Goal: Task Accomplishment & Management: Manage account settings

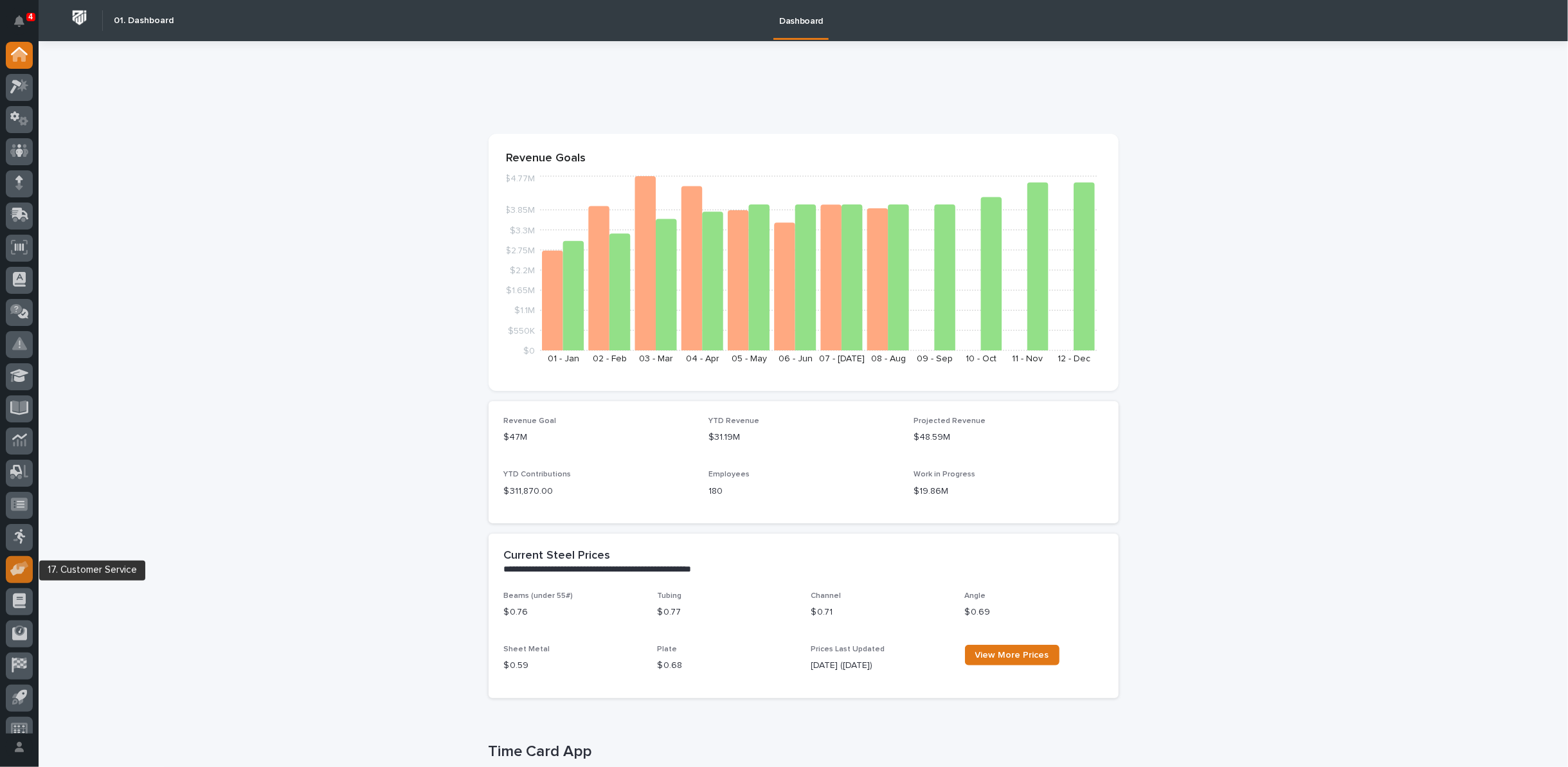
click at [20, 571] on icon at bounding box center [18, 570] width 15 height 12
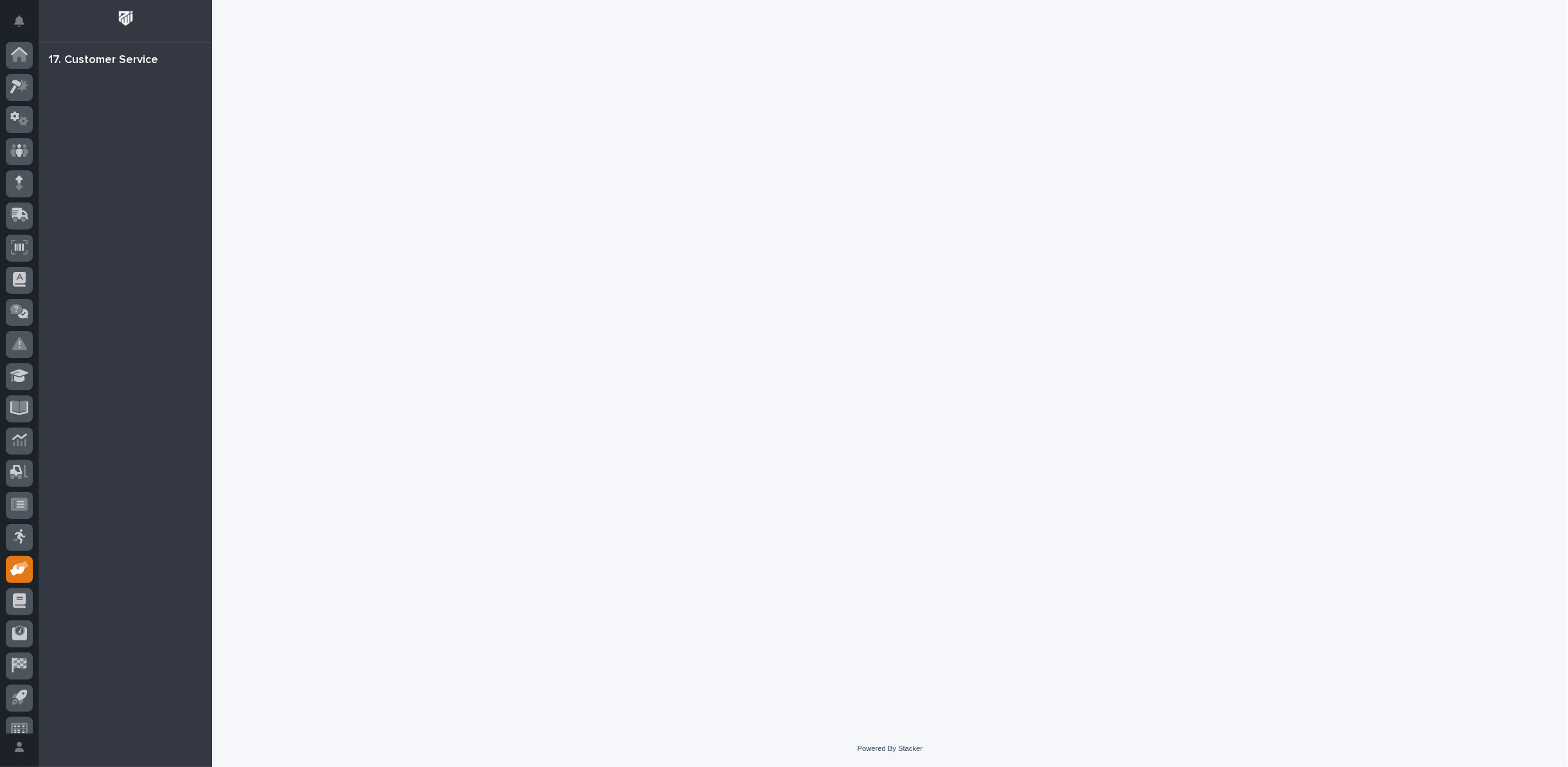
scroll to position [14, 0]
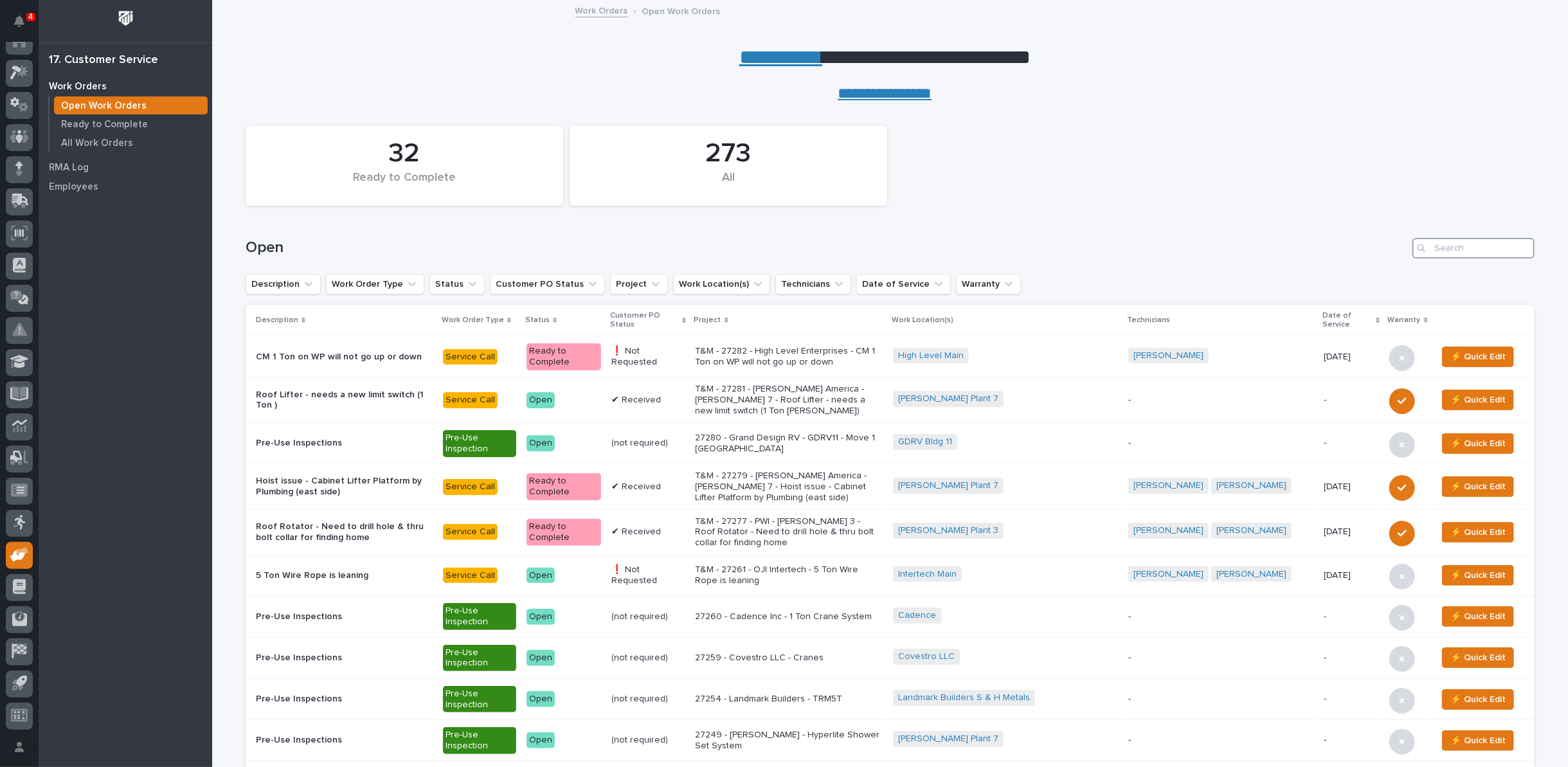
click at [1456, 250] on input "Search" at bounding box center [1473, 248] width 122 height 21
click at [1451, 249] on input "Search" at bounding box center [1473, 248] width 122 height 21
type input "27213"
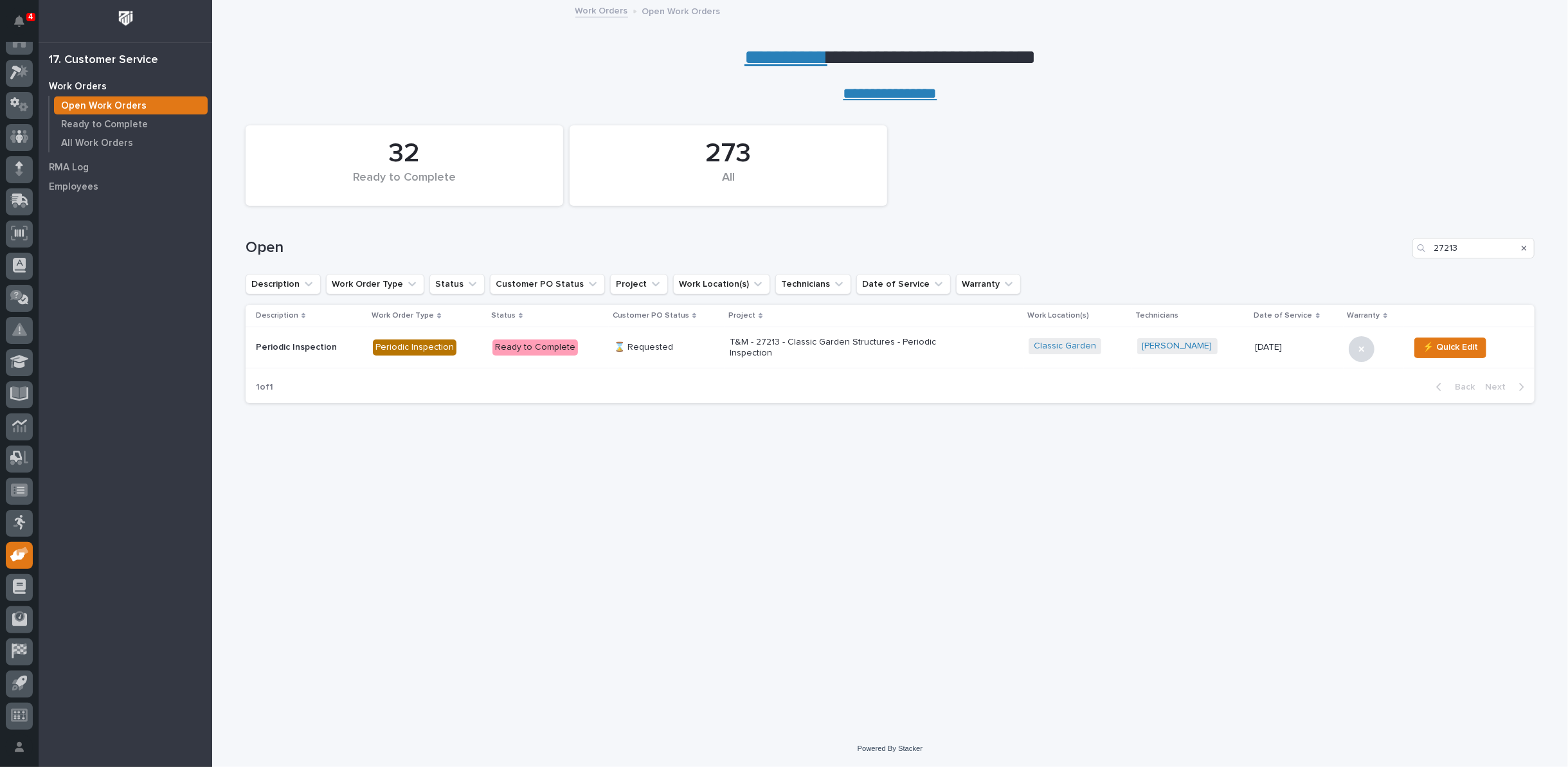
click at [793, 337] on p "T&M - 27213 - Classic Garden Structures - Periodic Inspection" at bounding box center [842, 348] width 225 height 22
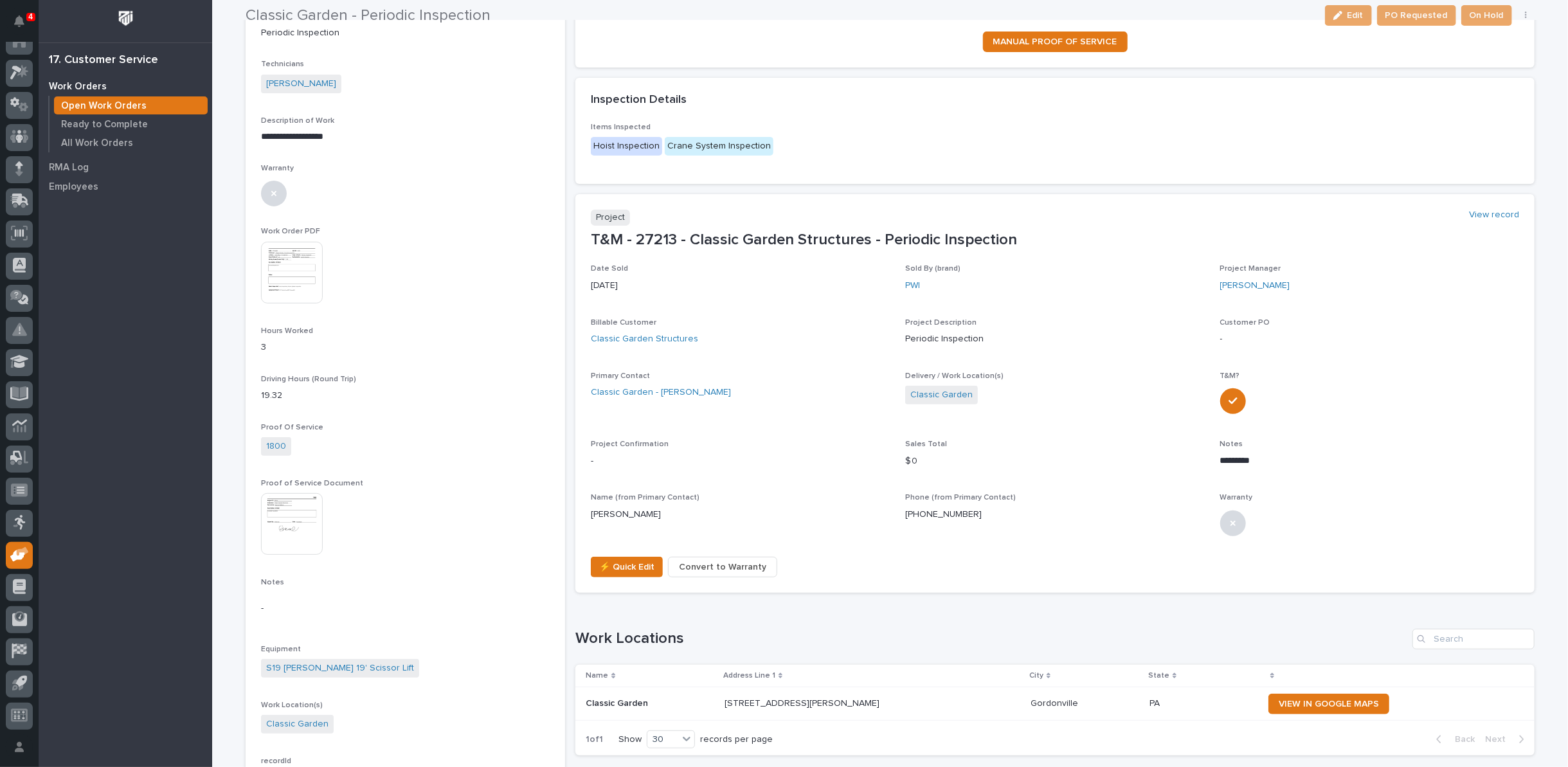
scroll to position [286, 0]
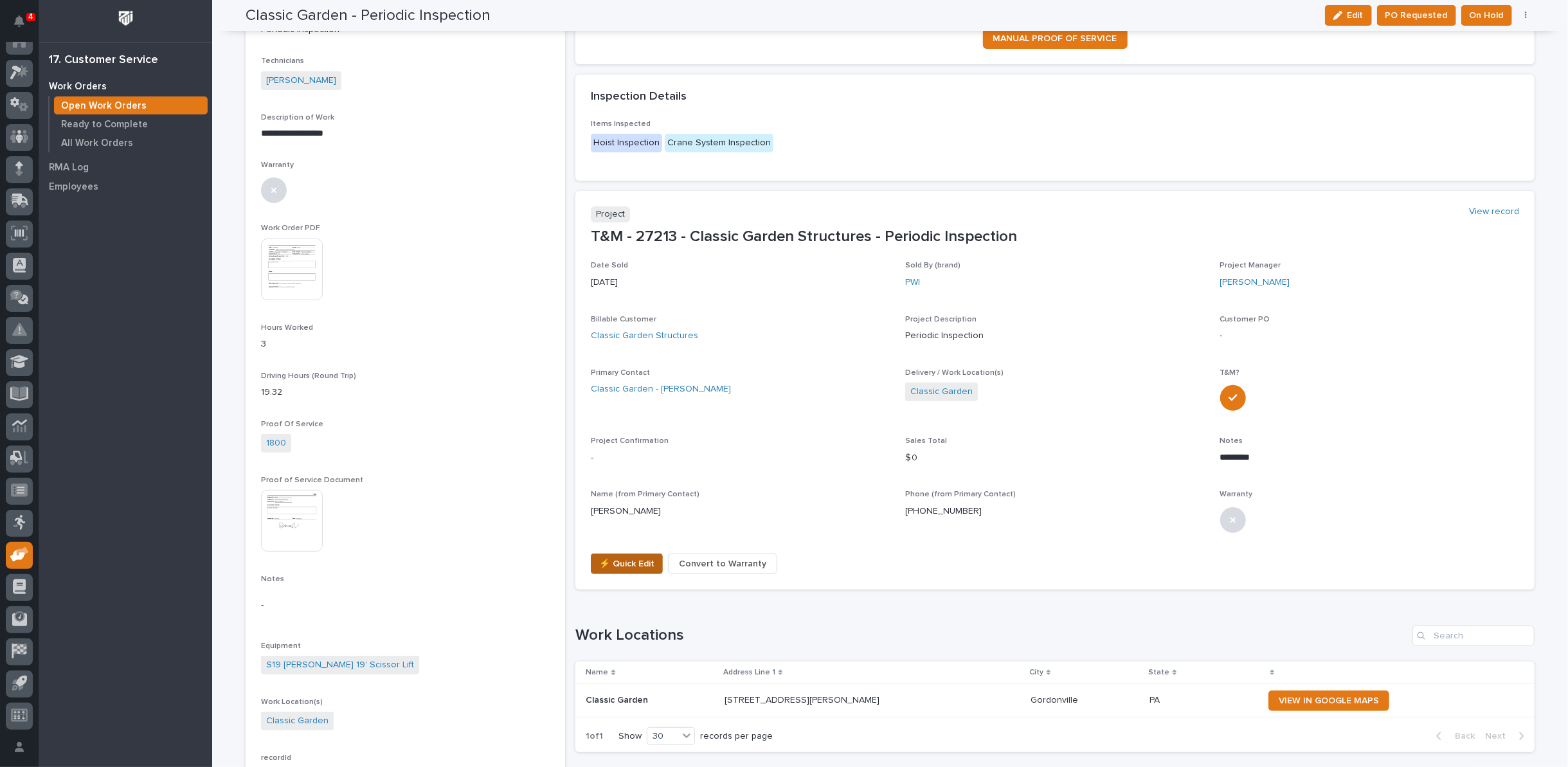
click at [616, 557] on span "⚡ Quick Edit" at bounding box center [627, 564] width 55 height 16
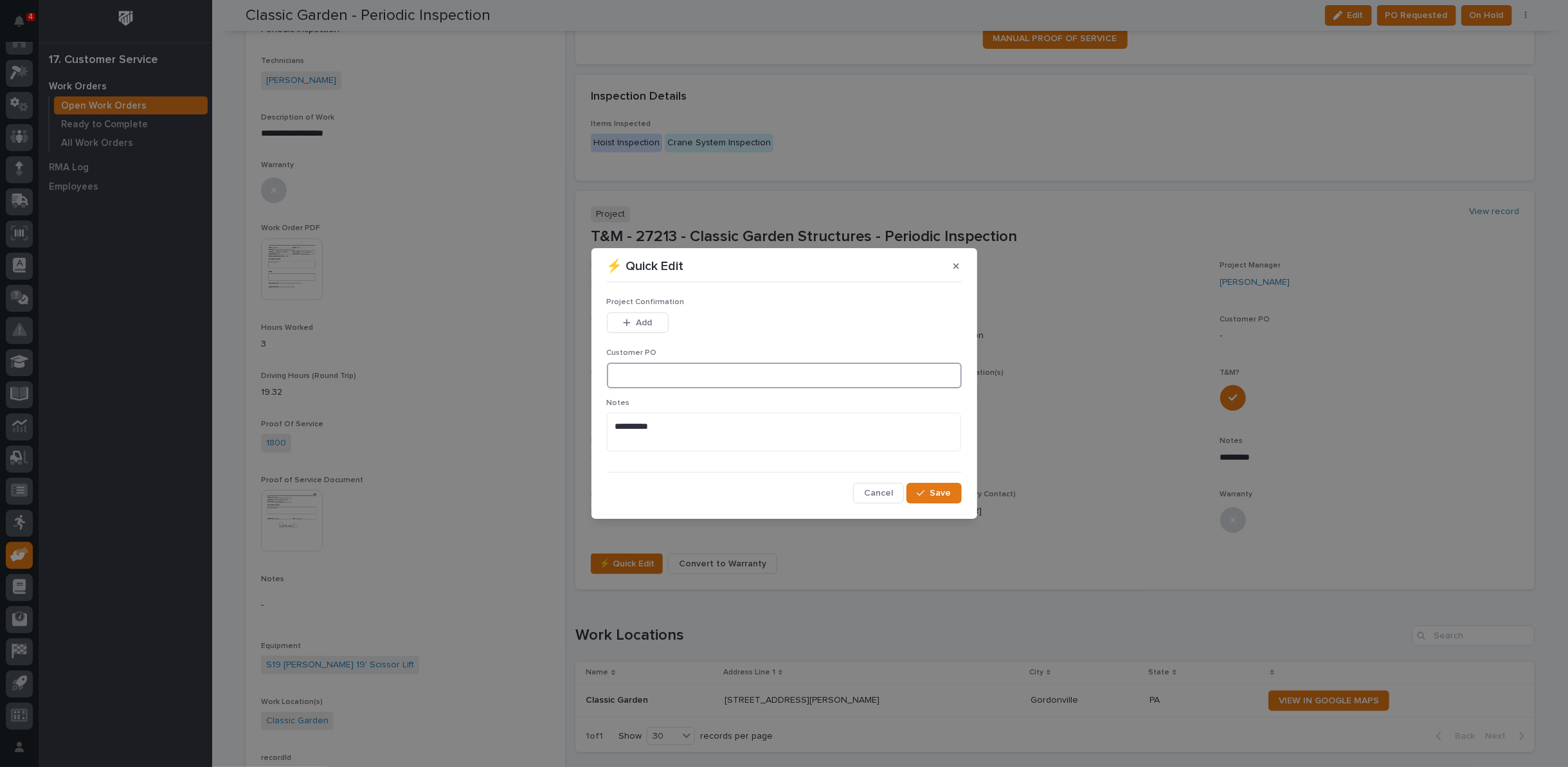
click at [624, 382] on input at bounding box center [784, 375] width 355 height 25
type input "No PO Required"
click at [632, 319] on div "button" at bounding box center [629, 323] width 13 height 9
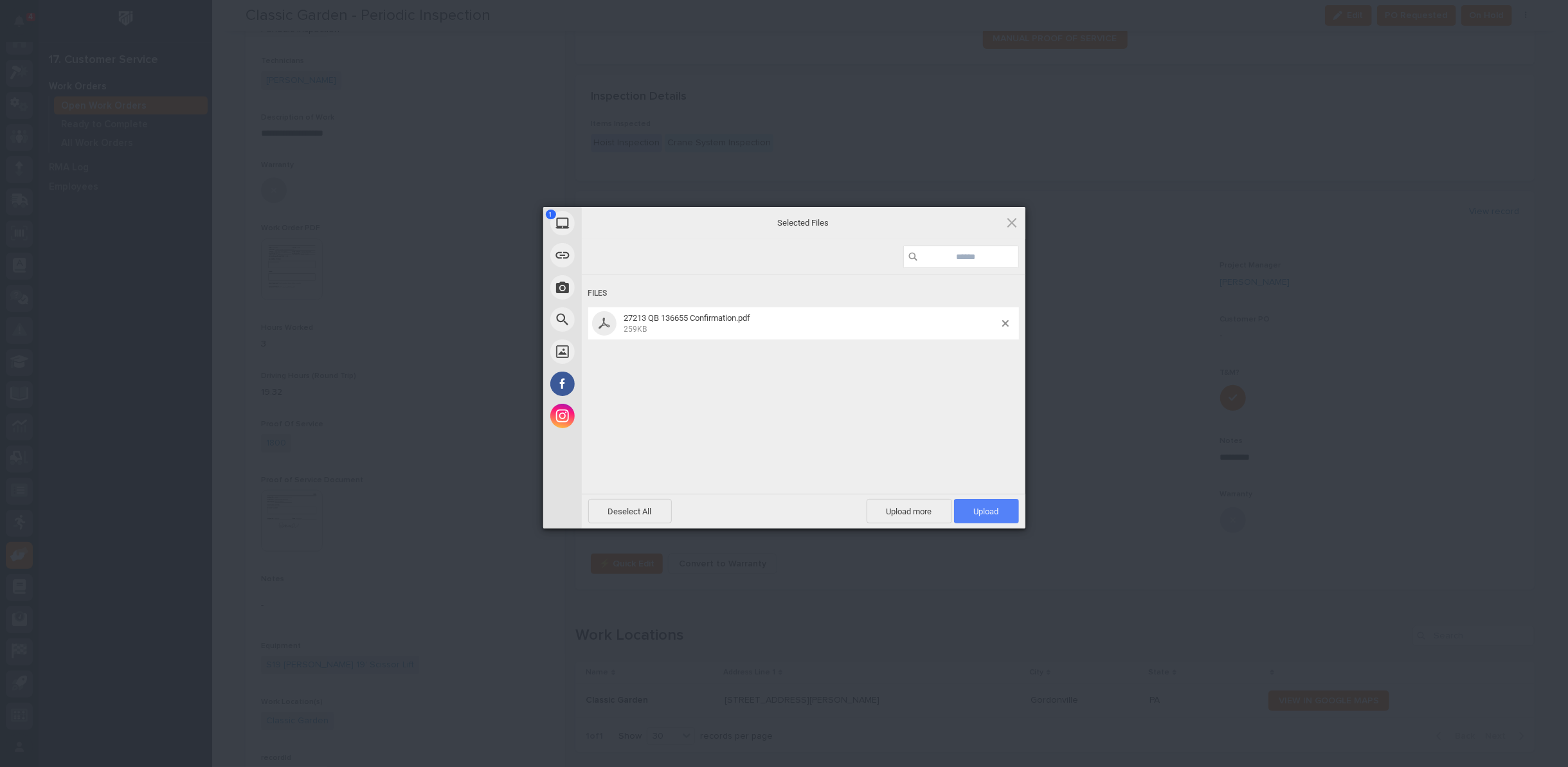
click at [987, 517] on span "Upload 1" at bounding box center [986, 511] width 65 height 25
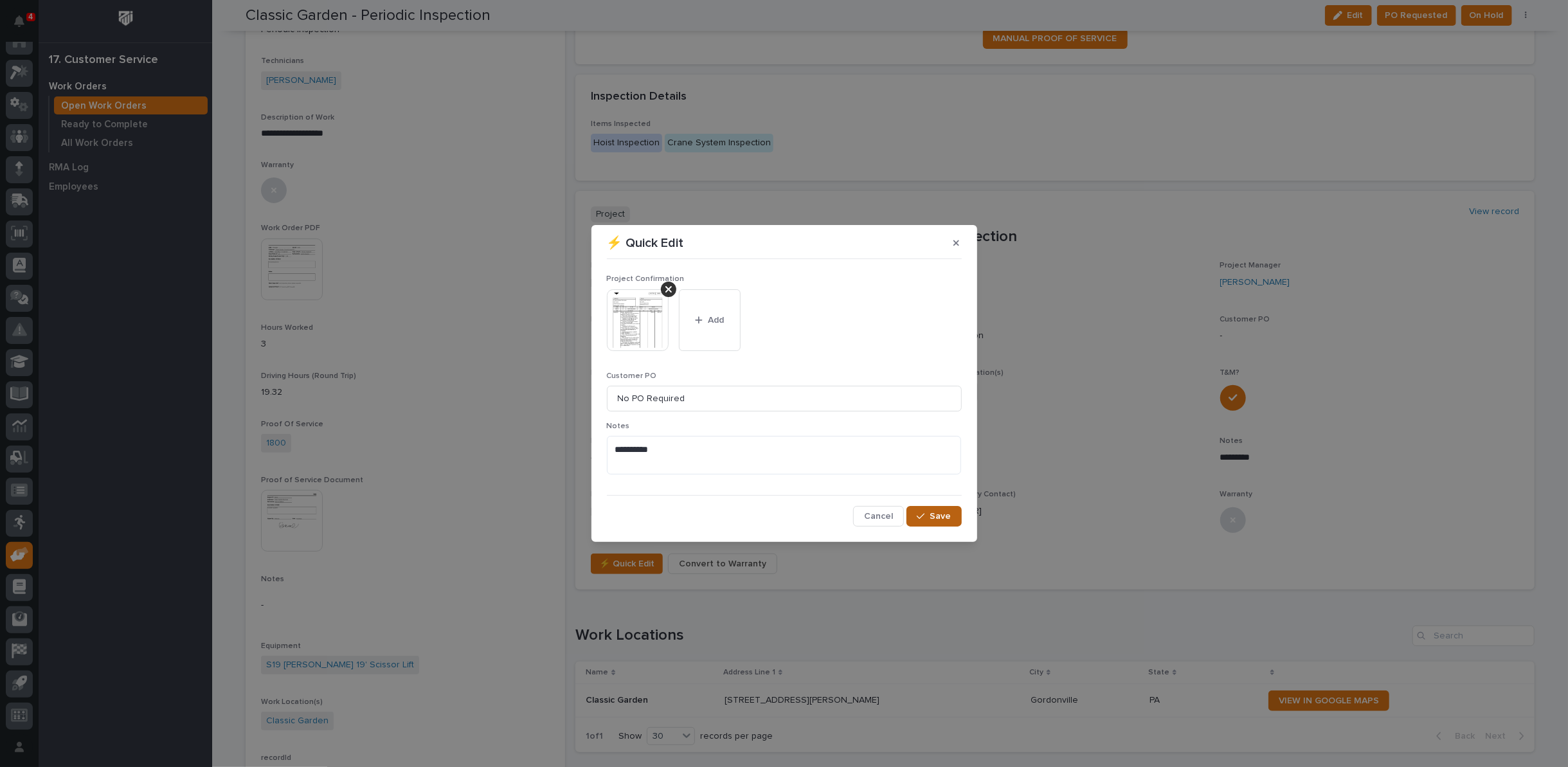
click at [933, 516] on span "Save" at bounding box center [941, 516] width 21 height 11
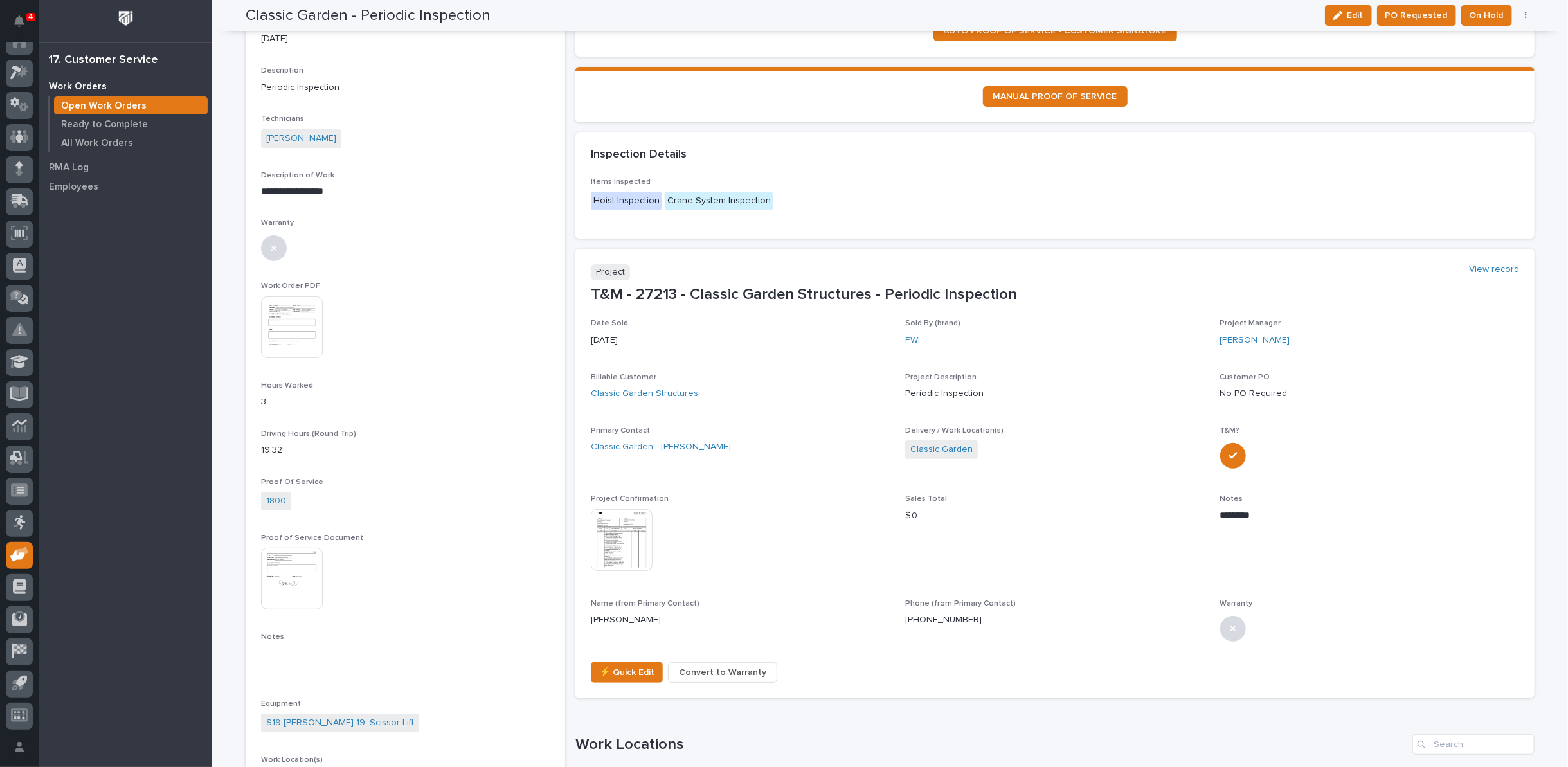
scroll to position [0, 0]
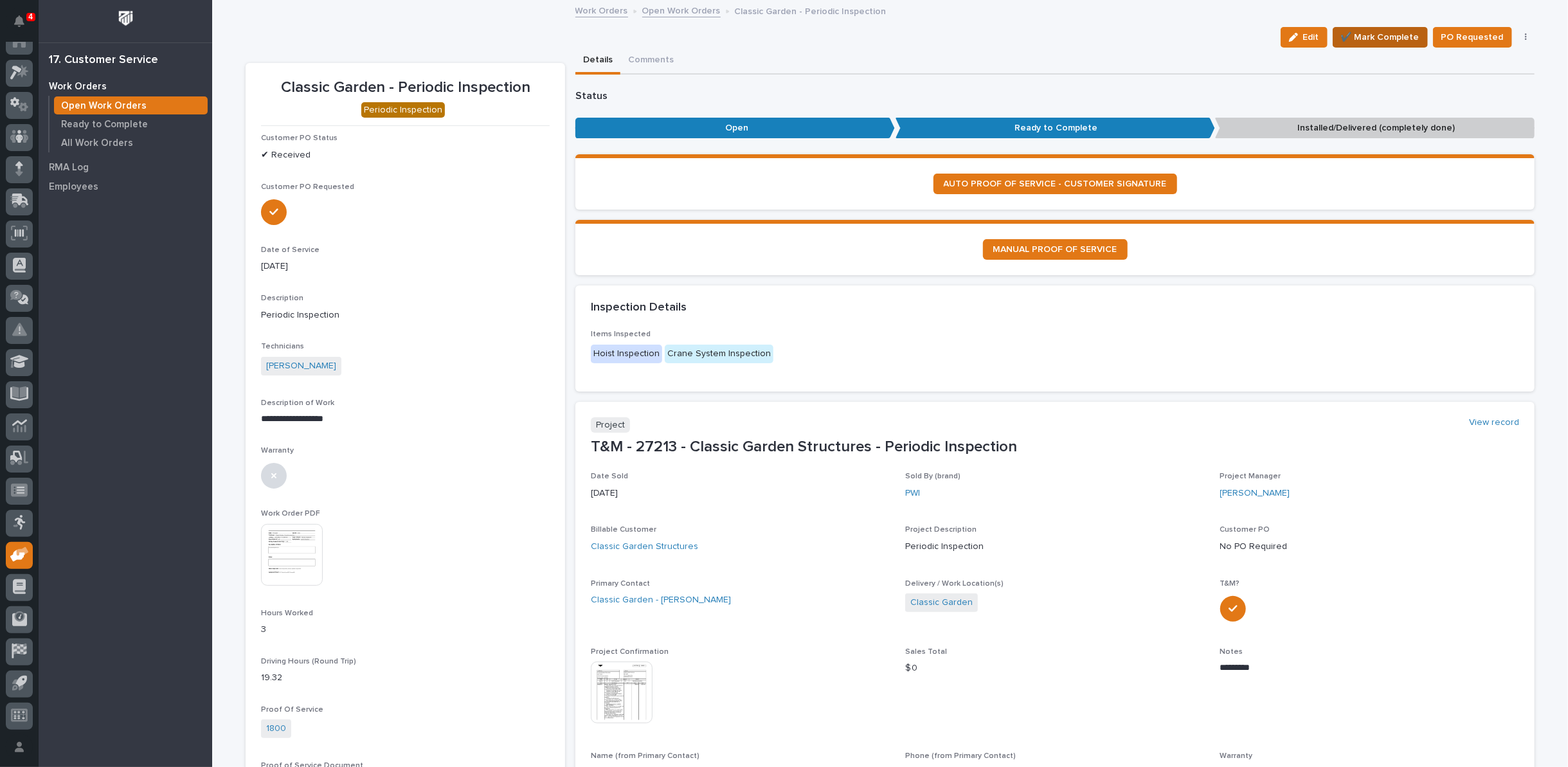
click at [1374, 34] on span "✔️ Mark Complete" at bounding box center [1380, 37] width 79 height 16
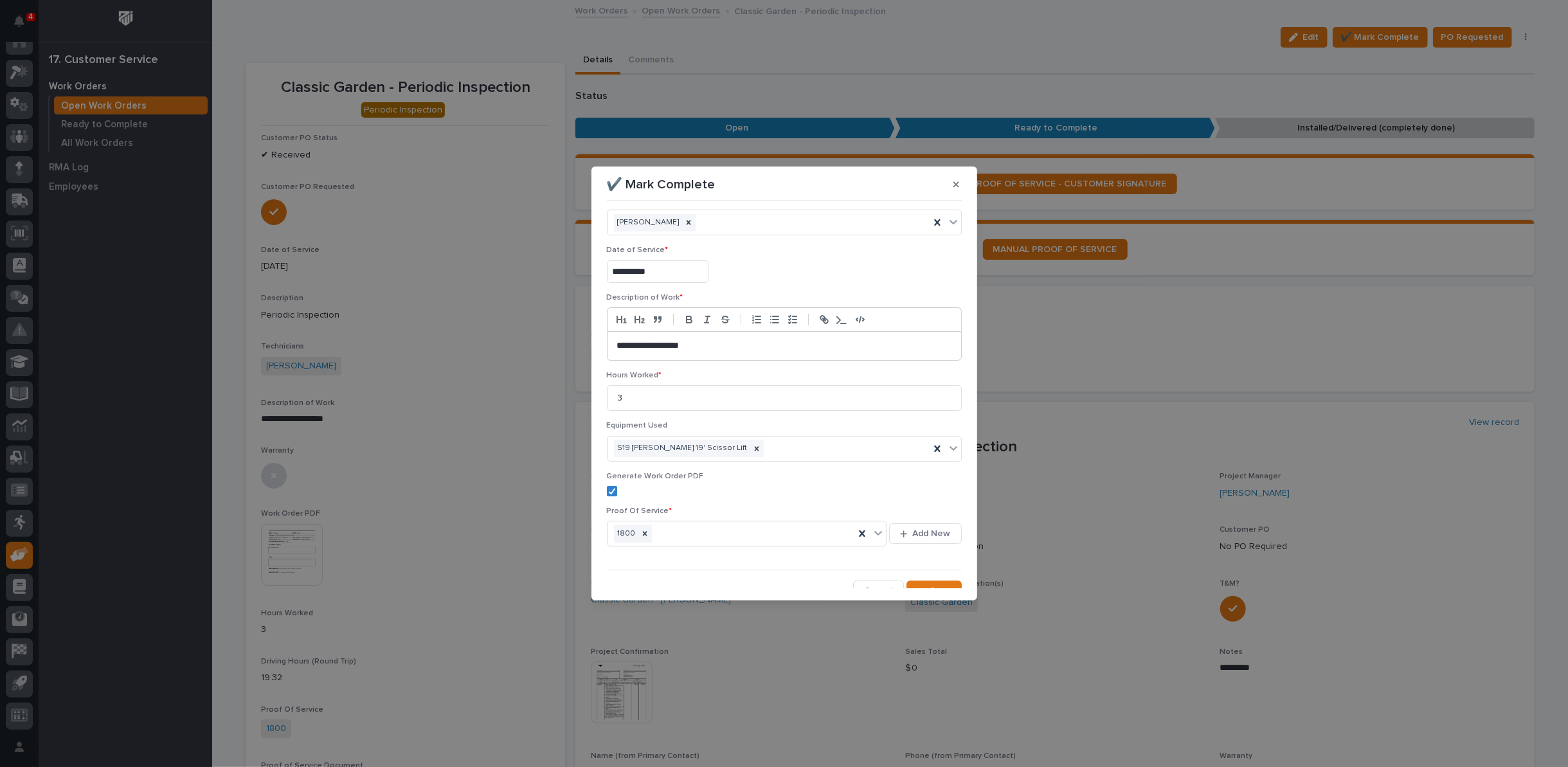
scroll to position [31, 0]
click at [917, 582] on icon "button" at bounding box center [920, 580] width 7 height 9
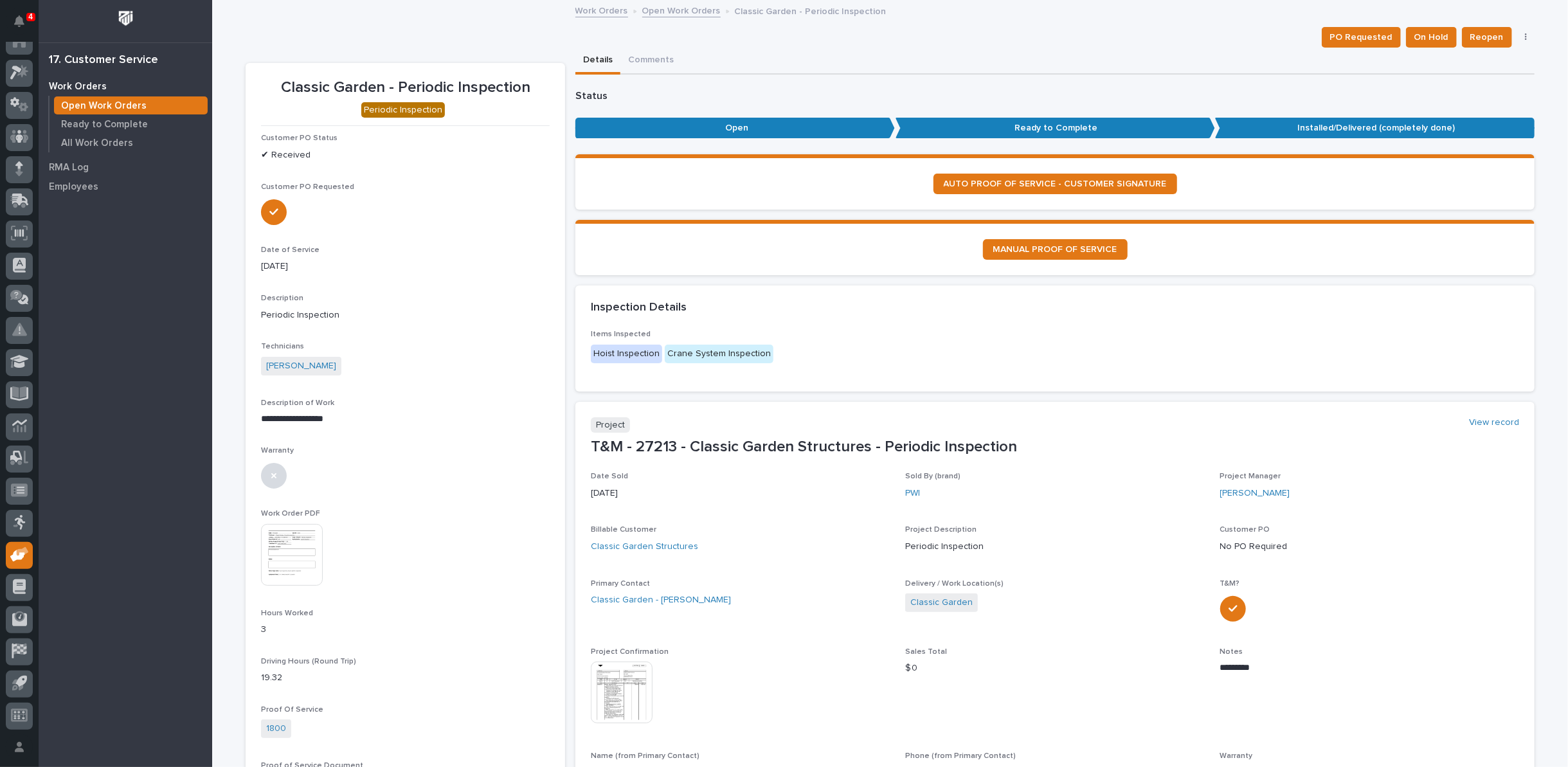
click at [672, 10] on link "Open Work Orders" at bounding box center [681, 10] width 79 height 15
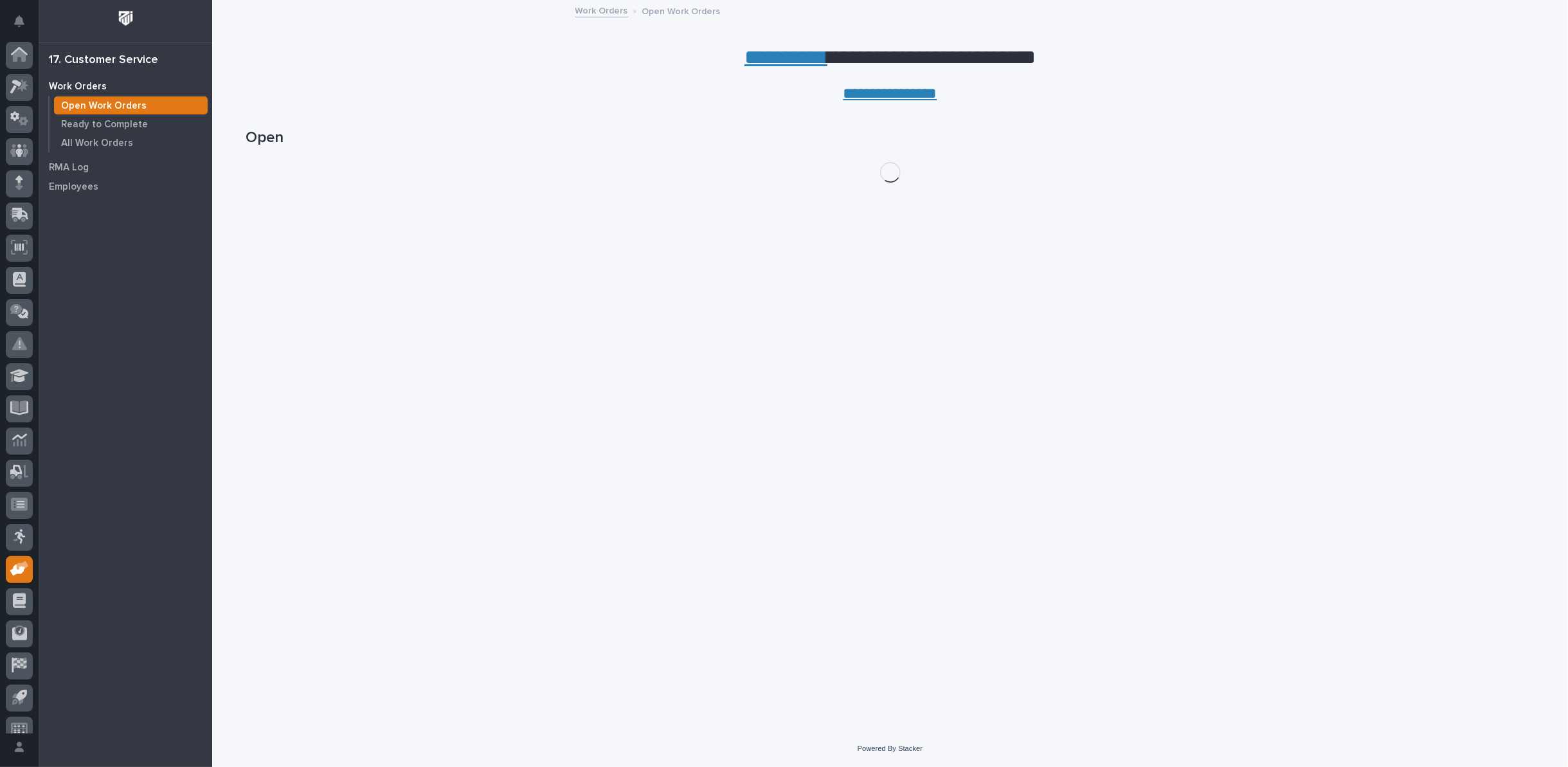
scroll to position [14, 0]
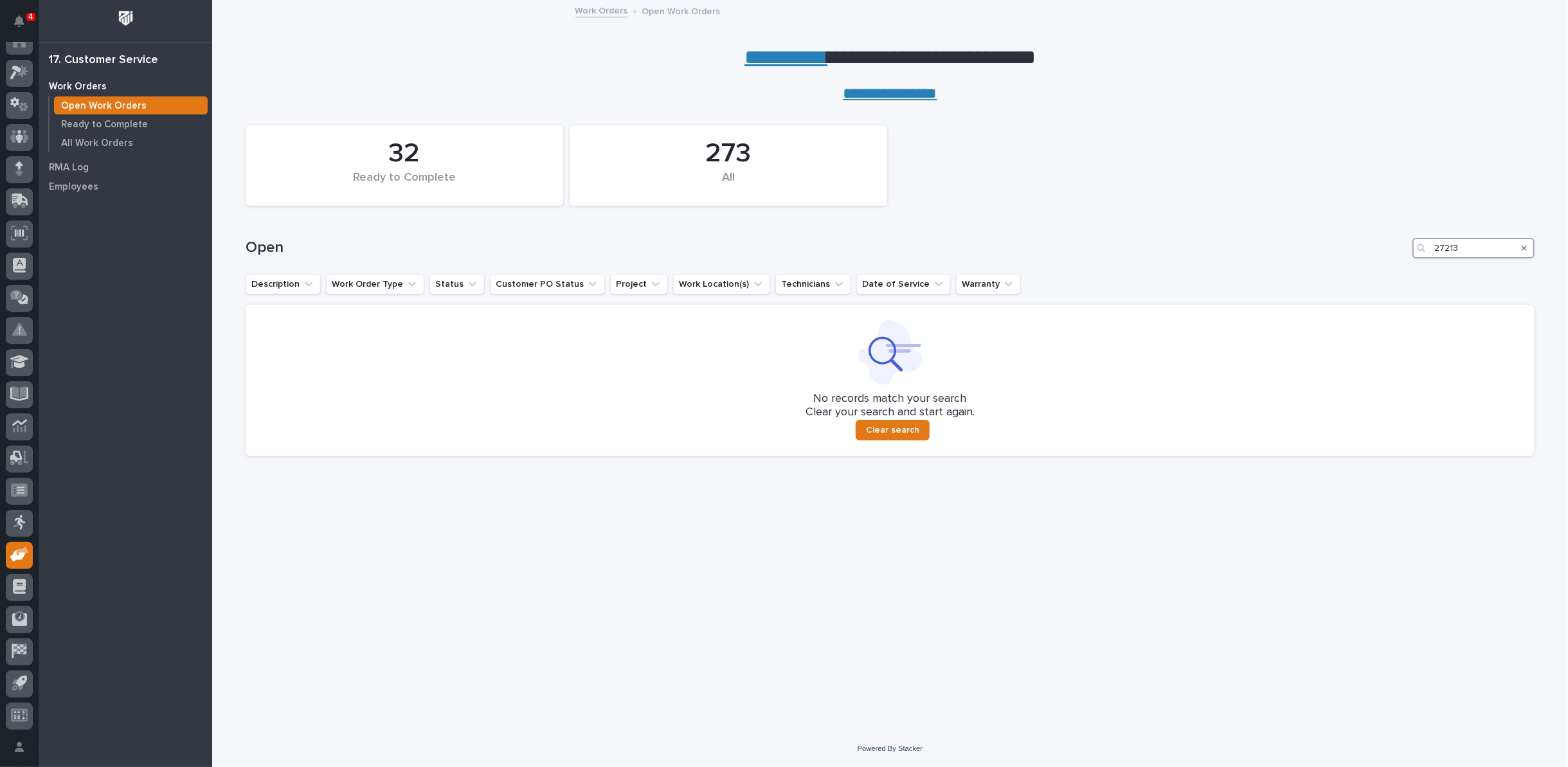
drag, startPoint x: 1463, startPoint y: 247, endPoint x: 1395, endPoint y: 249, distance: 68.0
click at [1401, 251] on div "Open 27213" at bounding box center [890, 248] width 1289 height 21
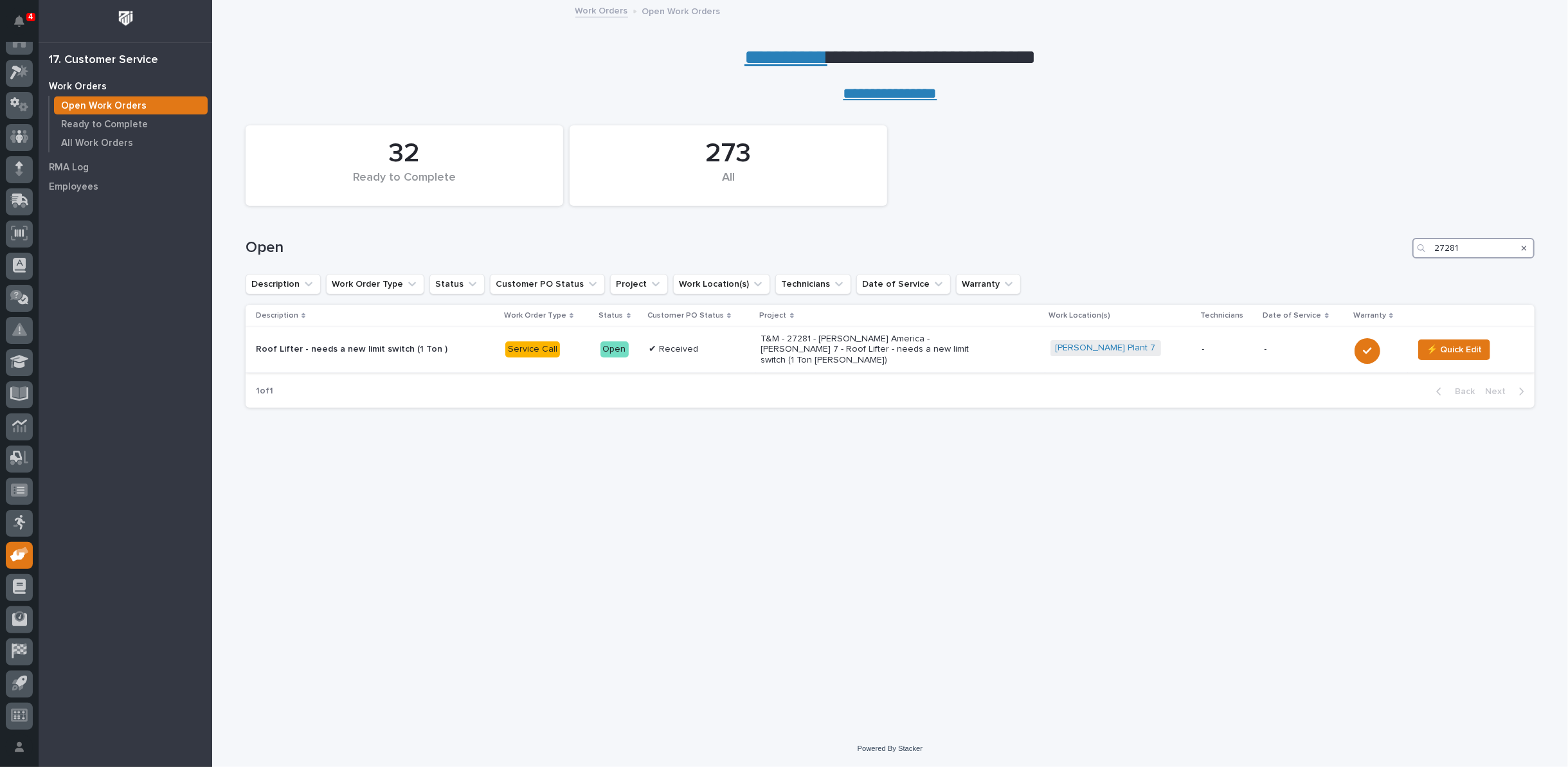
type input "27281"
click at [828, 352] on p "T&M - 27281 - [PERSON_NAME] America - [PERSON_NAME] 7 - Roof Lifter - needs a n…" at bounding box center [873, 349] width 225 height 32
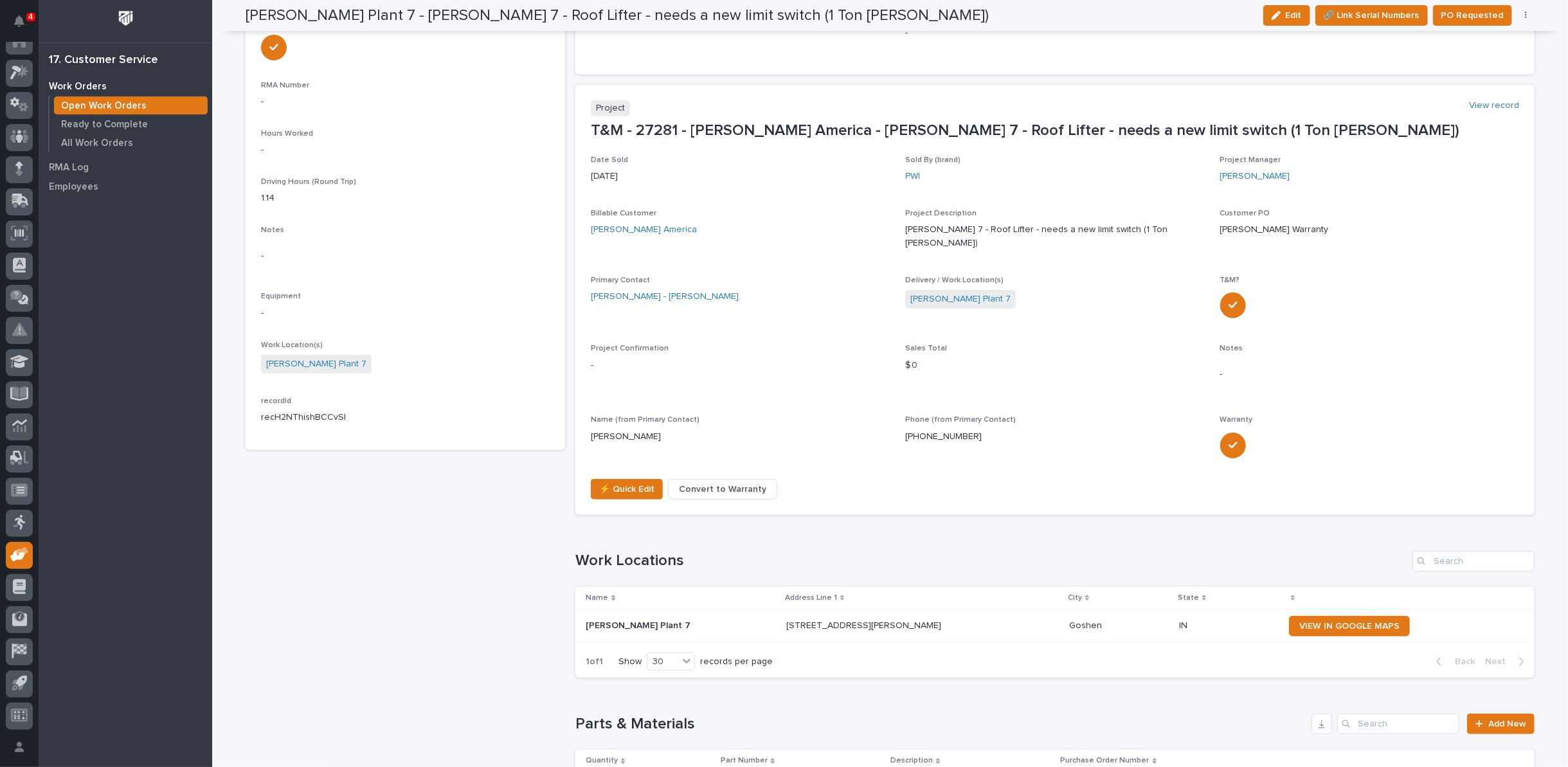
scroll to position [619, 0]
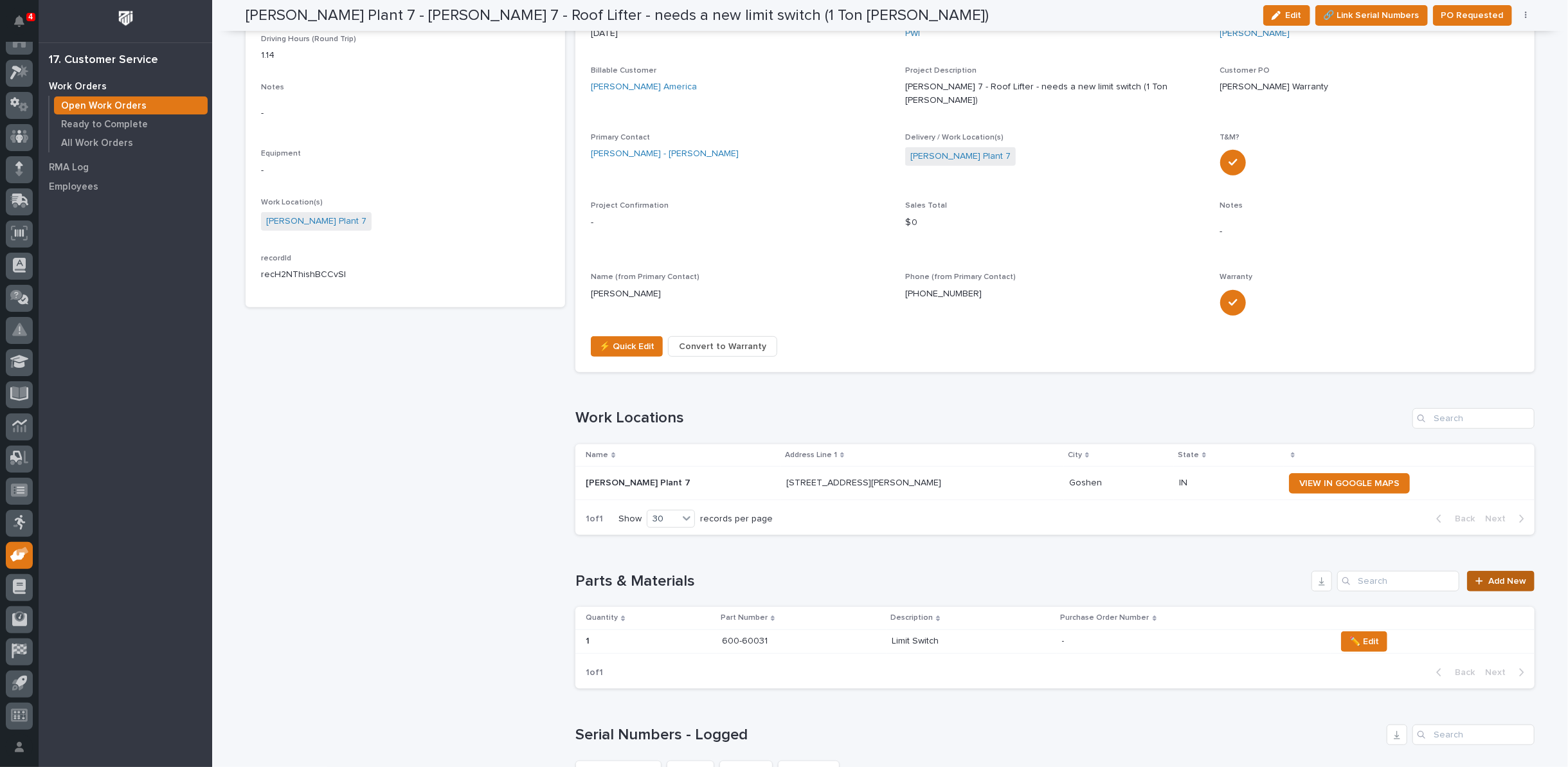
click at [1479, 576] on icon at bounding box center [1480, 581] width 7 height 9
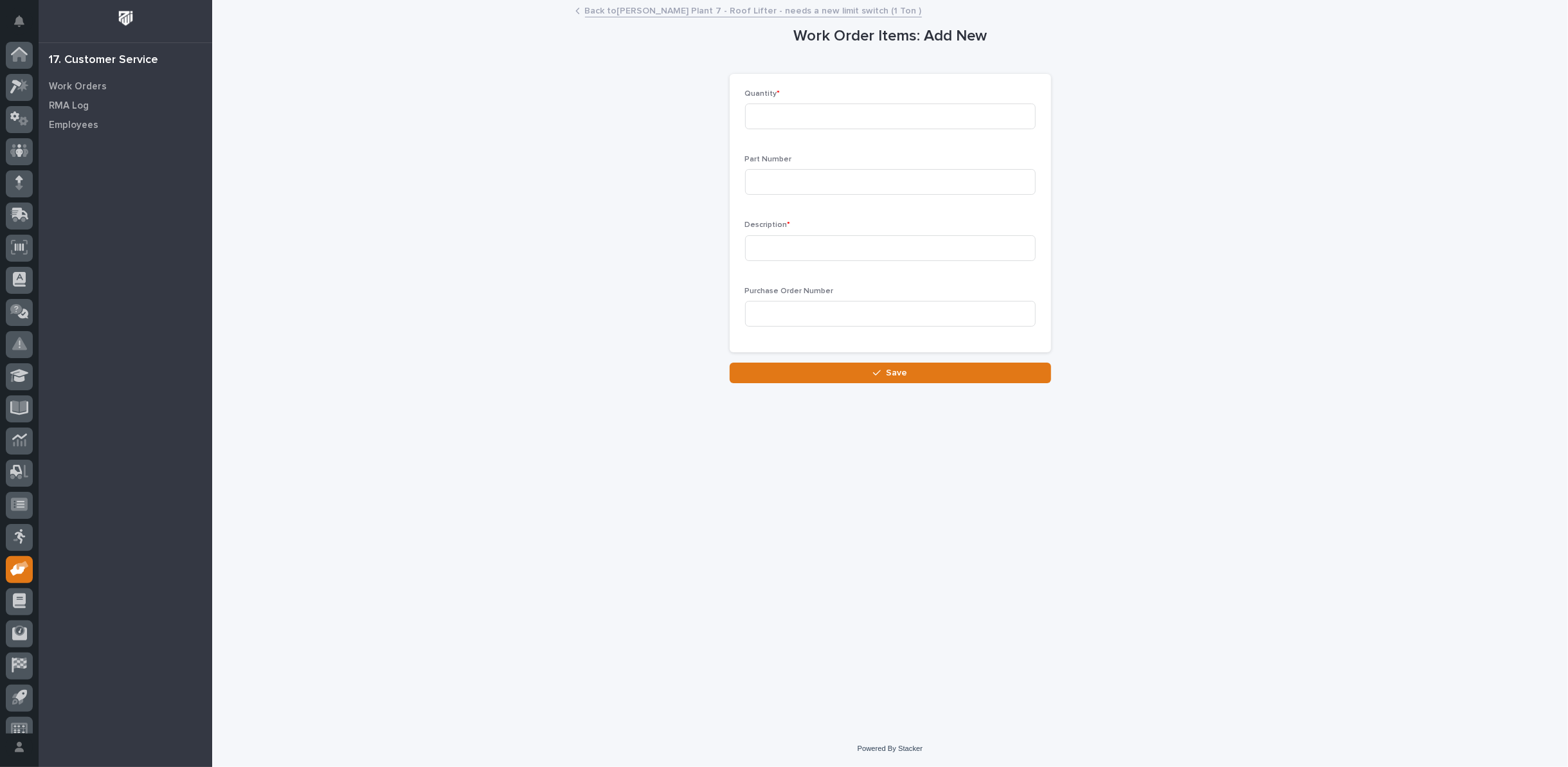
scroll to position [14, 0]
click at [798, 114] on input at bounding box center [891, 116] width 291 height 25
type input "1"
paste input "600-40005"
type input "600-40005"
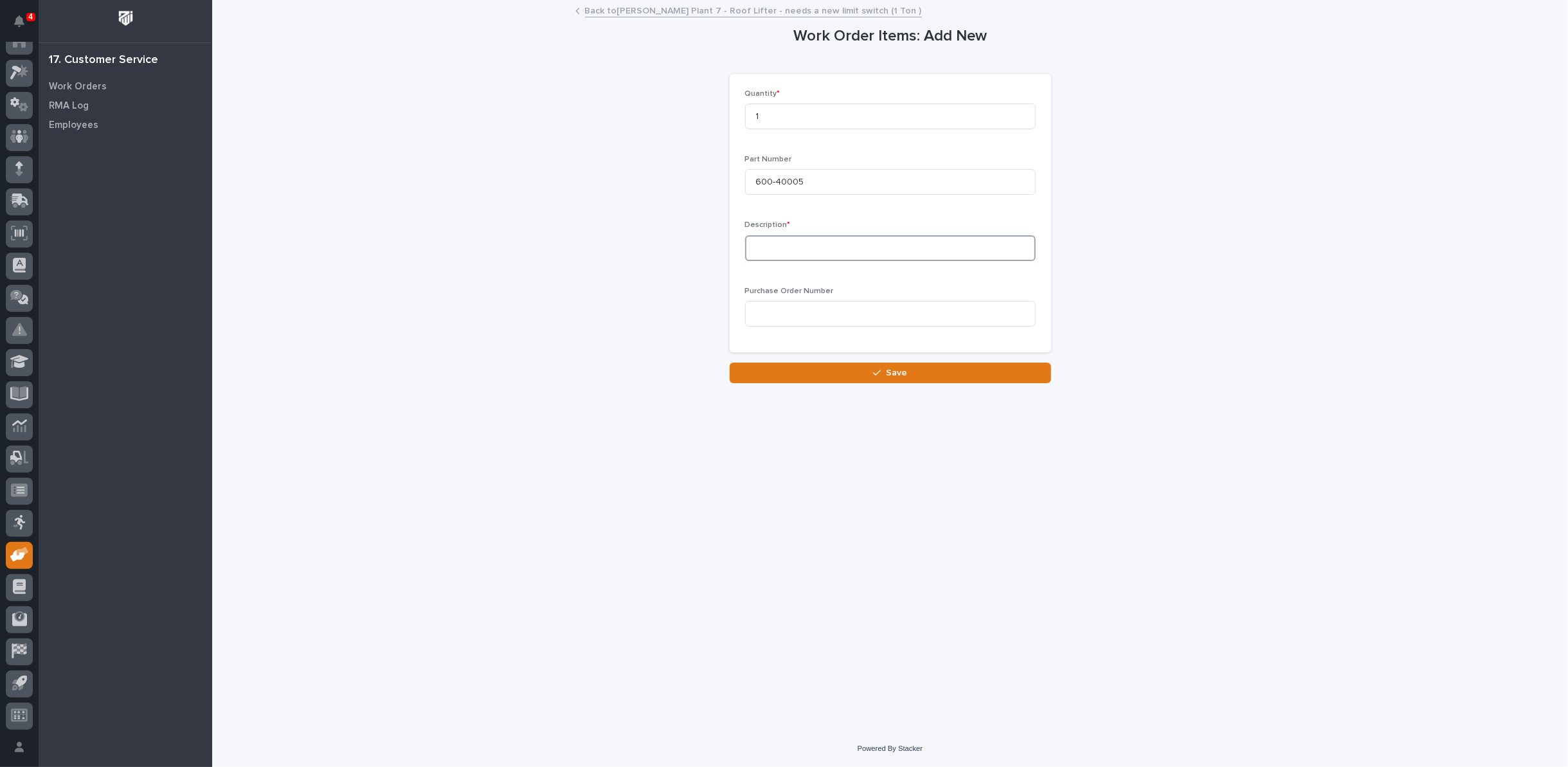
click at [794, 247] on input at bounding box center [891, 248] width 291 height 25
type input "Lower Chain Guide"
click at [879, 375] on icon "button" at bounding box center [877, 373] width 7 height 9
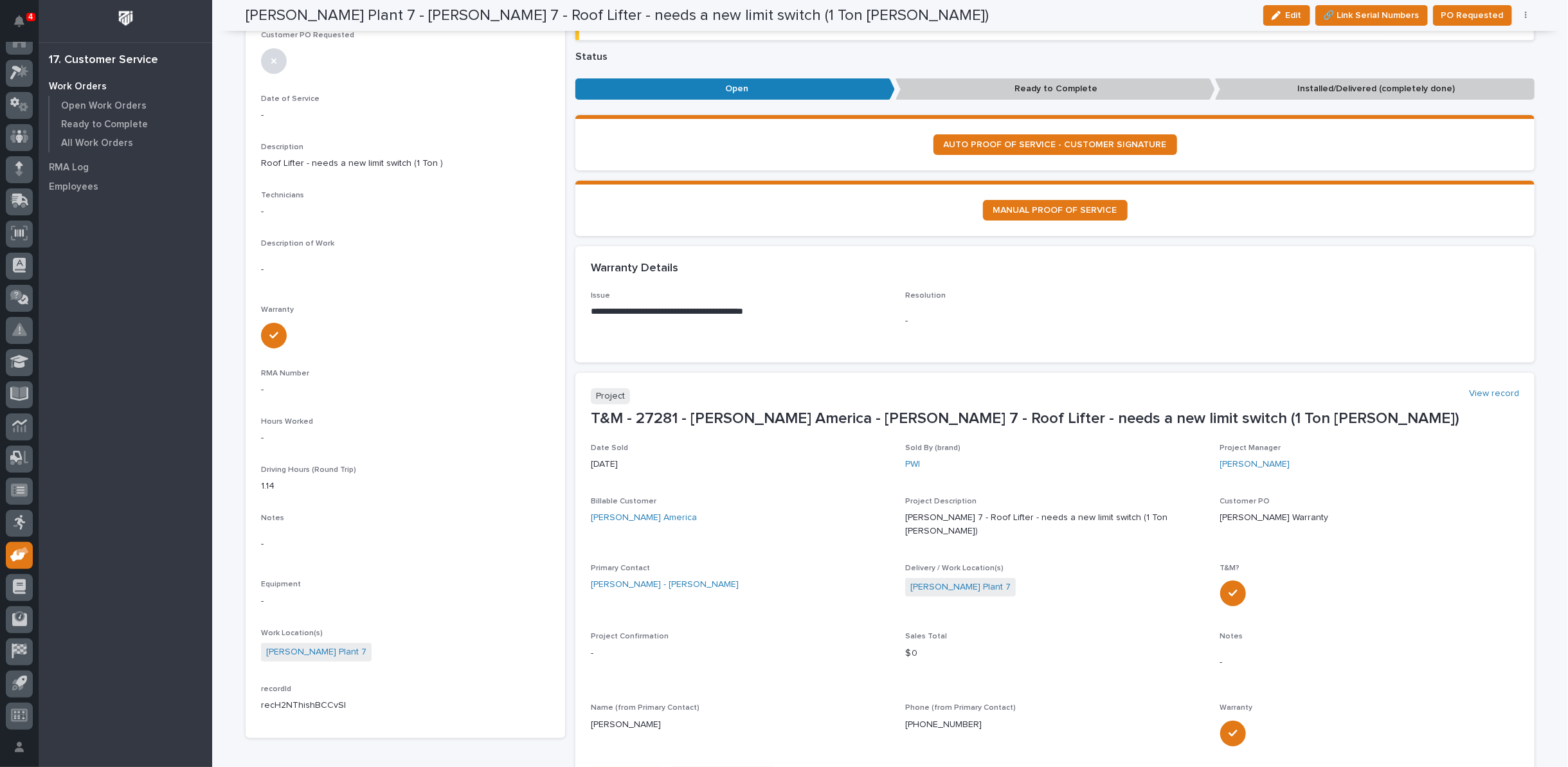
scroll to position [143, 0]
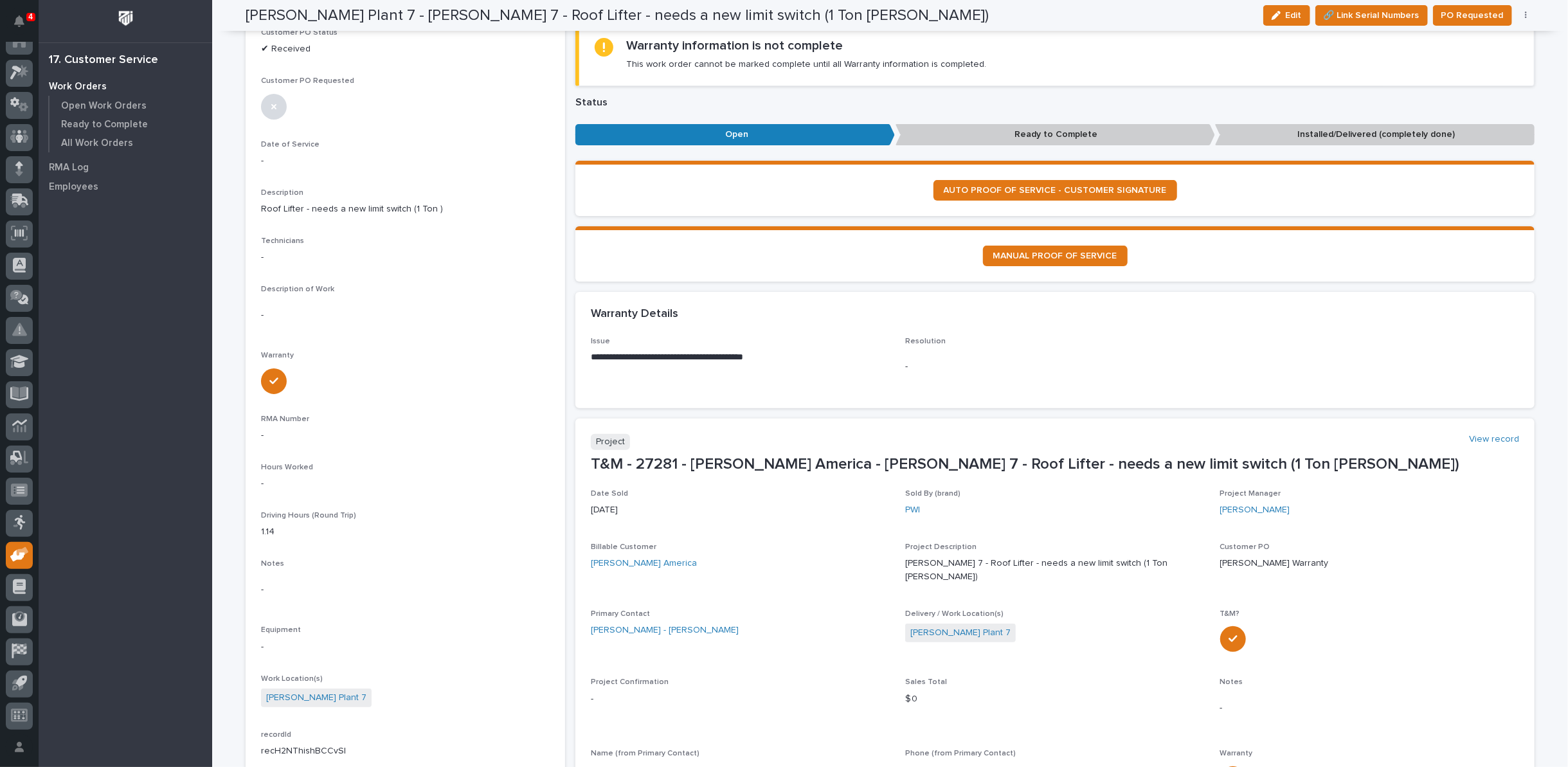
click at [1291, 18] on span "Edit" at bounding box center [1294, 15] width 16 height 11
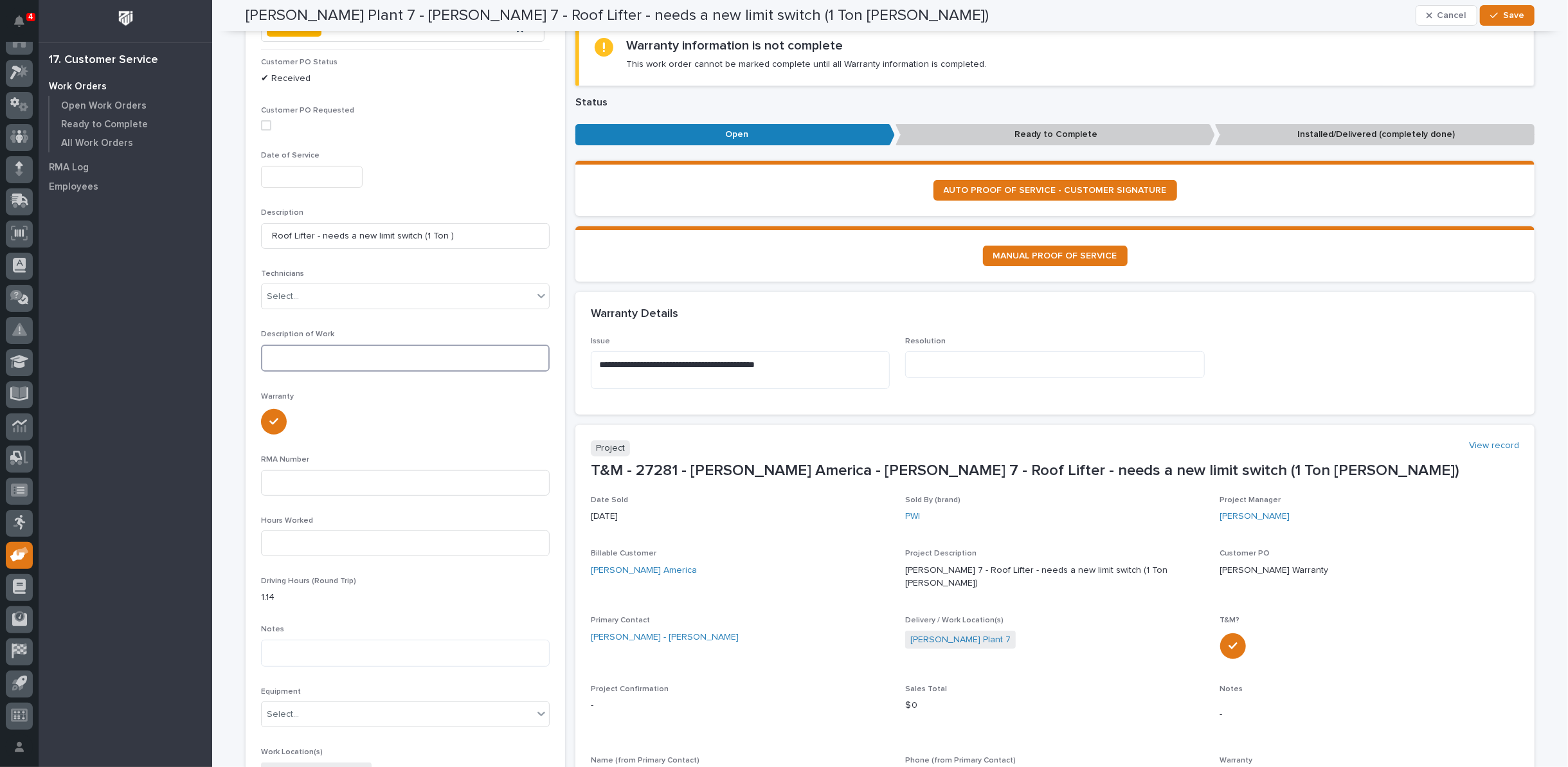
click at [280, 352] on textarea at bounding box center [405, 358] width 289 height 27
type textarea "**********"
click at [1508, 16] on span "Save" at bounding box center [1514, 15] width 21 height 11
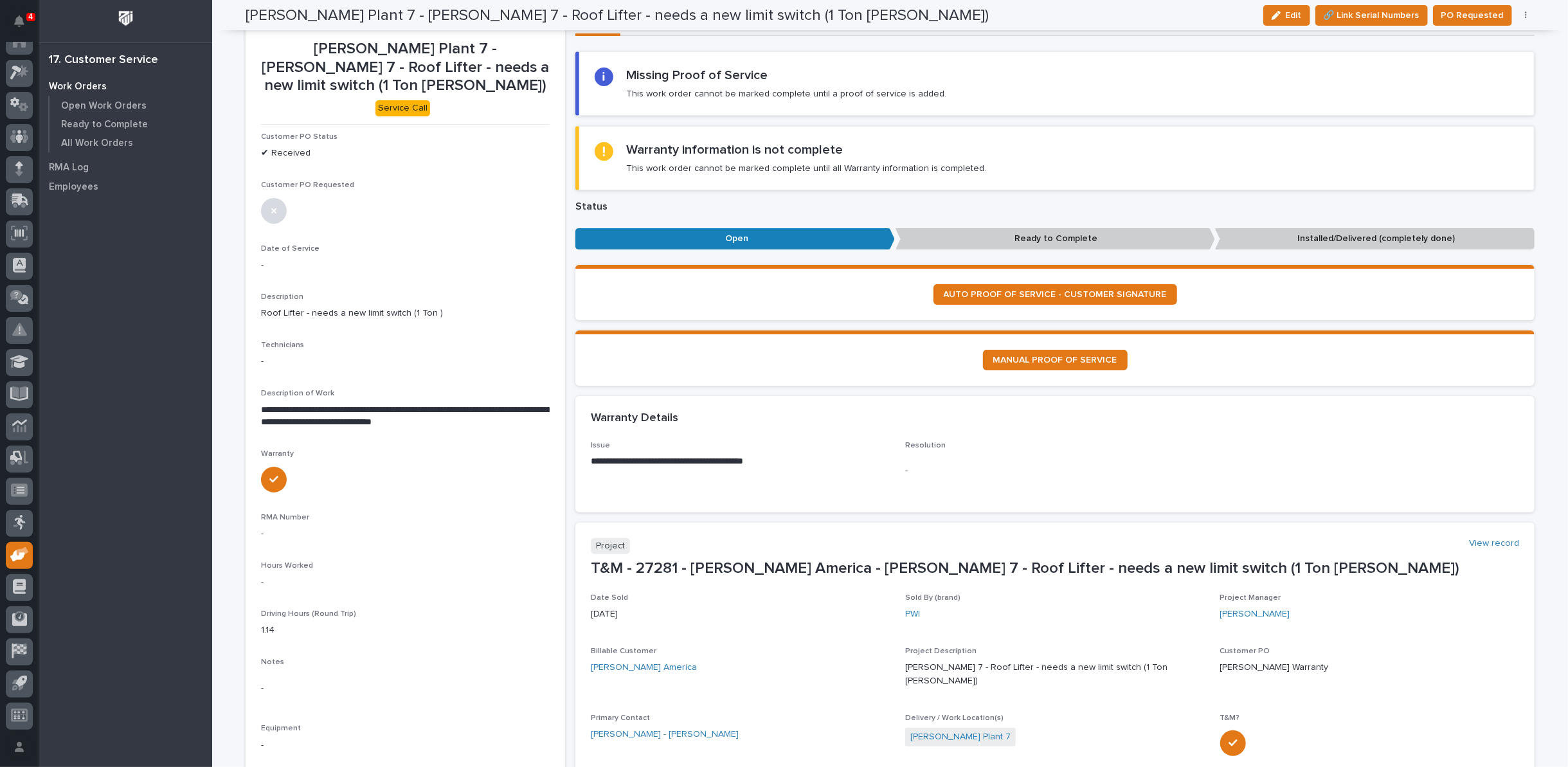
scroll to position [0, 0]
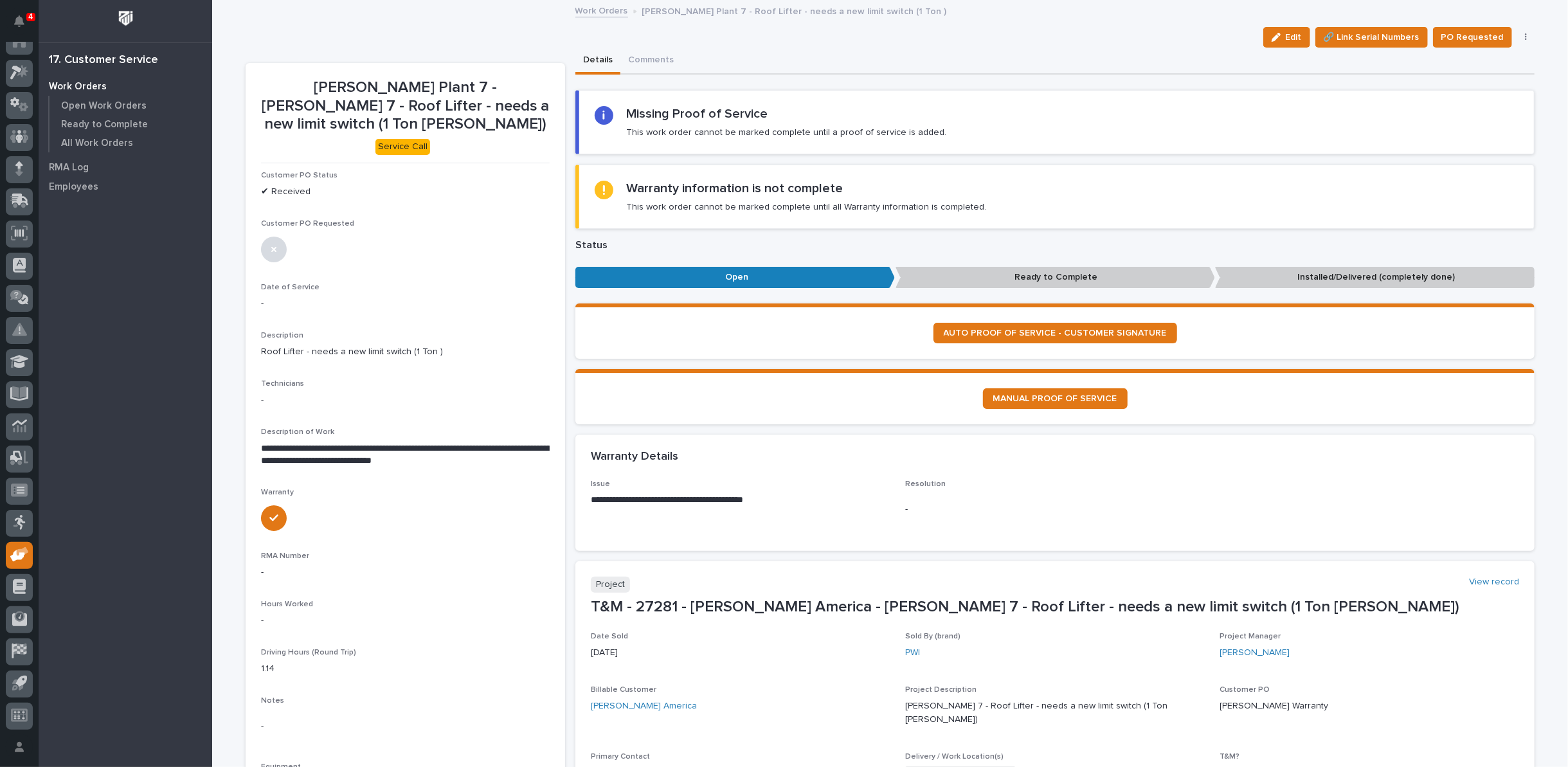
click at [602, 7] on link "Work Orders" at bounding box center [602, 10] width 53 height 15
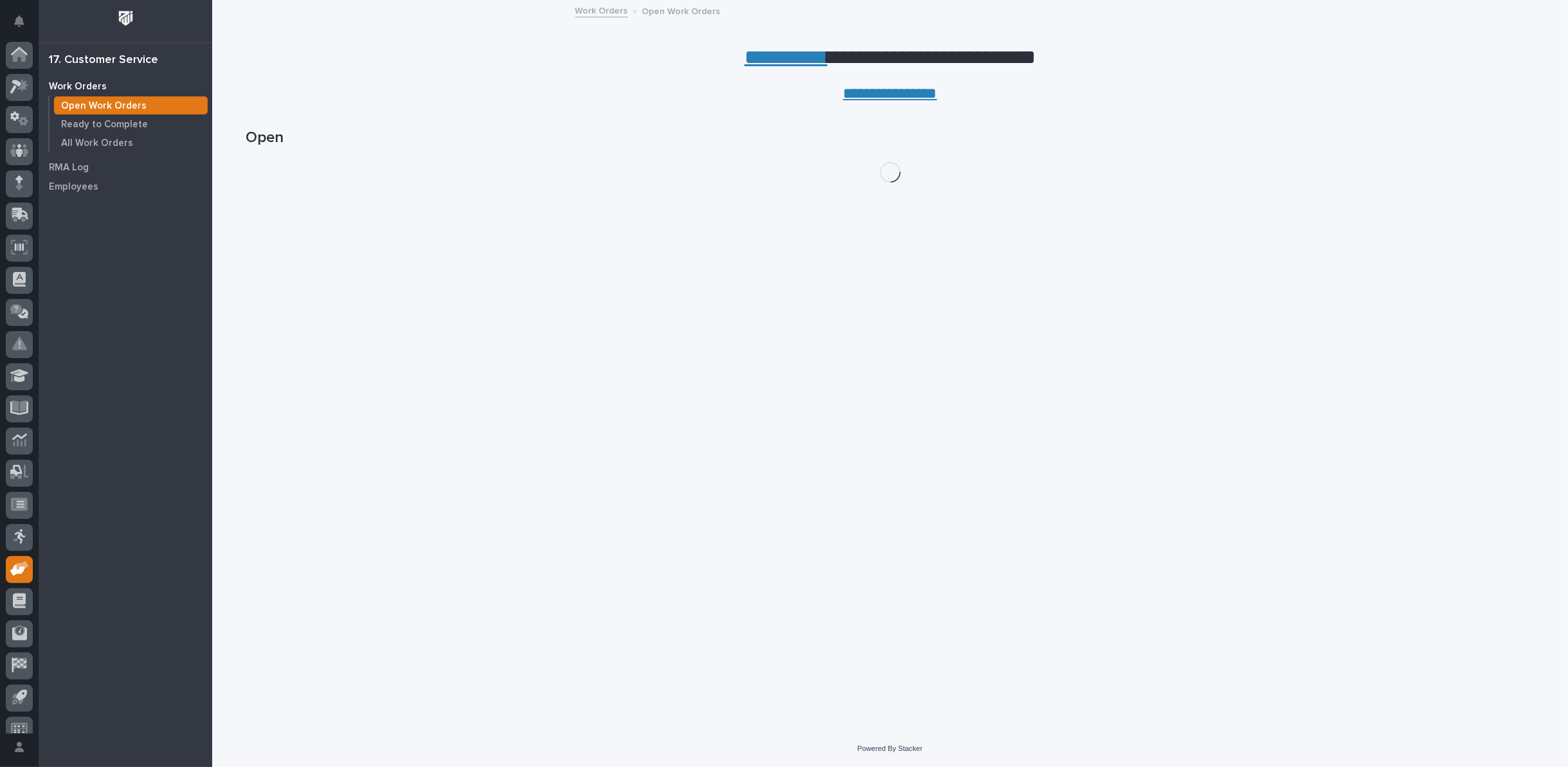
scroll to position [14, 0]
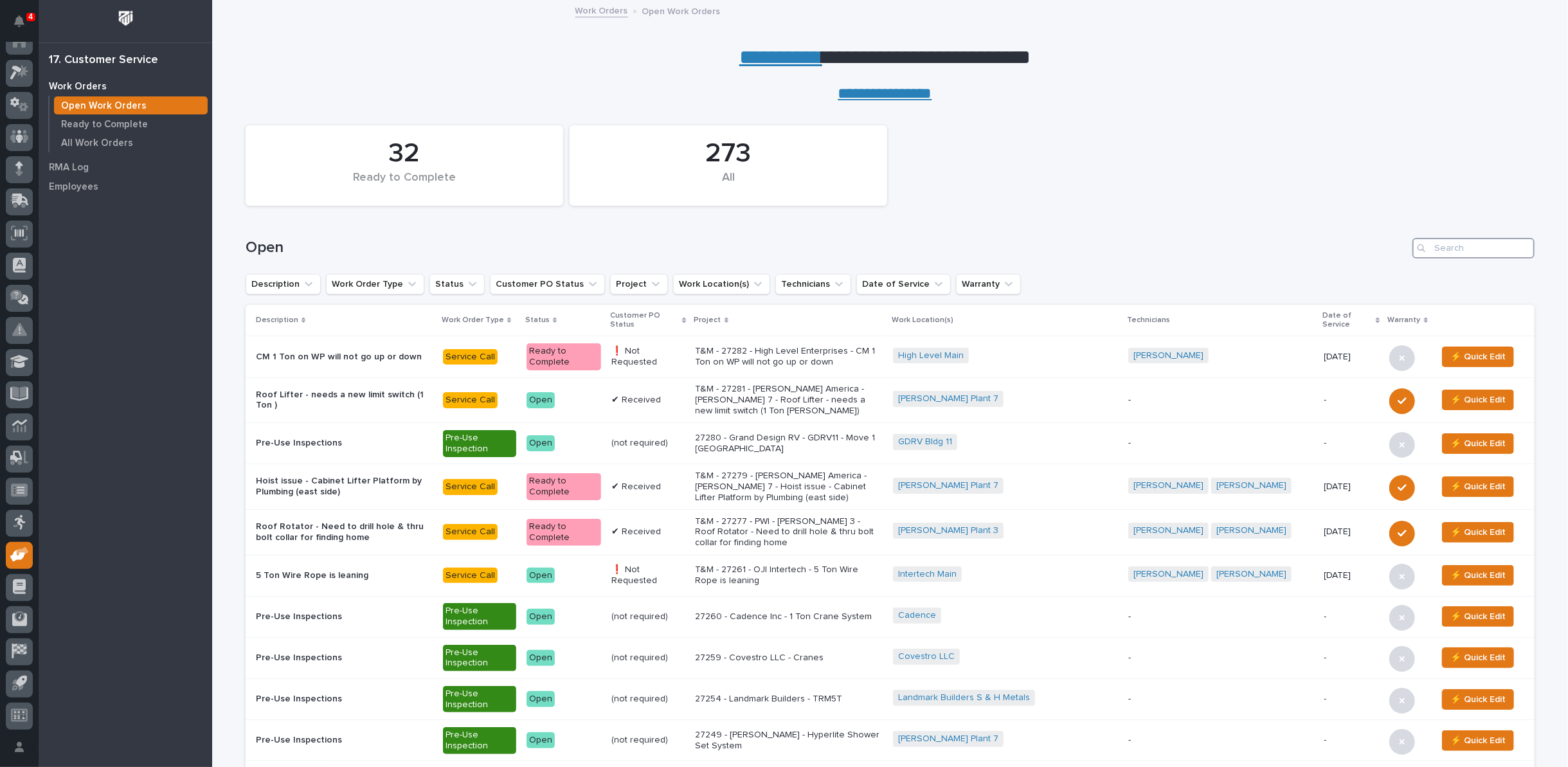
click at [1478, 250] on input "Search" at bounding box center [1473, 248] width 122 height 21
type input "27214"
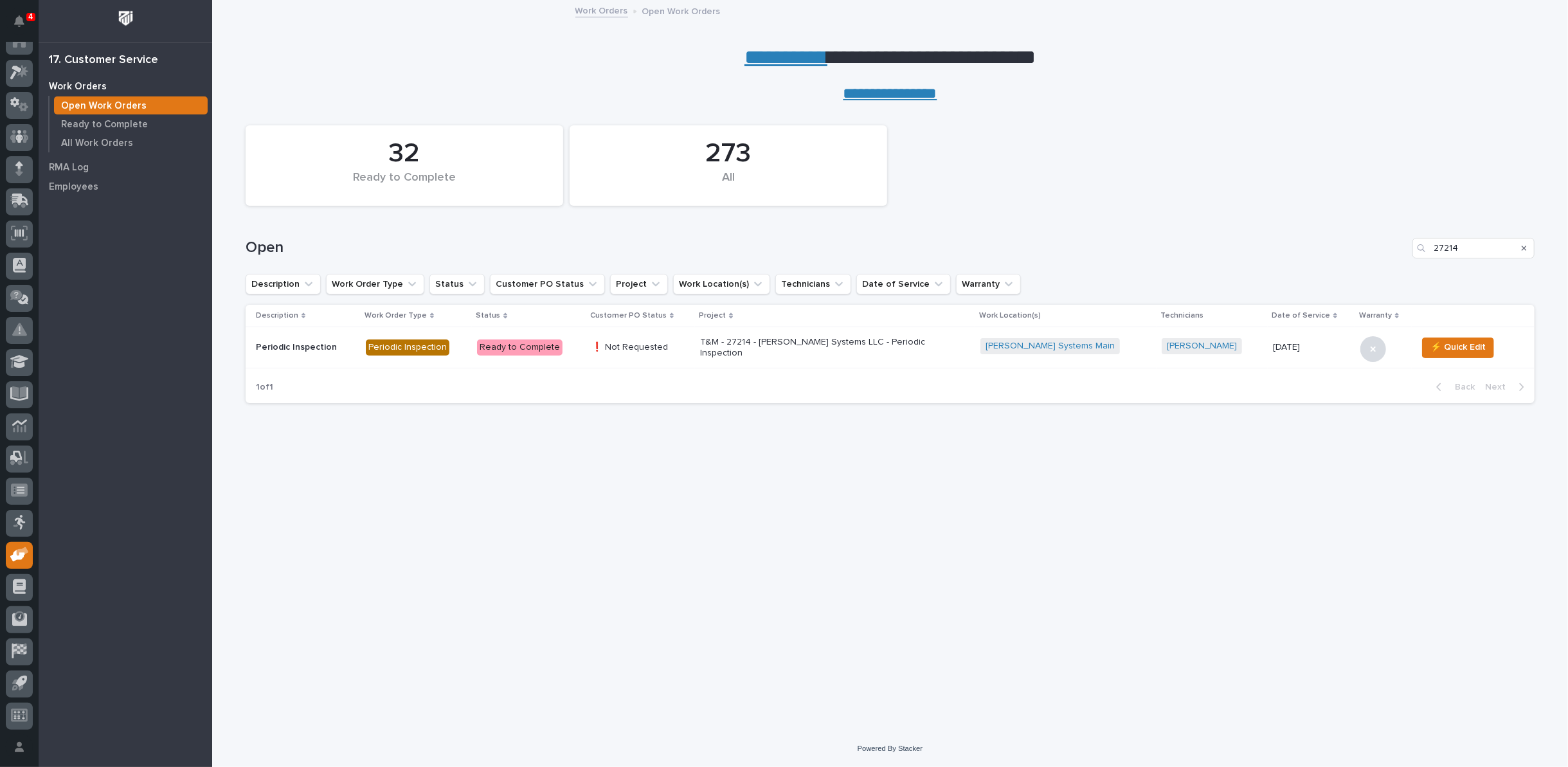
click at [778, 350] on p "T&M - 27214 - [PERSON_NAME] Systems LLC - Periodic Inspection" at bounding box center [812, 348] width 225 height 22
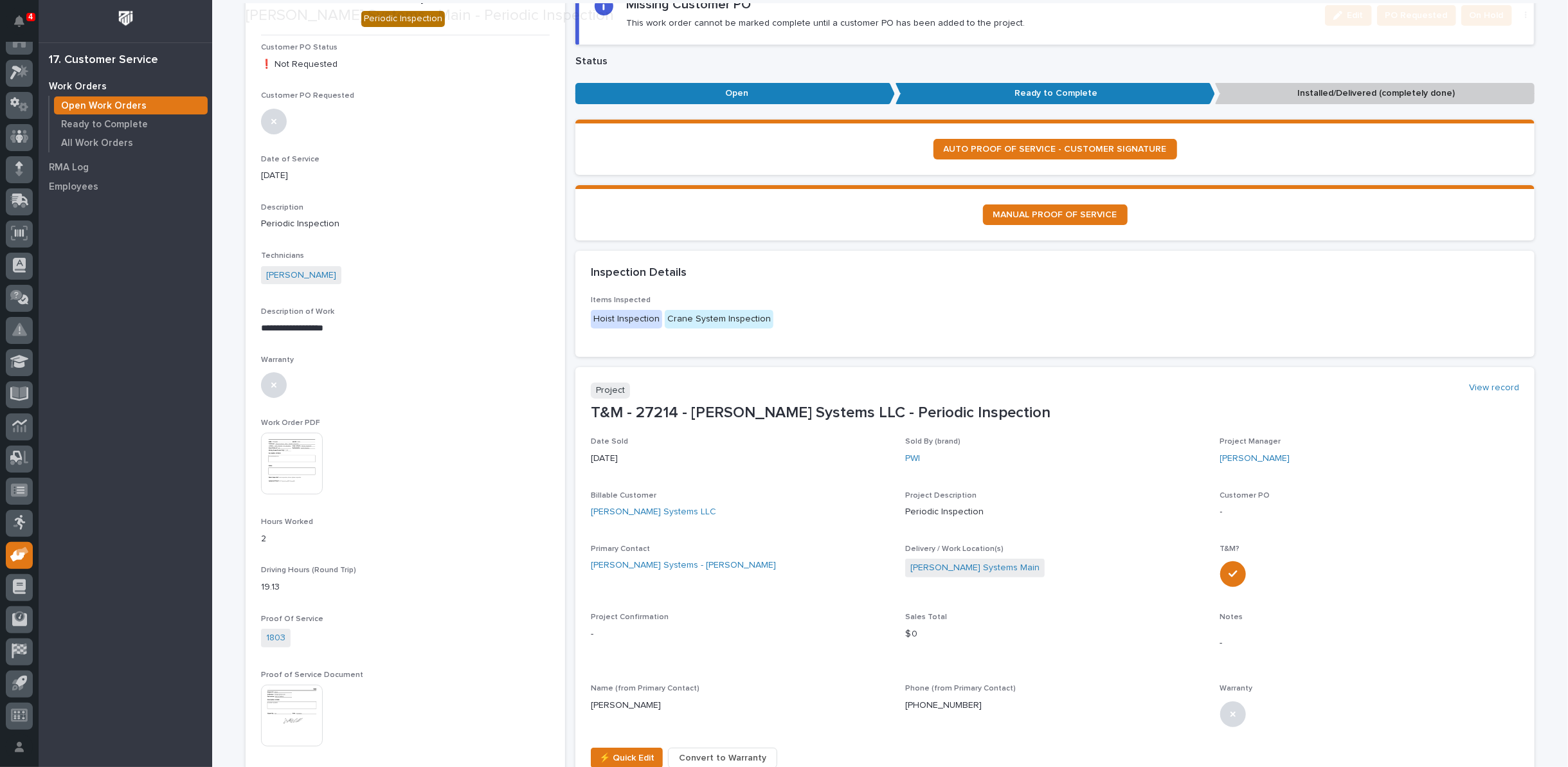
scroll to position [214, 0]
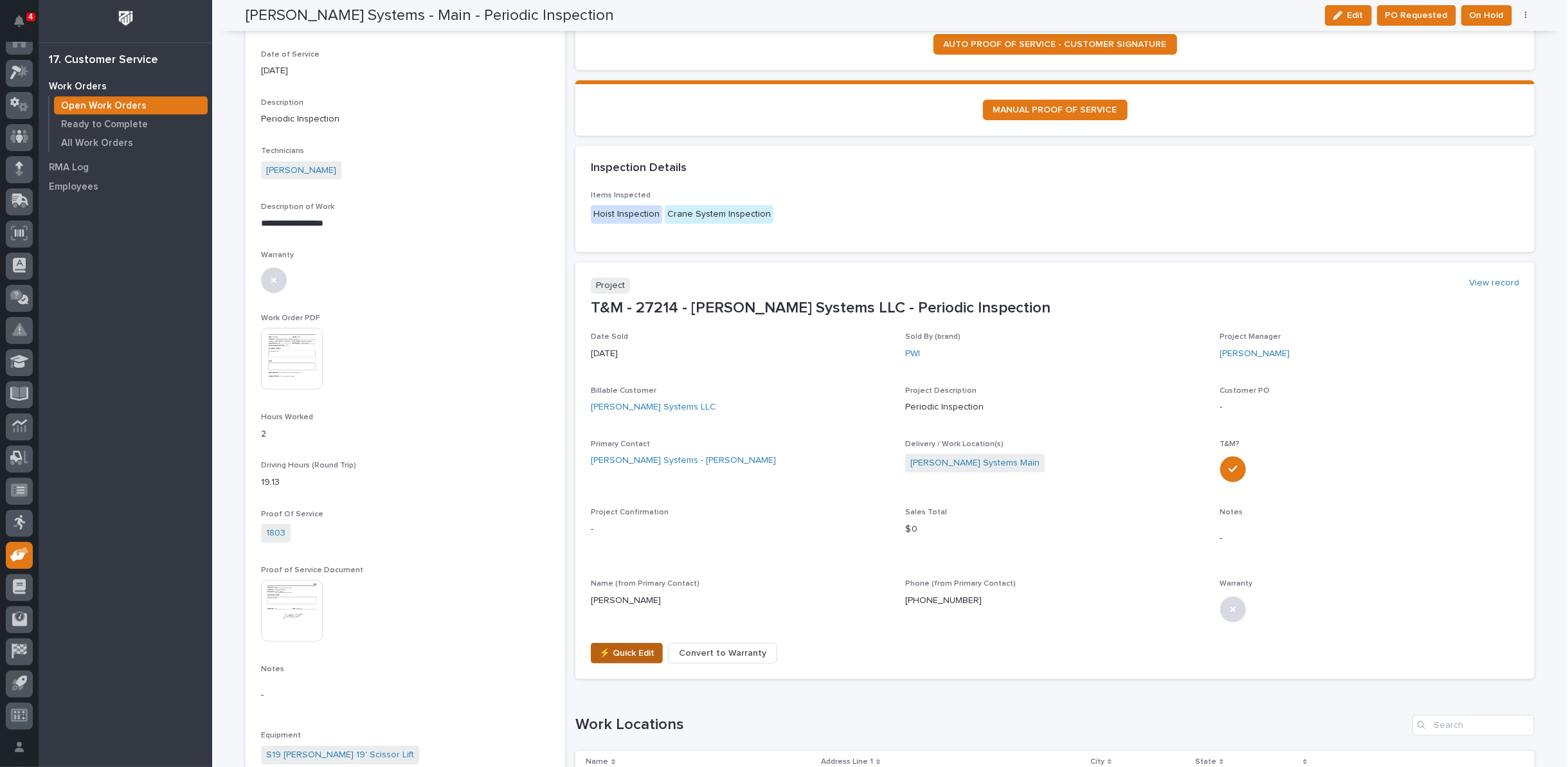
click at [610, 649] on span "⚡ Quick Edit" at bounding box center [627, 653] width 55 height 16
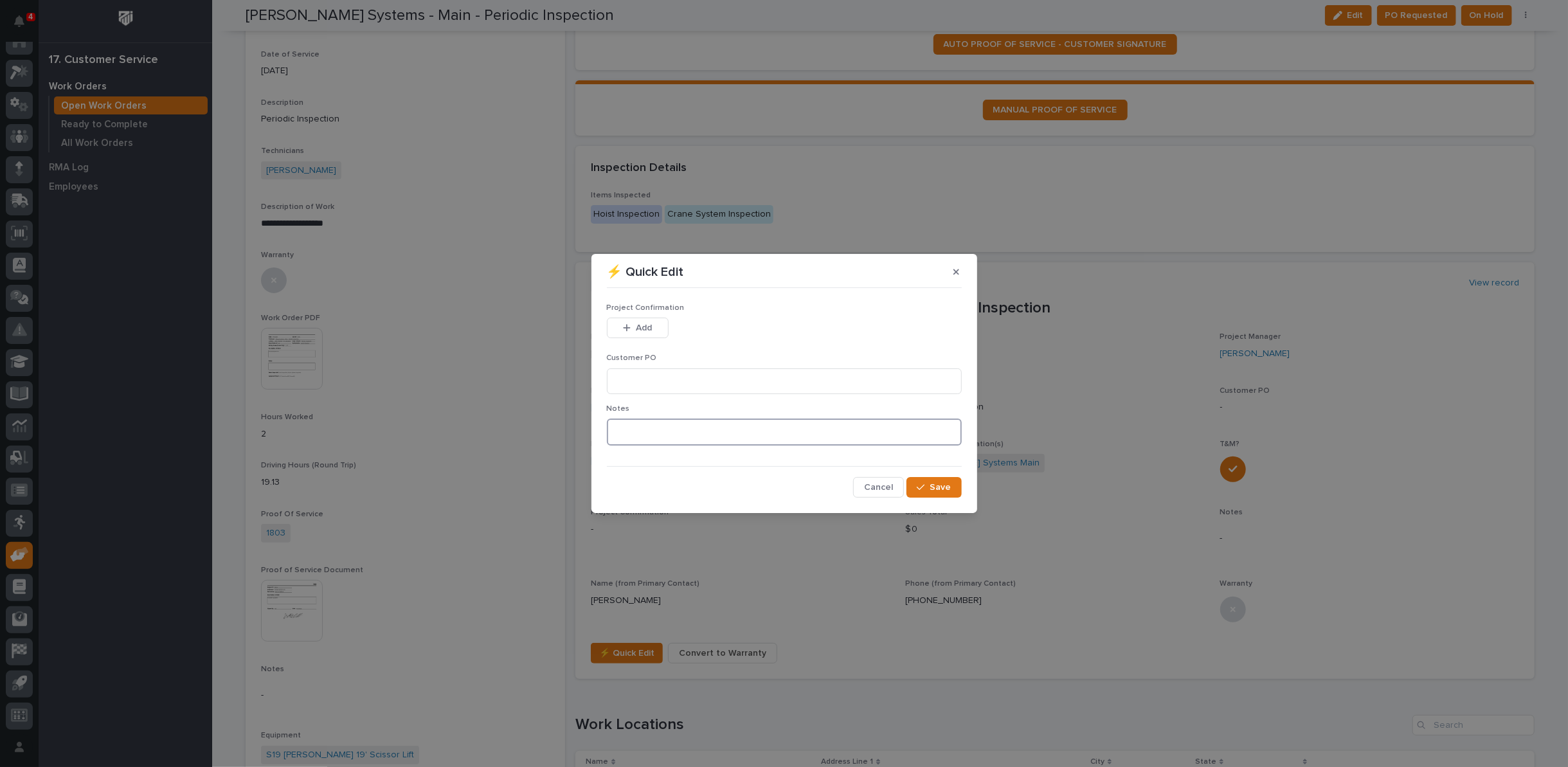
click at [637, 437] on textarea at bounding box center [784, 432] width 355 height 27
type textarea "*********"
click at [925, 484] on icon "button" at bounding box center [920, 487] width 7 height 9
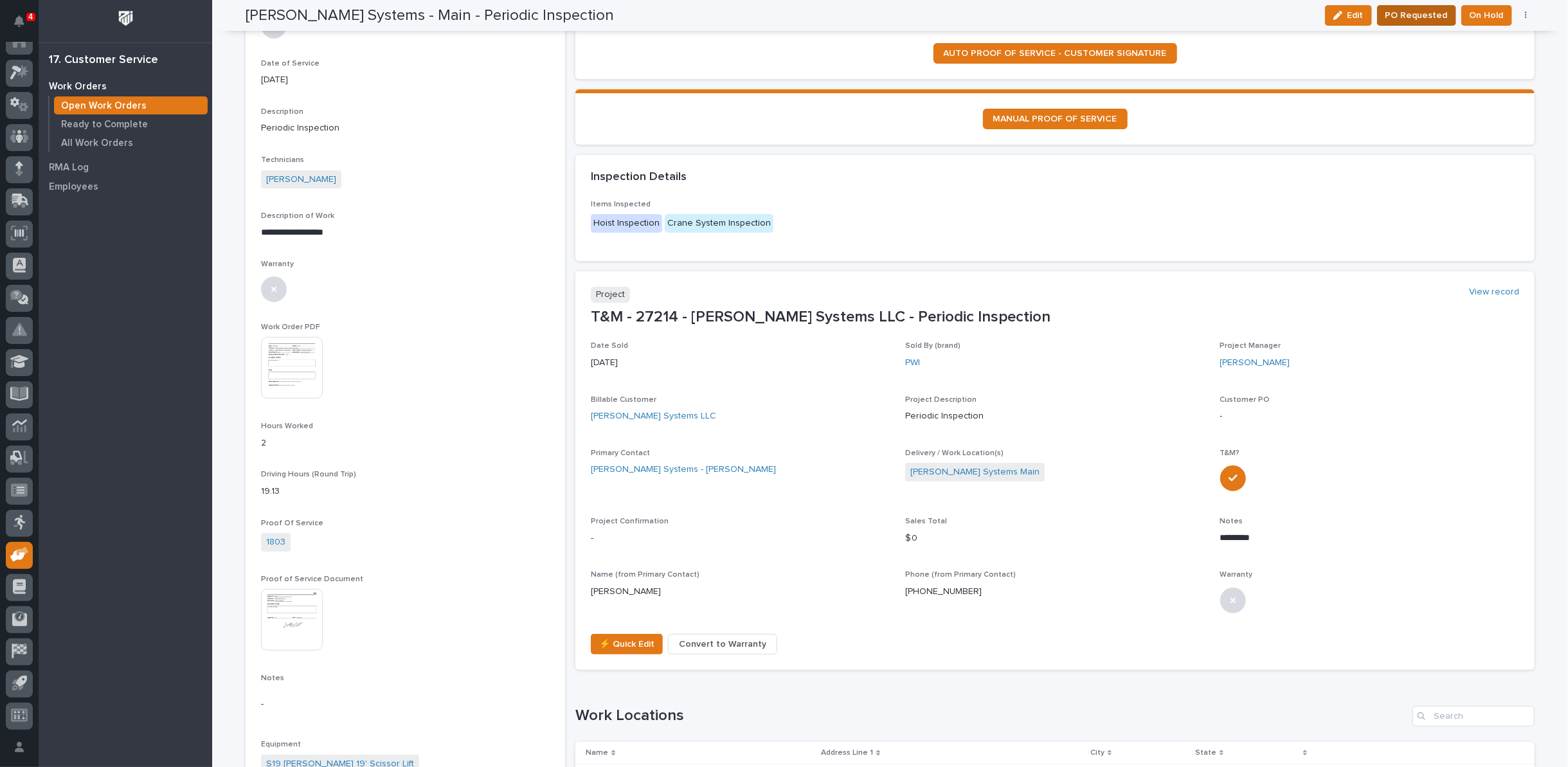
click at [1428, 16] on span "PO Requested" at bounding box center [1416, 15] width 62 height 16
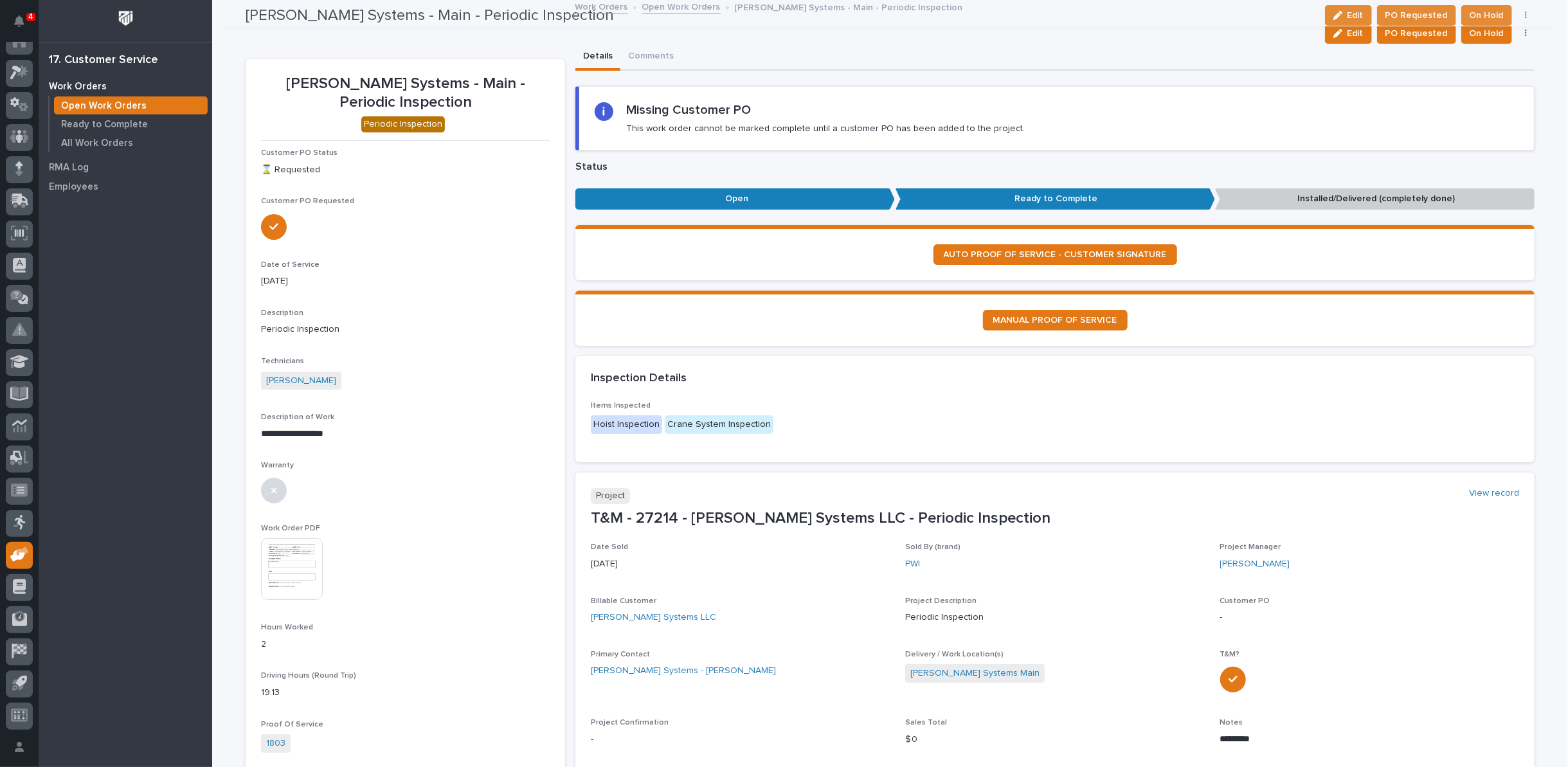
scroll to position [0, 0]
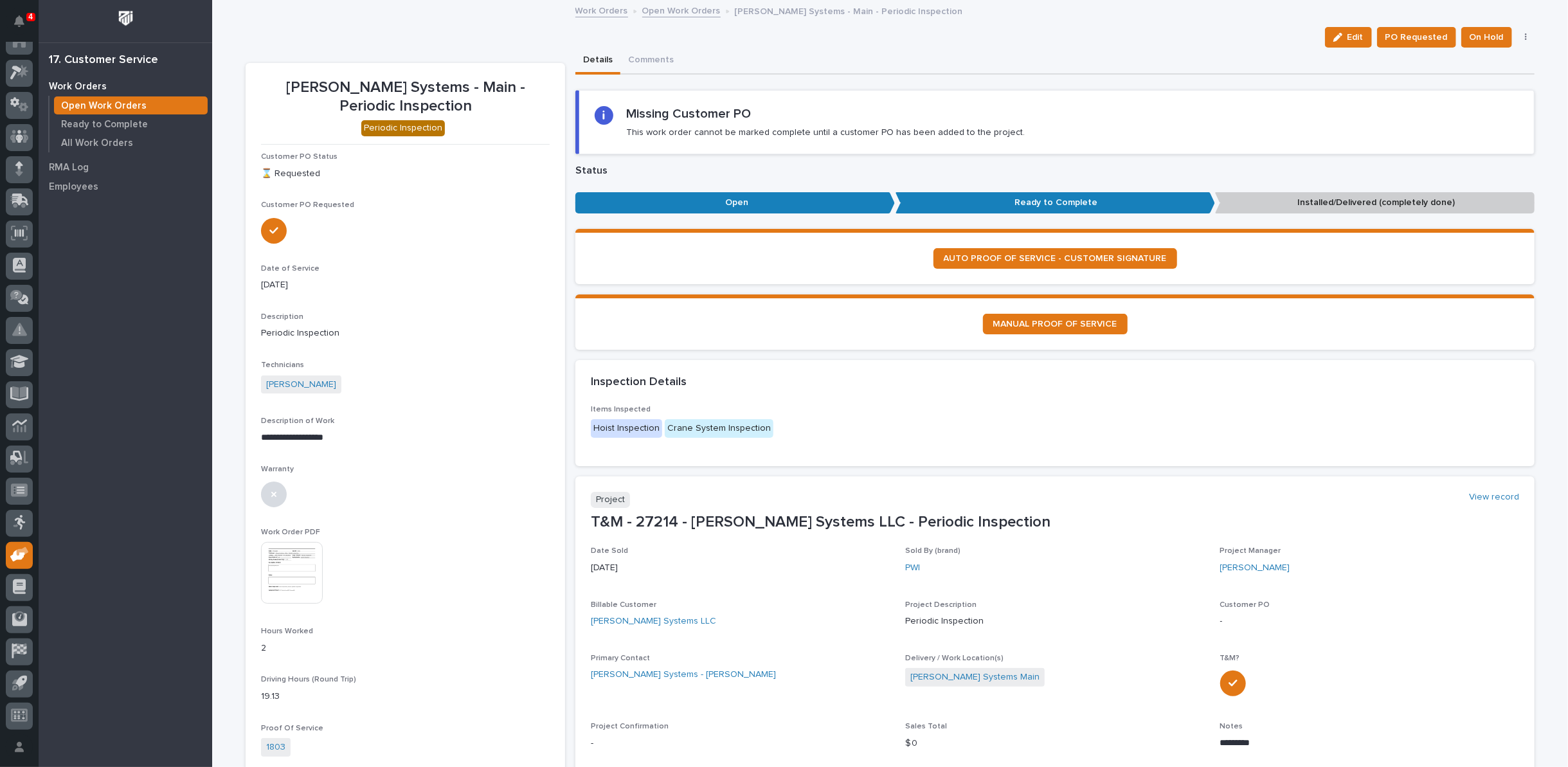
click at [655, 11] on link "Open Work Orders" at bounding box center [681, 10] width 79 height 15
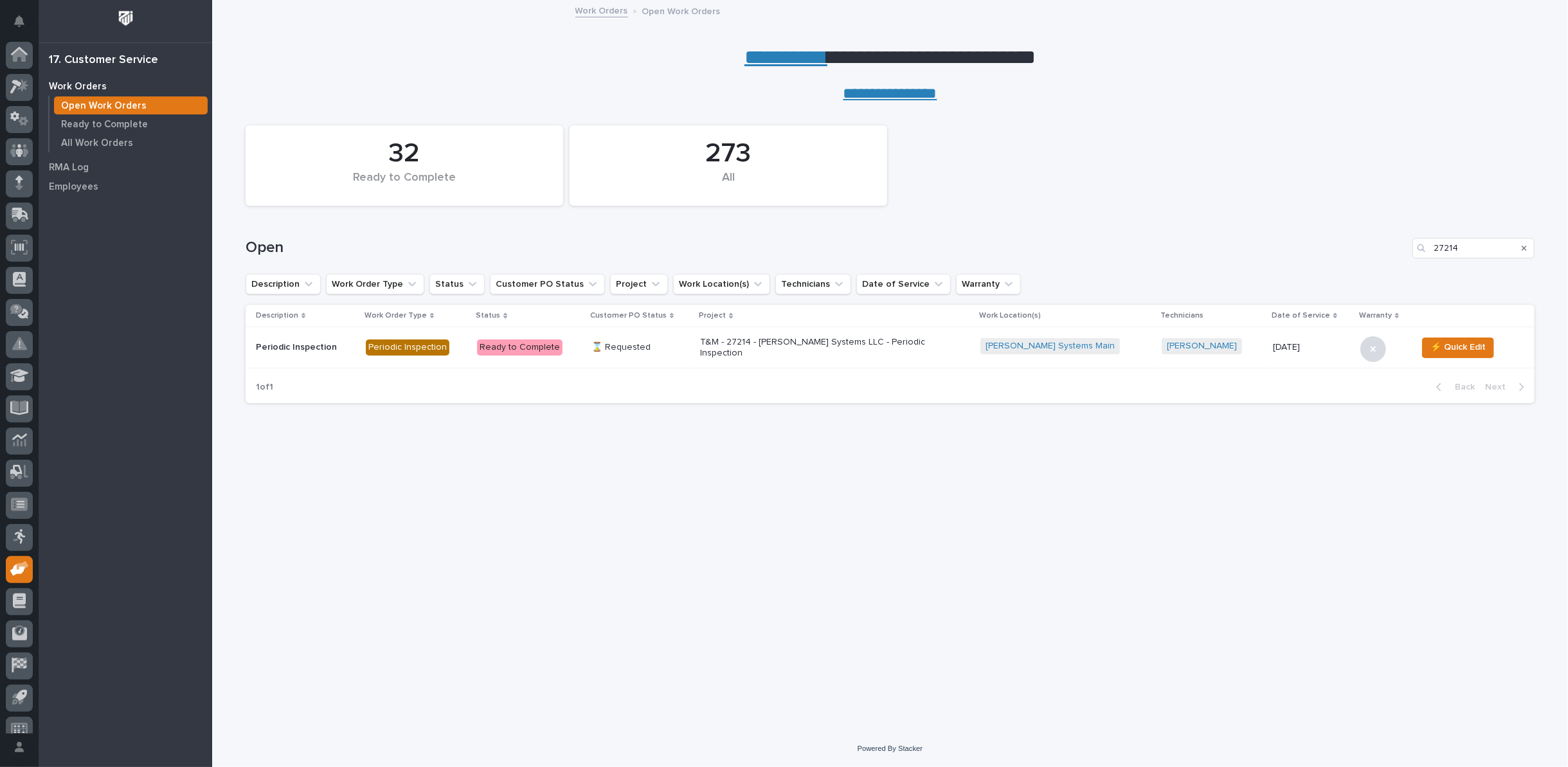
scroll to position [14, 0]
drag, startPoint x: 1470, startPoint y: 246, endPoint x: 1412, endPoint y: 244, distance: 58.0
click at [1415, 243] on div "27214" at bounding box center [1473, 248] width 122 height 21
type input "27209"
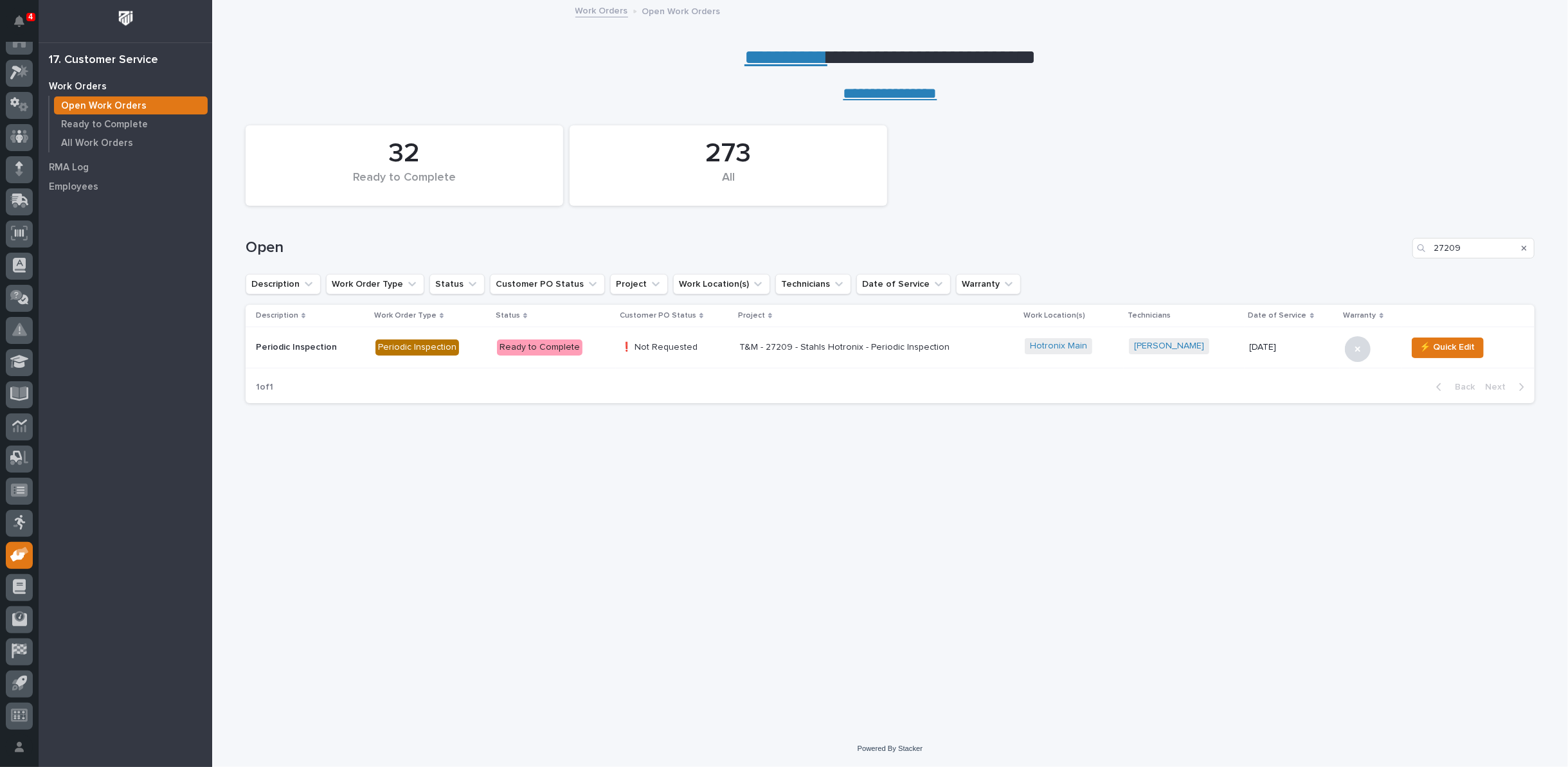
click at [775, 346] on p "T&M - 27209 - Stahls Hotronix - Periodic Inspection" at bounding box center [852, 347] width 225 height 11
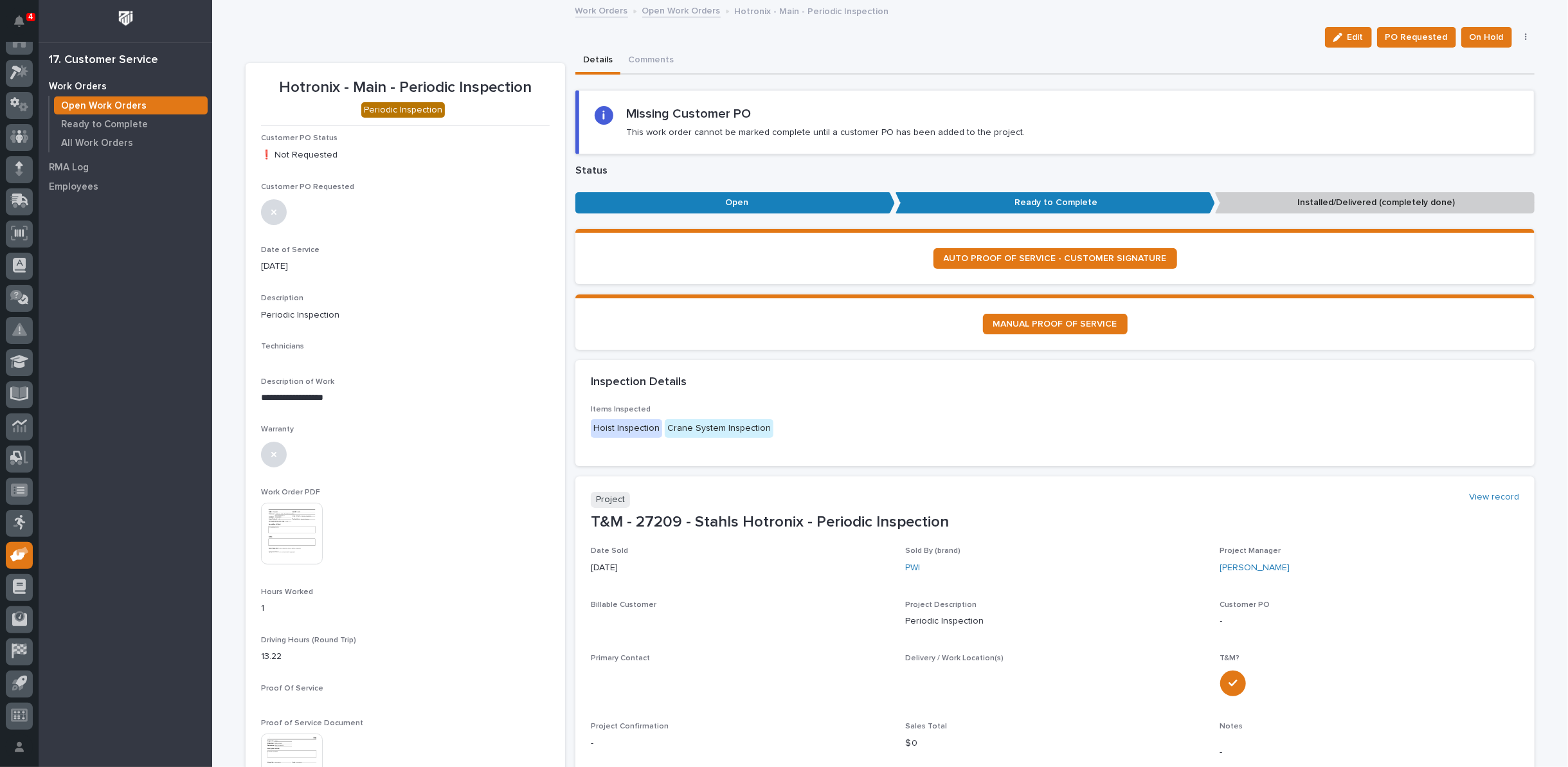
scroll to position [300, 0]
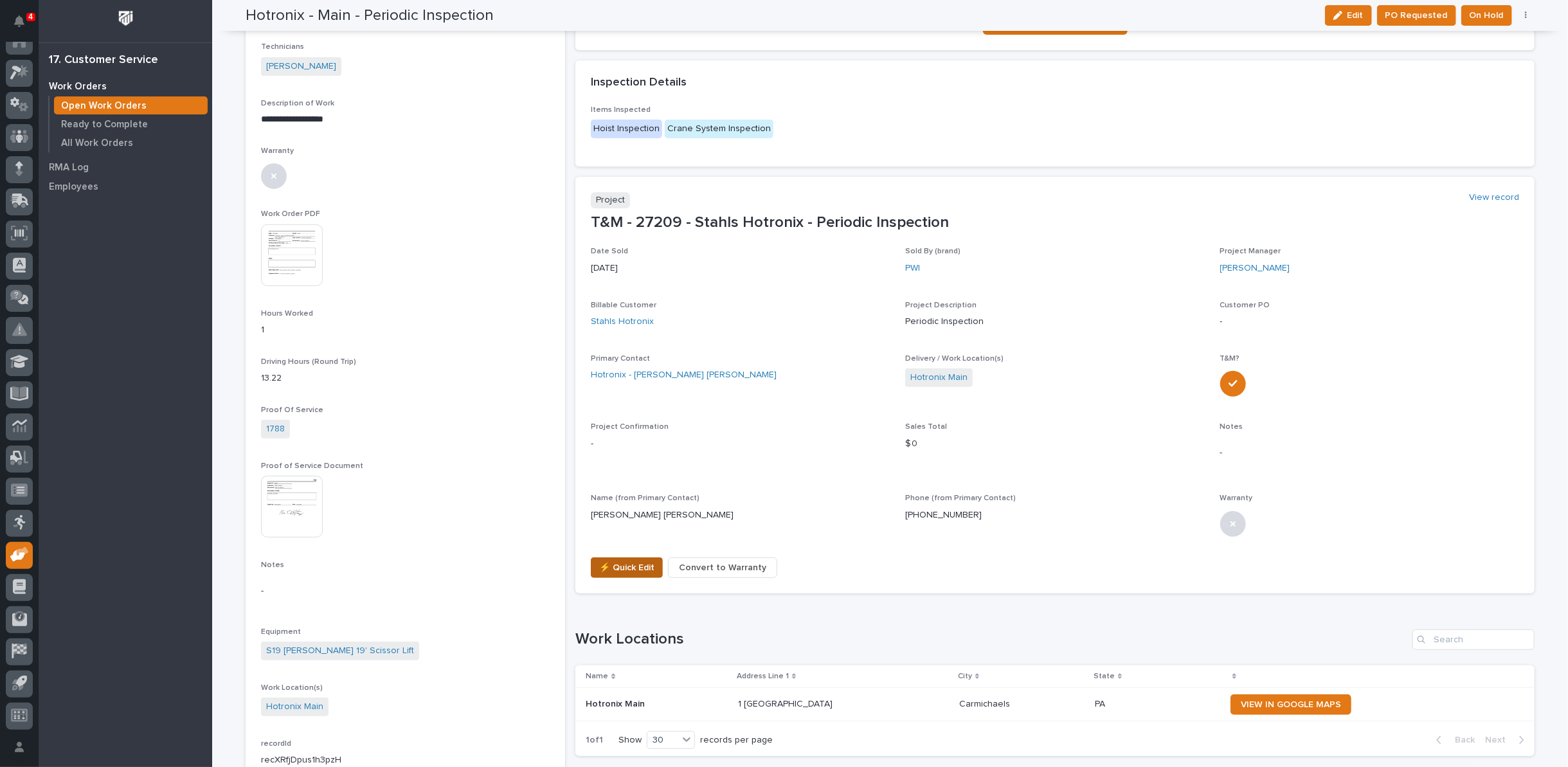
click at [624, 569] on span "⚡ Quick Edit" at bounding box center [627, 567] width 55 height 16
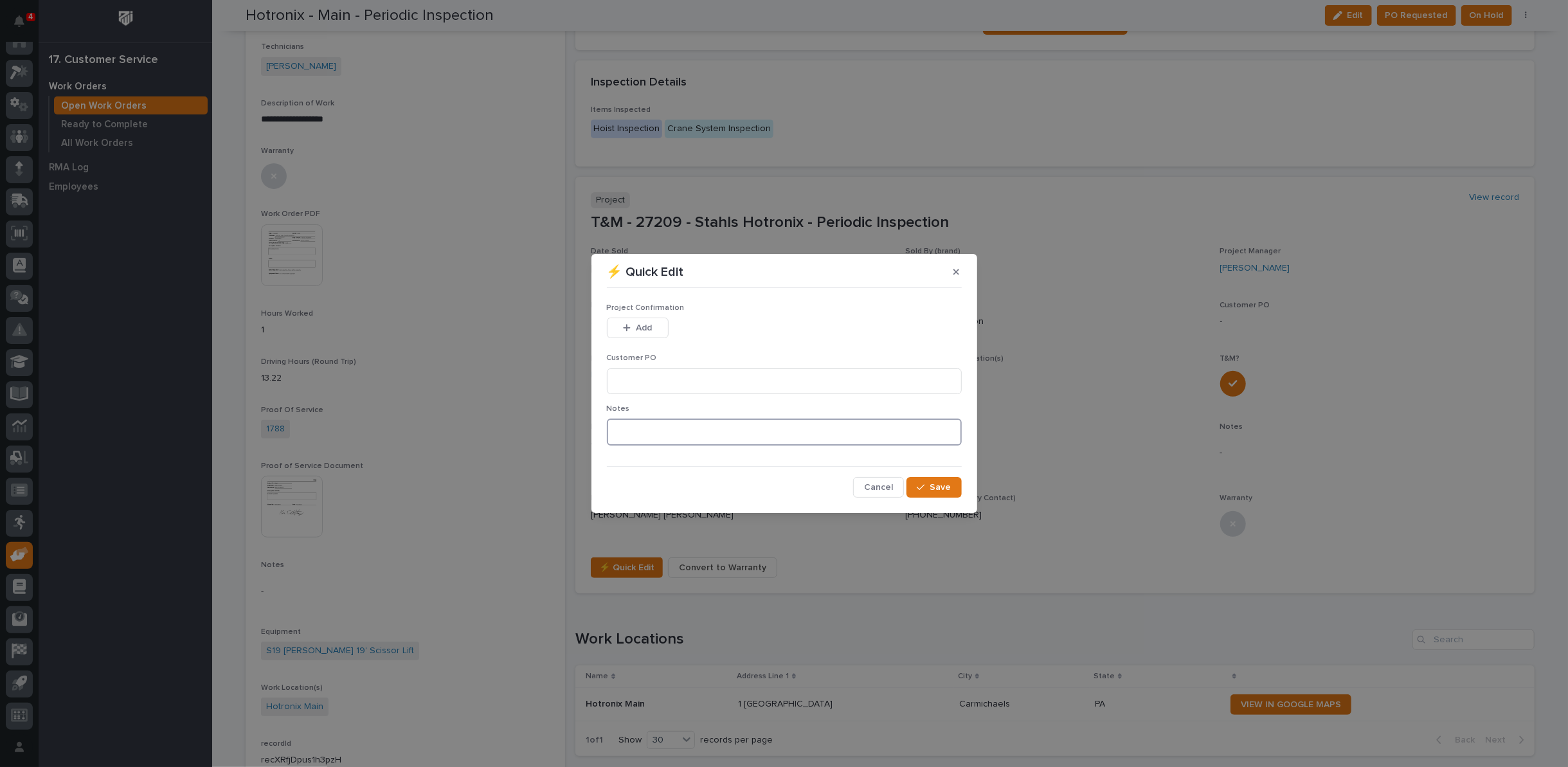
click at [640, 428] on textarea at bounding box center [784, 432] width 355 height 27
type textarea "*********"
click at [932, 487] on span "Save" at bounding box center [941, 487] width 21 height 11
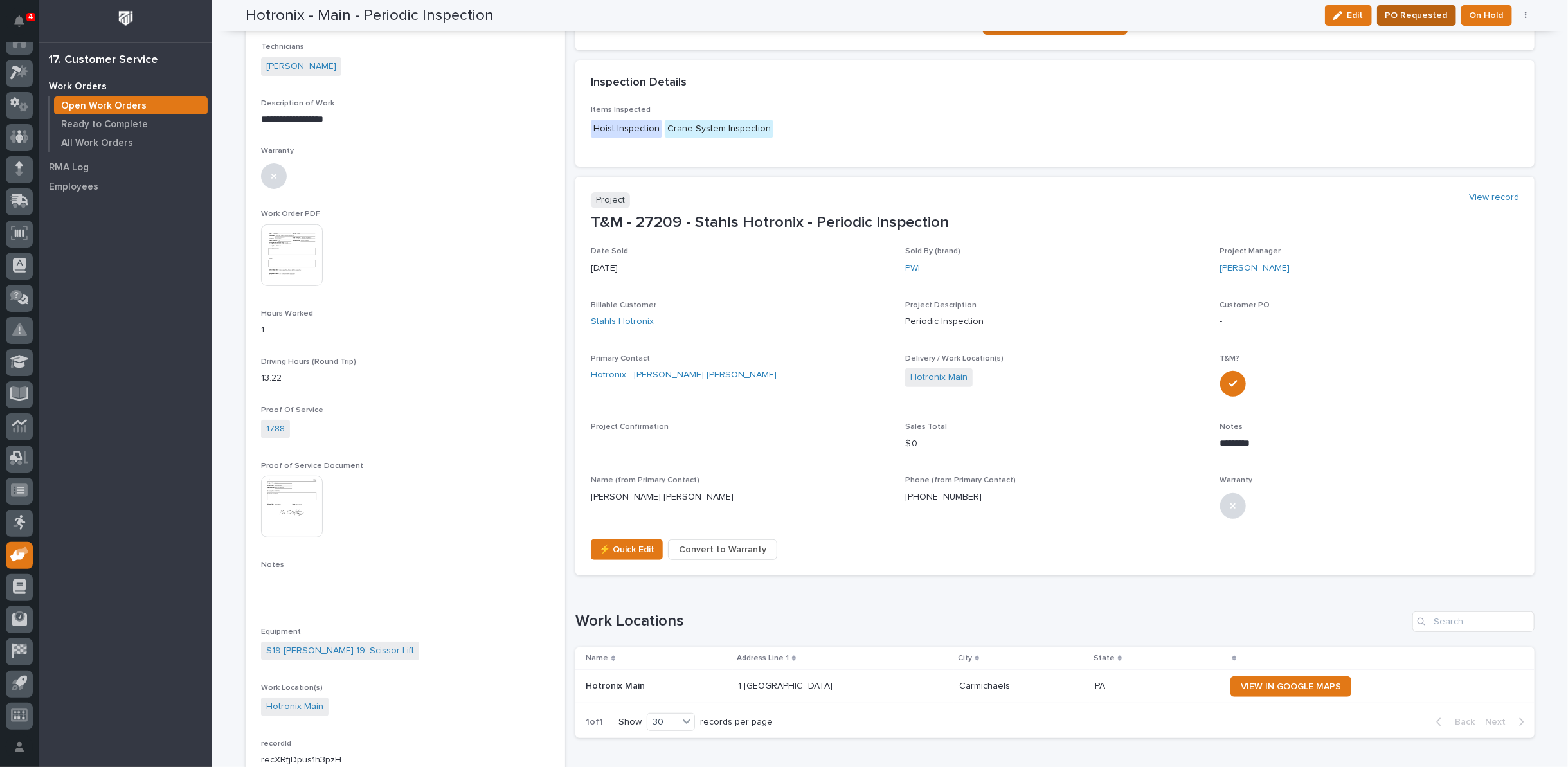
scroll to position [291, 0]
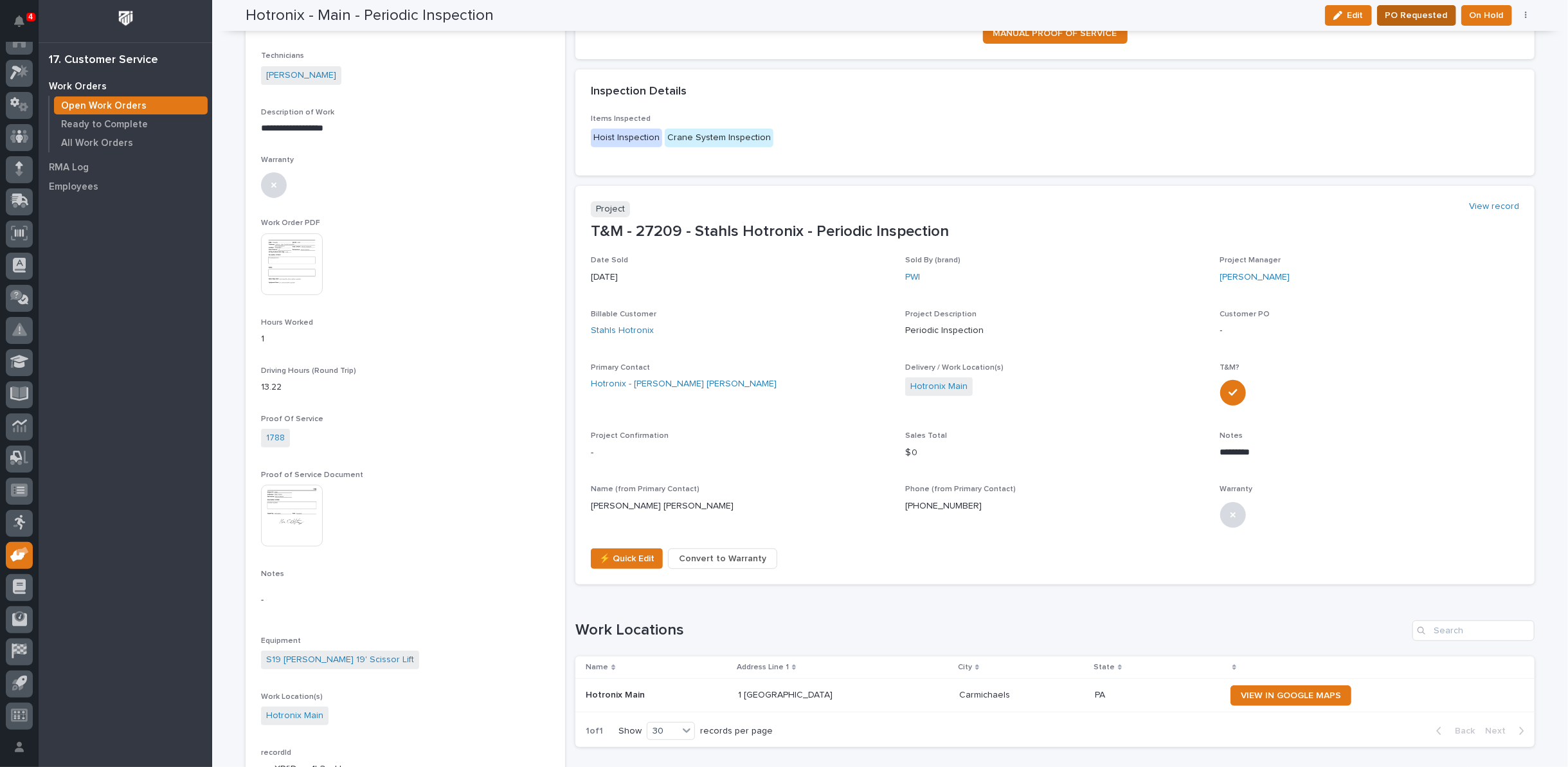
click at [1416, 18] on span "PO Requested" at bounding box center [1416, 15] width 62 height 16
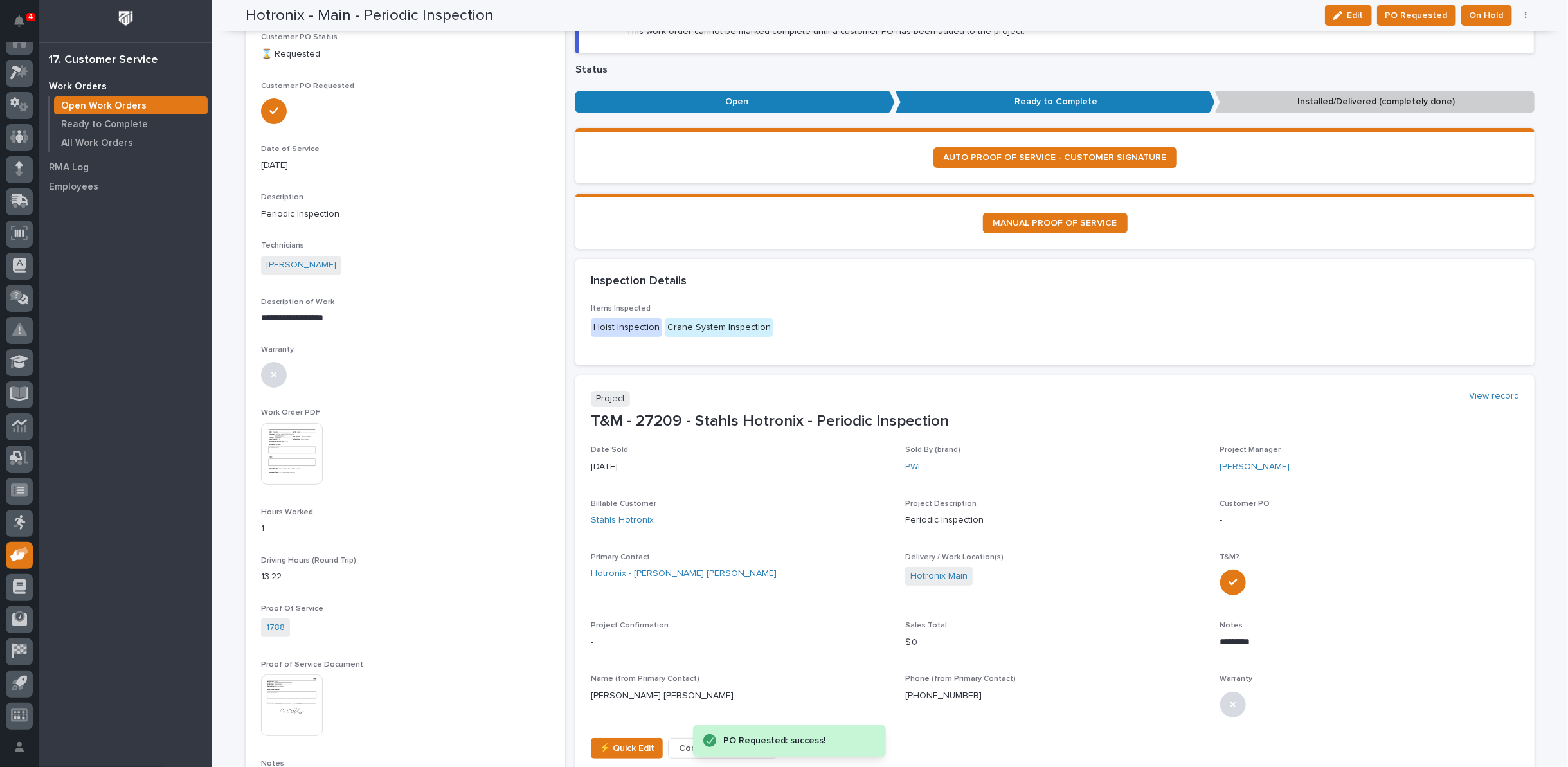
scroll to position [0, 0]
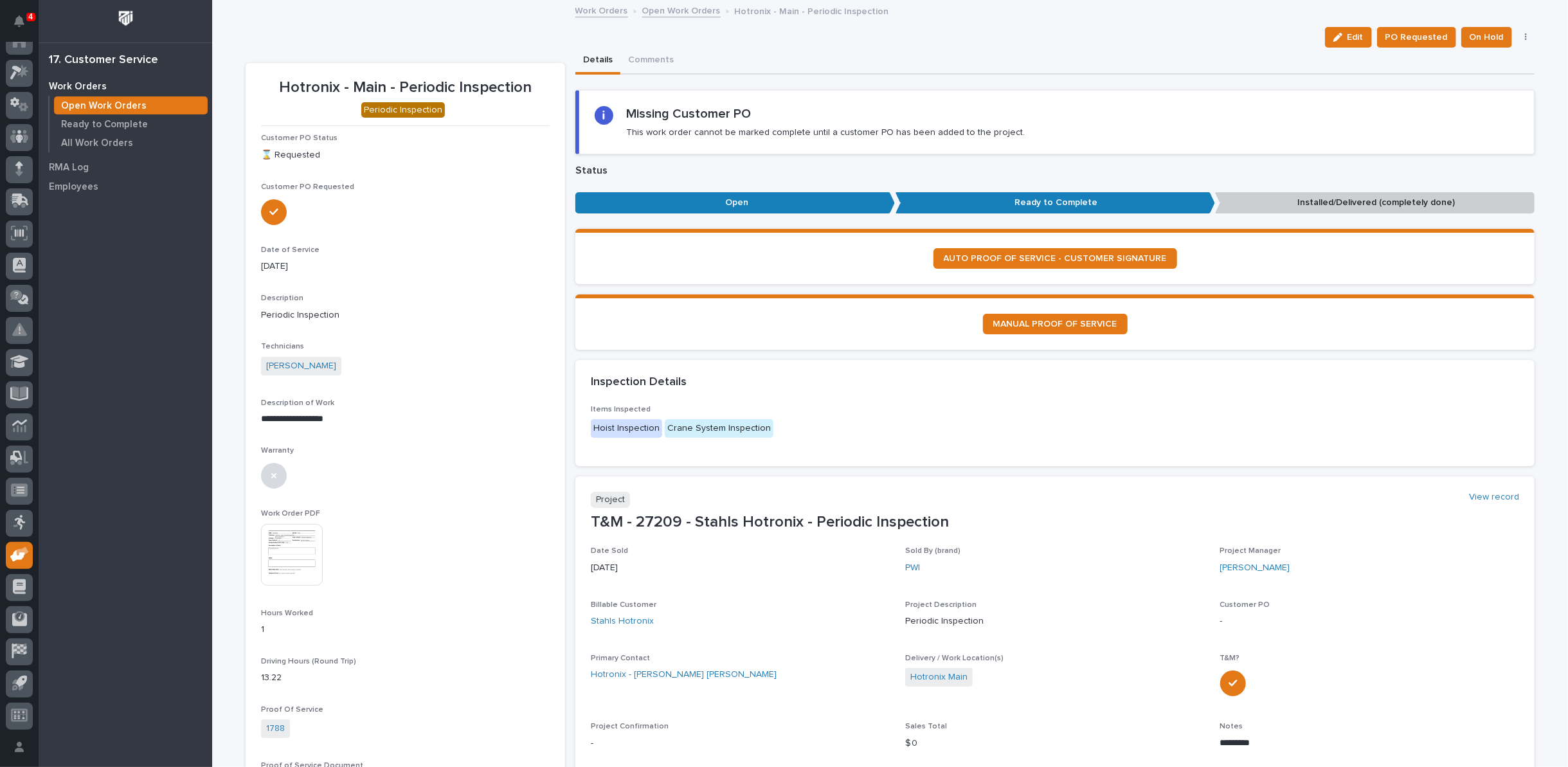
click at [674, 8] on link "Open Work Orders" at bounding box center [681, 10] width 79 height 15
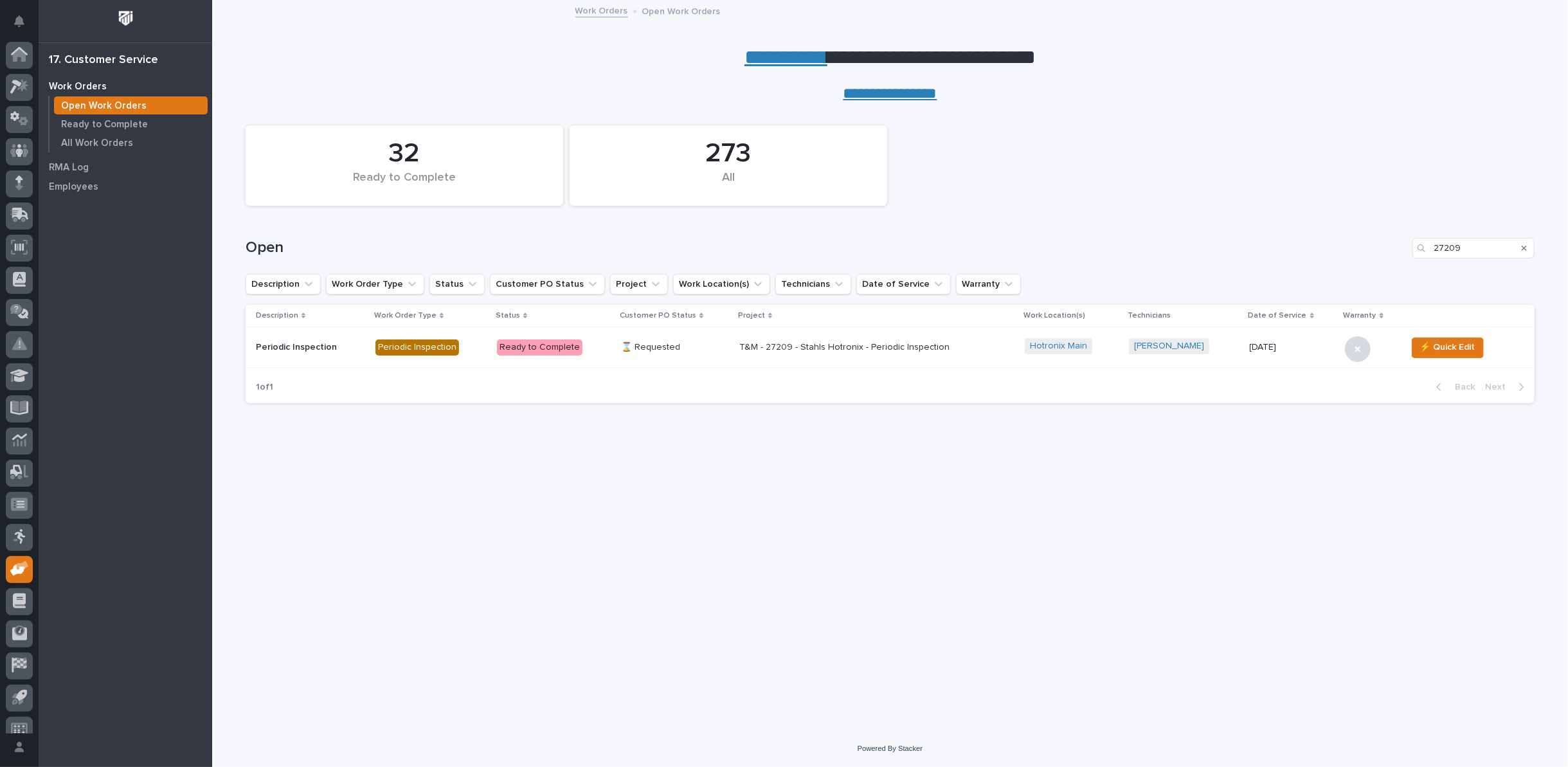
scroll to position [14, 0]
drag, startPoint x: 1480, startPoint y: 248, endPoint x: 1258, endPoint y: 215, distance: 224.4
click at [1269, 221] on div "Open 27209" at bounding box center [890, 243] width 1289 height 62
type input "27211"
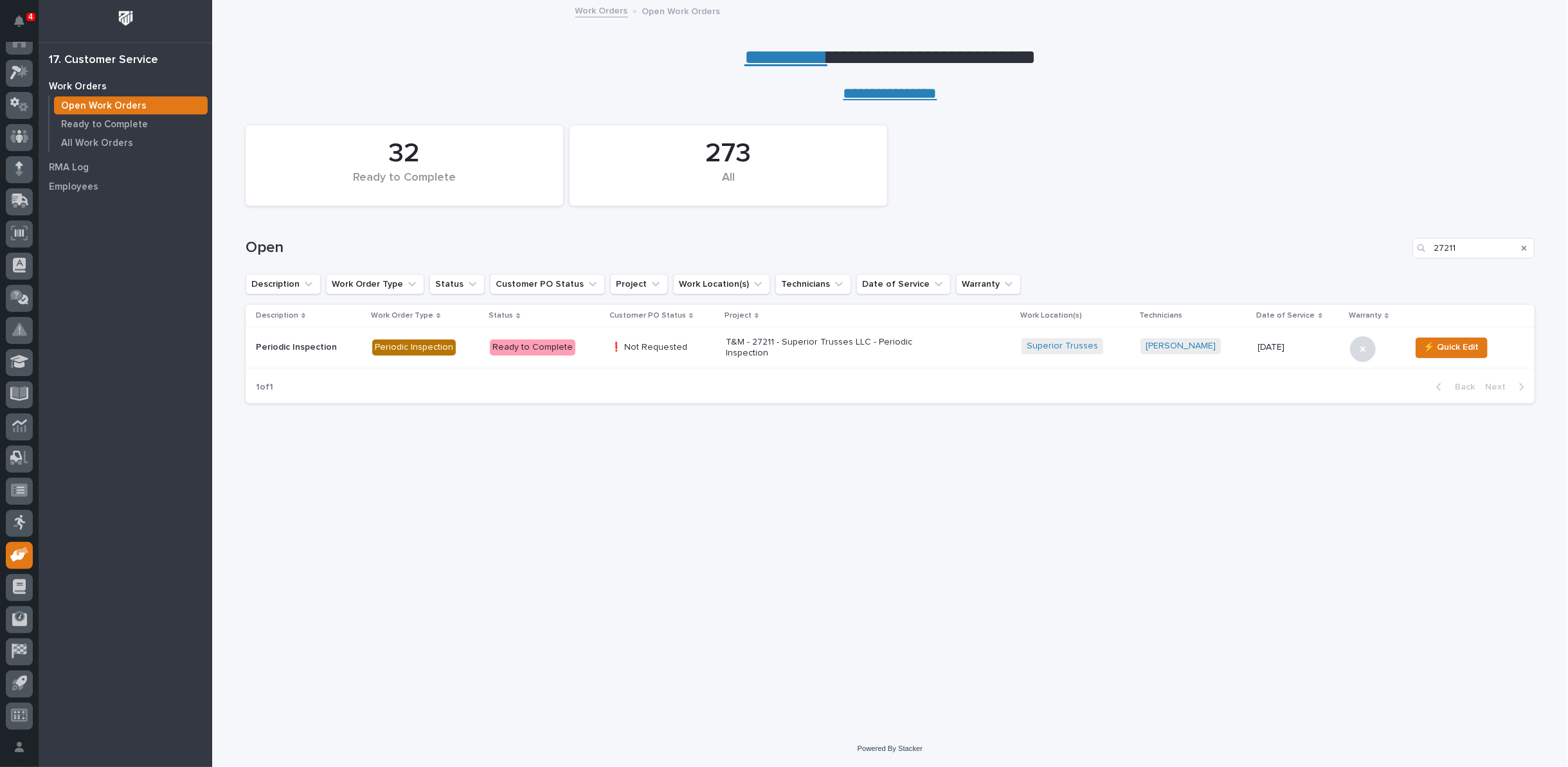
click at [755, 346] on p "T&M - 27211 - Superior Trusses LLC - Periodic Inspection" at bounding box center [838, 348] width 225 height 22
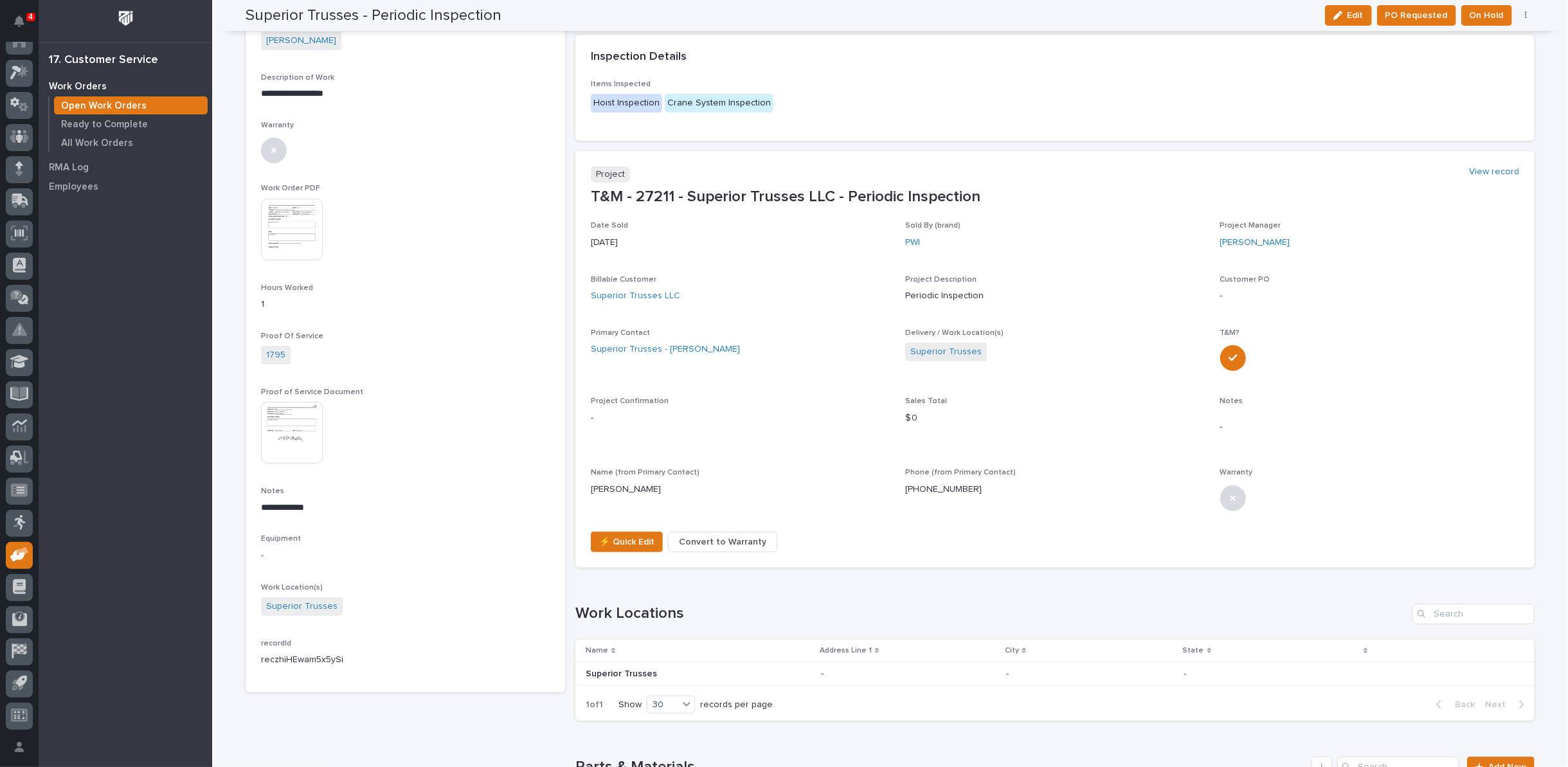
scroll to position [357, 0]
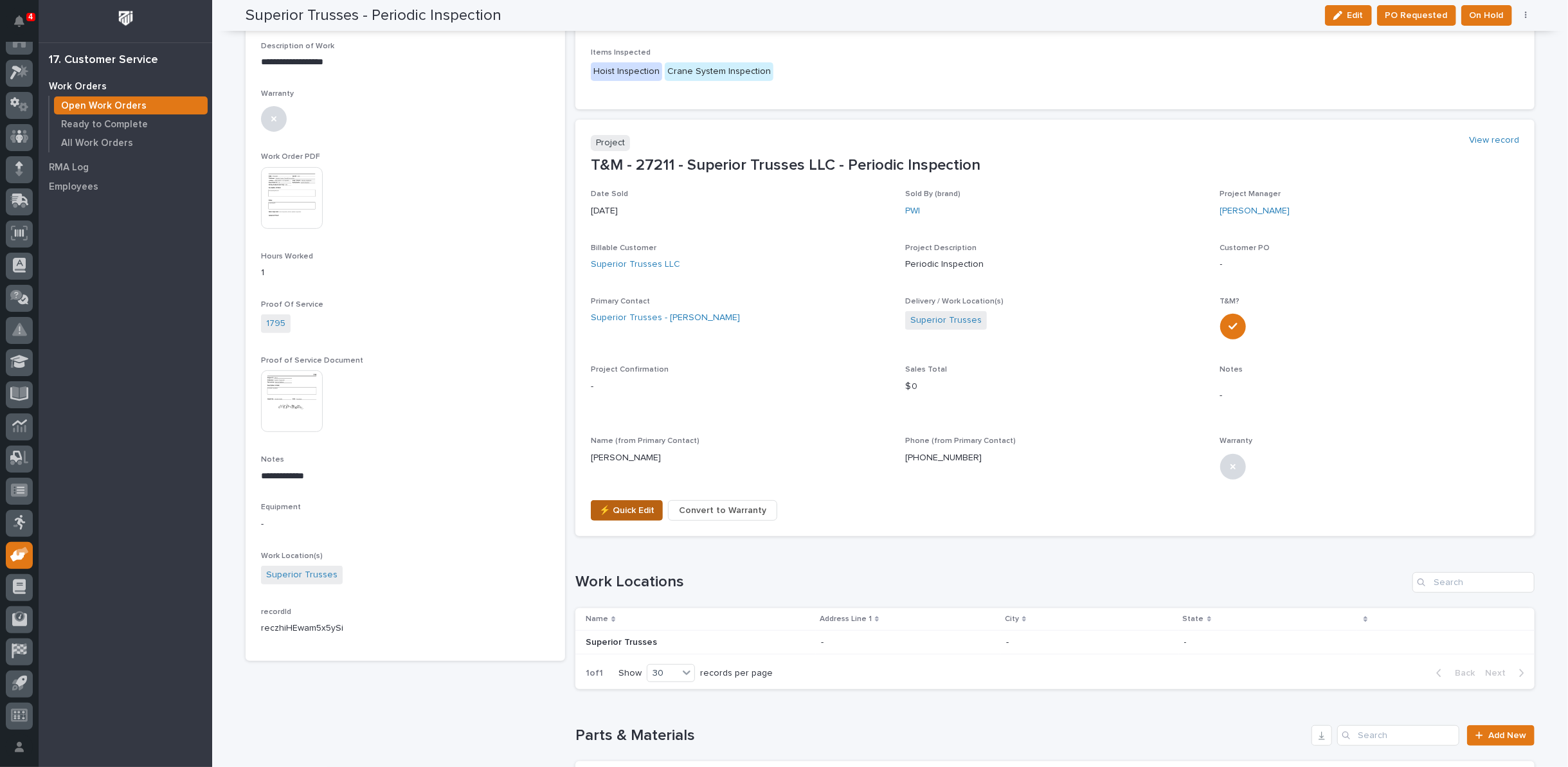
click at [629, 502] on span "⚡ Quick Edit" at bounding box center [627, 510] width 55 height 16
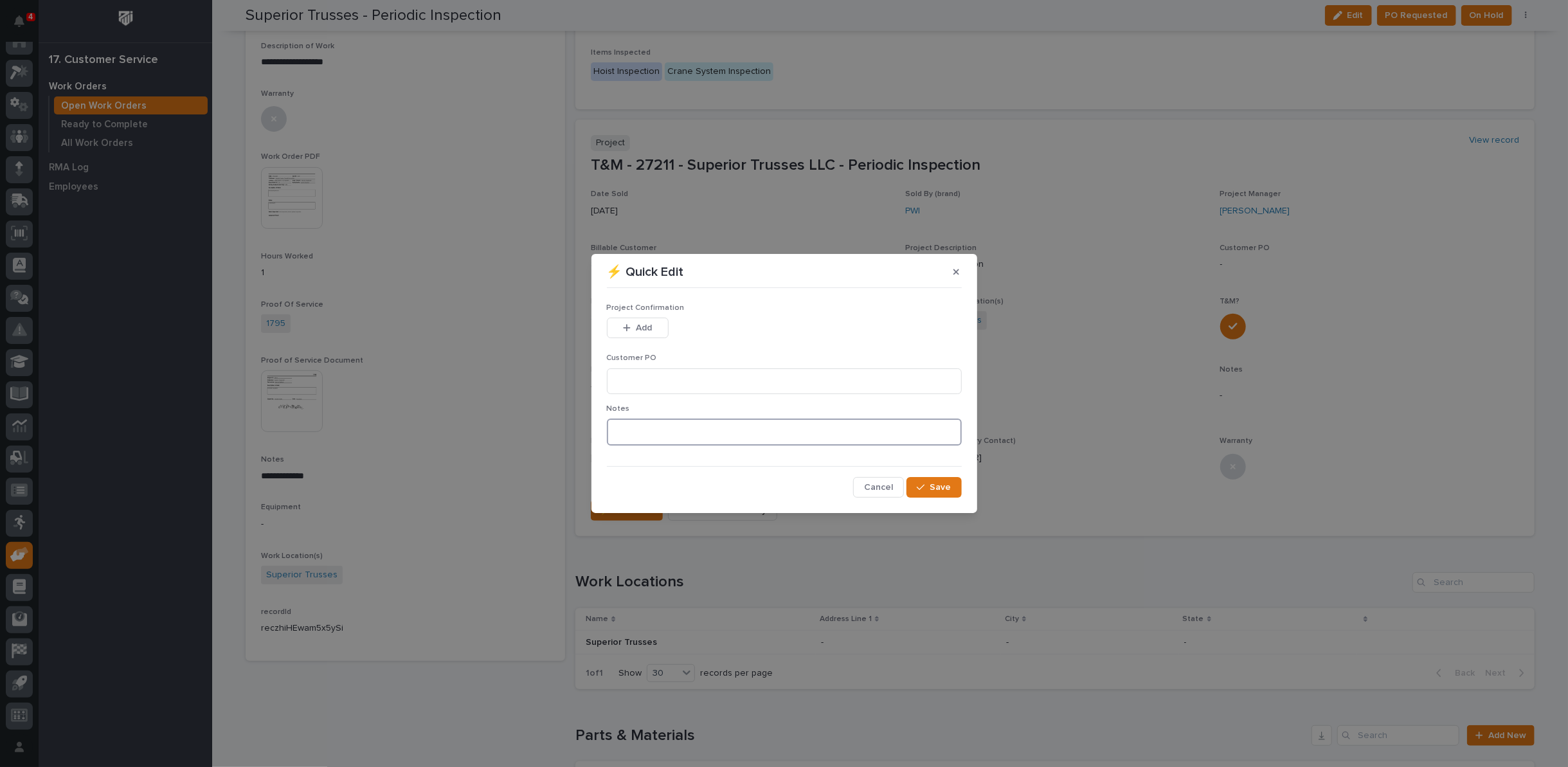
click at [624, 421] on textarea at bounding box center [784, 432] width 355 height 27
type textarea "*********"
click at [919, 490] on icon "button" at bounding box center [920, 487] width 7 height 9
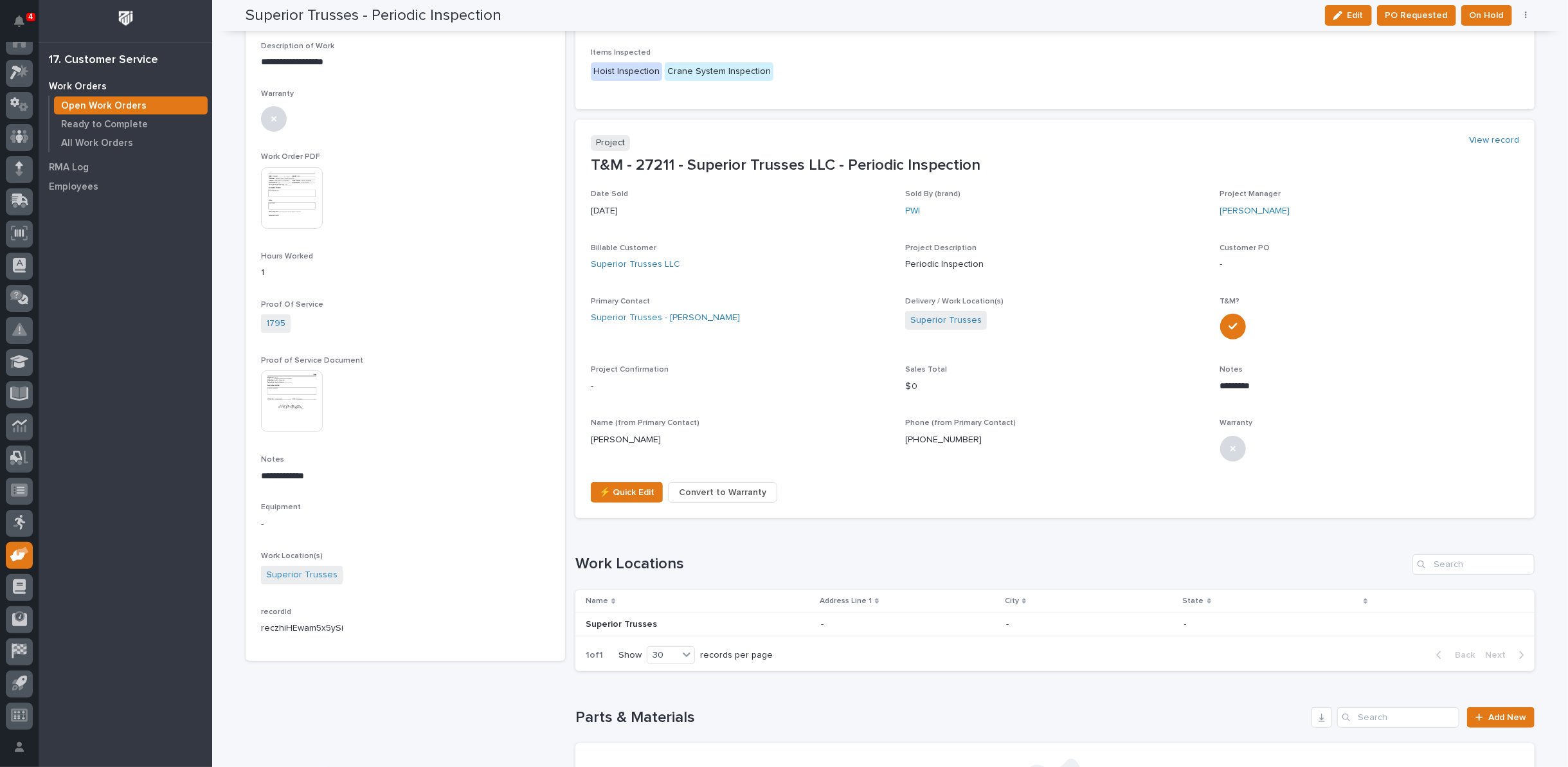
scroll to position [348, 0]
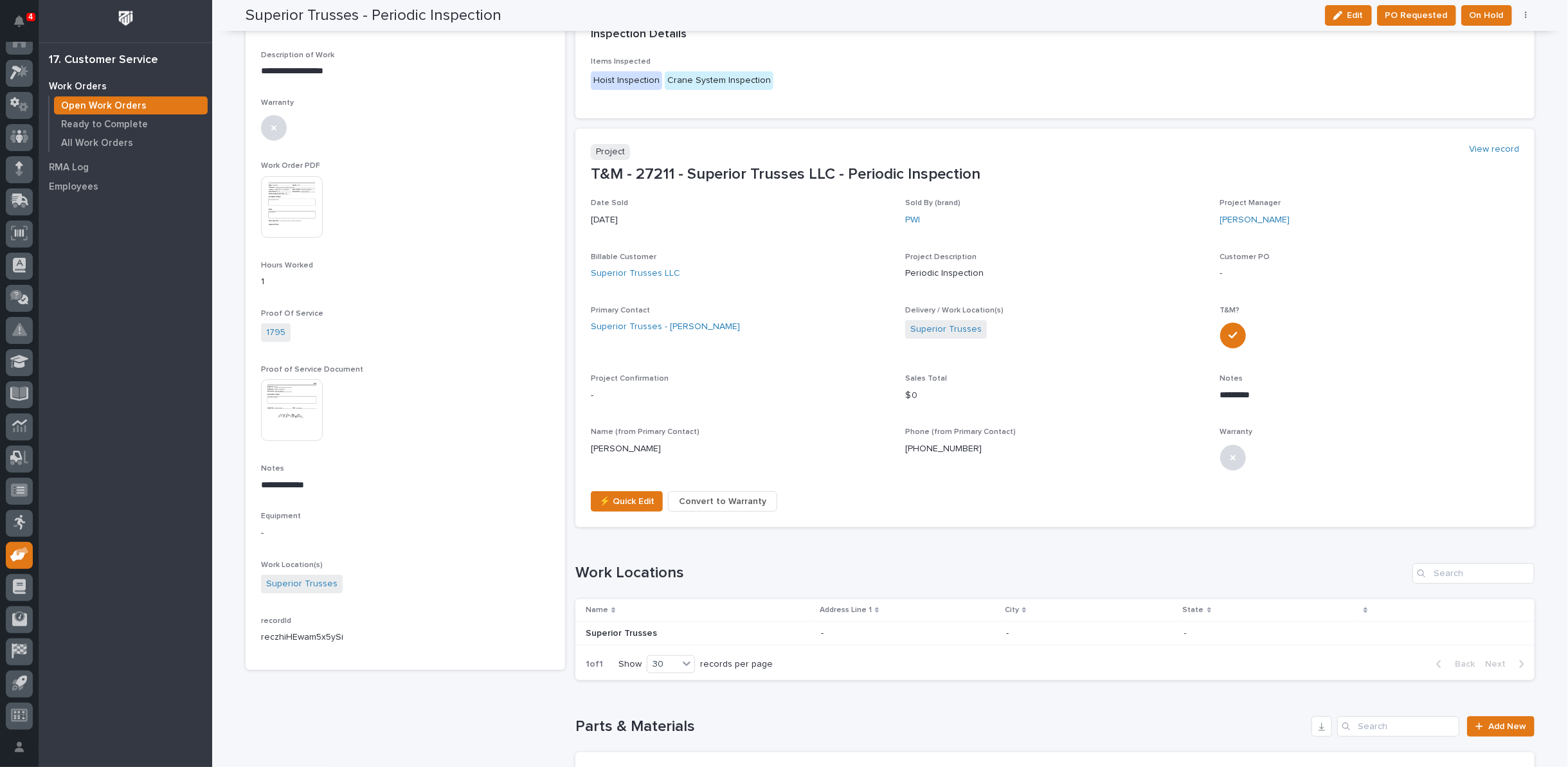
click at [1422, 12] on span "PO Requested" at bounding box center [1416, 15] width 62 height 16
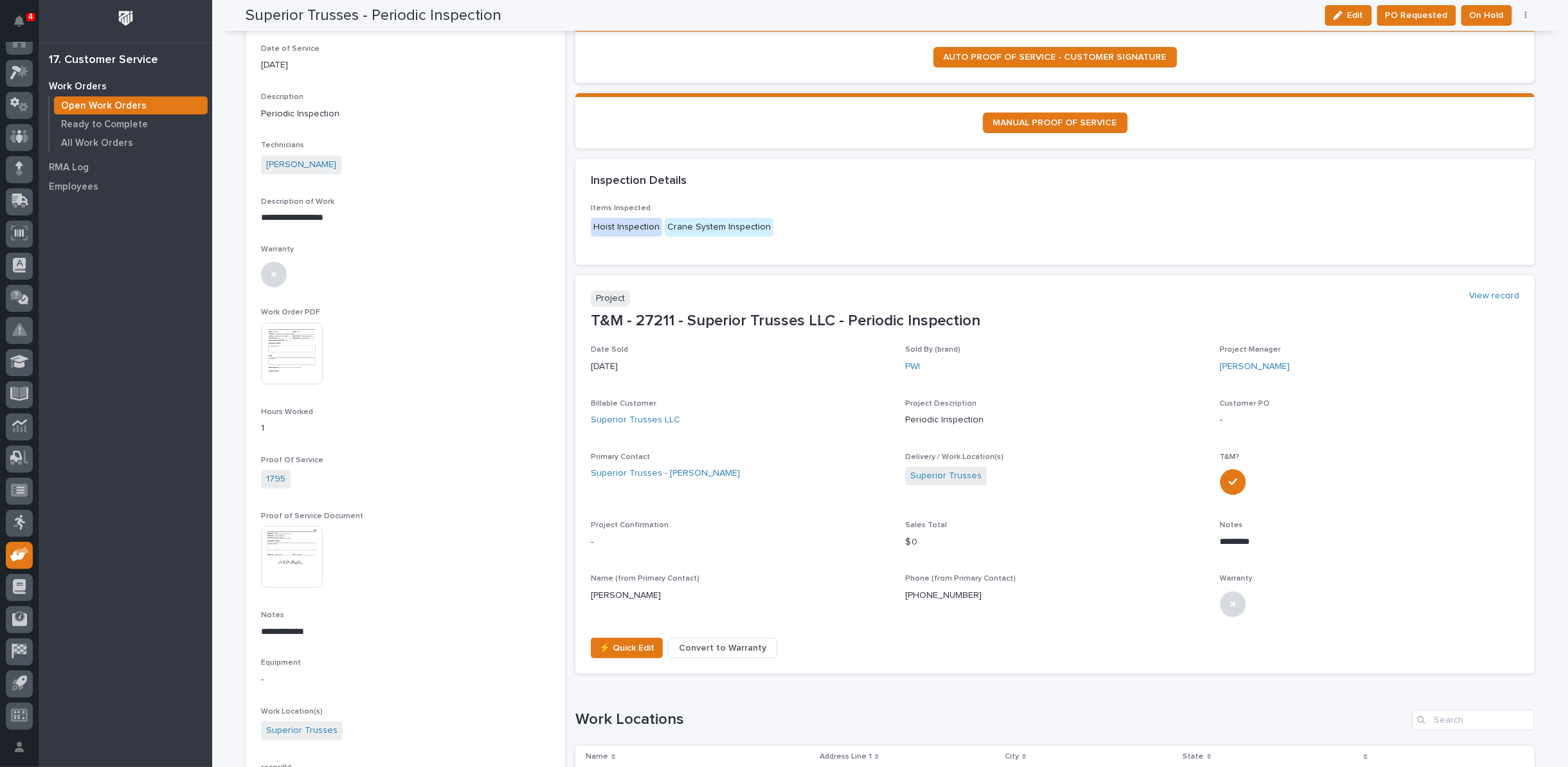
scroll to position [0, 0]
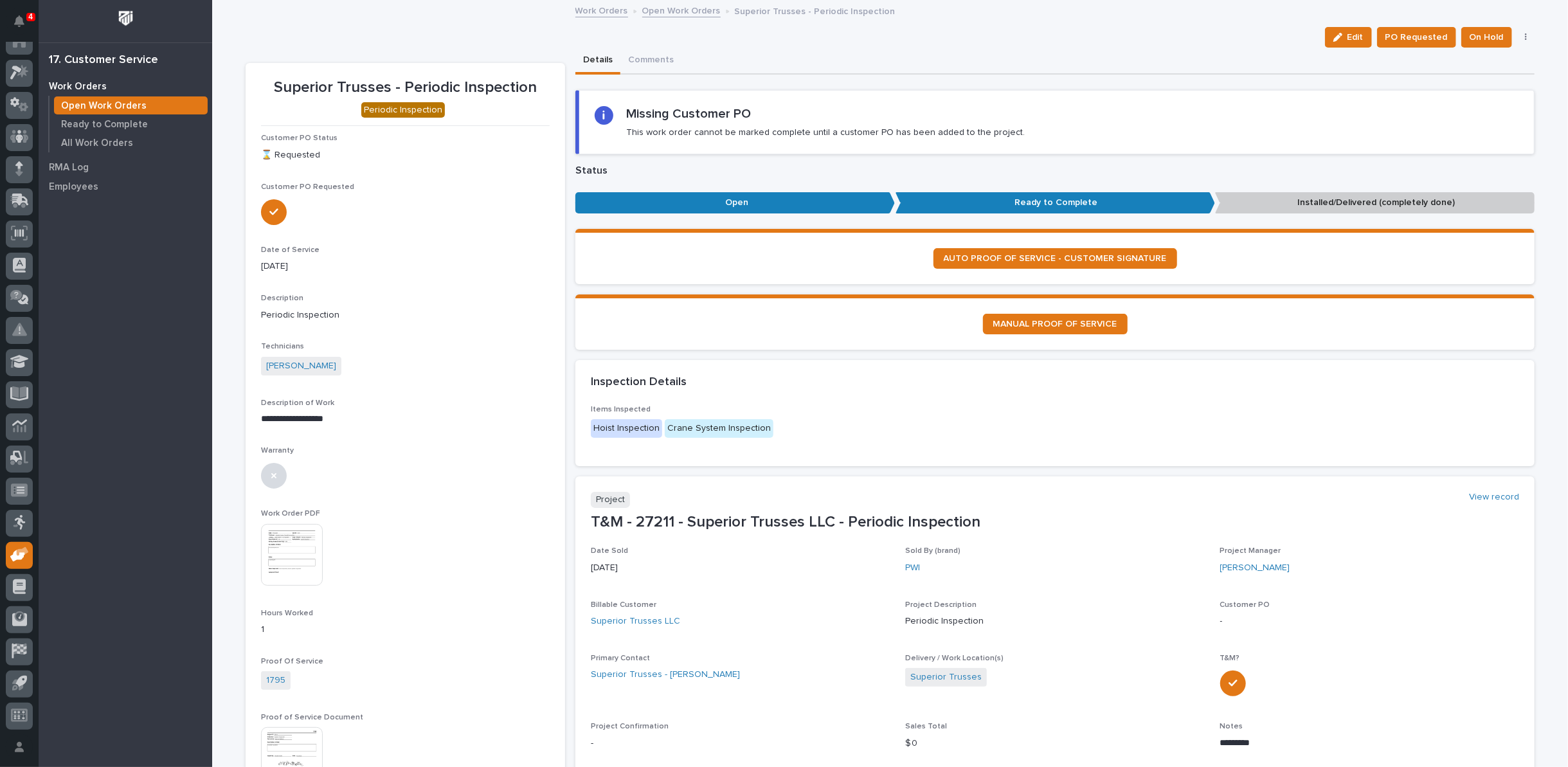
click at [681, 7] on link "Open Work Orders" at bounding box center [681, 10] width 79 height 15
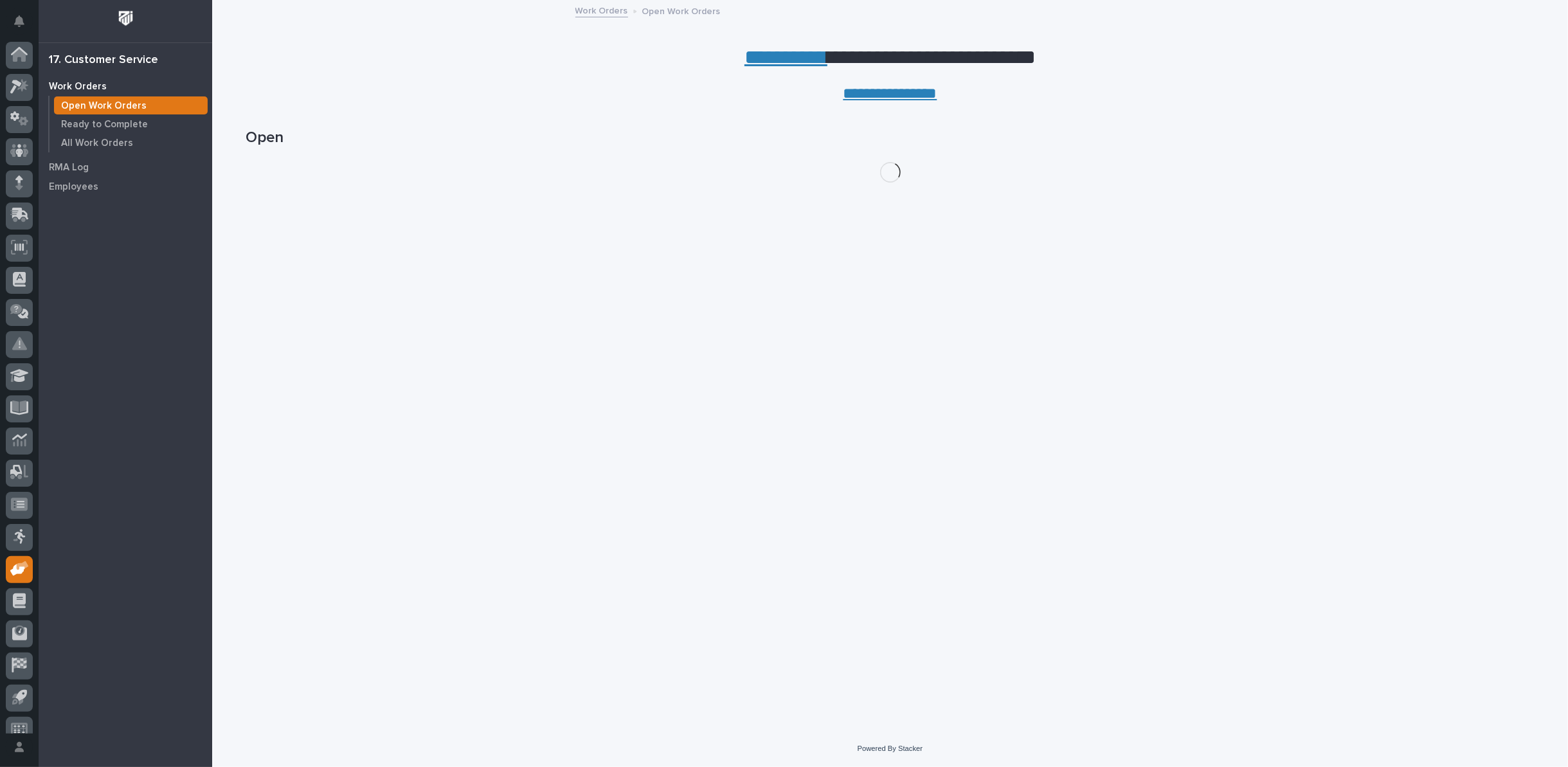
scroll to position [14, 0]
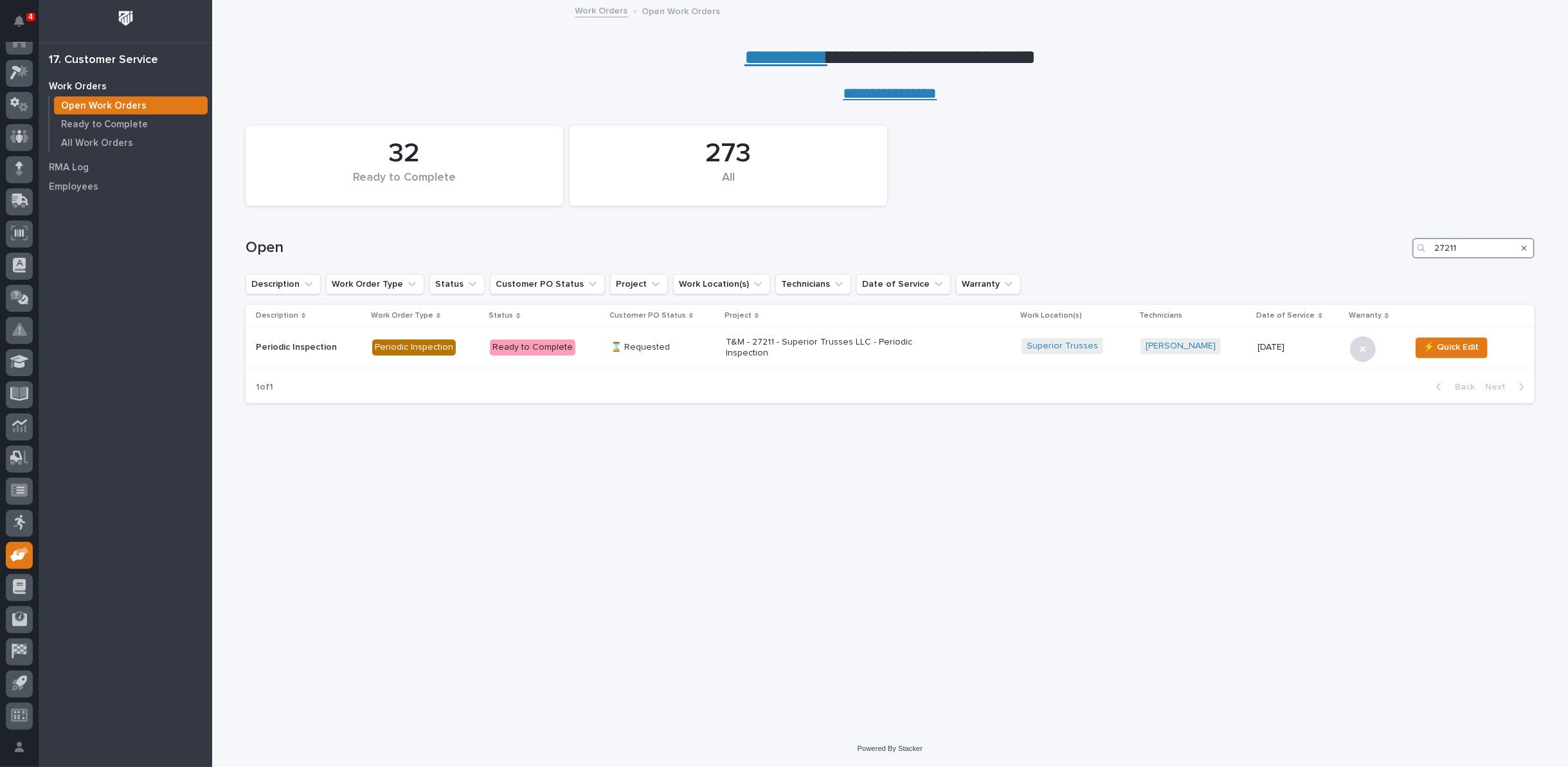
drag, startPoint x: 1448, startPoint y: 247, endPoint x: 1472, endPoint y: 247, distance: 24.0
click at [1470, 247] on input "27211" at bounding box center [1473, 248] width 122 height 21
type input "27210"
click at [779, 342] on p "T&M - 27210 - [GEOGRAPHIC_DATA] Hydraulics - Periodic Inspection" at bounding box center [830, 348] width 225 height 22
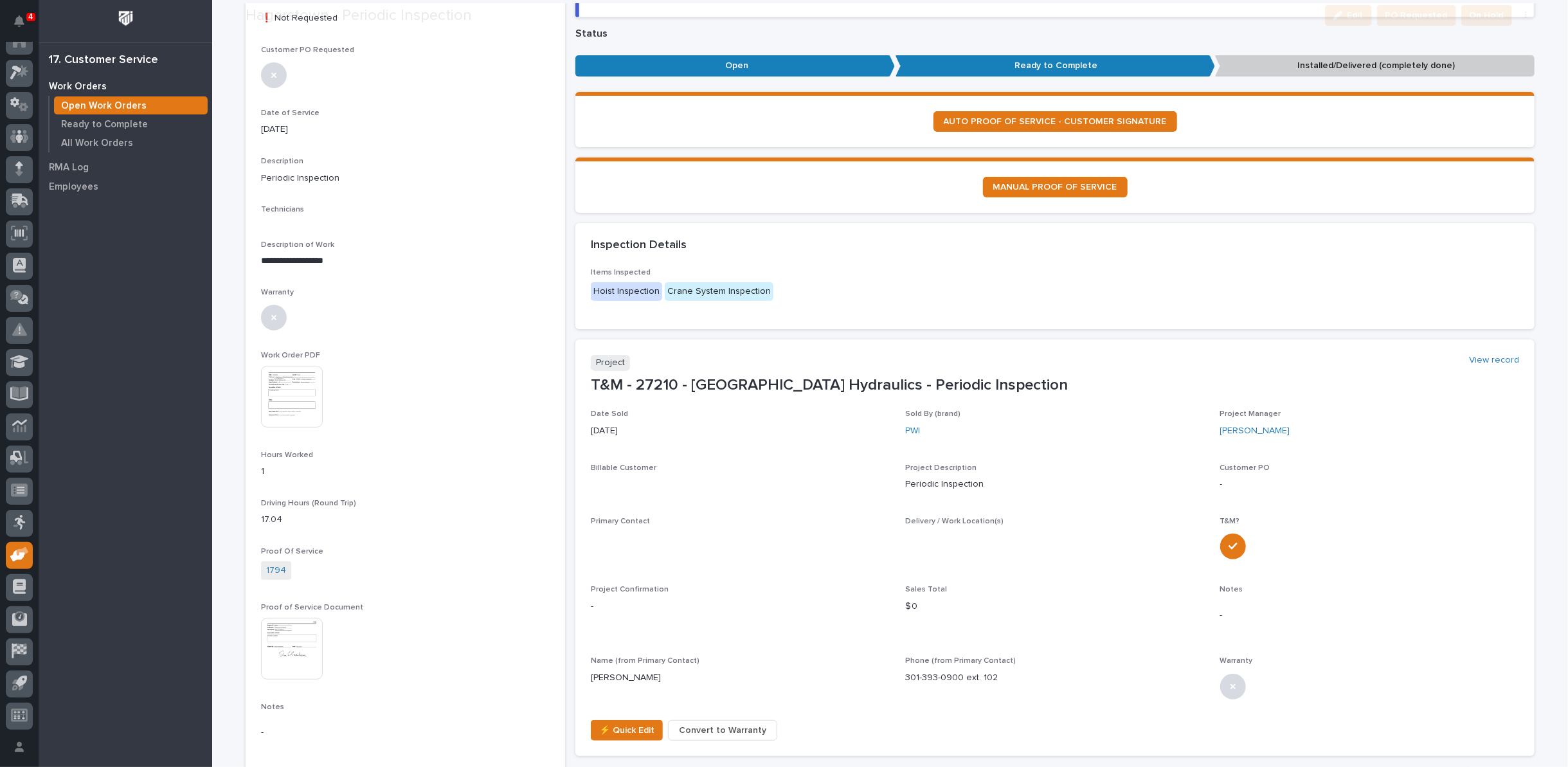
scroll to position [296, 0]
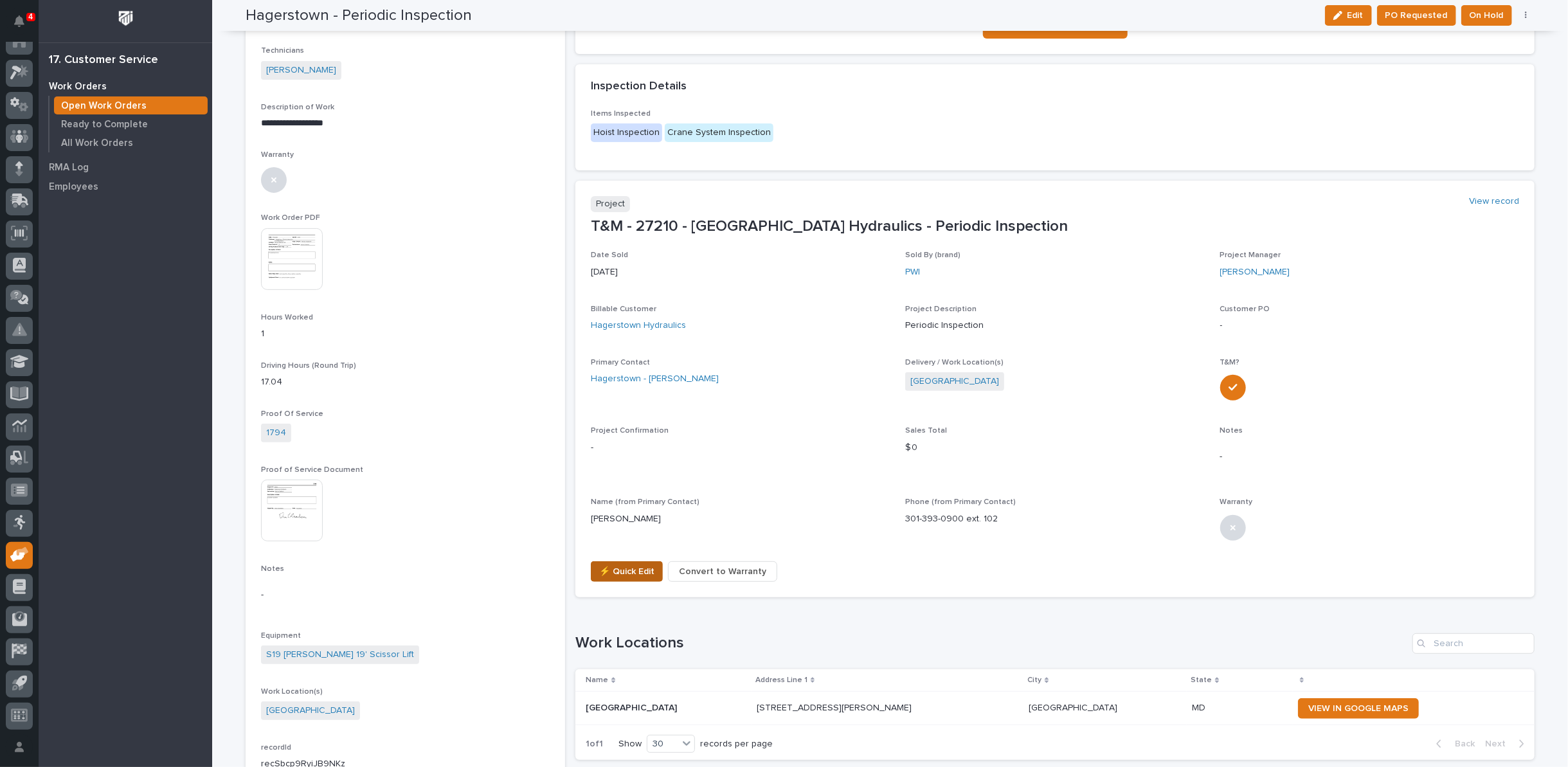
click at [634, 570] on span "⚡ Quick Edit" at bounding box center [627, 571] width 55 height 16
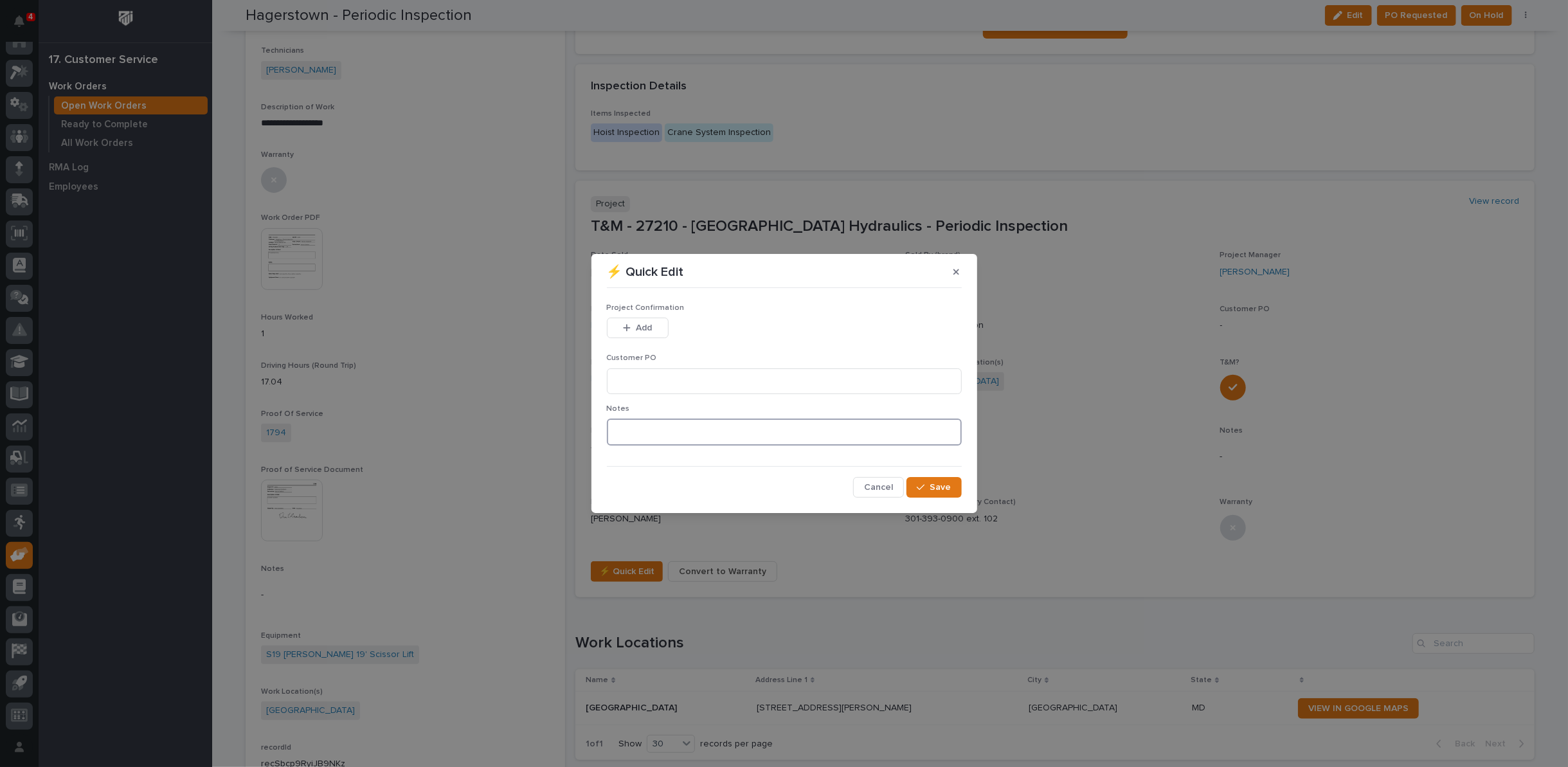
click at [639, 432] on textarea at bounding box center [784, 432] width 355 height 27
type textarea "*********"
click at [946, 493] on button "Save" at bounding box center [934, 487] width 55 height 21
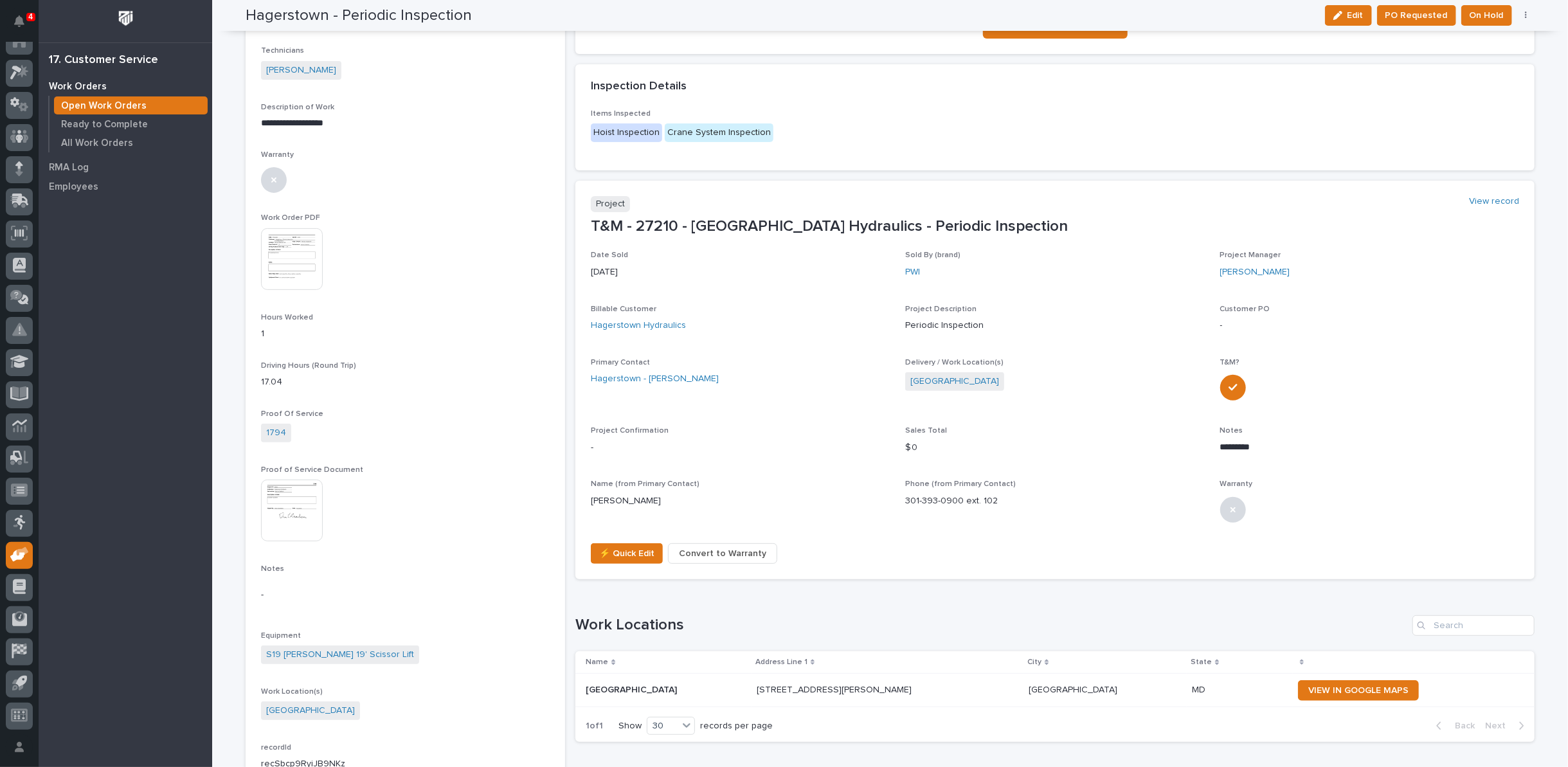
scroll to position [287, 0]
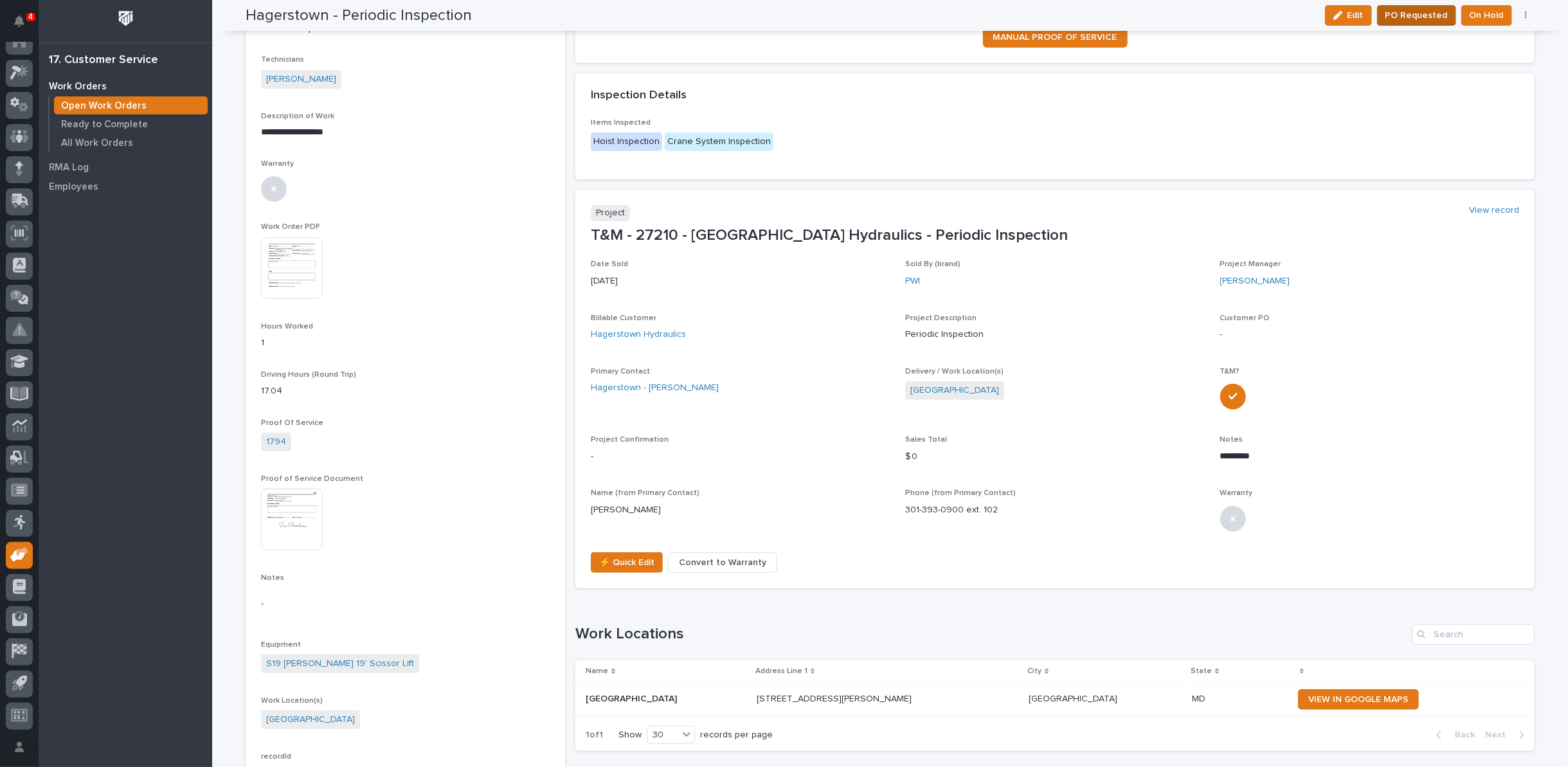
click at [1391, 12] on span "PO Requested" at bounding box center [1416, 15] width 62 height 16
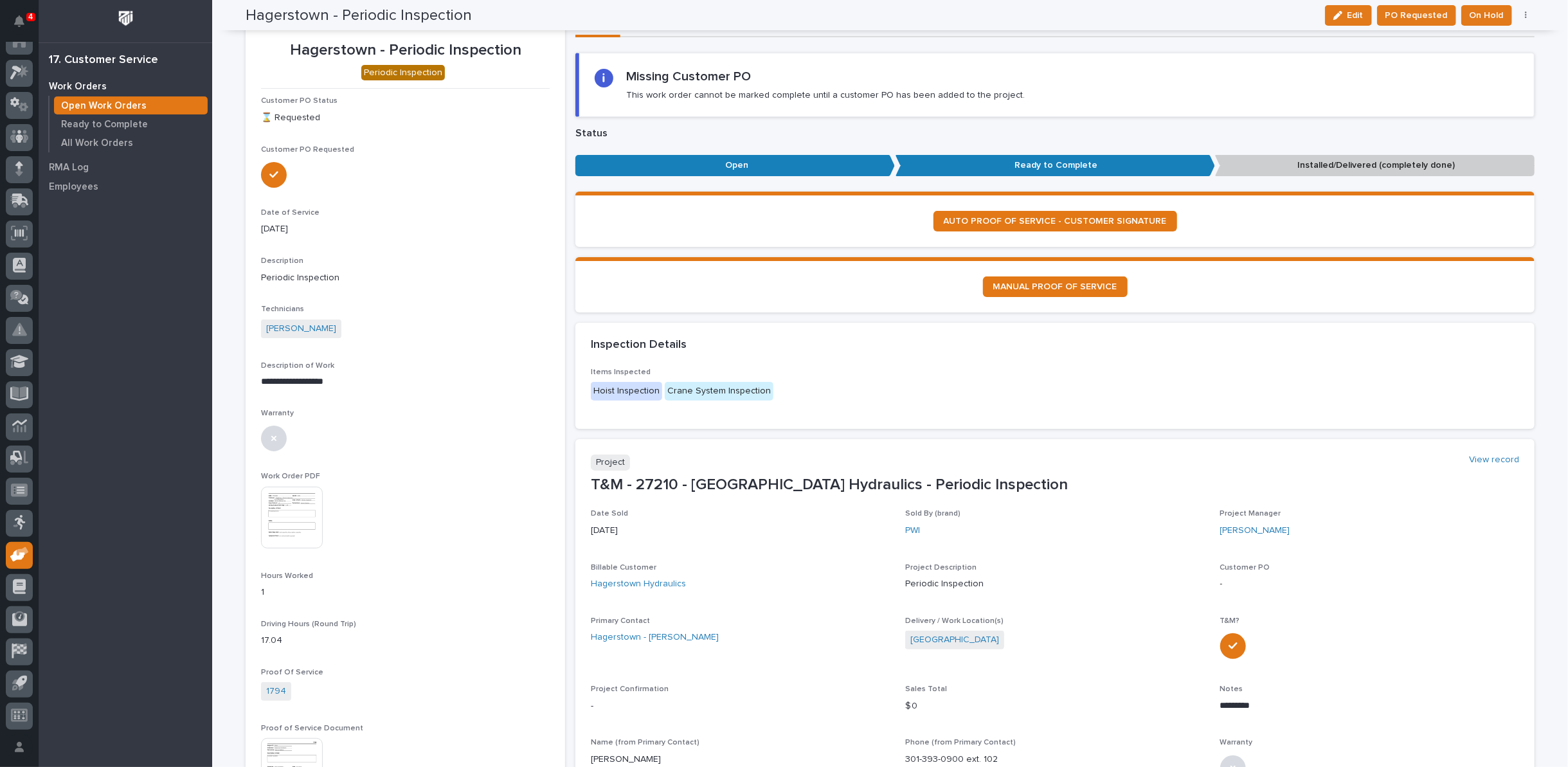
scroll to position [0, 0]
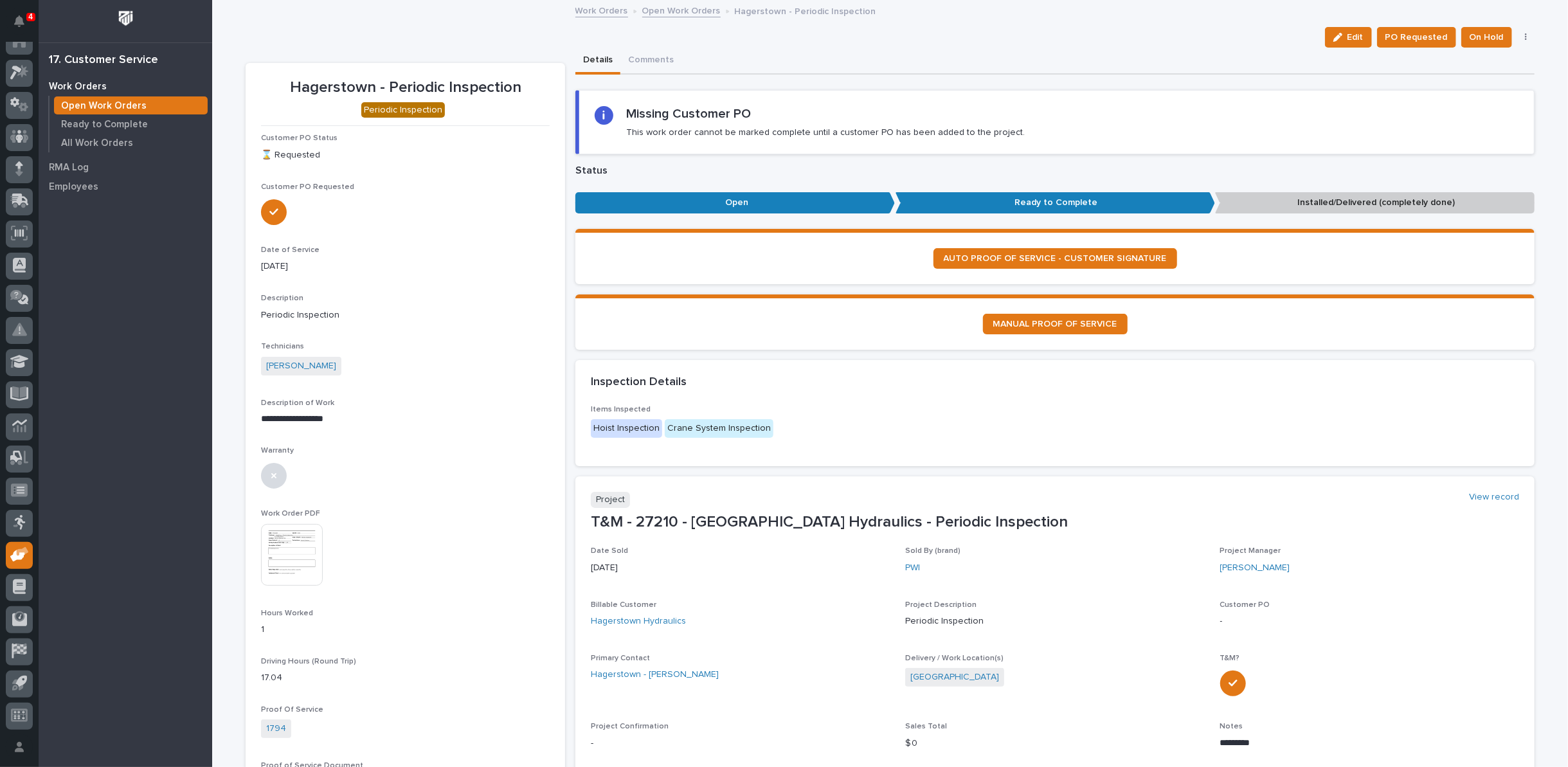
click at [664, 8] on link "Open Work Orders" at bounding box center [681, 10] width 79 height 15
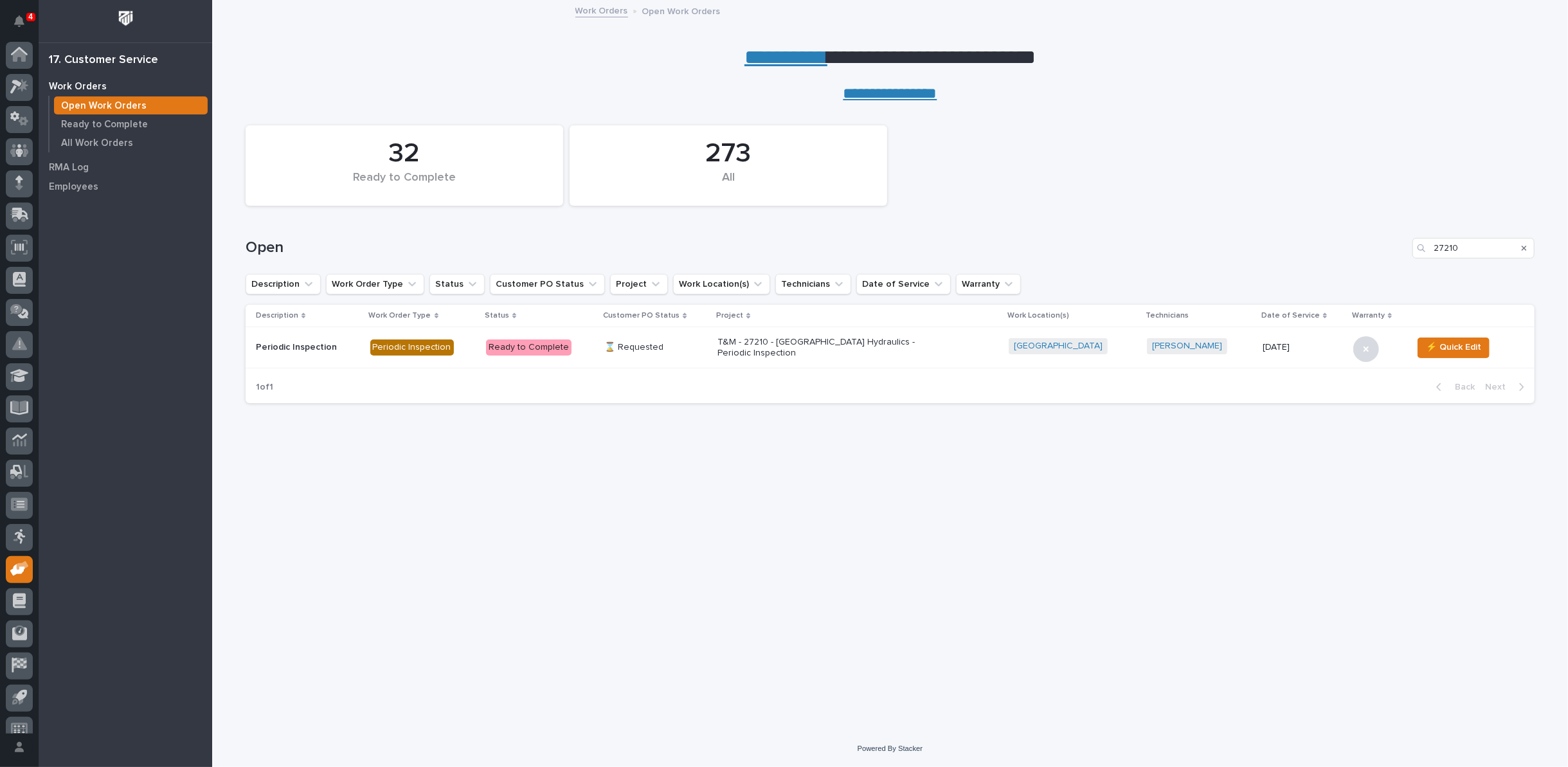
scroll to position [14, 0]
drag, startPoint x: 1463, startPoint y: 244, endPoint x: 1226, endPoint y: 258, distance: 237.4
click at [1226, 258] on div "Open 27210" at bounding box center [890, 243] width 1289 height 62
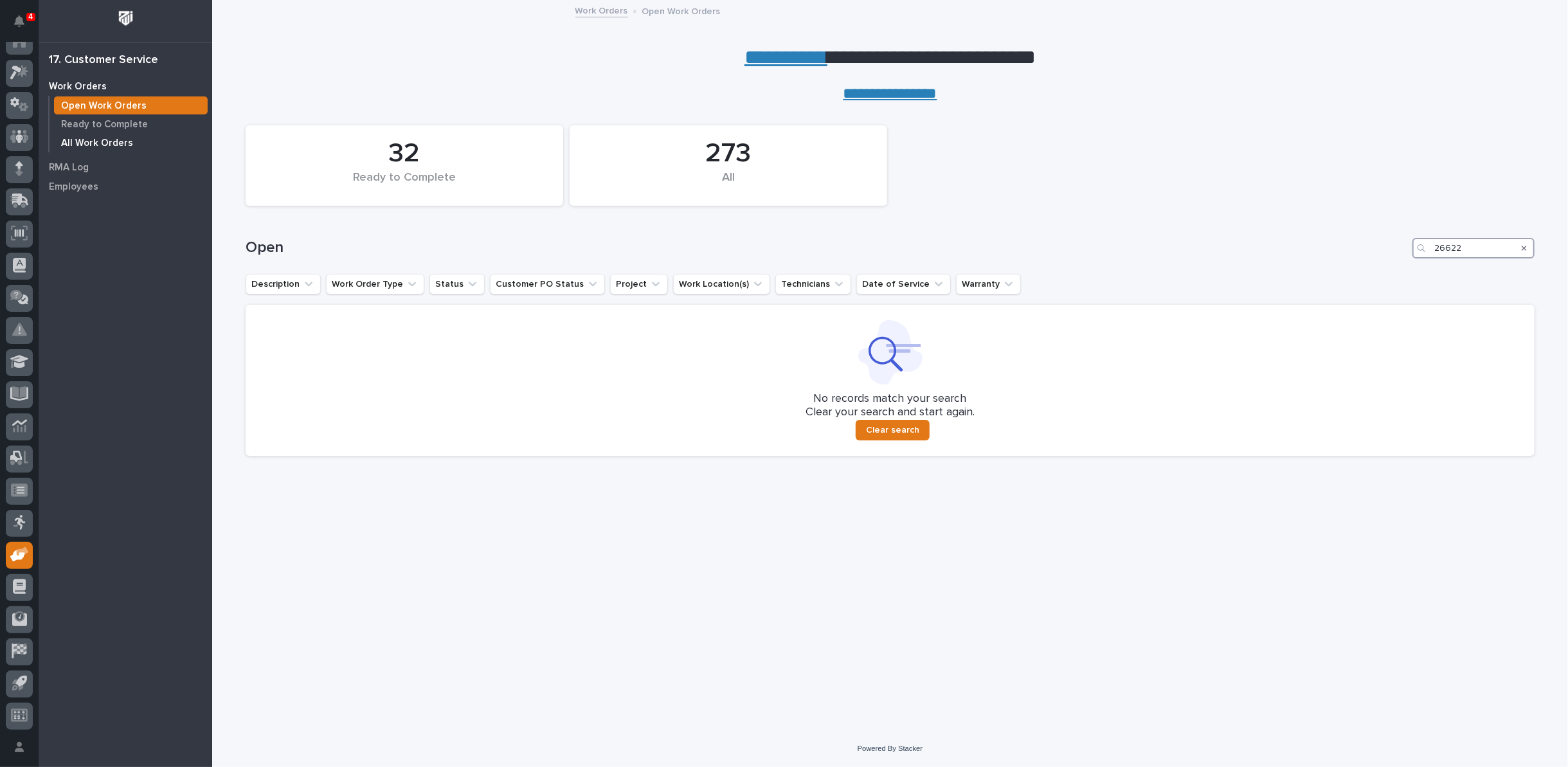
type input "26622"
click at [117, 141] on p "All Work Orders" at bounding box center [97, 143] width 72 height 11
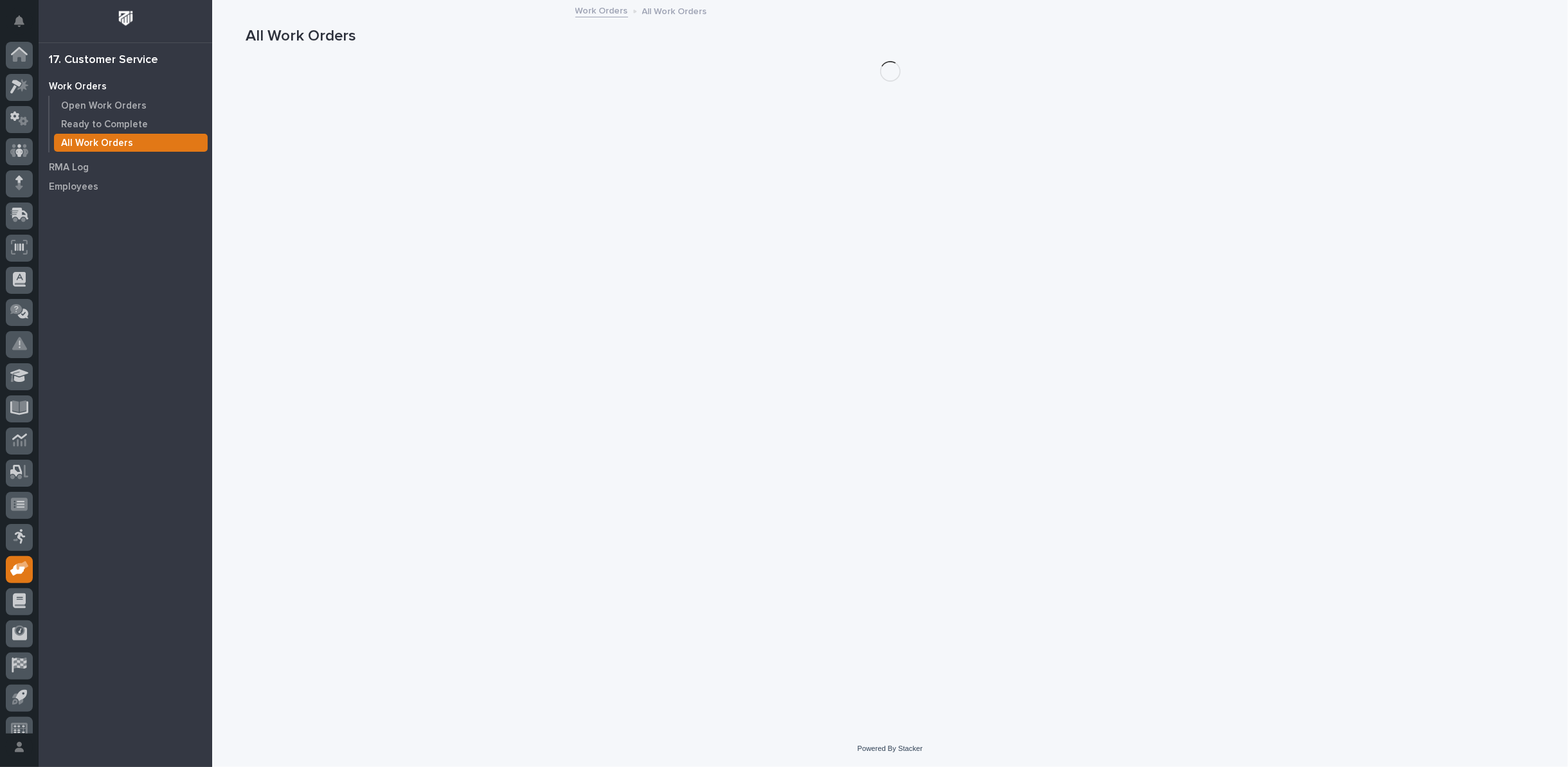
scroll to position [14, 0]
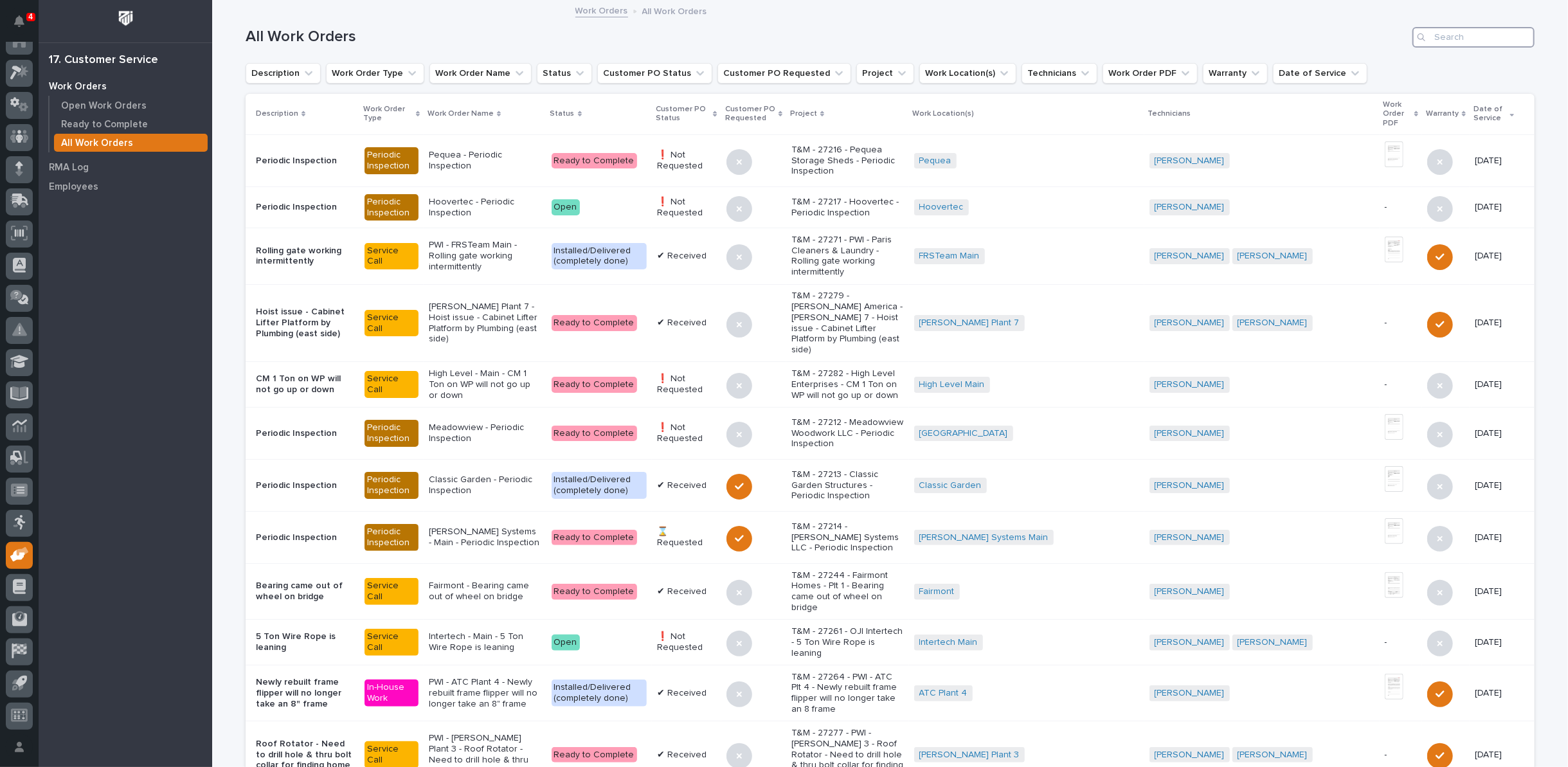
click at [1468, 46] on input "Search" at bounding box center [1473, 37] width 122 height 21
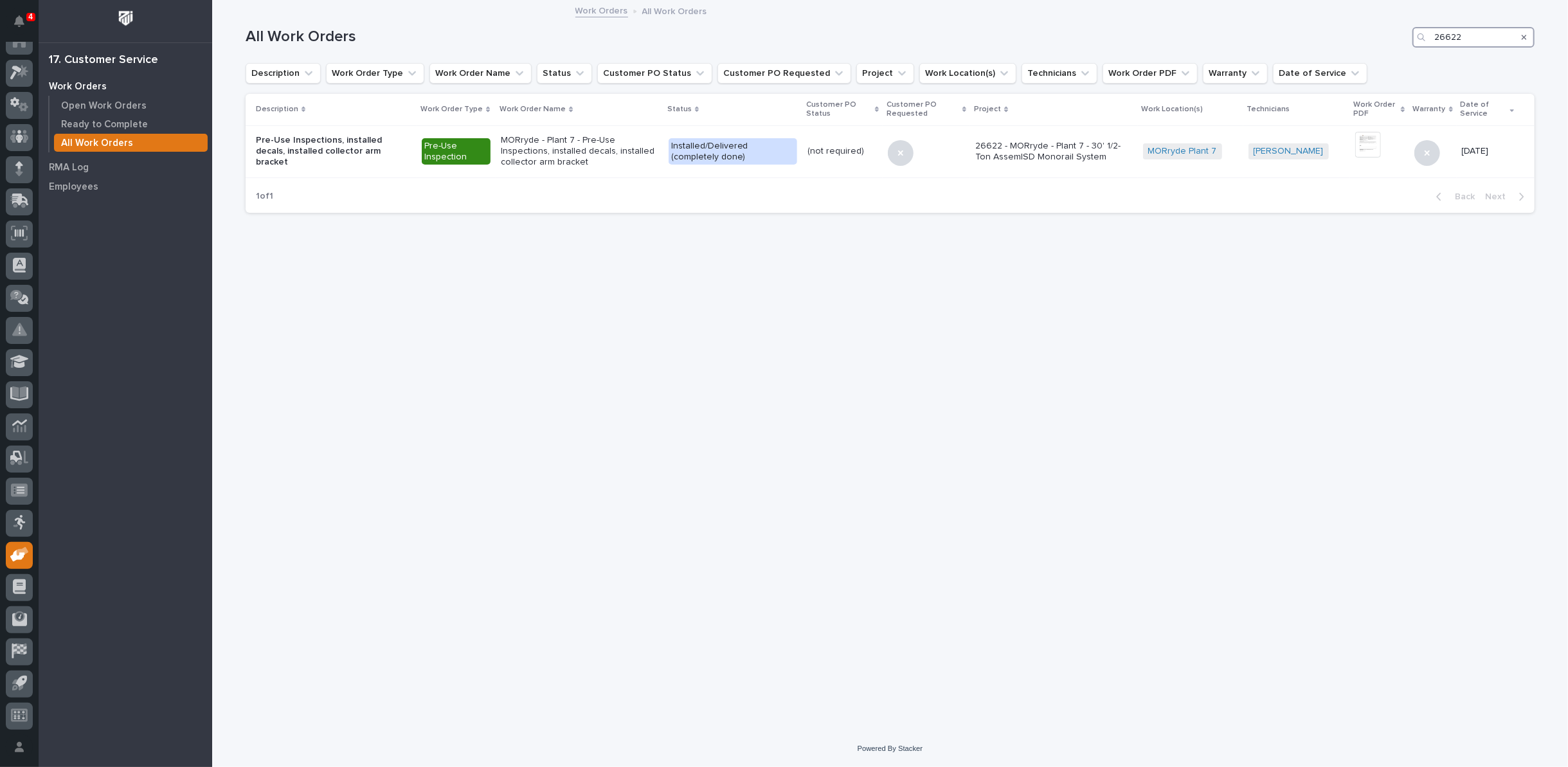
type input "26622"
click at [1524, 35] on icon "Search" at bounding box center [1524, 37] width 5 height 7
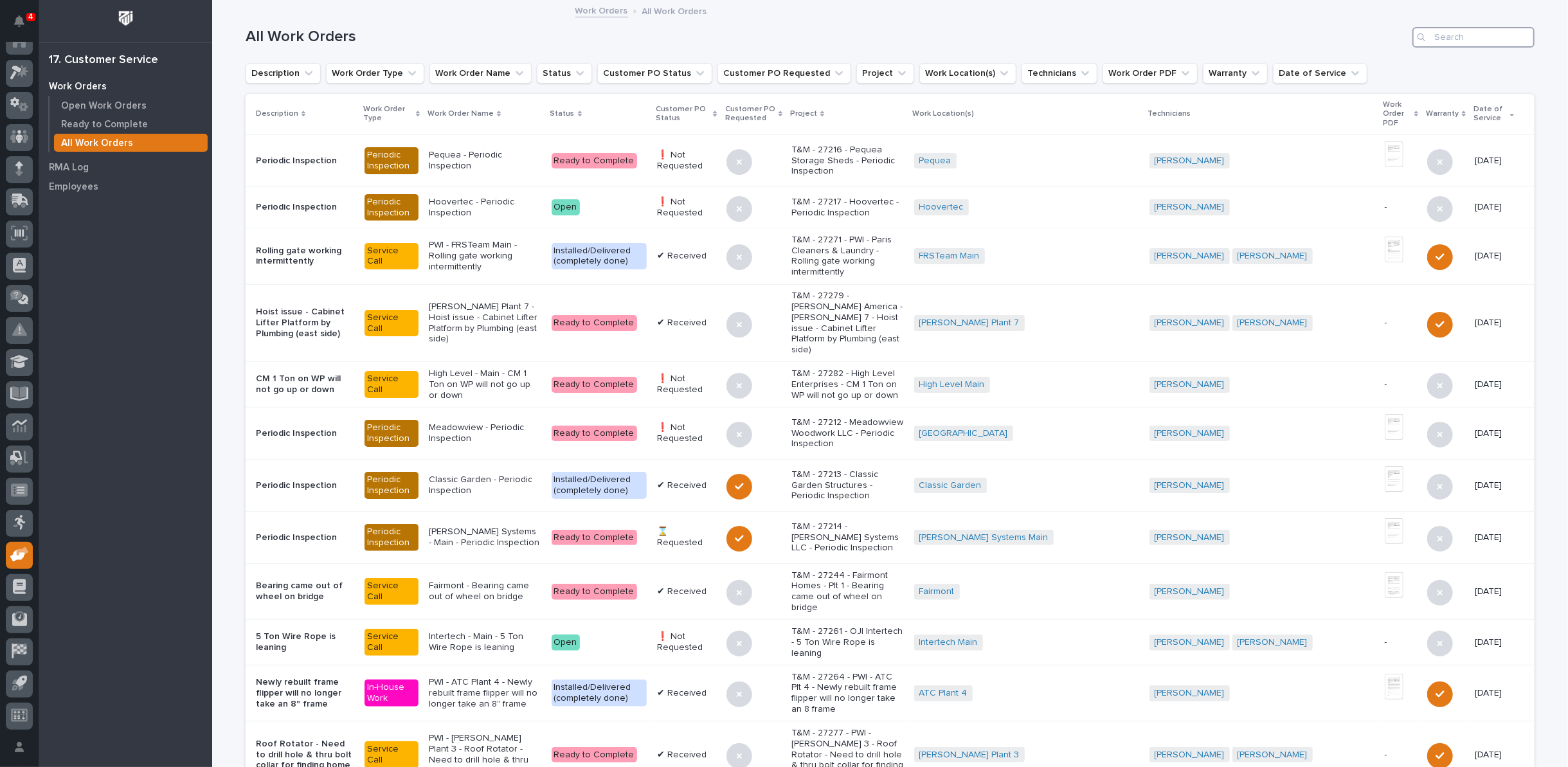
click at [1430, 34] on input "Search" at bounding box center [1473, 37] width 122 height 21
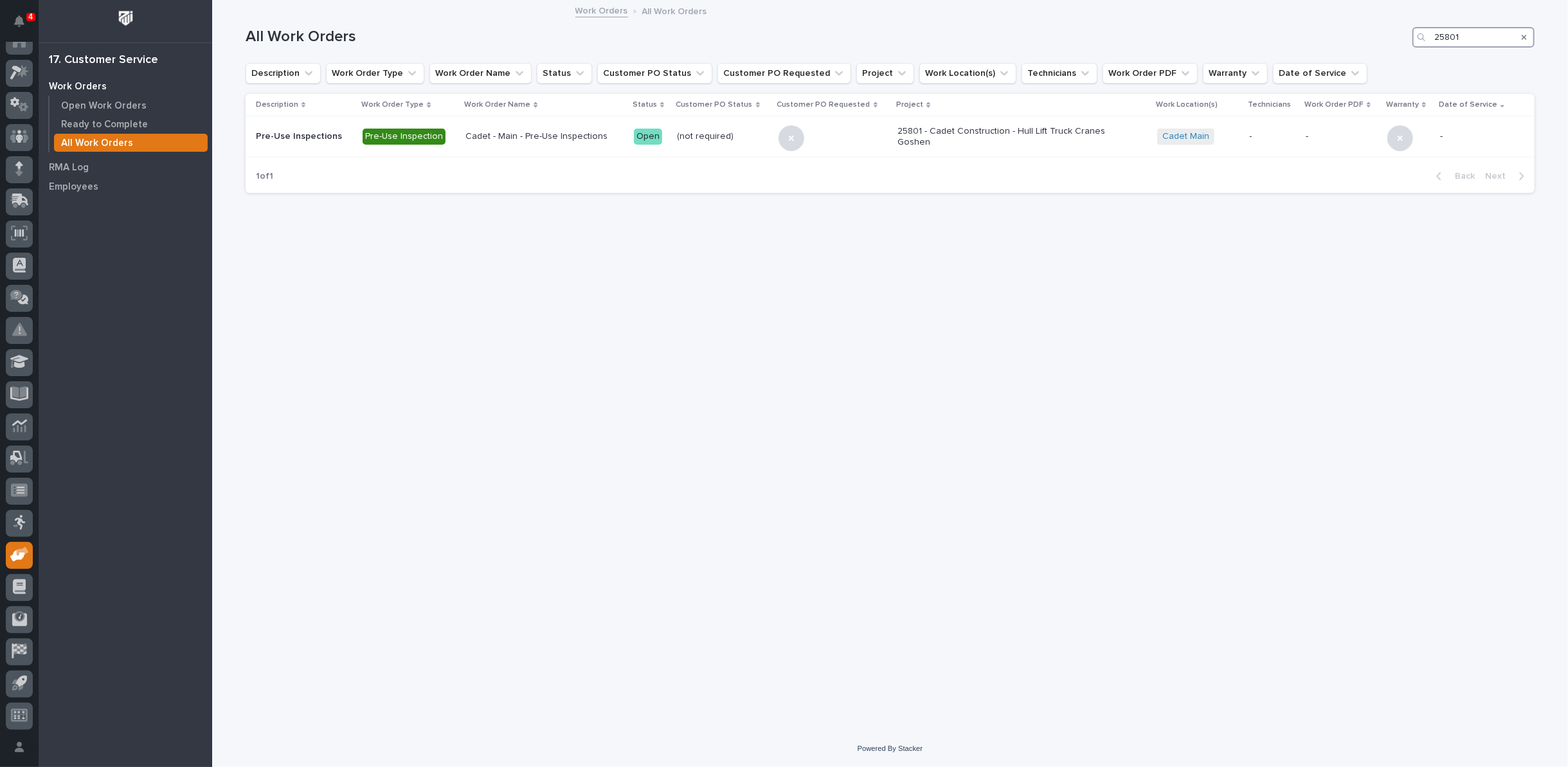
type input "25801"
click at [120, 109] on p "Open Work Orders" at bounding box center [104, 105] width 85 height 11
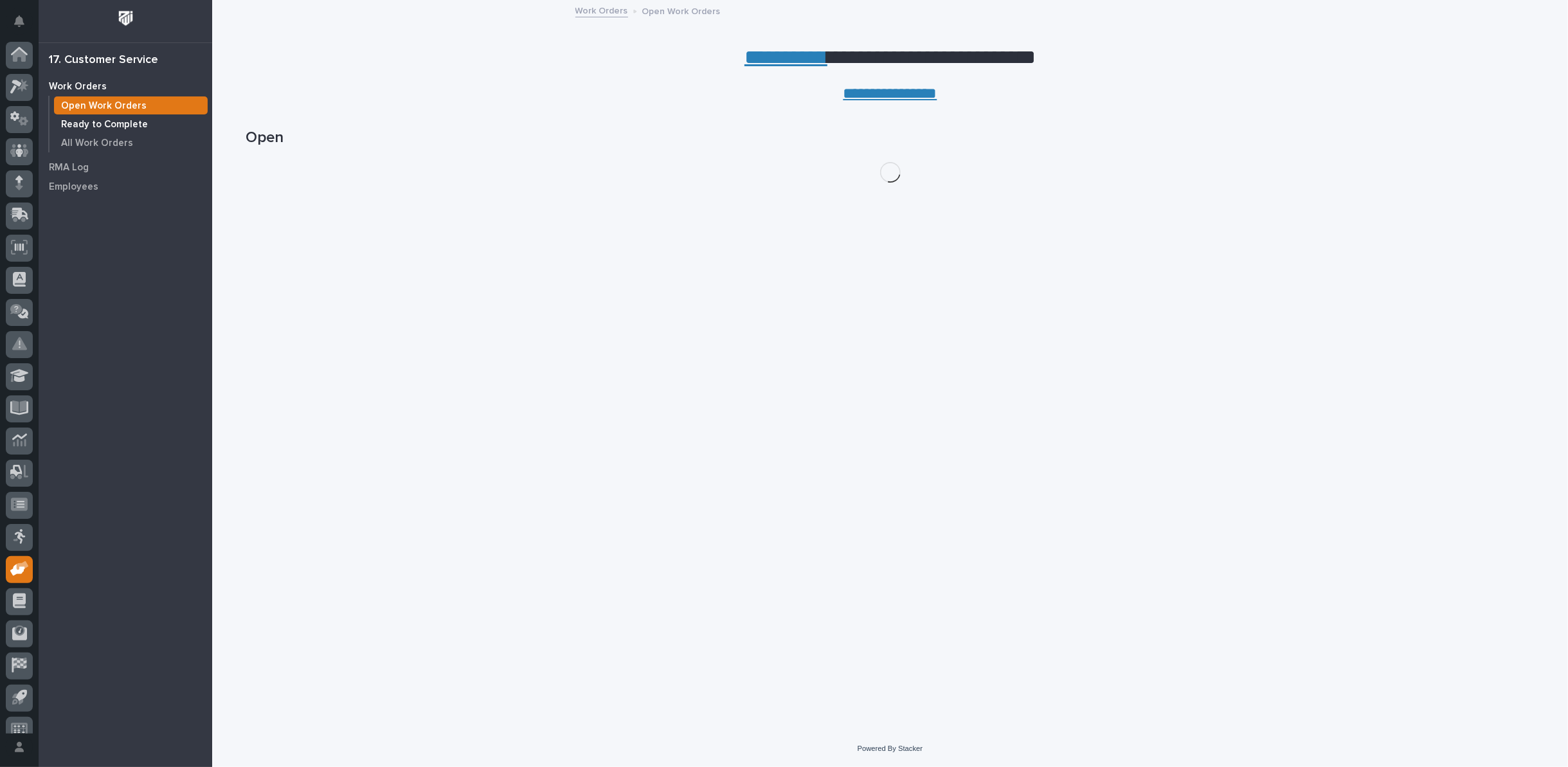
scroll to position [14, 0]
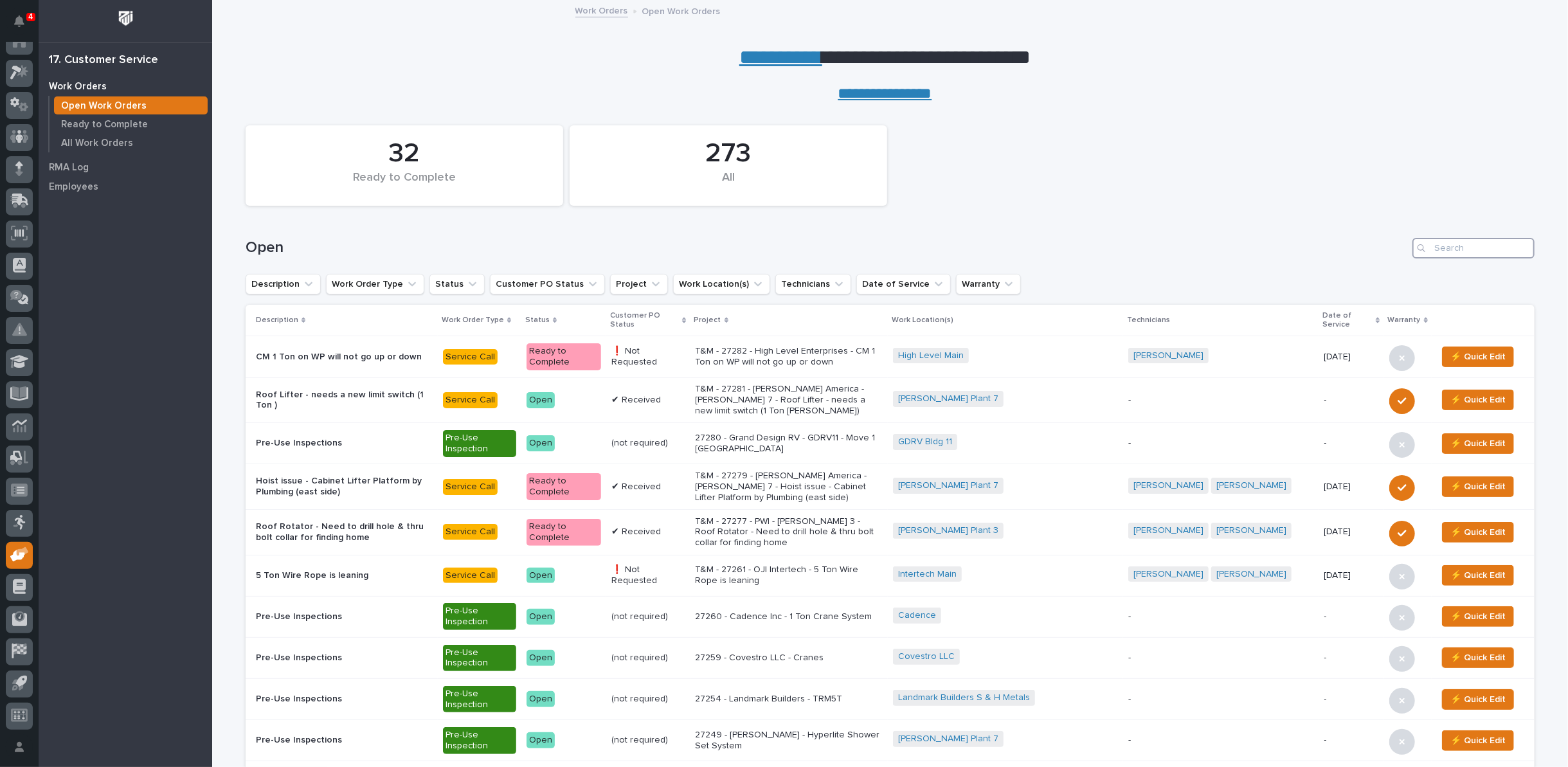
click at [1439, 244] on input "Search" at bounding box center [1473, 248] width 122 height 21
type input "27210"
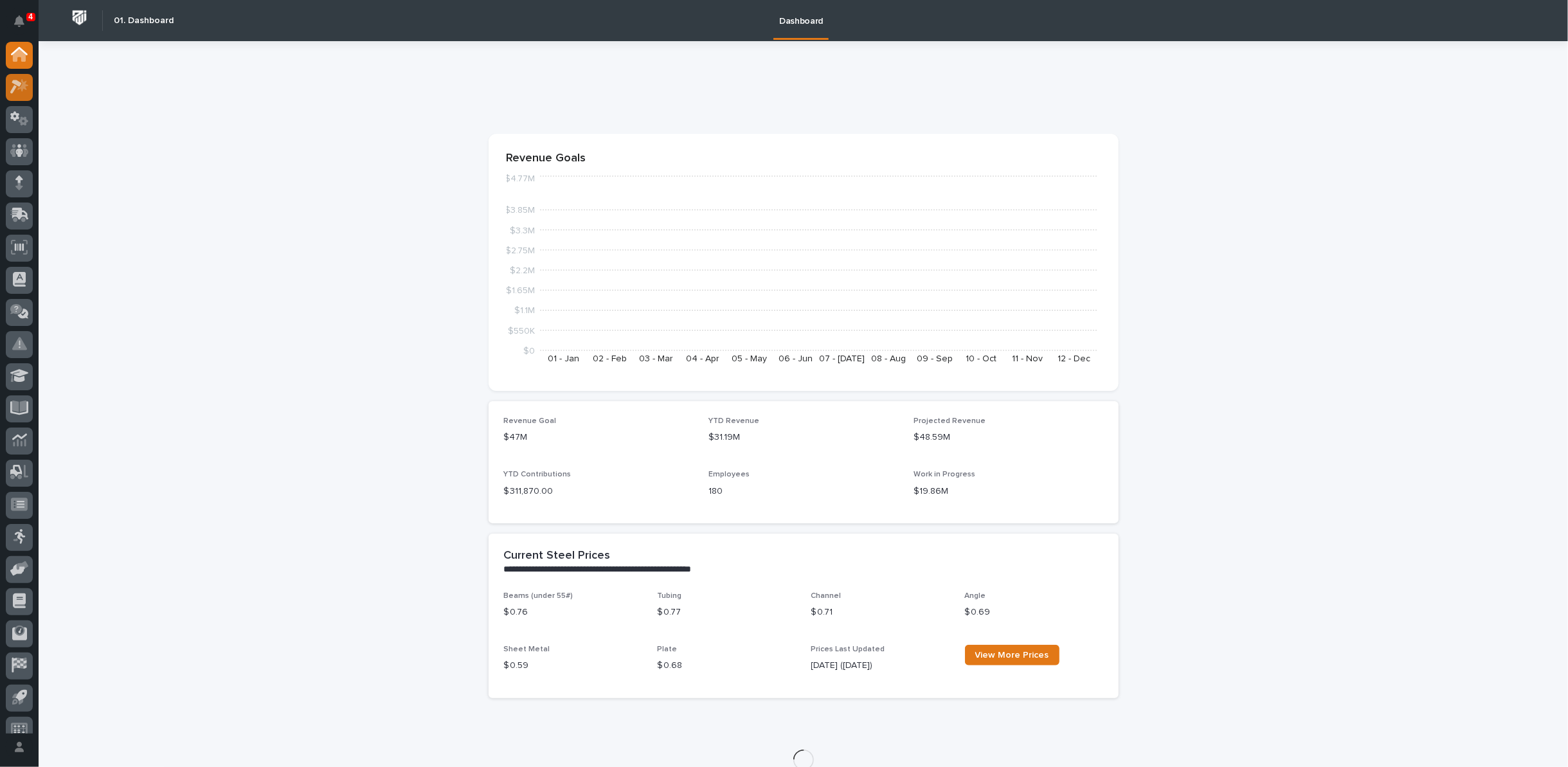
click at [18, 85] on icon at bounding box center [16, 87] width 11 height 14
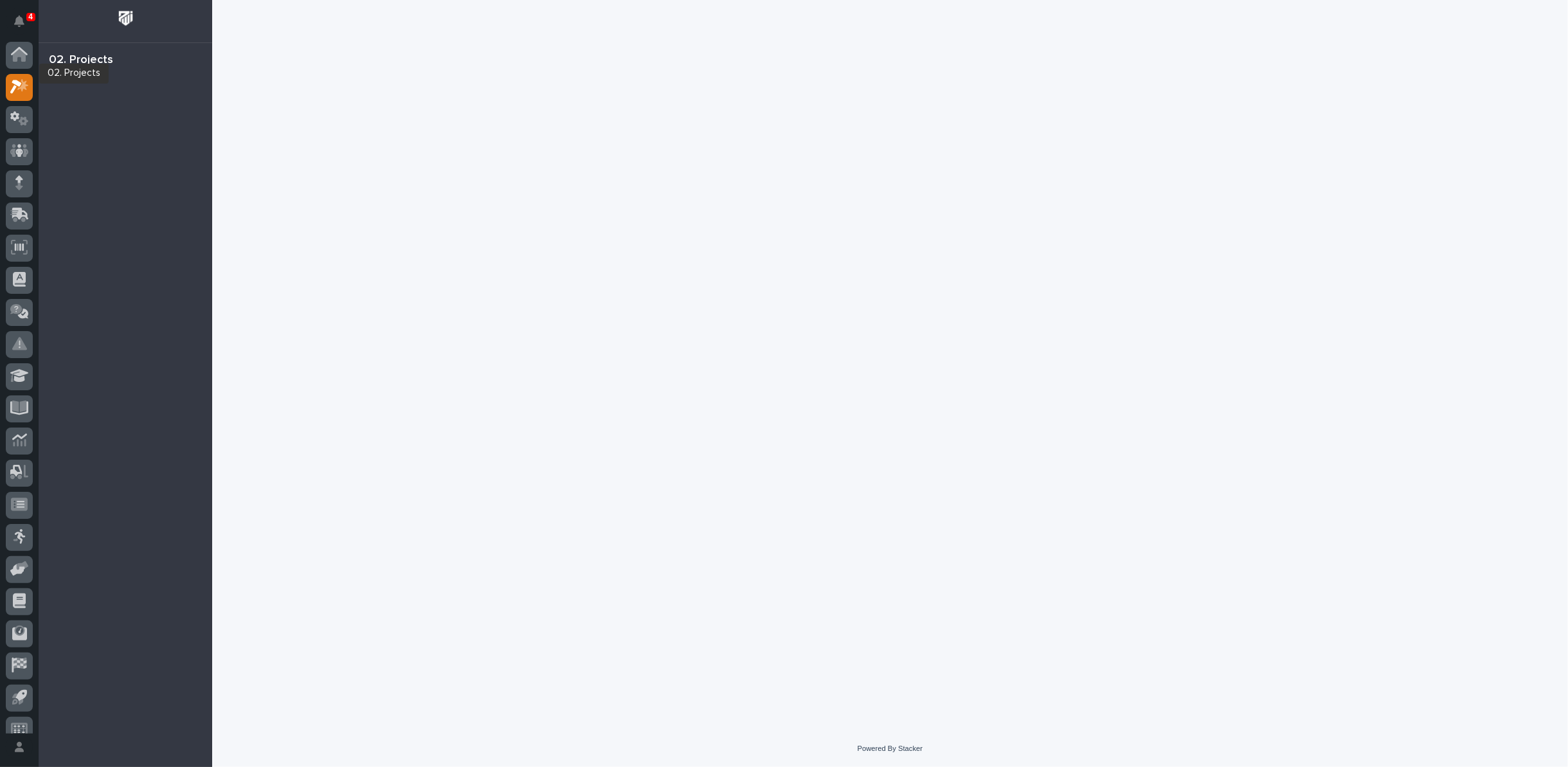
scroll to position [14, 0]
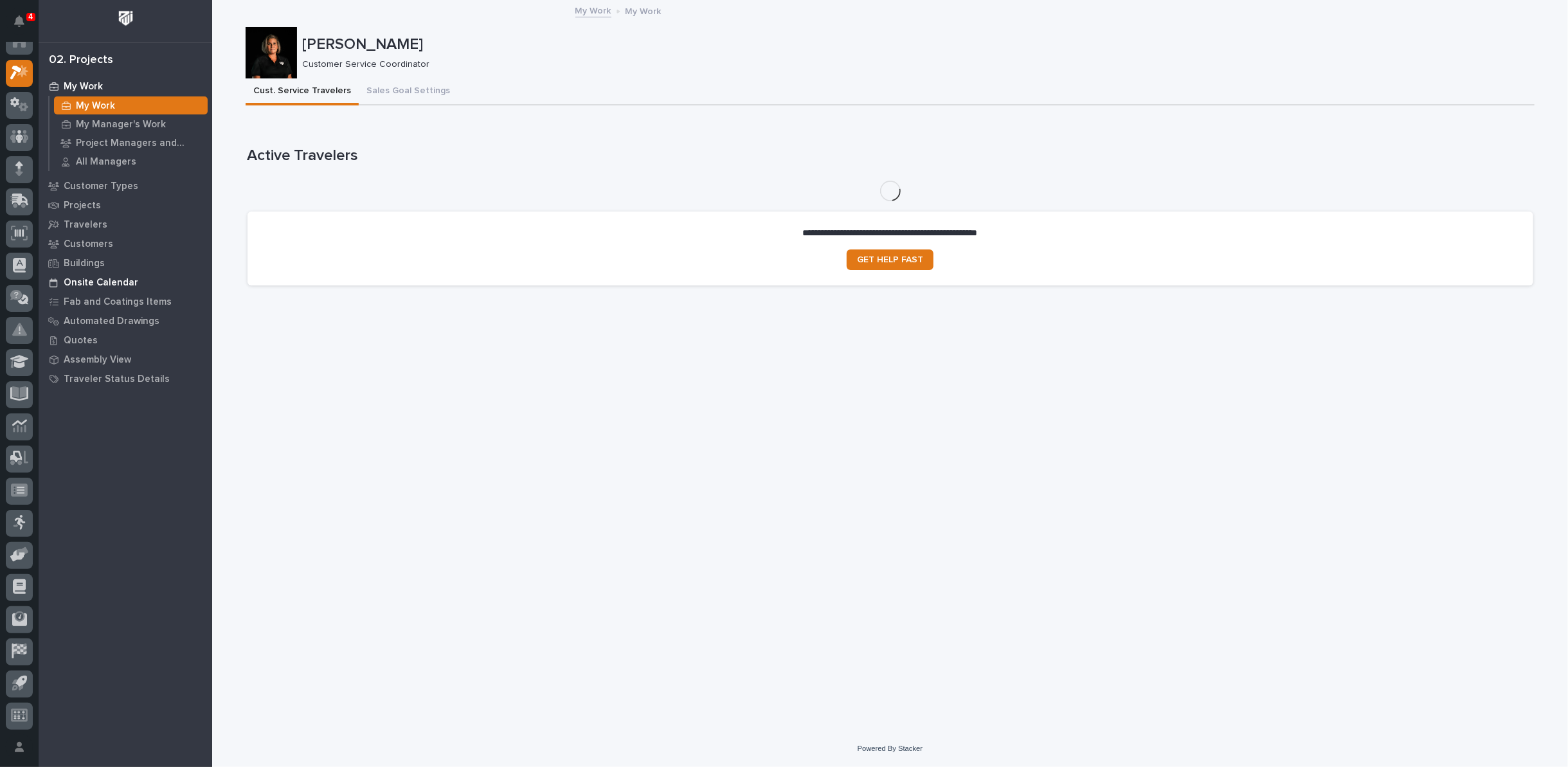
click at [81, 284] on p "Onsite Calendar" at bounding box center [101, 283] width 75 height 11
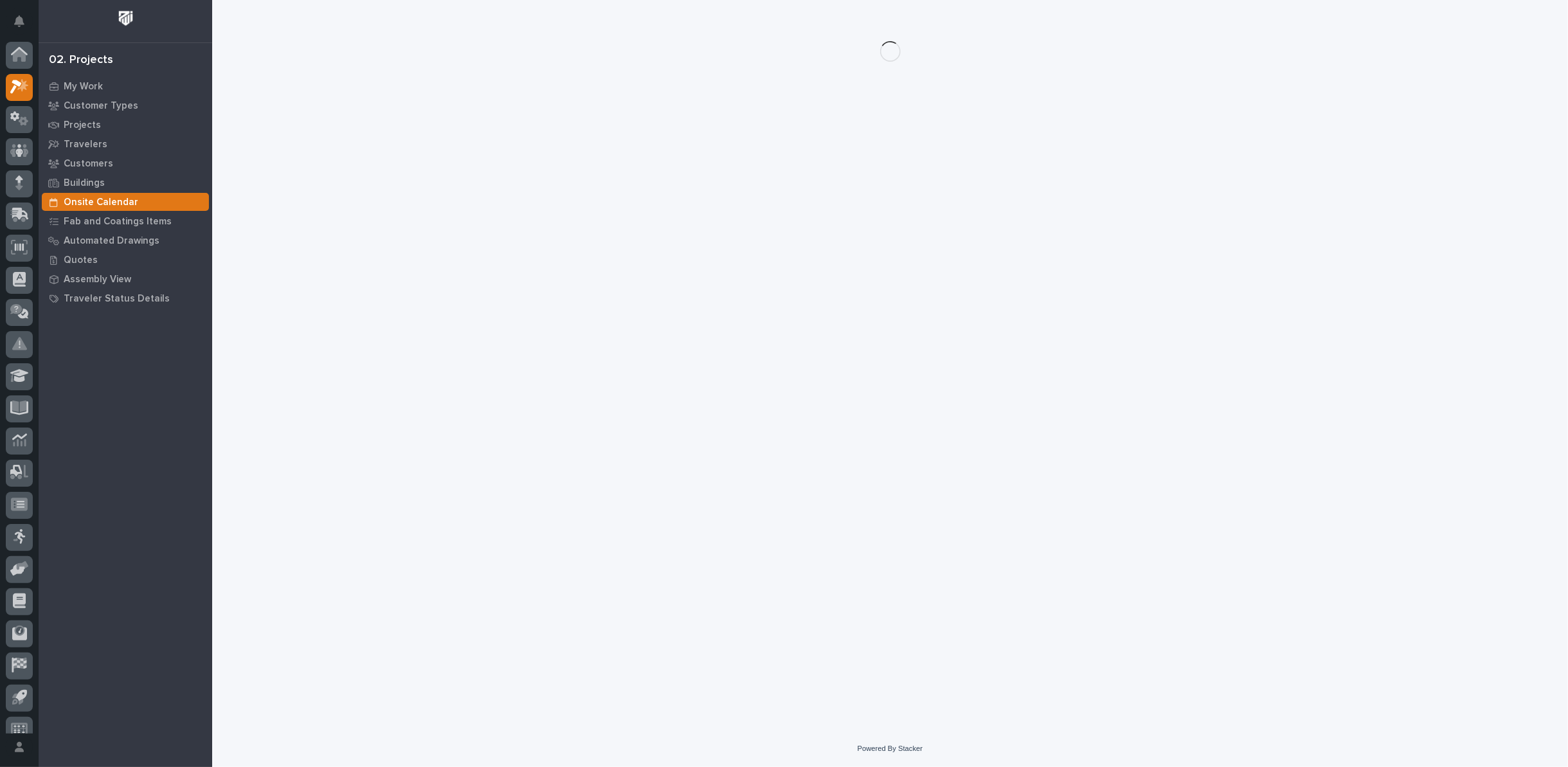
scroll to position [14, 0]
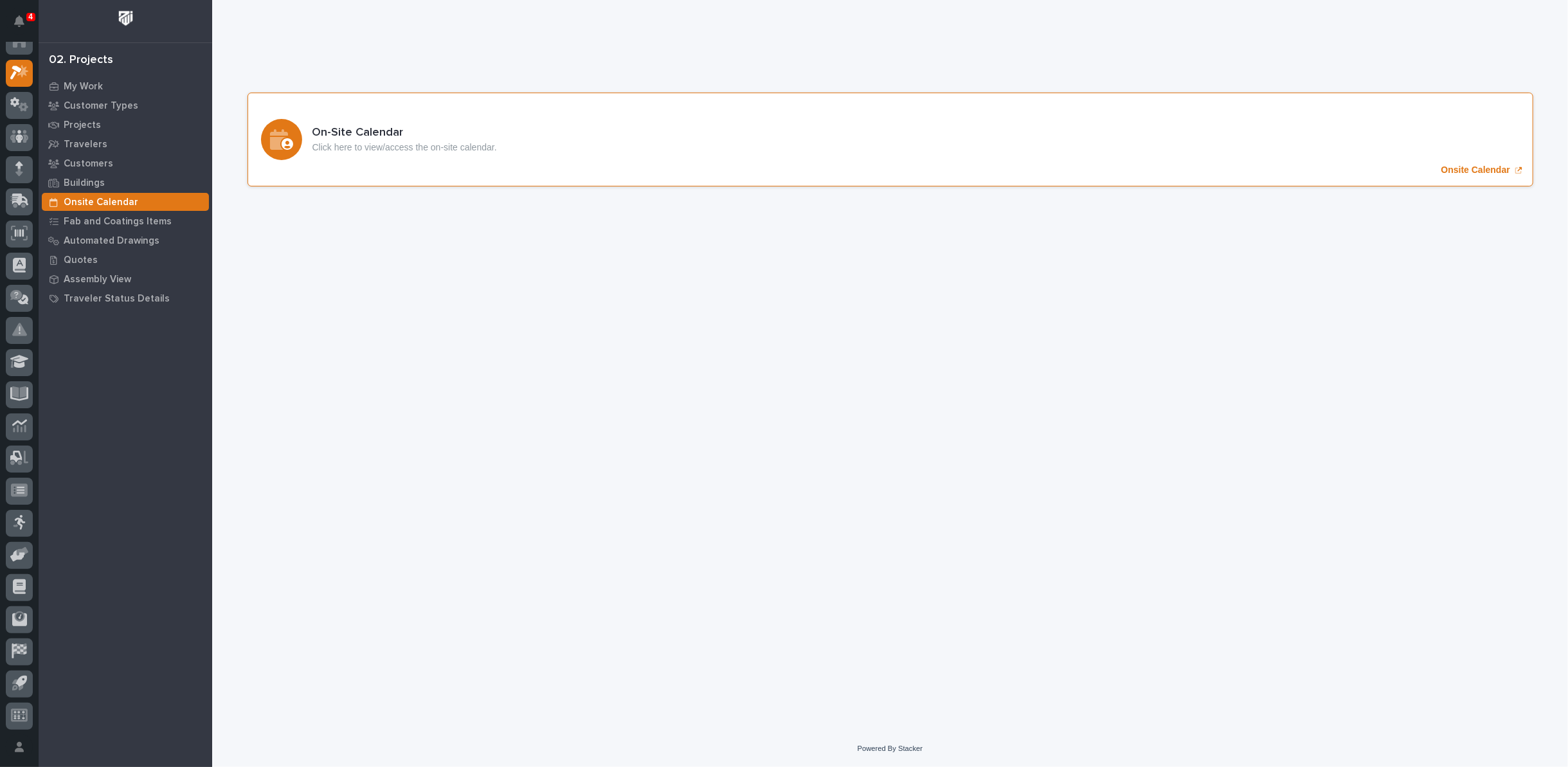
click at [1458, 169] on p "Onsite Calendar" at bounding box center [1476, 170] width 69 height 11
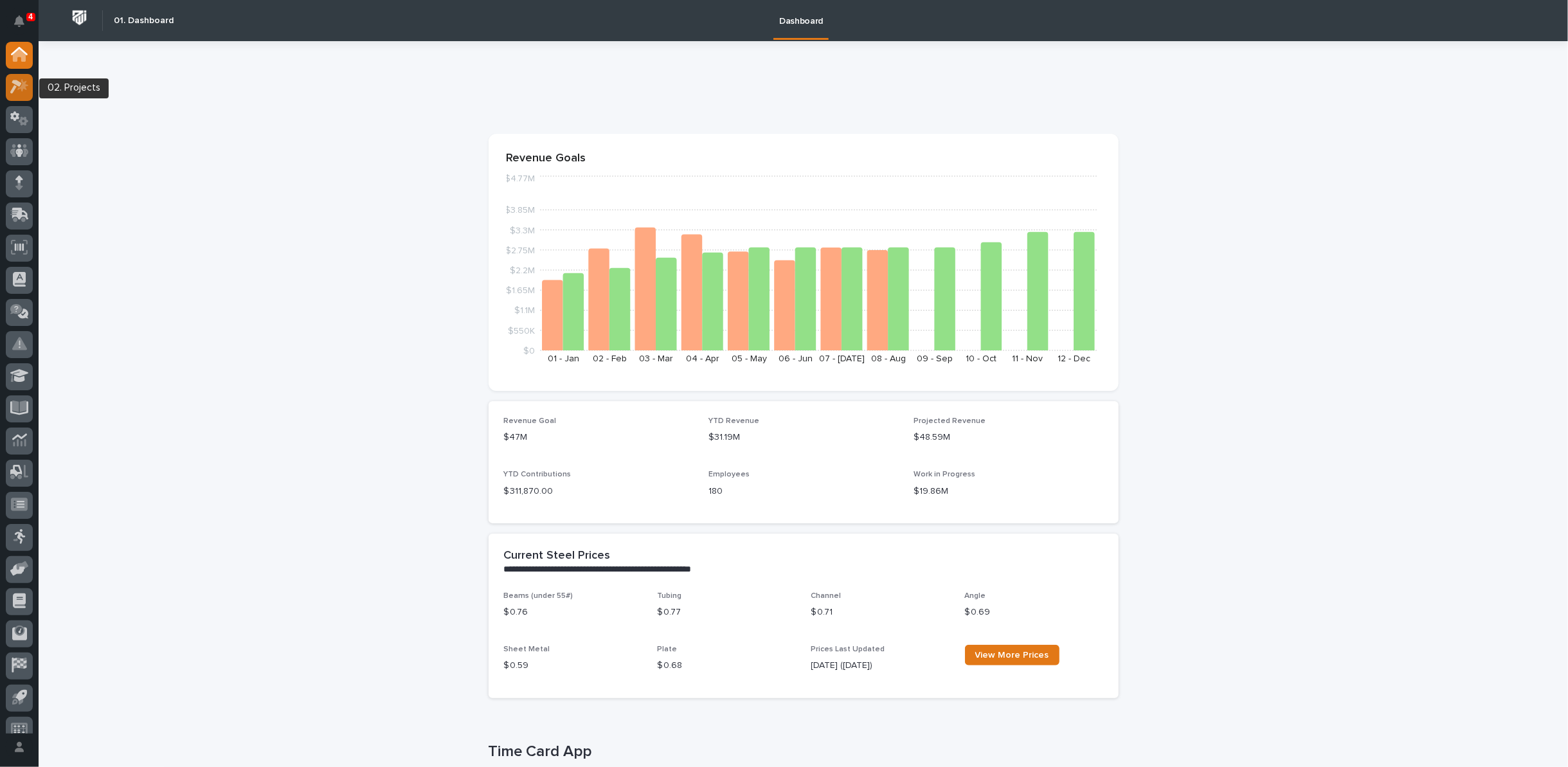
click at [13, 84] on icon at bounding box center [19, 87] width 19 height 15
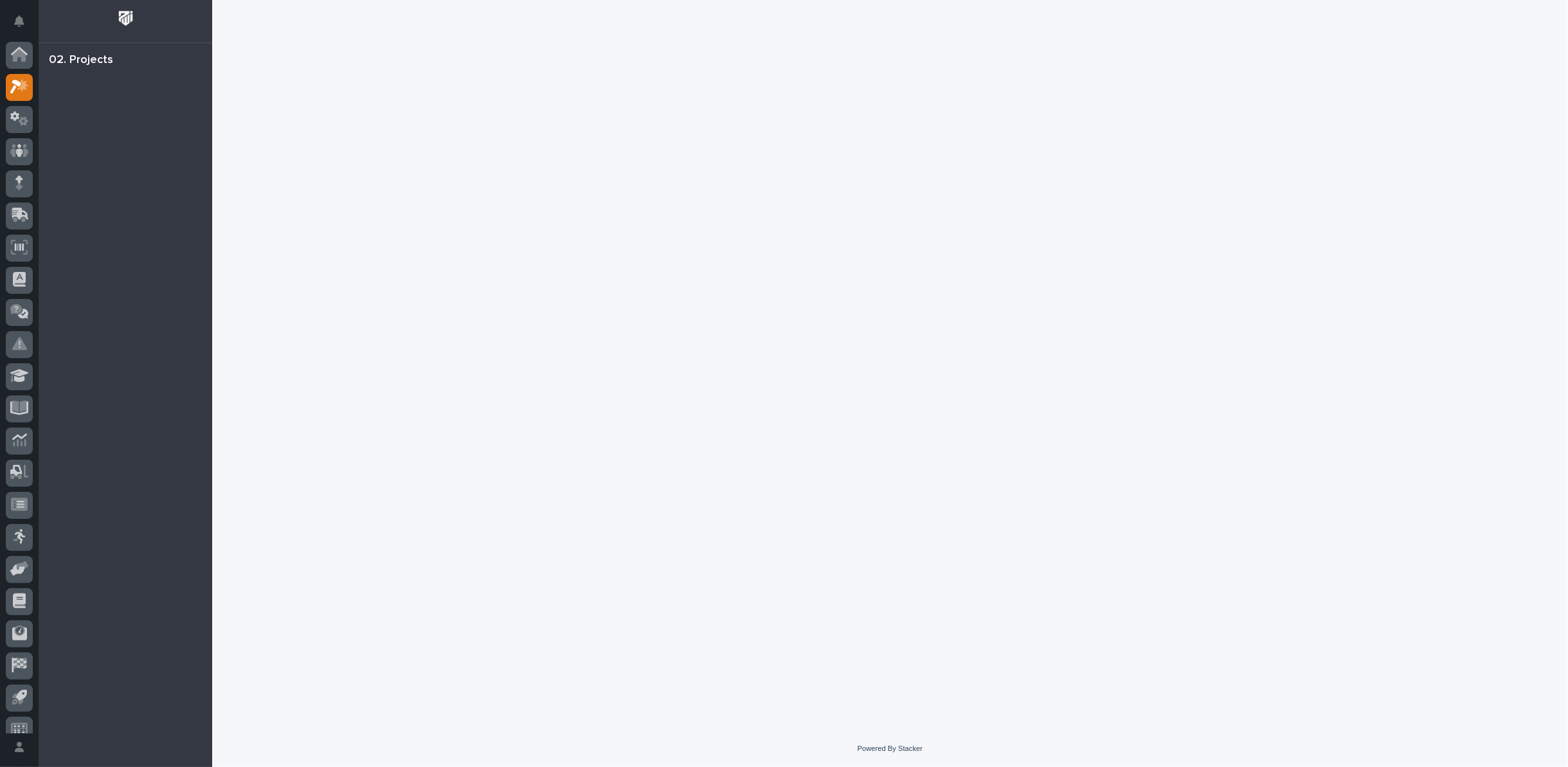
scroll to position [14, 0]
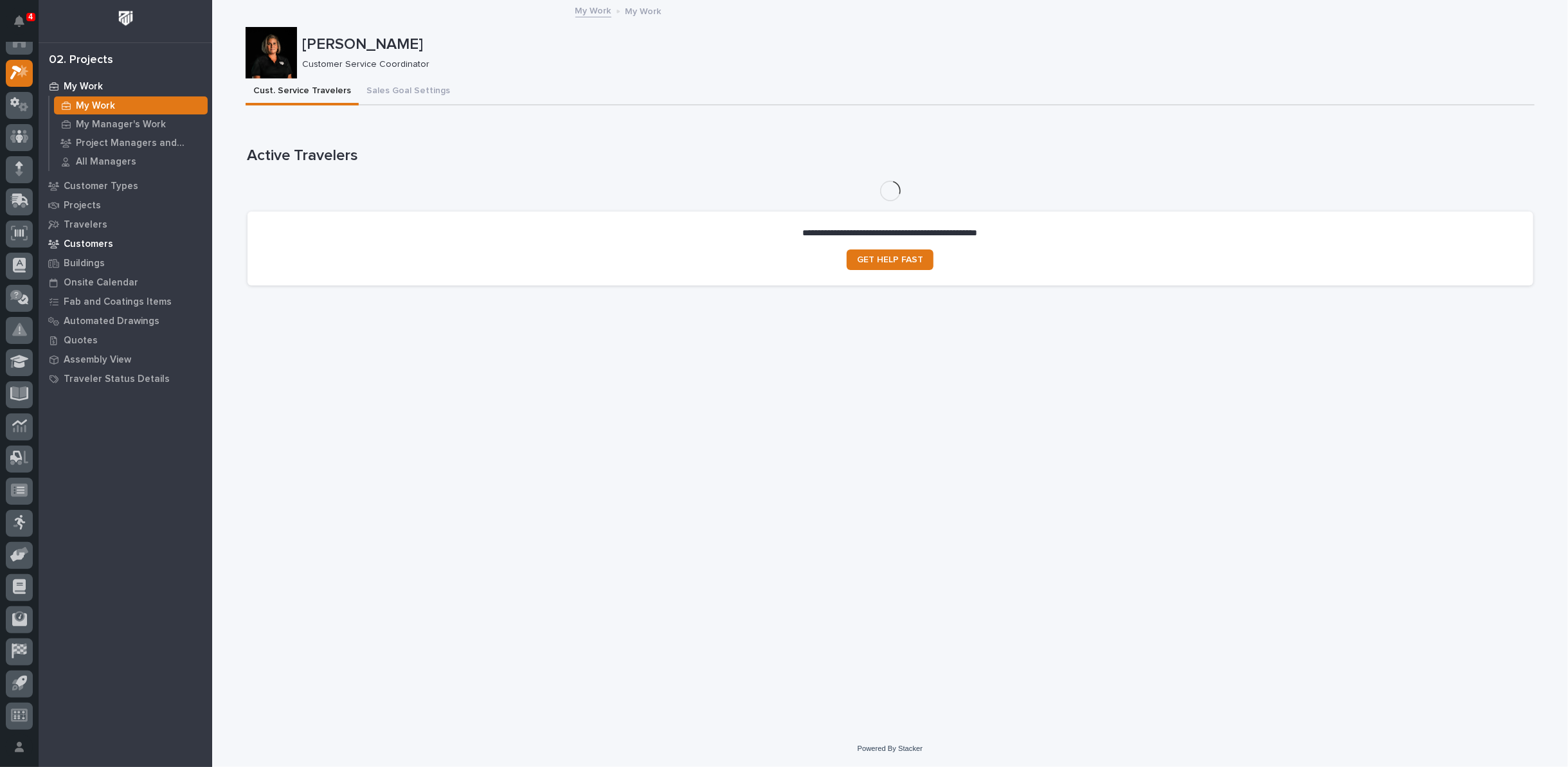
click at [90, 241] on p "Customers" at bounding box center [88, 244] width 49 height 11
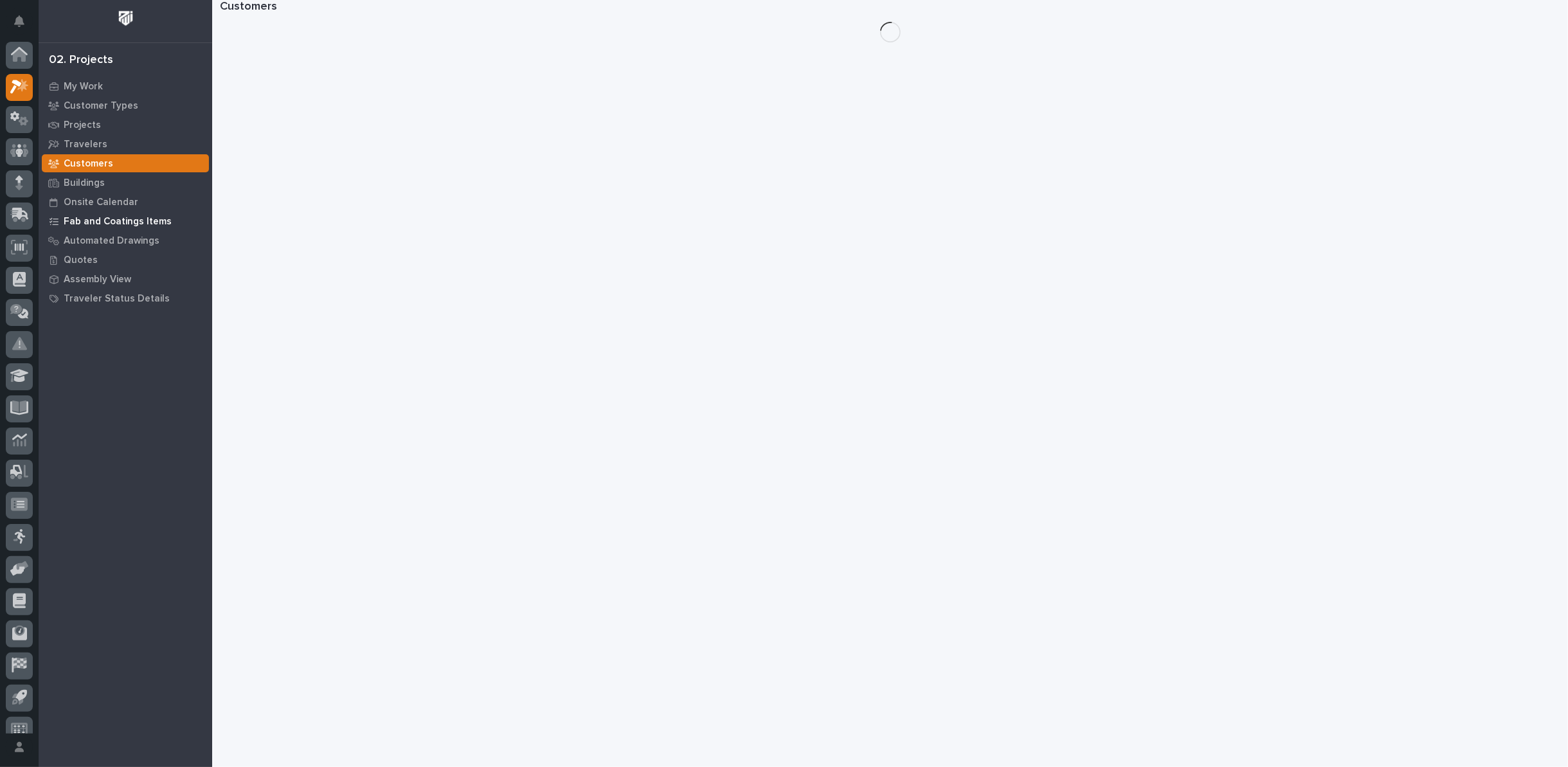
scroll to position [14, 0]
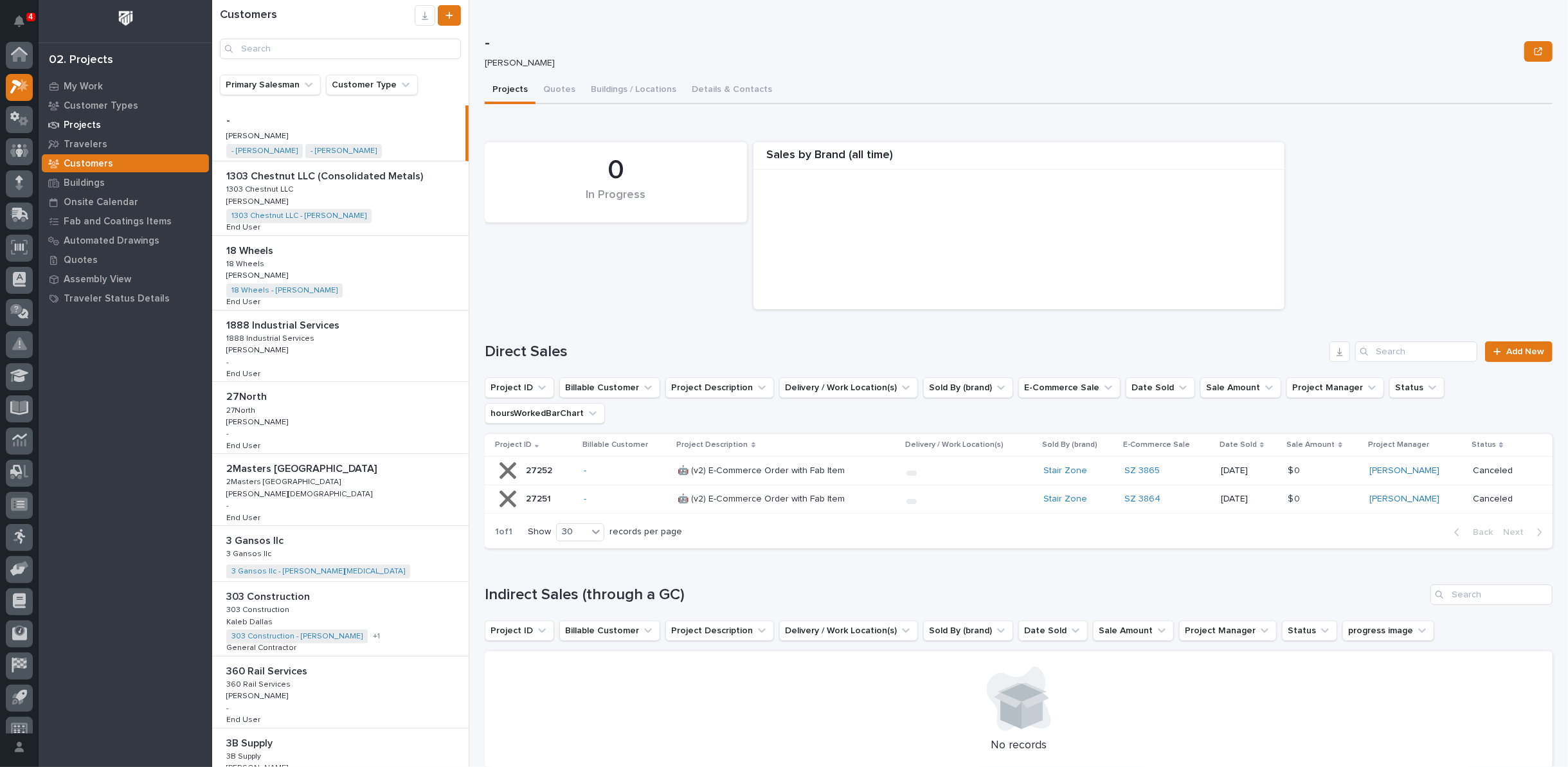
scroll to position [14, 0]
click at [281, 40] on input "Search" at bounding box center [340, 49] width 241 height 21
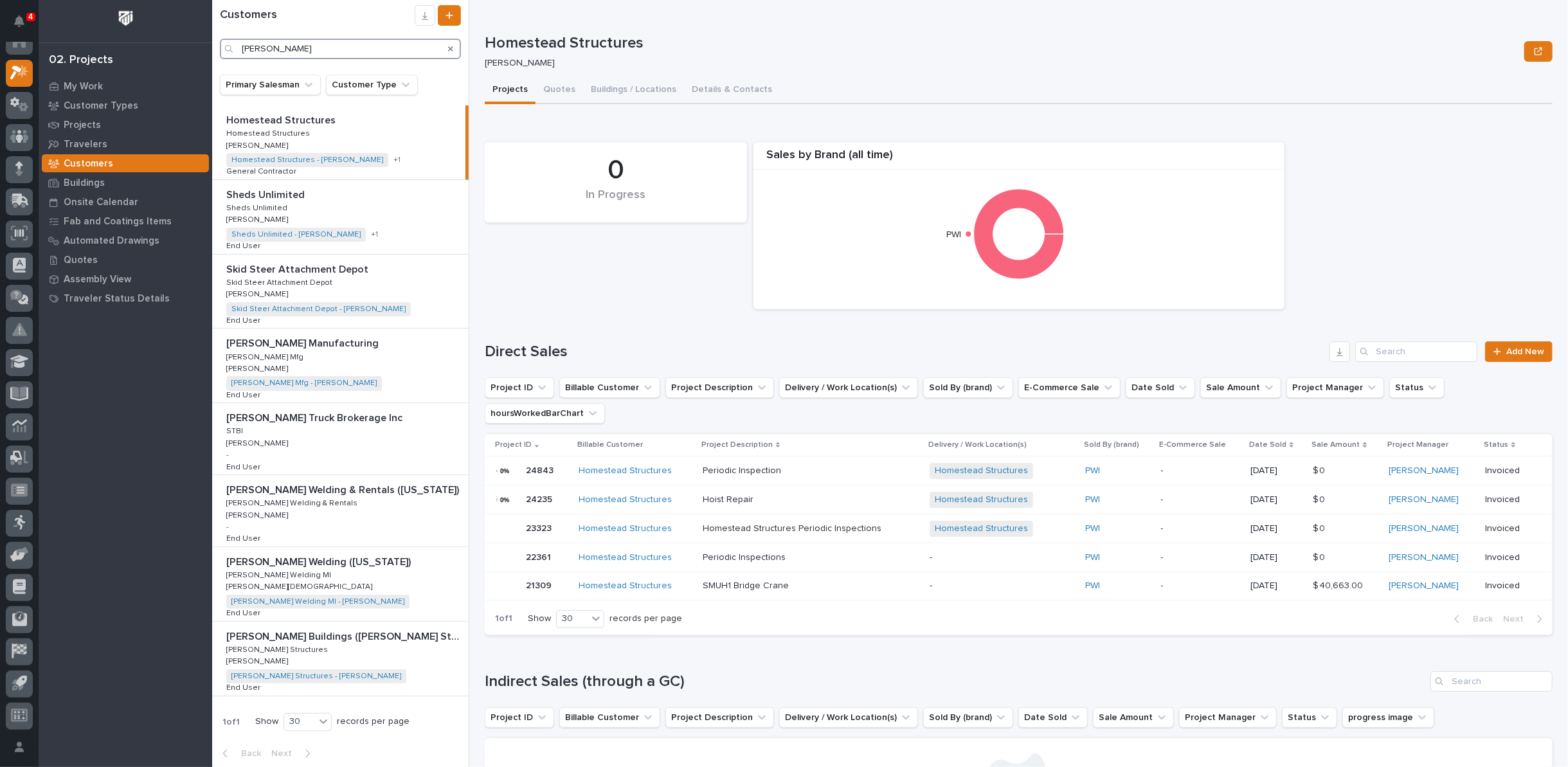
scroll to position [1, 0]
click at [370, 135] on div "Homestead Structures Homestead Structures Homestead Structures Homestead Struct…" at bounding box center [339, 141] width 253 height 74
click at [350, 200] on p at bounding box center [343, 194] width 233 height 12
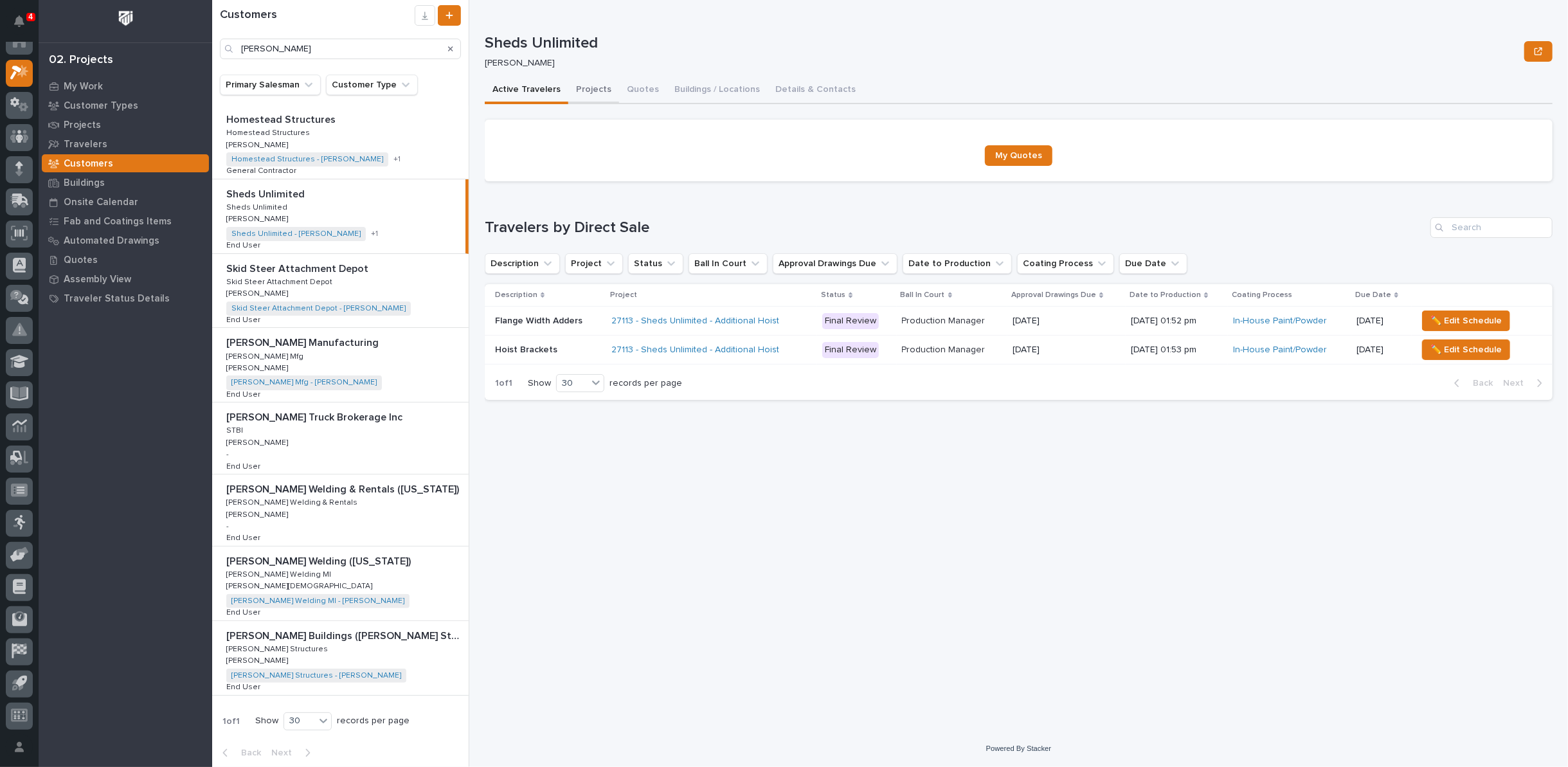
click at [595, 90] on button "Projects" at bounding box center [594, 90] width 51 height 27
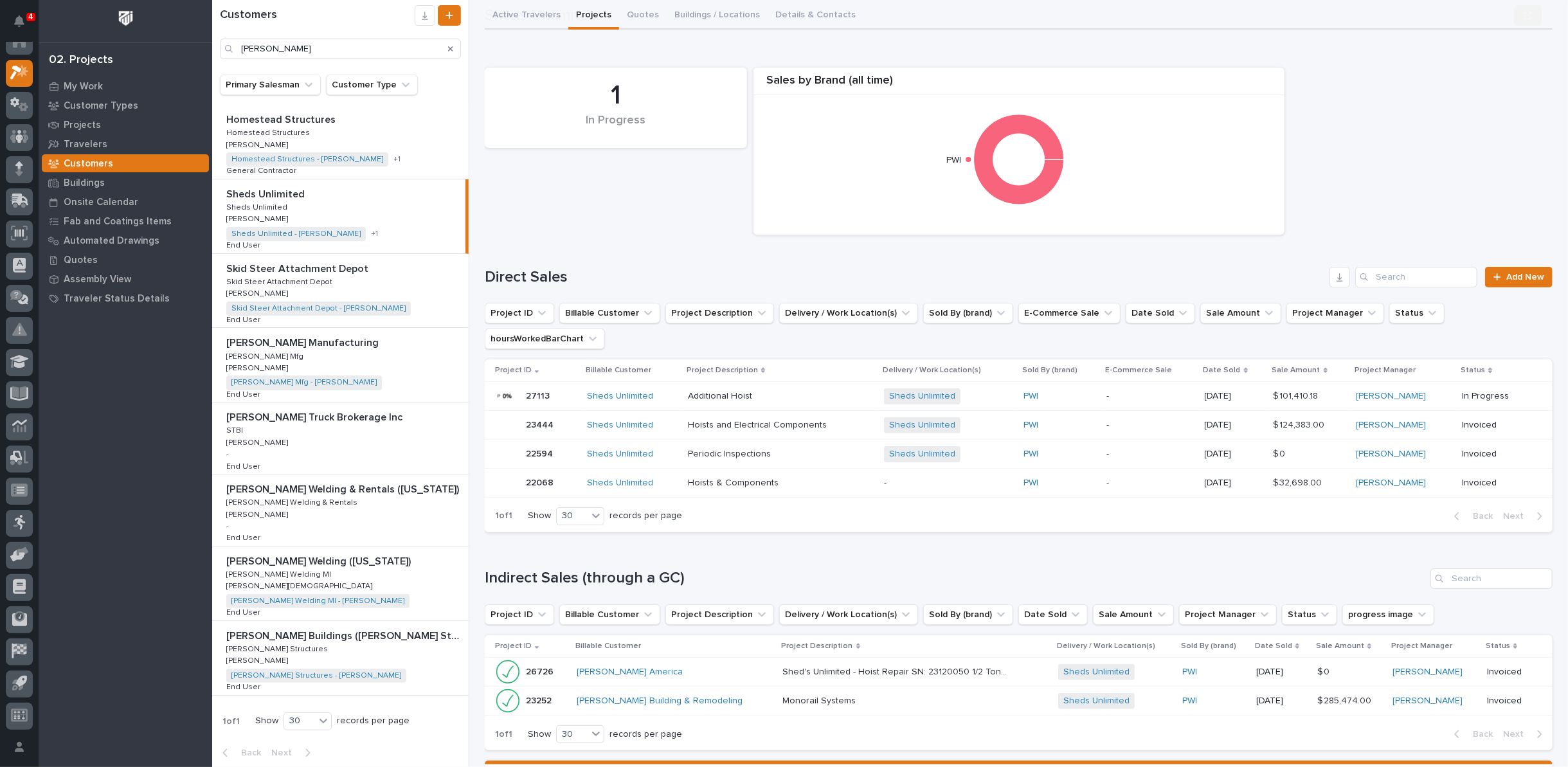
scroll to position [143, 0]
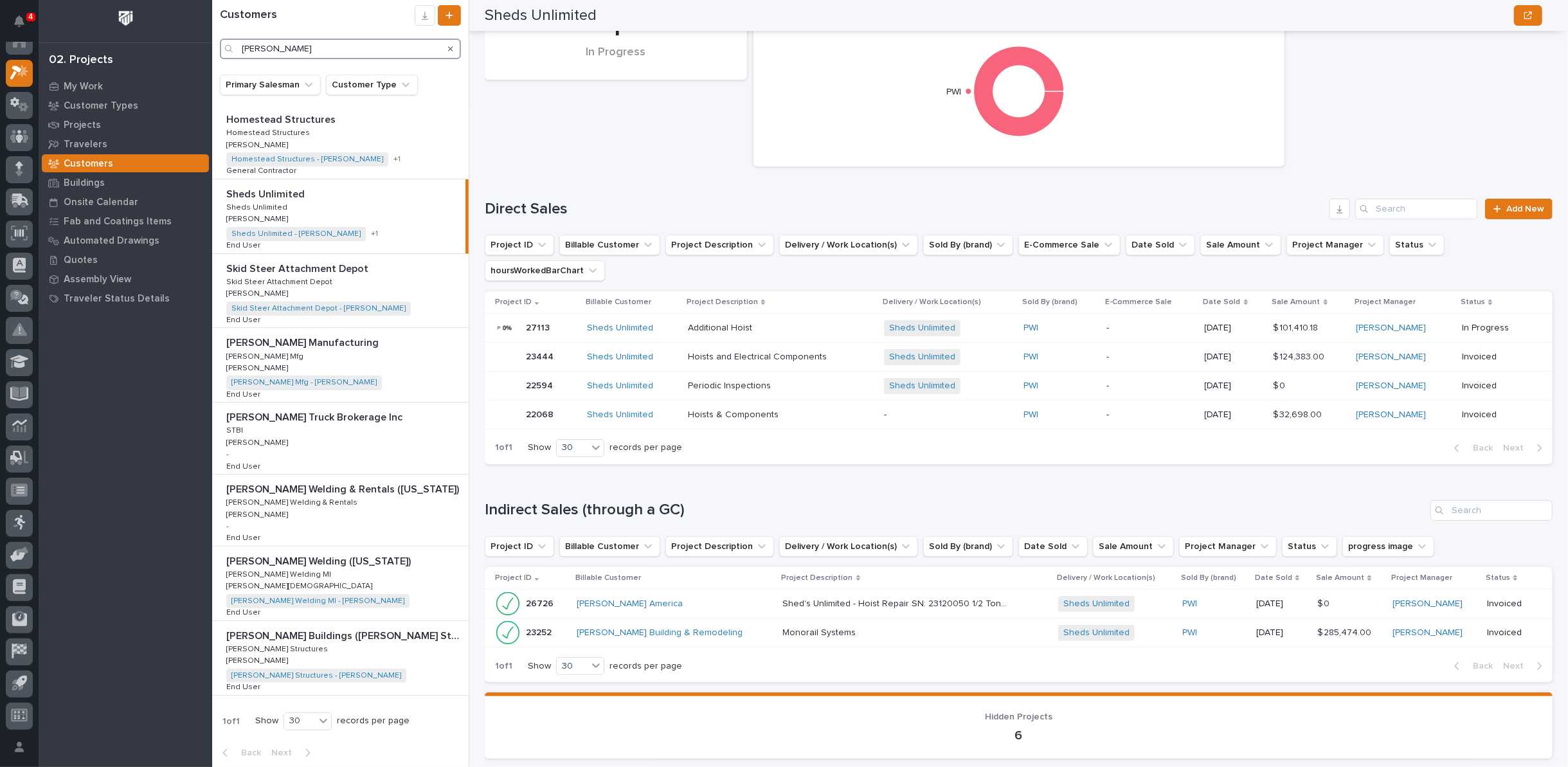
click at [304, 47] on input "stoltzfus" at bounding box center [340, 49] width 241 height 21
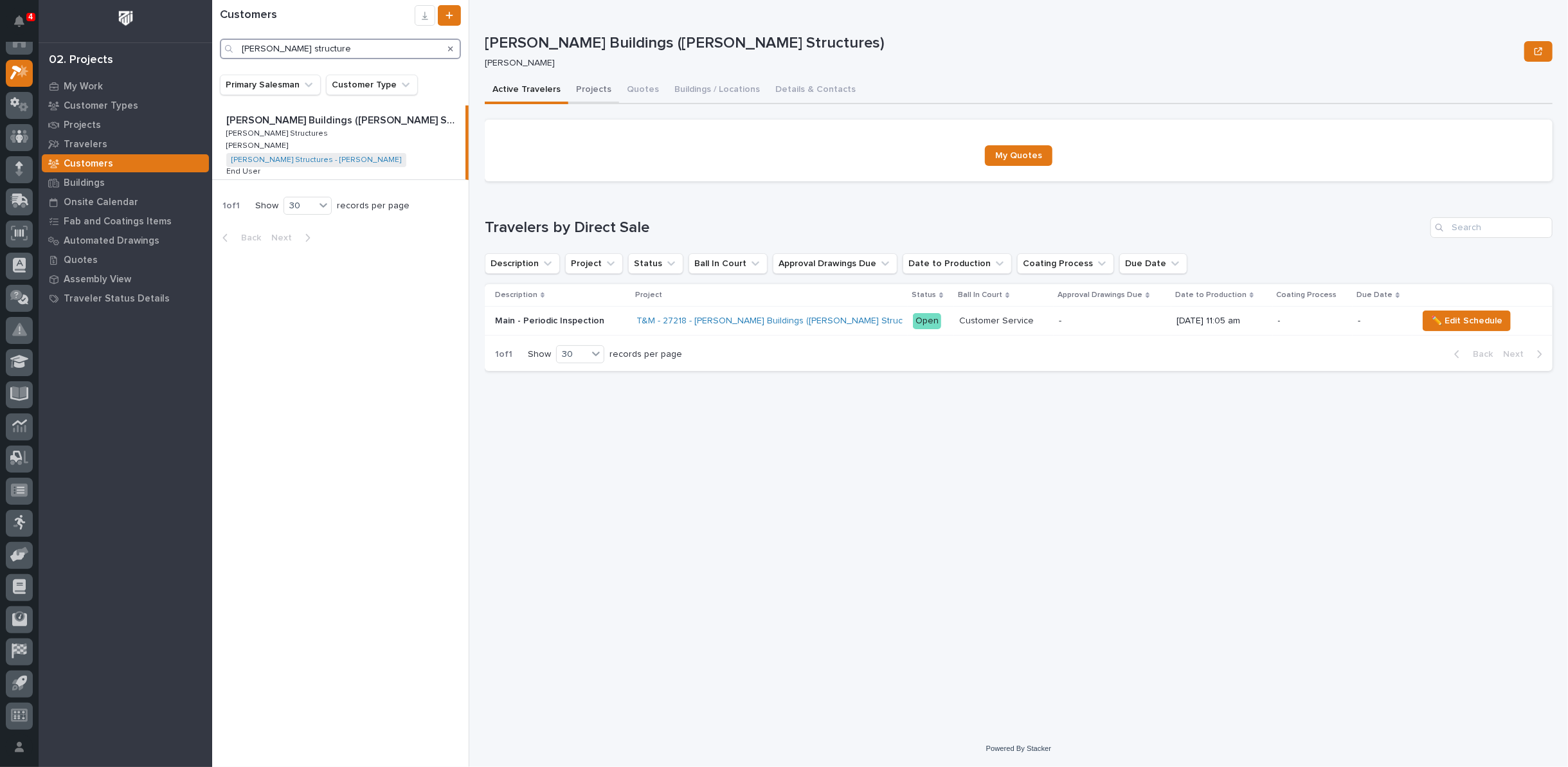
type input "stoltzfus structure"
click at [591, 85] on button "Projects" at bounding box center [594, 90] width 51 height 27
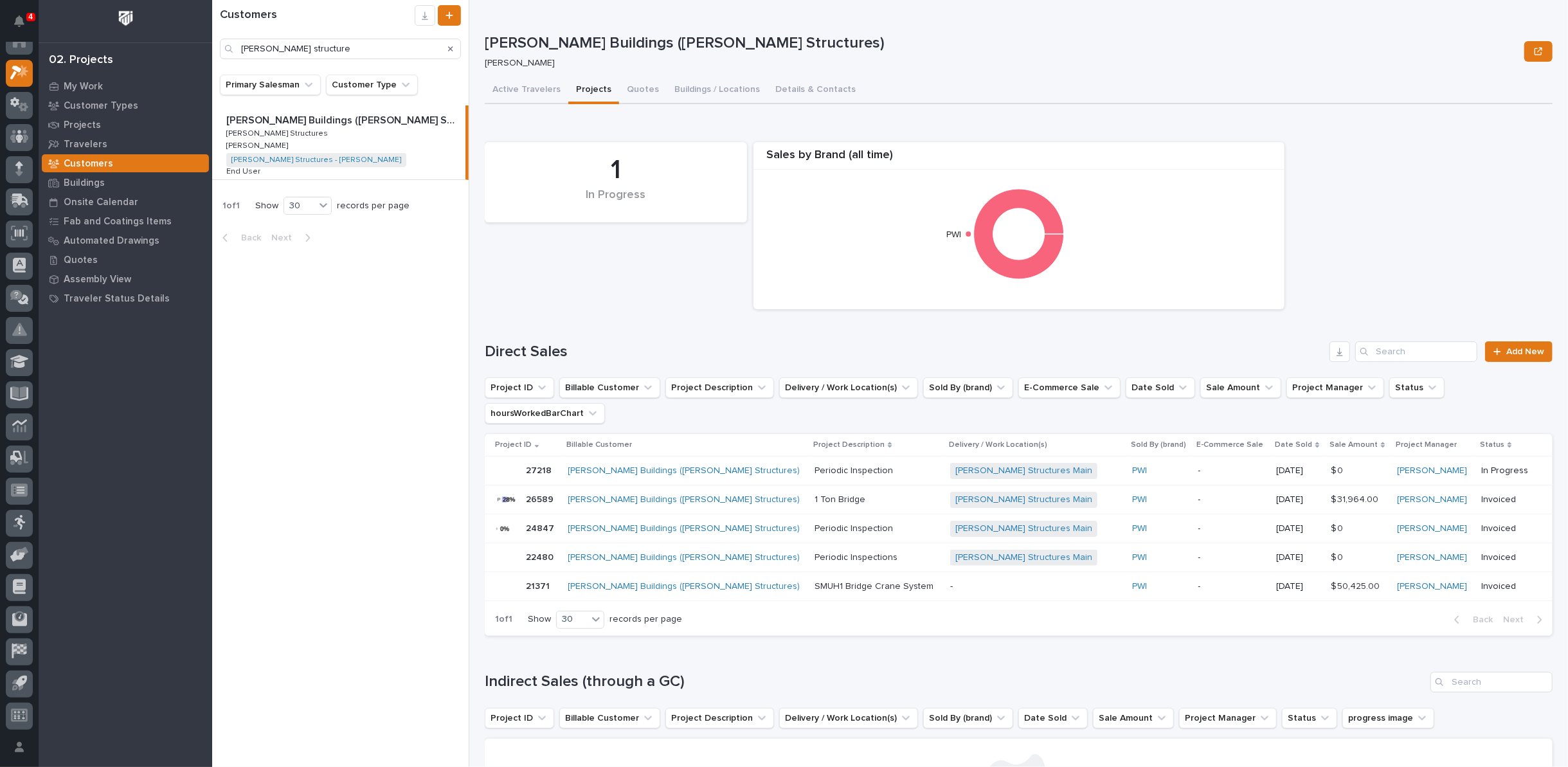
click at [815, 492] on p "1 Ton Bridge" at bounding box center [841, 499] width 53 height 13
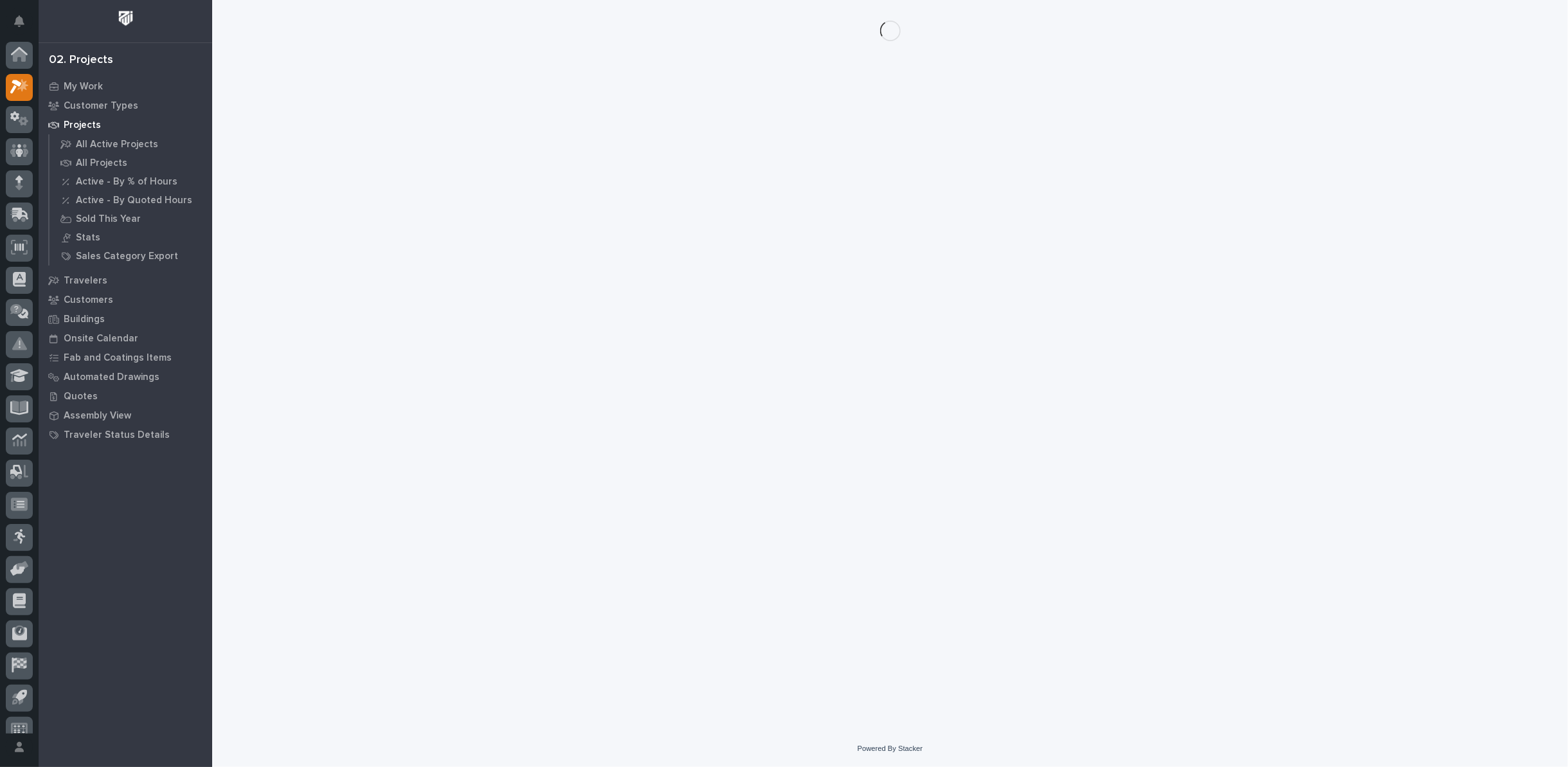
scroll to position [14, 0]
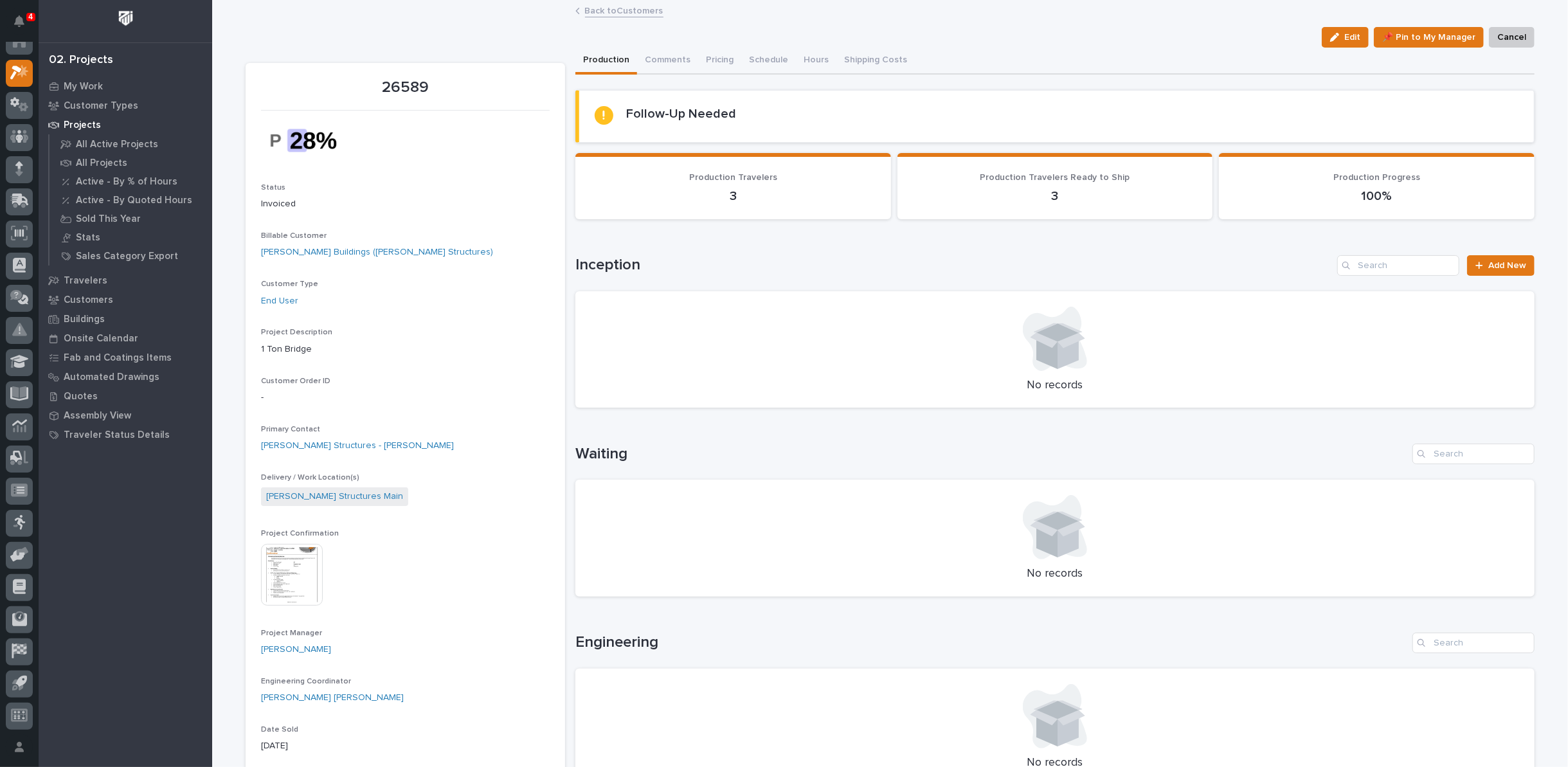
click at [274, 573] on img at bounding box center [292, 575] width 62 height 62
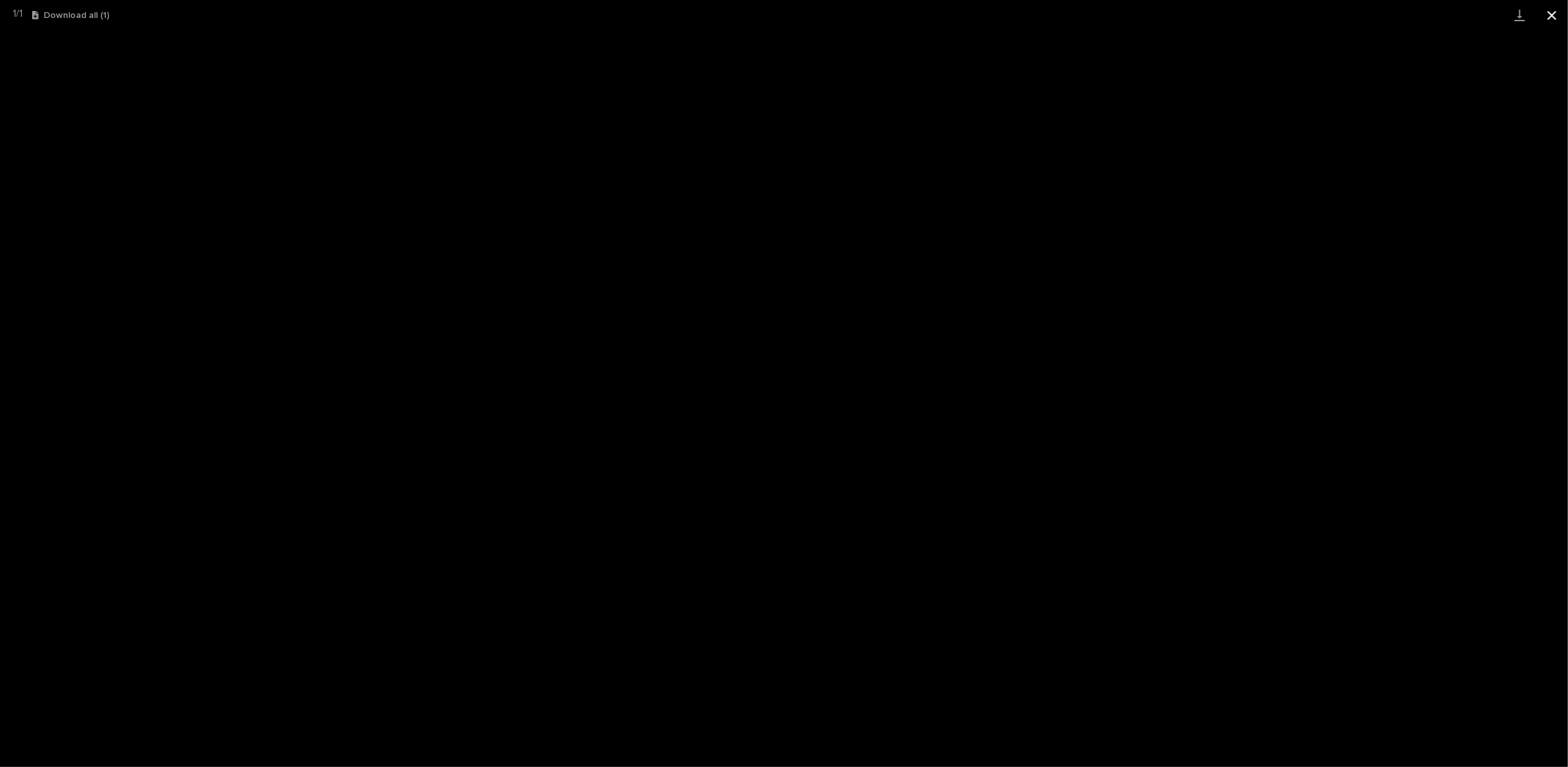
click at [1550, 13] on button "Close gallery" at bounding box center [1552, 15] width 32 height 30
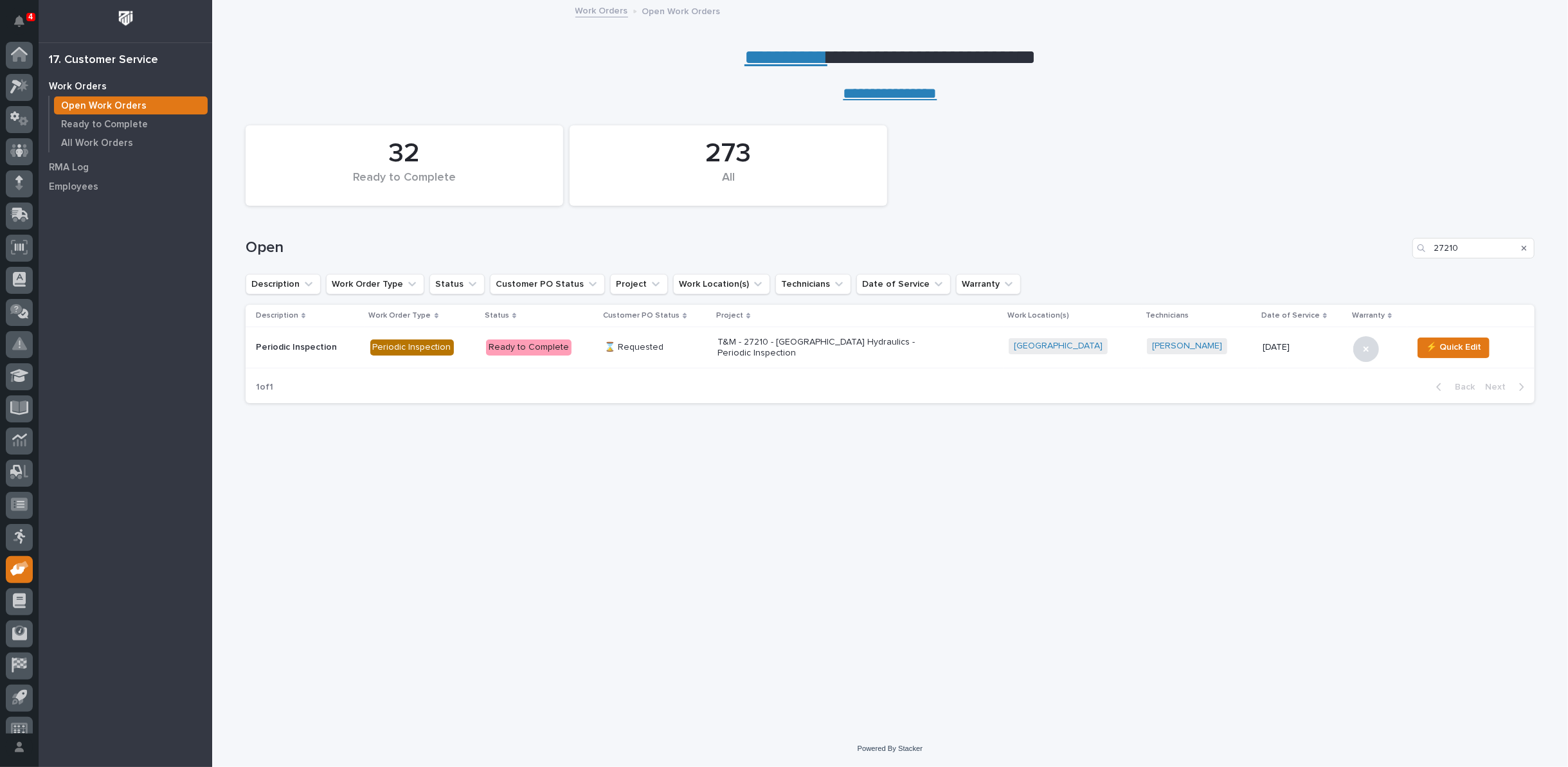
scroll to position [14, 0]
drag, startPoint x: 1499, startPoint y: 237, endPoint x: 1322, endPoint y: 239, distance: 177.0
click at [1324, 239] on div "Open 27210" at bounding box center [890, 248] width 1289 height 21
type input "27212"
click at [754, 344] on p "T&M - 27212 - Meadowview Woodwork LLC - Periodic Inspection" at bounding box center [830, 348] width 225 height 22
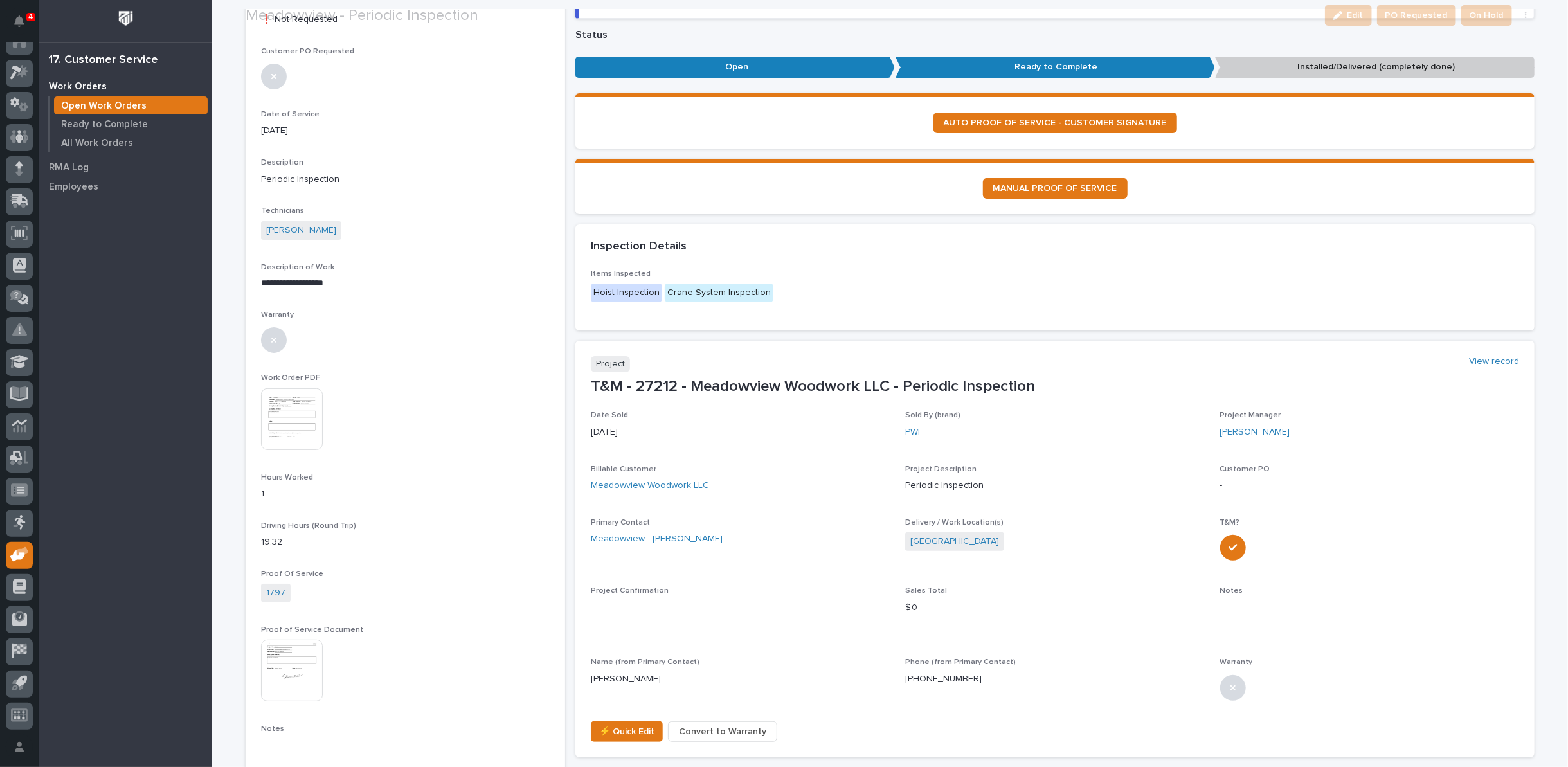
scroll to position [143, 0]
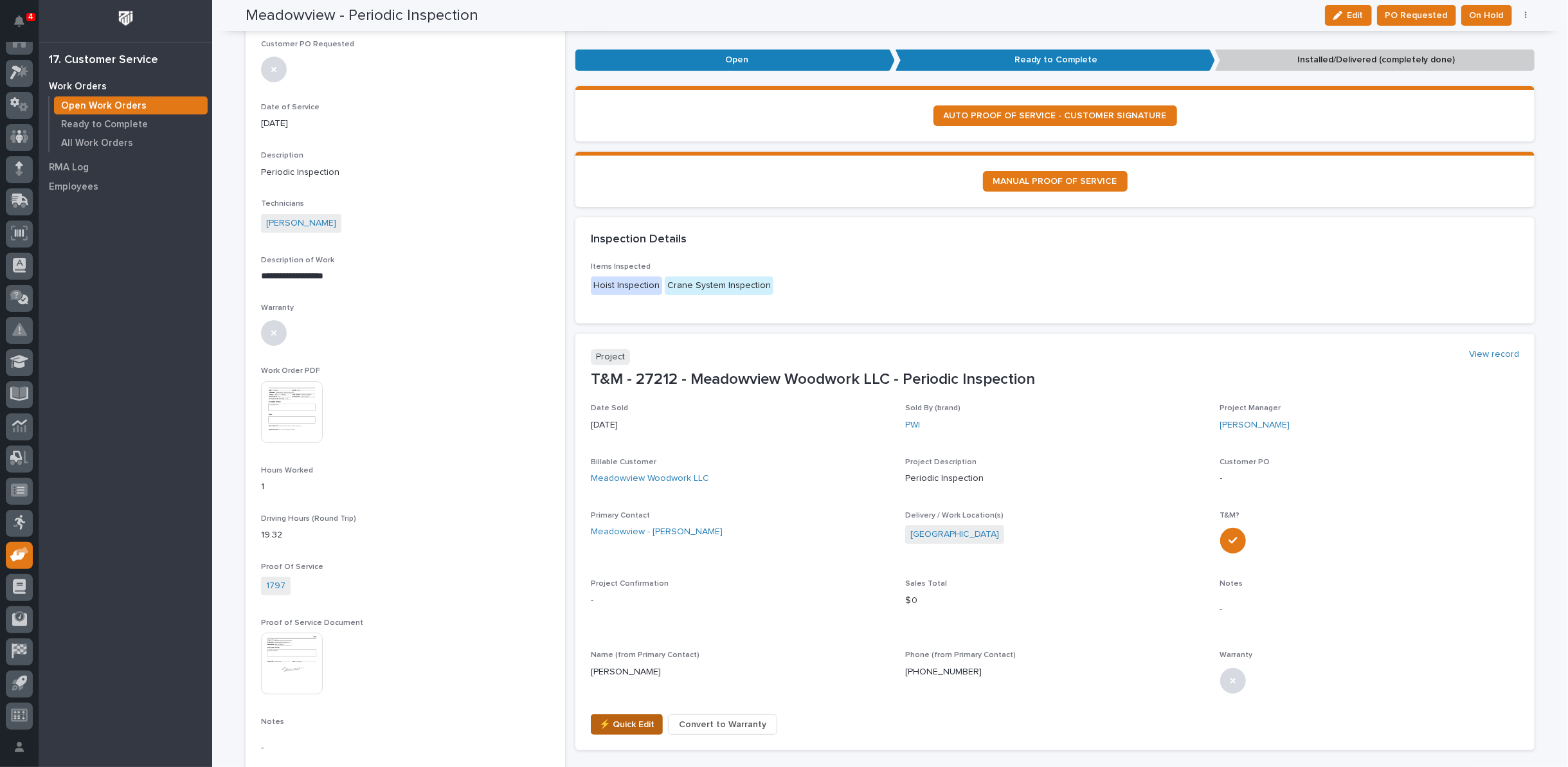
click at [619, 724] on span "⚡ Quick Edit" at bounding box center [627, 724] width 55 height 16
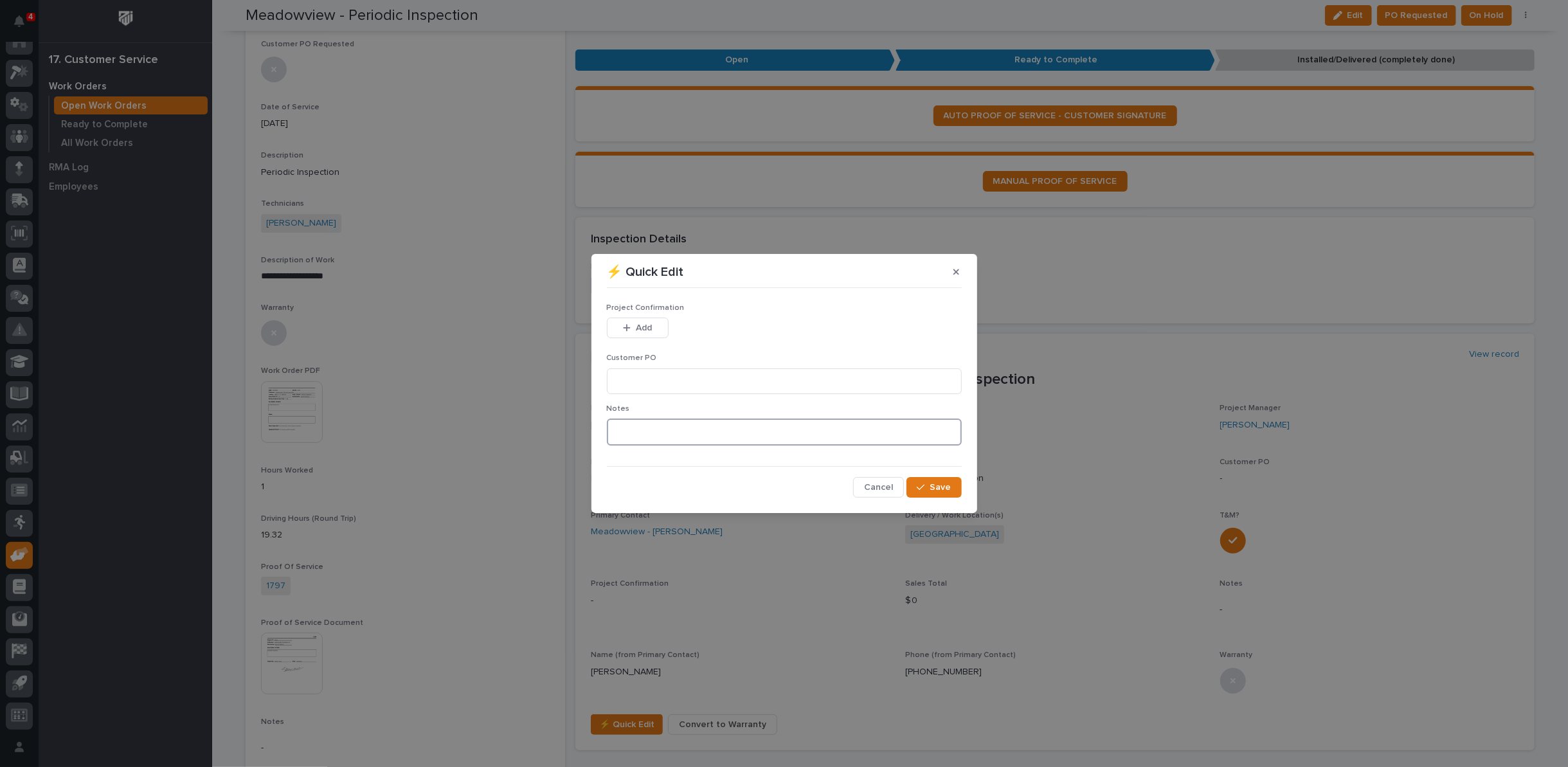
click at [640, 434] on textarea at bounding box center [784, 432] width 355 height 27
type textarea "*********"
click at [929, 483] on div "button" at bounding box center [923, 487] width 13 height 9
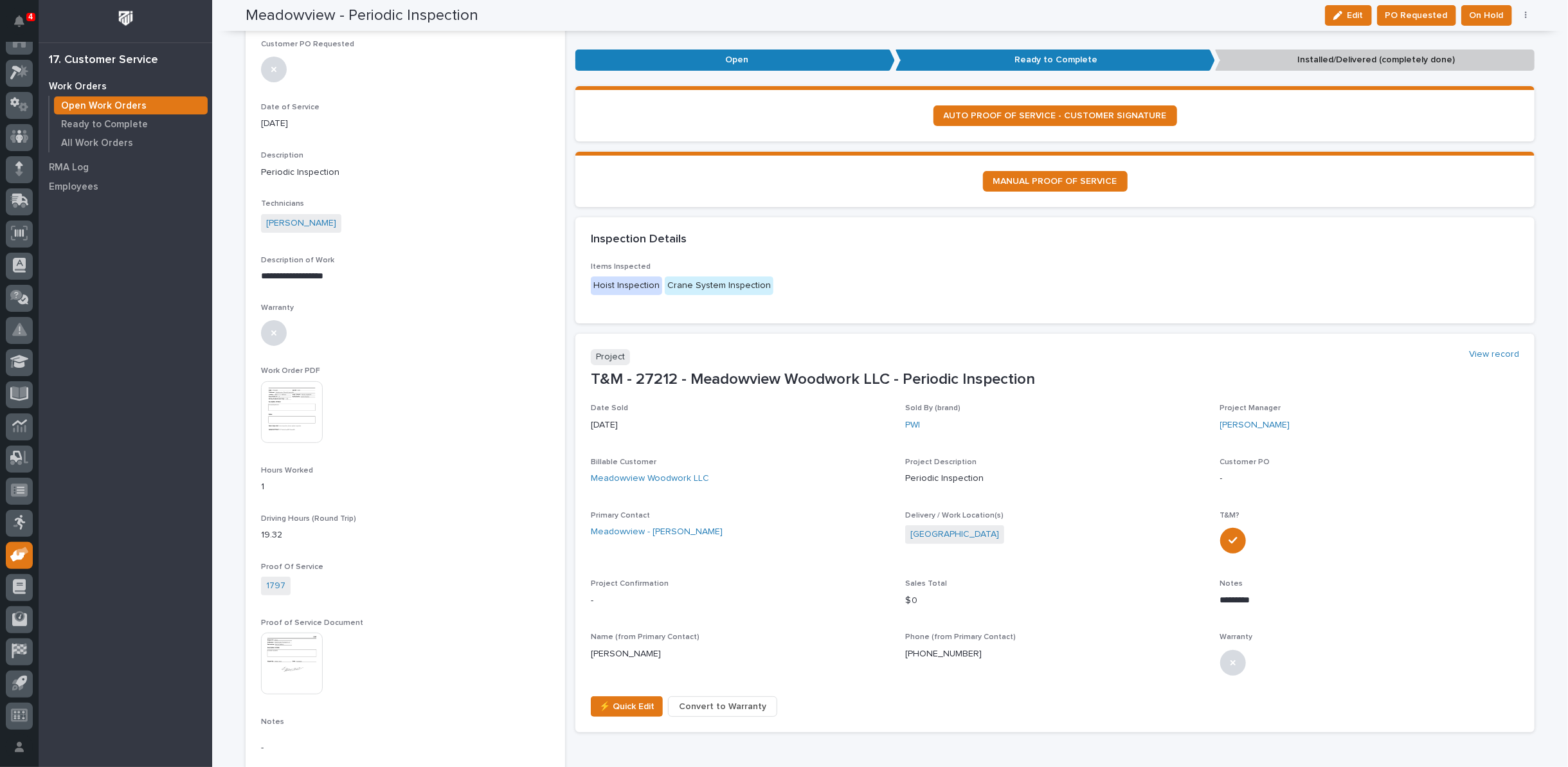
scroll to position [134, 0]
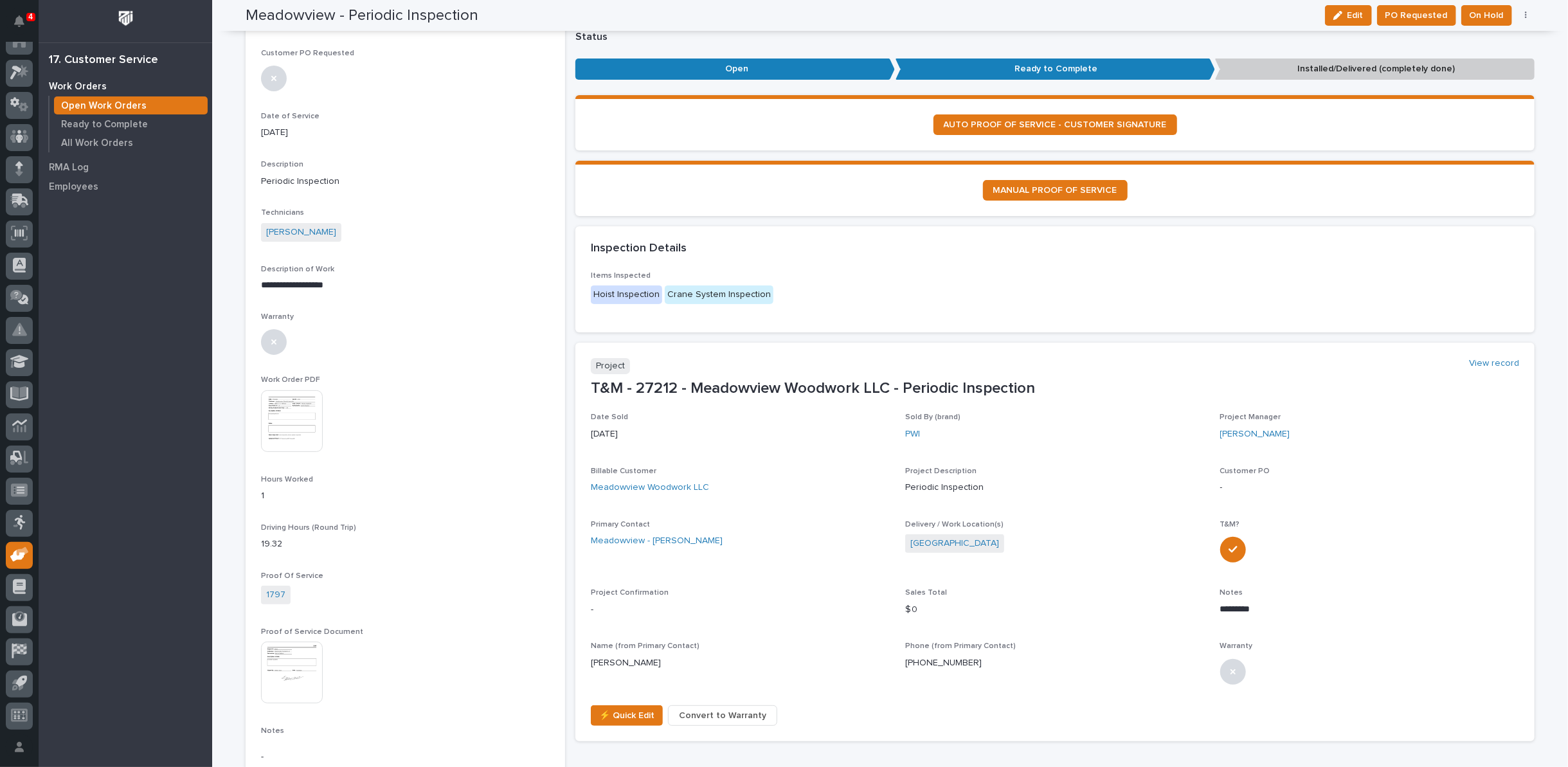
click at [1426, 18] on span "PO Requested" at bounding box center [1416, 15] width 62 height 16
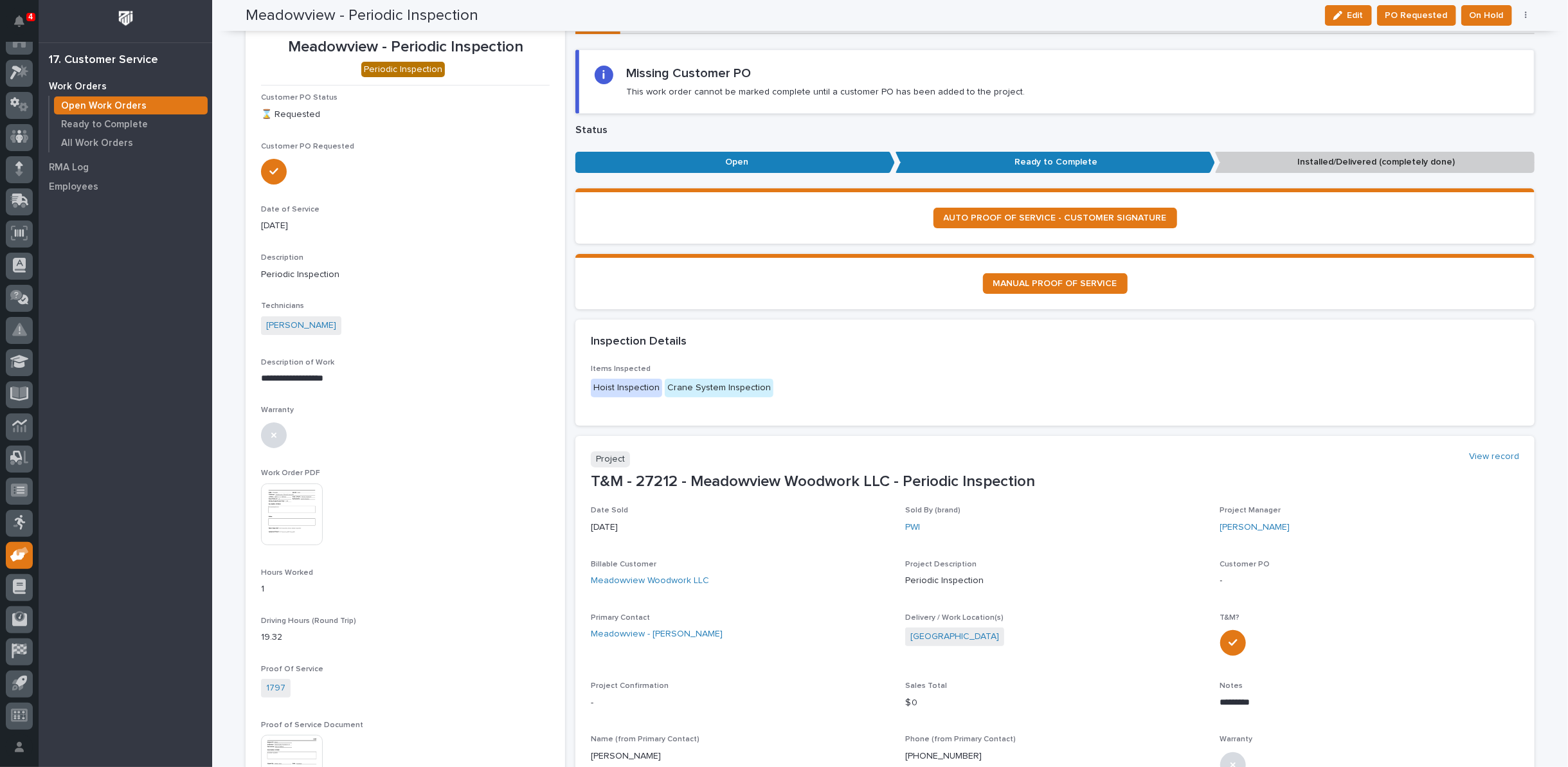
scroll to position [0, 0]
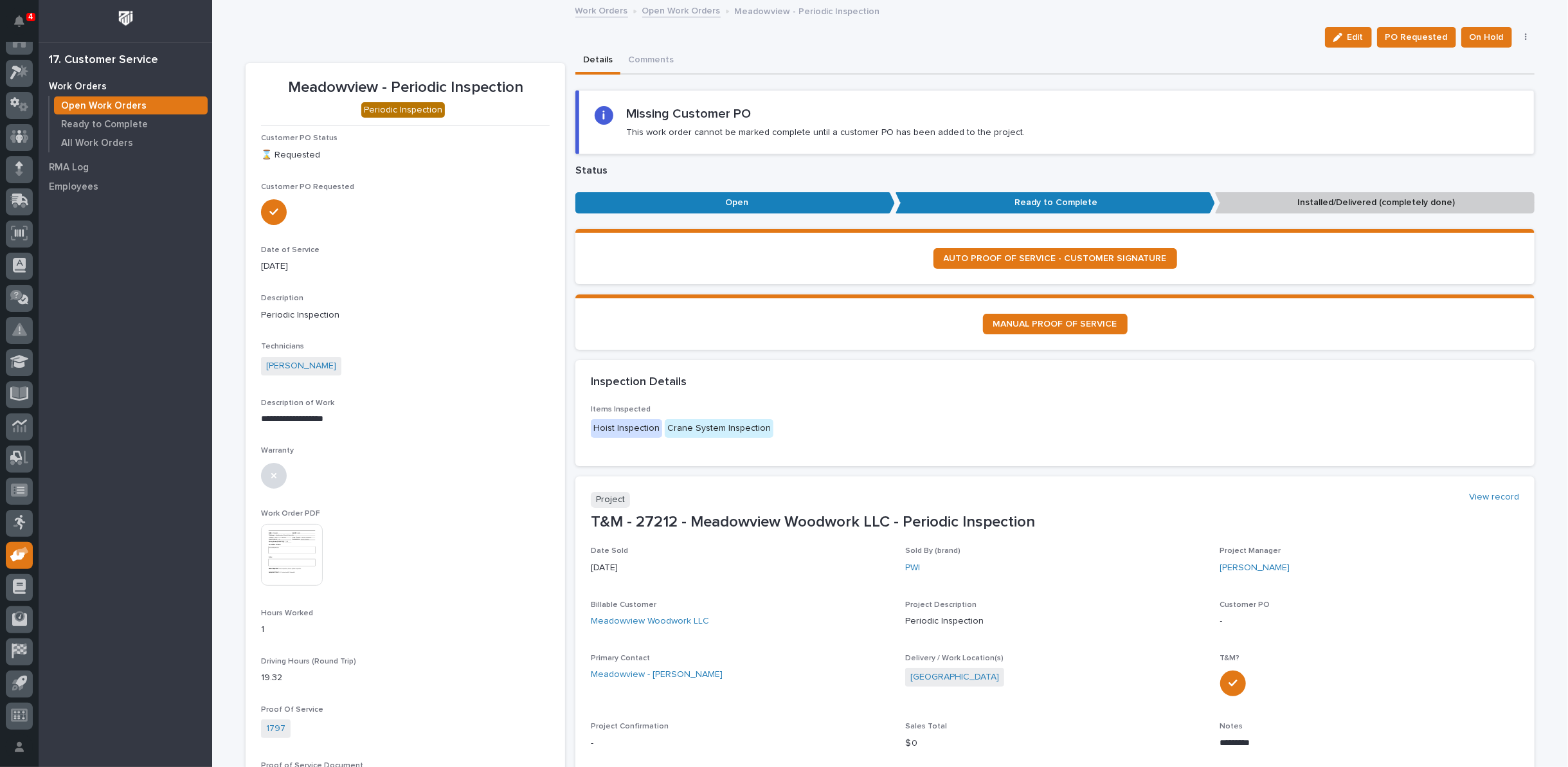
click at [660, 11] on link "Open Work Orders" at bounding box center [681, 10] width 79 height 15
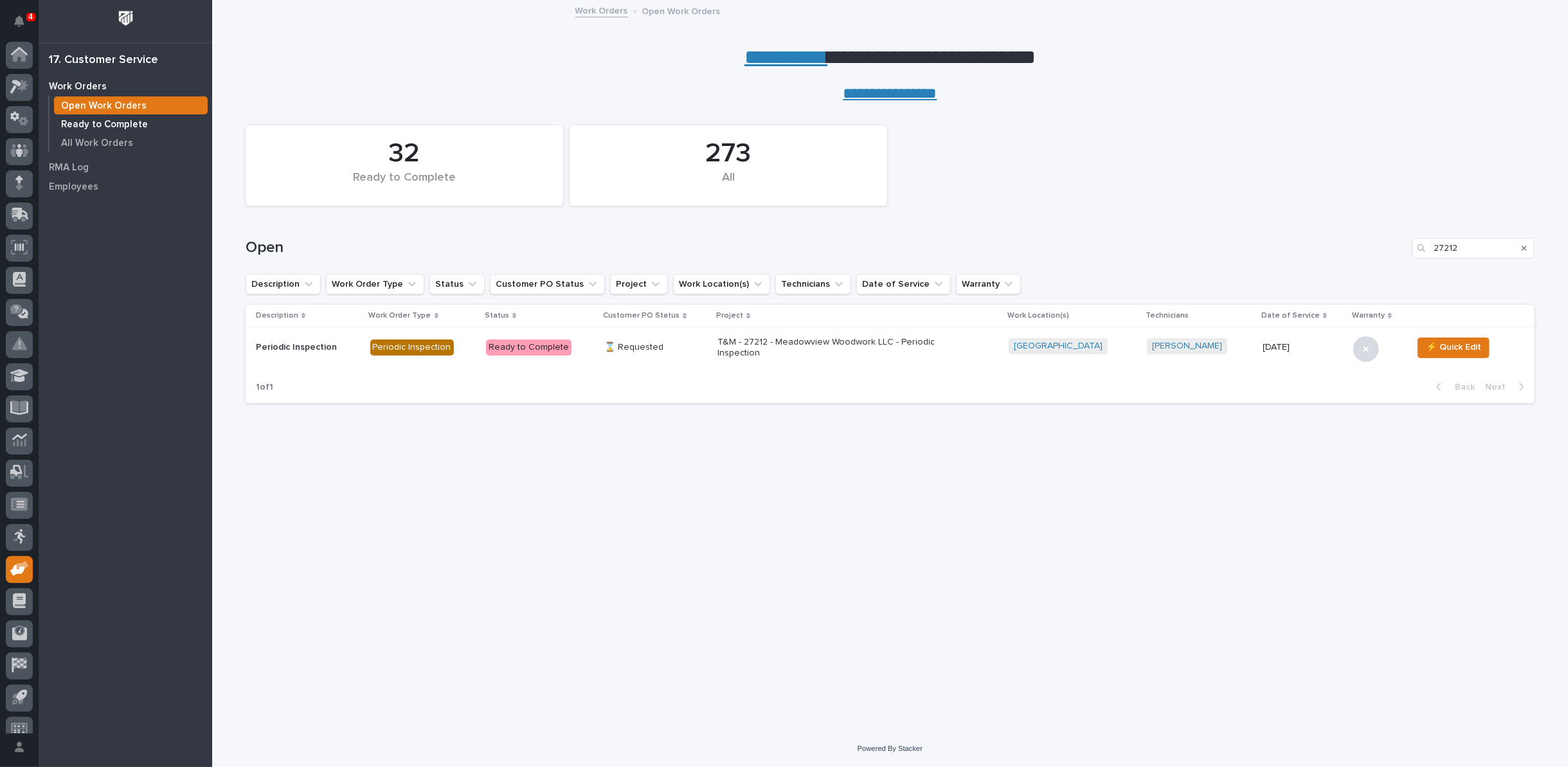
scroll to position [14, 0]
click at [84, 121] on p "Ready to Complete" at bounding box center [105, 124] width 87 height 11
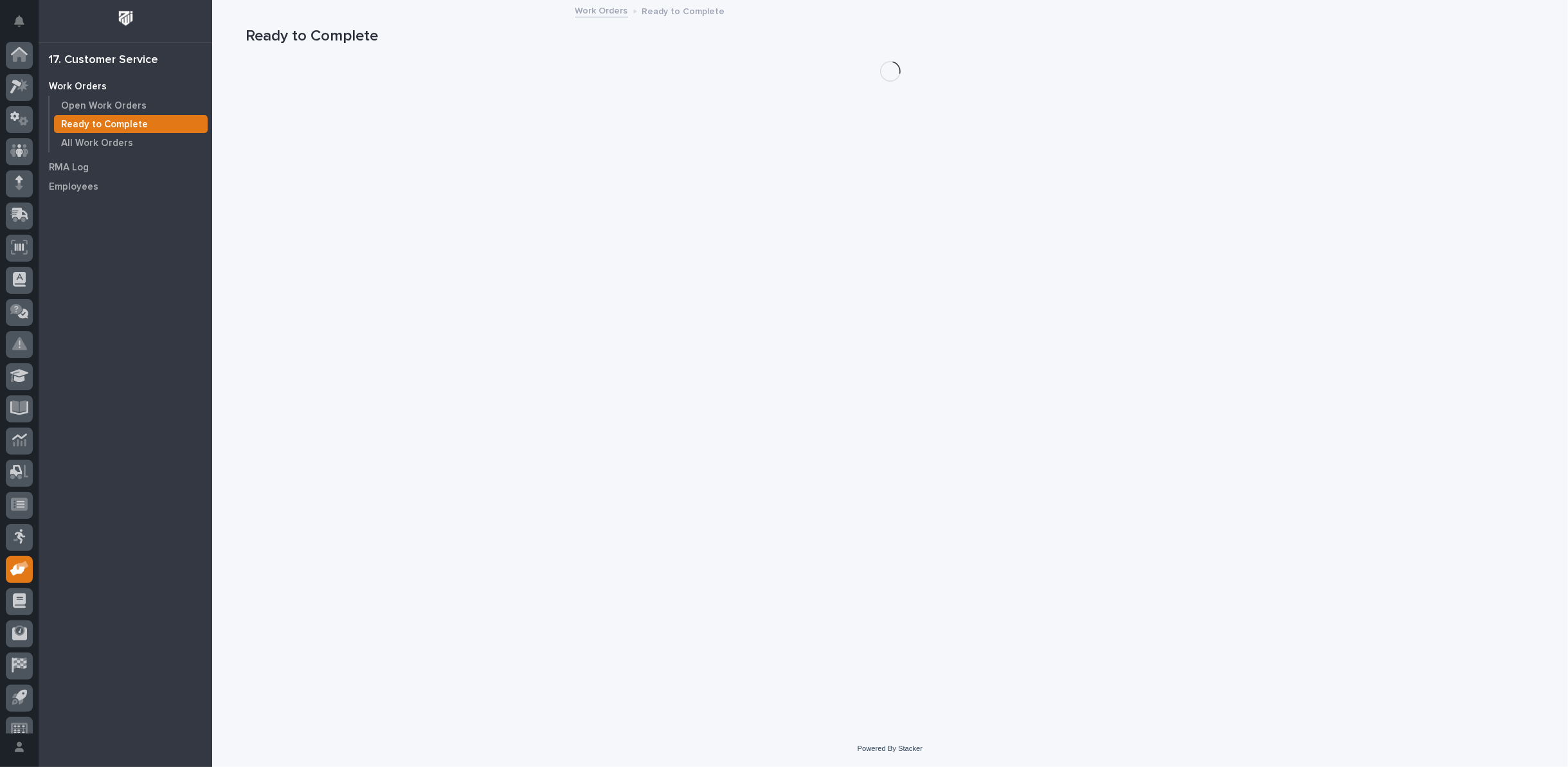
scroll to position [14, 0]
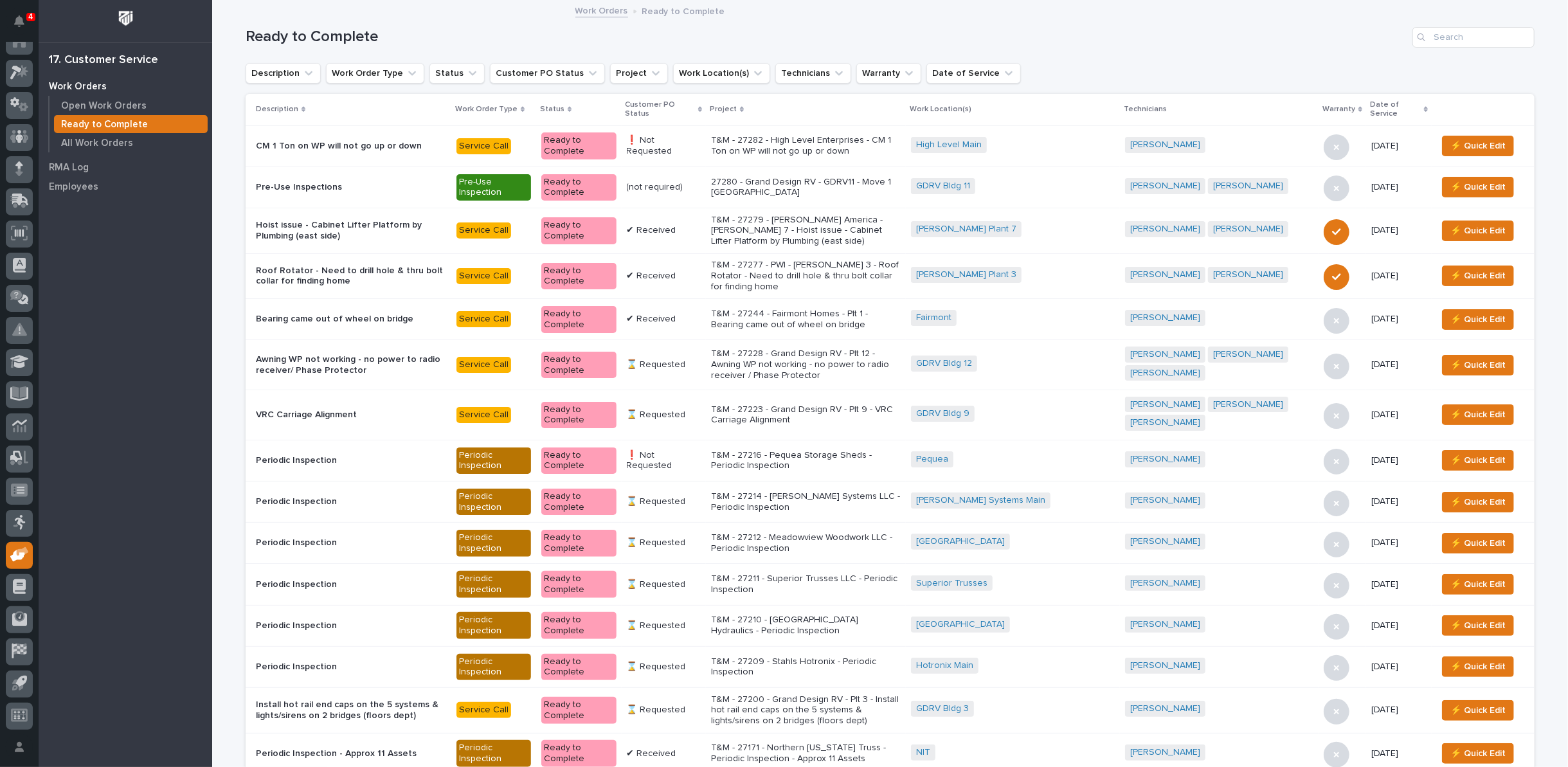
click at [702, 108] on icon at bounding box center [700, 110] width 4 height 6
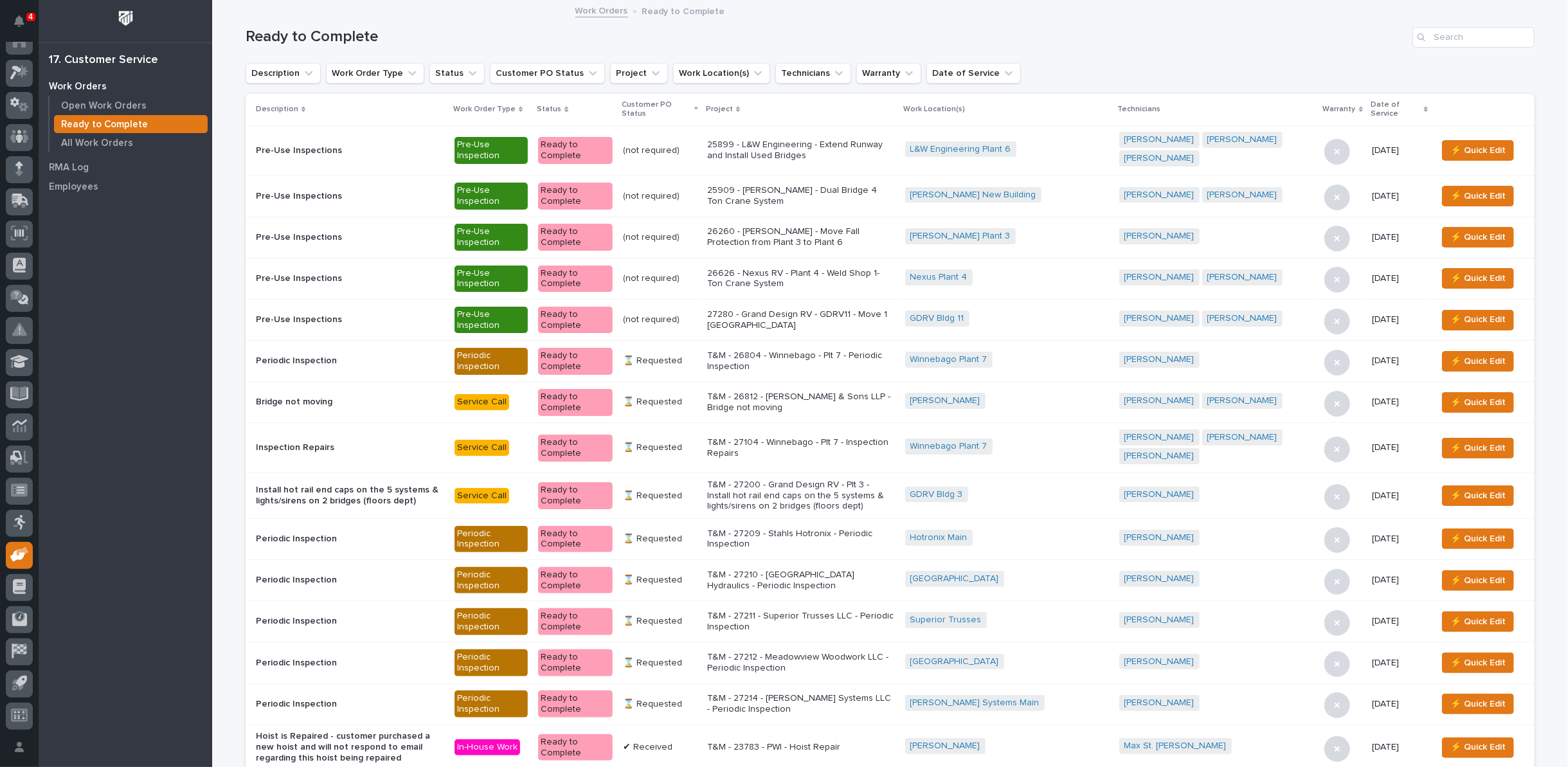
click at [801, 309] on p "27280 - Grand Design RV - GDRV11 - Move 1 [GEOGRAPHIC_DATA]" at bounding box center [801, 320] width 188 height 22
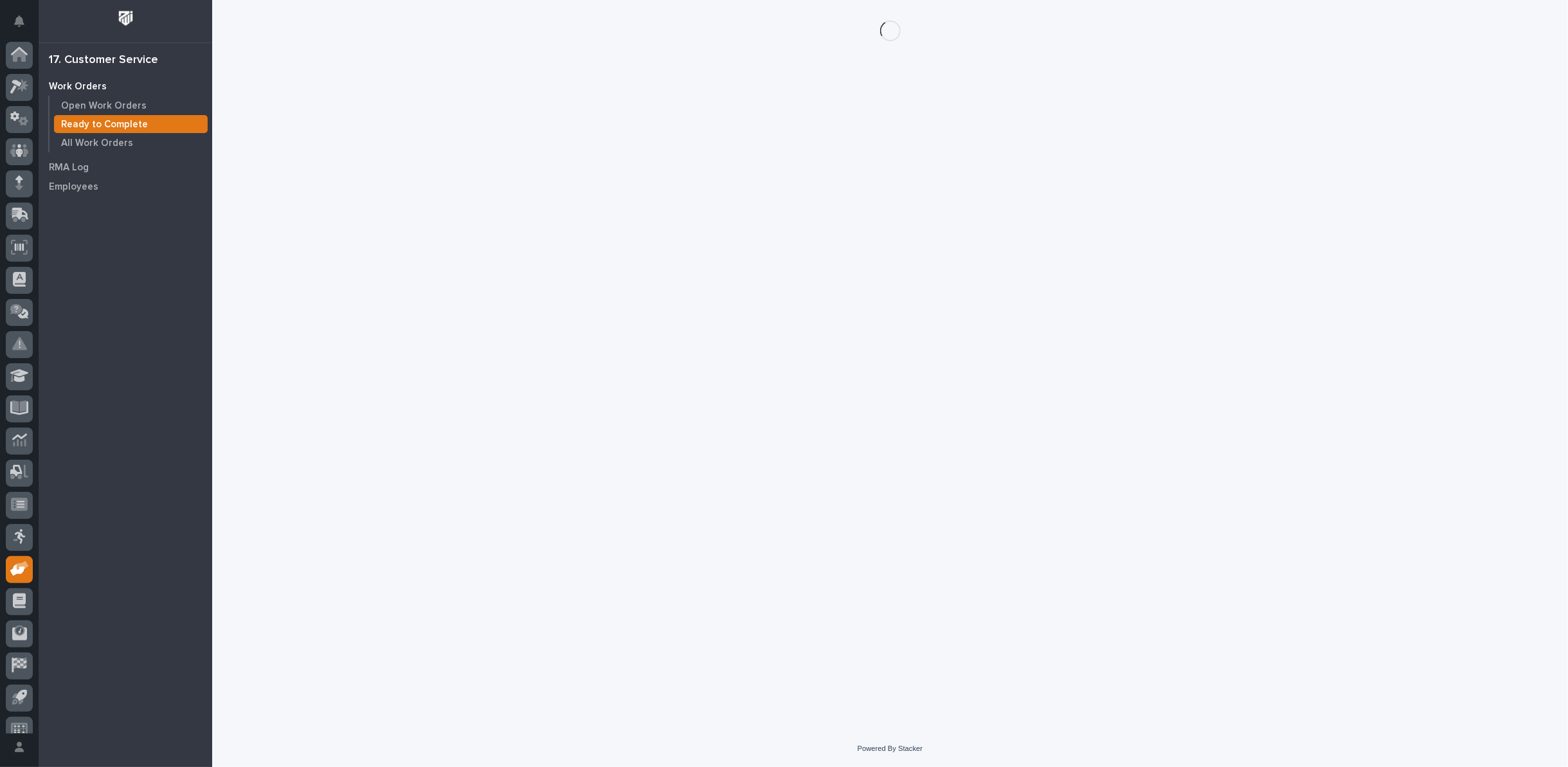
scroll to position [14, 0]
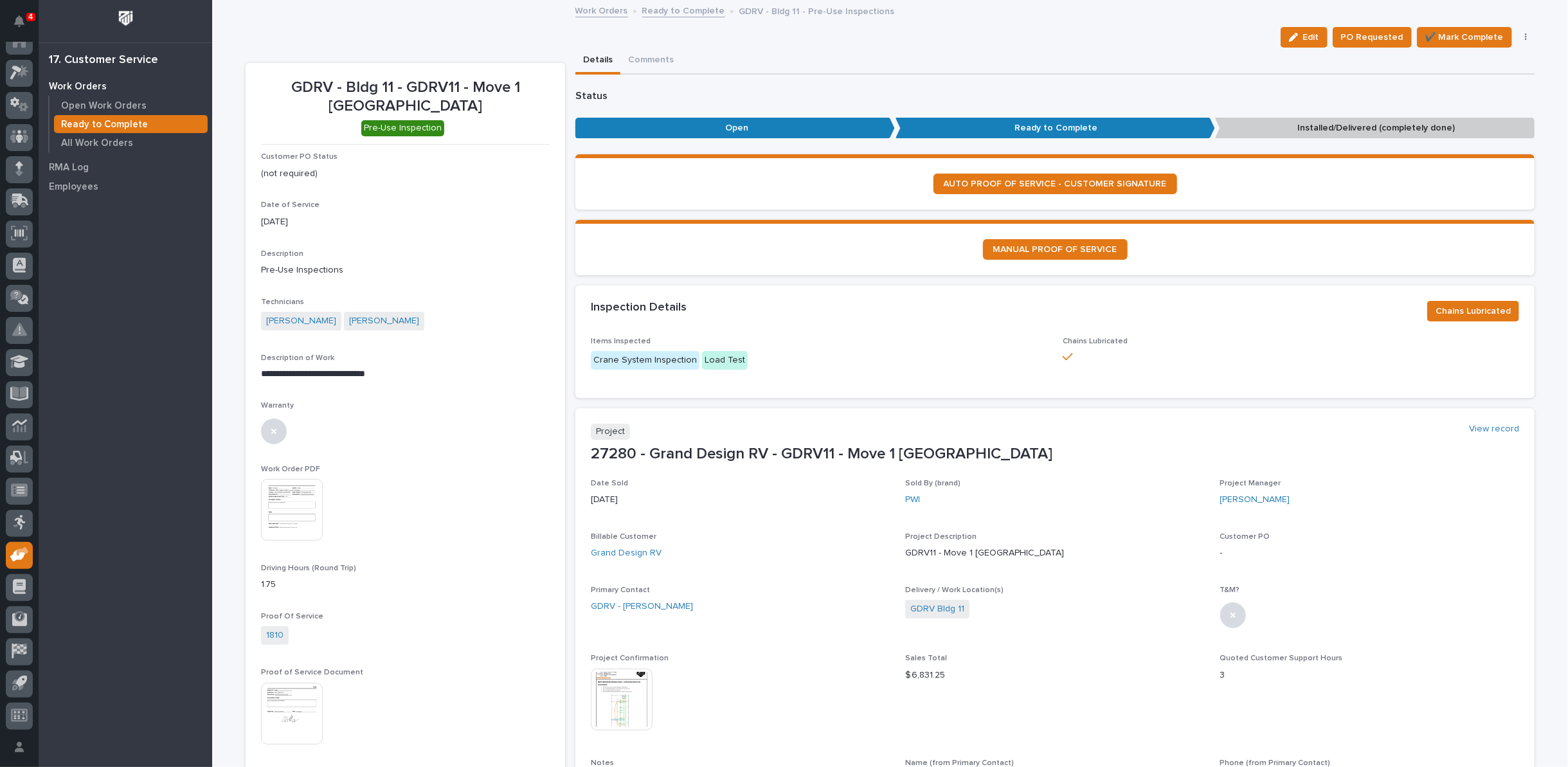
click at [267, 501] on img at bounding box center [292, 510] width 62 height 62
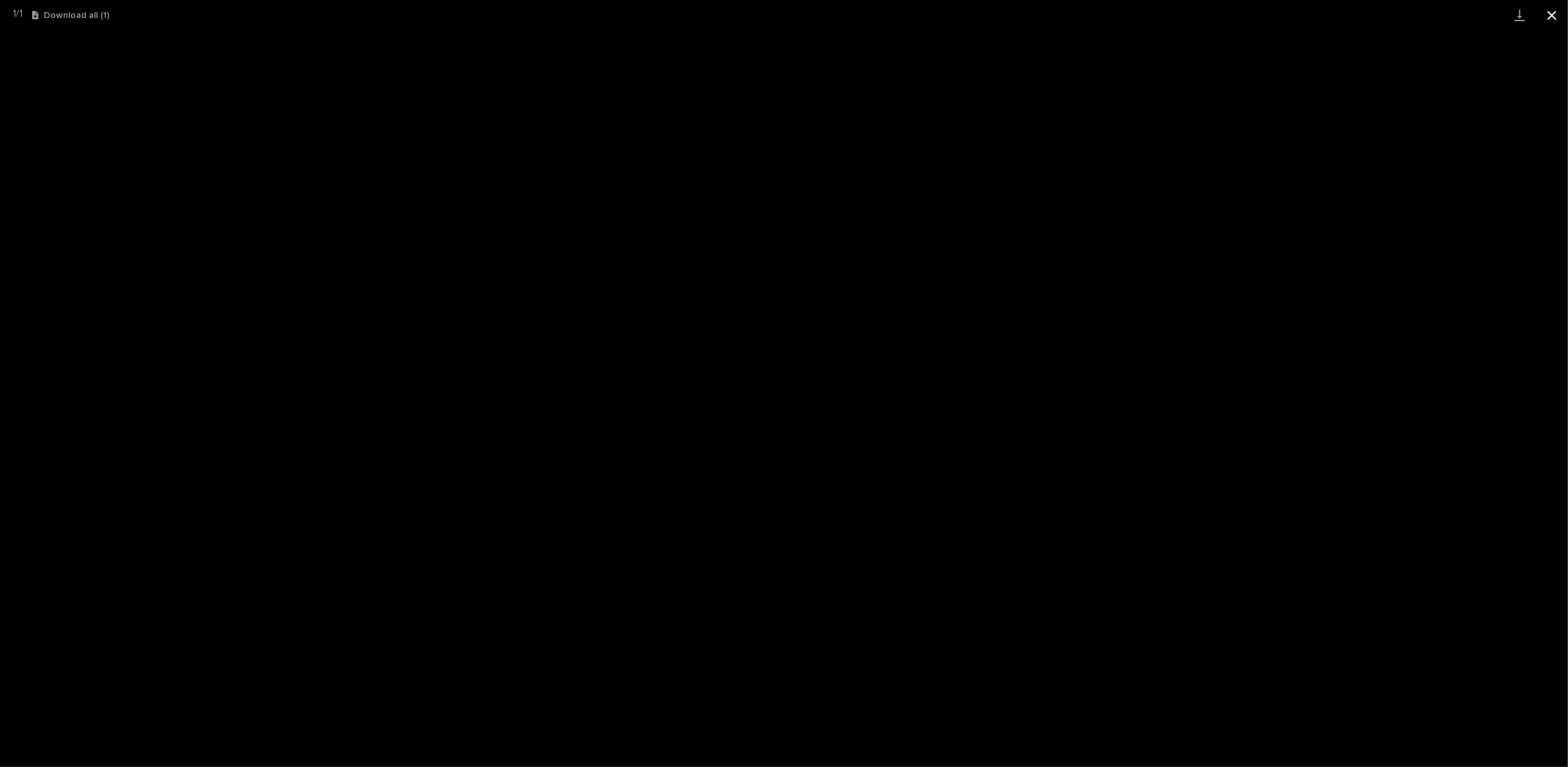
click at [1552, 14] on button "Close gallery" at bounding box center [1552, 15] width 32 height 30
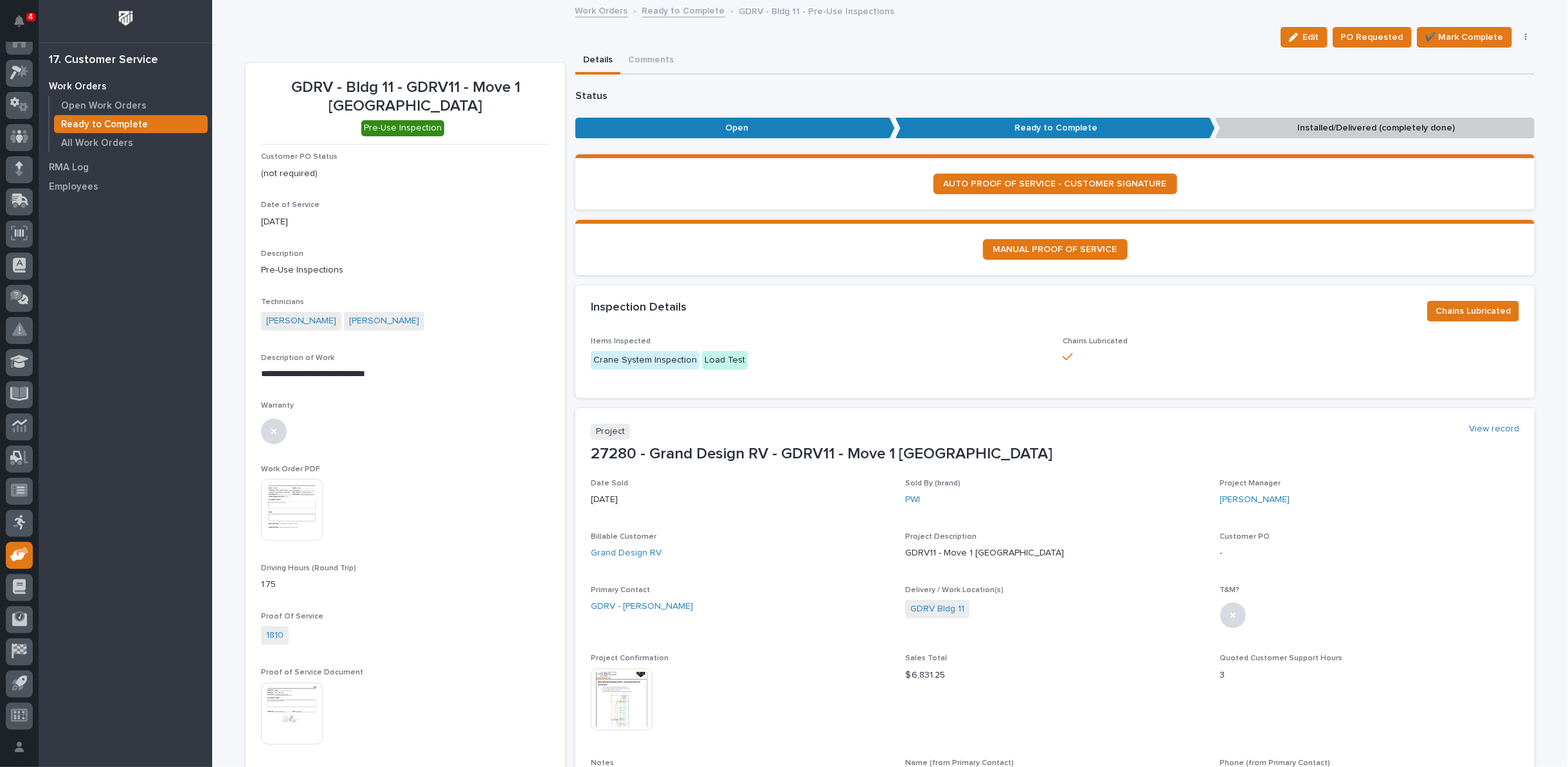
click at [670, 2] on link "Ready to Complete" at bounding box center [683, 10] width 83 height 15
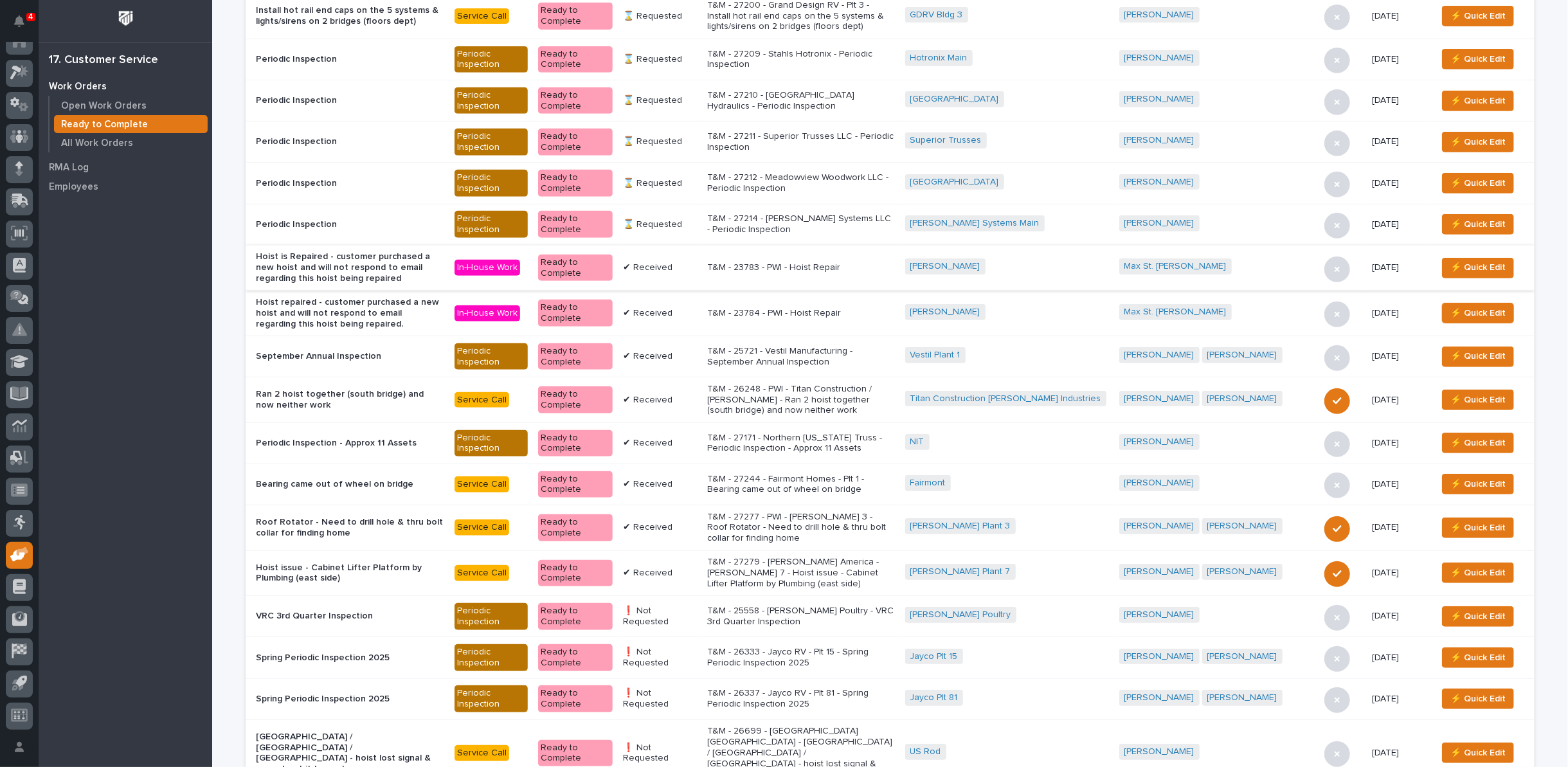
scroll to position [499, 0]
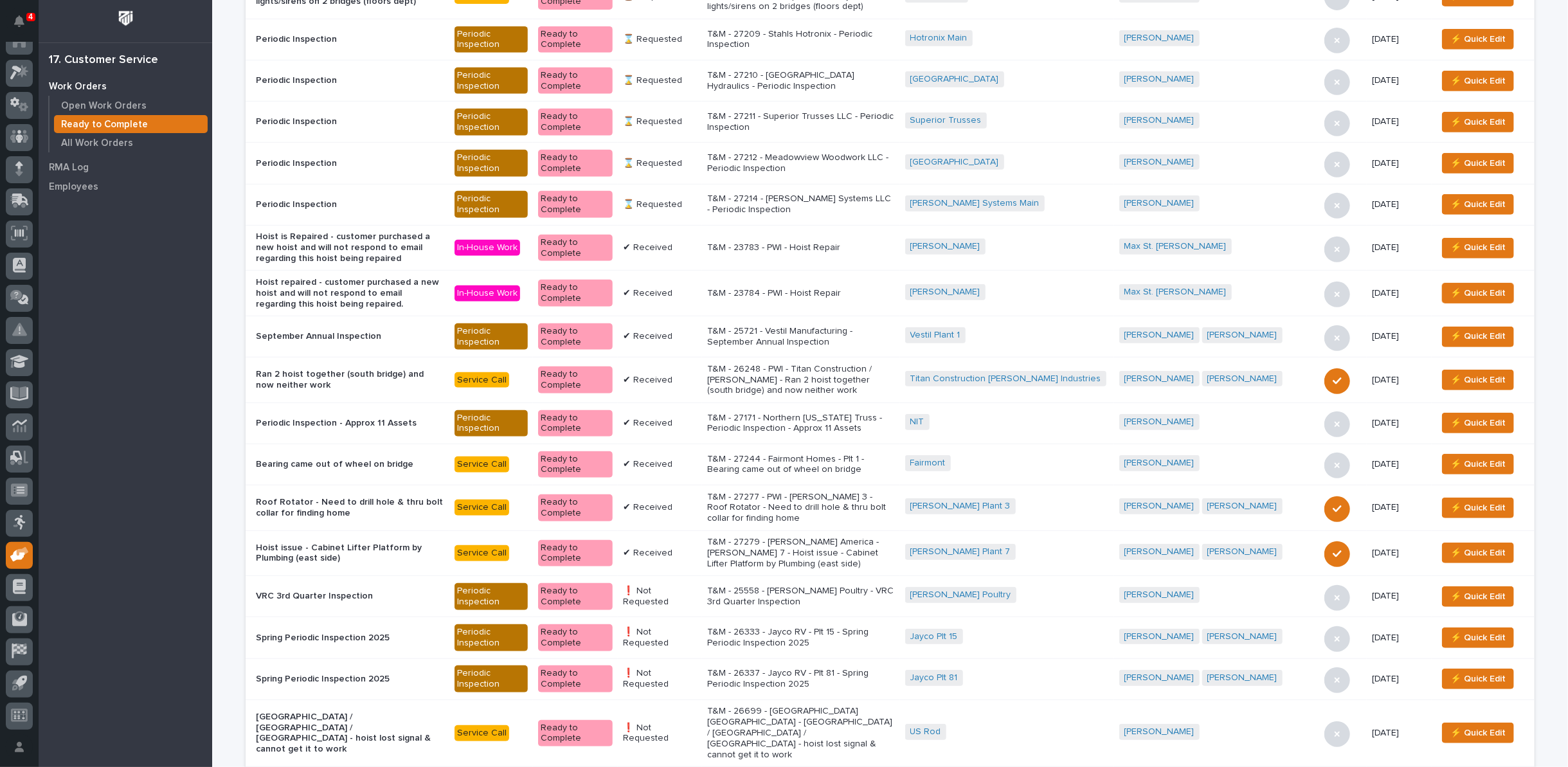
click at [773, 492] on p "T&M - 27277 - PWI - [PERSON_NAME] 3 - Roof Rotator - Need to drill hole & thru …" at bounding box center [801, 508] width 188 height 32
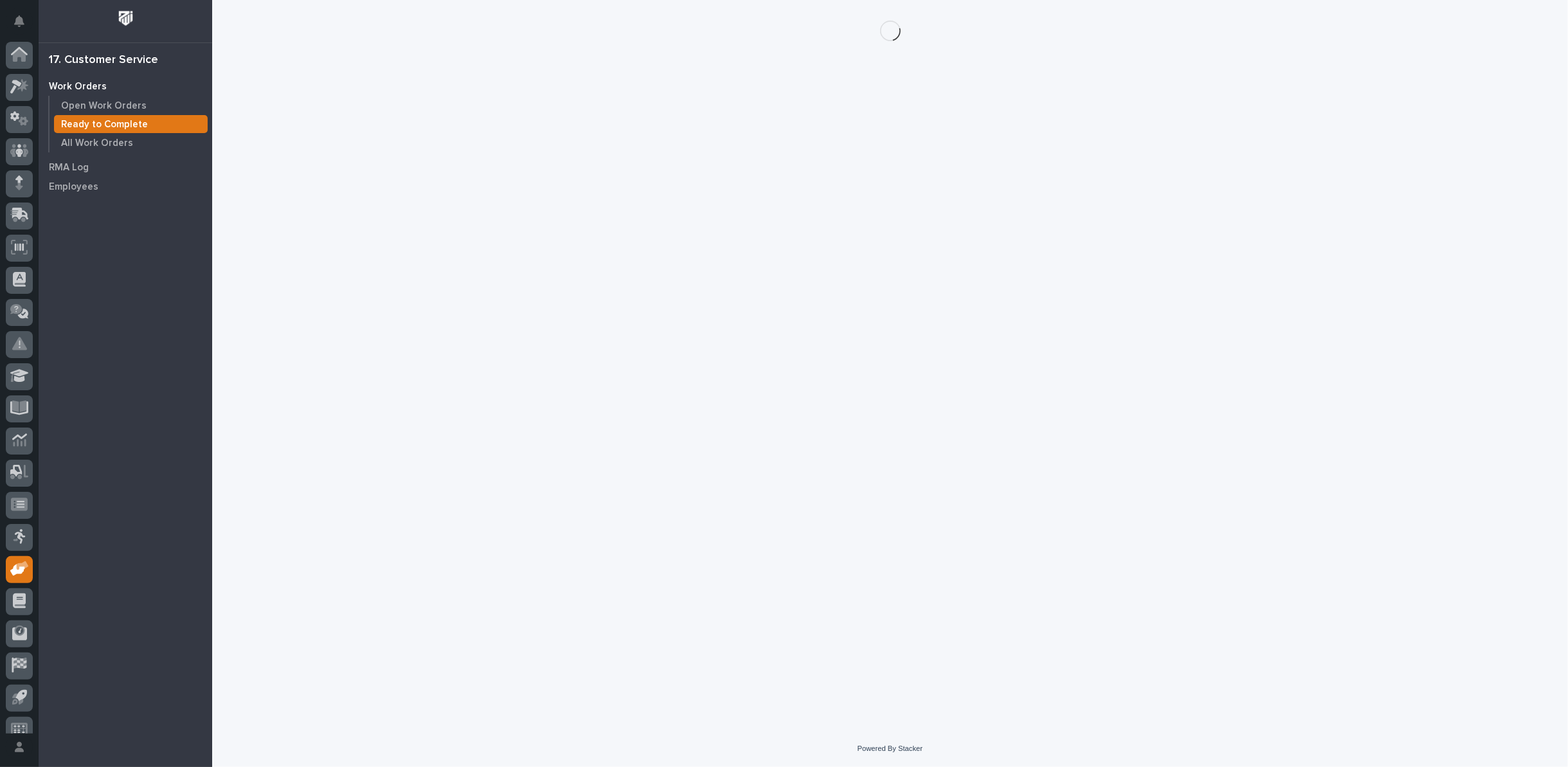
scroll to position [14, 0]
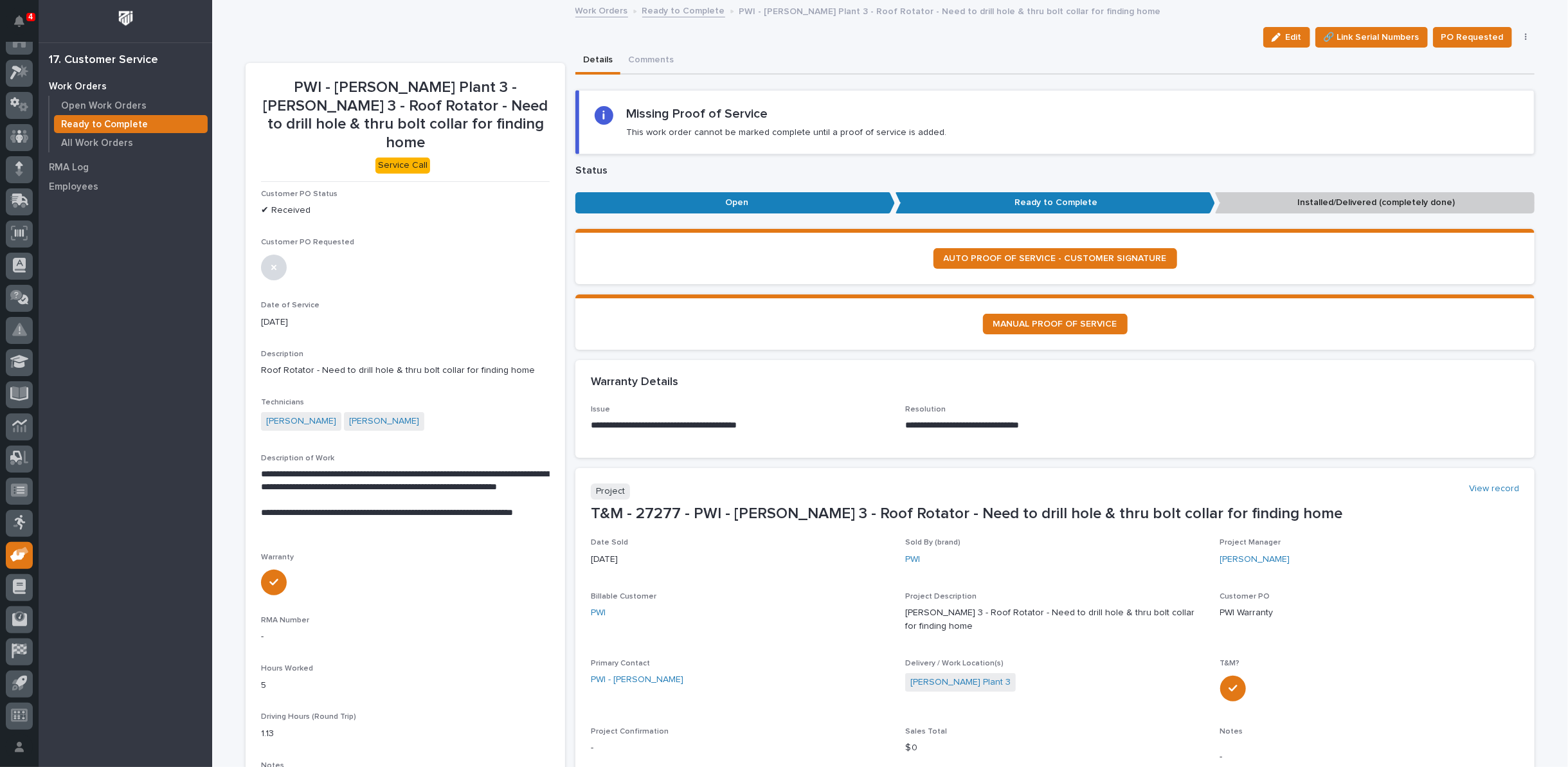
click at [1525, 34] on icon "button" at bounding box center [1526, 37] width 2 height 7
click at [1499, 103] on span "Regenerate PDF" at bounding box center [1486, 104] width 69 height 16
click at [269, 689] on img at bounding box center [292, 709] width 62 height 62
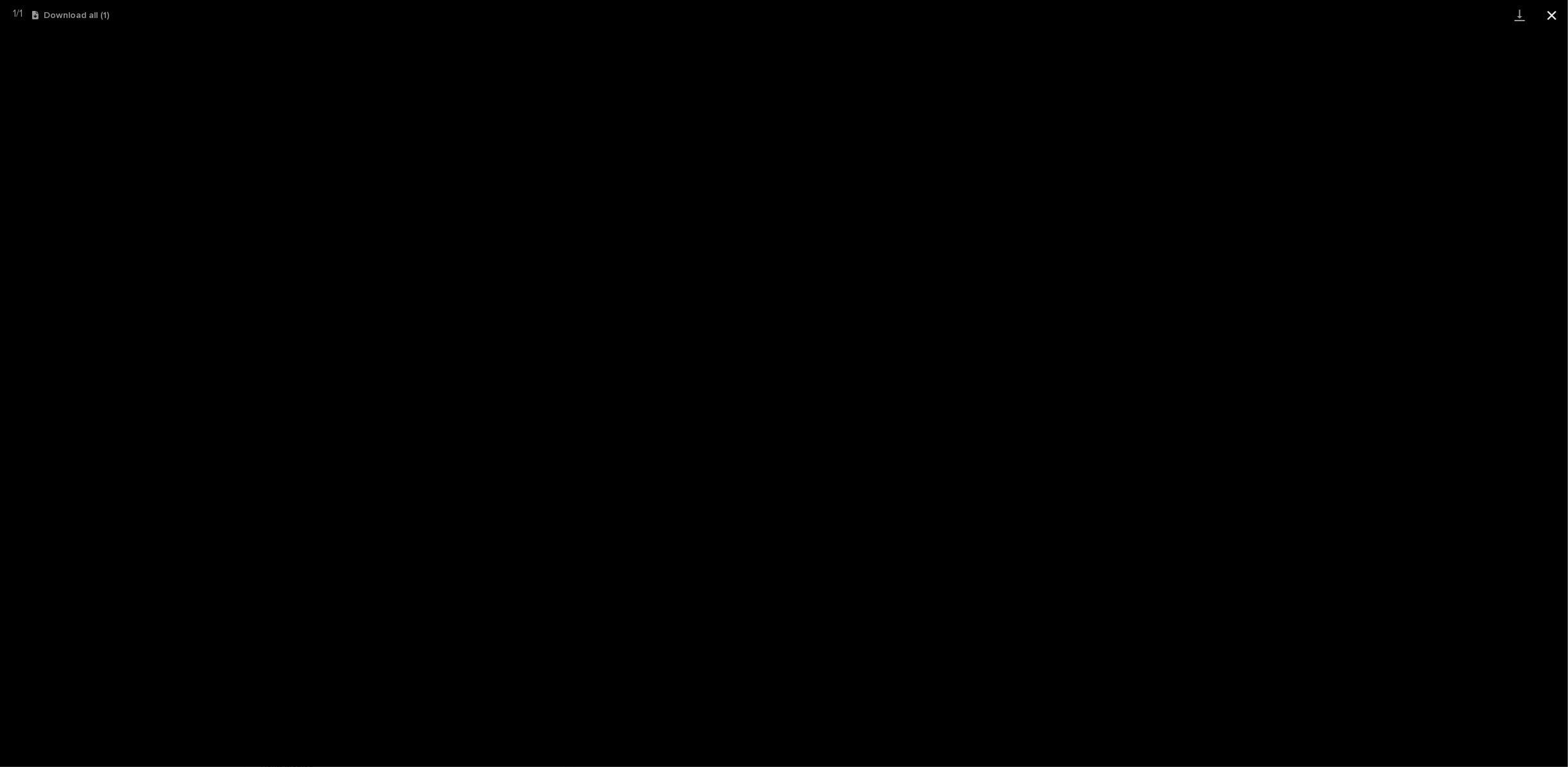
click at [1554, 16] on button "Close gallery" at bounding box center [1552, 15] width 32 height 30
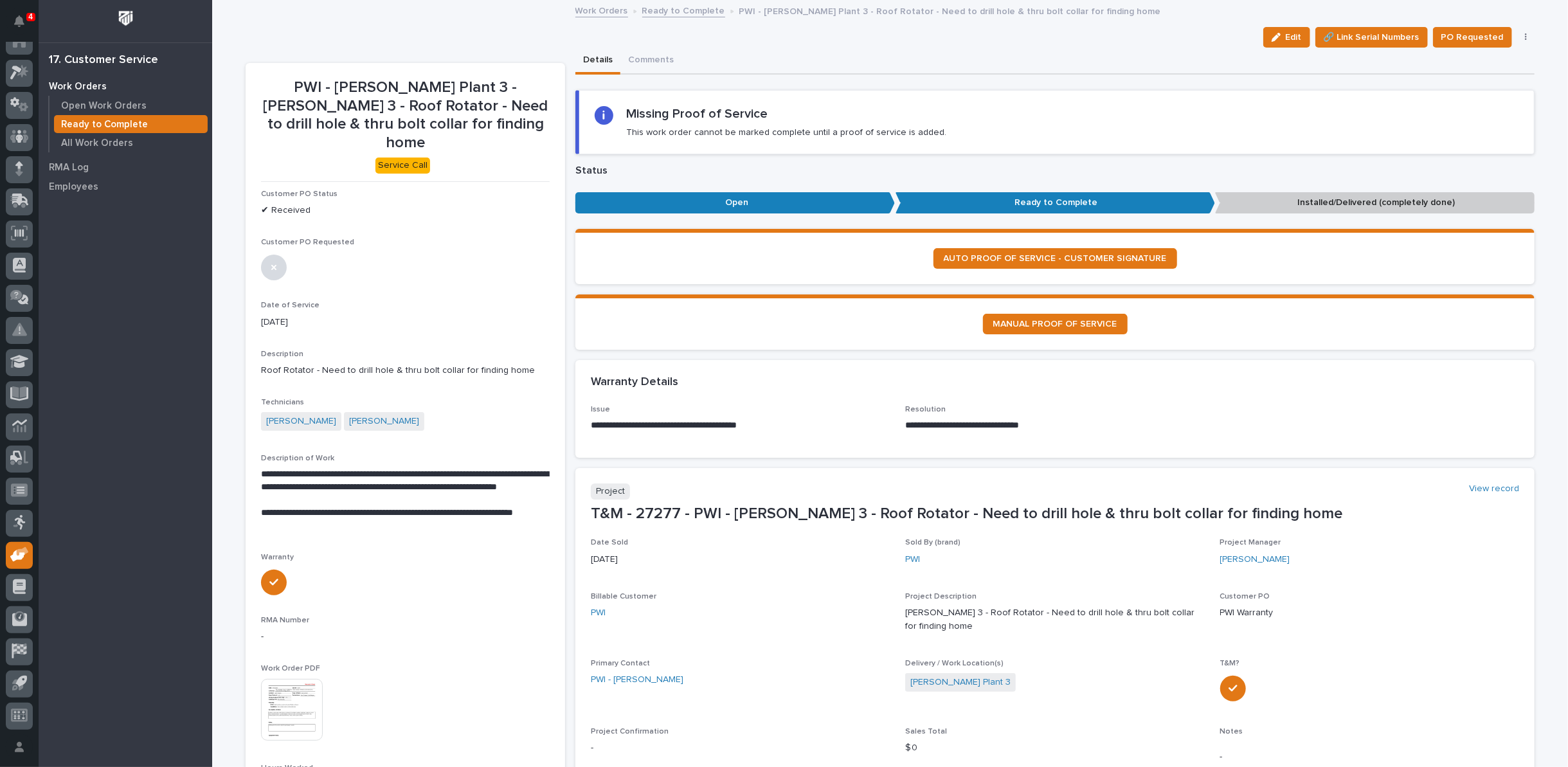
click at [674, 7] on link "Ready to Complete" at bounding box center [683, 10] width 83 height 15
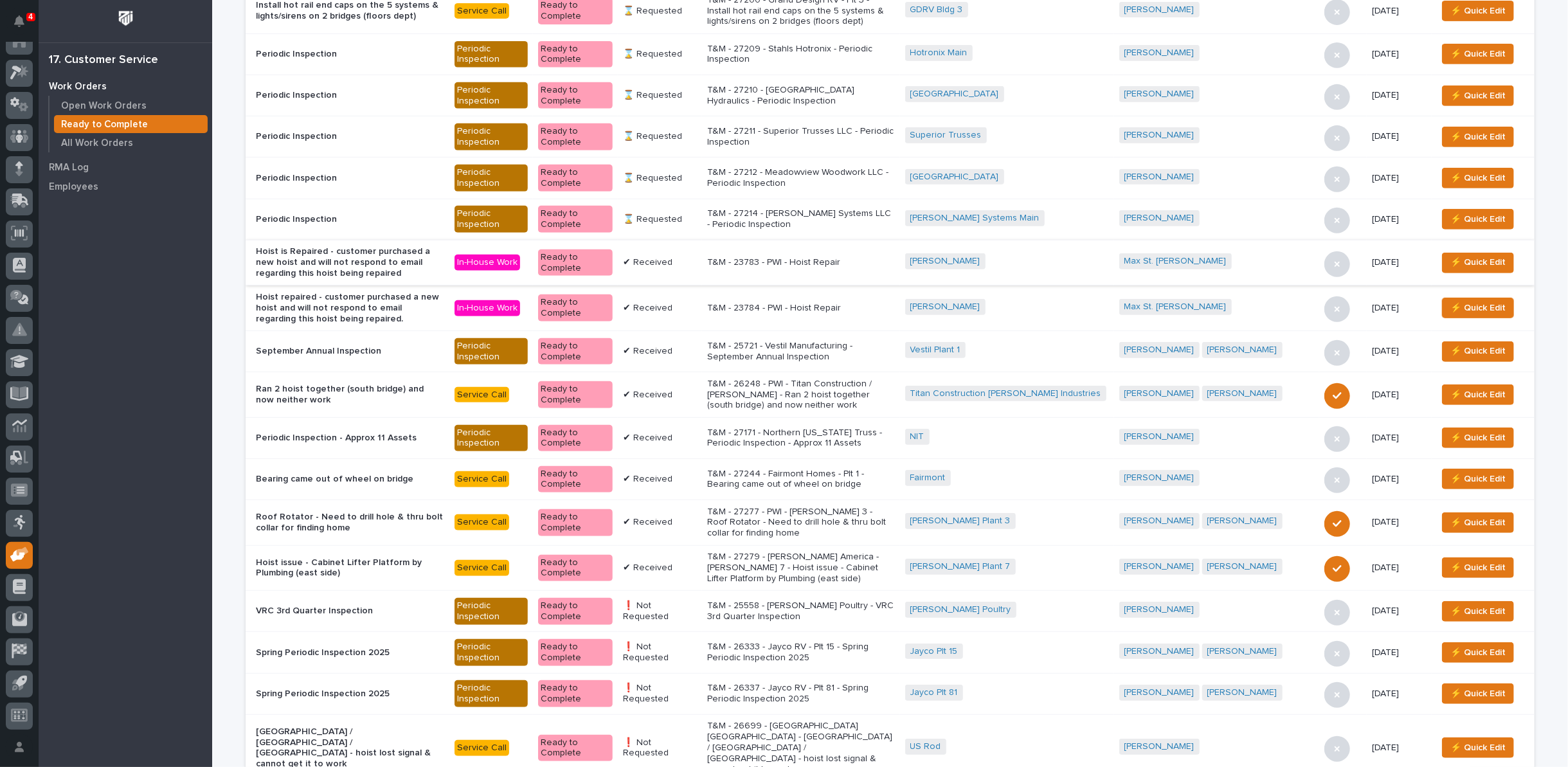
scroll to position [499, 0]
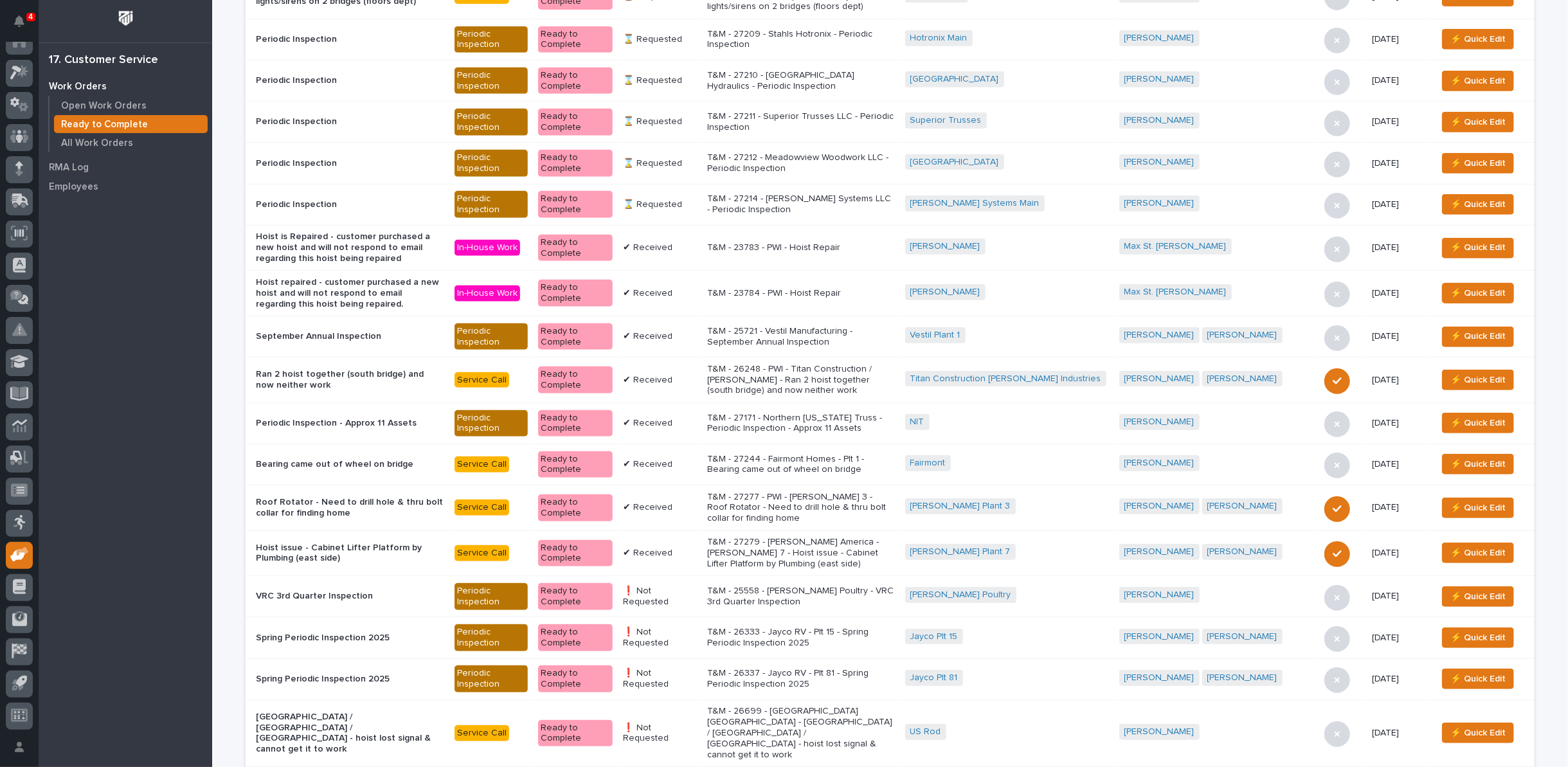
click at [833, 537] on p "T&M - 27279 - [PERSON_NAME] America - [PERSON_NAME] 7 - Hoist issue - Cabinet L…" at bounding box center [801, 552] width 188 height 32
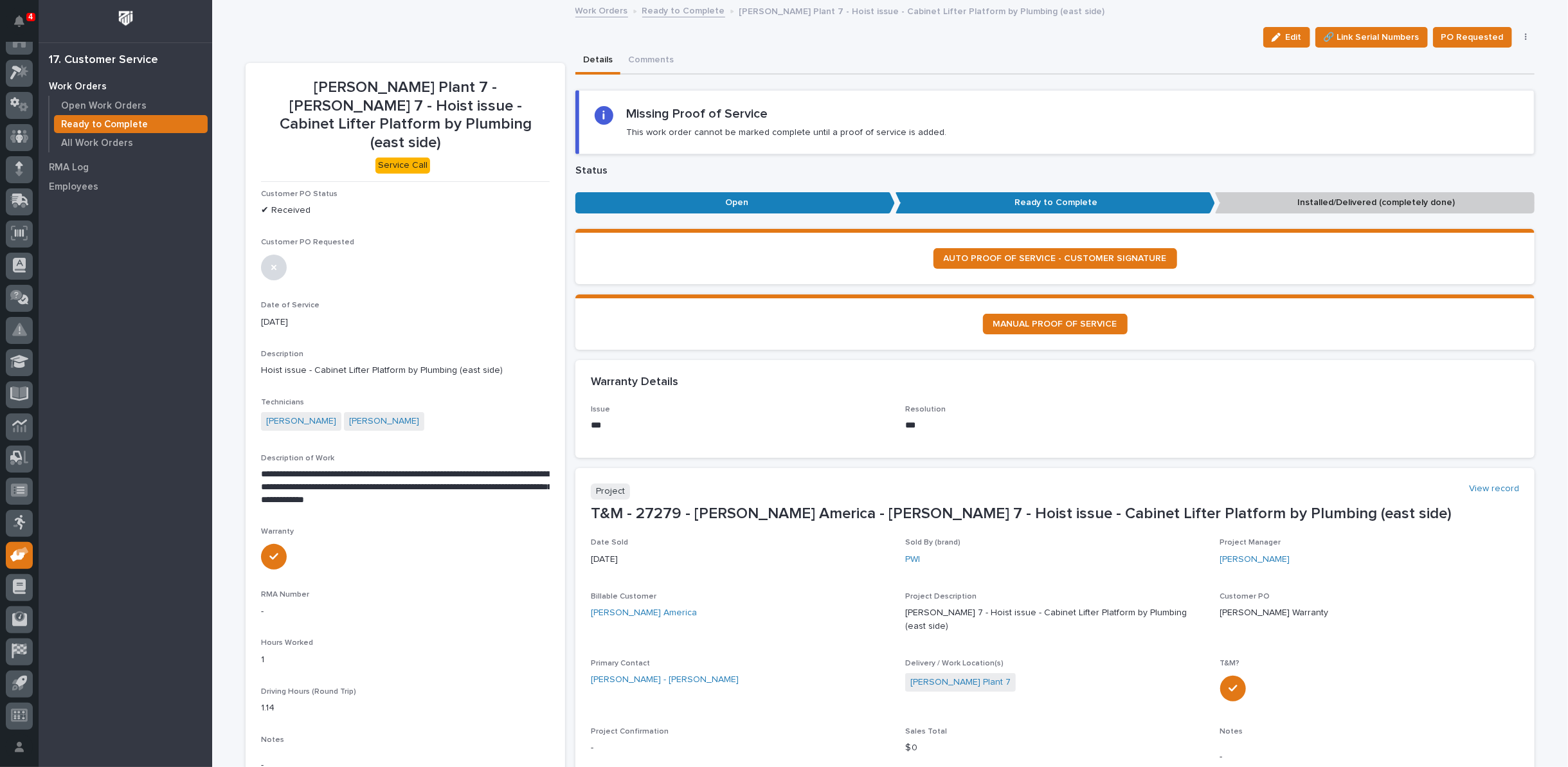
click at [1525, 37] on icon "button" at bounding box center [1526, 37] width 2 height 7
click at [1481, 103] on span "Regenerate PDF" at bounding box center [1486, 104] width 69 height 16
click at [287, 659] on img at bounding box center [292, 684] width 62 height 62
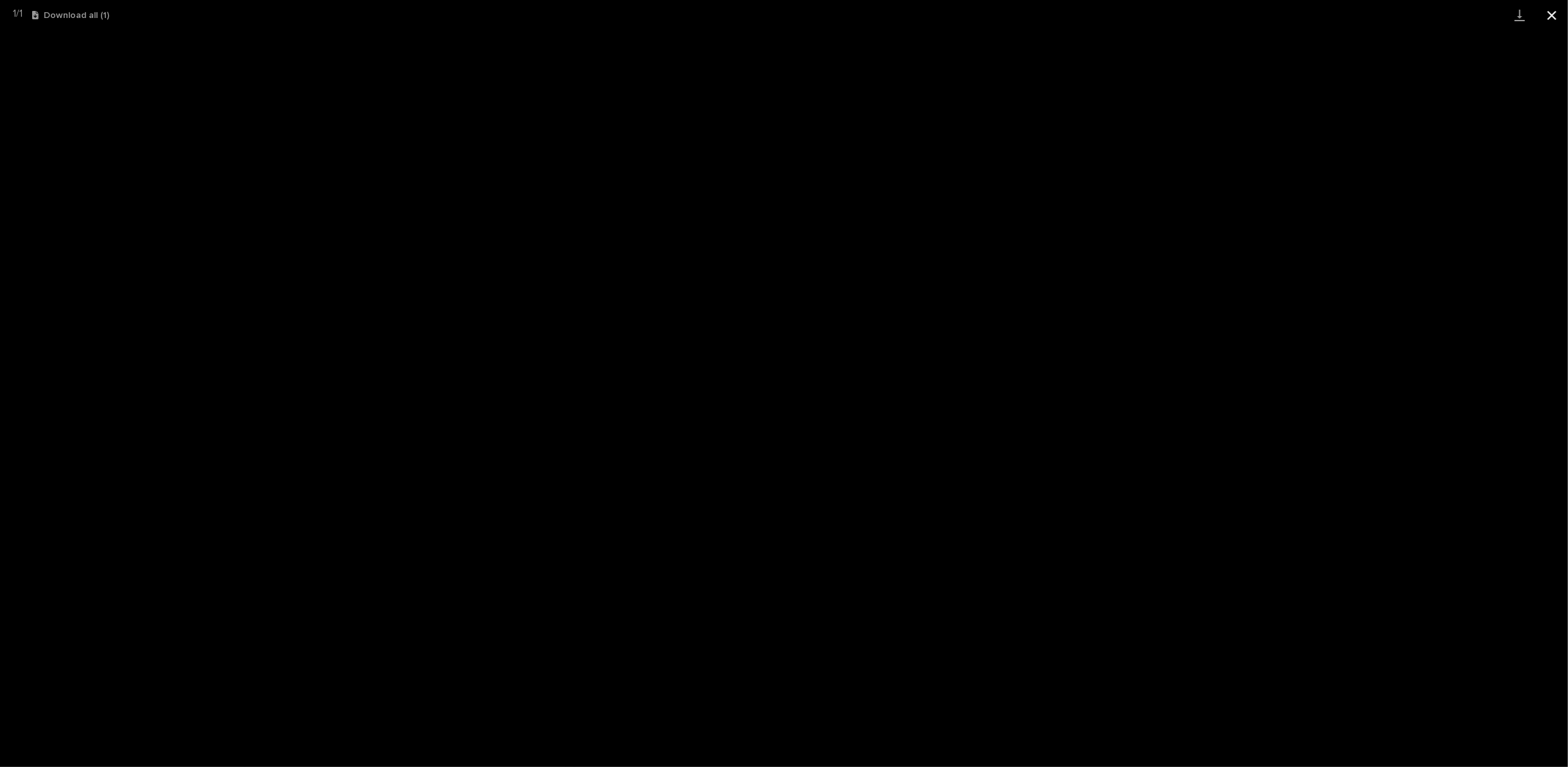
click at [1555, 16] on button "Close gallery" at bounding box center [1552, 15] width 32 height 30
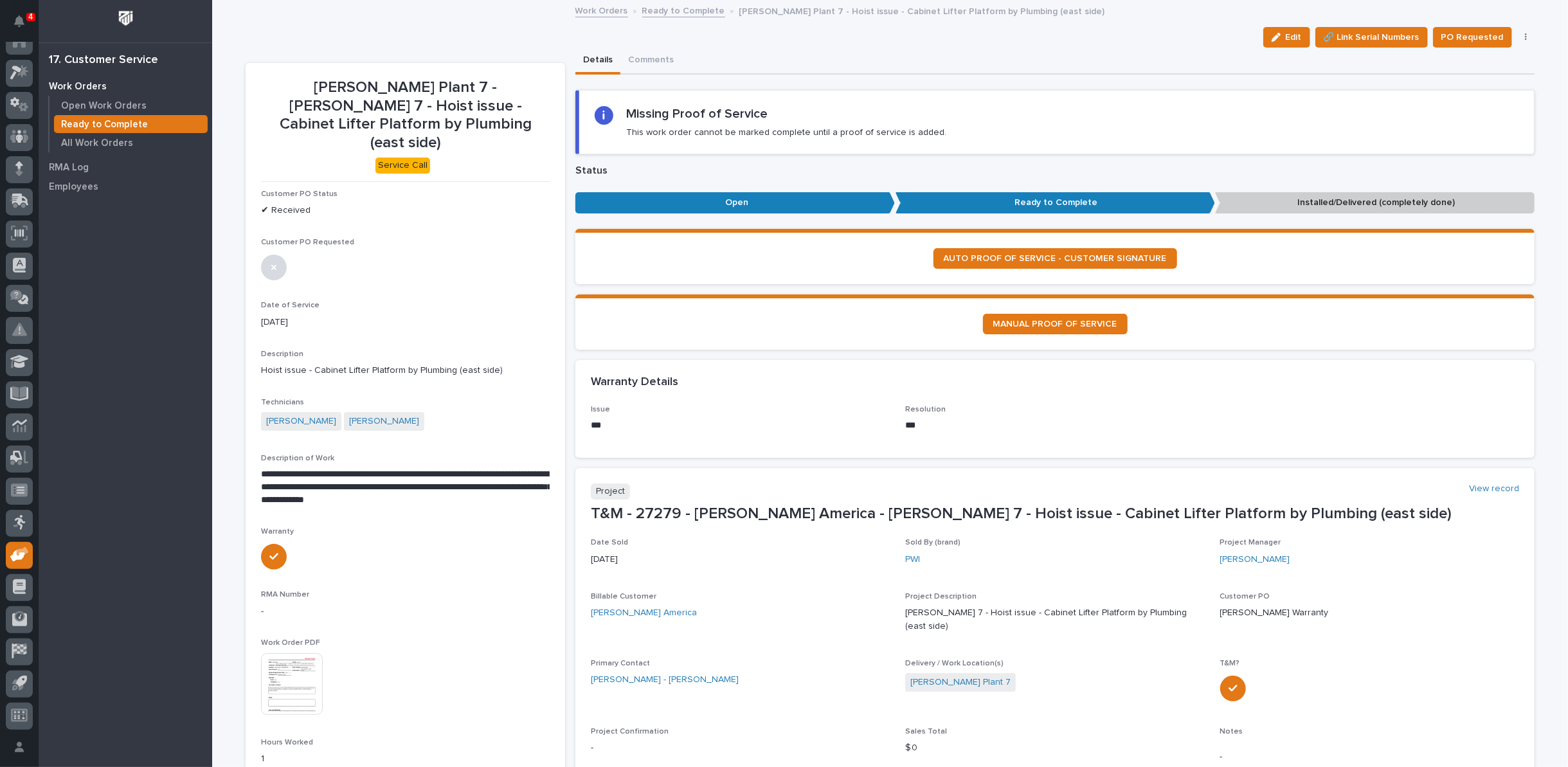
click at [669, 11] on link "Ready to Complete" at bounding box center [683, 10] width 83 height 15
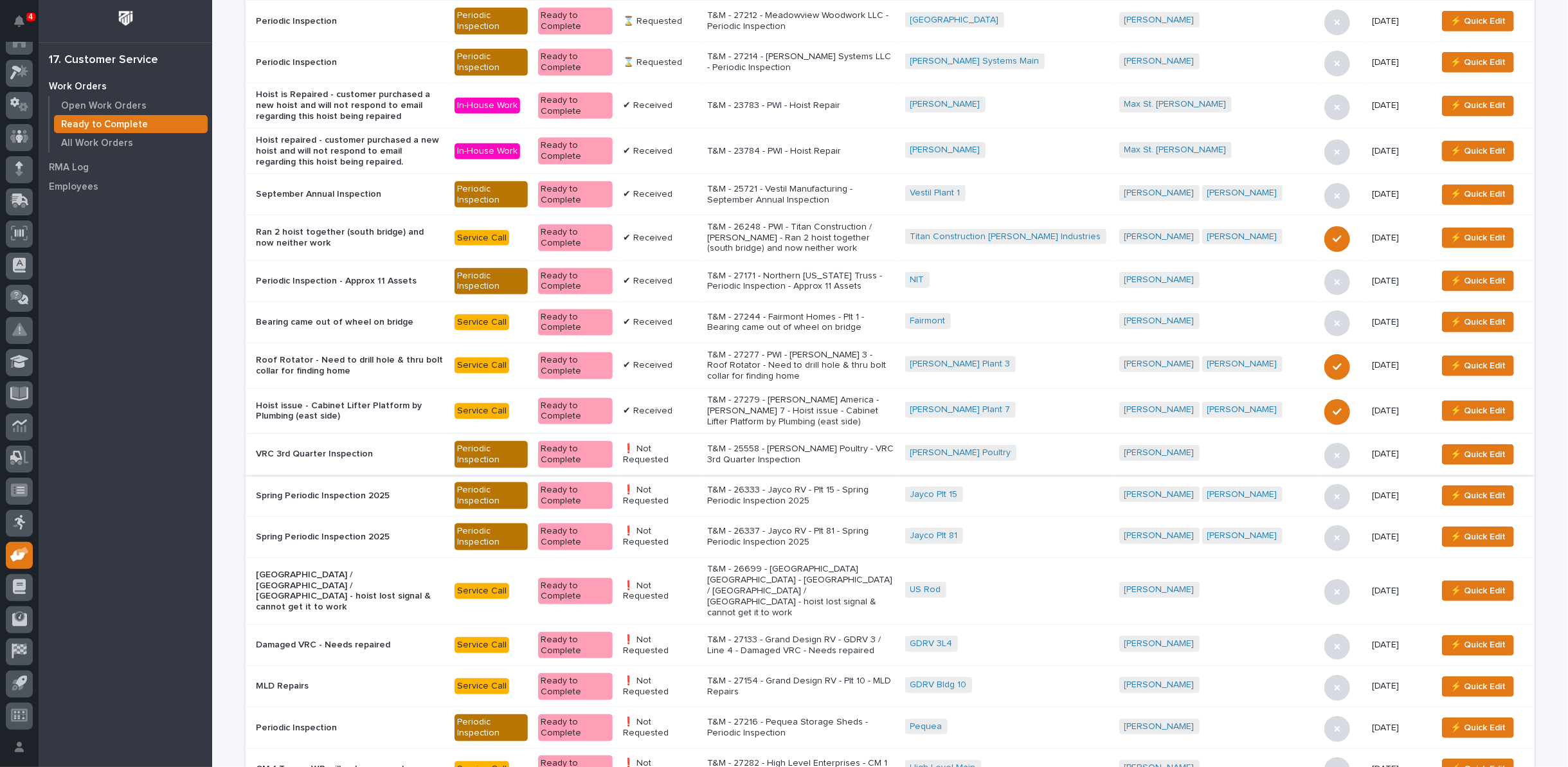
scroll to position [714, 0]
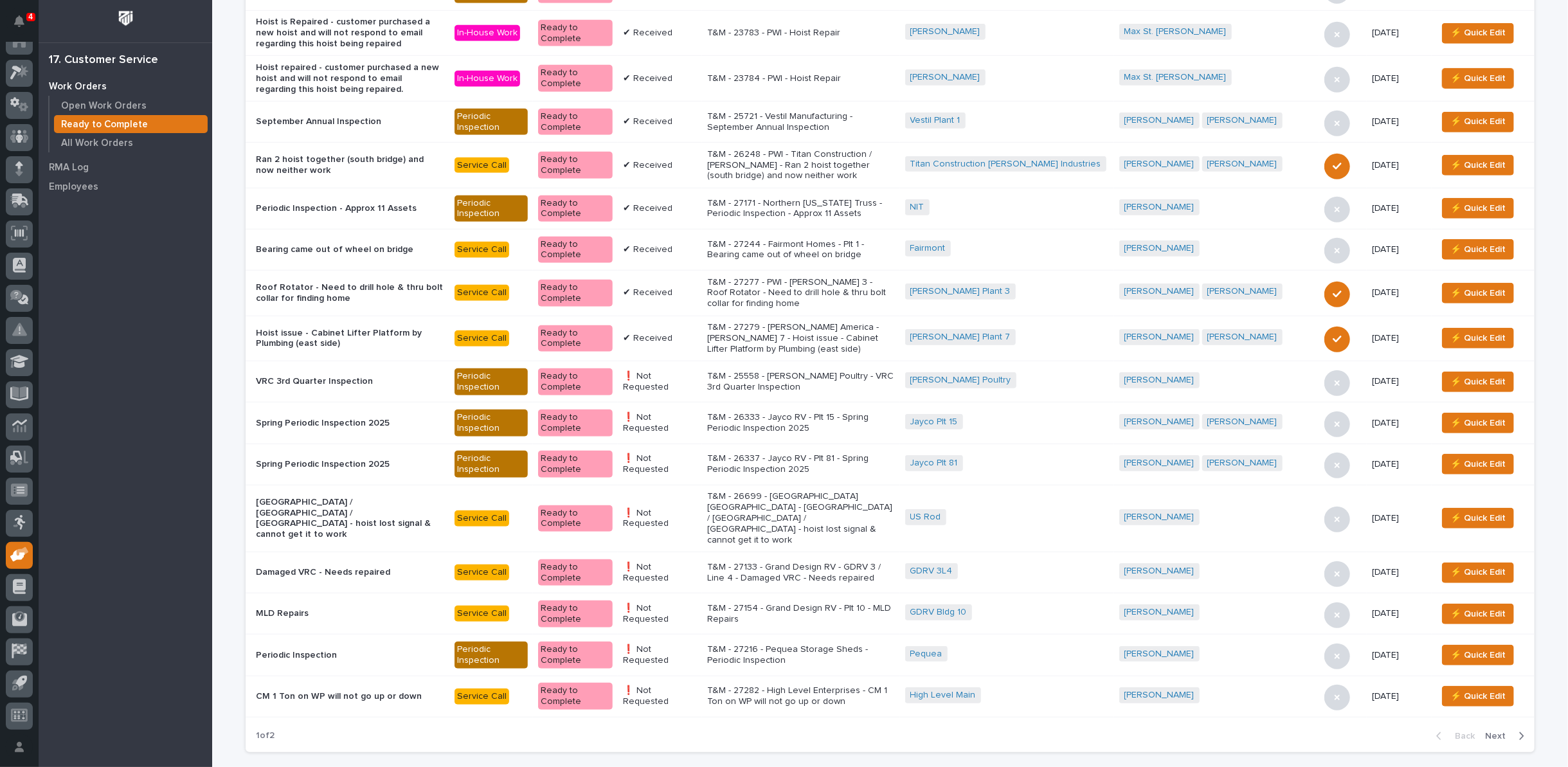
click at [823, 686] on p "T&M - 27282 - High Level Enterprises - CM 1 Ton on WP will not go up or down" at bounding box center [801, 696] width 188 height 22
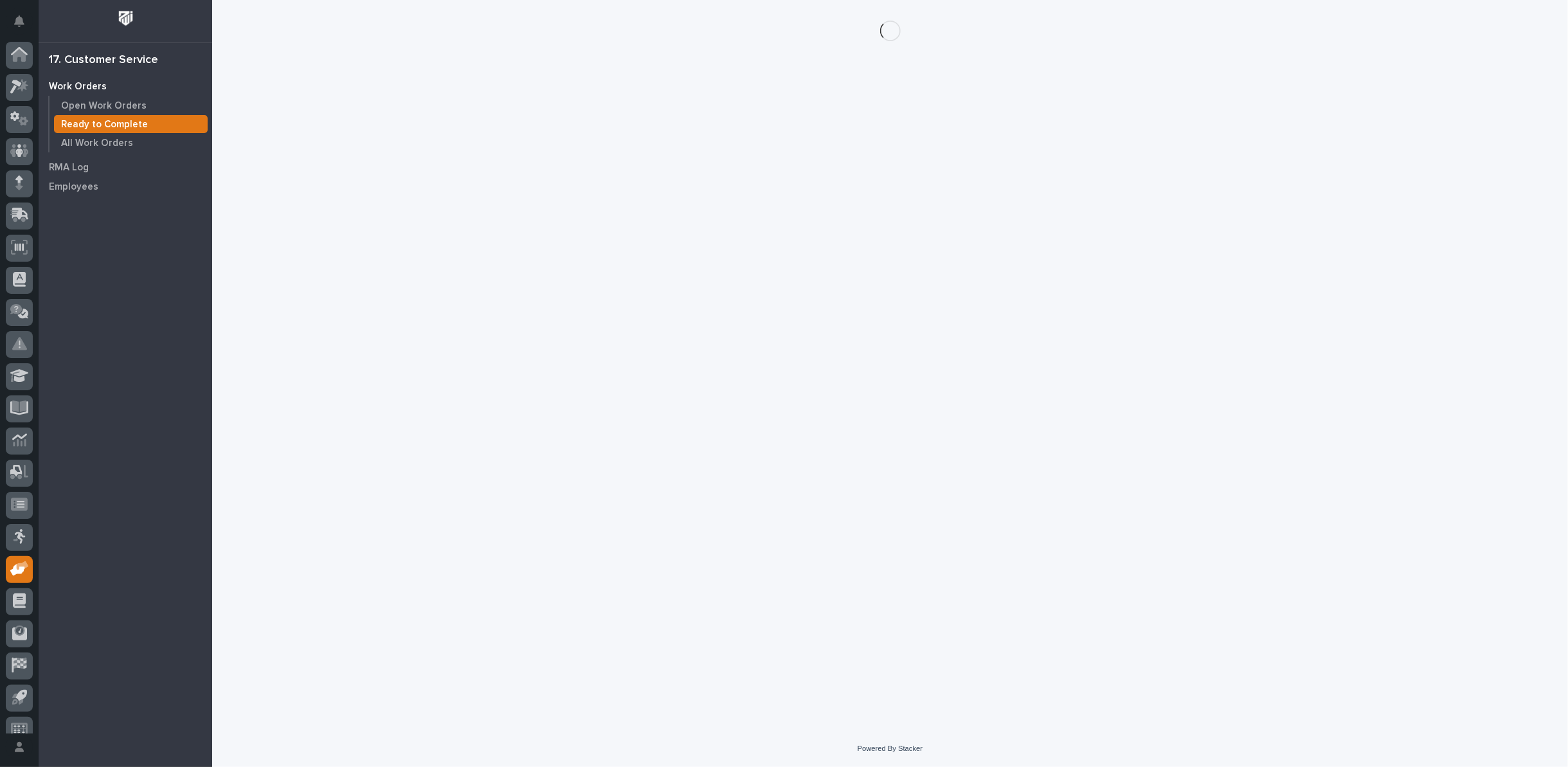
scroll to position [14, 0]
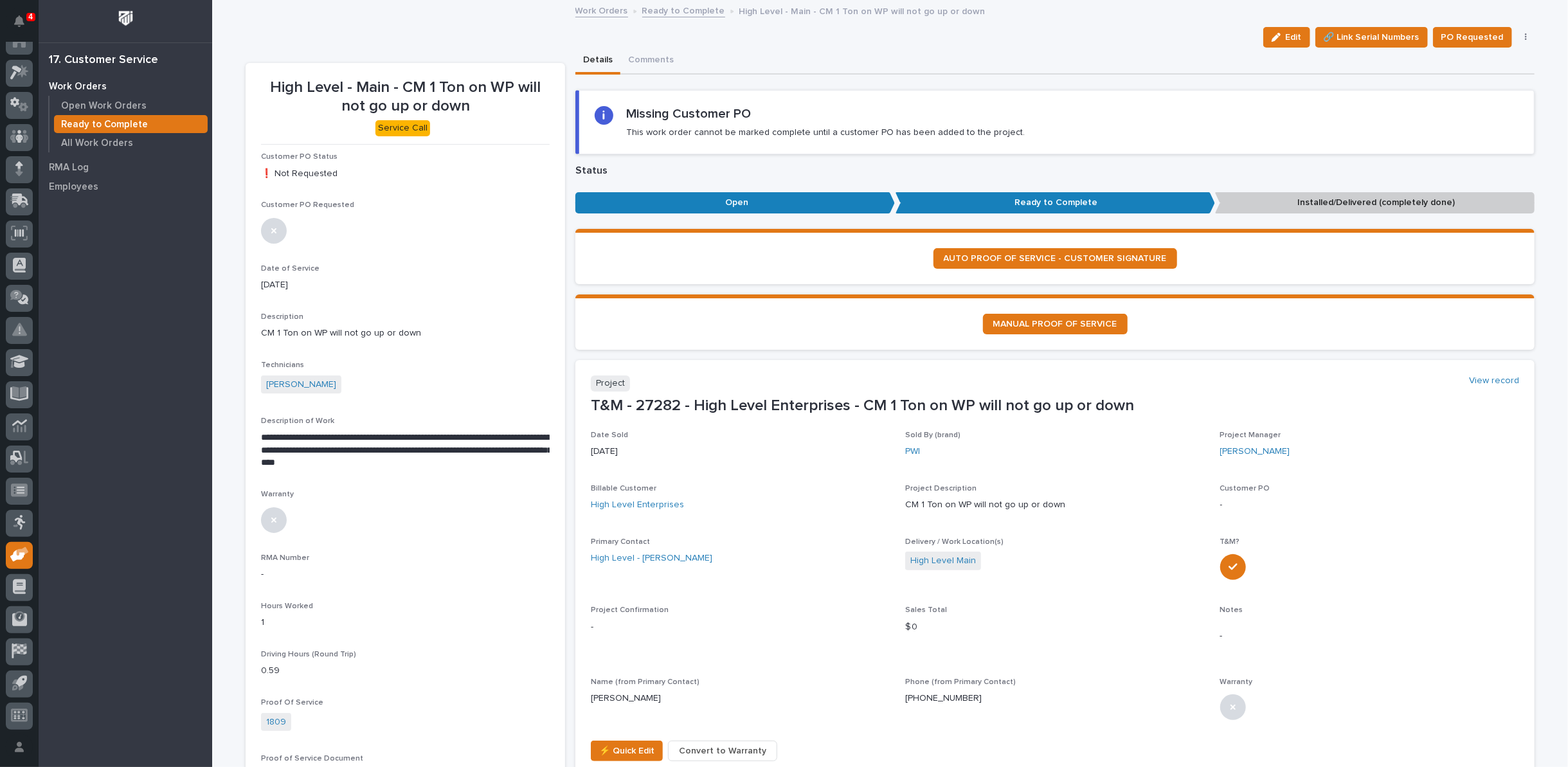
click at [1525, 36] on icon "button" at bounding box center [1526, 37] width 2 height 9
click at [1495, 102] on span "Regenerate PDF" at bounding box center [1486, 104] width 69 height 16
click at [289, 652] on img at bounding box center [292, 647] width 62 height 62
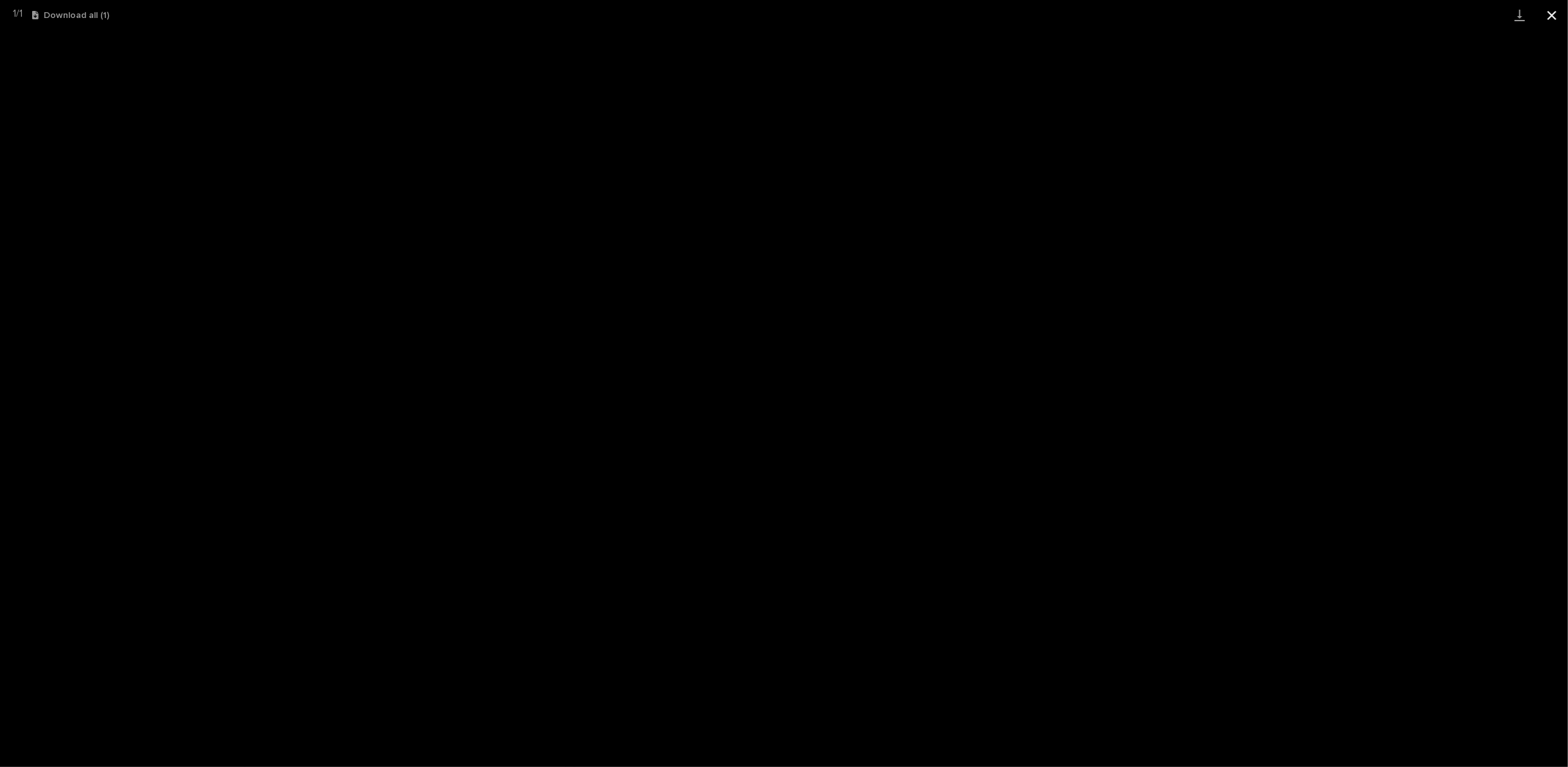
click at [1555, 13] on button "Close gallery" at bounding box center [1552, 15] width 32 height 30
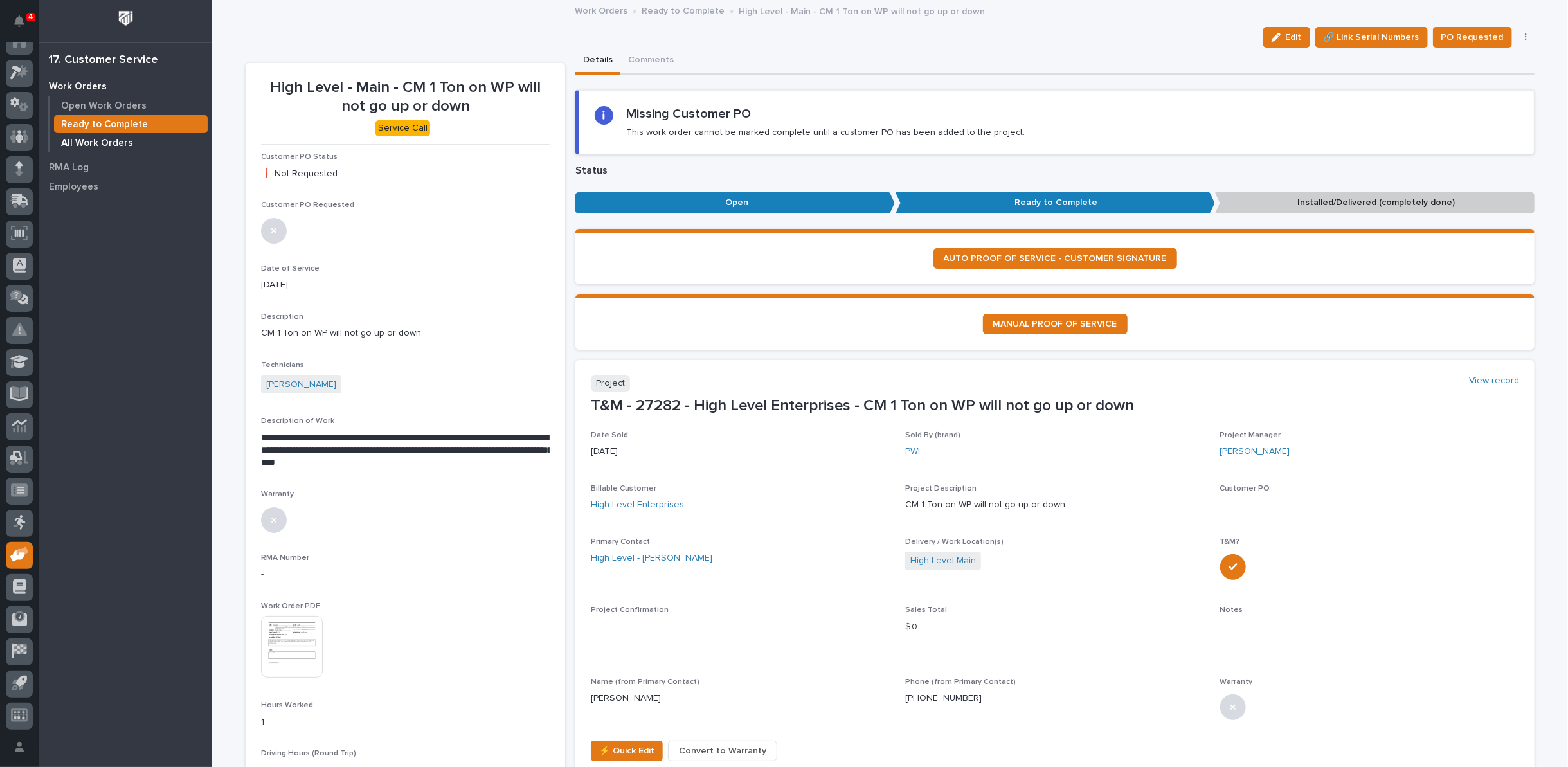
click at [109, 142] on p "All Work Orders" at bounding box center [97, 143] width 72 height 11
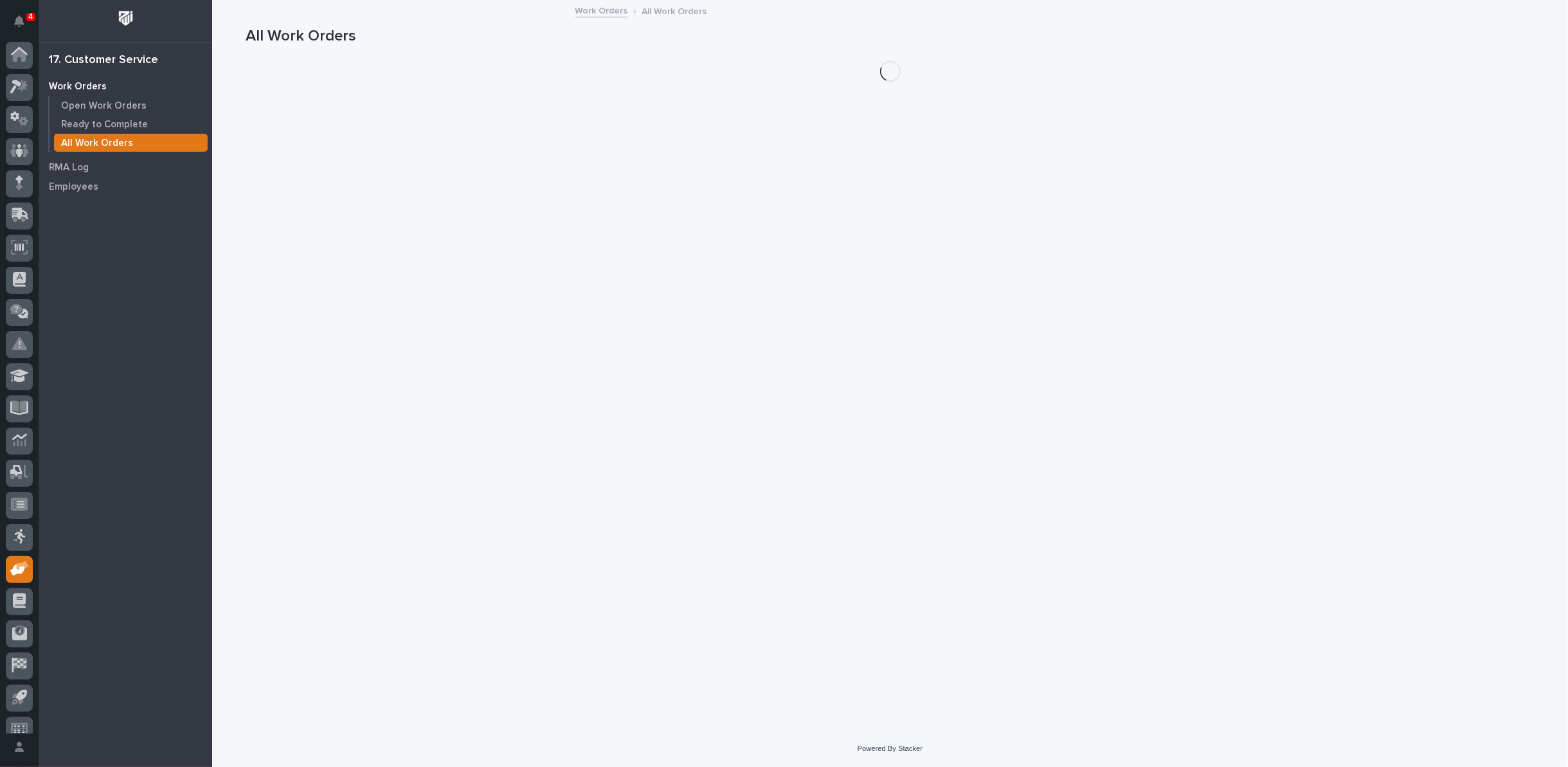
scroll to position [14, 0]
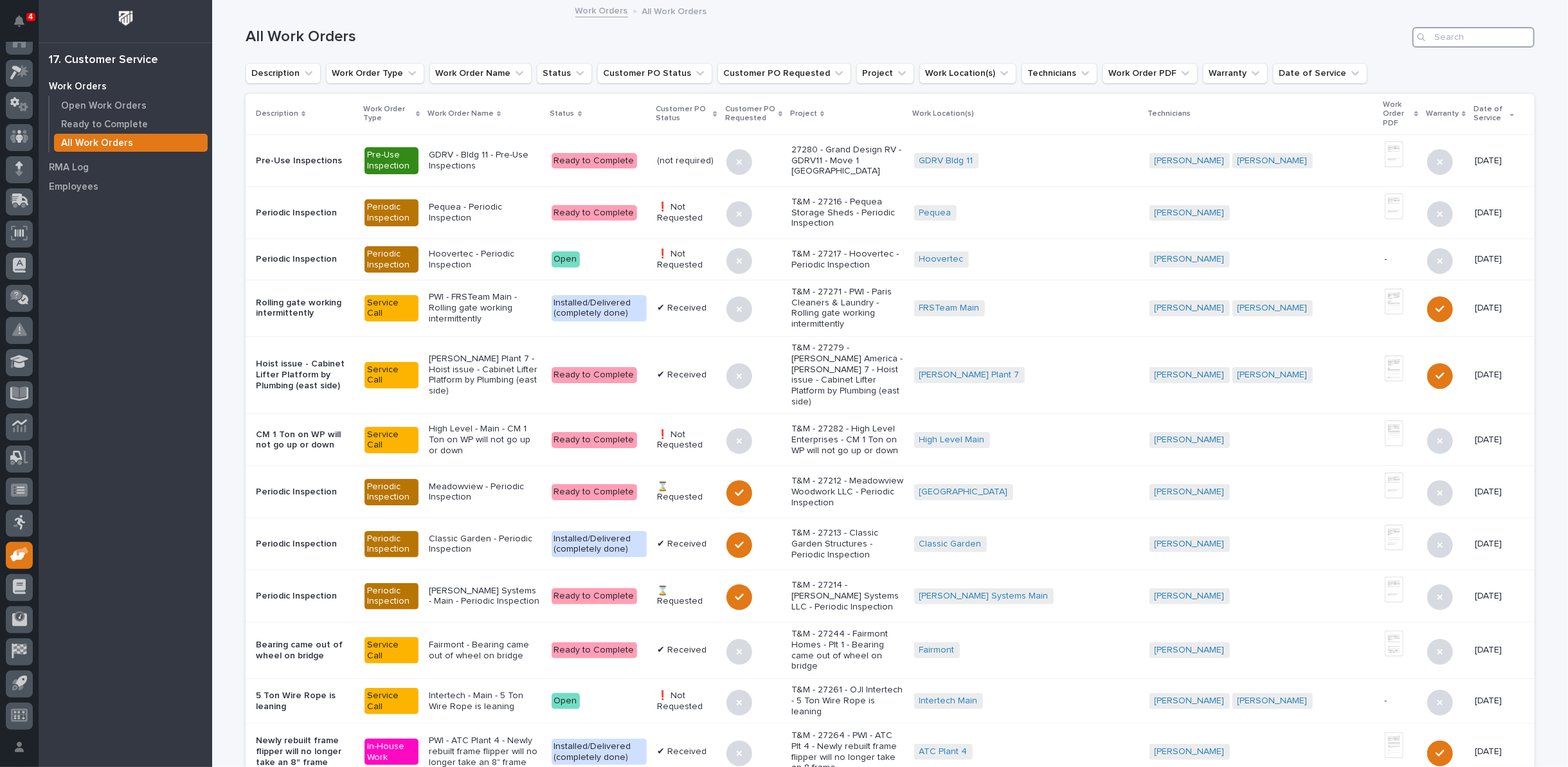
click at [1444, 43] on input "Search" at bounding box center [1473, 37] width 122 height 21
type input "27271"
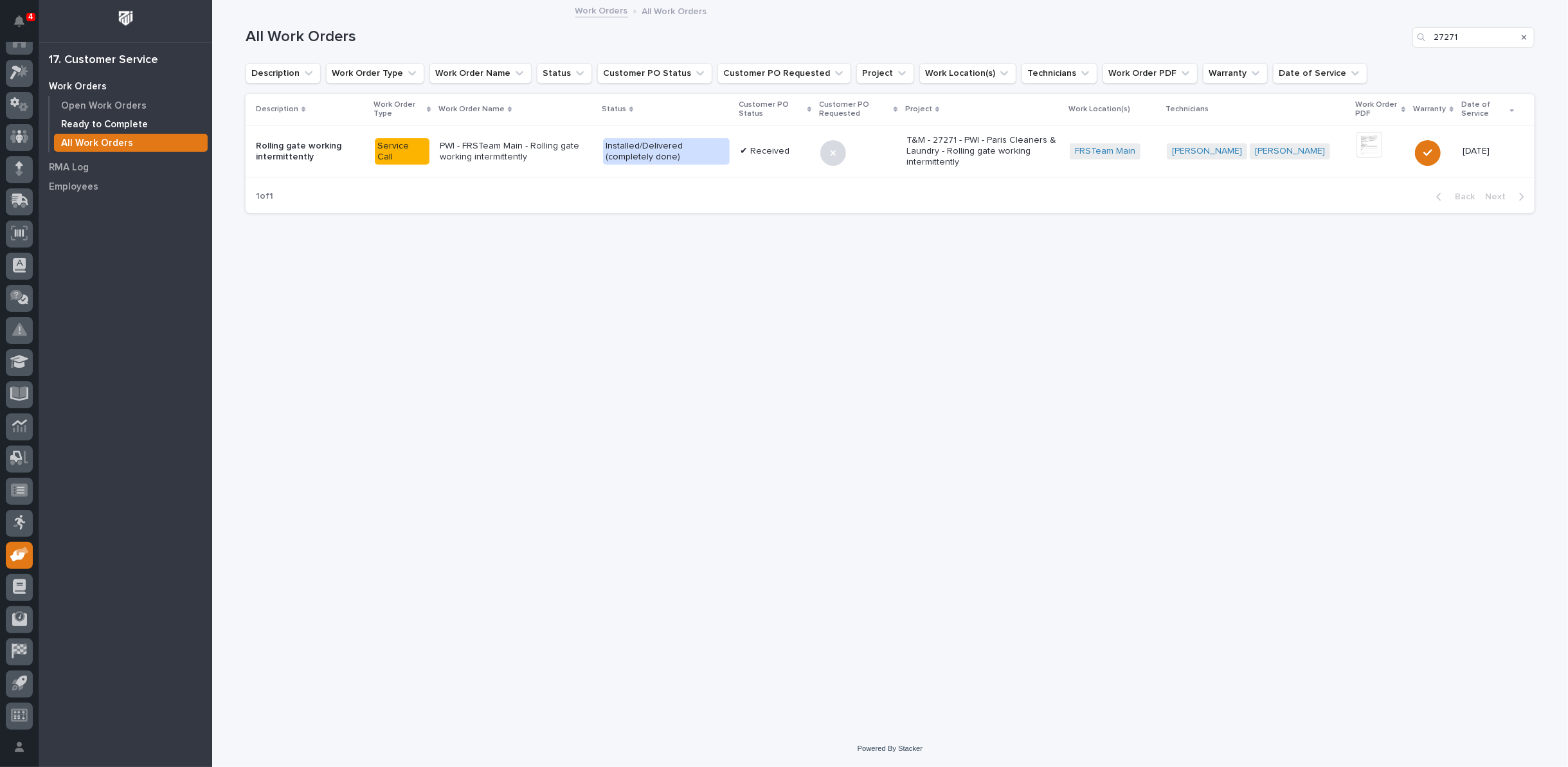
click at [80, 121] on p "Ready to Complete" at bounding box center [105, 124] width 87 height 11
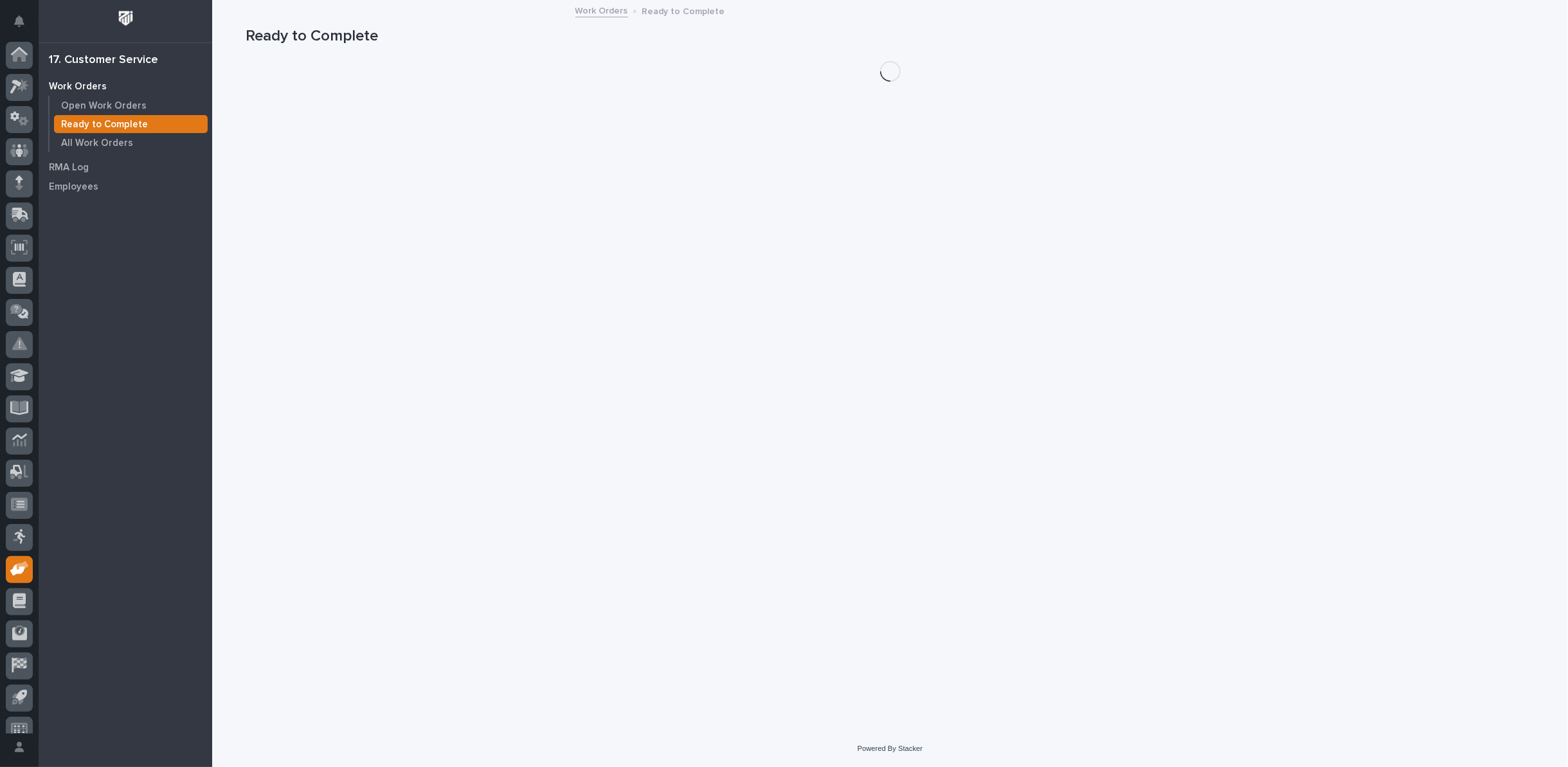
scroll to position [14, 0]
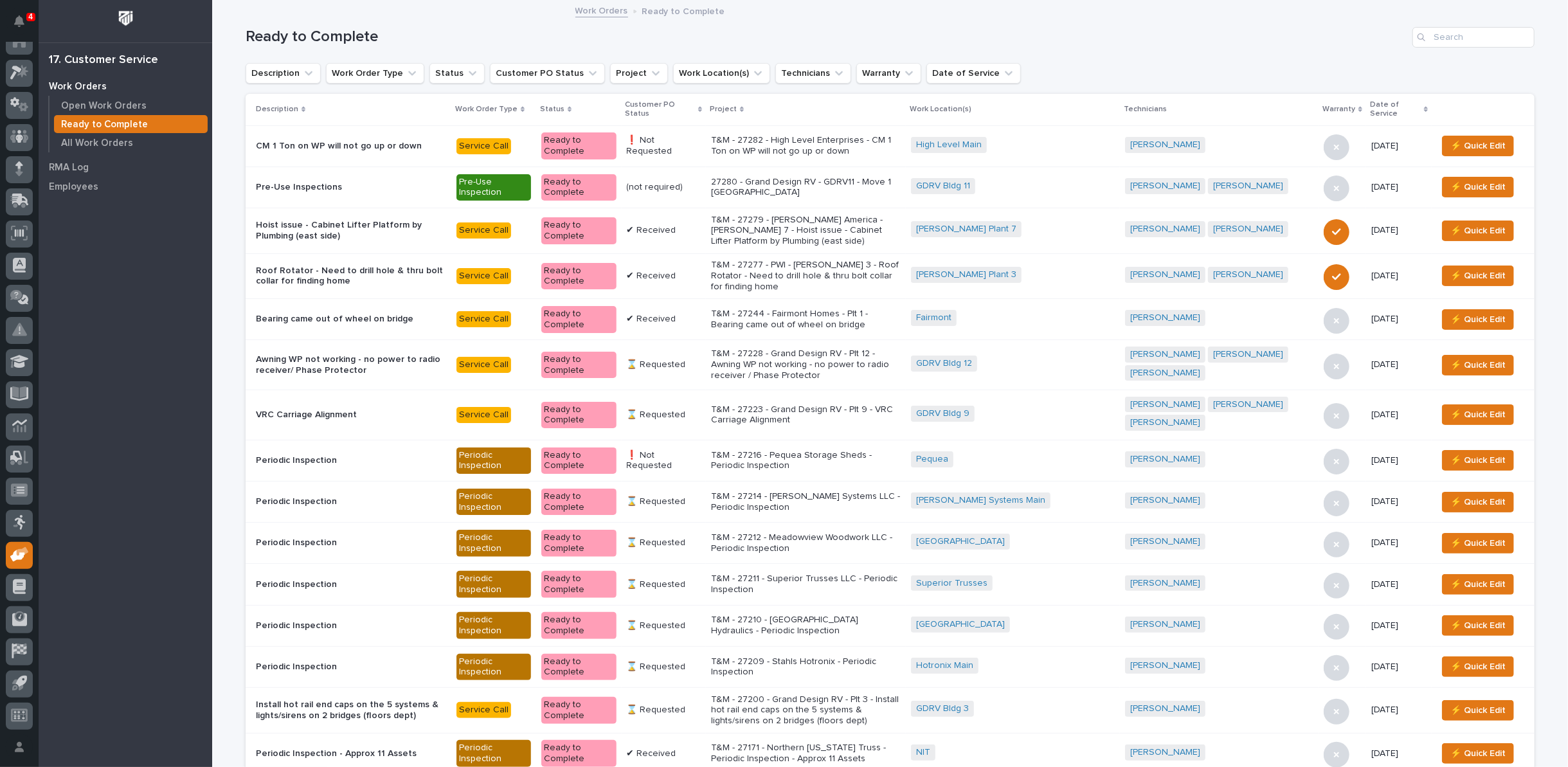
click at [702, 108] on icon at bounding box center [700, 110] width 4 height 6
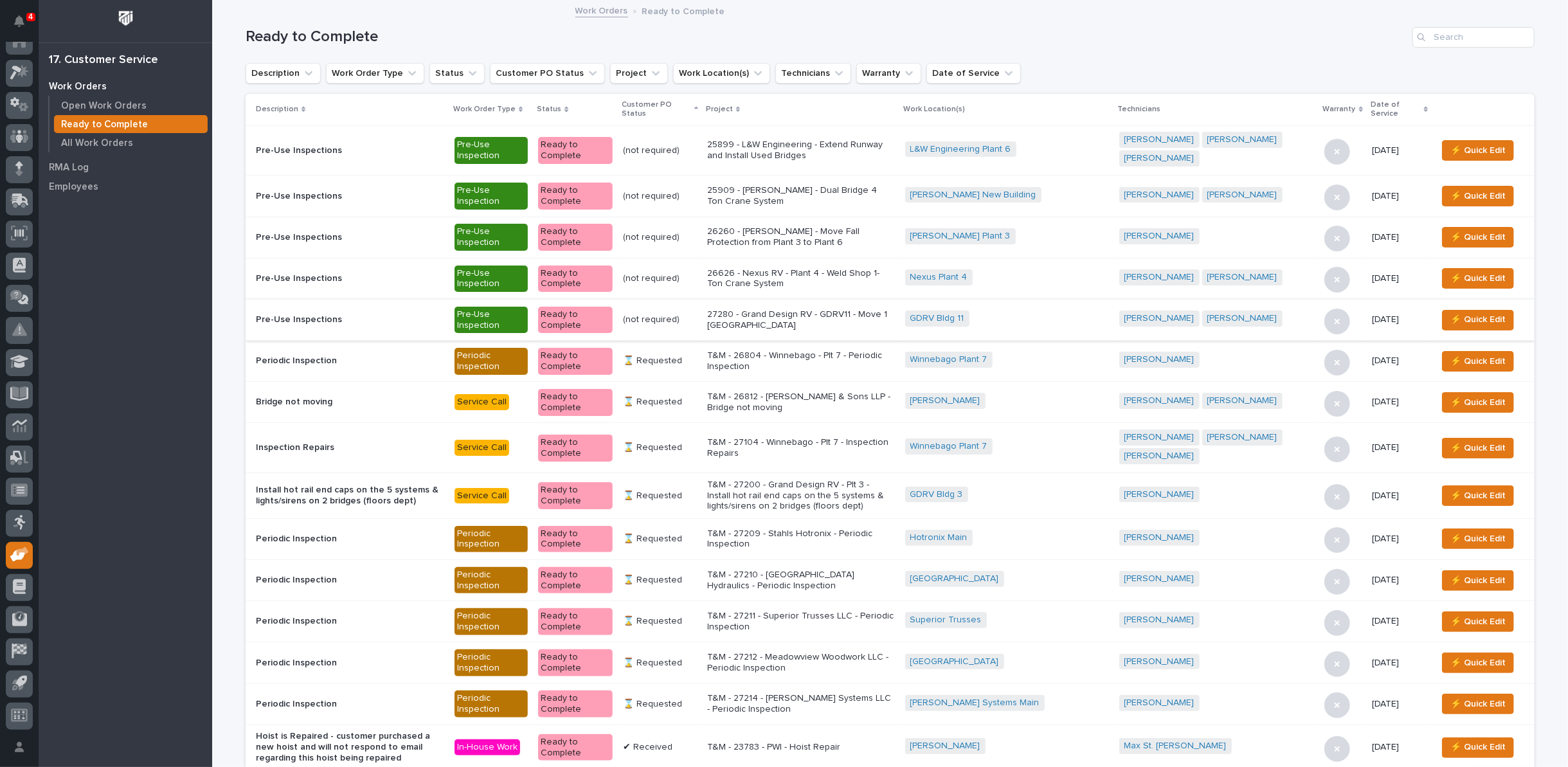
scroll to position [143, 0]
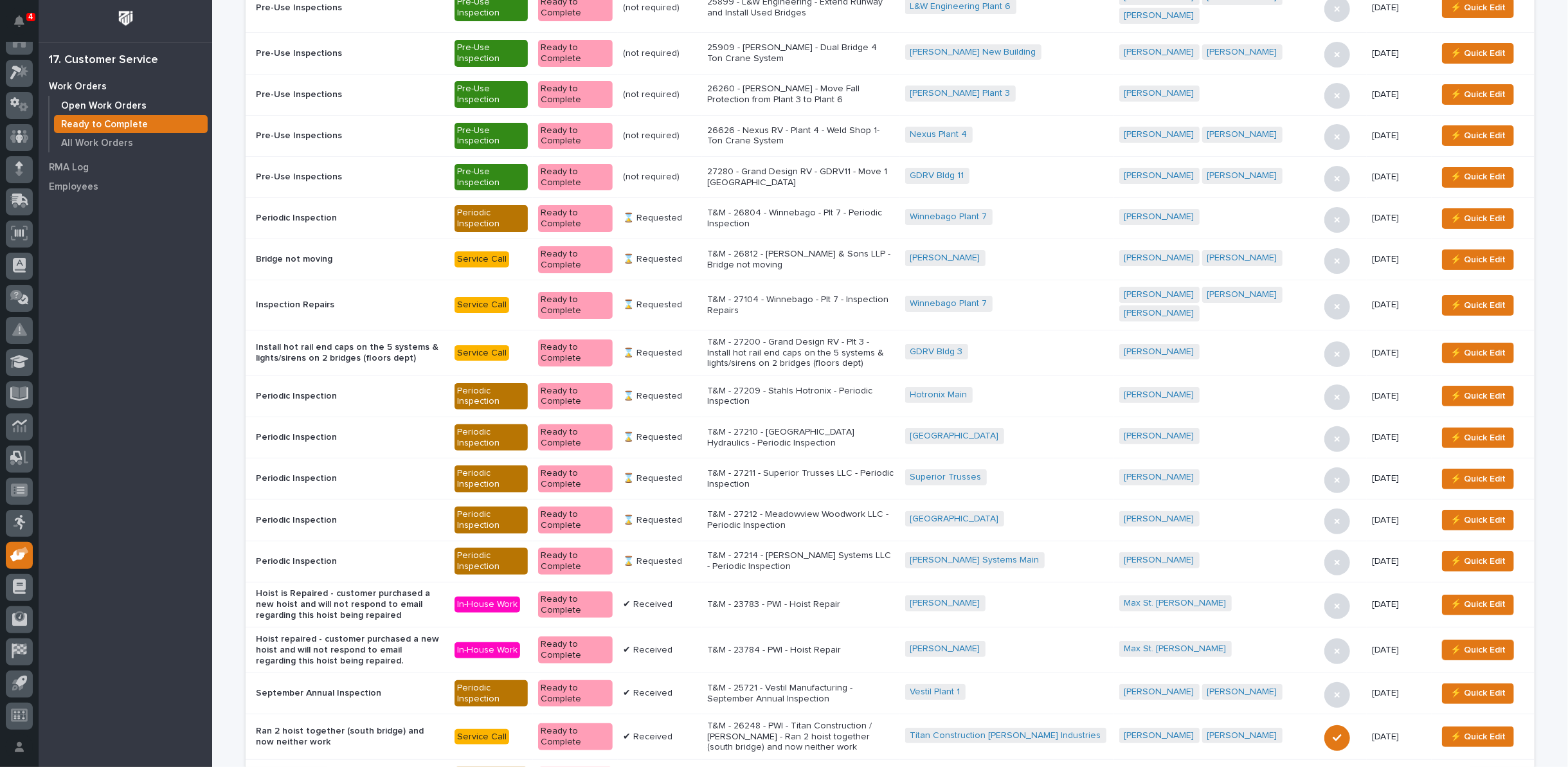
click at [114, 105] on p "Open Work Orders" at bounding box center [104, 105] width 85 height 11
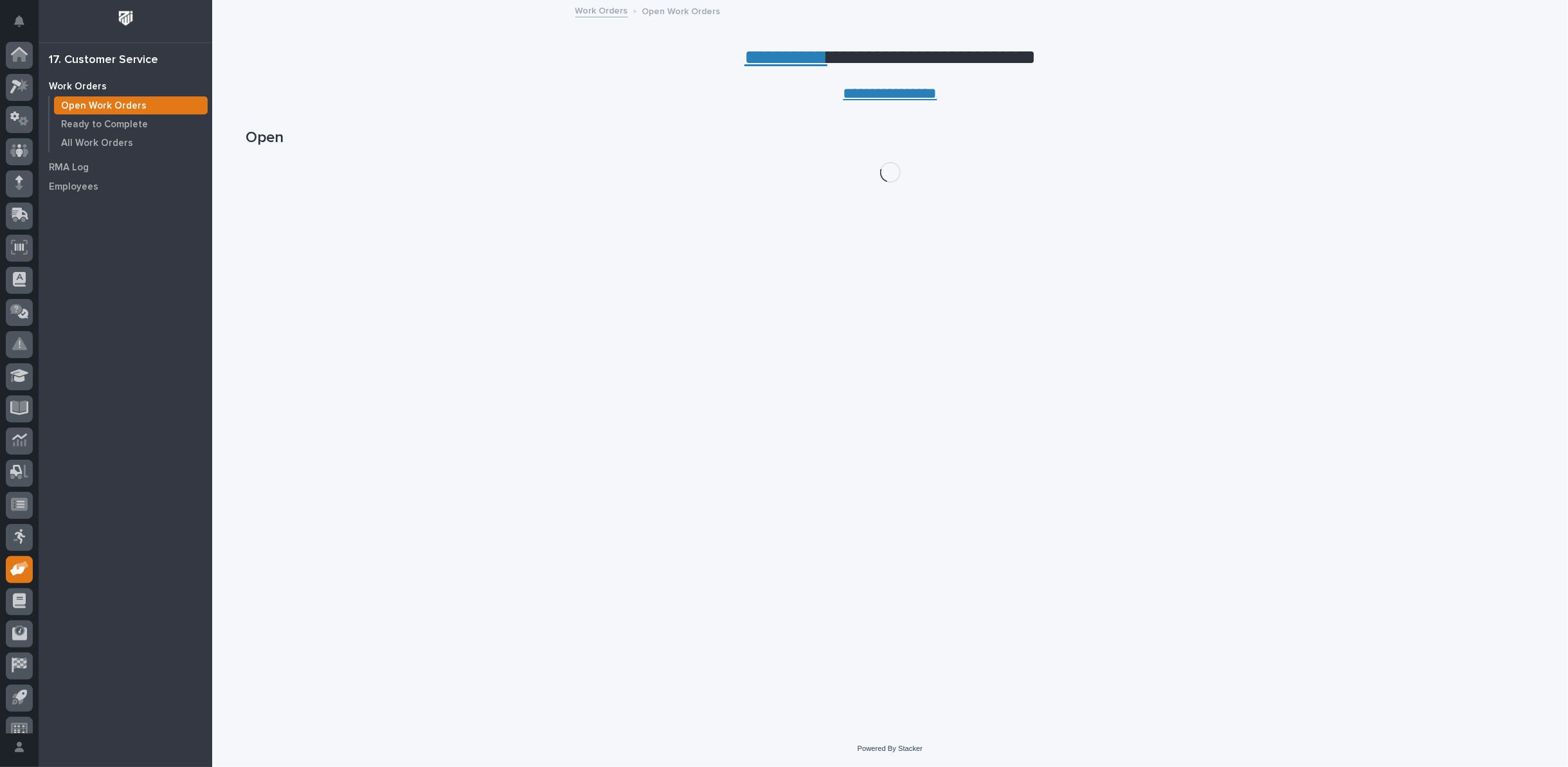
scroll to position [14, 0]
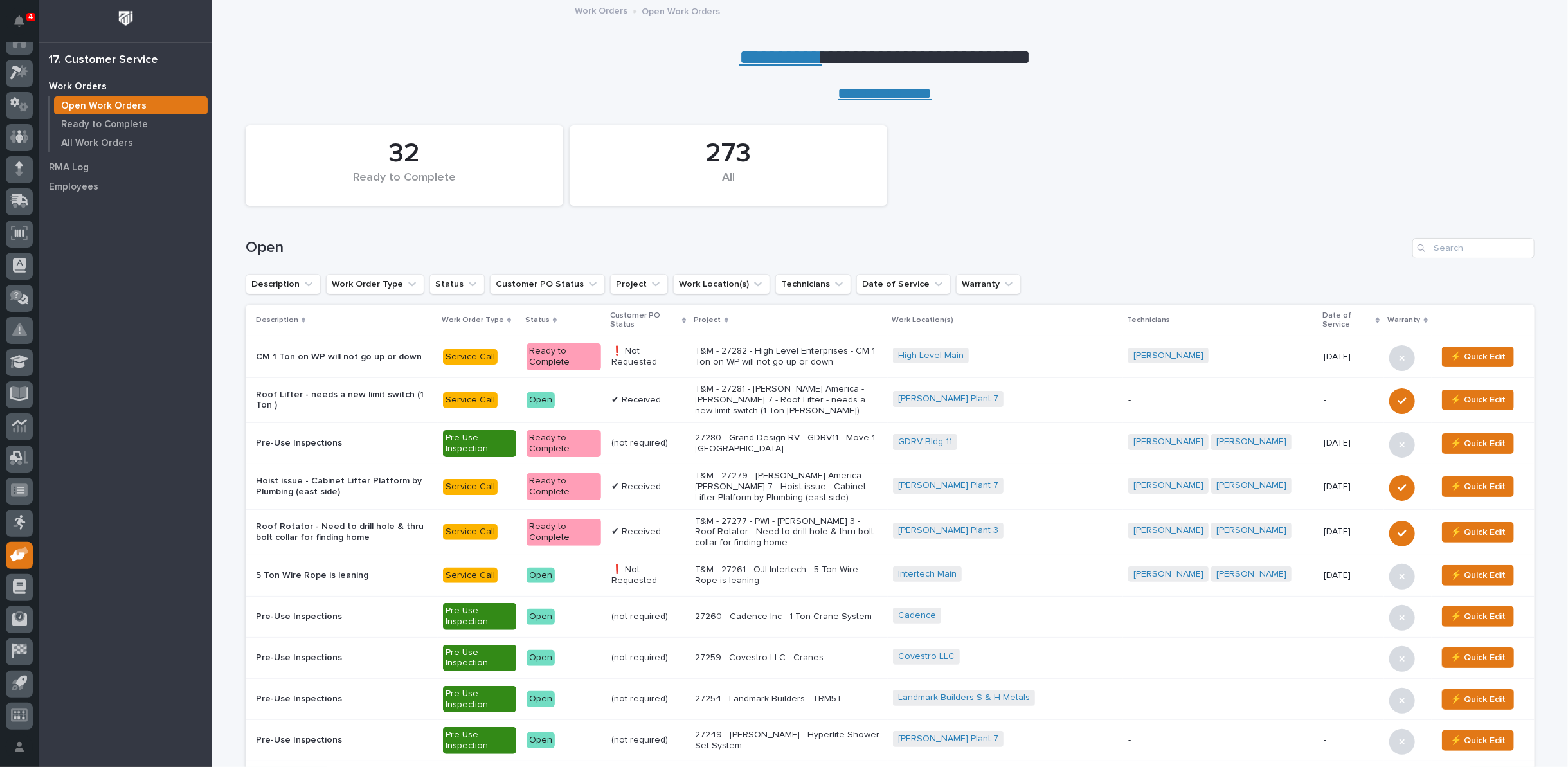
click at [774, 55] on link "**********" at bounding box center [781, 58] width 83 height 21
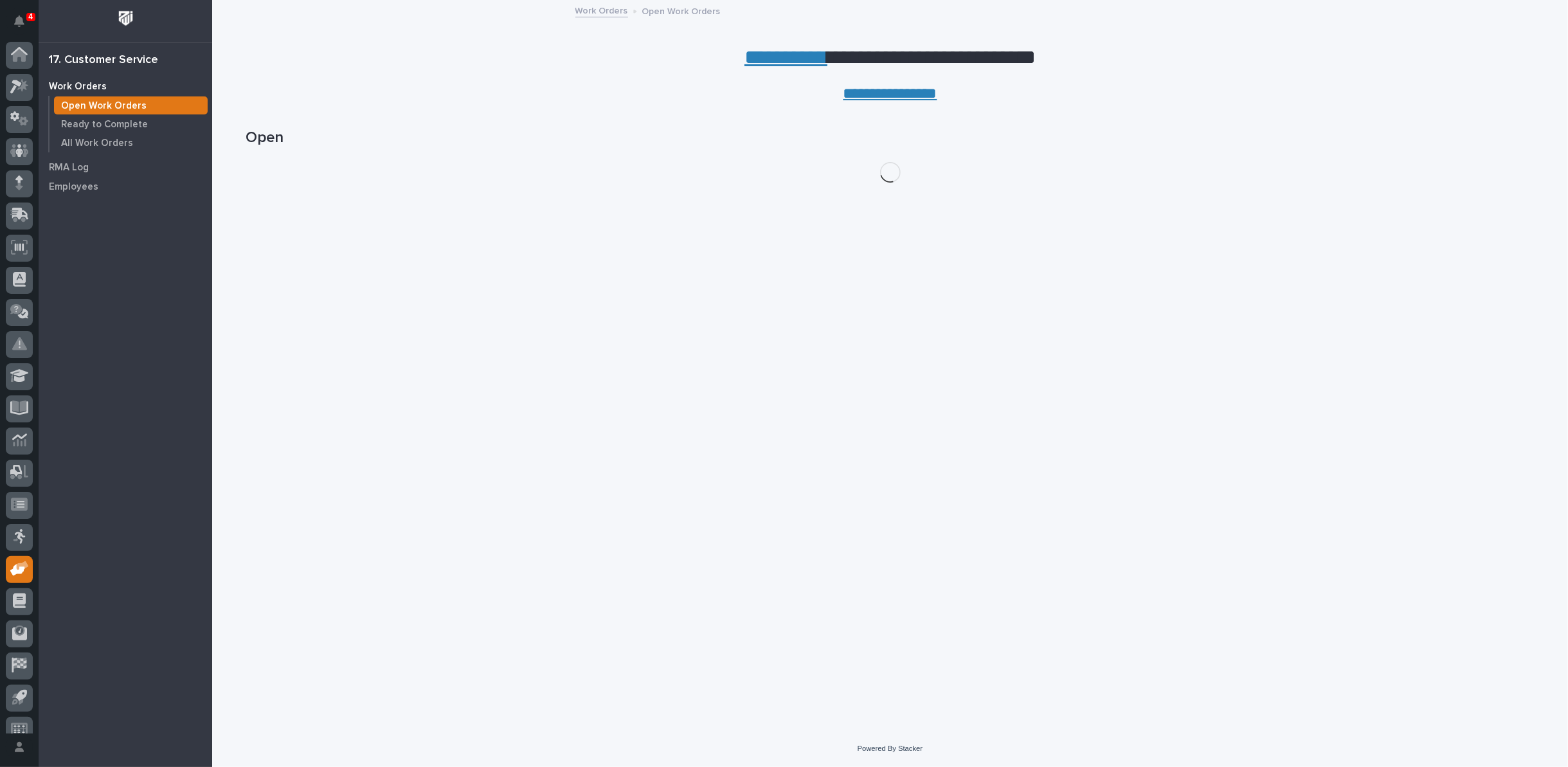
scroll to position [14, 0]
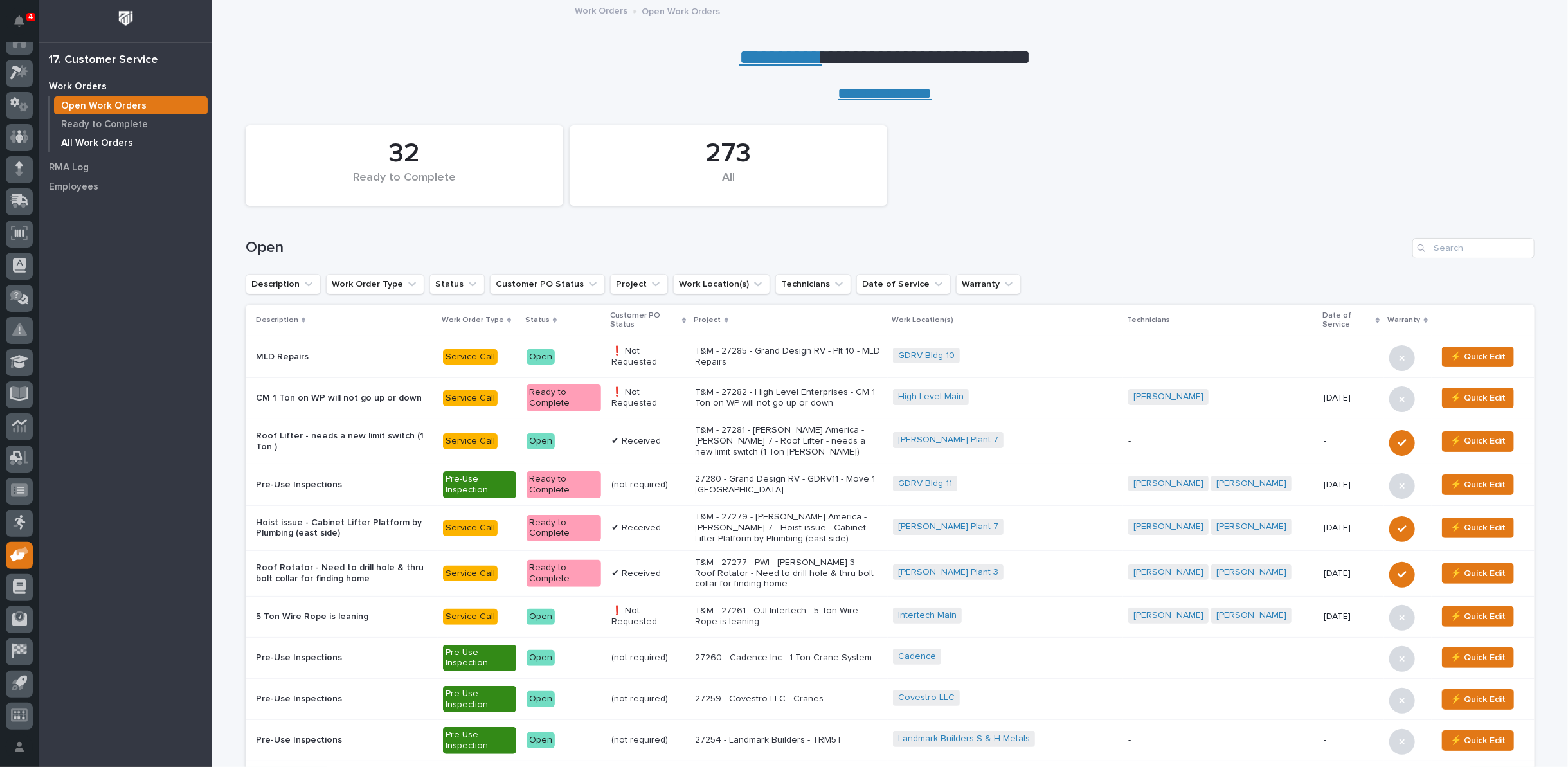
click at [93, 141] on p "All Work Orders" at bounding box center [97, 143] width 72 height 11
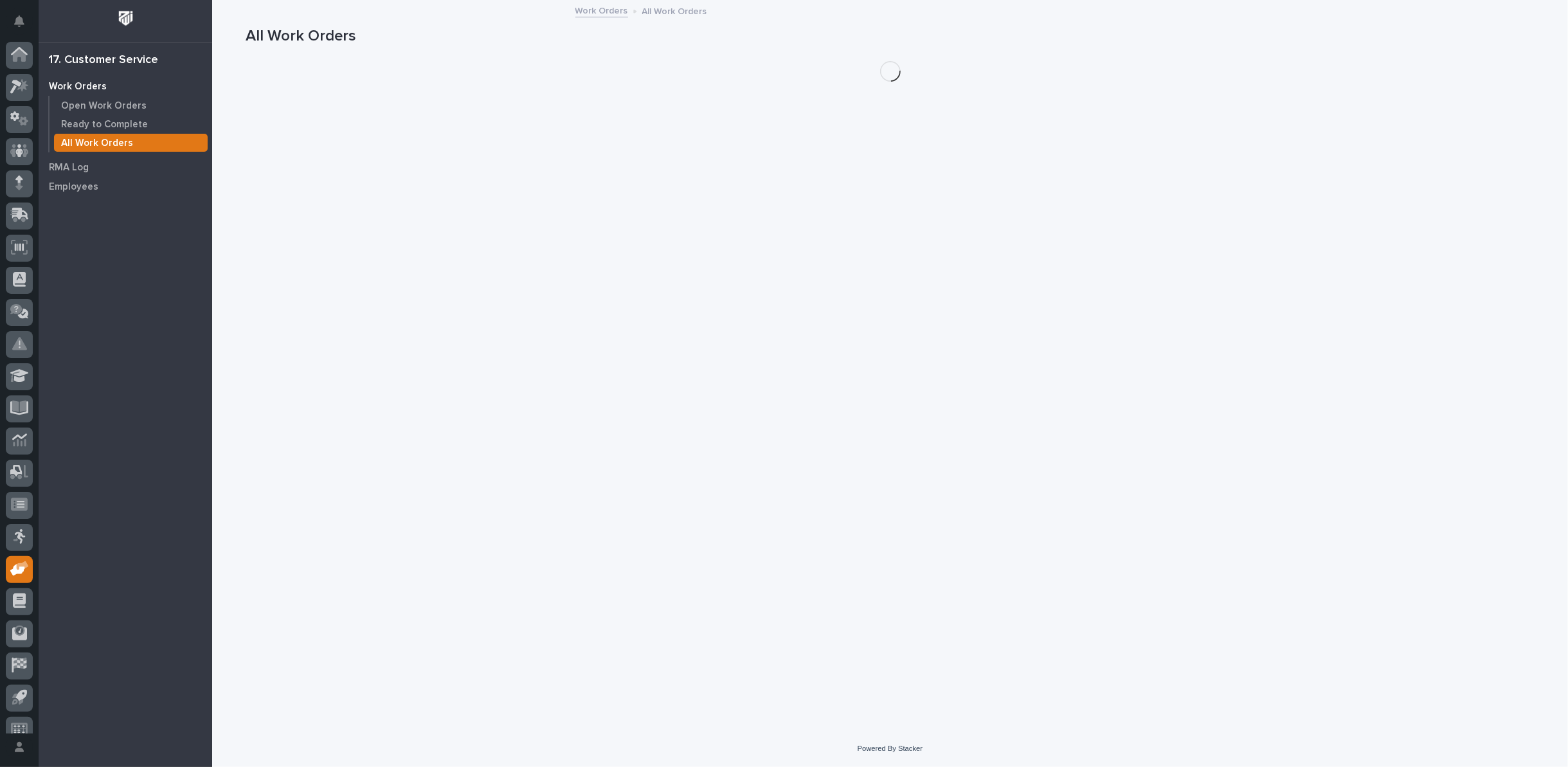
scroll to position [14, 0]
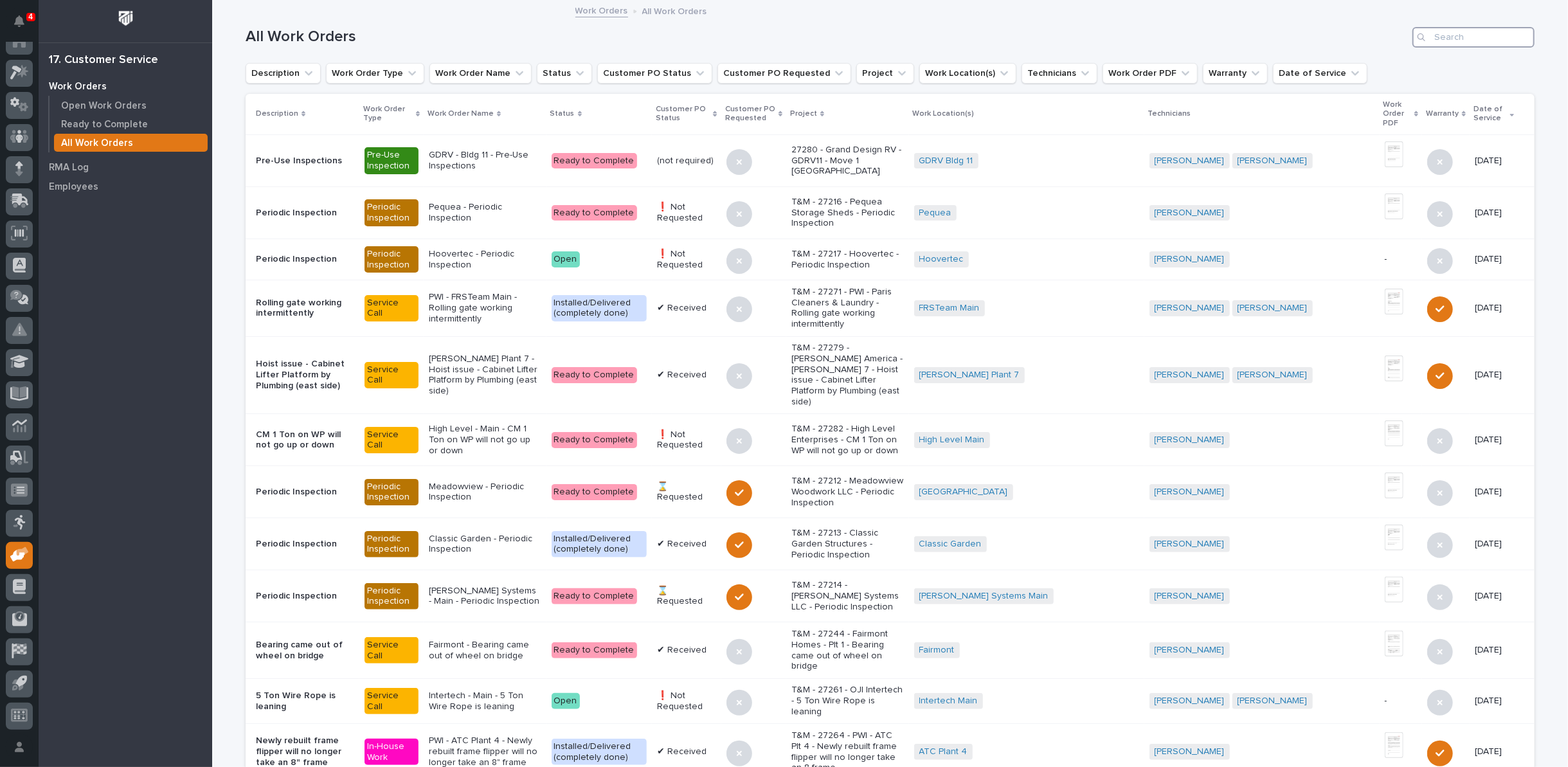
click at [1435, 37] on input "Search" at bounding box center [1473, 37] width 122 height 21
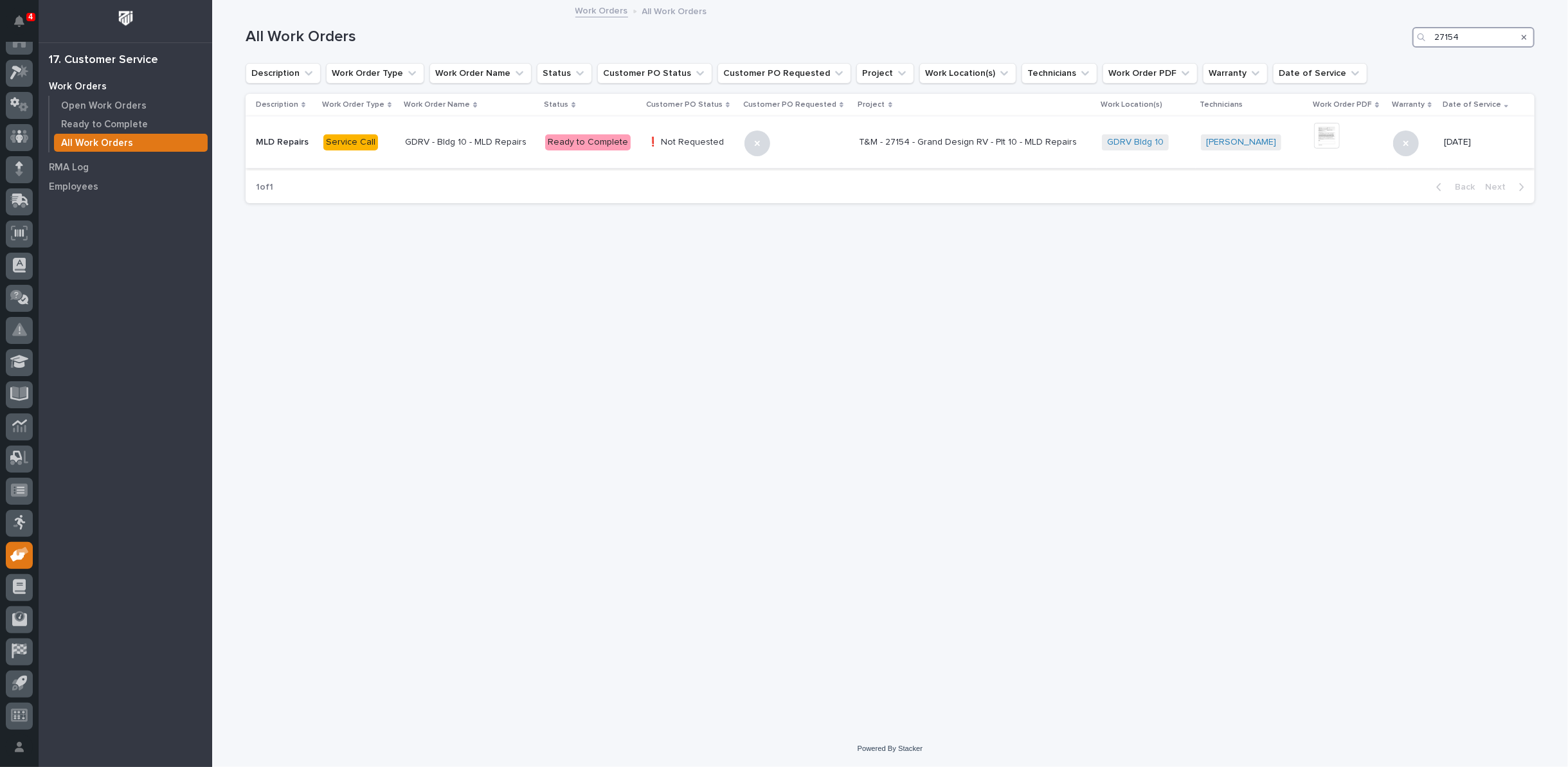
type input "27154"
click at [579, 144] on div "Ready to Complete" at bounding box center [588, 142] width 85 height 16
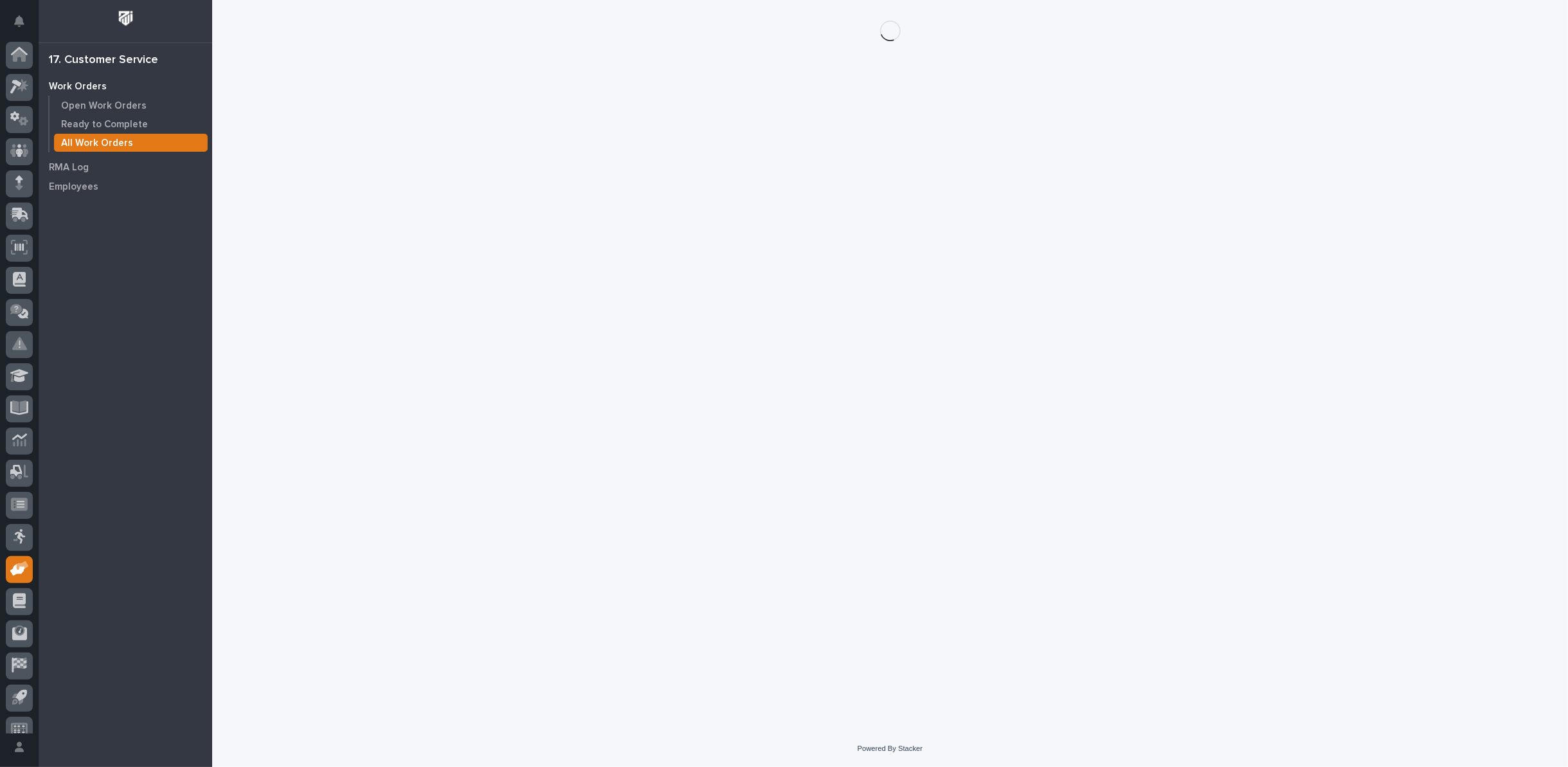
scroll to position [14, 0]
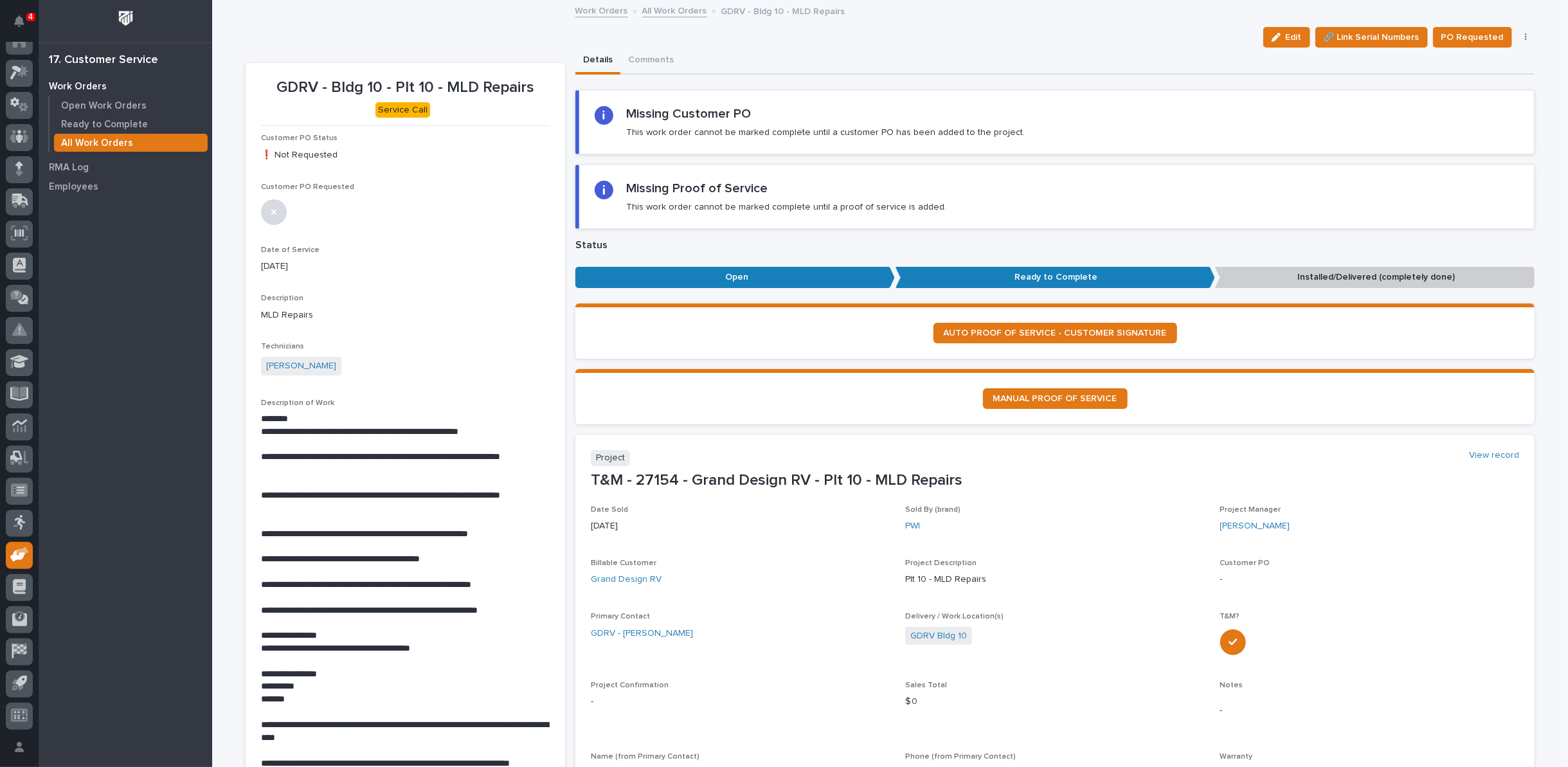
click at [1525, 39] on icon "button" at bounding box center [1526, 37] width 2 height 7
click at [1468, 80] on span "Reopen" at bounding box center [1469, 83] width 34 height 16
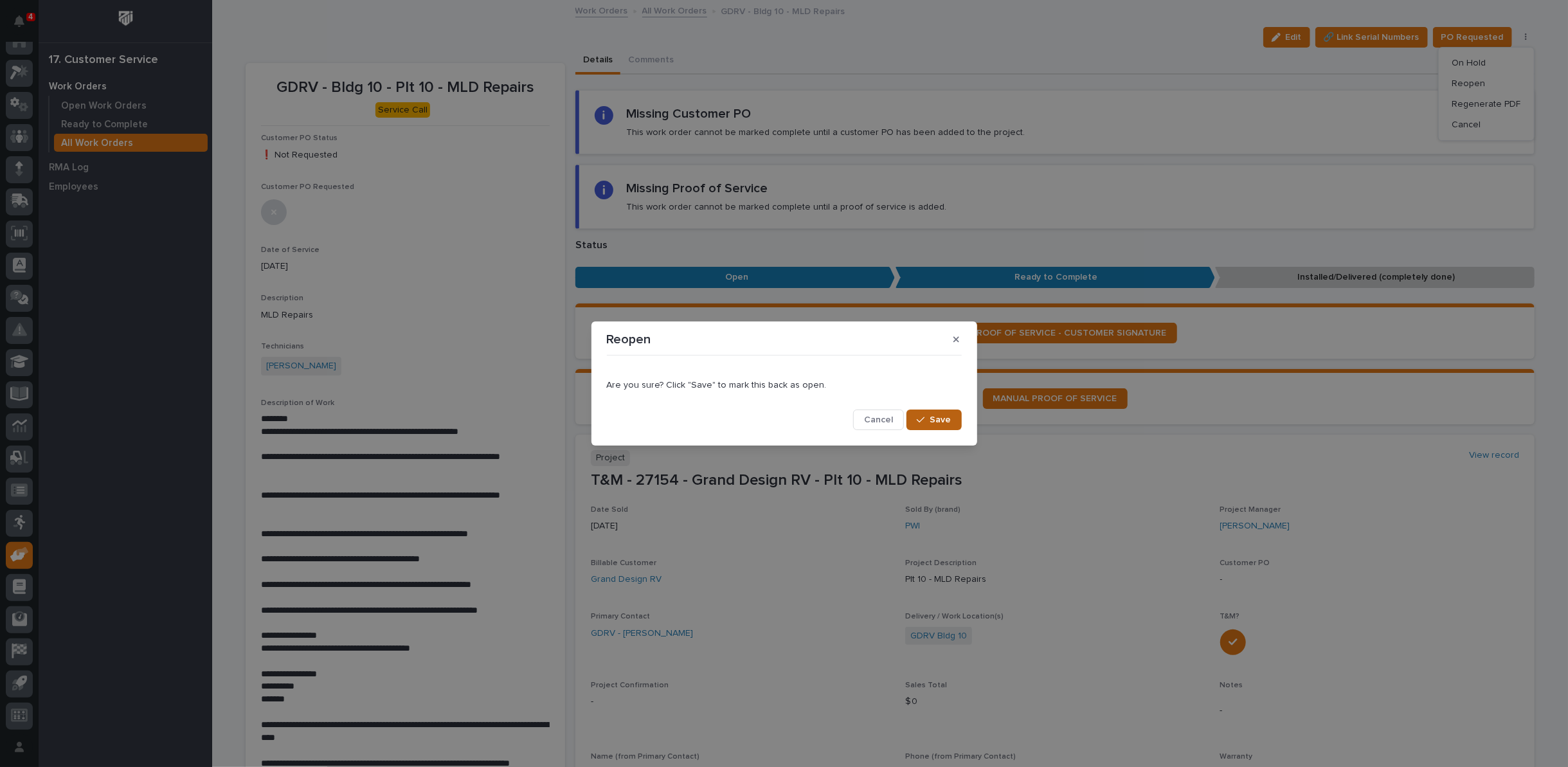
click at [931, 419] on span "Save" at bounding box center [941, 419] width 21 height 11
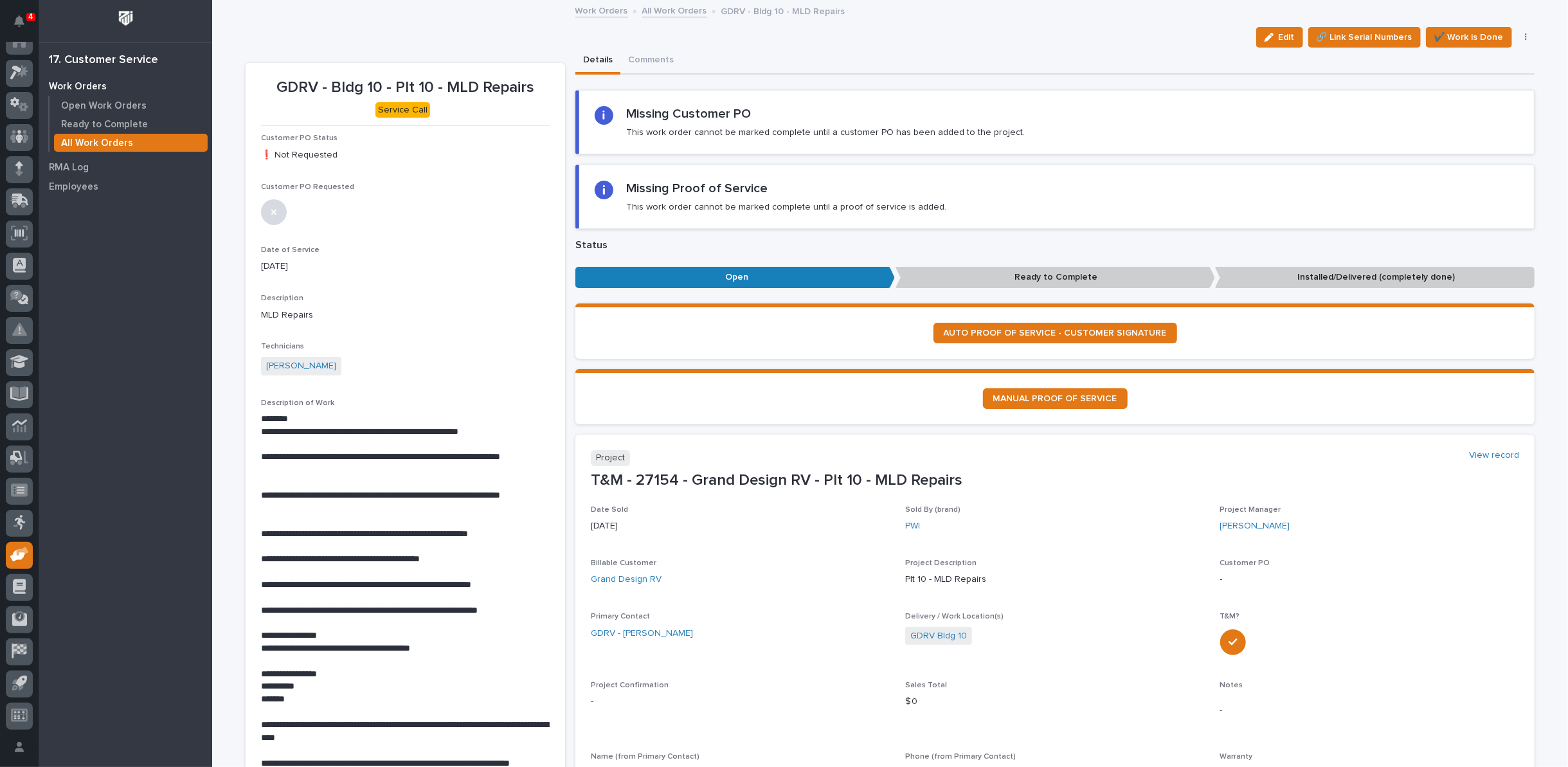
click at [658, 12] on link "All Work Orders" at bounding box center [674, 10] width 65 height 15
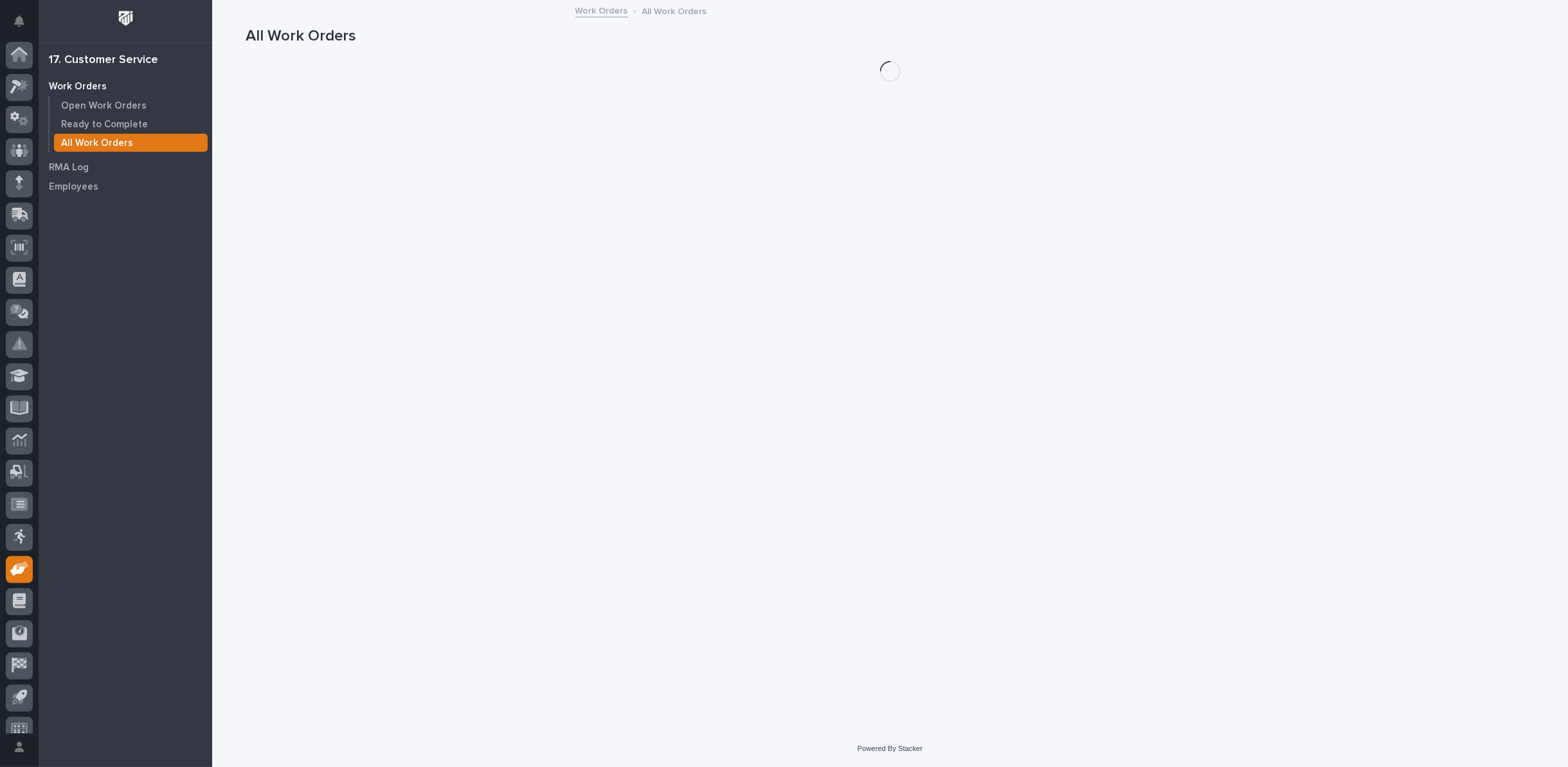
scroll to position [14, 0]
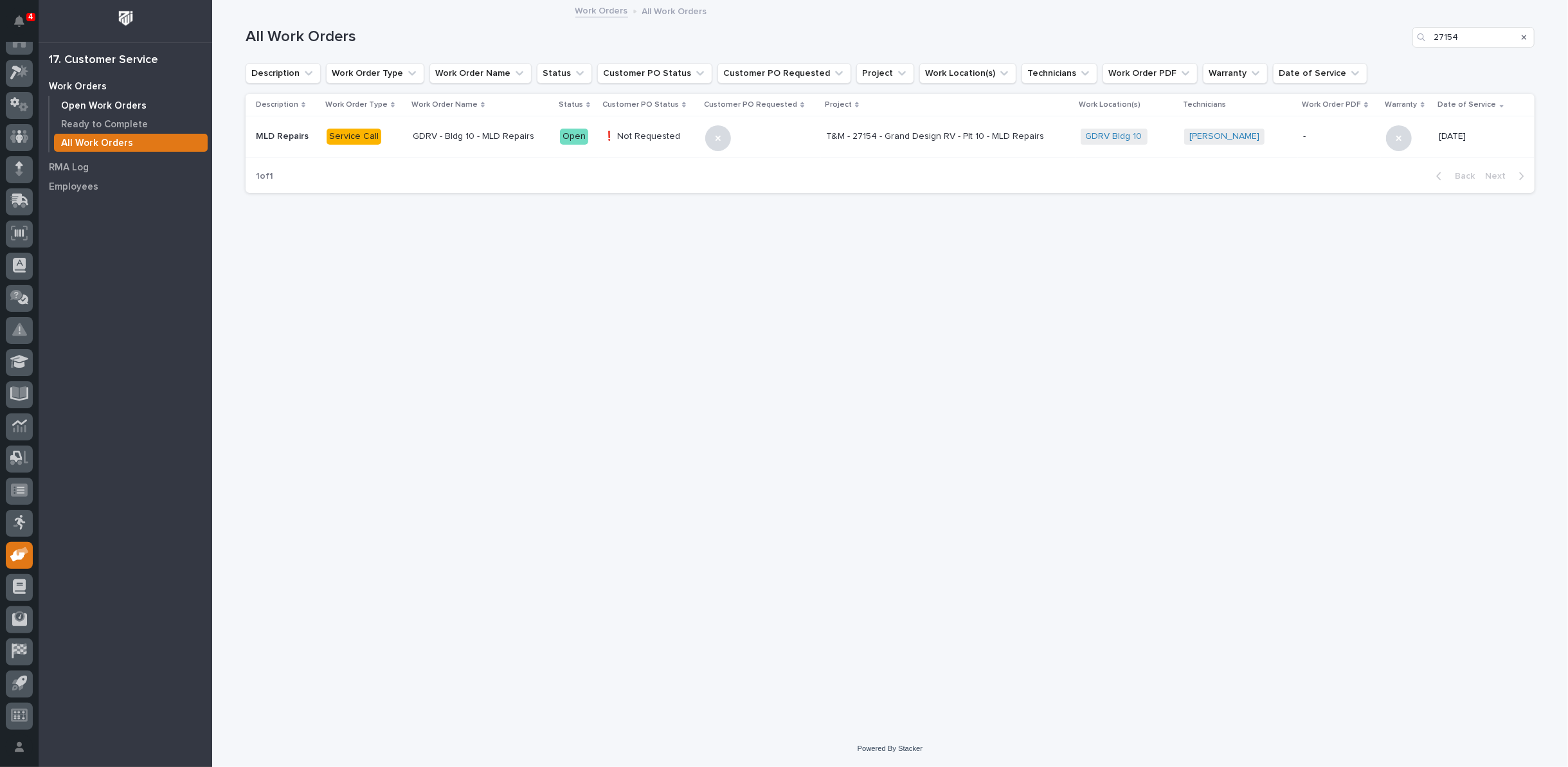
click at [135, 106] on p "Open Work Orders" at bounding box center [104, 105] width 85 height 11
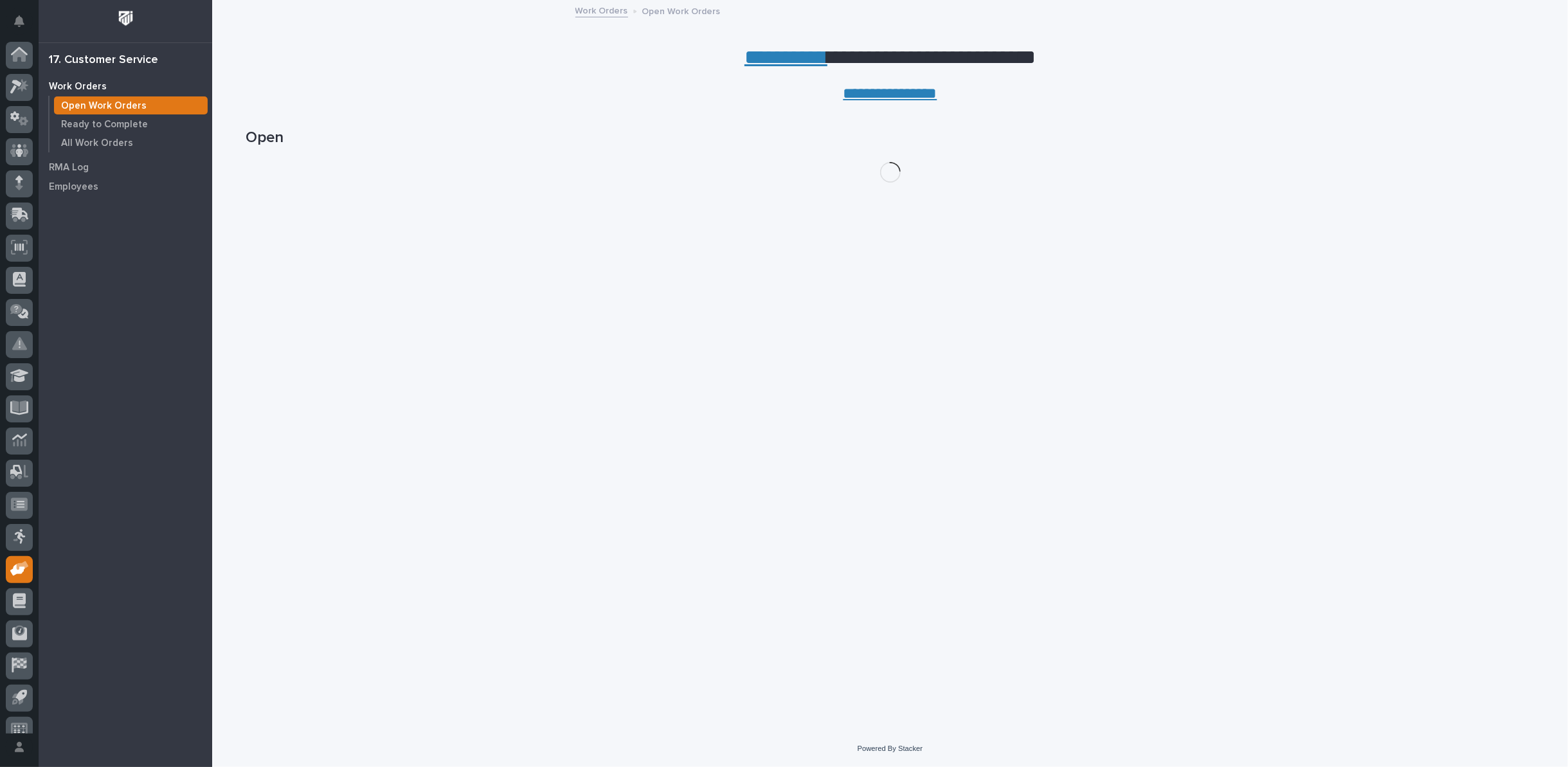
scroll to position [14, 0]
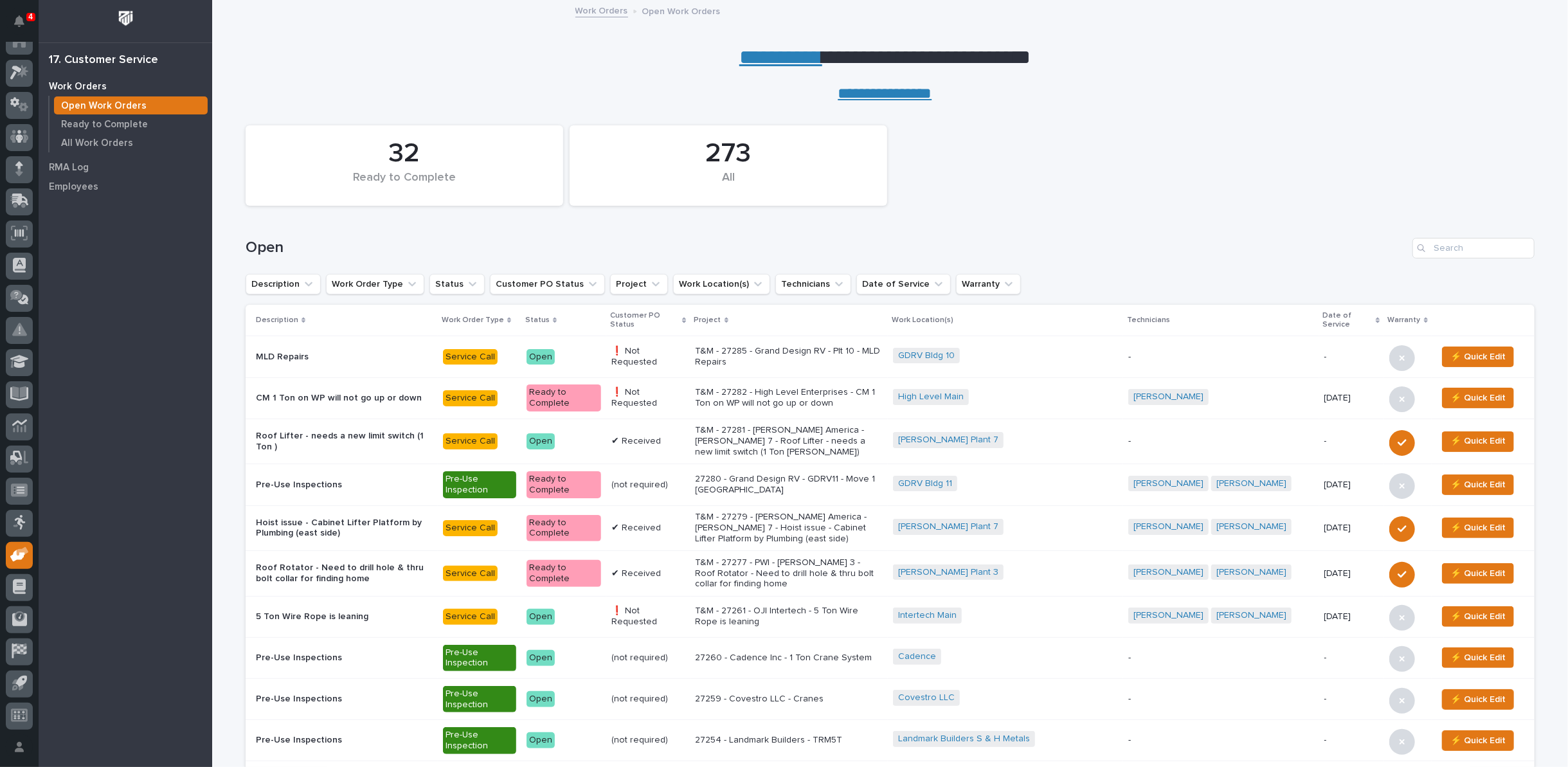
click at [805, 357] on p "T&M - 27285 - Grand Design RV - Plt 10 - MLD Repairs" at bounding box center [789, 357] width 187 height 22
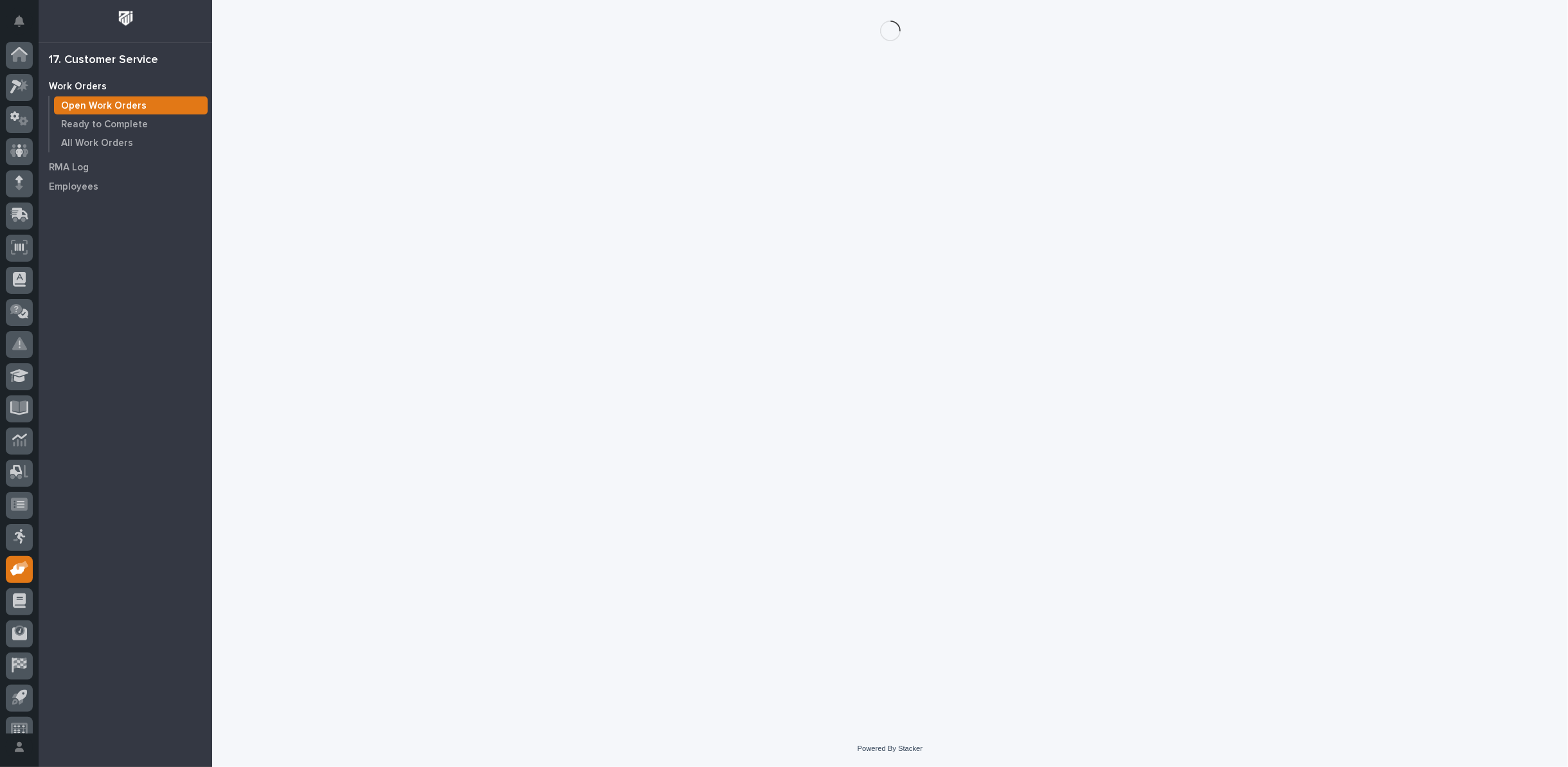
scroll to position [14, 0]
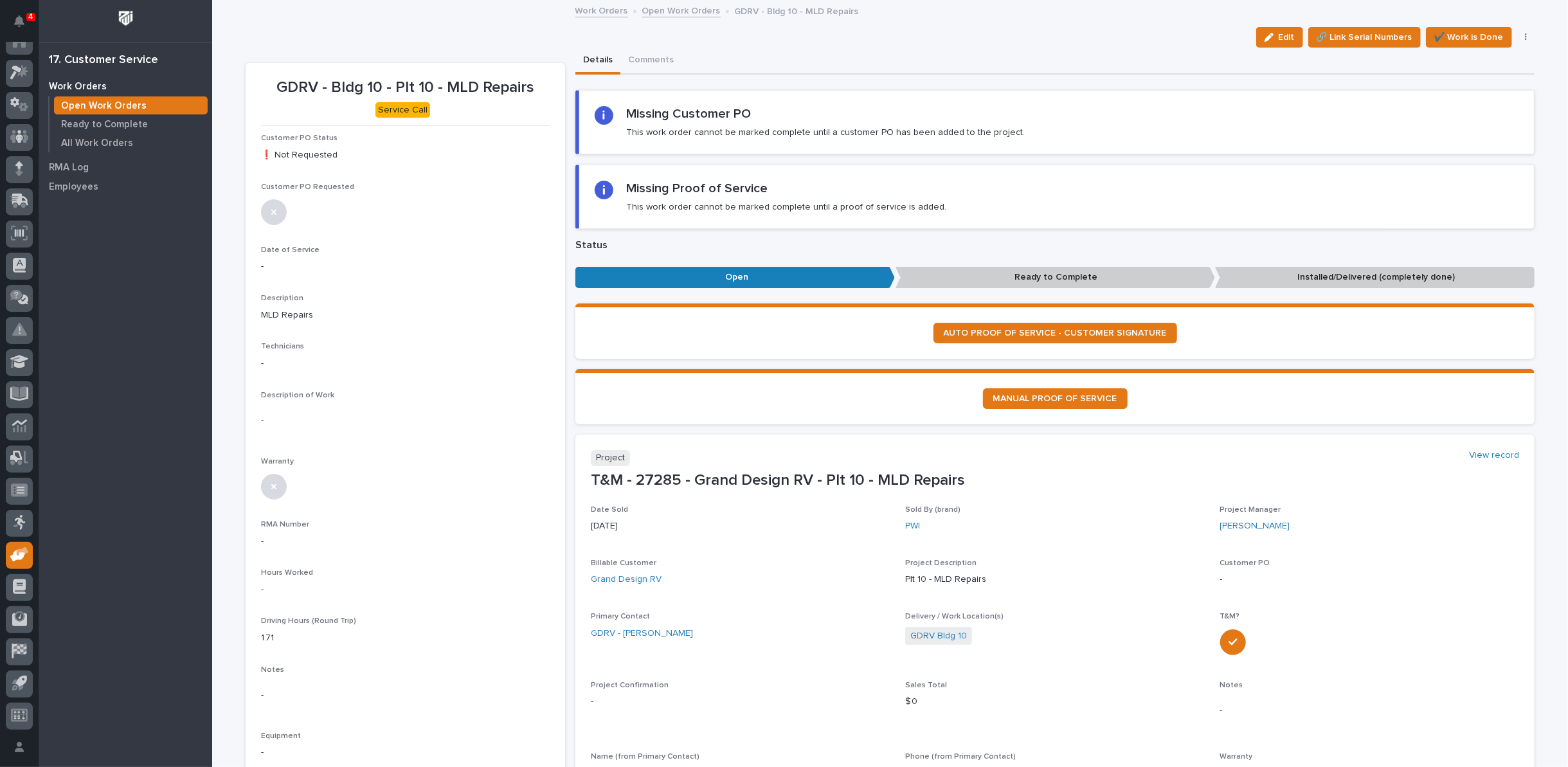
click at [1522, 34] on button "button" at bounding box center [1526, 37] width 18 height 9
click at [1452, 125] on span "Cancel" at bounding box center [1466, 125] width 29 height 16
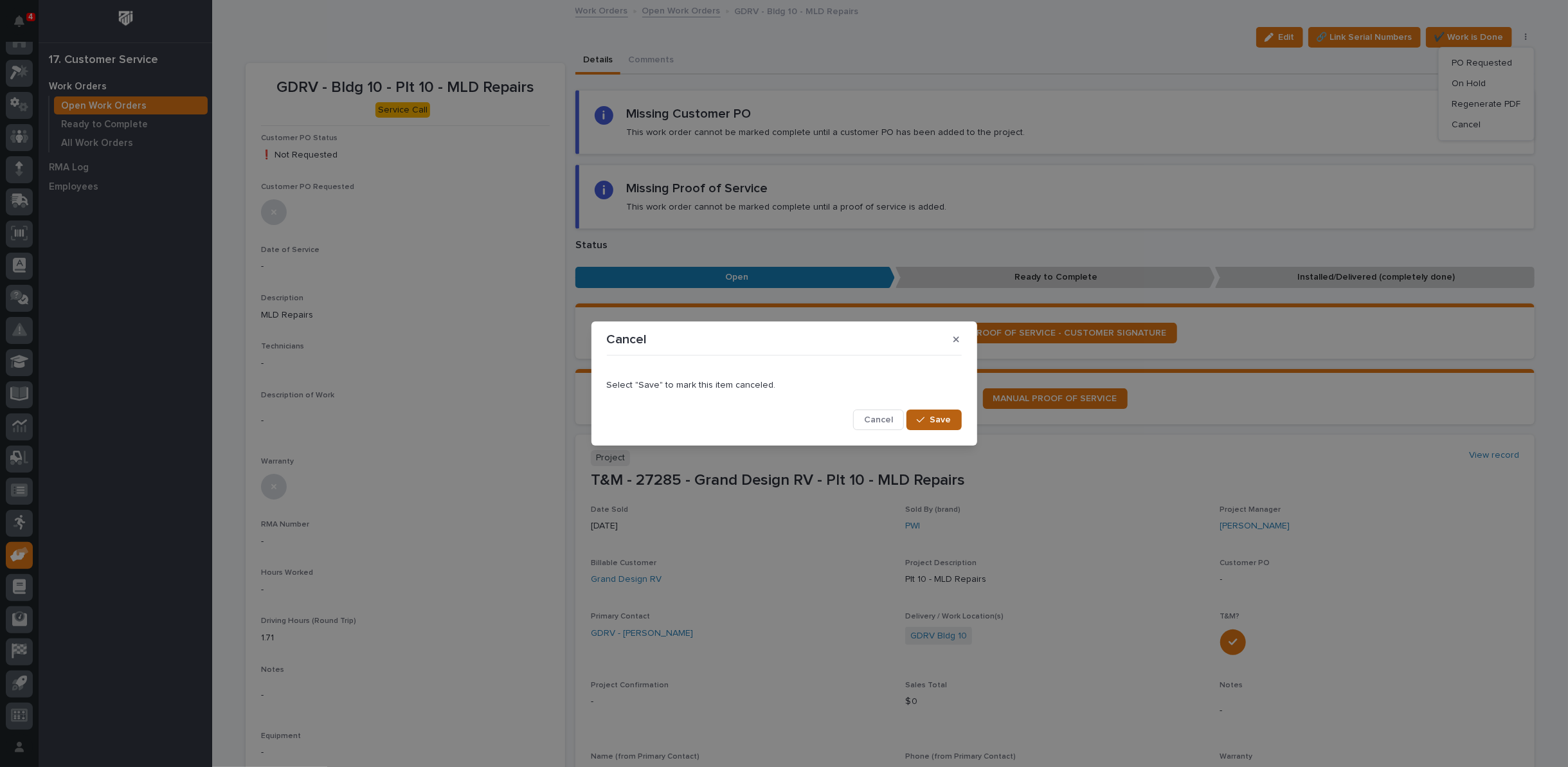
click at [935, 422] on span "Save" at bounding box center [941, 419] width 21 height 11
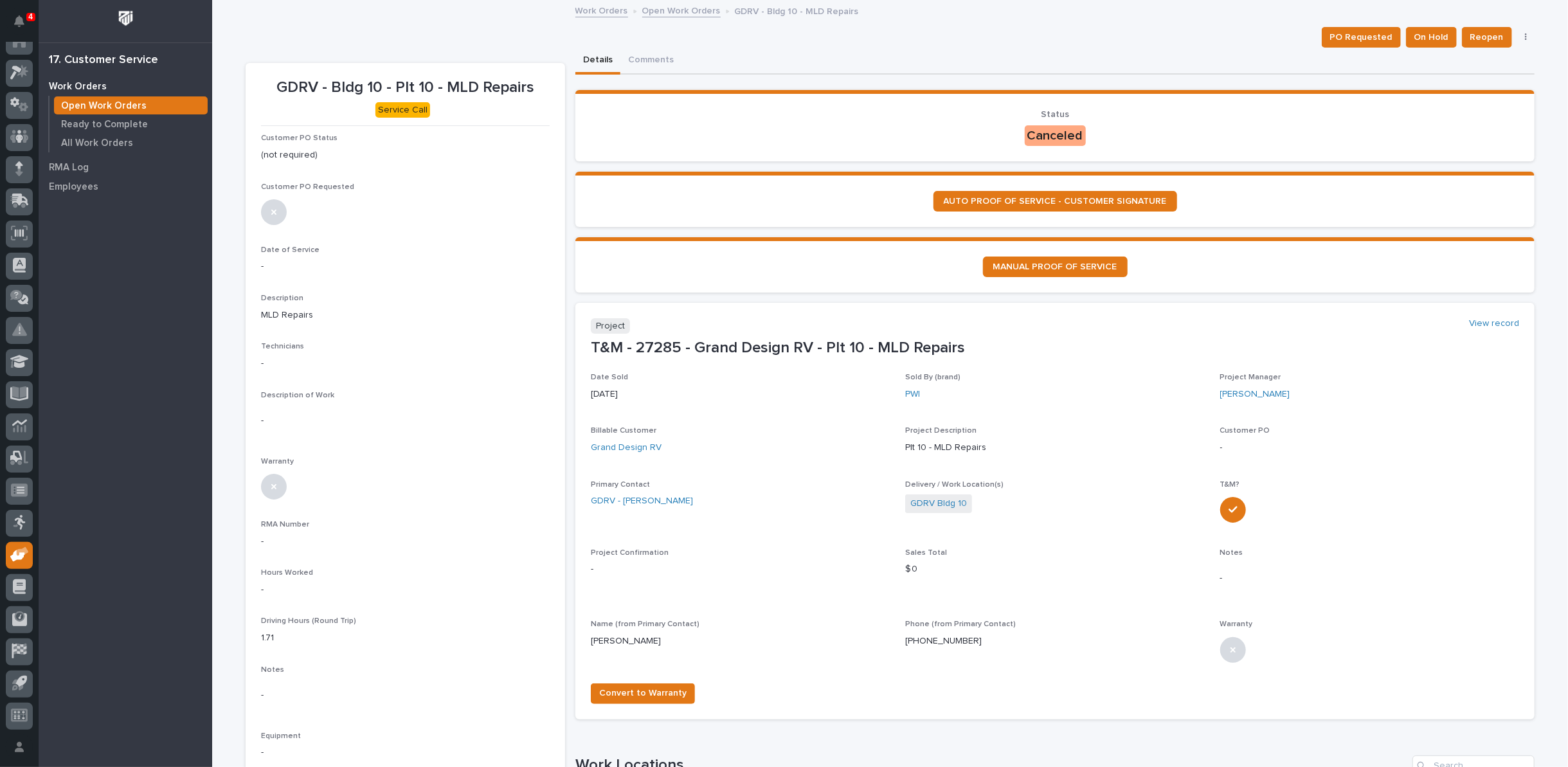
click at [660, 12] on link "Open Work Orders" at bounding box center [681, 10] width 79 height 15
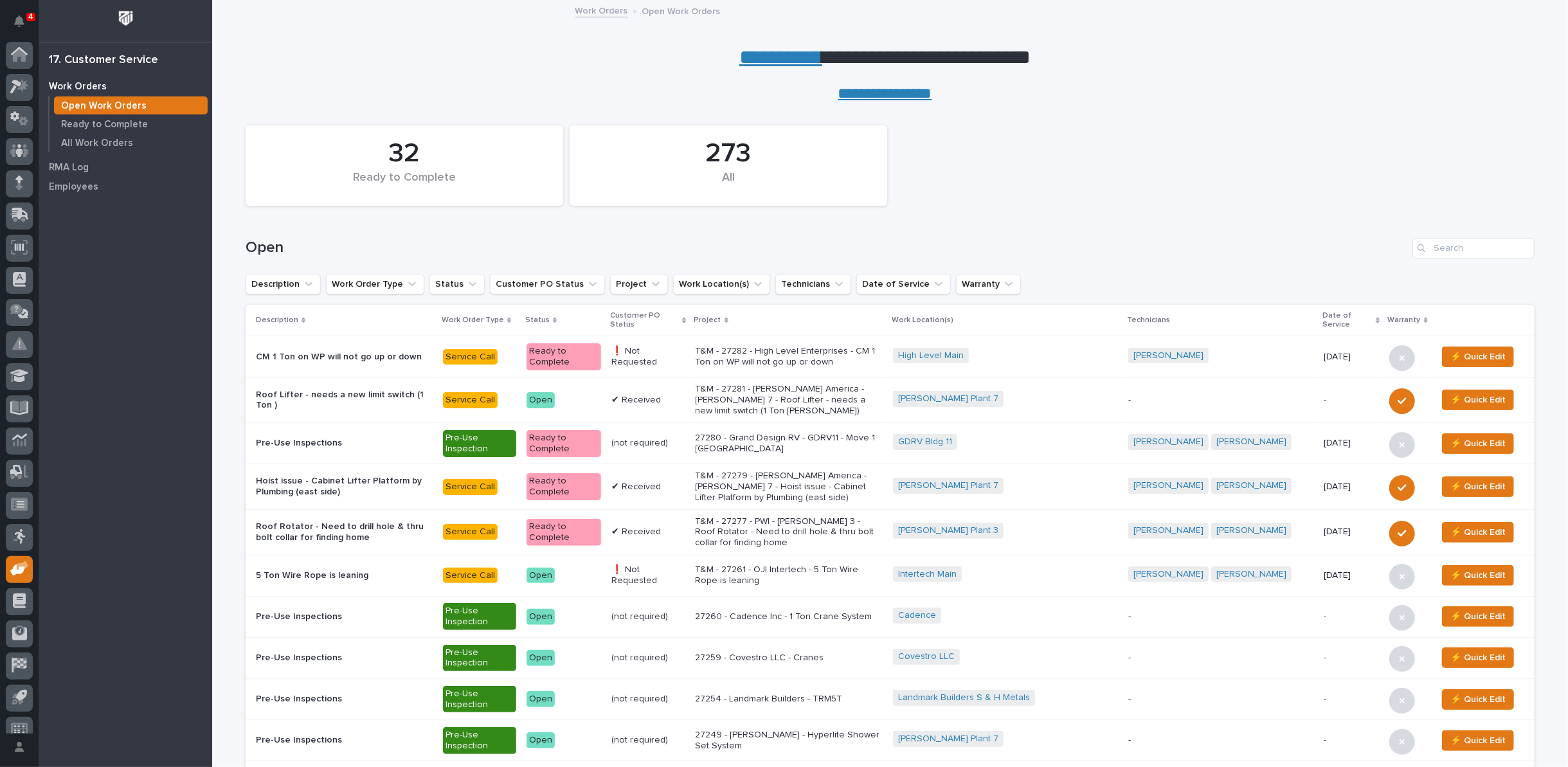
scroll to position [14, 0]
click at [778, 53] on link "**********" at bounding box center [781, 58] width 83 height 21
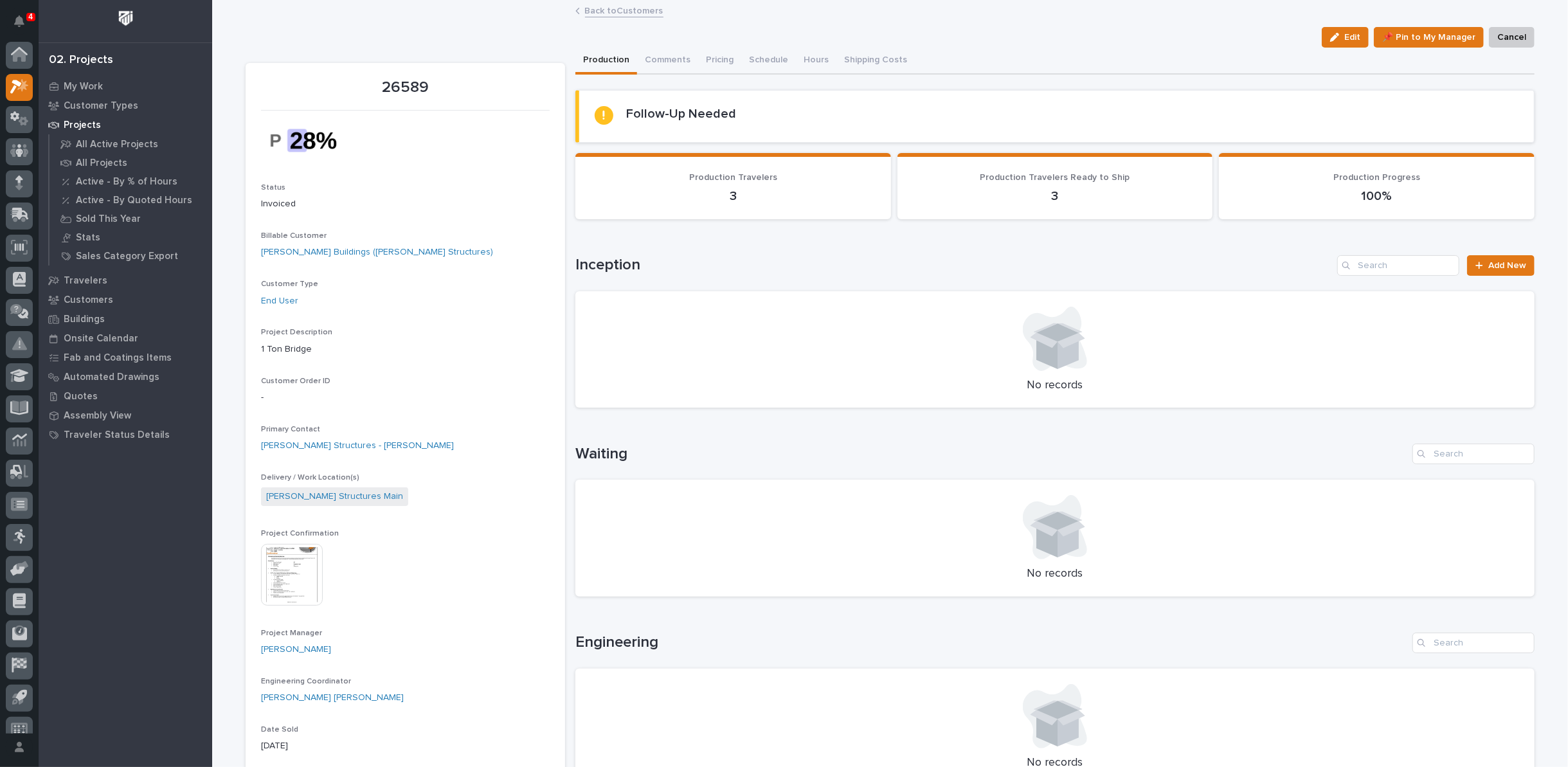
scroll to position [14, 0]
click at [88, 87] on p "My Work" at bounding box center [83, 86] width 39 height 11
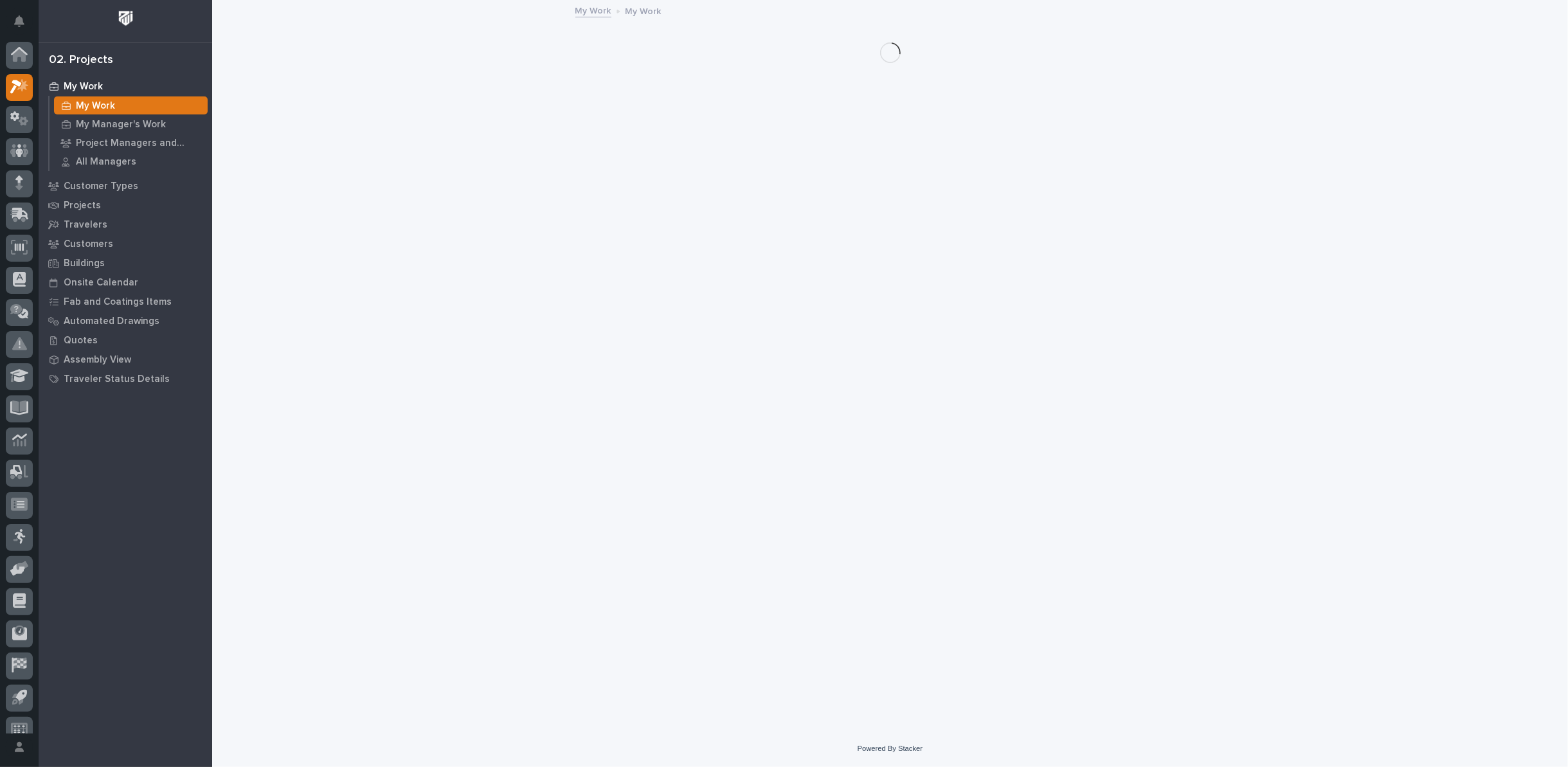
scroll to position [14, 0]
click at [85, 122] on p "My Manager's Work" at bounding box center [120, 124] width 90 height 11
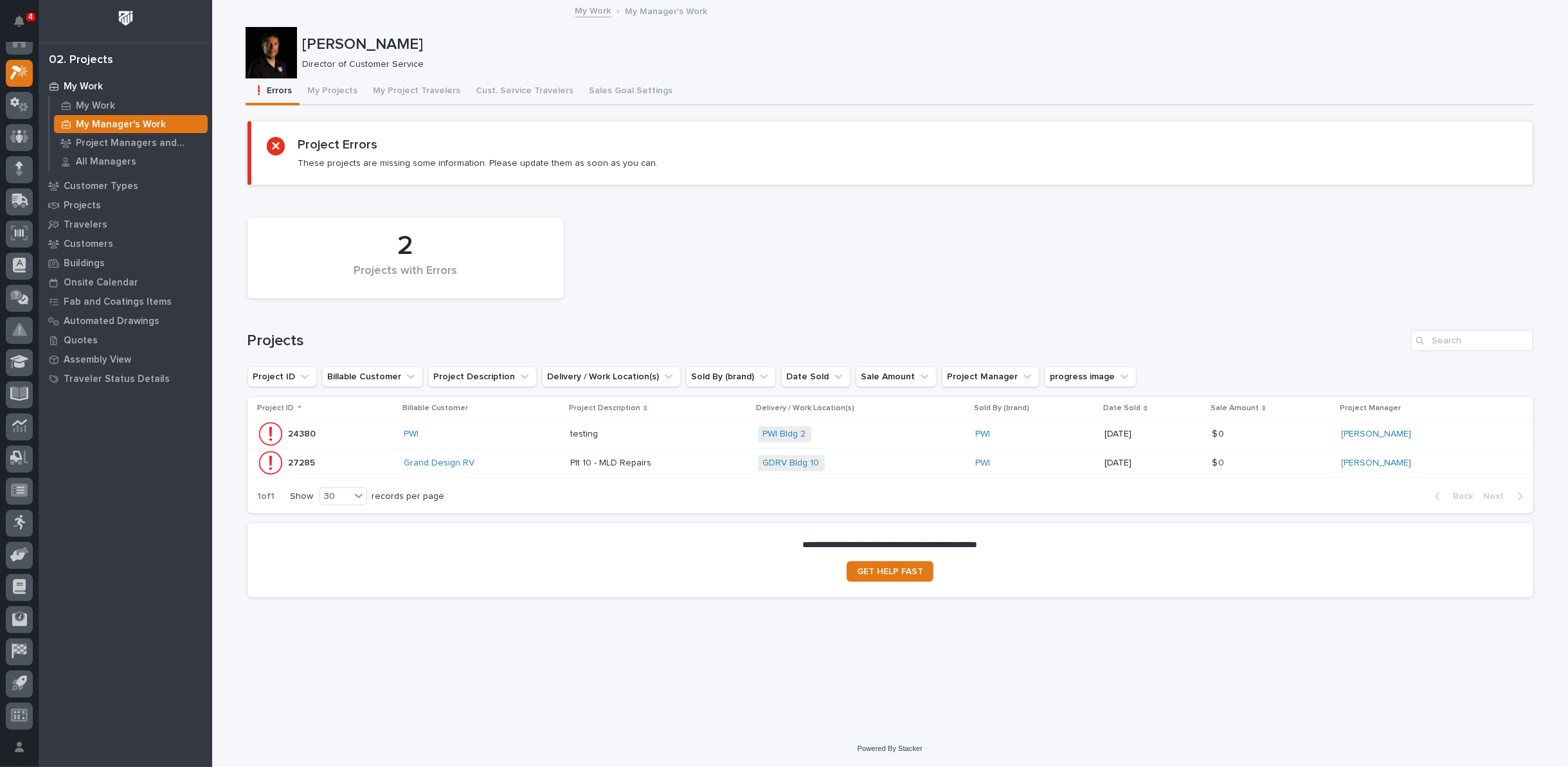
click at [615, 463] on p "Plt 10 - MLD Repairs" at bounding box center [612, 462] width 84 height 13
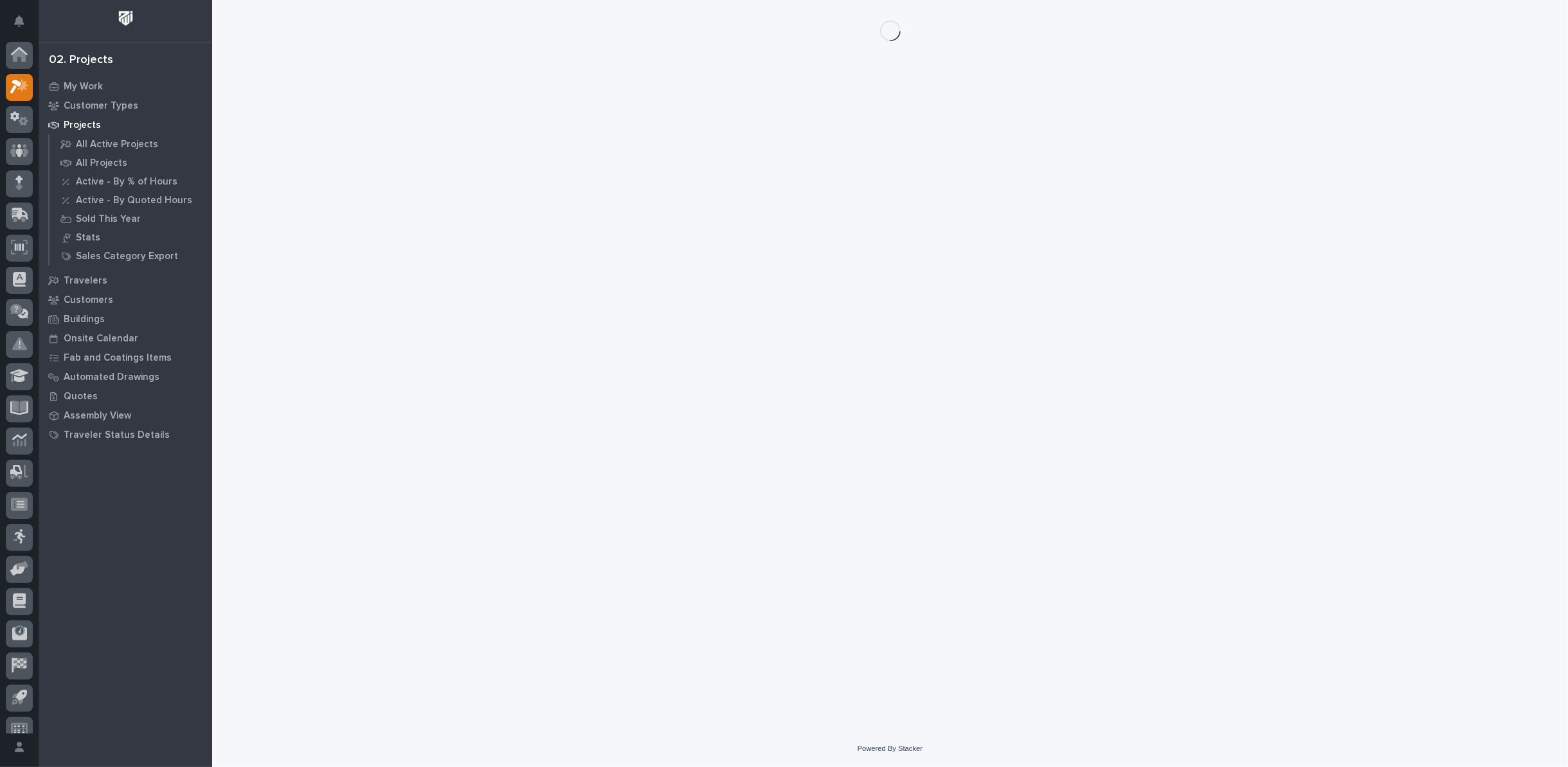
scroll to position [14, 0]
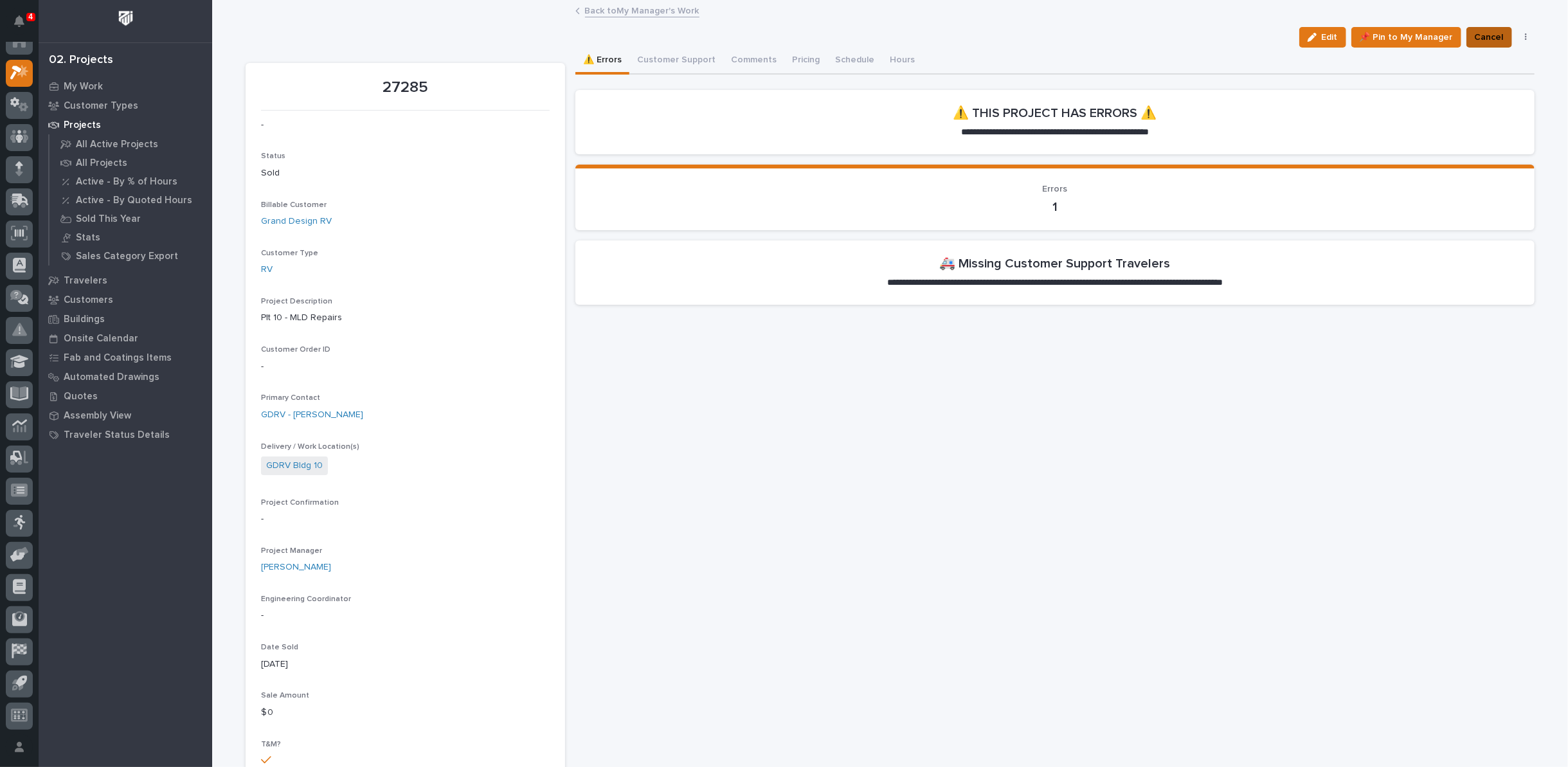
click at [1481, 39] on span "Cancel" at bounding box center [1489, 37] width 29 height 16
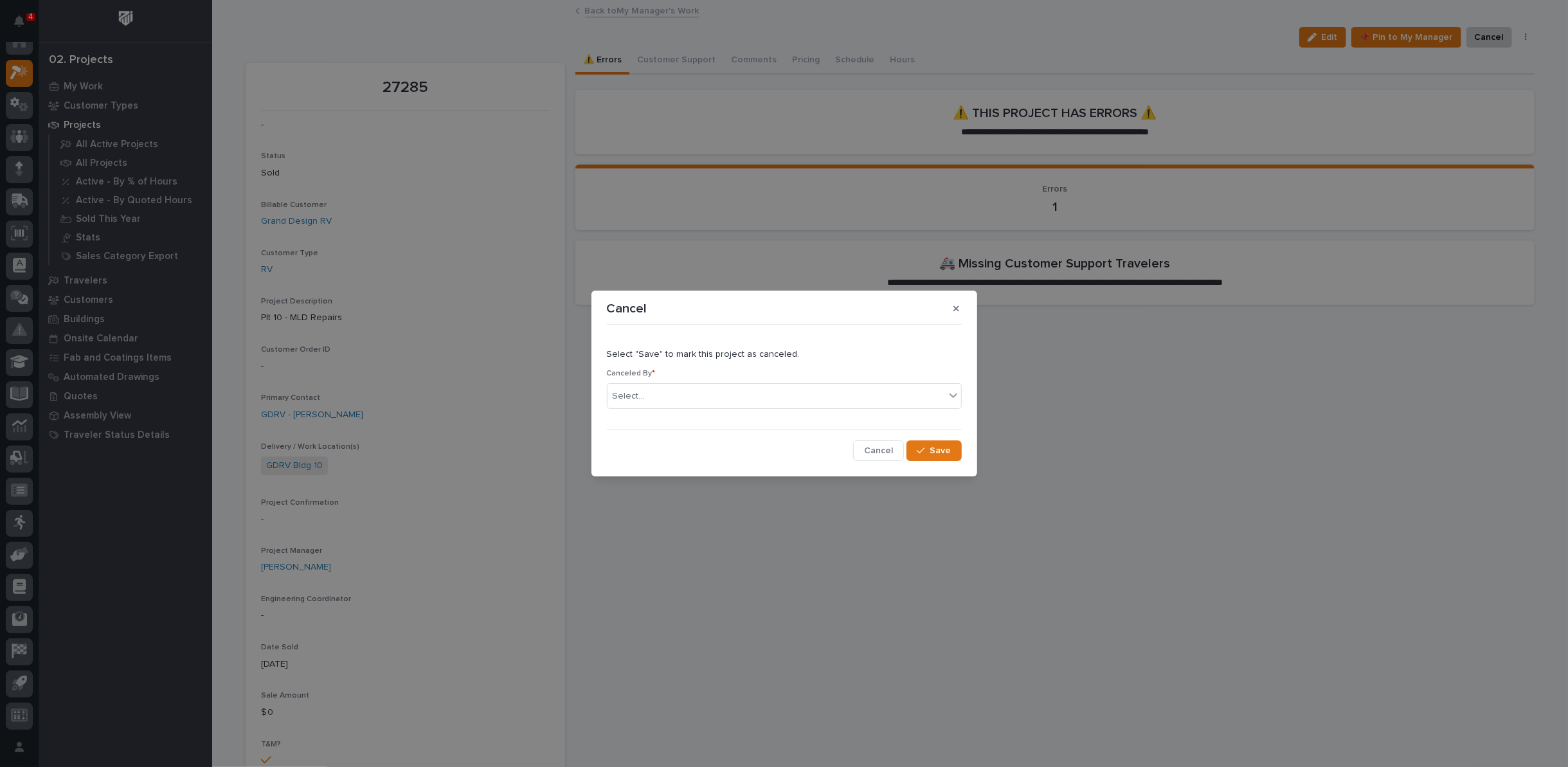
click at [935, 450] on span "Save" at bounding box center [941, 450] width 21 height 11
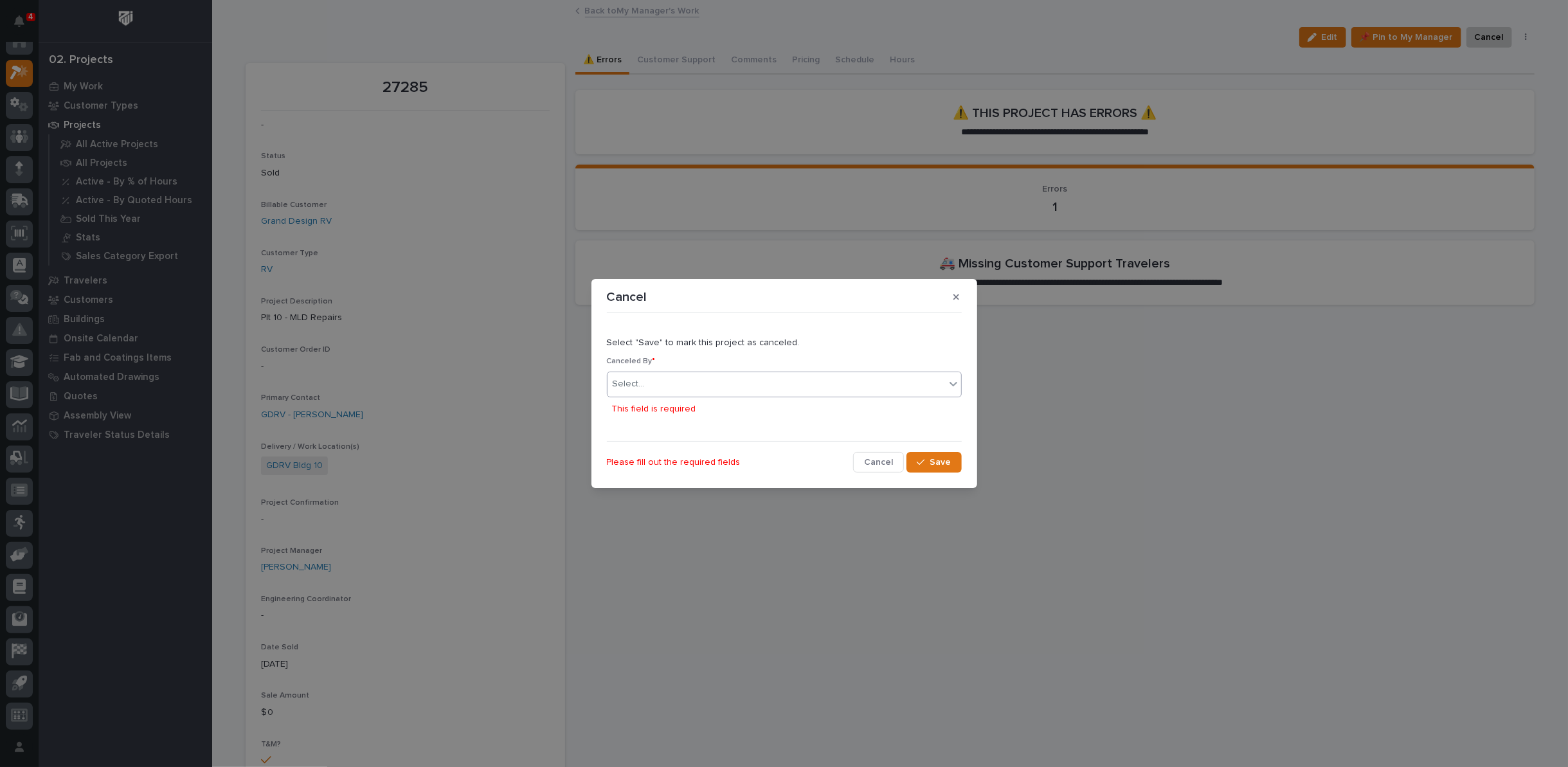
click at [697, 384] on div "Select..." at bounding box center [776, 384] width 337 height 21
type input "*****"
click at [694, 401] on div "[PERSON_NAME]" at bounding box center [784, 409] width 354 height 22
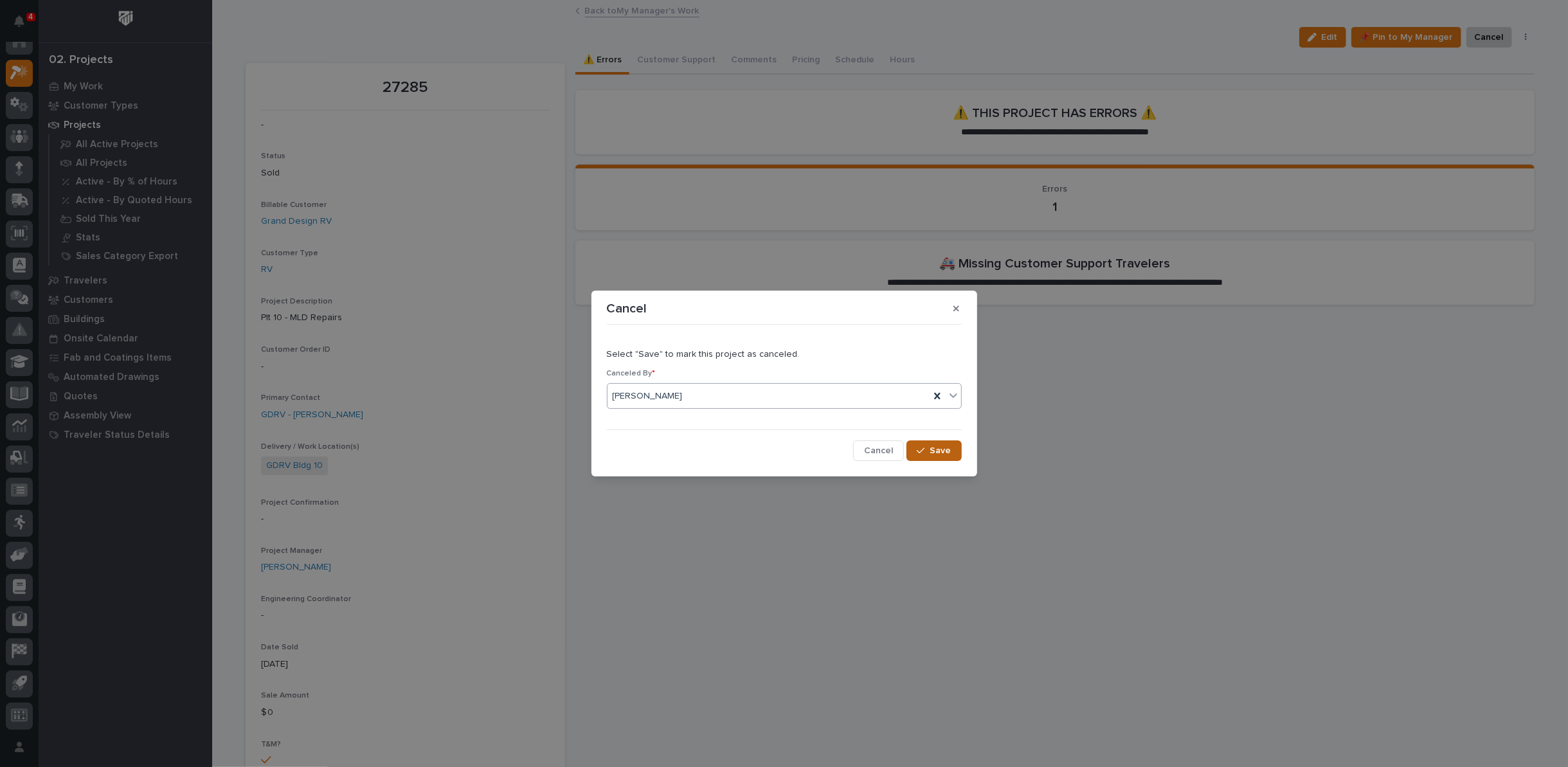
click at [947, 450] on span "Save" at bounding box center [941, 450] width 21 height 11
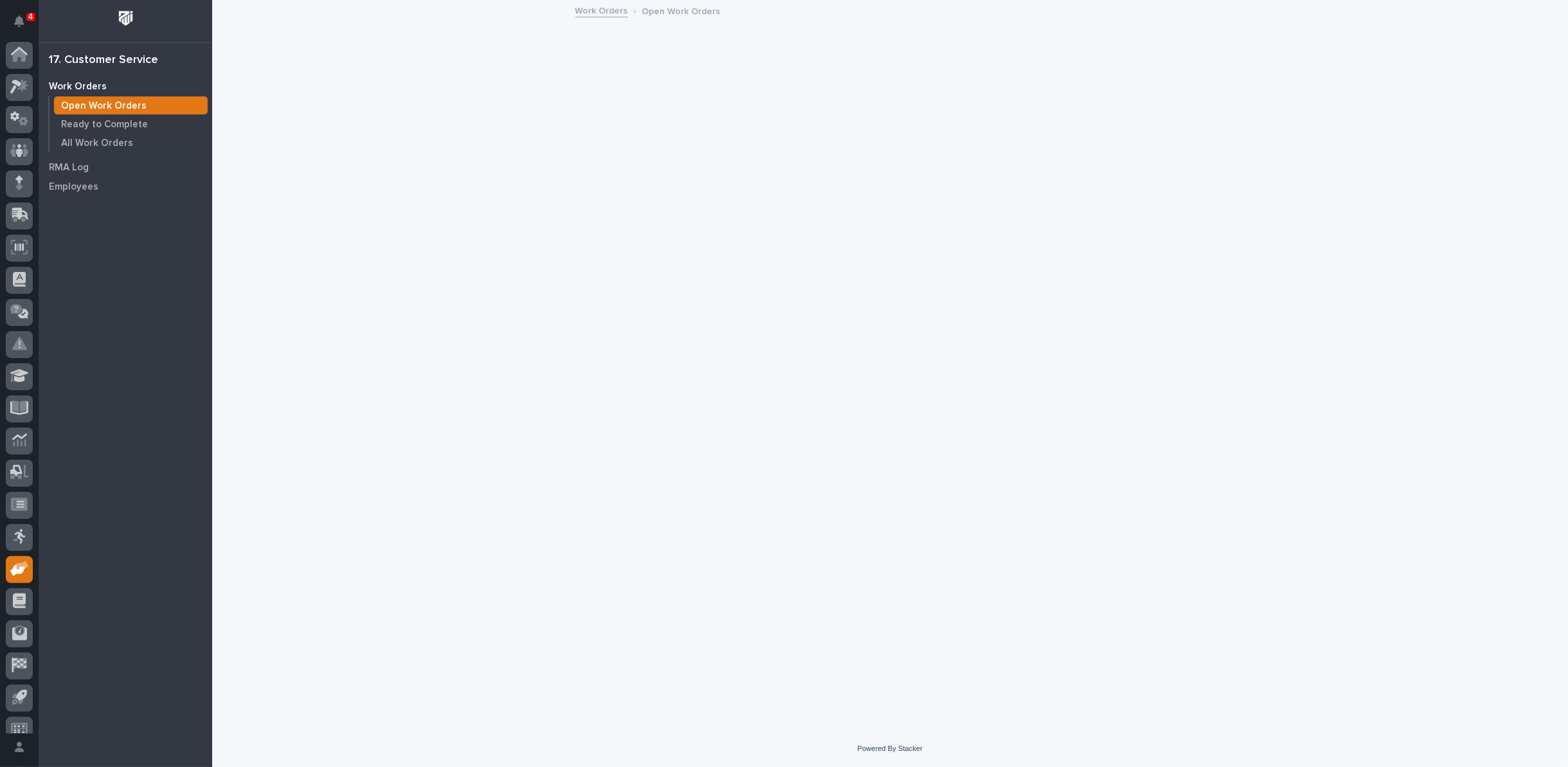
scroll to position [14, 0]
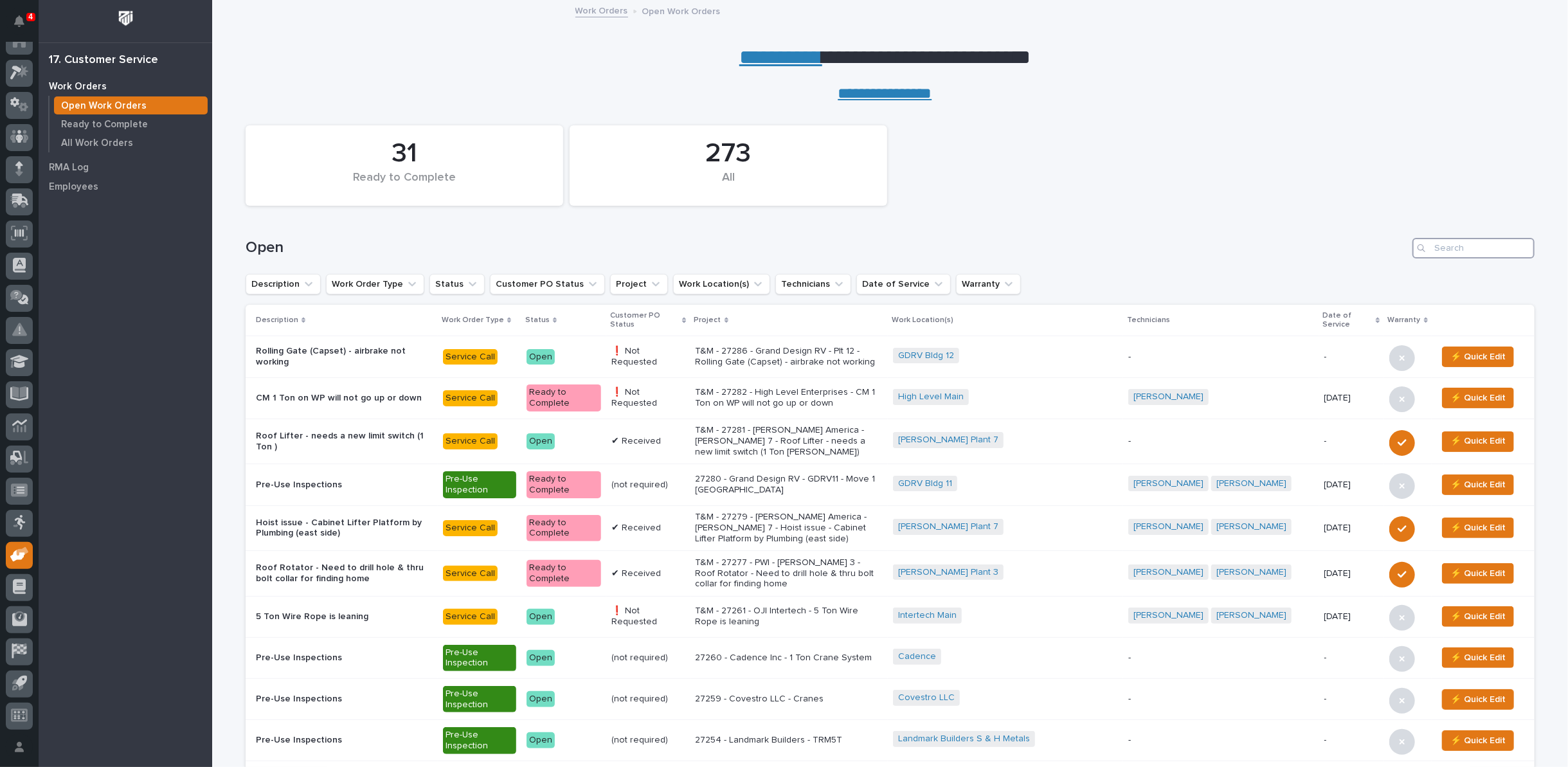
click at [1466, 243] on input "Search" at bounding box center [1473, 248] width 122 height 21
type input "27200"
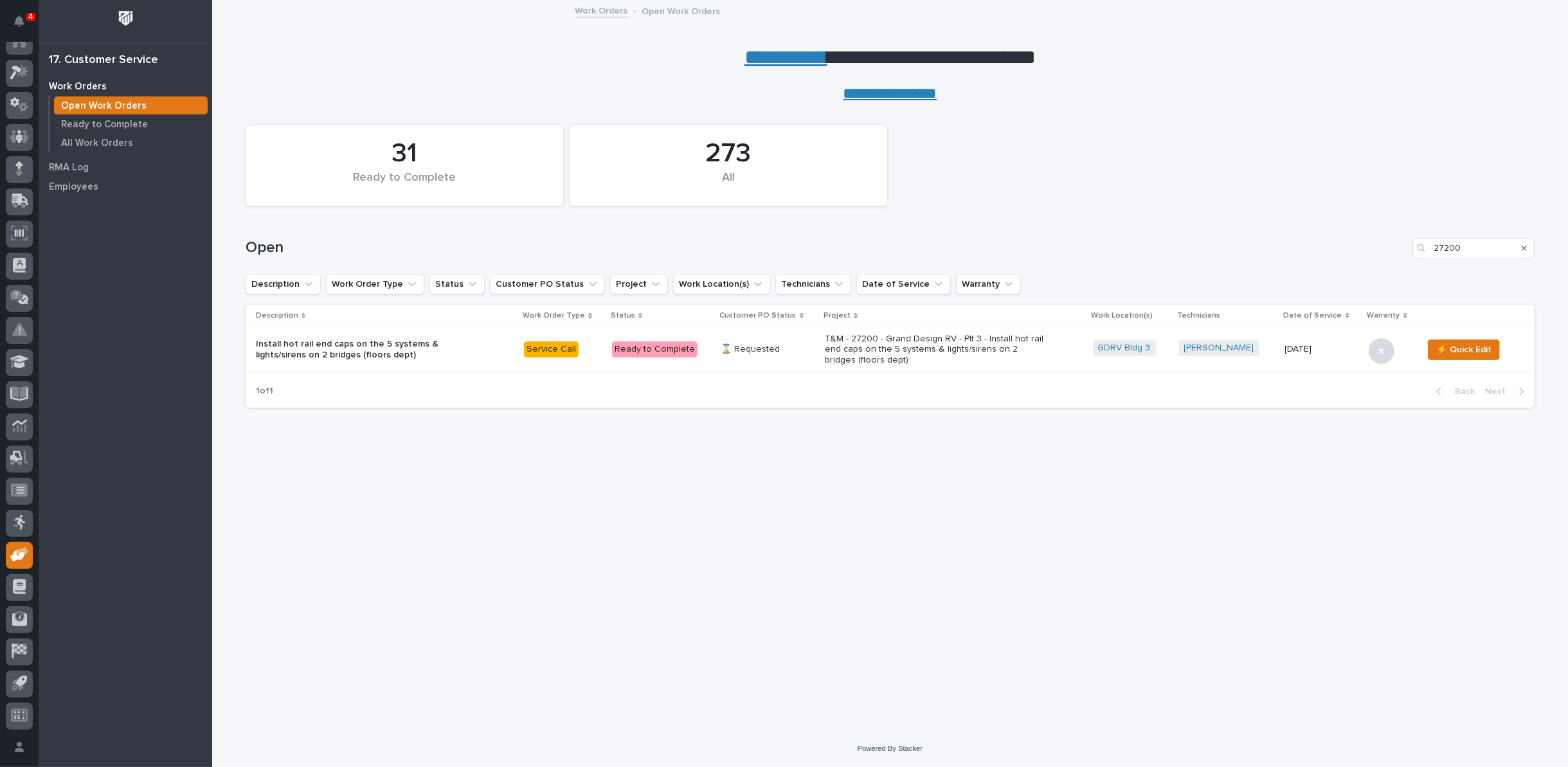
click at [899, 345] on p "T&M - 27200 - Grand Design RV - Plt 3 - Install hot rail end caps on the 5 syst…" at bounding box center [937, 349] width 225 height 32
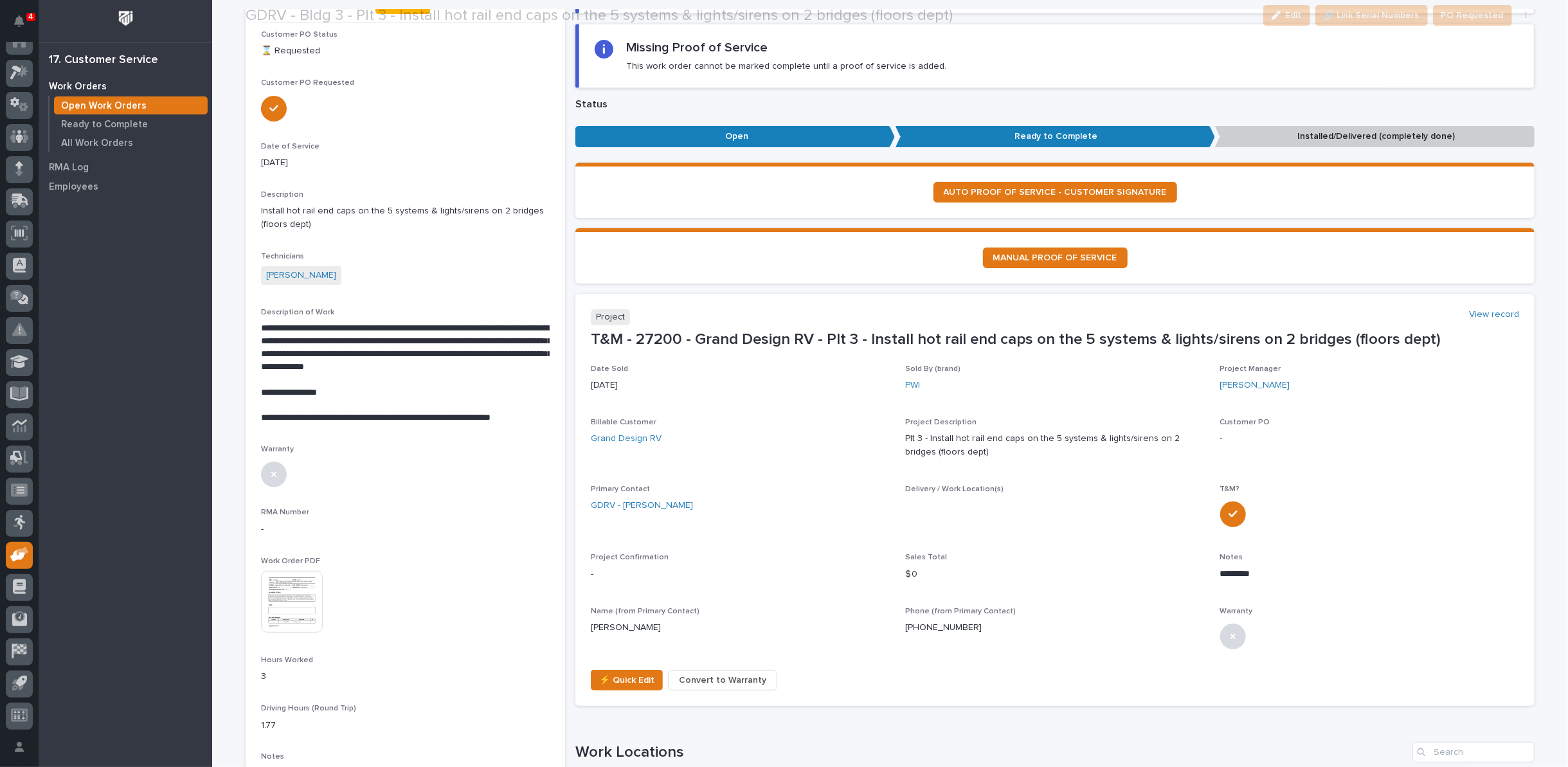
scroll to position [143, 0]
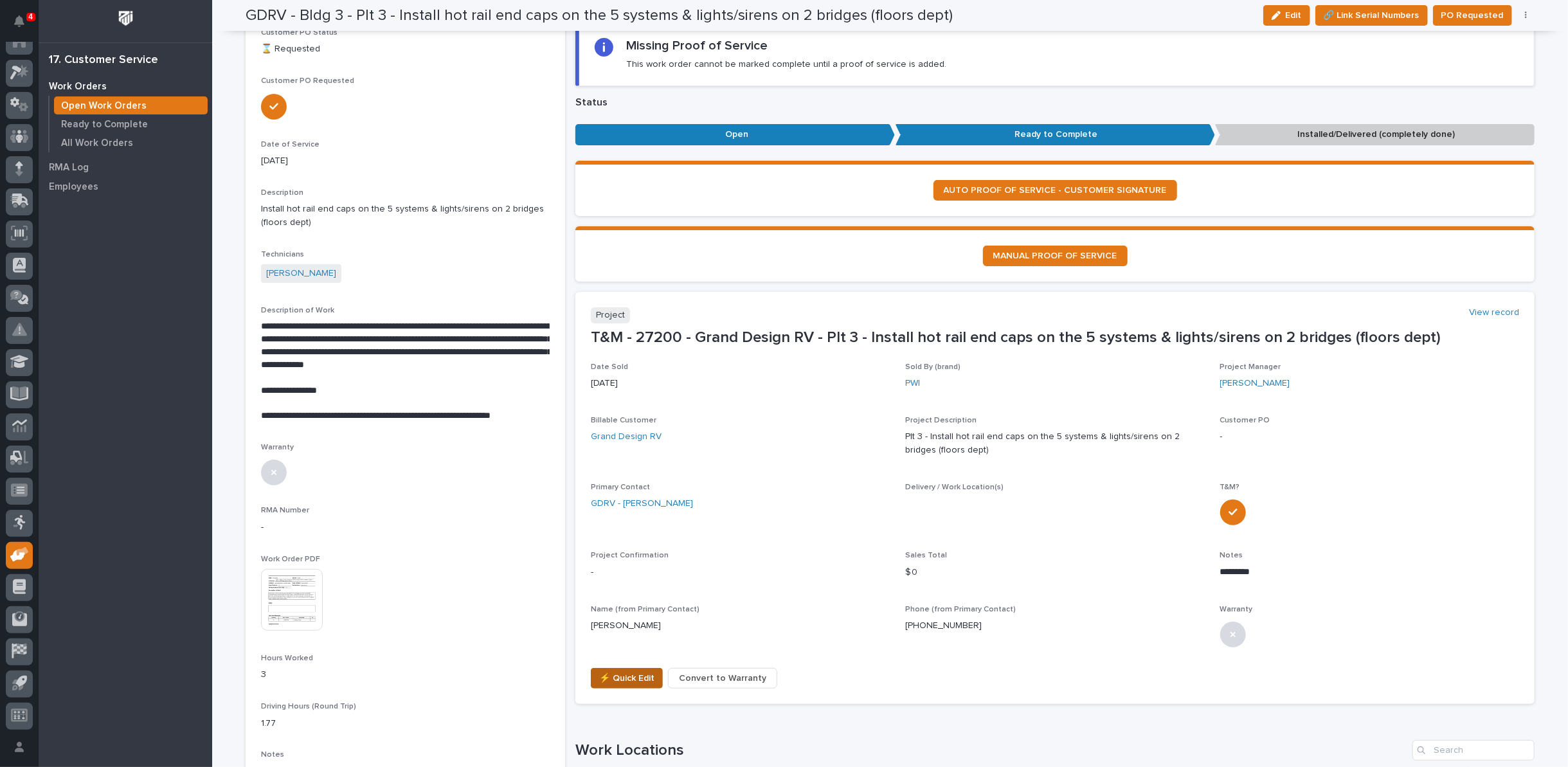
click at [621, 680] on span "⚡ Quick Edit" at bounding box center [627, 678] width 55 height 16
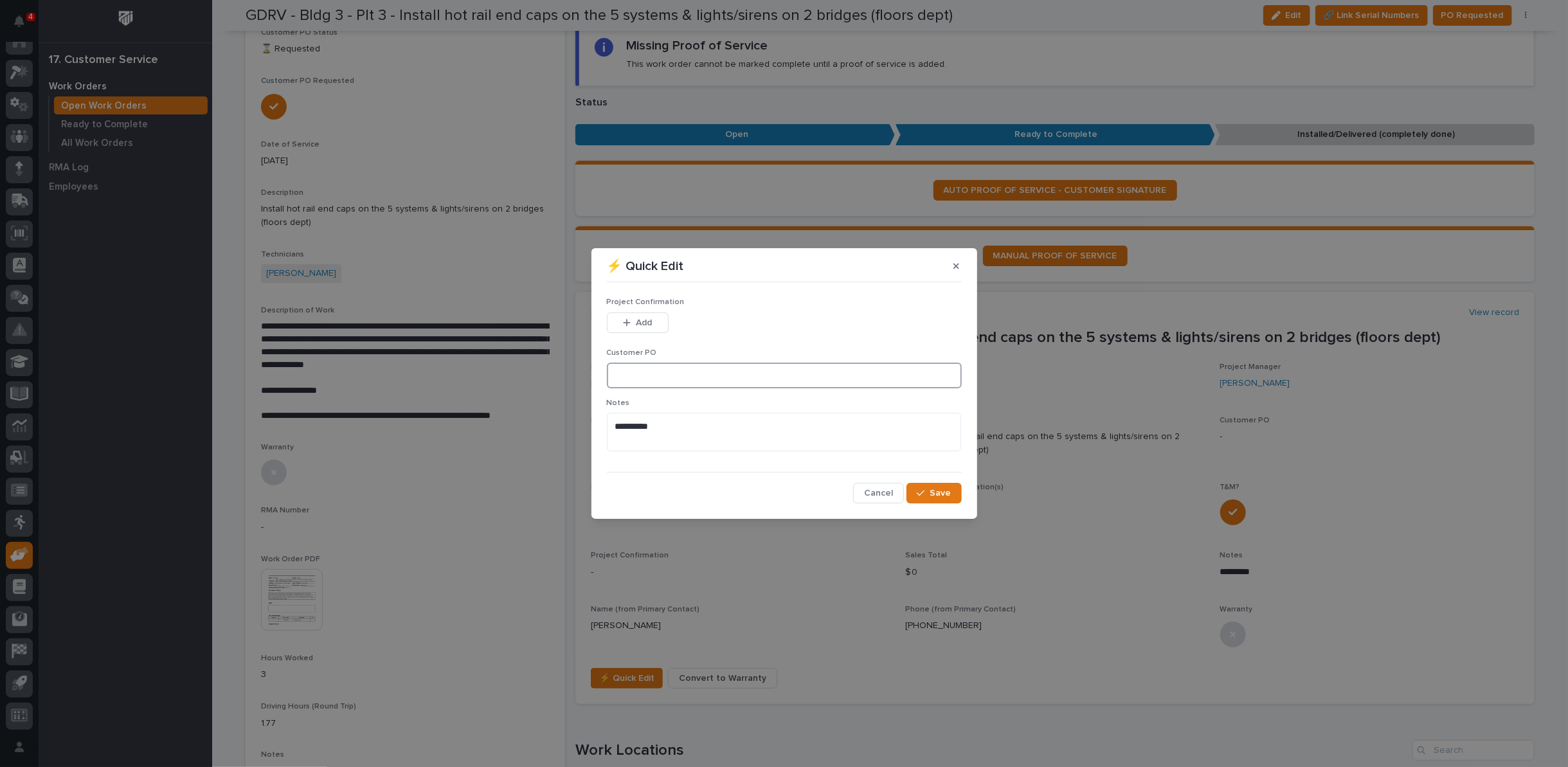
click at [640, 378] on input at bounding box center [784, 375] width 355 height 25
type input "CP3-1064019"
click at [659, 318] on button "Add" at bounding box center [638, 323] width 62 height 21
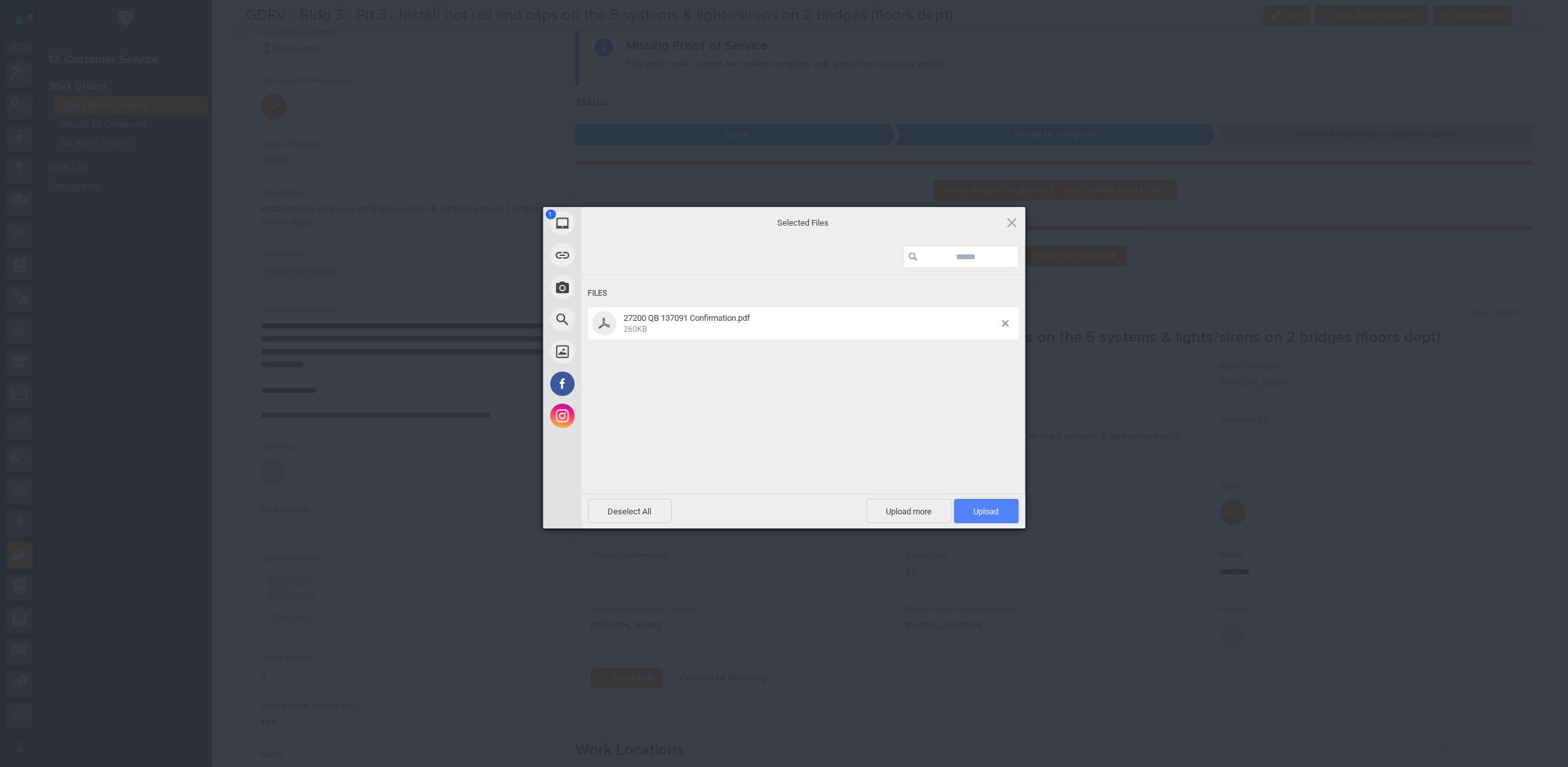
click at [989, 517] on span "Upload 1" at bounding box center [986, 511] width 65 height 25
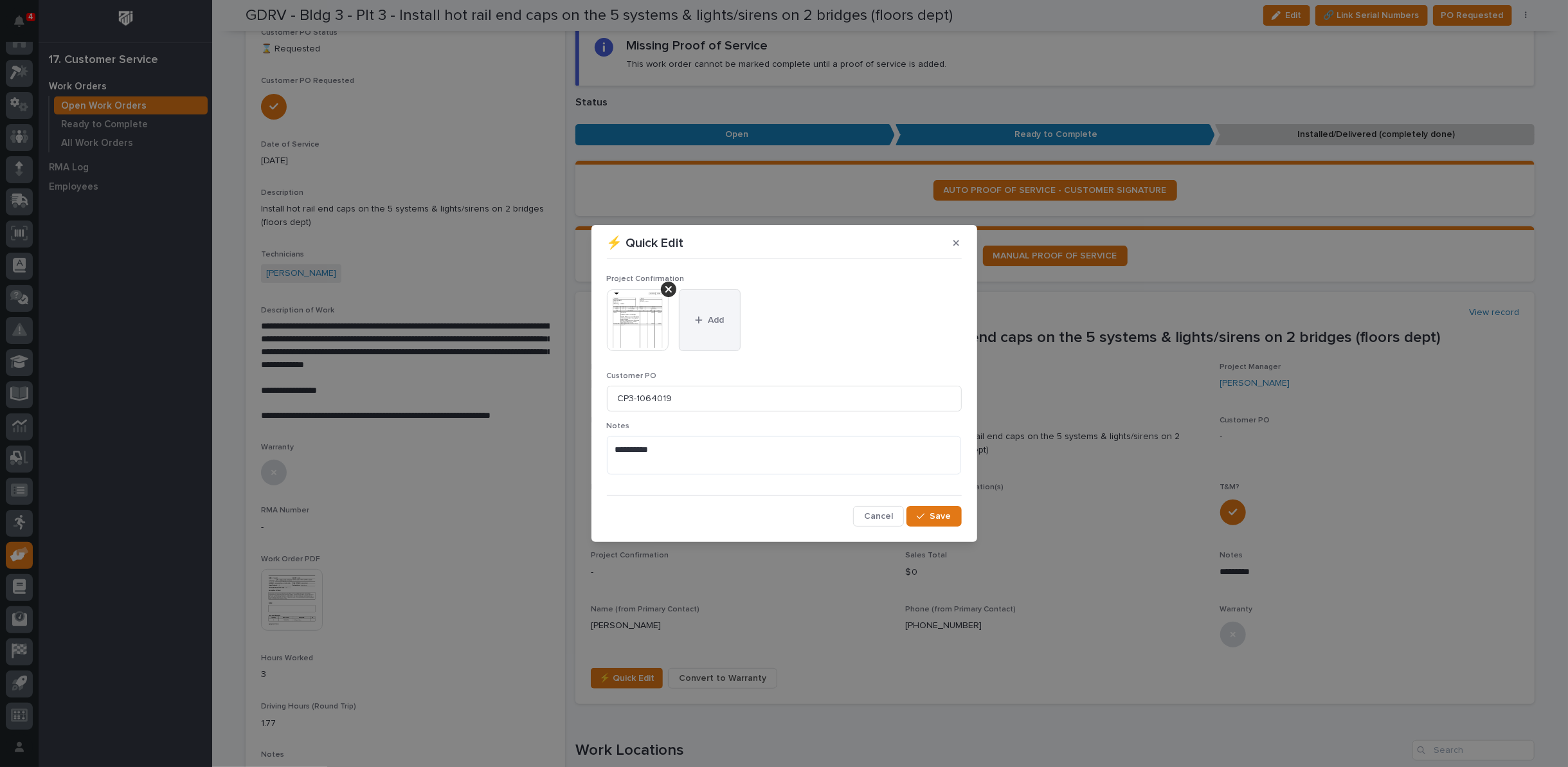
click at [714, 317] on span "Add" at bounding box center [716, 320] width 16 height 11
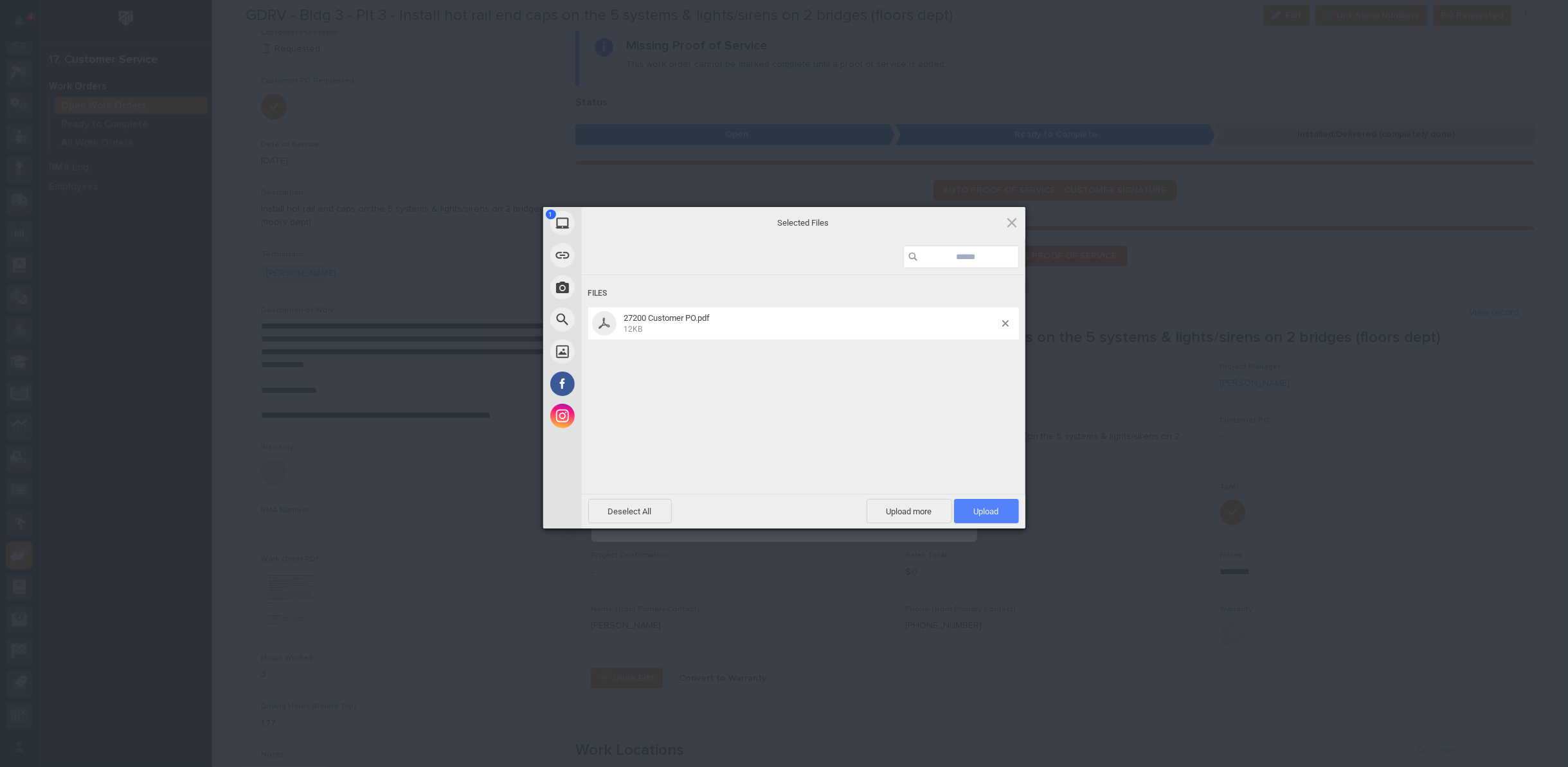
click at [978, 508] on span "Upload 1" at bounding box center [987, 511] width 25 height 10
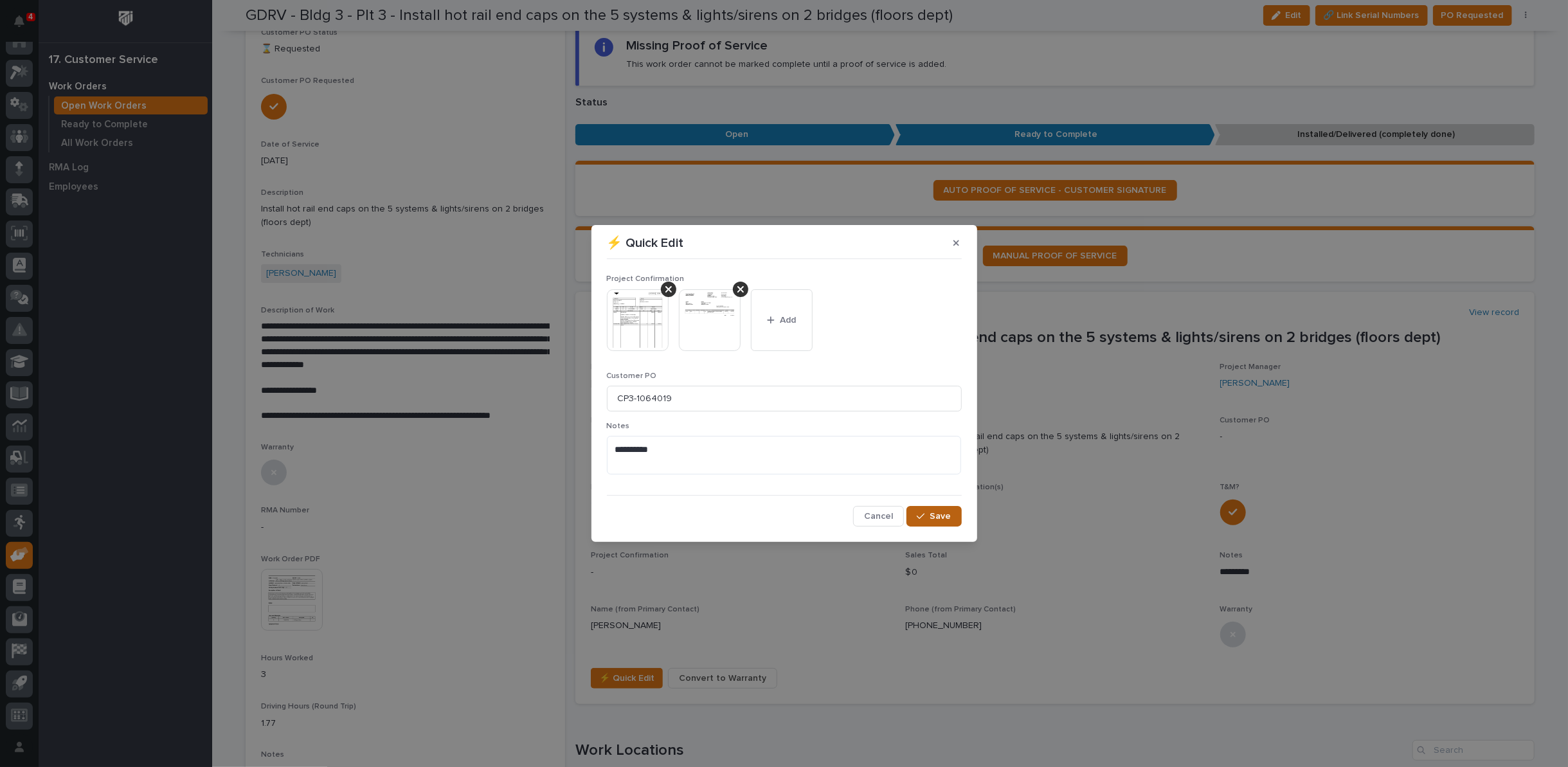
click at [934, 513] on span "Save" at bounding box center [941, 516] width 21 height 11
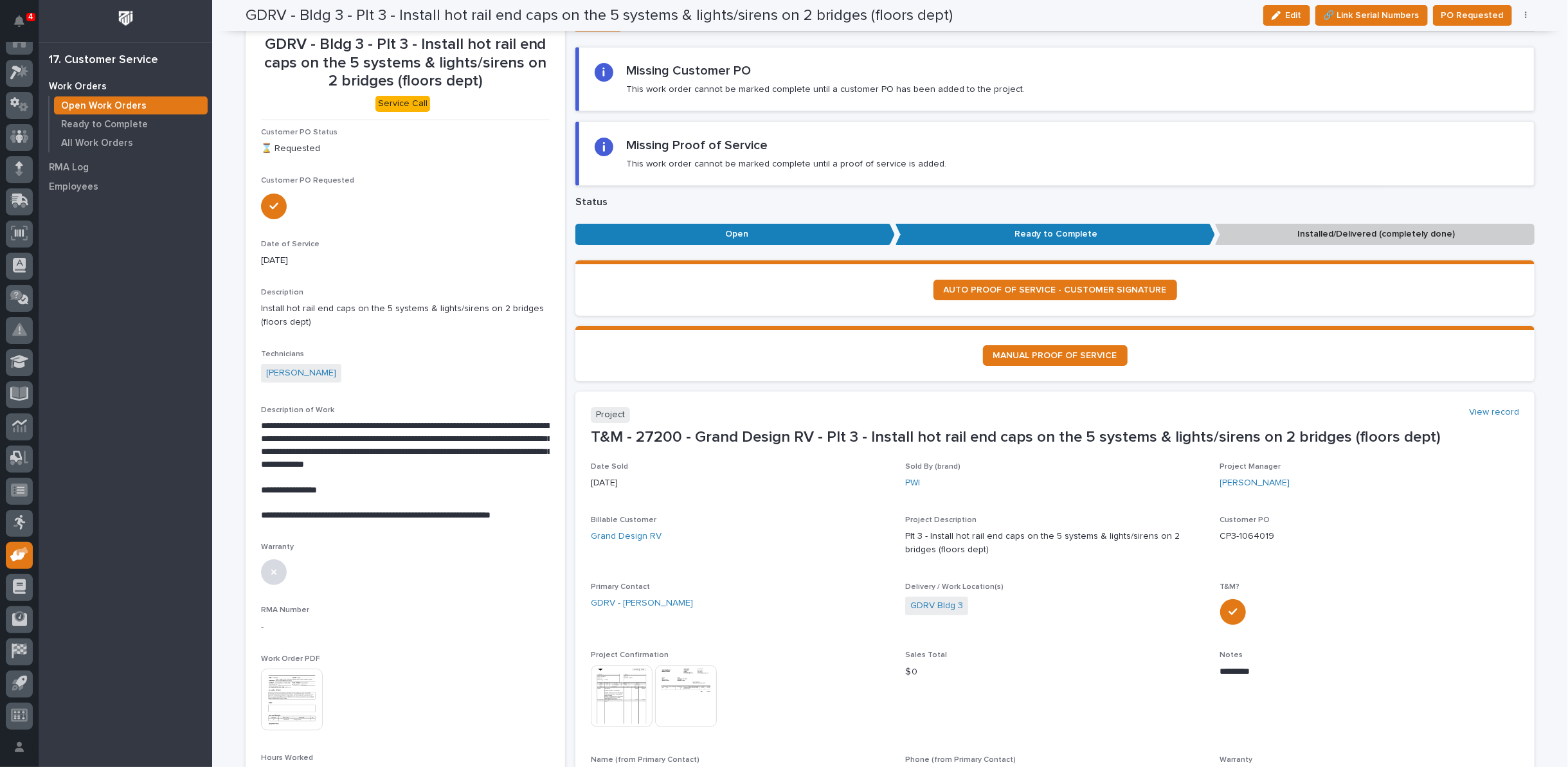
scroll to position [0, 0]
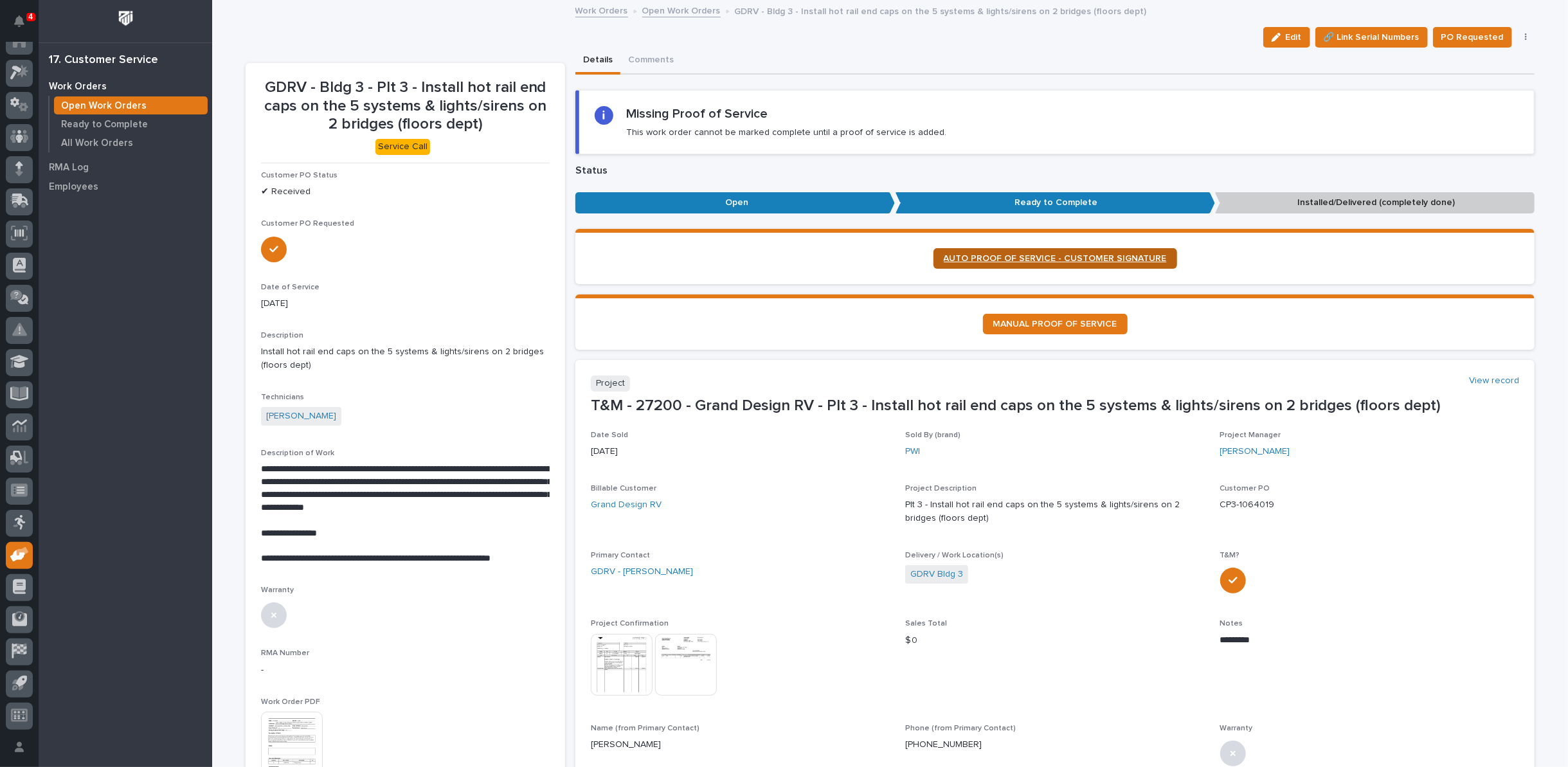
click at [1031, 255] on span "AUTO PROOF OF SERVICE - CUSTOMER SIGNATURE" at bounding box center [1055, 259] width 223 height 9
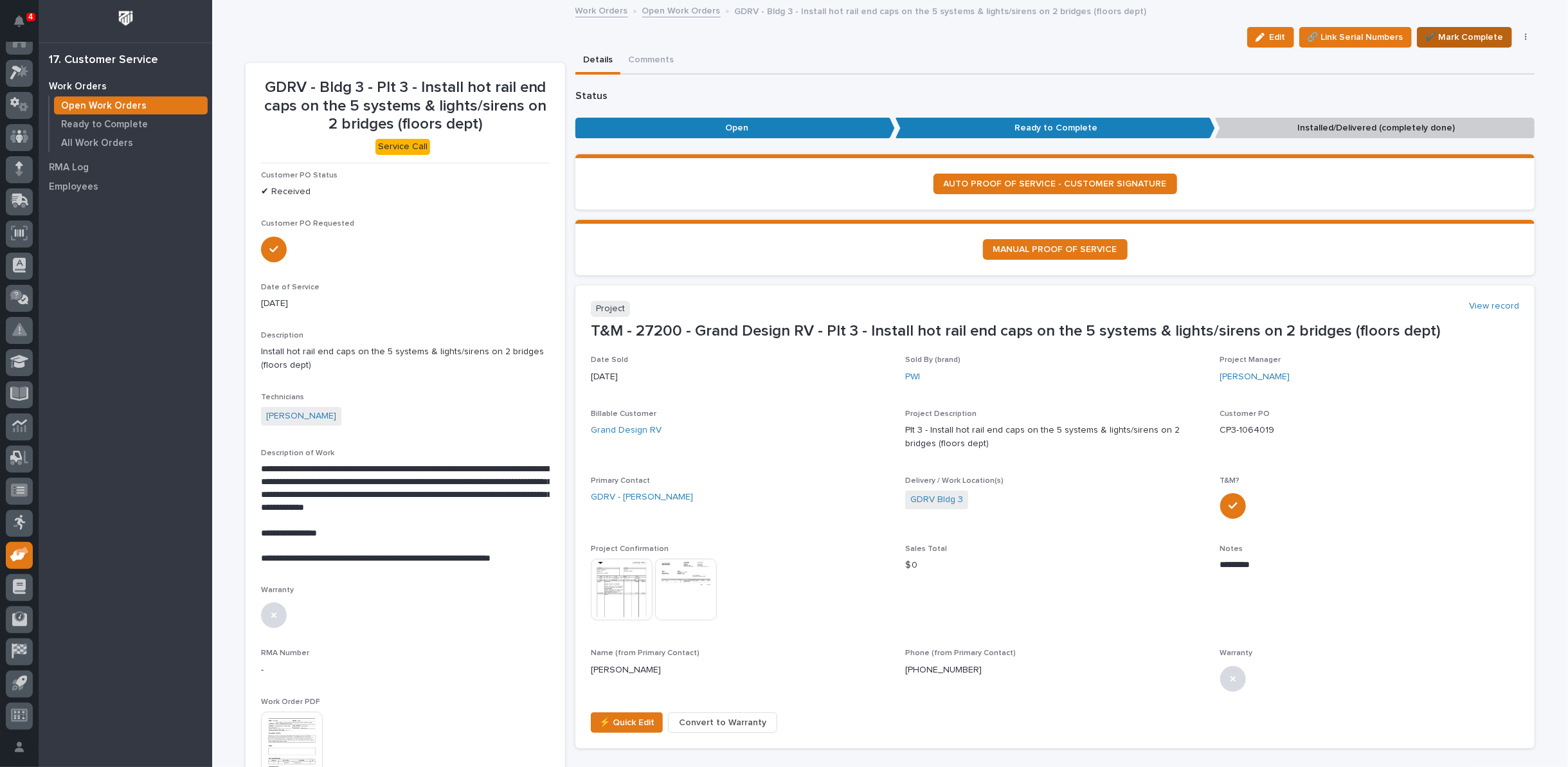
click at [1462, 37] on span "✔️ Mark Complete" at bounding box center [1464, 37] width 79 height 16
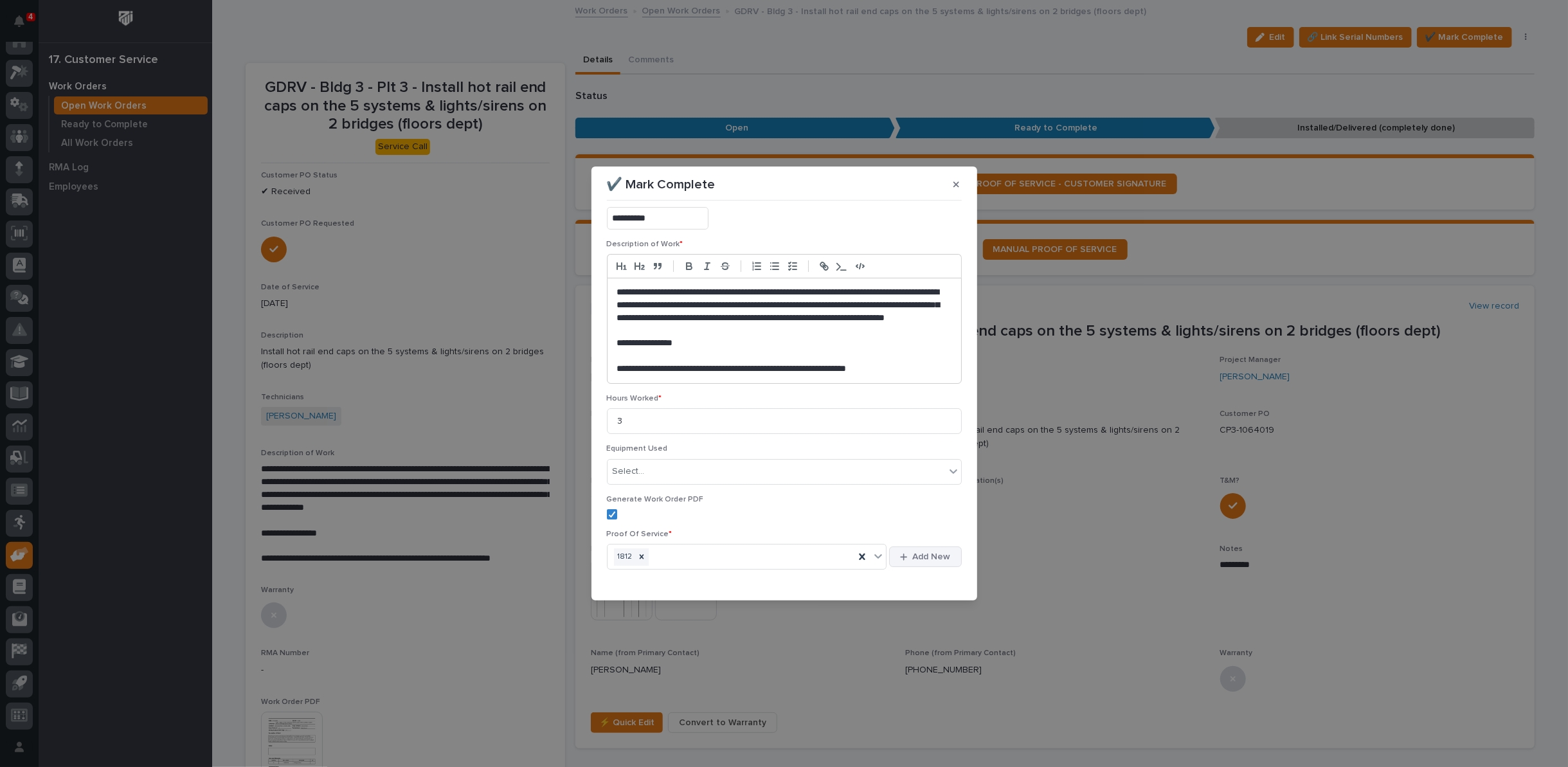
scroll to position [107, 0]
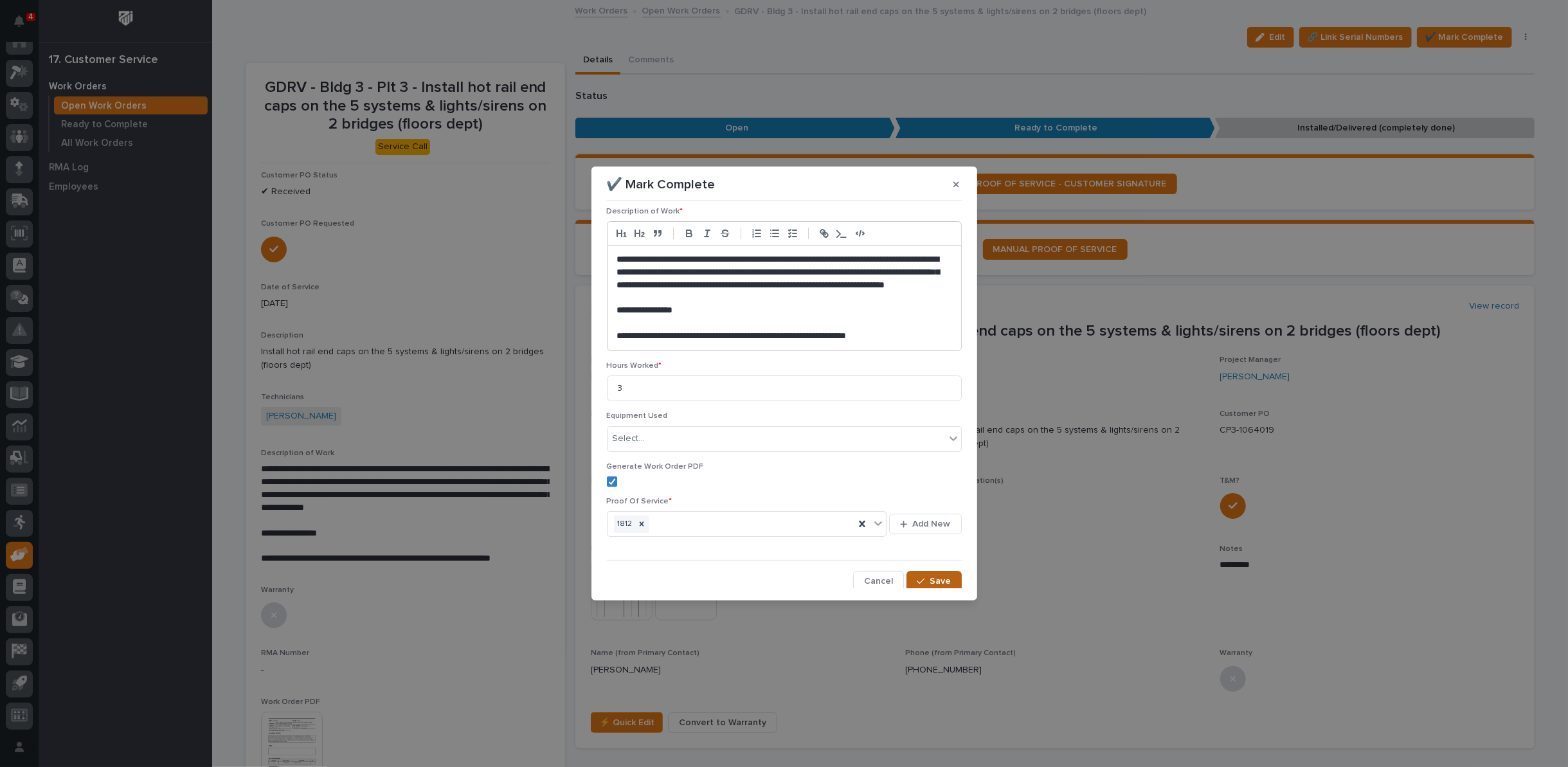
click at [930, 579] on span "Save" at bounding box center [941, 581] width 21 height 11
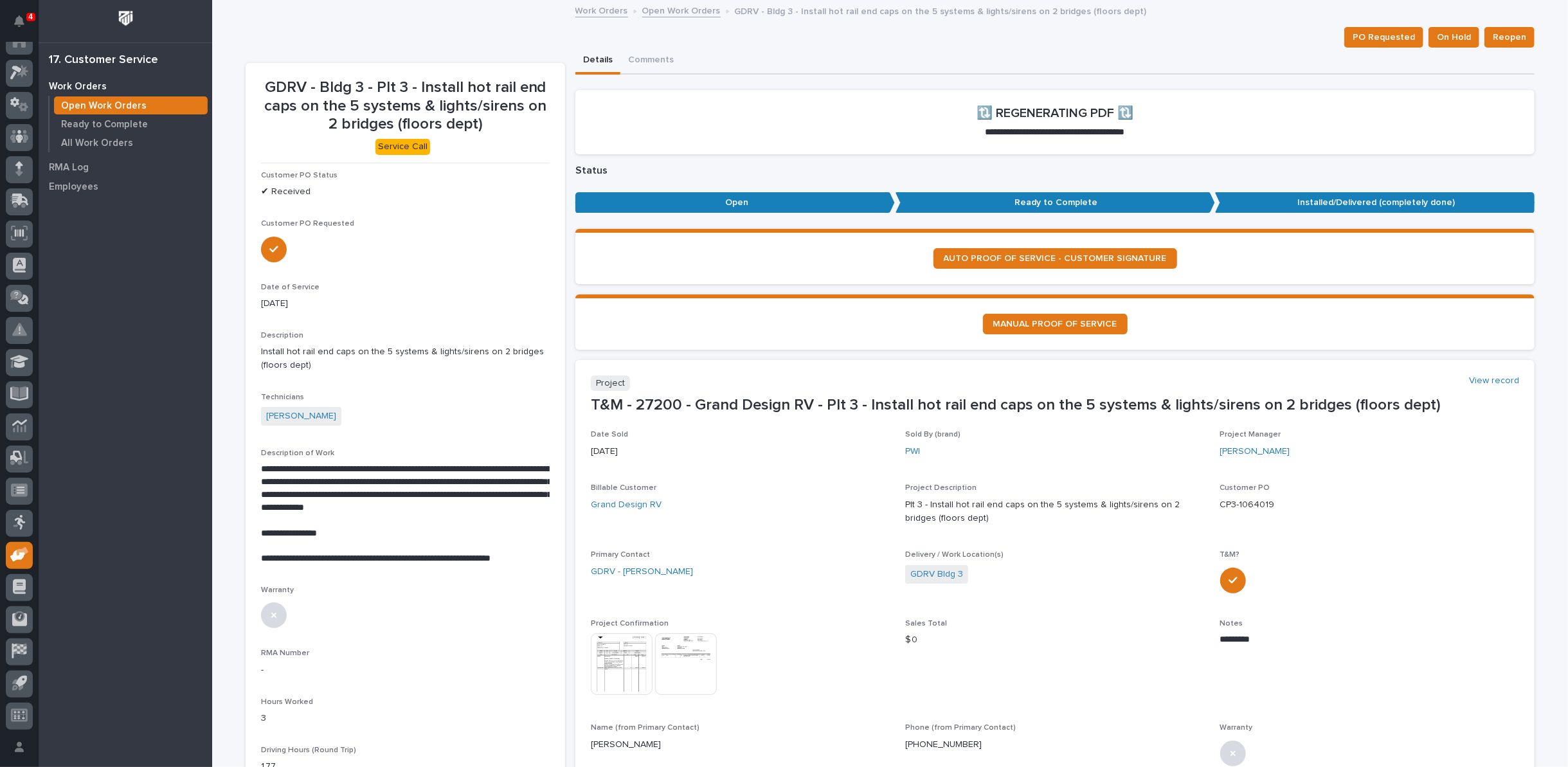
click at [683, 9] on link "Open Work Orders" at bounding box center [681, 10] width 79 height 15
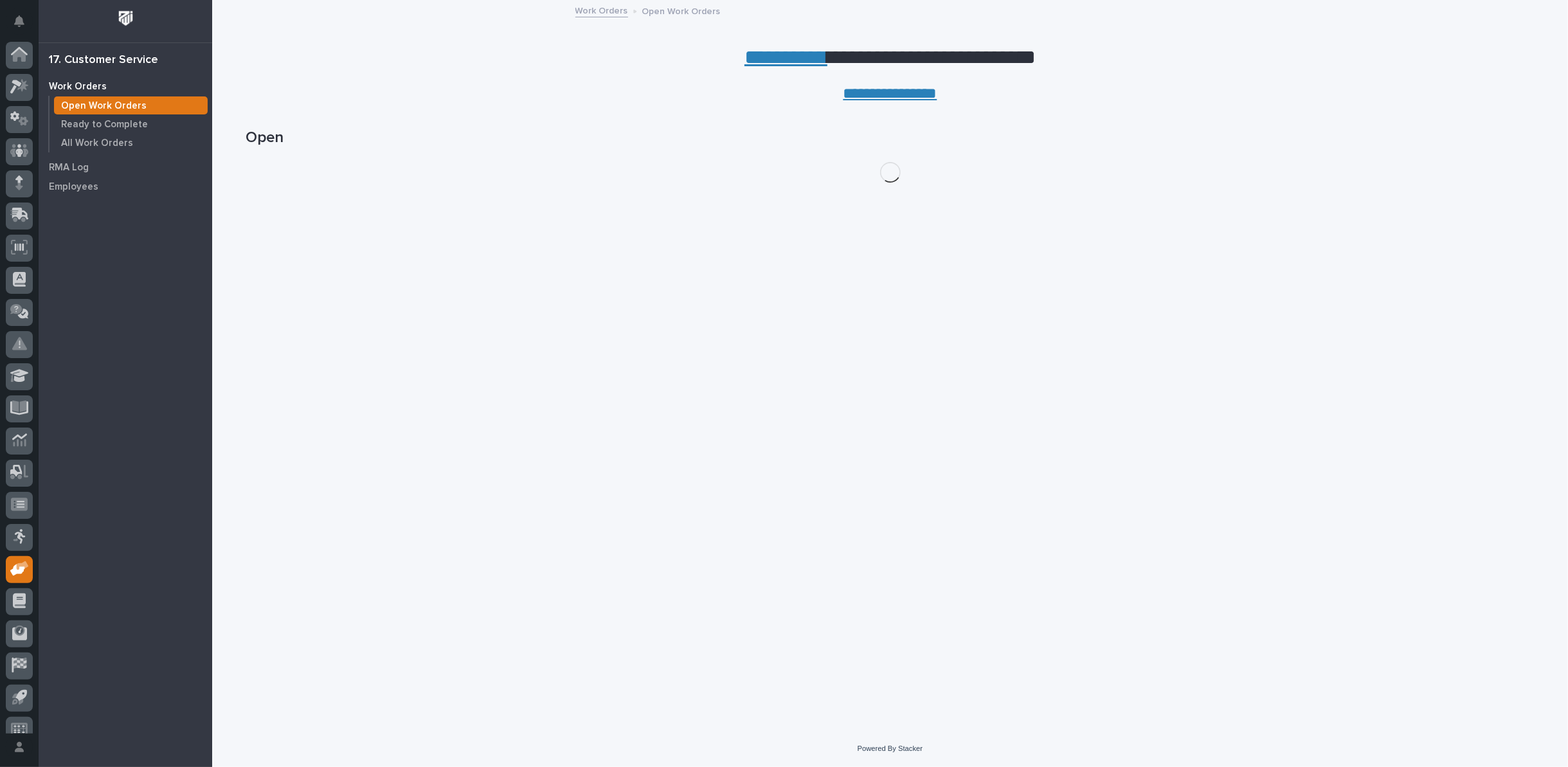
scroll to position [14, 0]
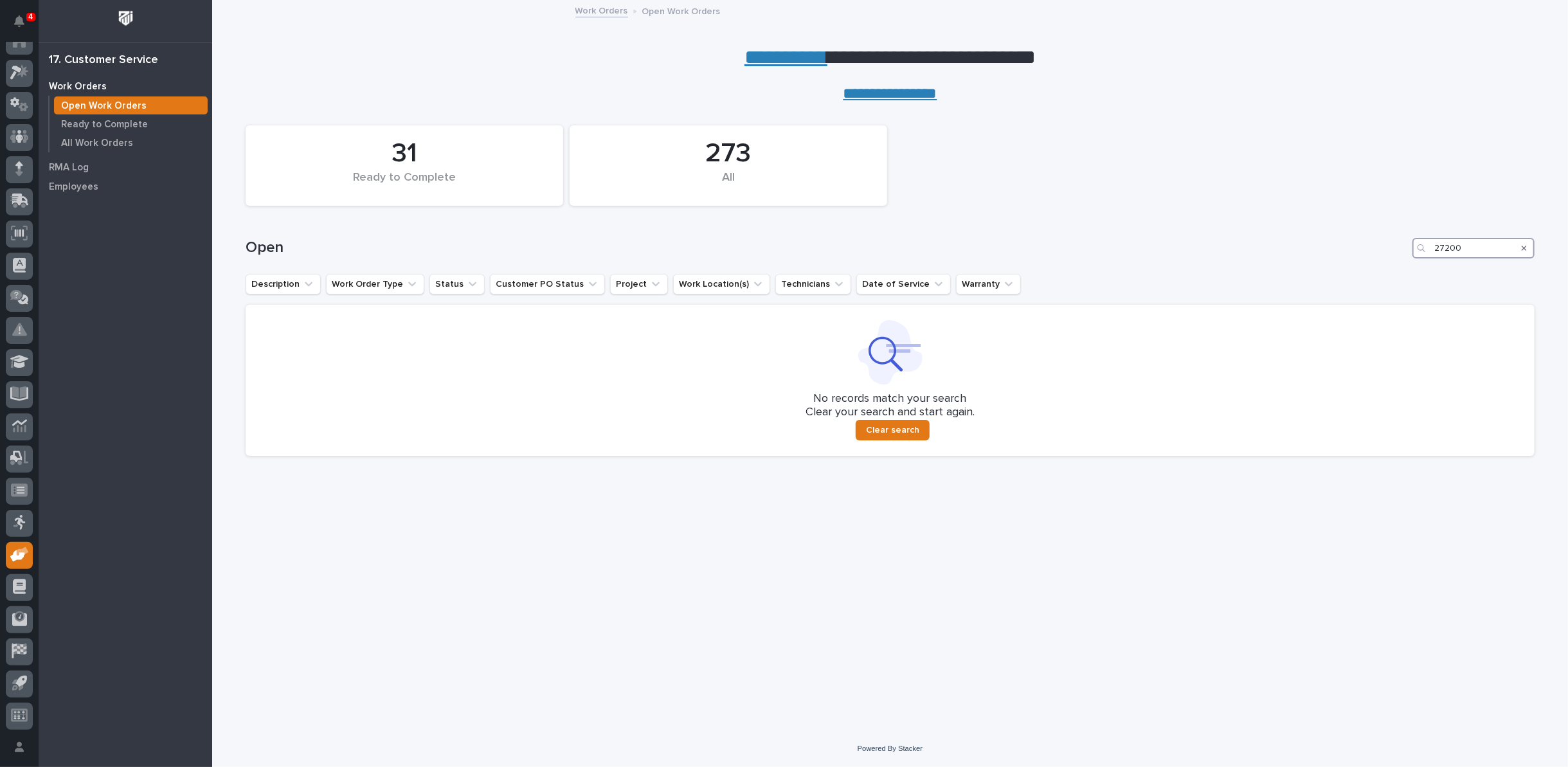
drag, startPoint x: 1476, startPoint y: 249, endPoint x: 1329, endPoint y: 253, distance: 147.1
click at [1329, 253] on div "Open 27200" at bounding box center [890, 248] width 1289 height 21
type input "27282"
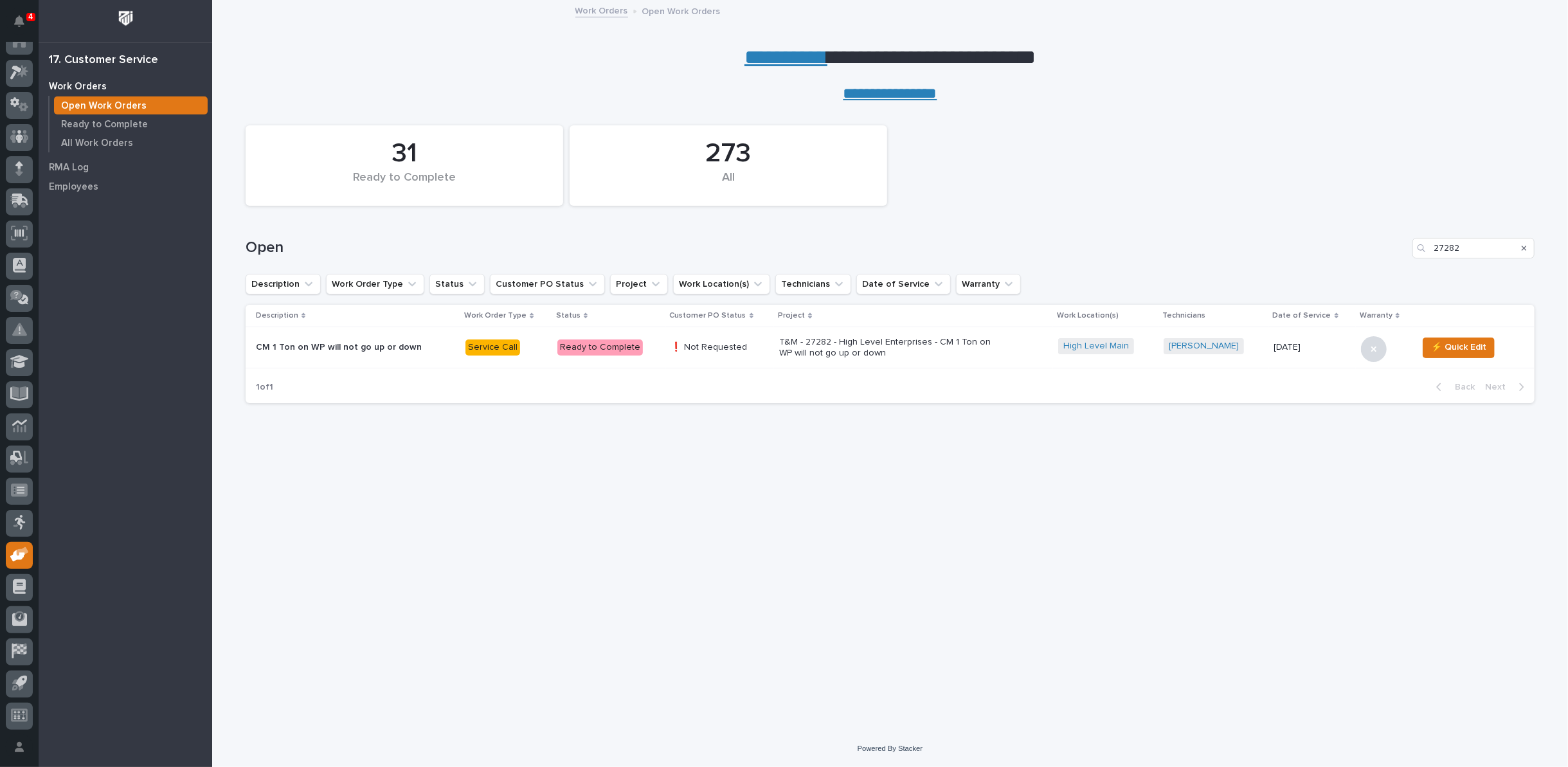
click at [852, 342] on p "T&M - 27282 - High Level Enterprises - CM 1 Ton on WP will not go up or down" at bounding box center [891, 348] width 225 height 22
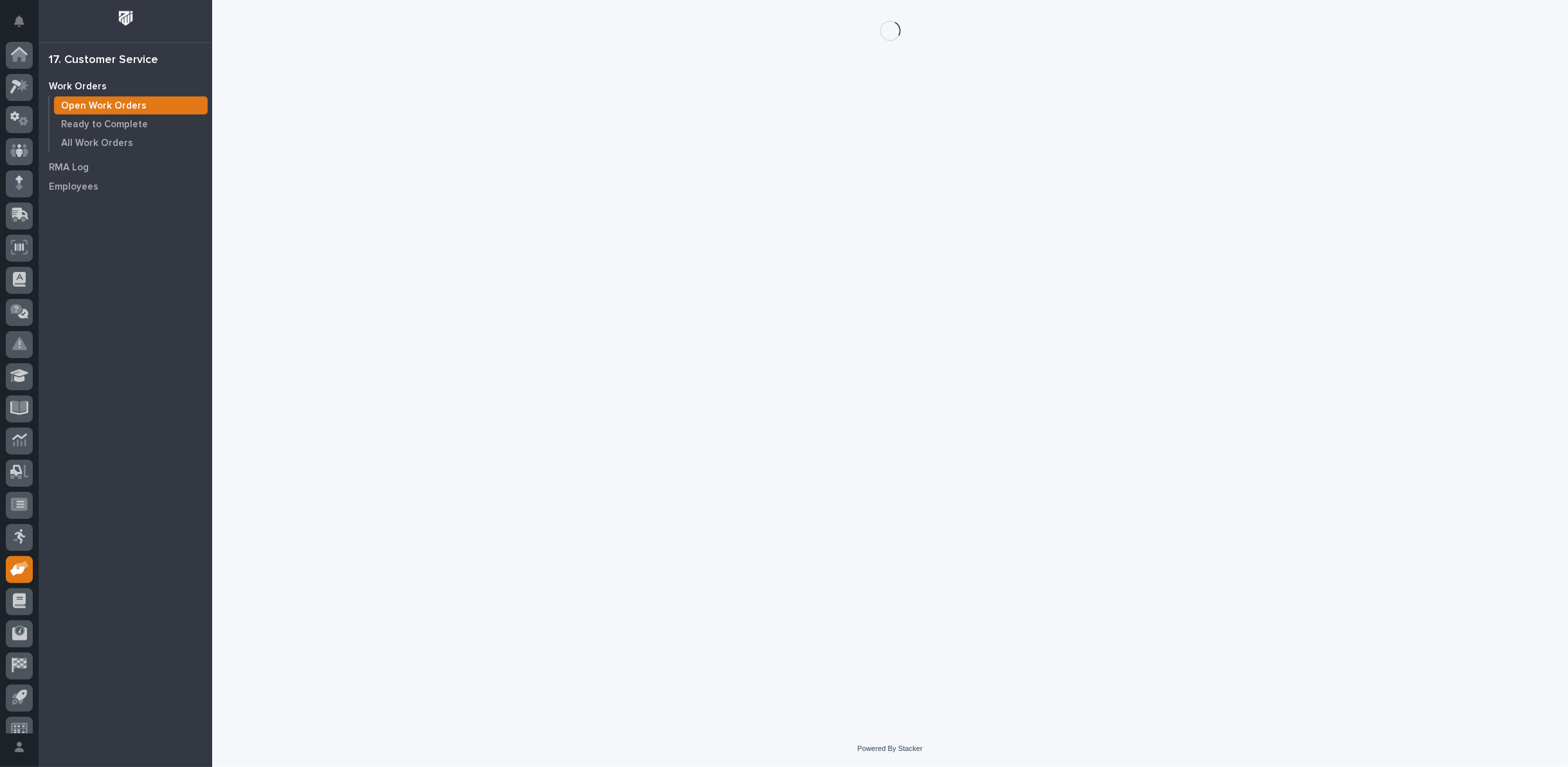
scroll to position [14, 0]
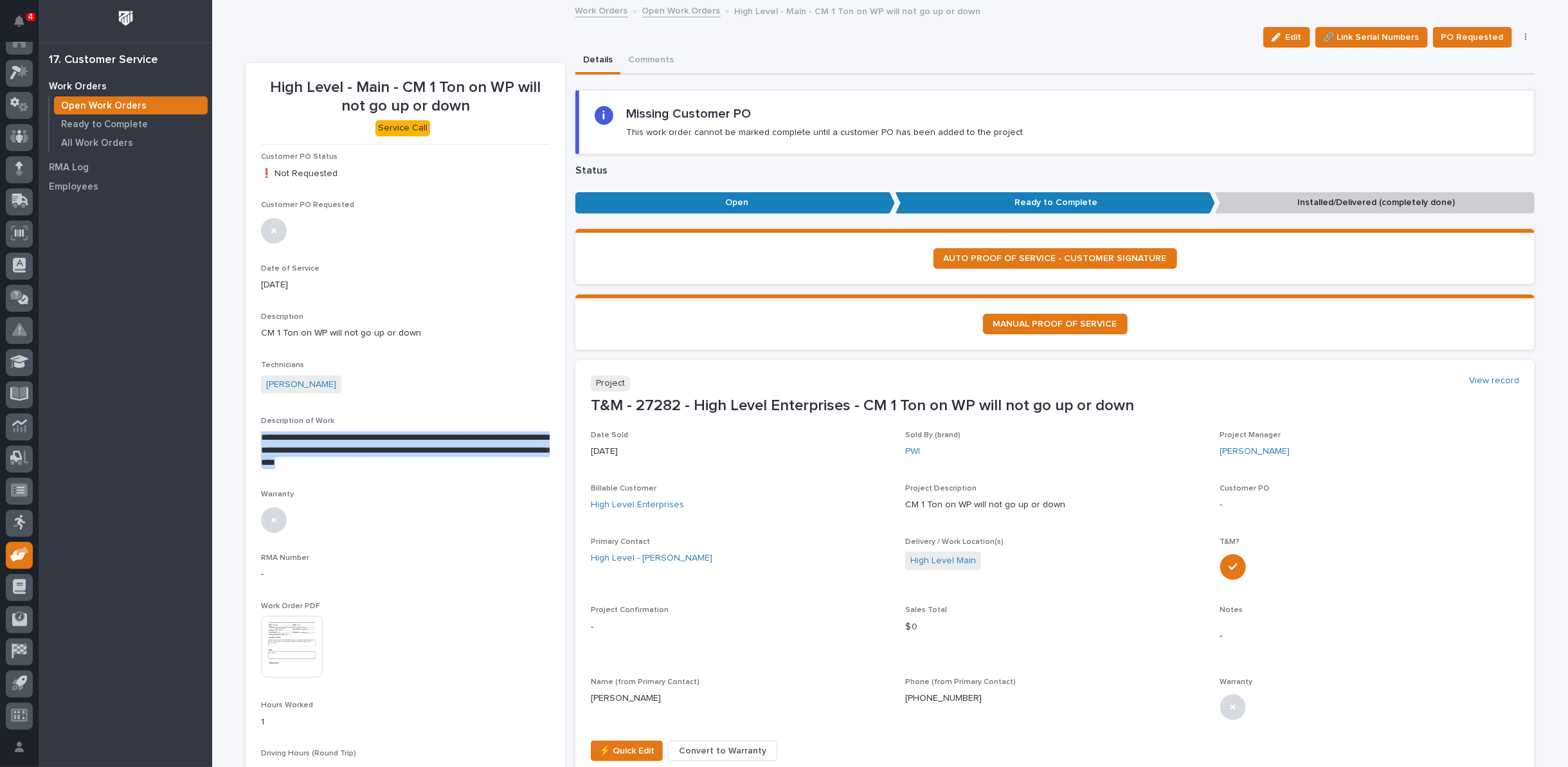
drag, startPoint x: 257, startPoint y: 434, endPoint x: 419, endPoint y: 458, distance: 163.8
click at [419, 458] on p "**********" at bounding box center [405, 451] width 289 height 39
copy p "**********"
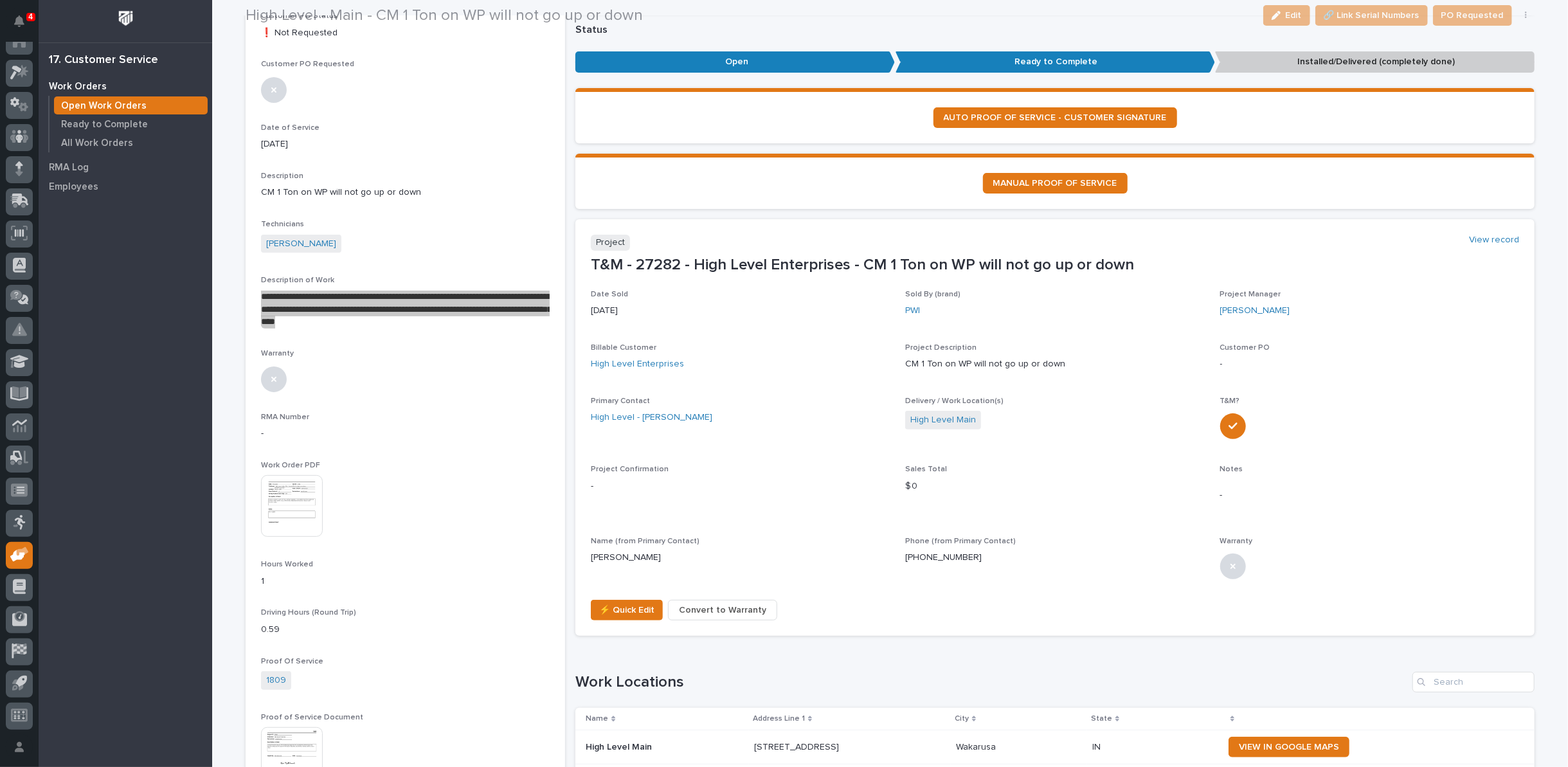
scroll to position [143, 0]
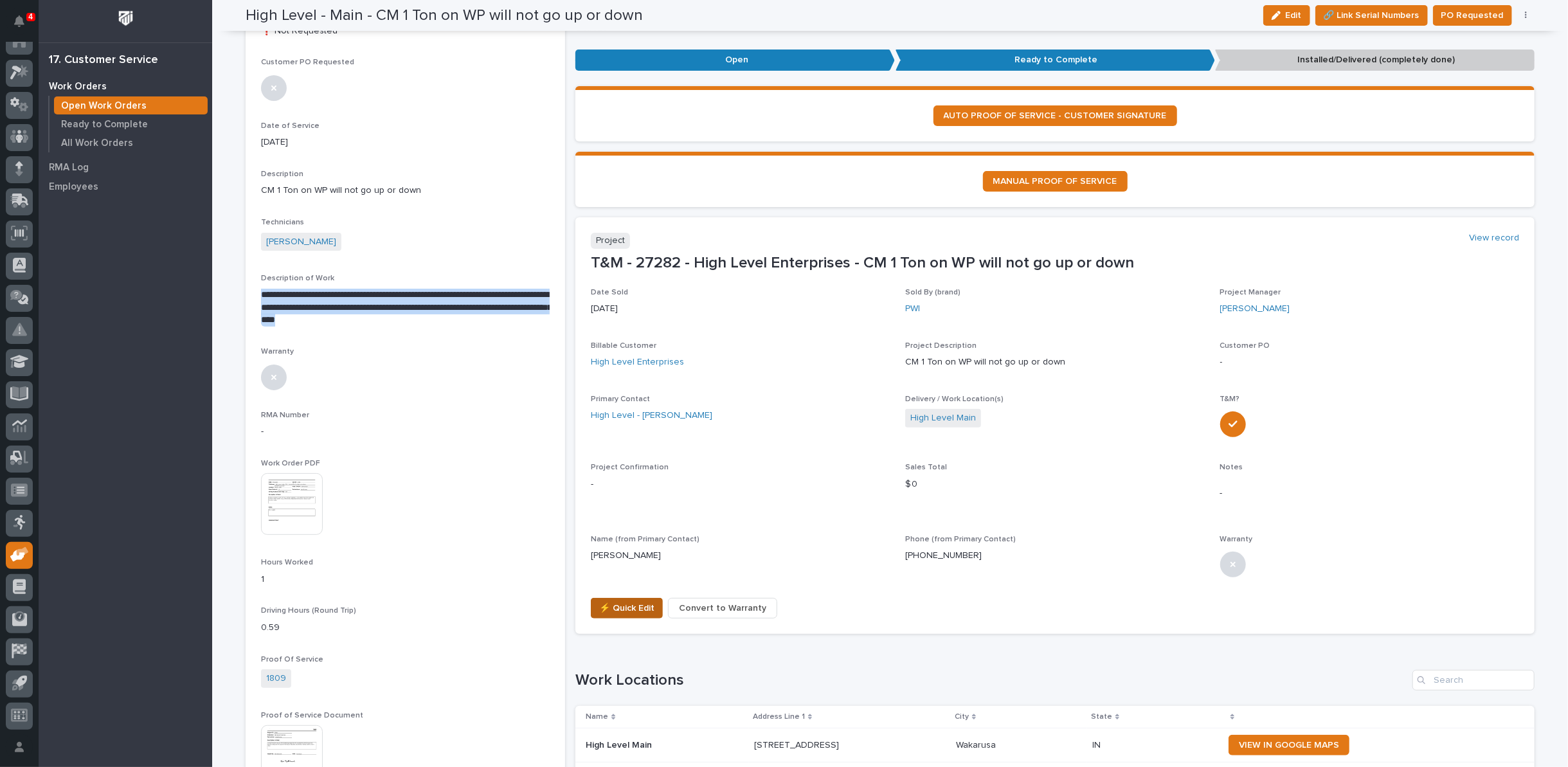
click at [606, 598] on button "⚡ Quick Edit" at bounding box center [627, 609] width 72 height 21
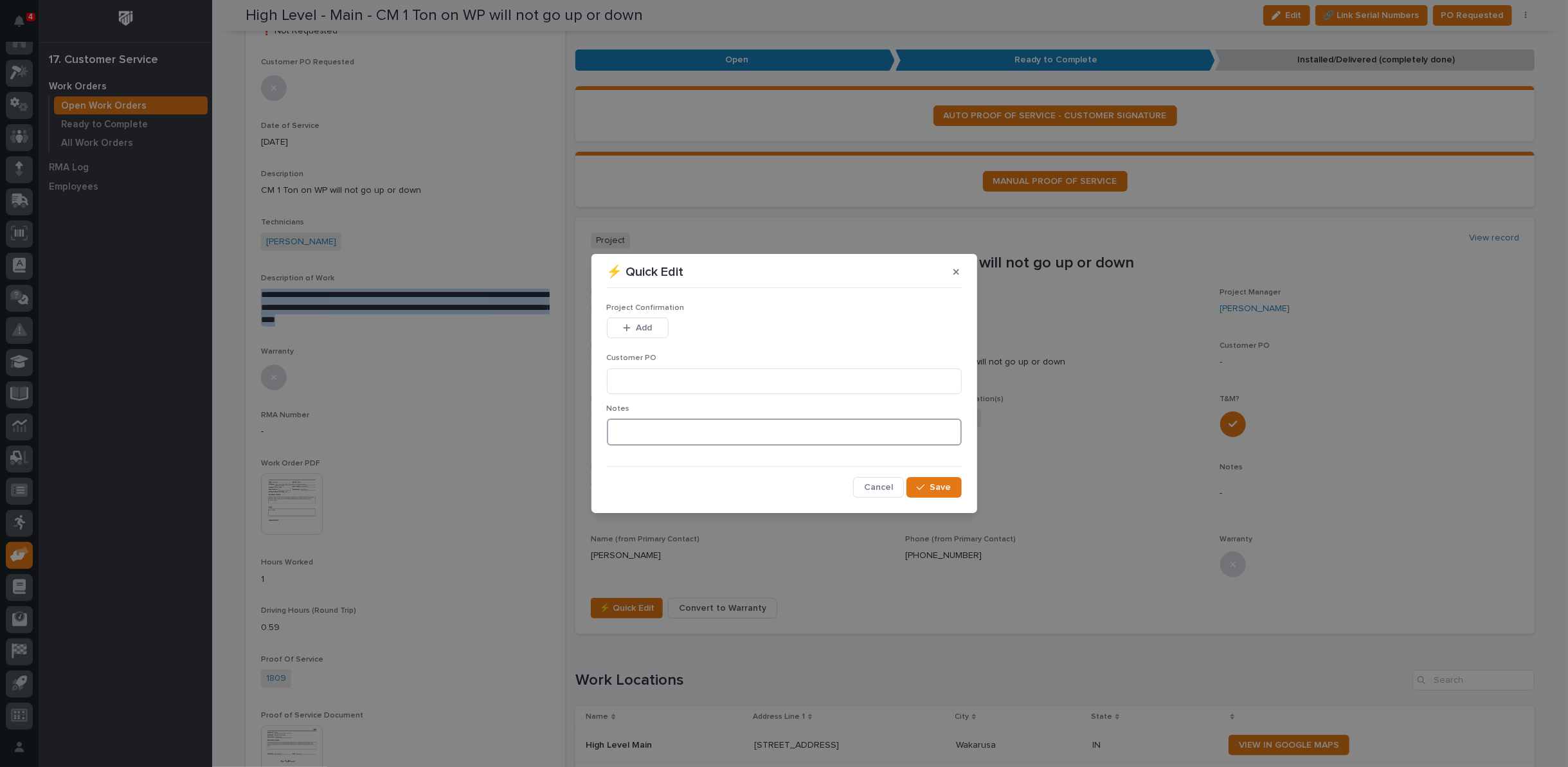
click at [642, 428] on textarea at bounding box center [784, 432] width 355 height 27
type textarea "*********"
click at [934, 485] on span "Save" at bounding box center [941, 487] width 21 height 11
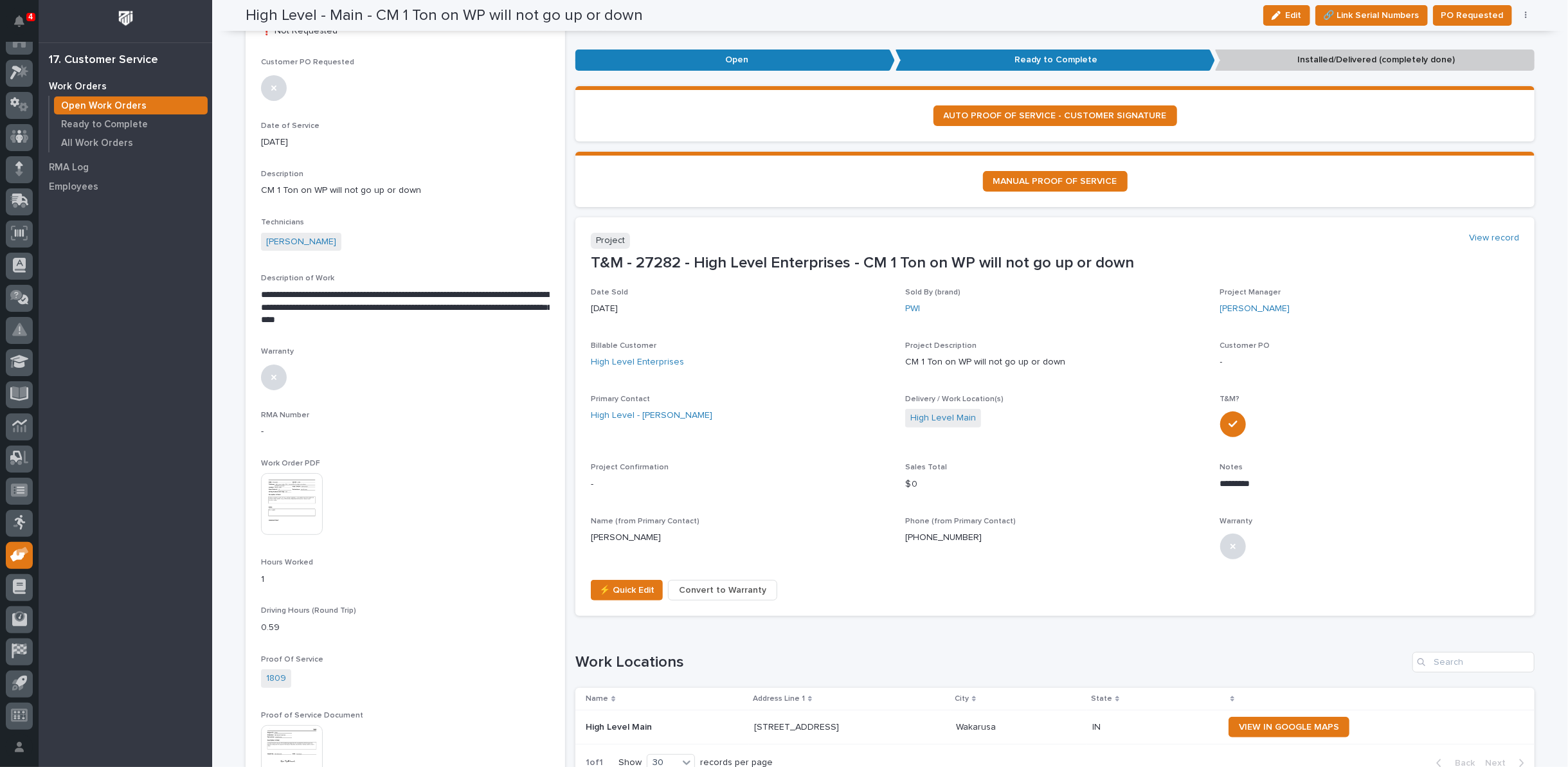
scroll to position [134, 0]
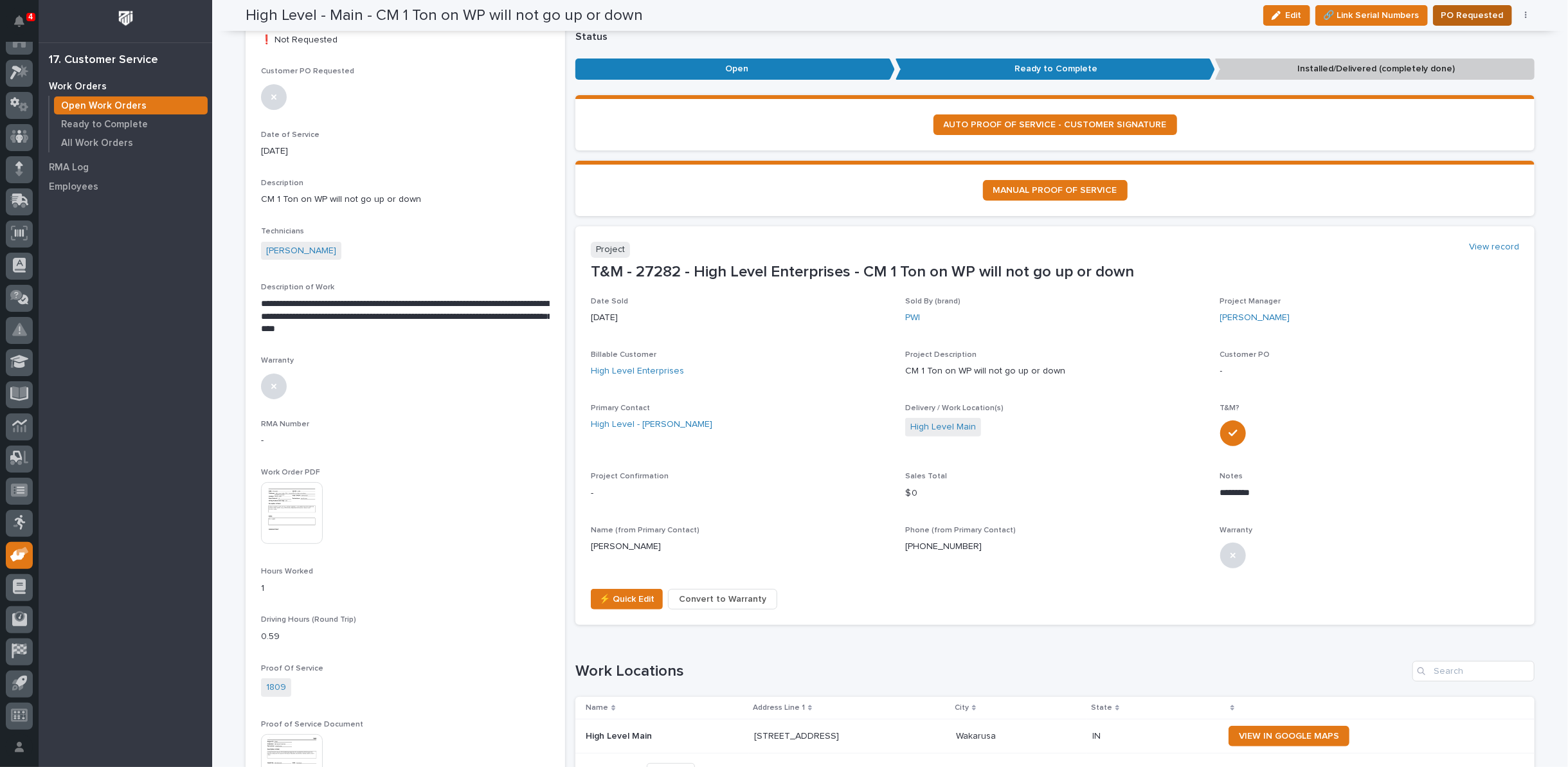
click at [1480, 13] on span "PO Requested" at bounding box center [1472, 15] width 62 height 16
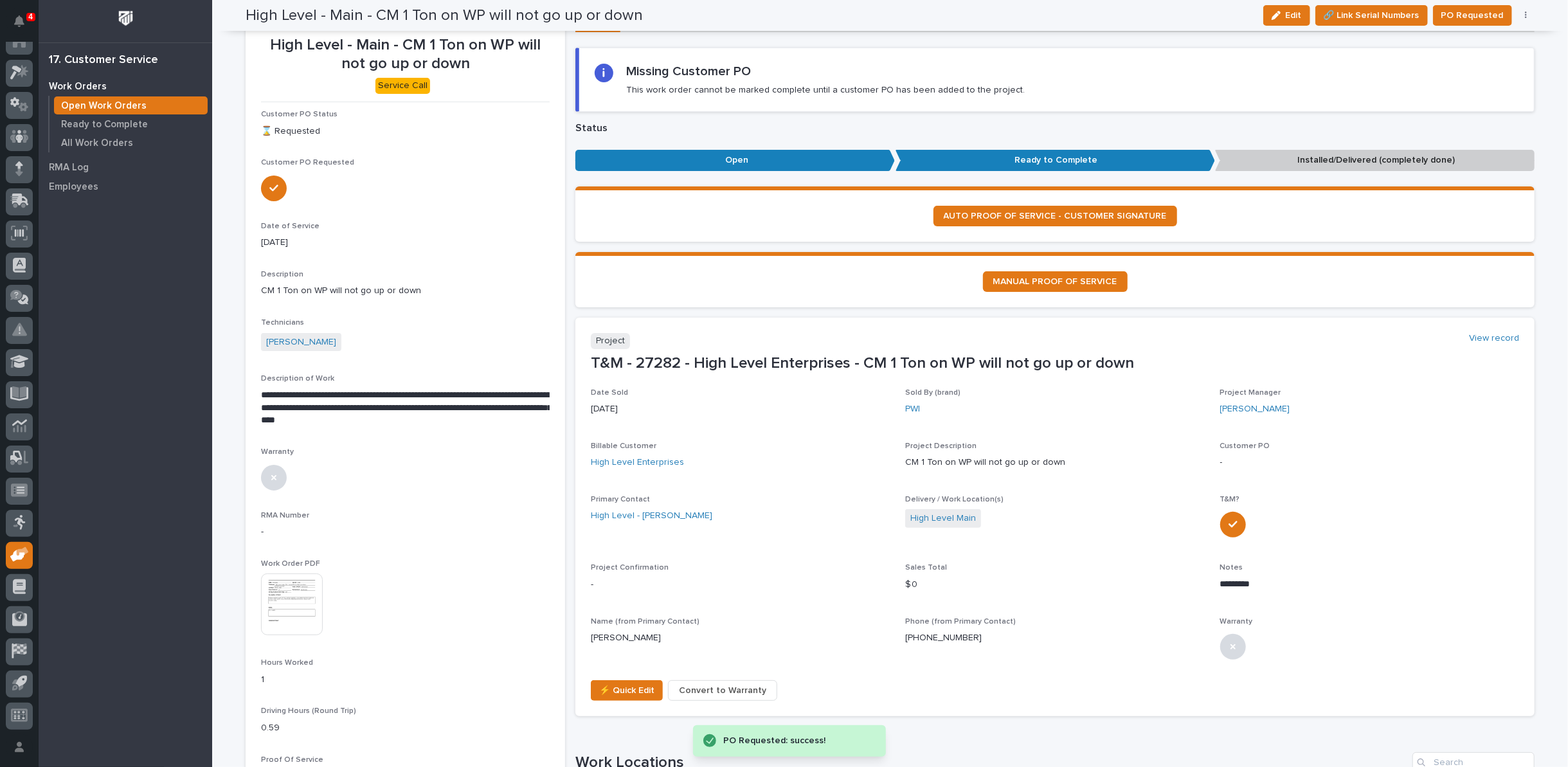
scroll to position [0, 0]
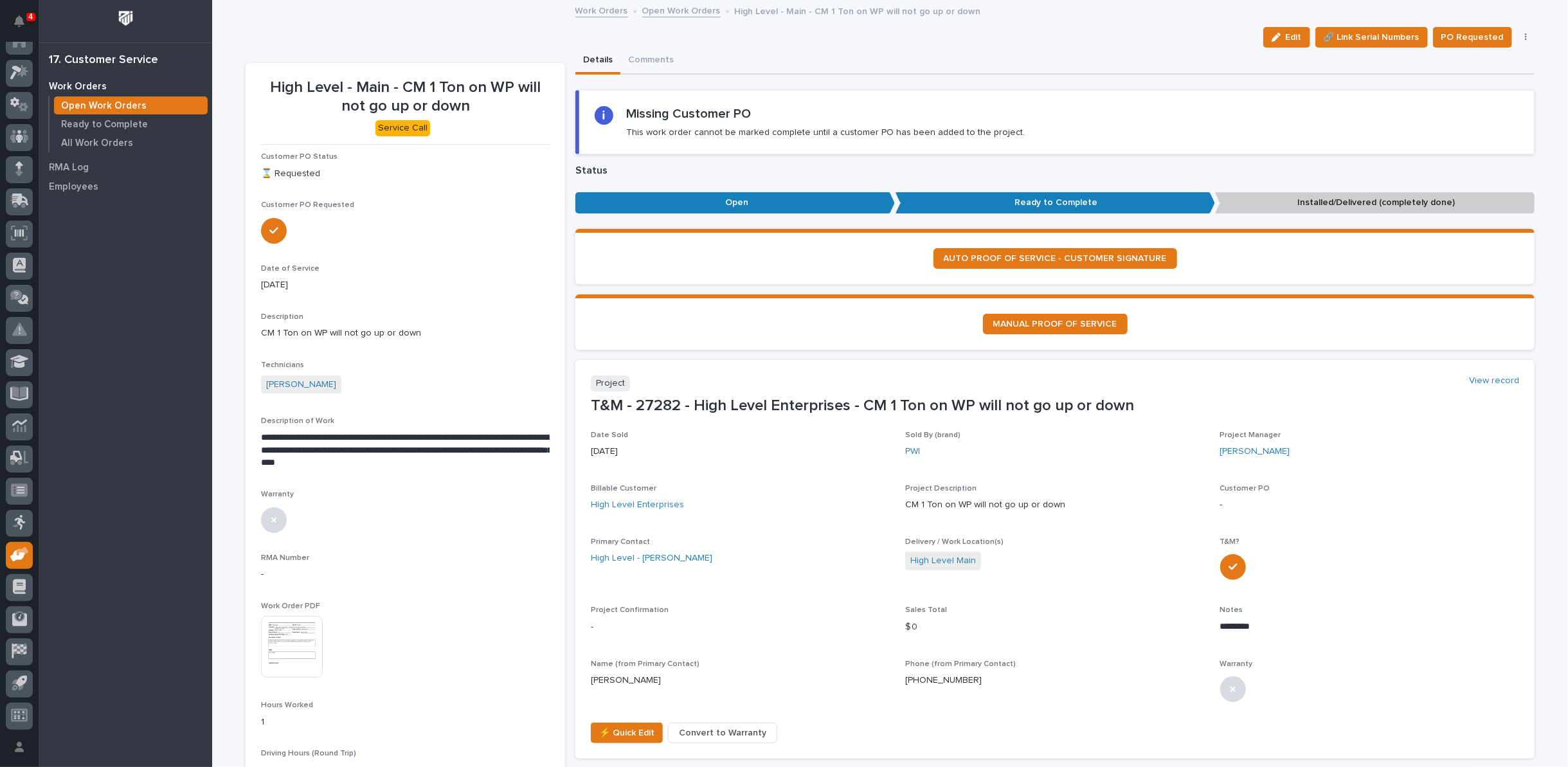
click at [654, 11] on link "Open Work Orders" at bounding box center [681, 10] width 79 height 15
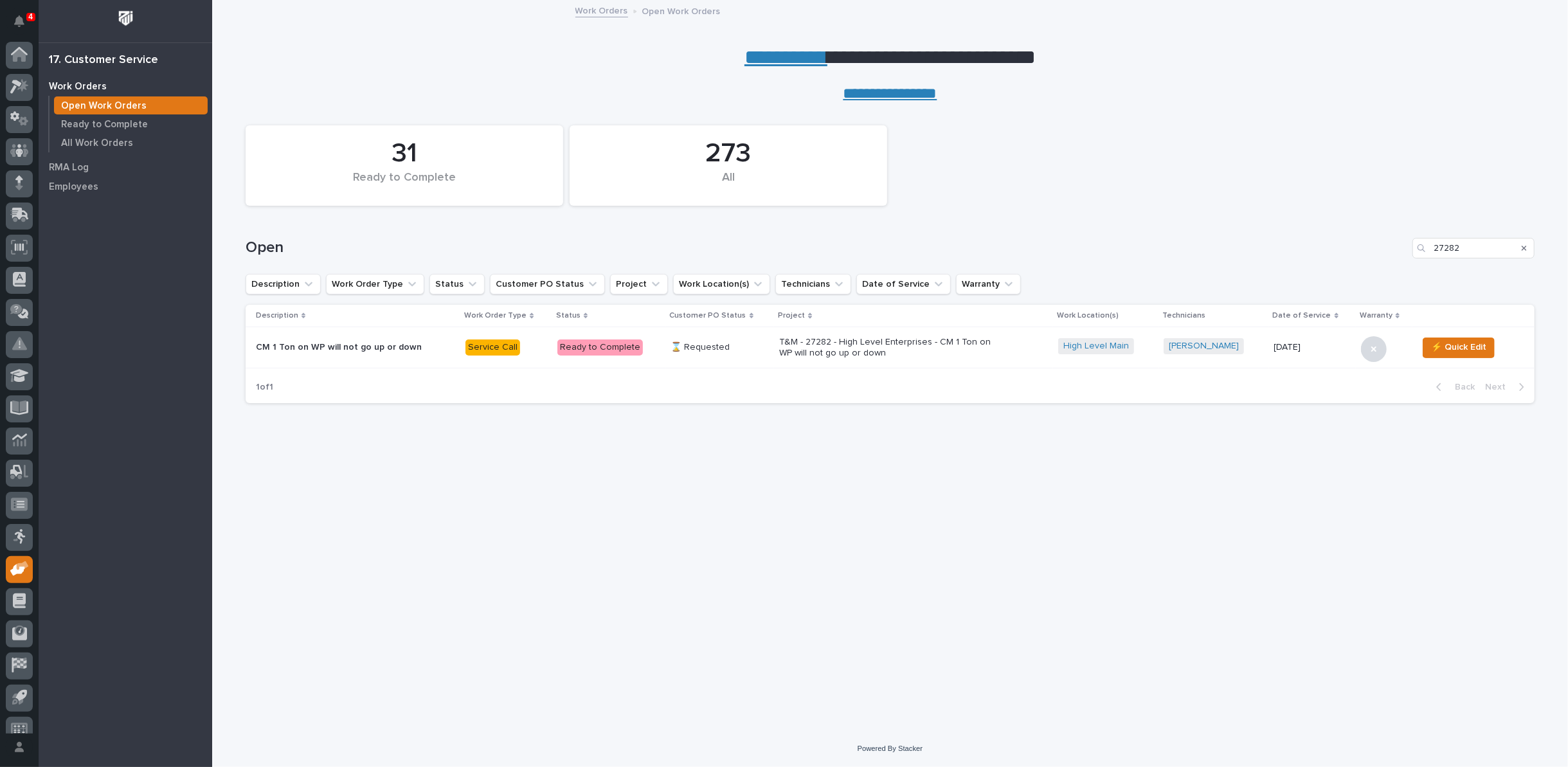
scroll to position [14, 0]
drag, startPoint x: 1480, startPoint y: 249, endPoint x: 1272, endPoint y: 259, distance: 208.2
click at [1273, 259] on div "Open 27282" at bounding box center [890, 243] width 1289 height 62
type input "27223"
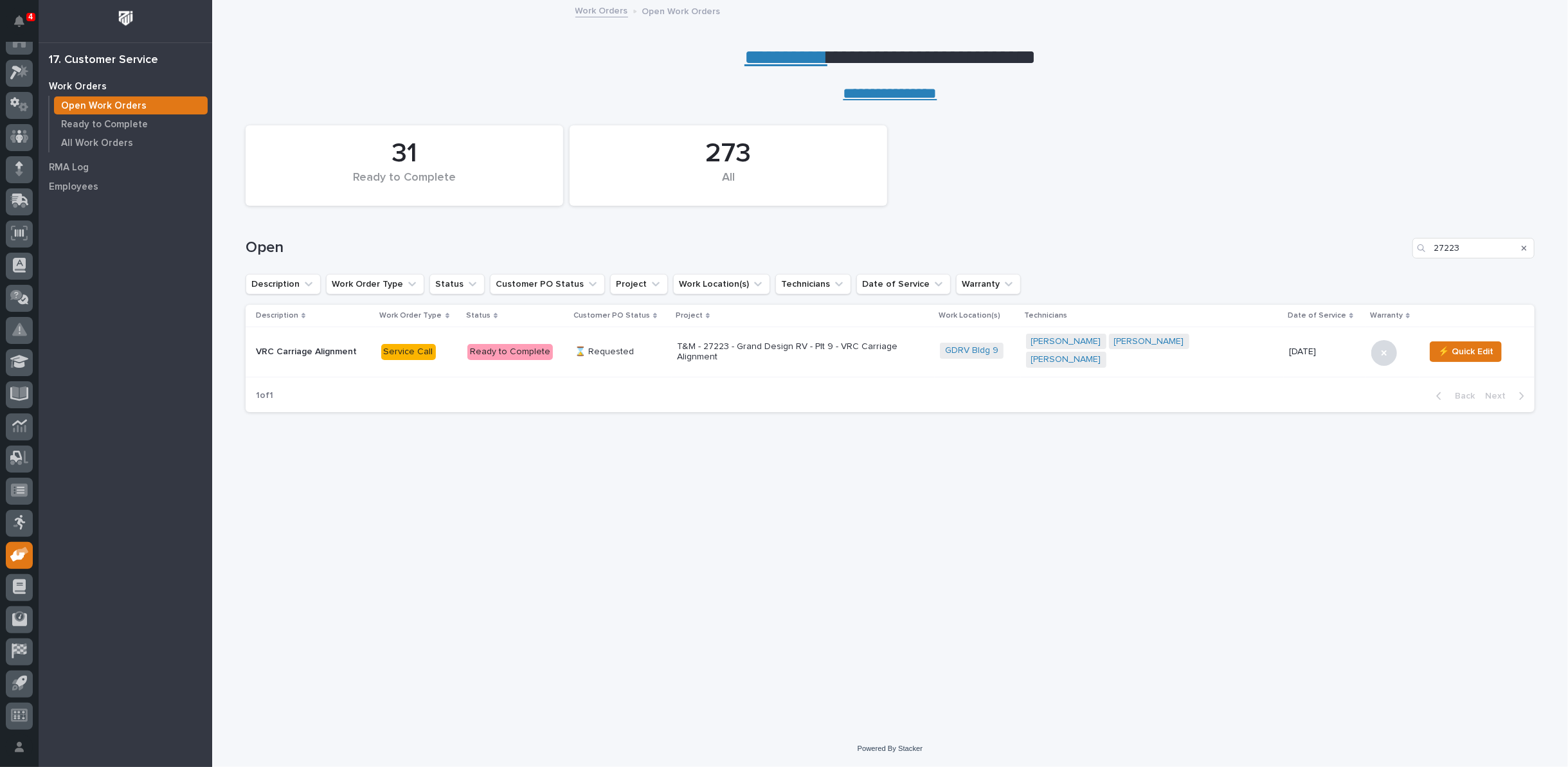
click at [770, 345] on p "T&M - 27223 - Grand Design RV - Plt 9 - VRC Carriage Alignment" at bounding box center [790, 352] width 225 height 22
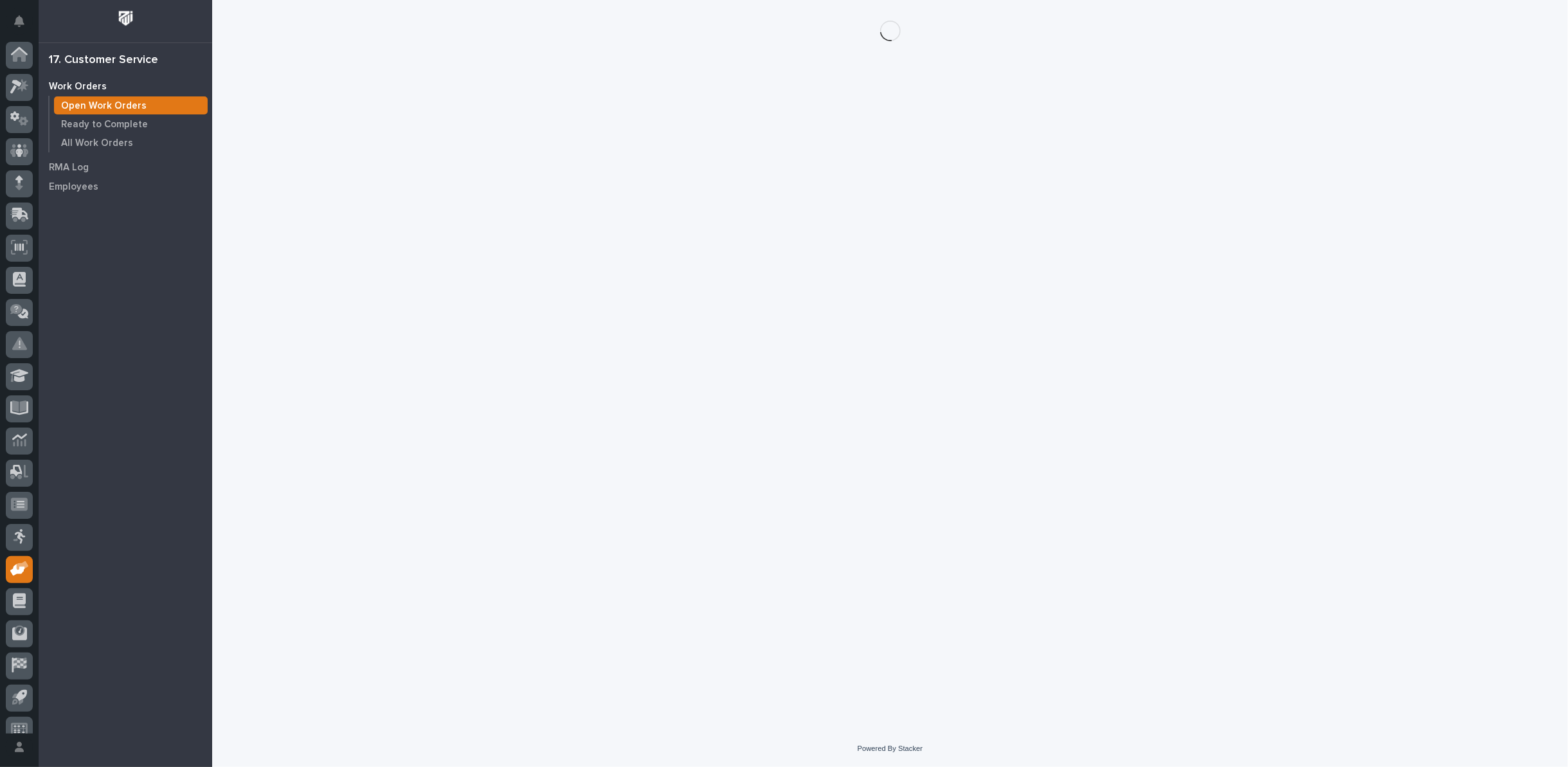
scroll to position [14, 0]
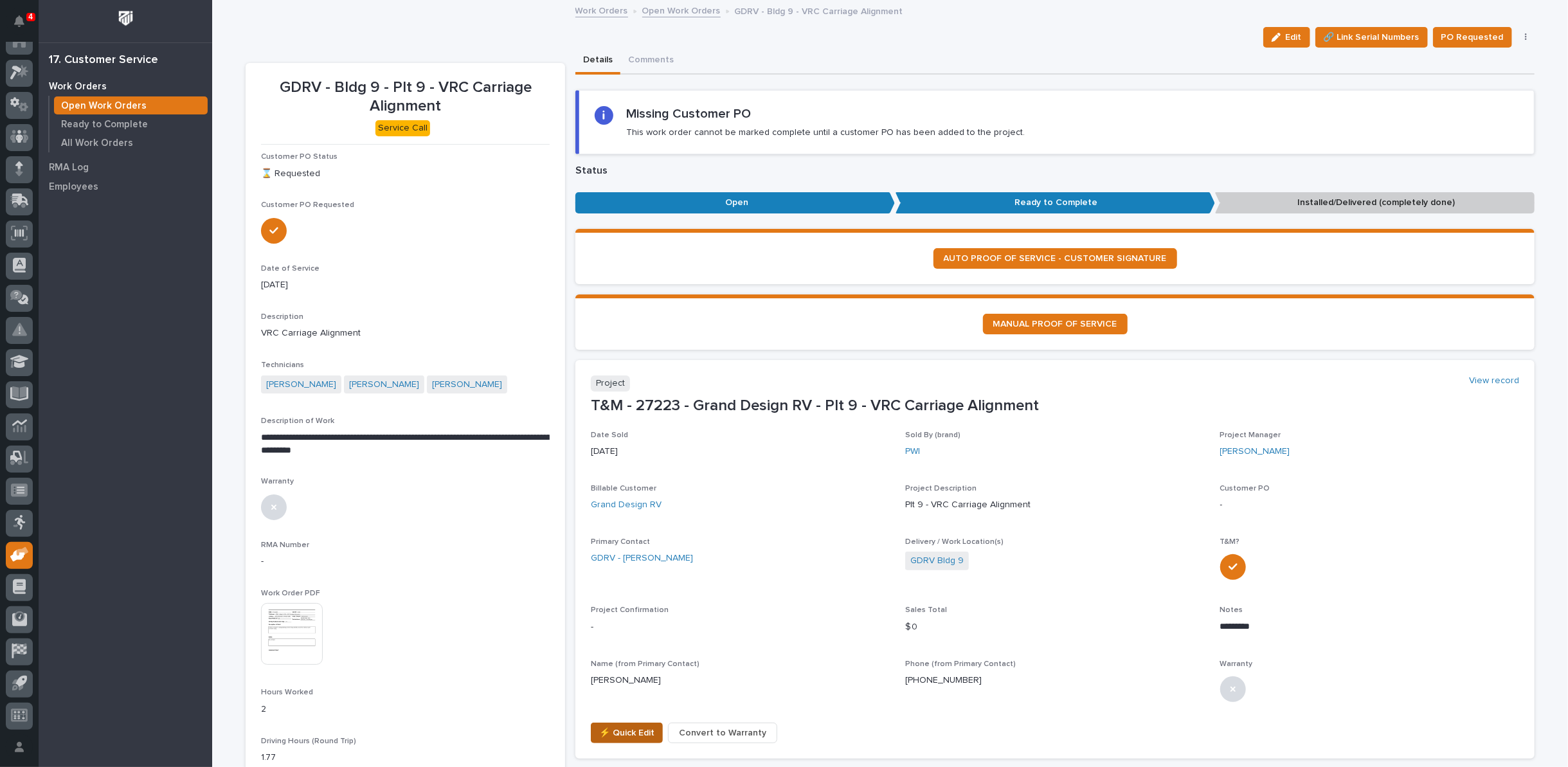
click at [636, 733] on span "⚡ Quick Edit" at bounding box center [627, 733] width 55 height 16
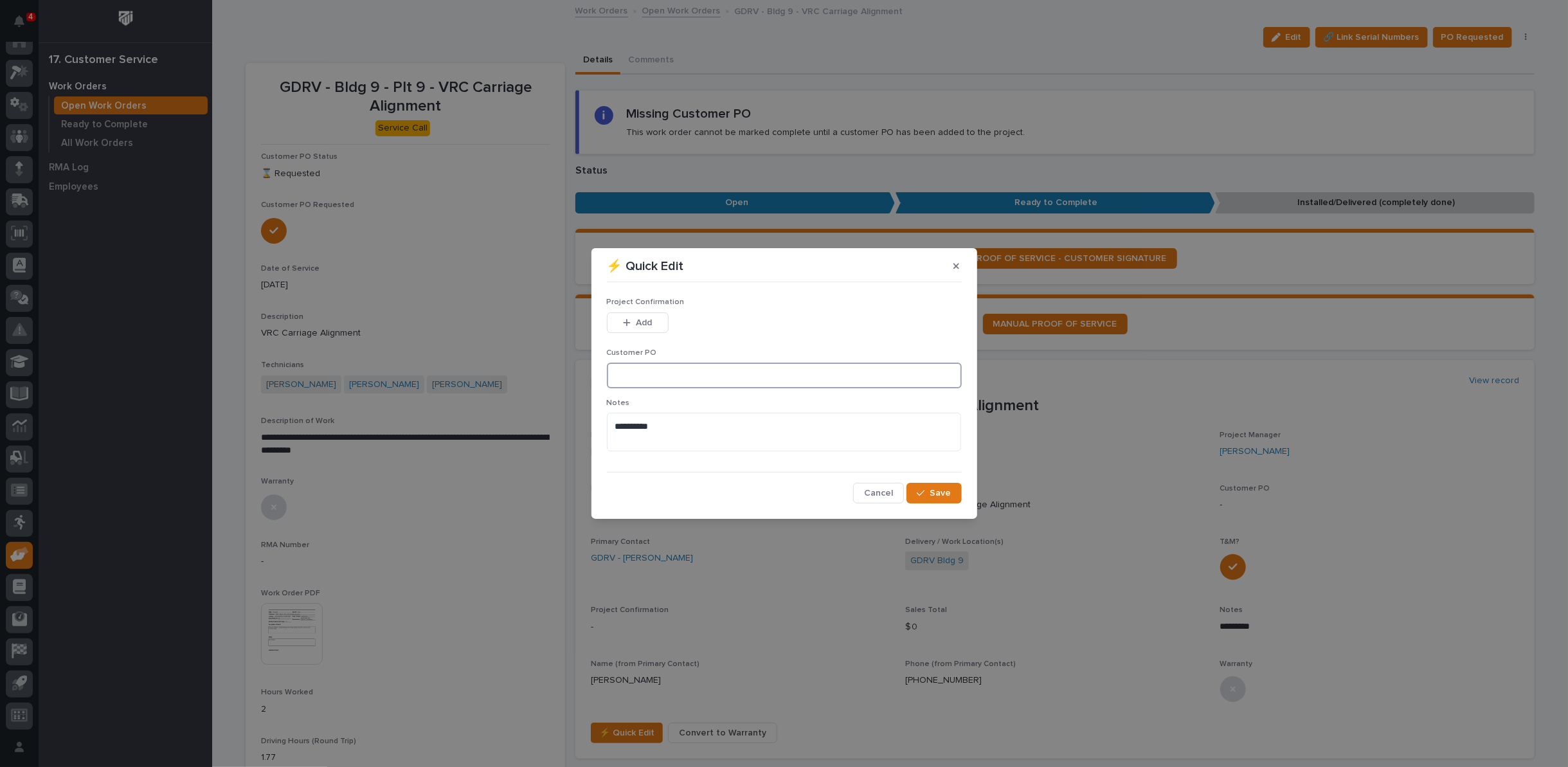
click at [676, 377] on input at bounding box center [784, 375] width 355 height 25
type input "CP9-1064024"
click at [646, 324] on span "Add" at bounding box center [643, 322] width 16 height 11
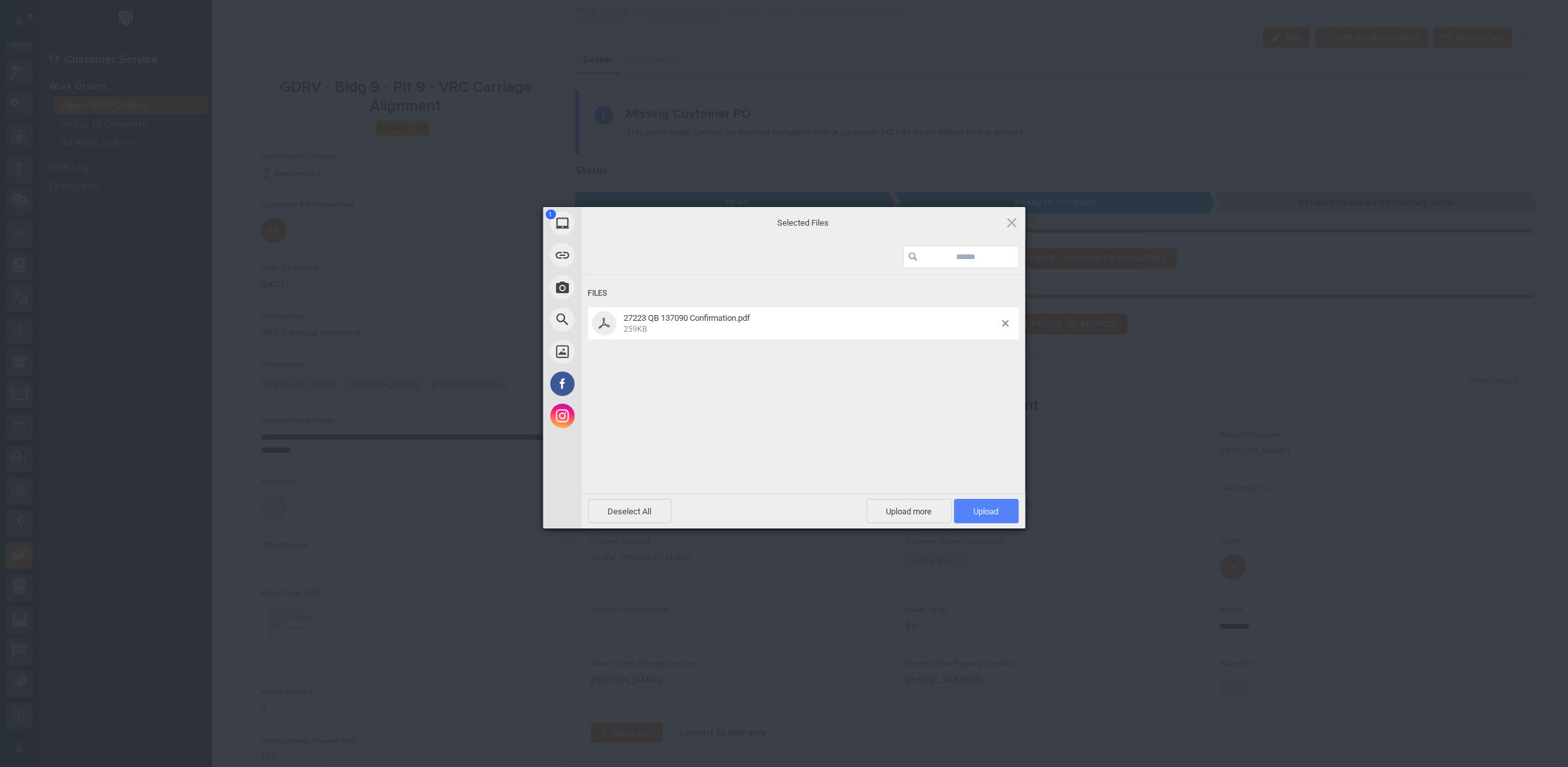
click at [983, 513] on span "Upload 1" at bounding box center [987, 511] width 25 height 10
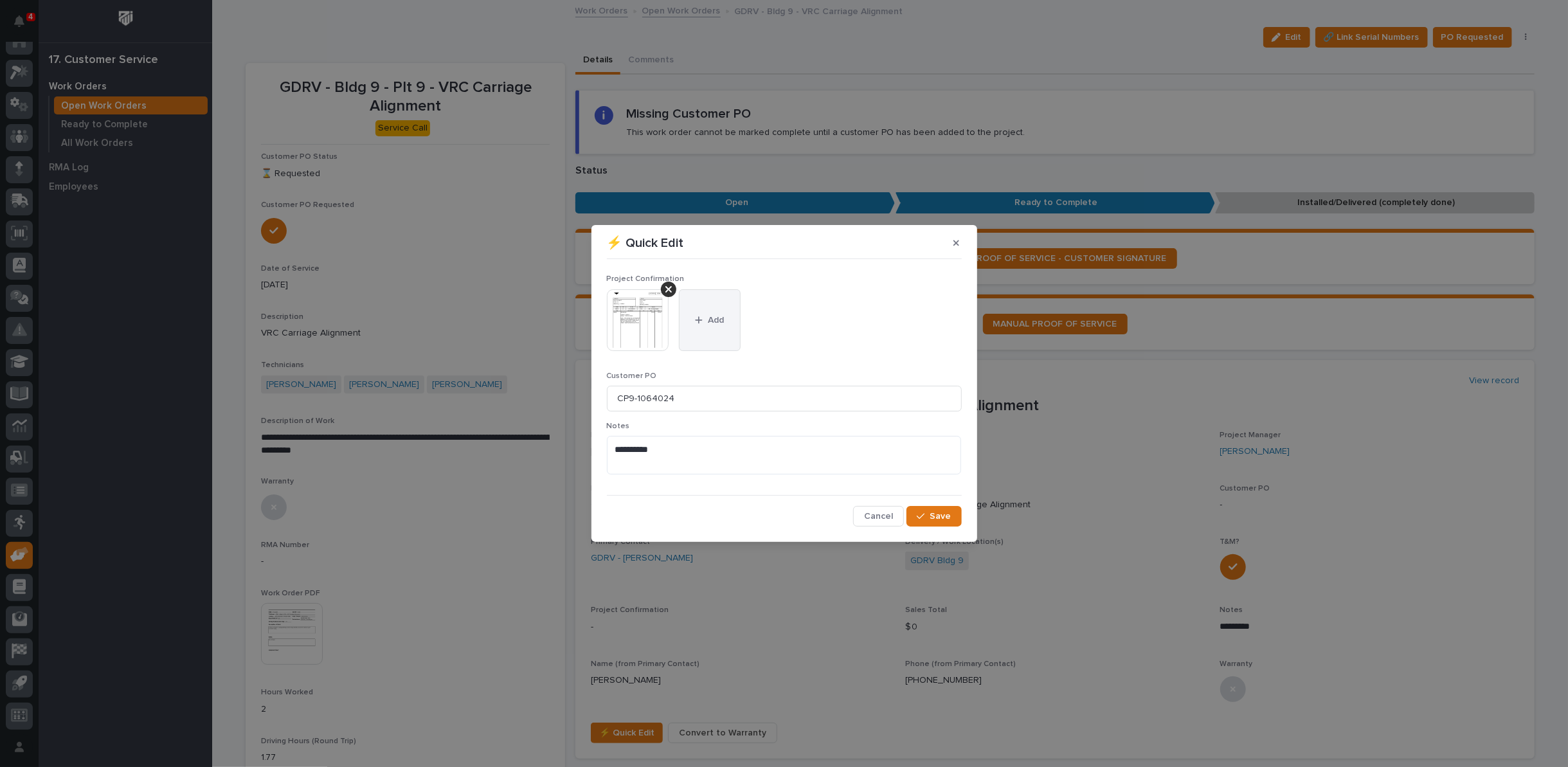
click at [709, 324] on span "Add" at bounding box center [716, 320] width 16 height 11
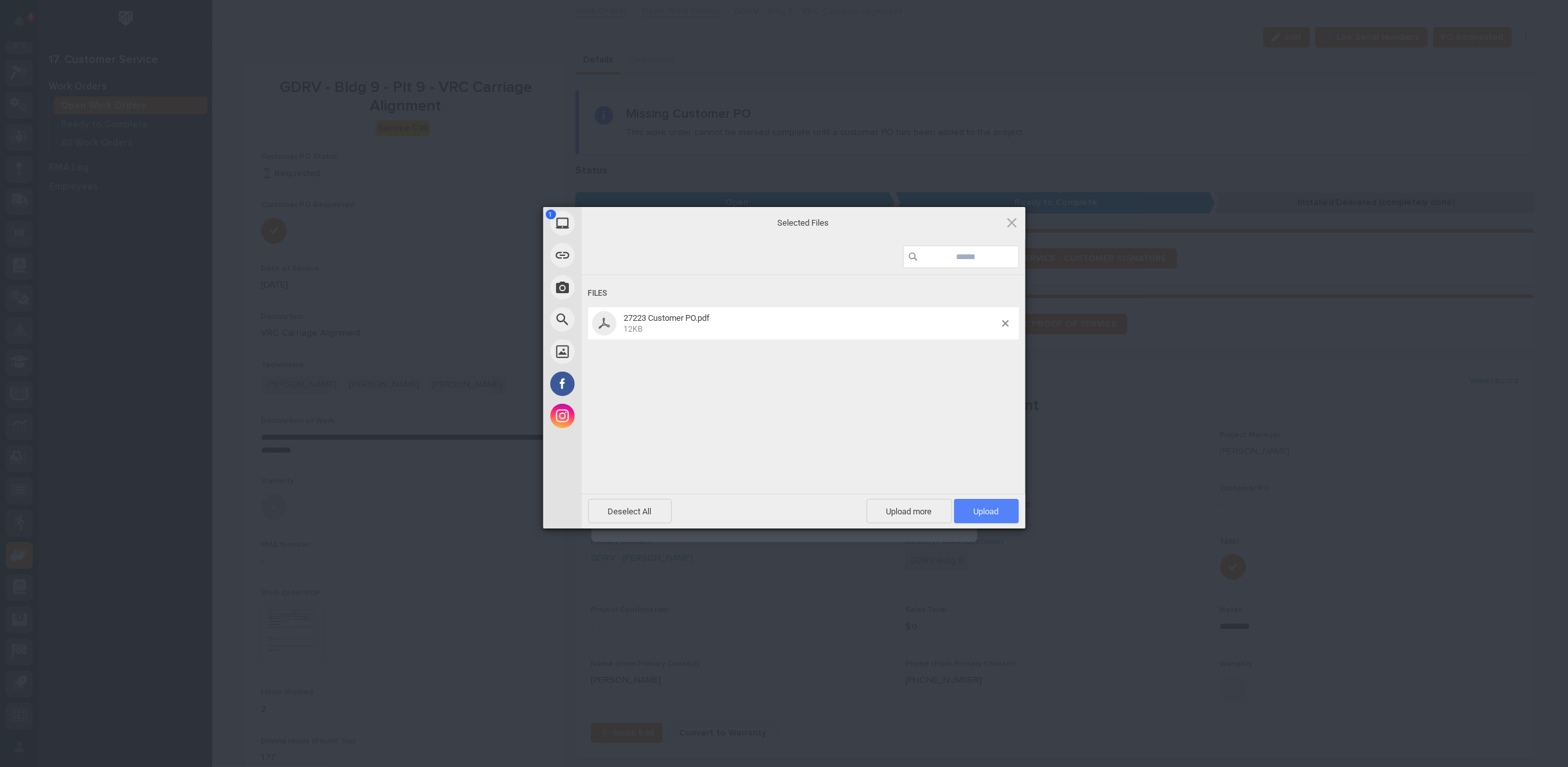
drag, startPoint x: 984, startPoint y: 514, endPoint x: 978, endPoint y: 511, distance: 6.7
click at [983, 514] on span "Upload 1" at bounding box center [987, 511] width 25 height 10
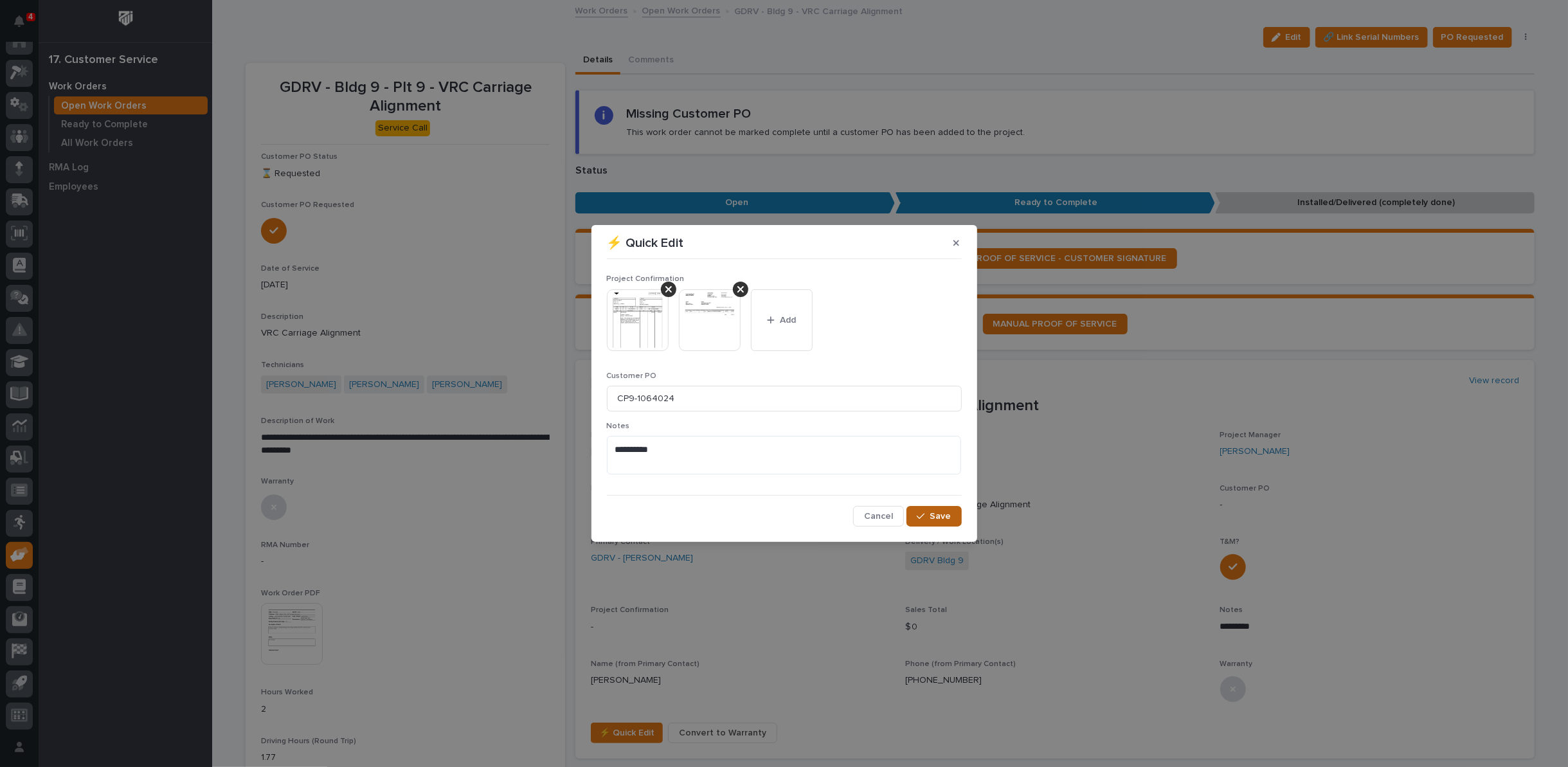
click at [942, 517] on span "Save" at bounding box center [941, 516] width 21 height 11
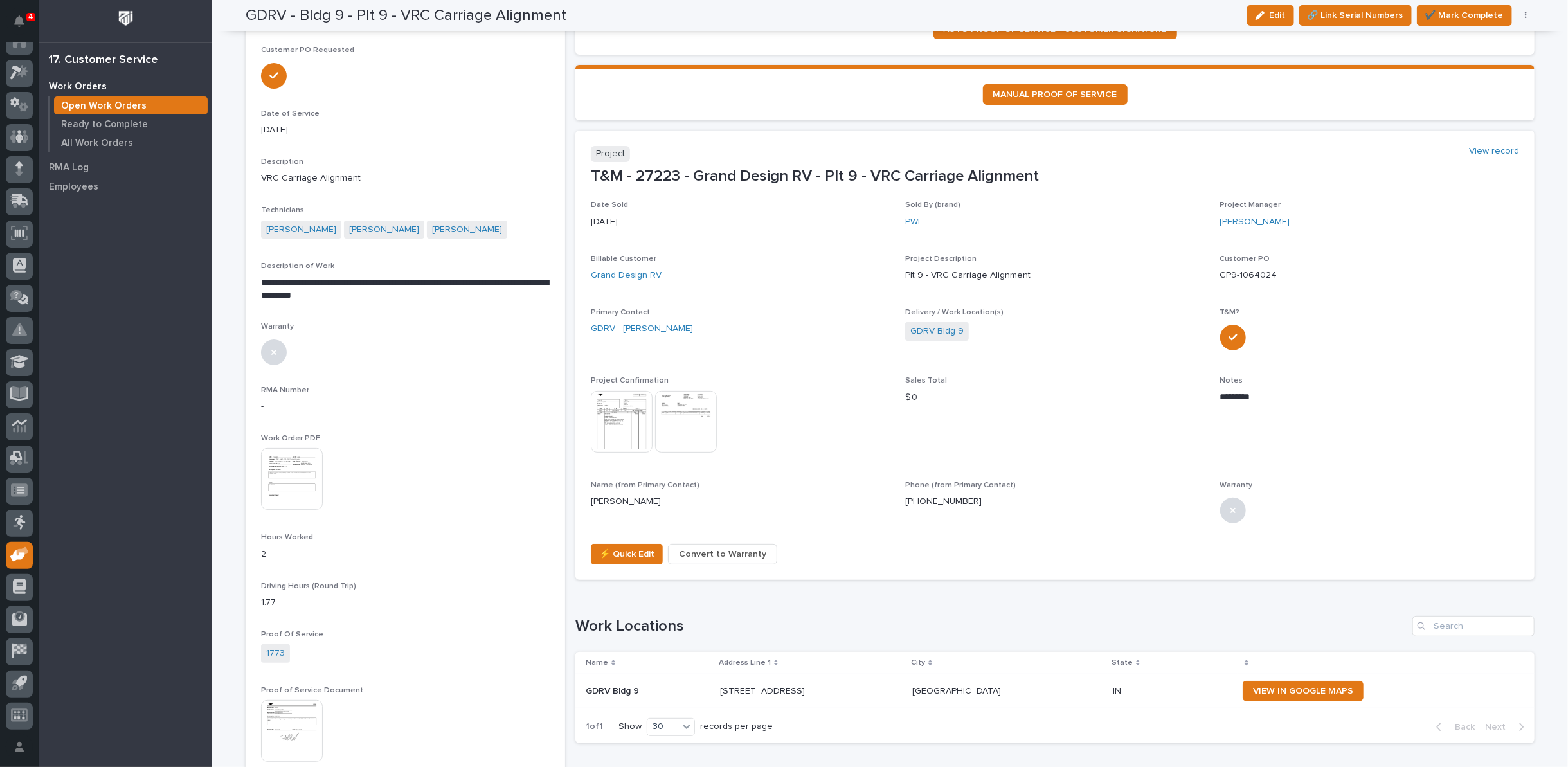
scroll to position [0, 0]
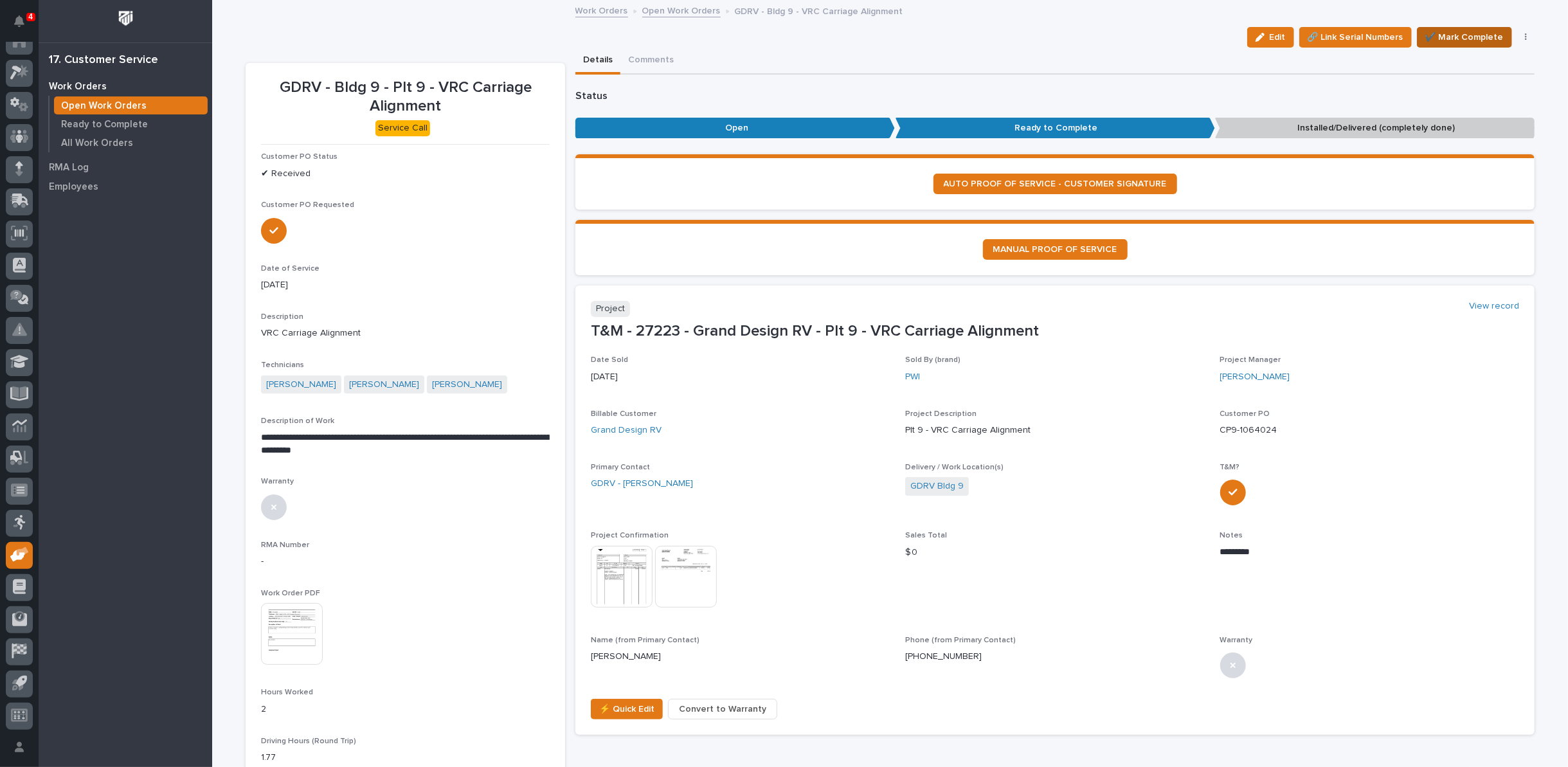
click at [1448, 34] on span "✔️ Mark Complete" at bounding box center [1464, 37] width 79 height 16
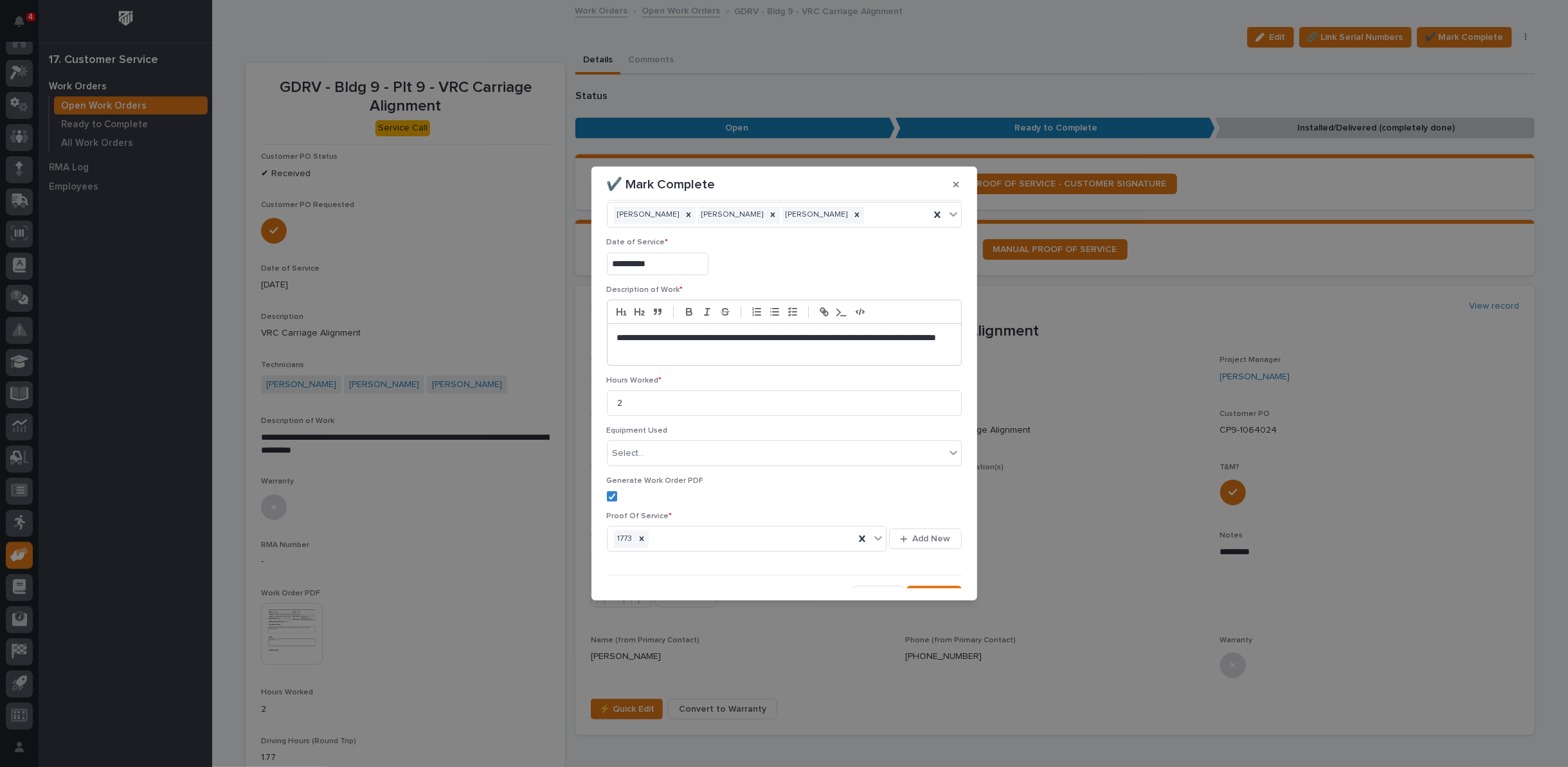
scroll to position [43, 0]
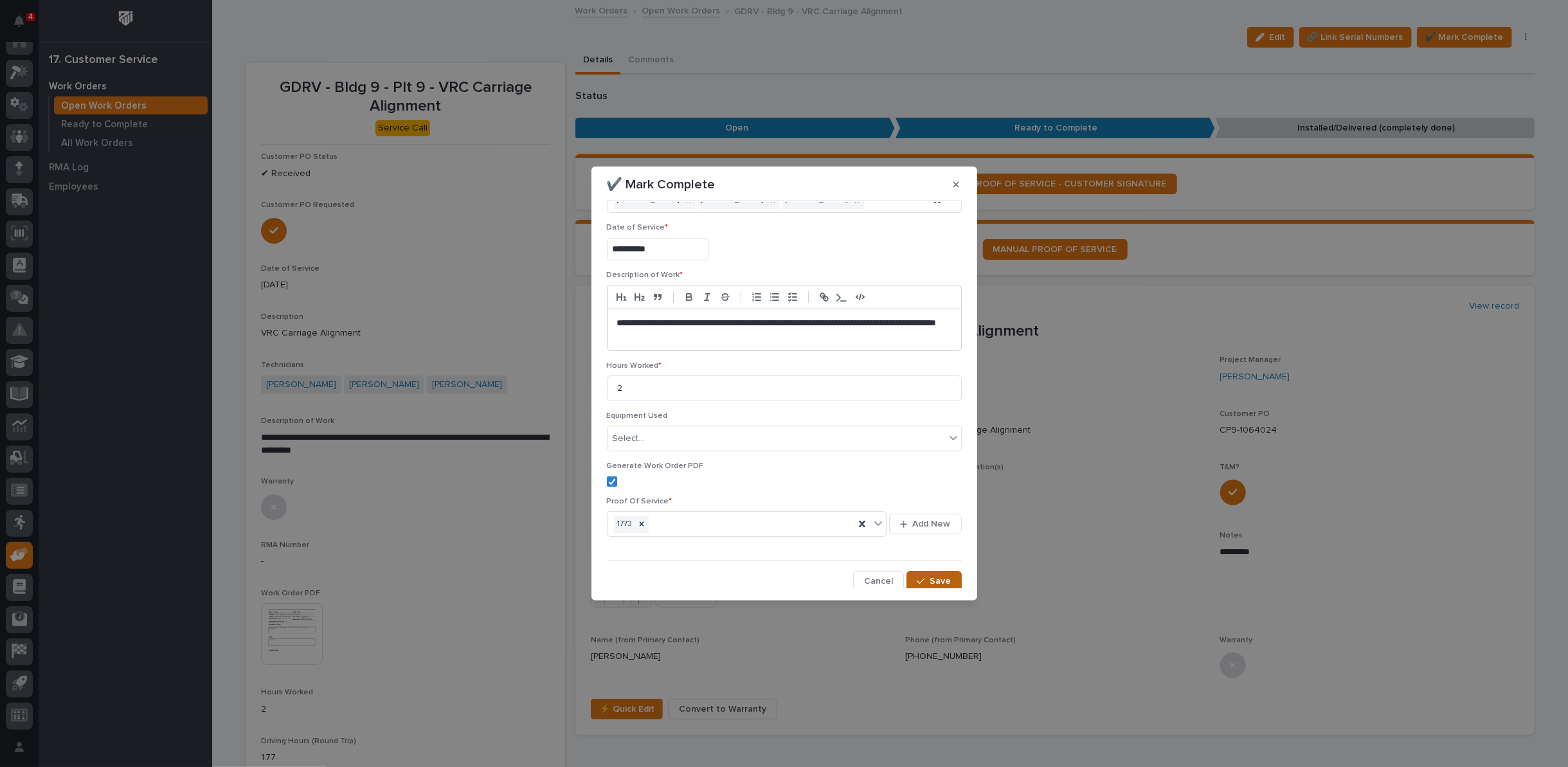
click at [923, 582] on button "Save" at bounding box center [934, 582] width 55 height 21
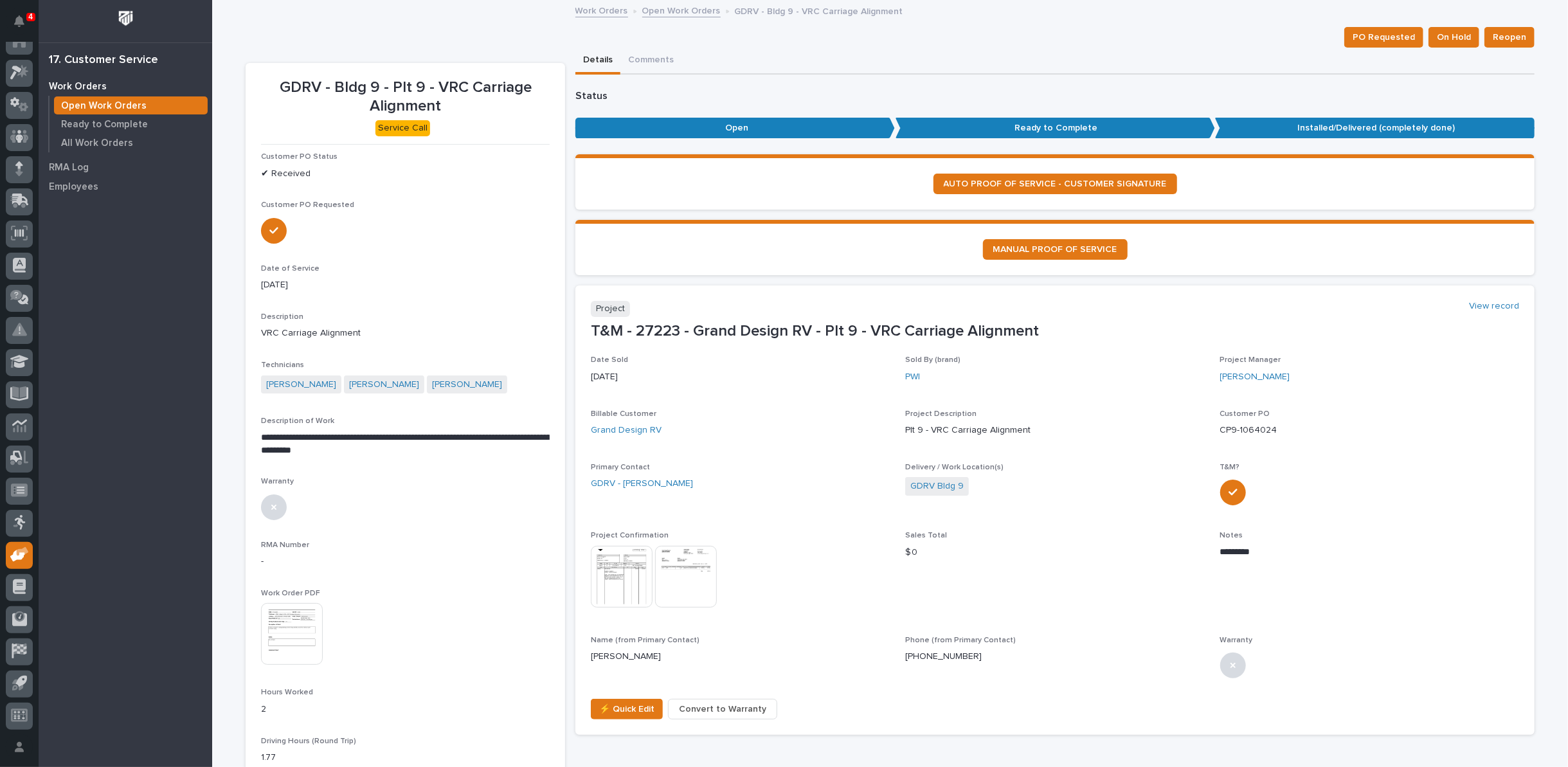
click at [660, 12] on link "Open Work Orders" at bounding box center [681, 10] width 79 height 15
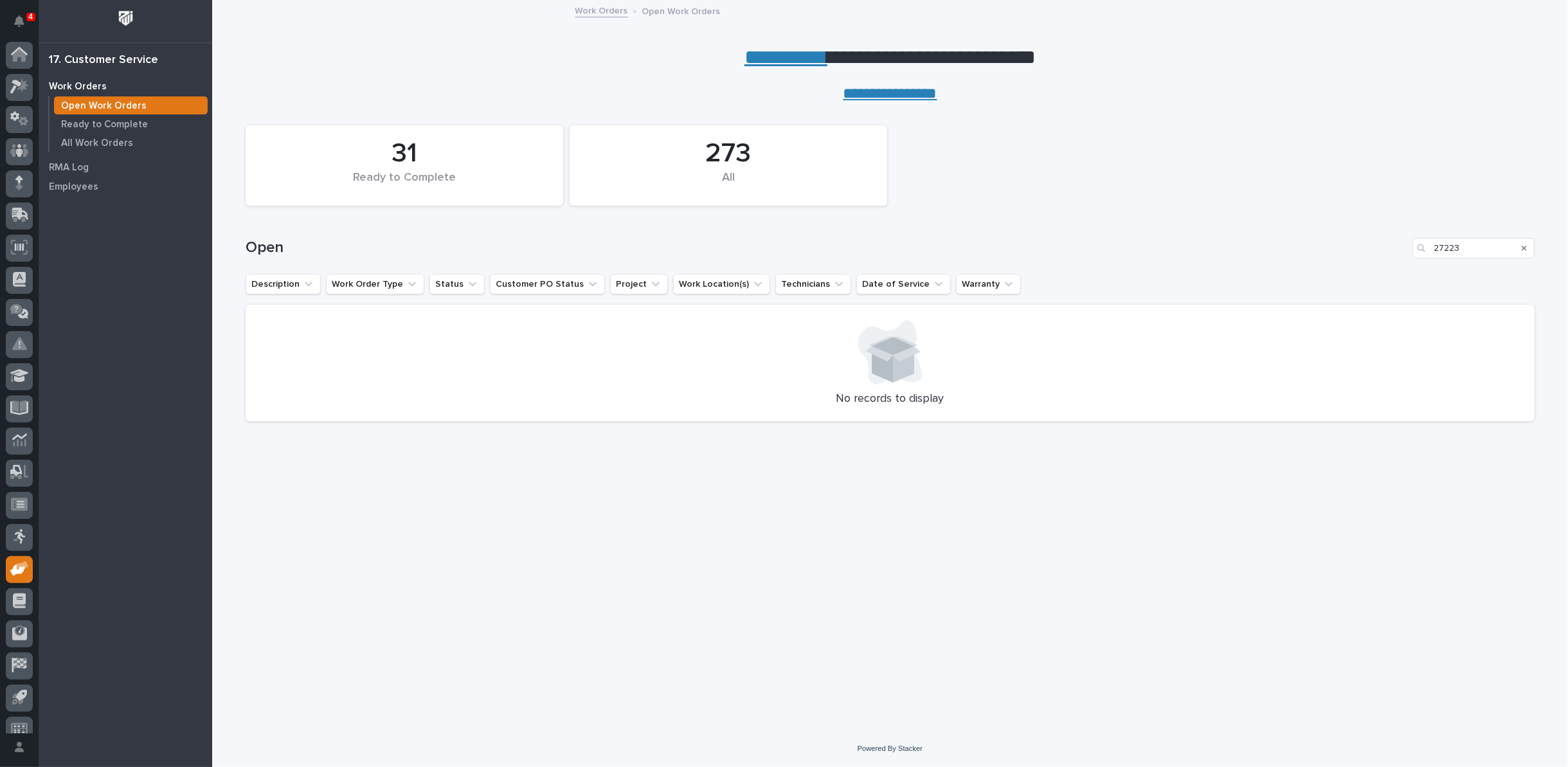
scroll to position [14, 0]
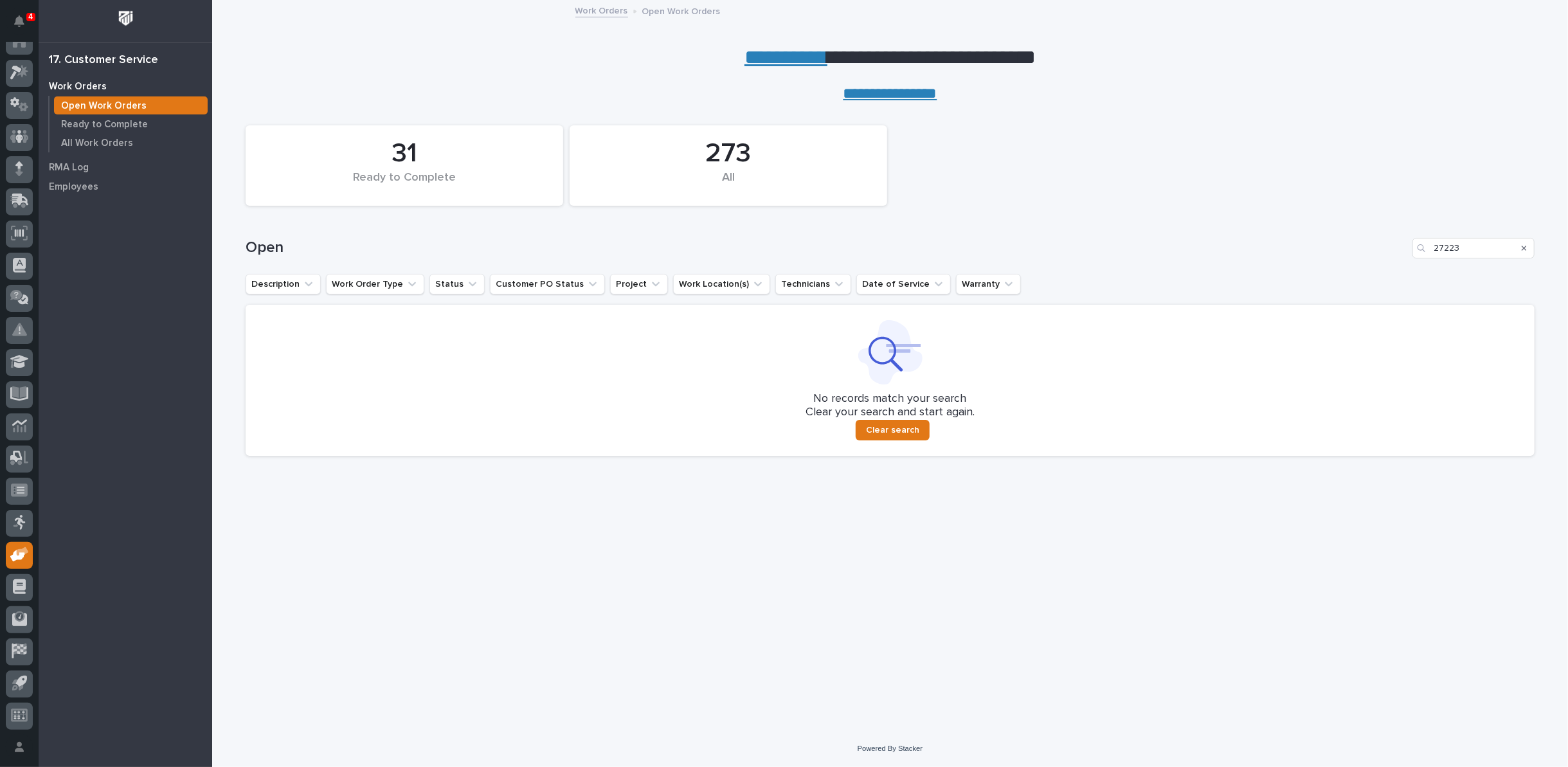
click at [1526, 246] on icon "Search" at bounding box center [1524, 248] width 5 height 7
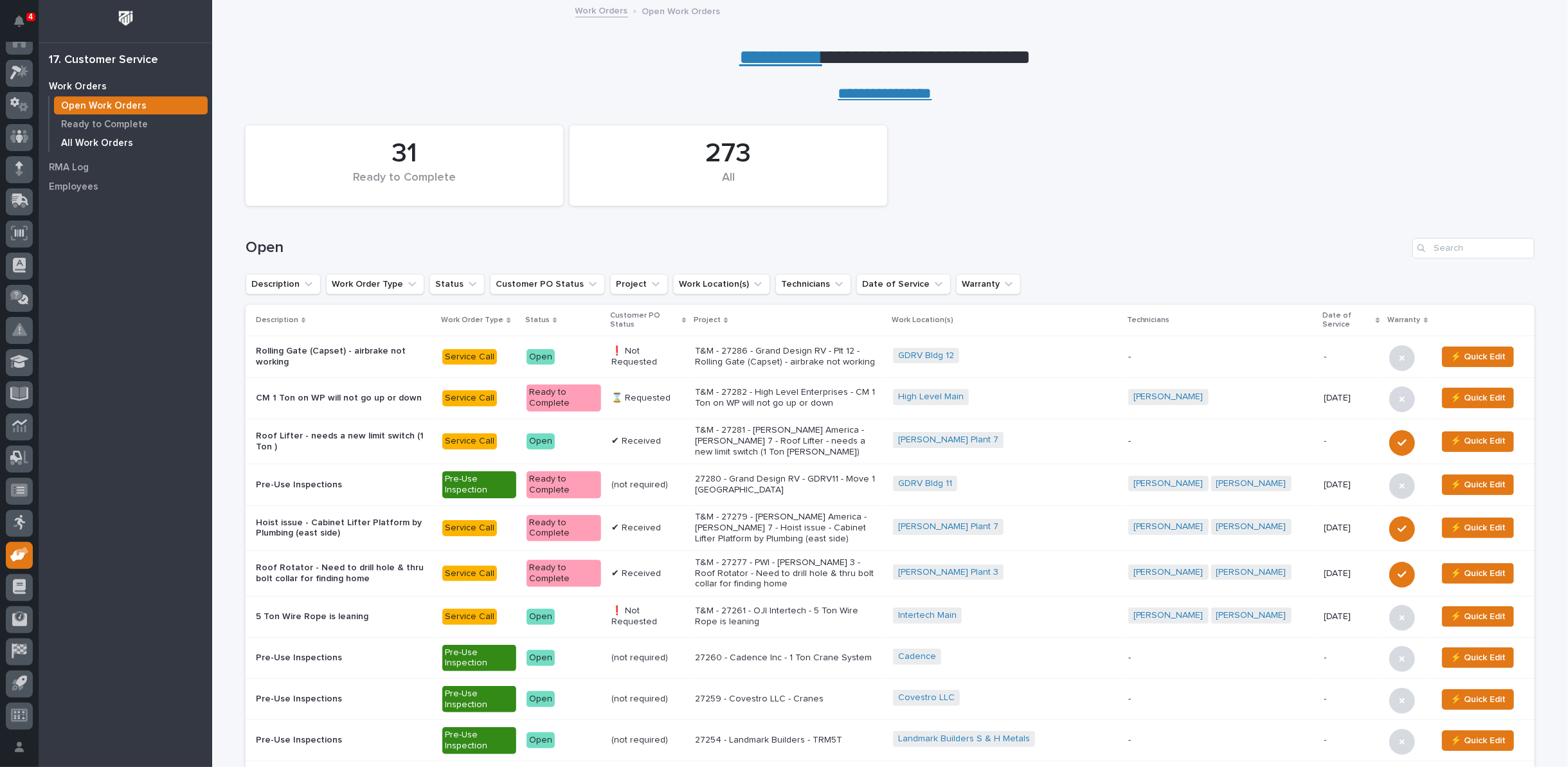
click at [80, 144] on p "All Work Orders" at bounding box center [97, 143] width 72 height 11
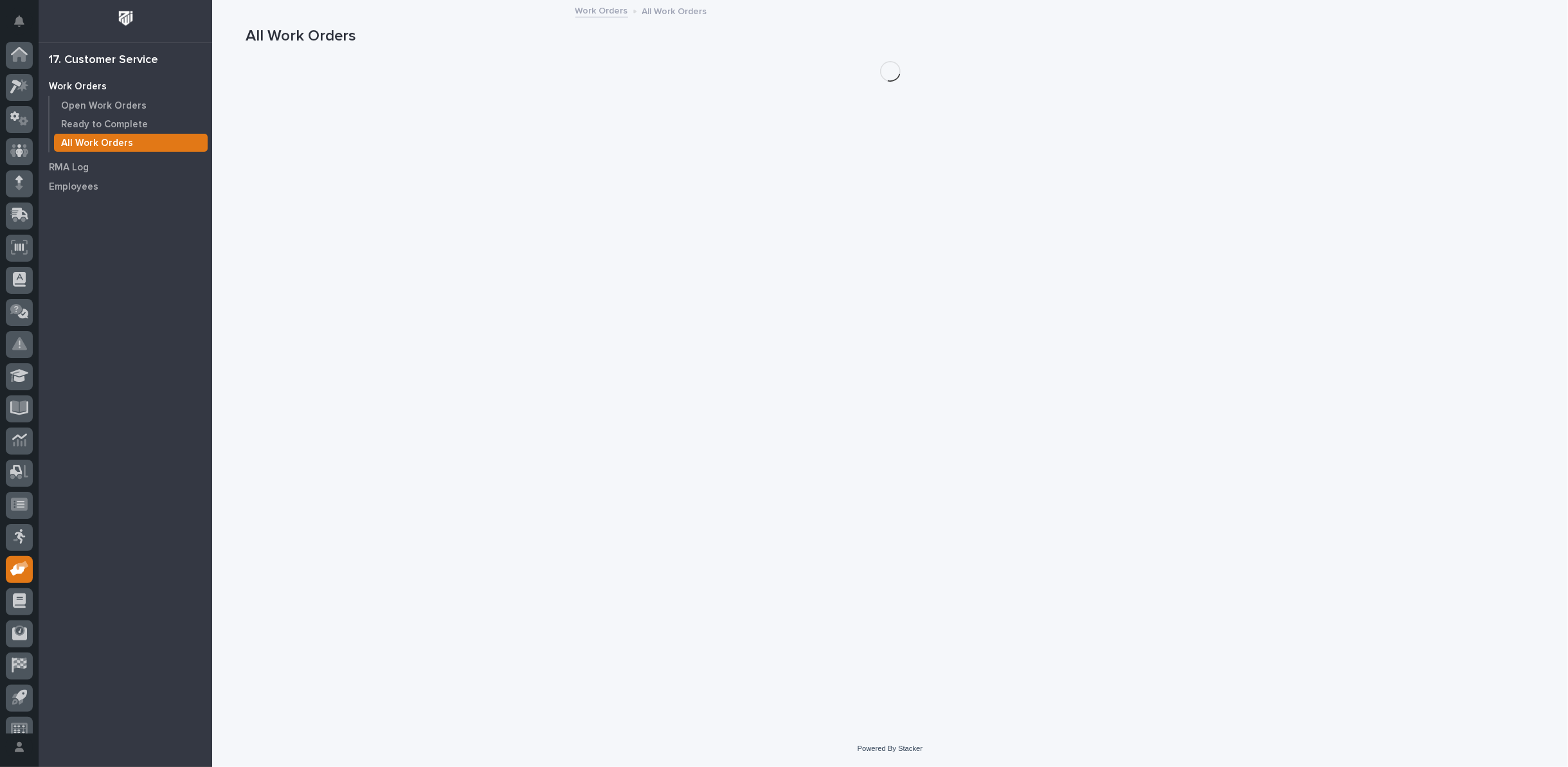
scroll to position [14, 0]
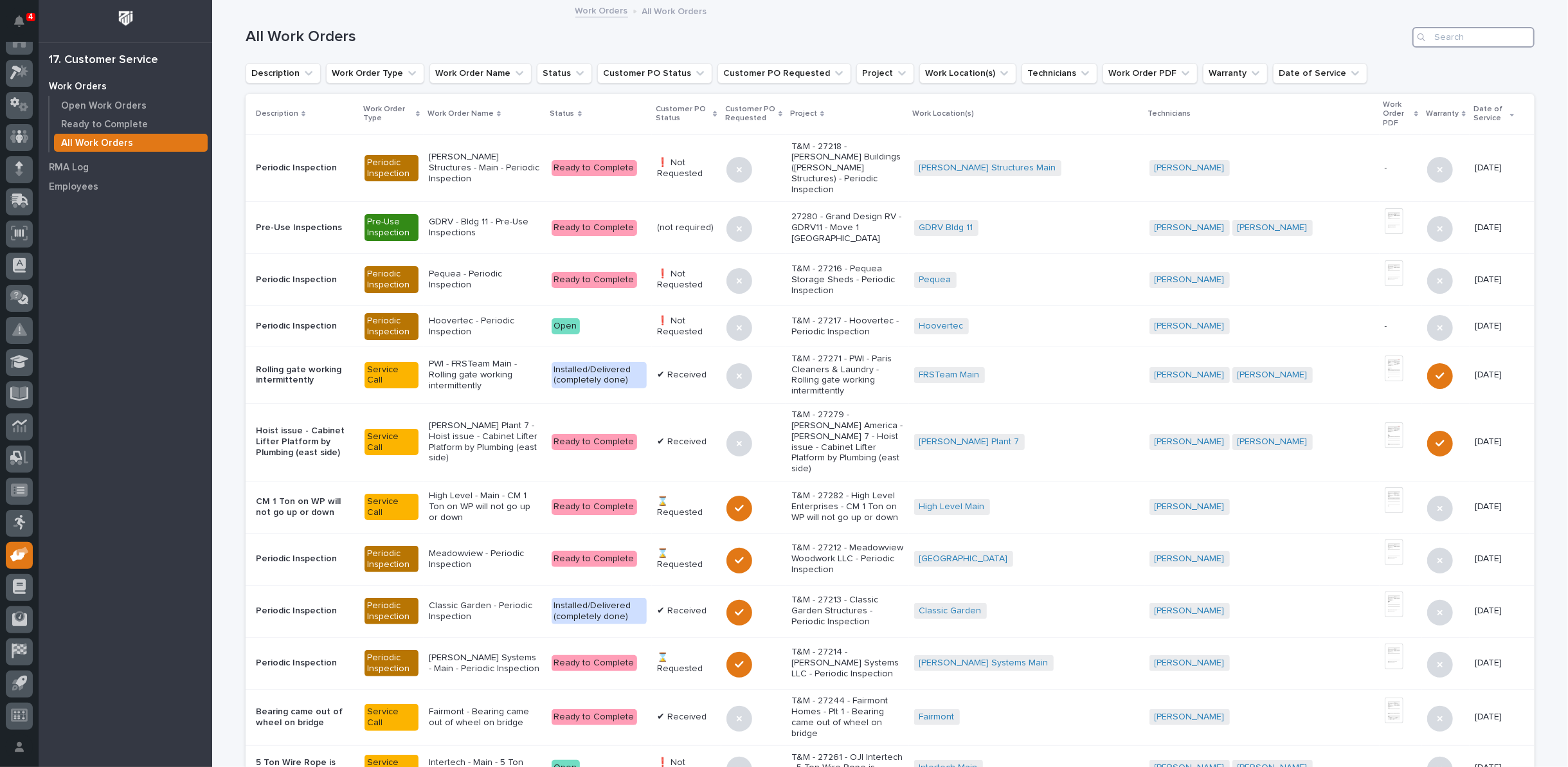
click at [1448, 38] on input "Search" at bounding box center [1473, 37] width 122 height 21
type input "27223"
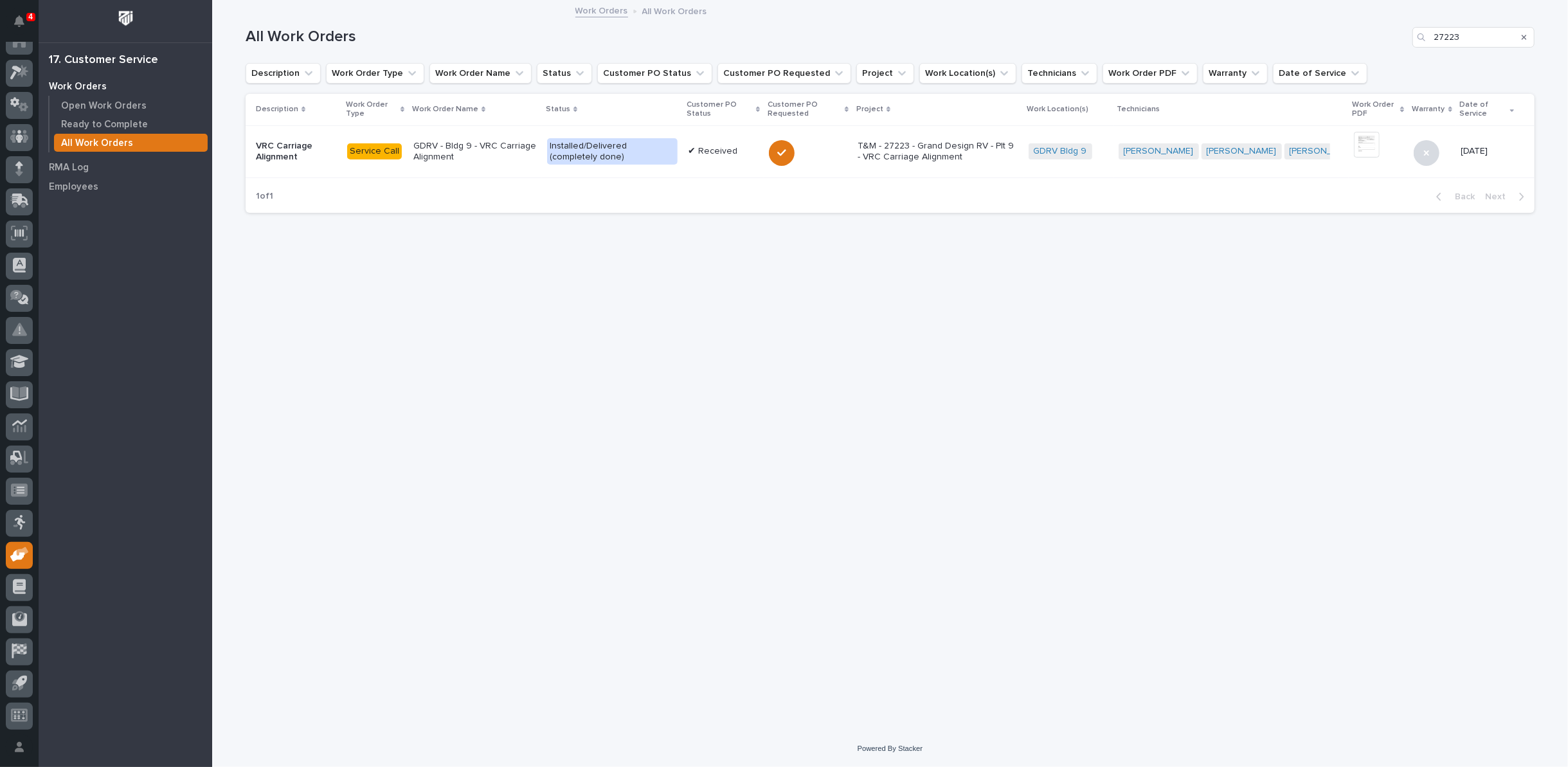
click at [1526, 38] on icon "Search" at bounding box center [1524, 37] width 5 height 5
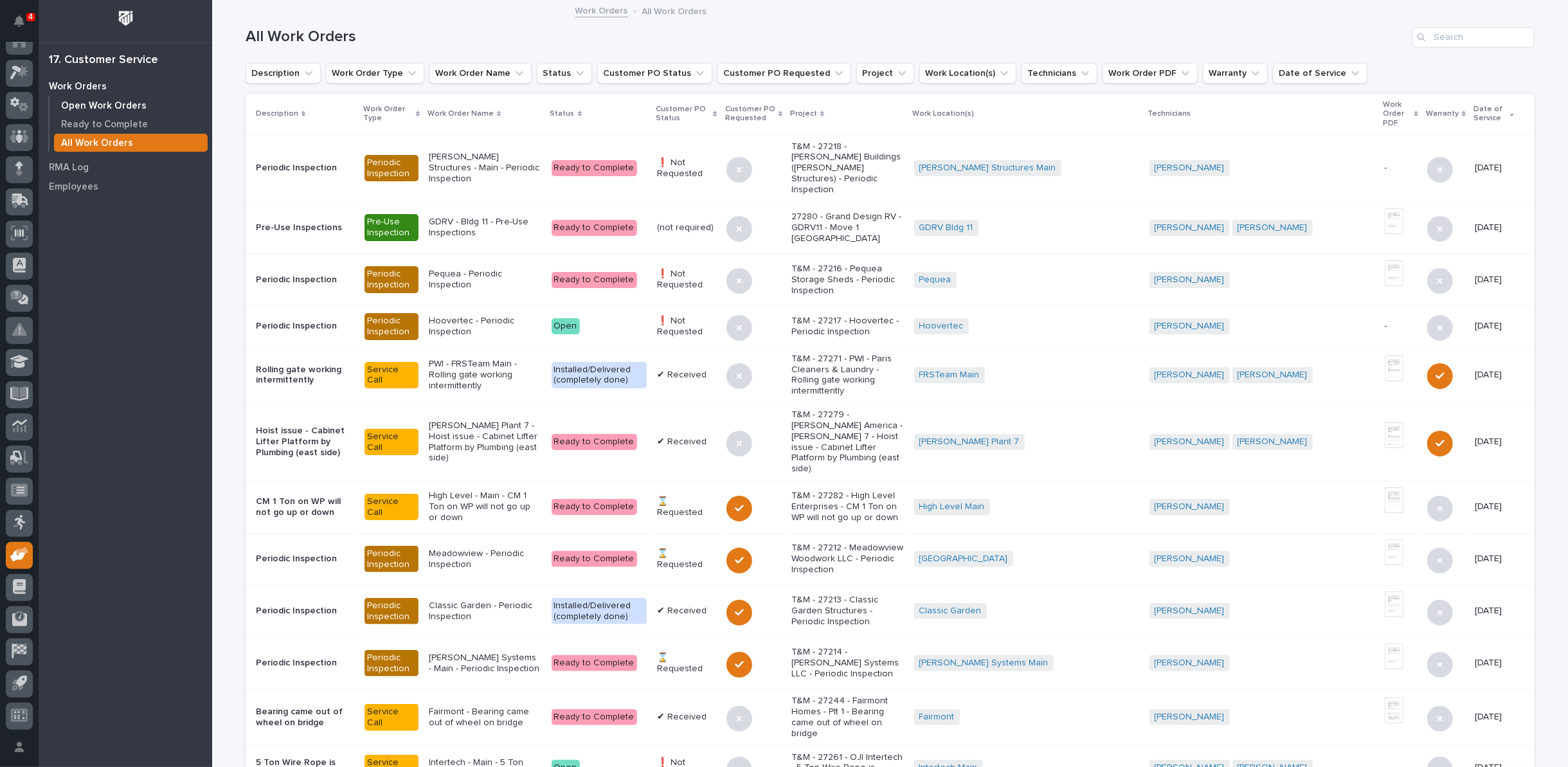
click at [96, 104] on p "Open Work Orders" at bounding box center [104, 105] width 85 height 11
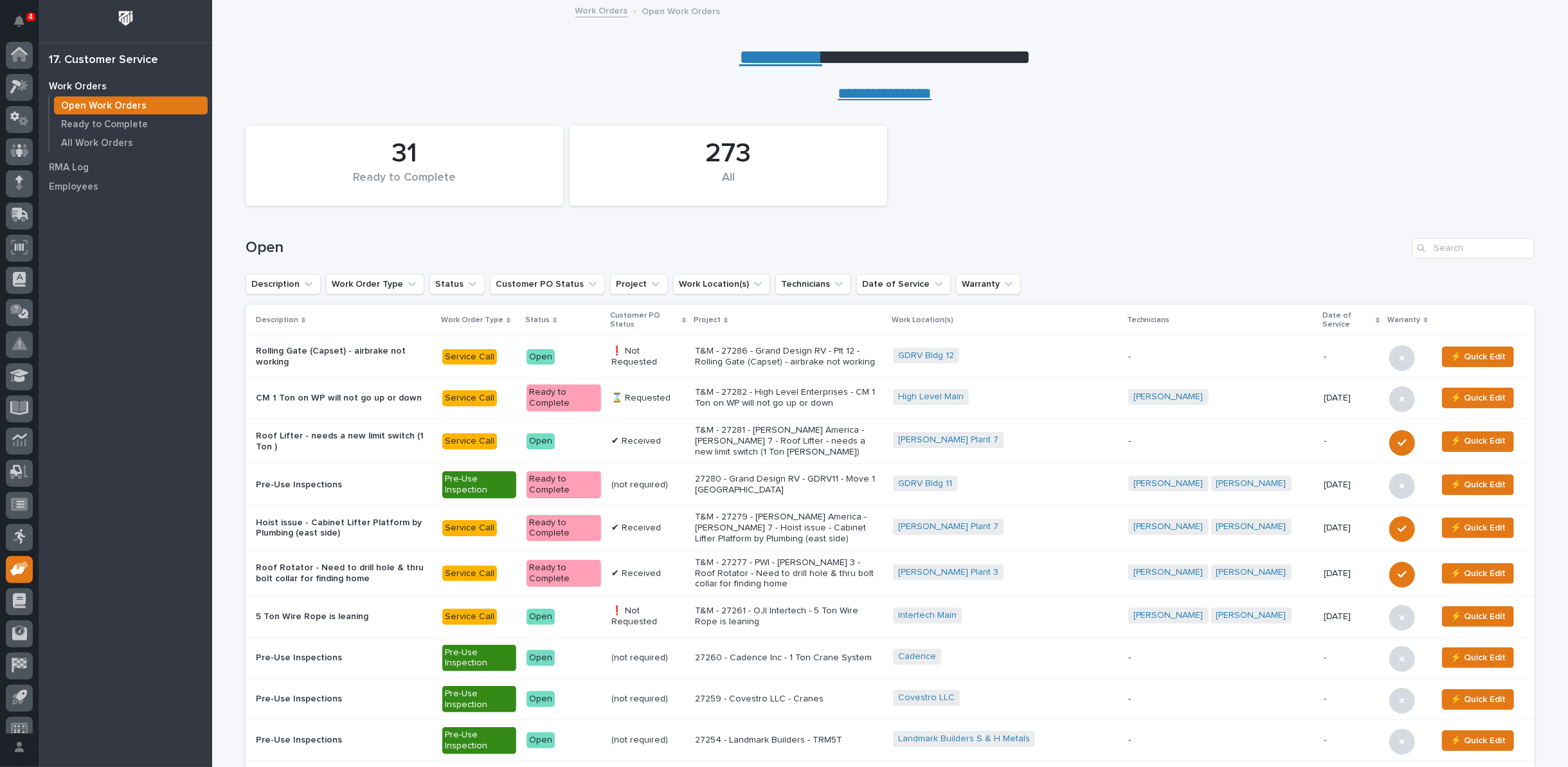
scroll to position [14, 0]
click at [1457, 246] on input "Search" at bounding box center [1473, 248] width 122 height 21
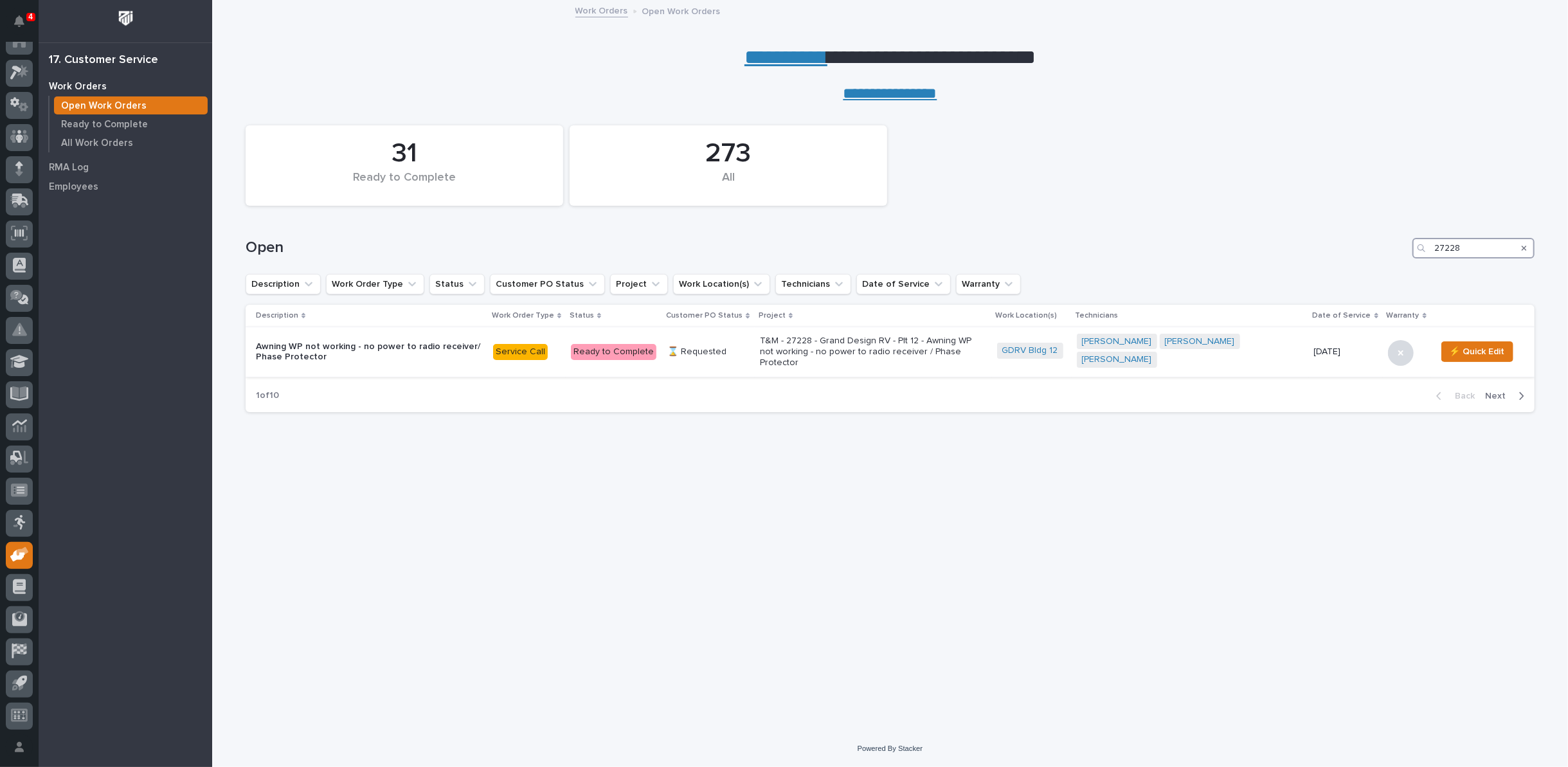
type input "27228"
click at [857, 336] on p "T&M - 27228 - Grand Design RV - Plt 12 - Awning WP not working - no power to ra…" at bounding box center [872, 351] width 225 height 32
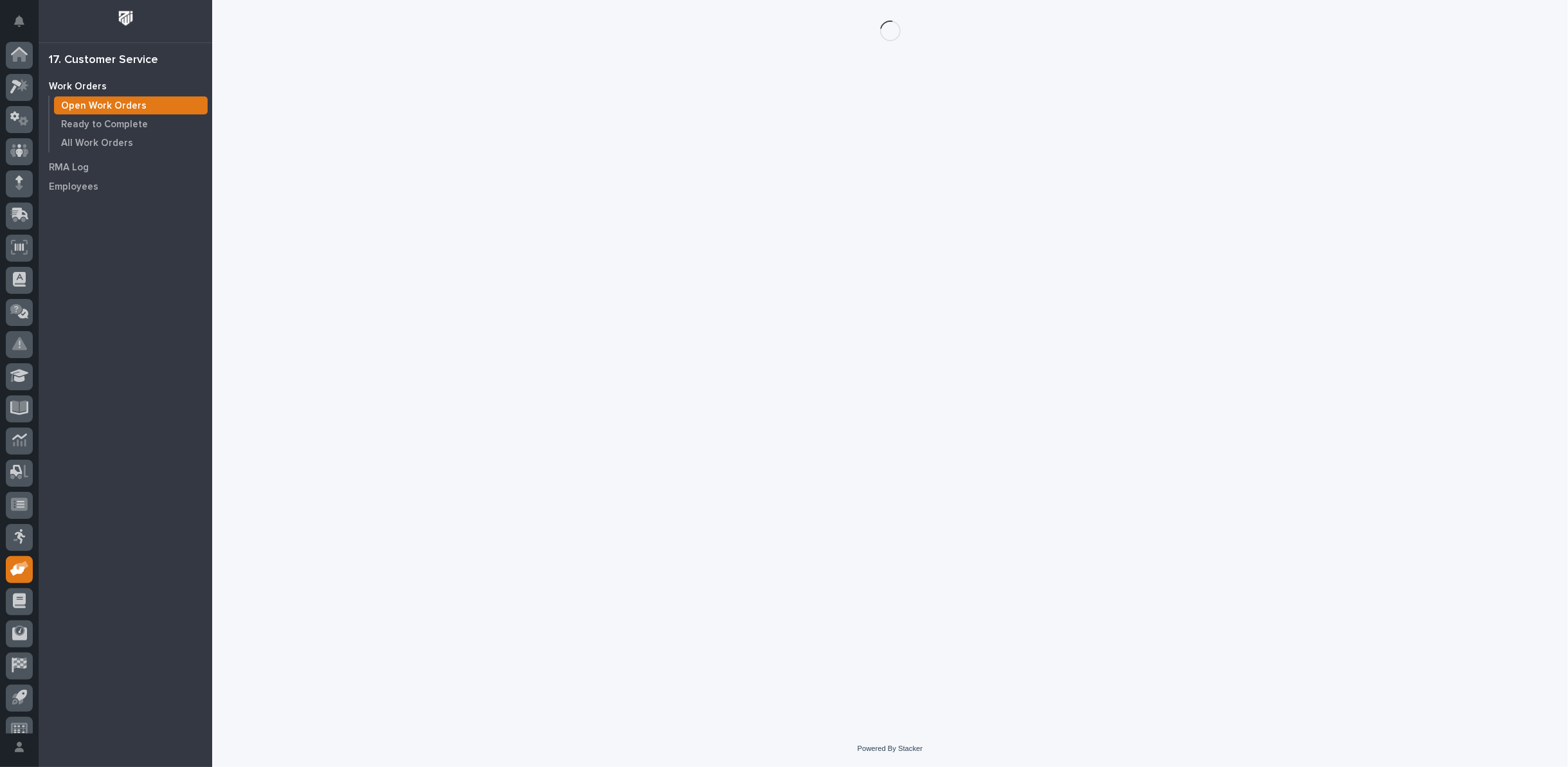
scroll to position [14, 0]
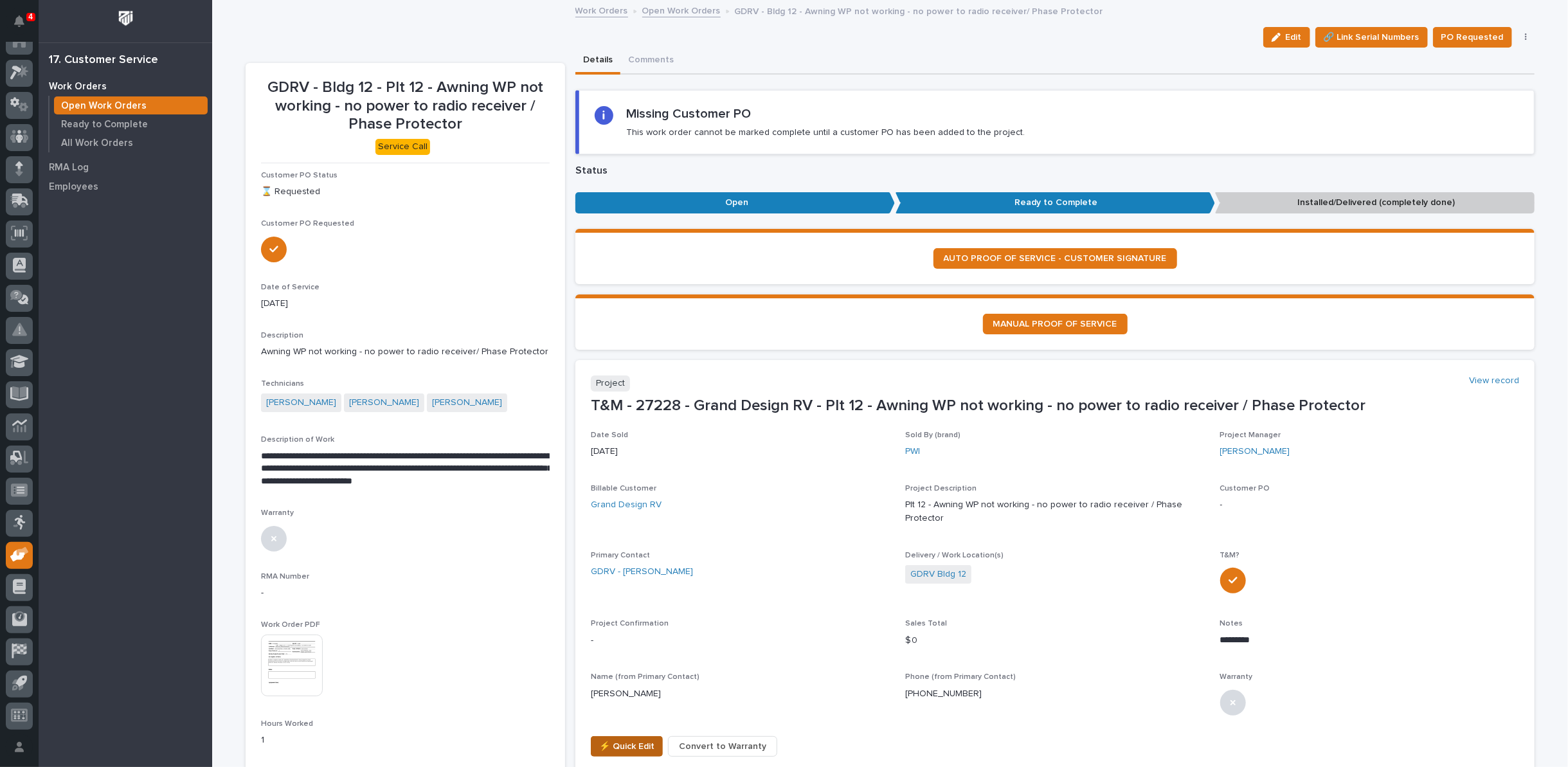
click at [631, 742] on span "⚡ Quick Edit" at bounding box center [627, 746] width 55 height 16
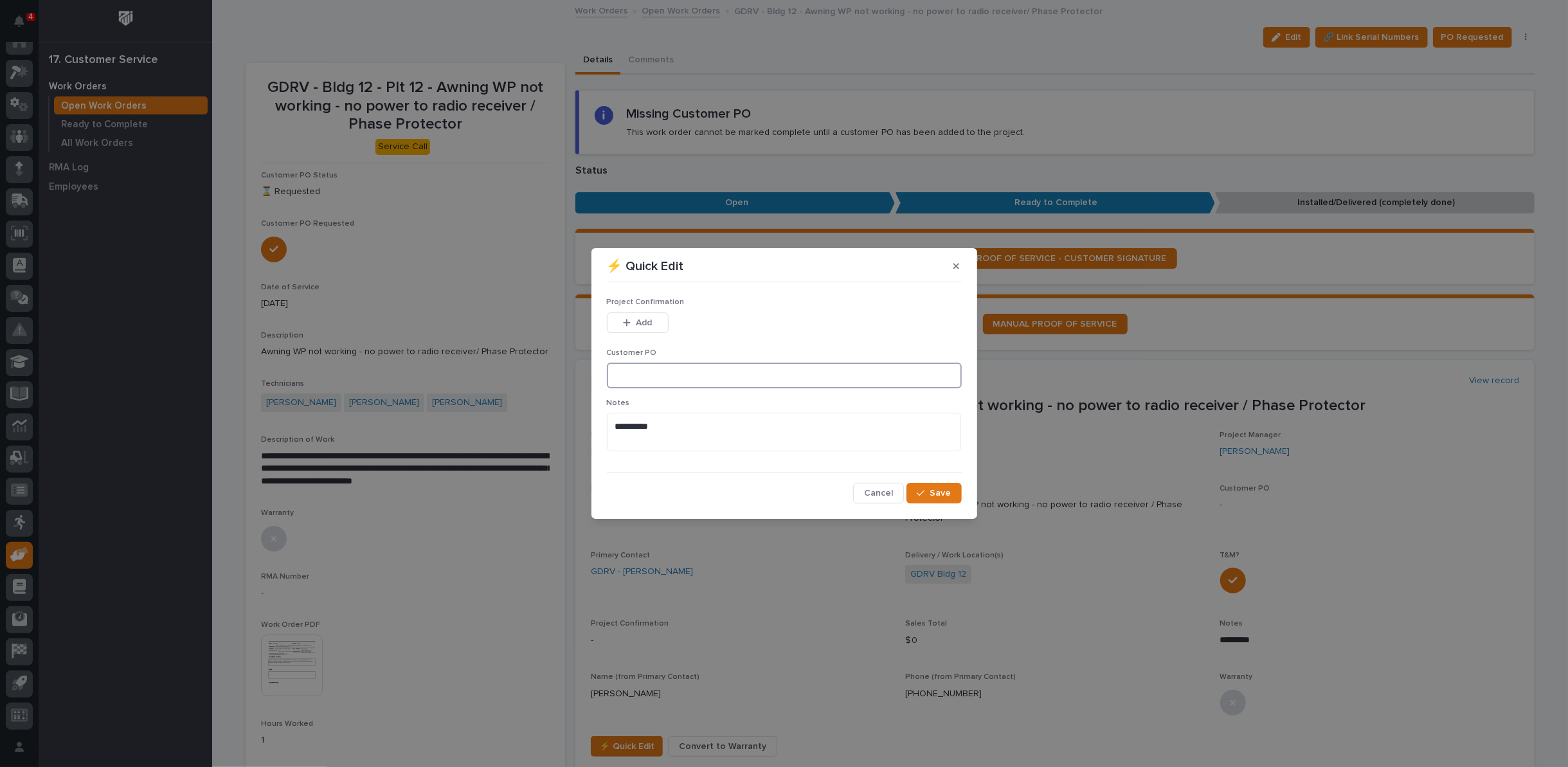
click at [668, 380] on input at bounding box center [784, 375] width 355 height 25
type input "CP12-1064027"
click at [639, 318] on span "Add" at bounding box center [643, 322] width 16 height 11
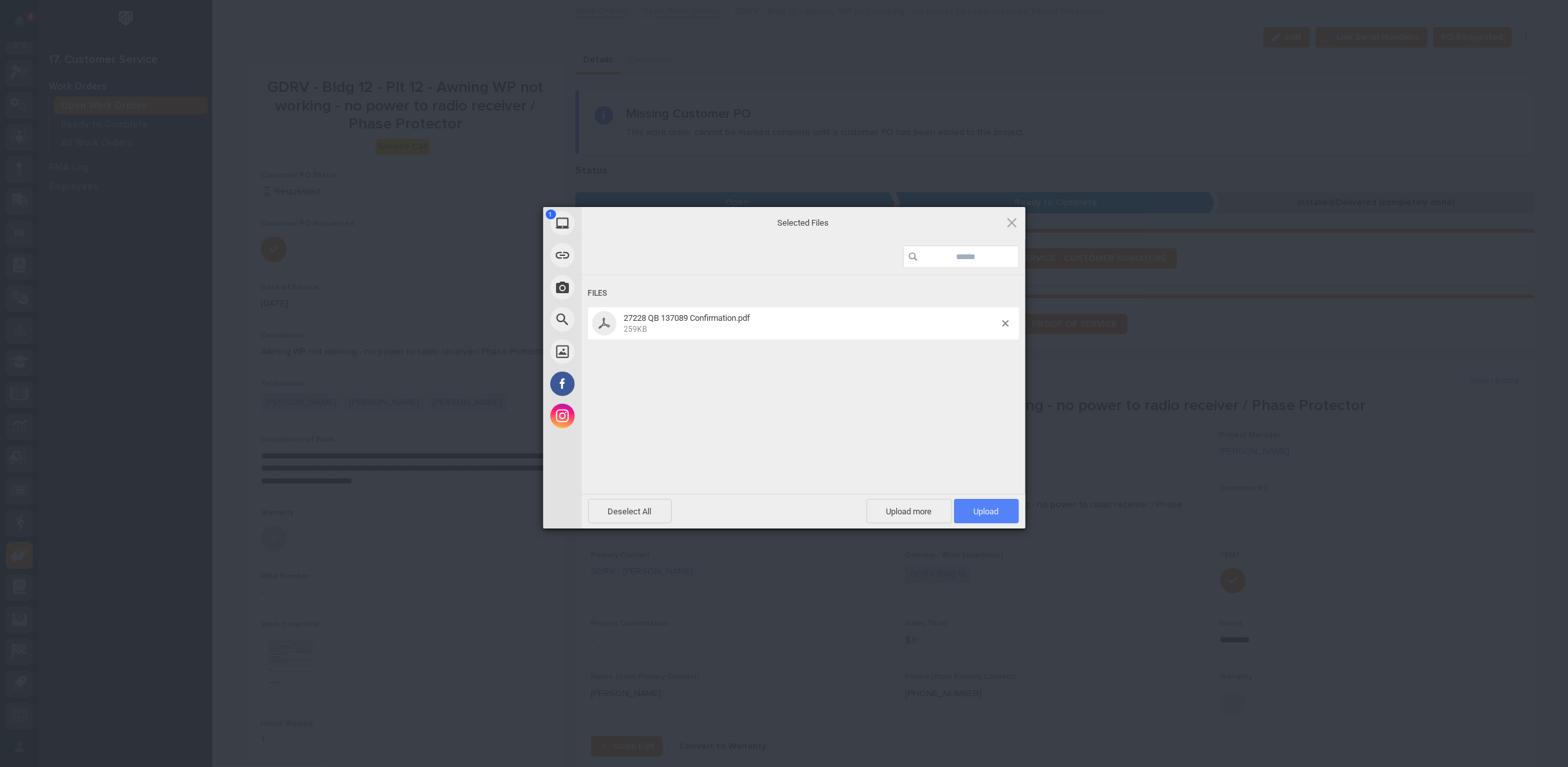
click at [980, 511] on span "Upload 1" at bounding box center [987, 511] width 25 height 10
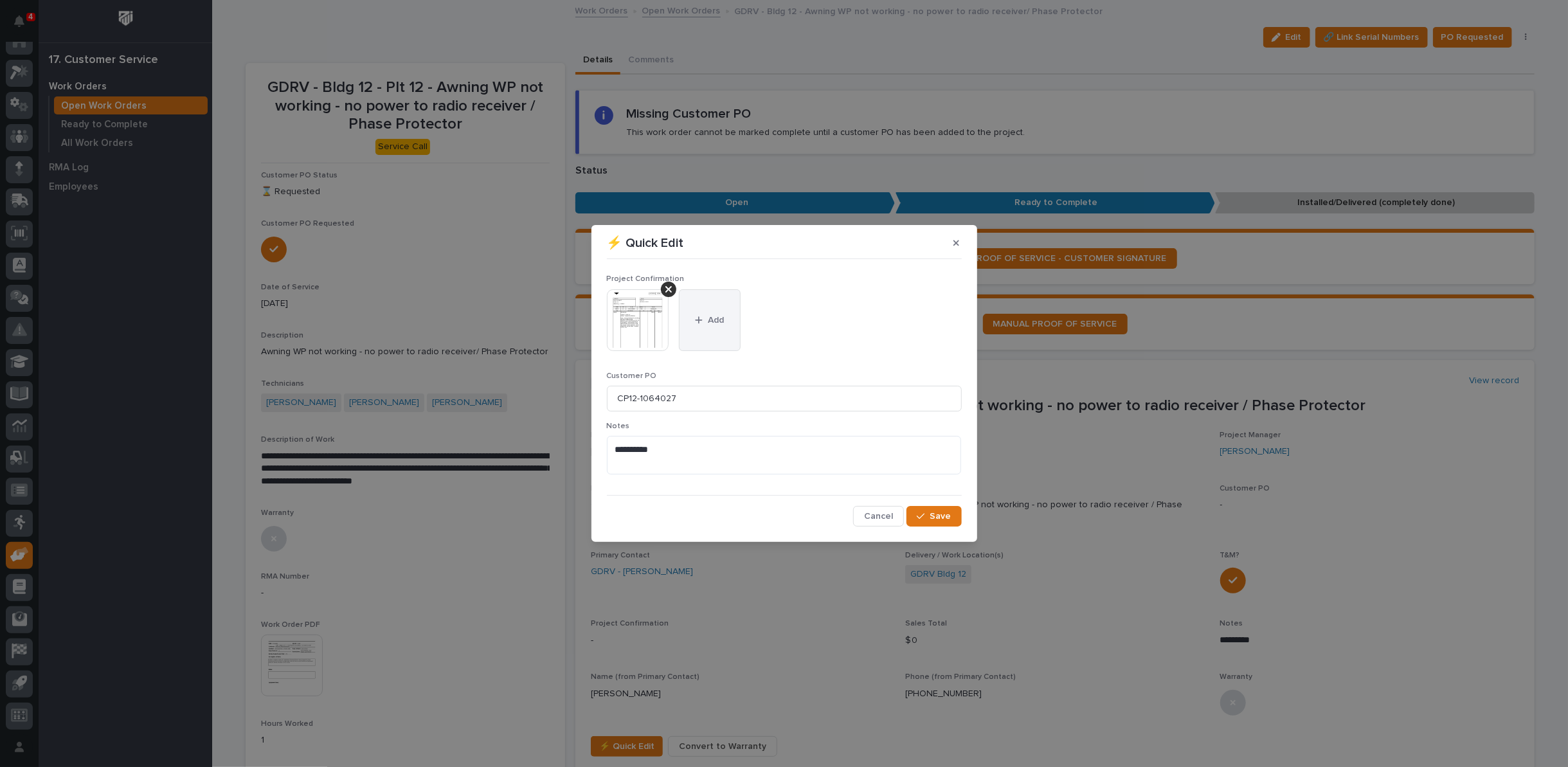
click at [700, 318] on icon "button" at bounding box center [699, 320] width 7 height 9
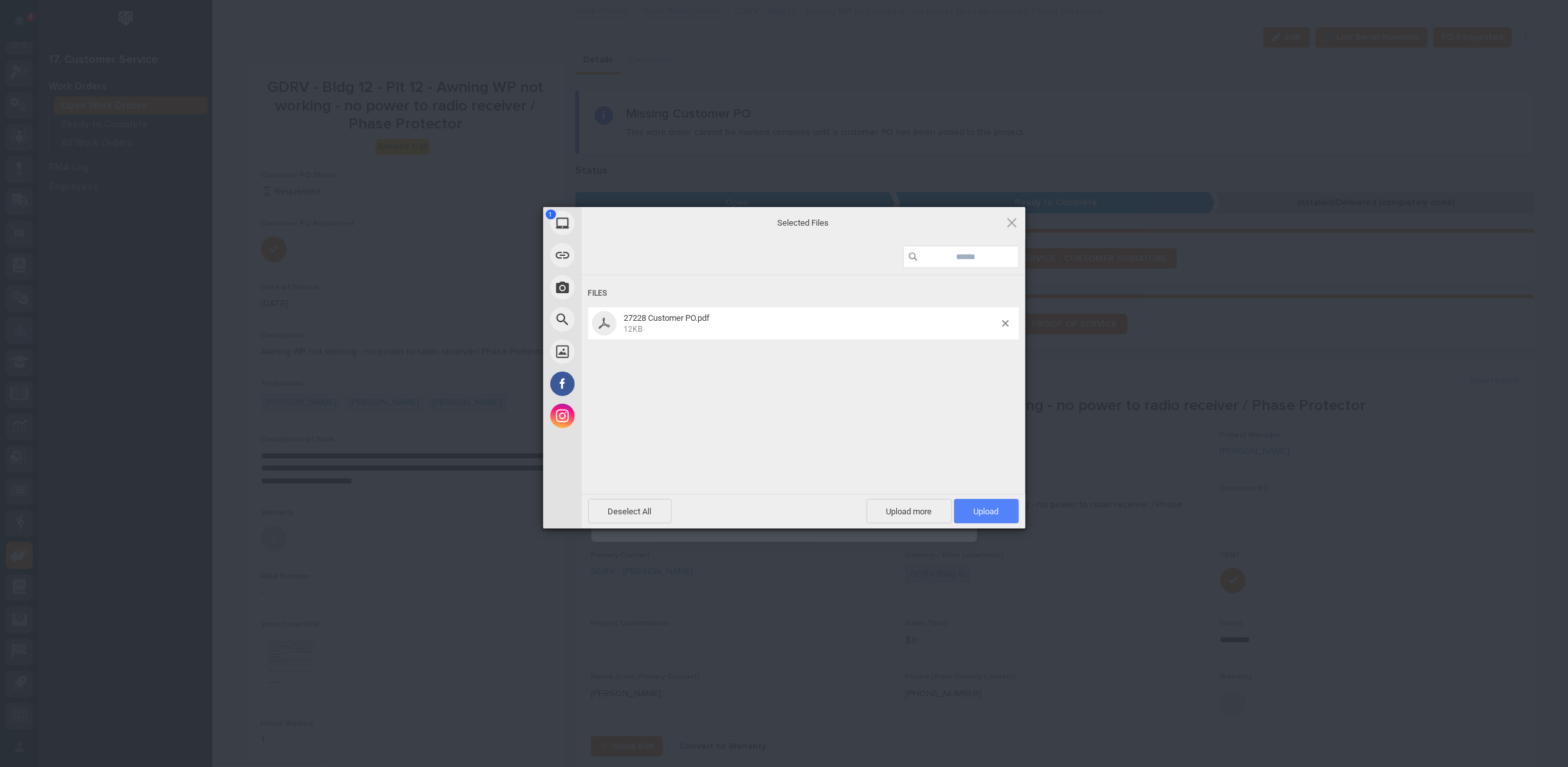
click at [977, 514] on span "Upload 1" at bounding box center [987, 511] width 25 height 10
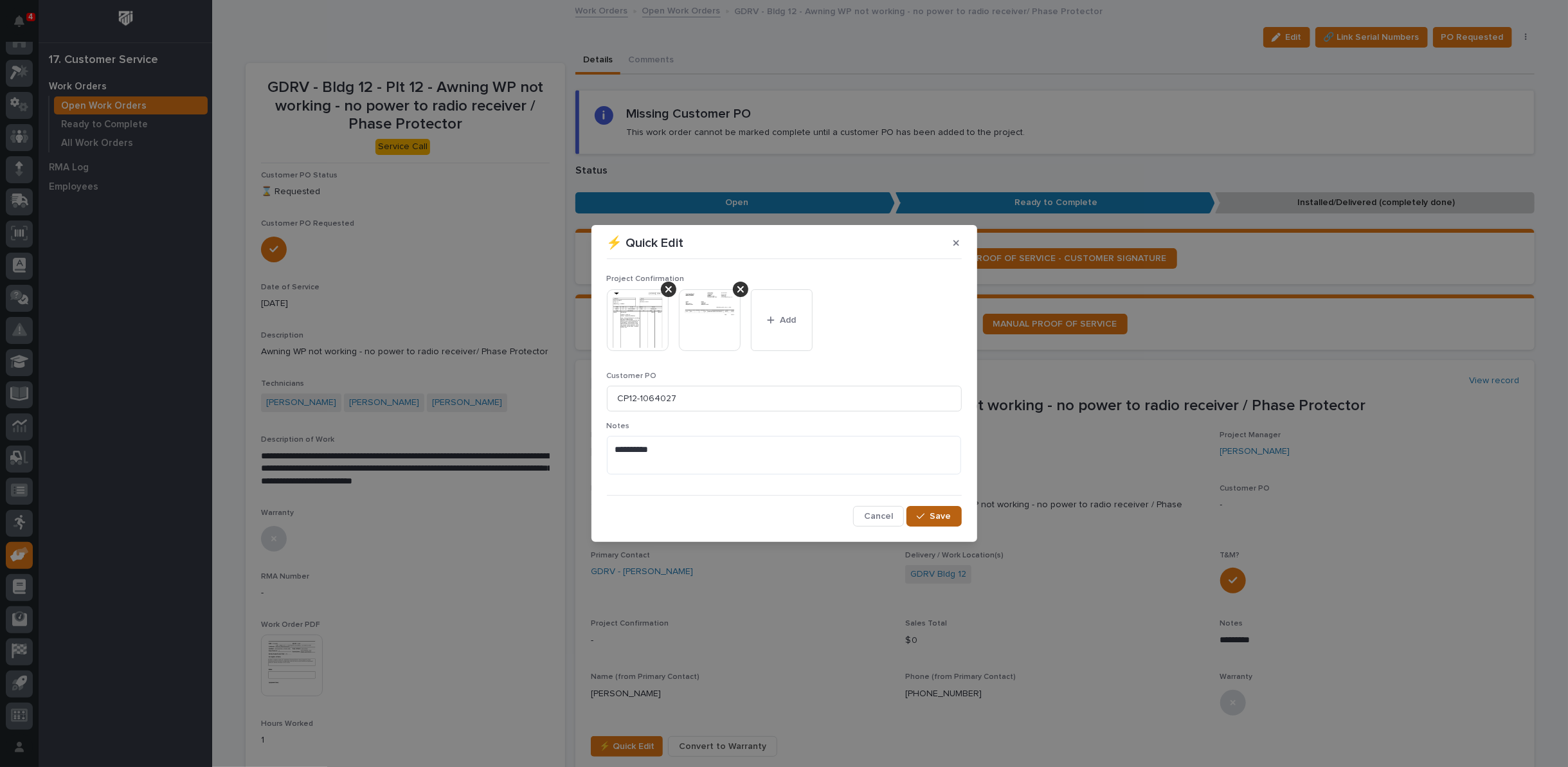
click at [937, 517] on span "Save" at bounding box center [941, 516] width 21 height 11
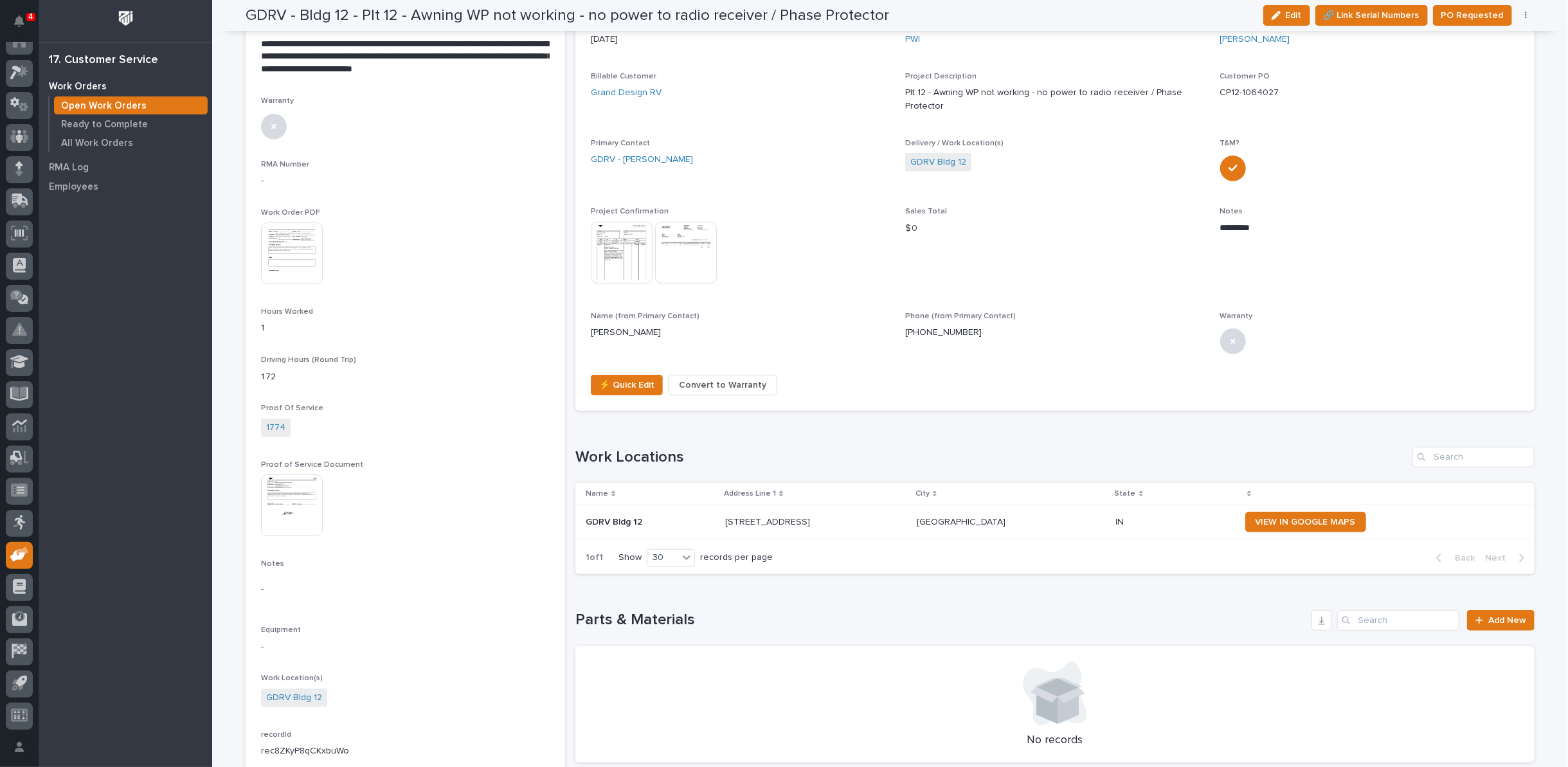
scroll to position [0, 0]
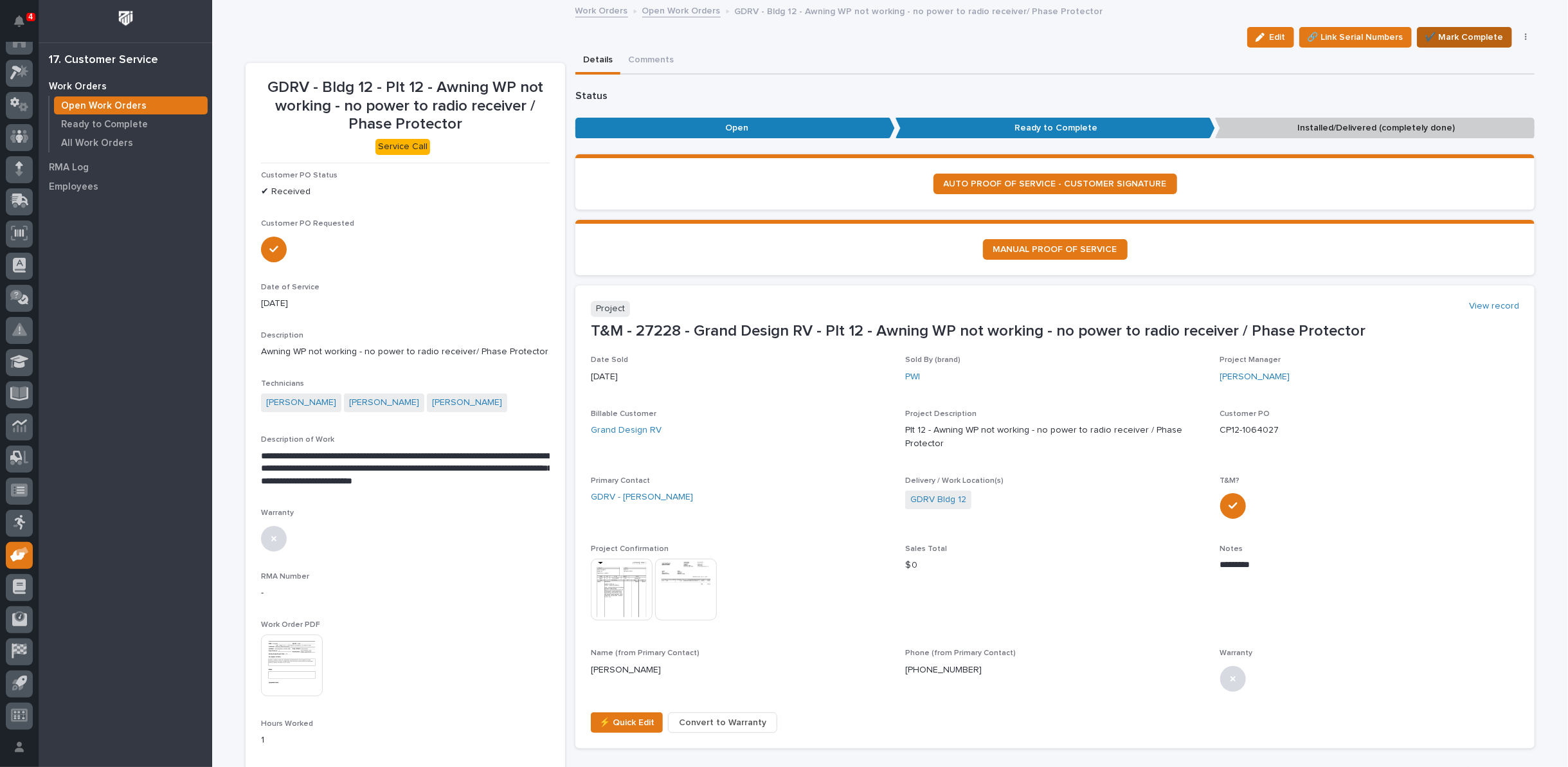
click at [1479, 32] on span "✔️ Mark Complete" at bounding box center [1464, 37] width 79 height 16
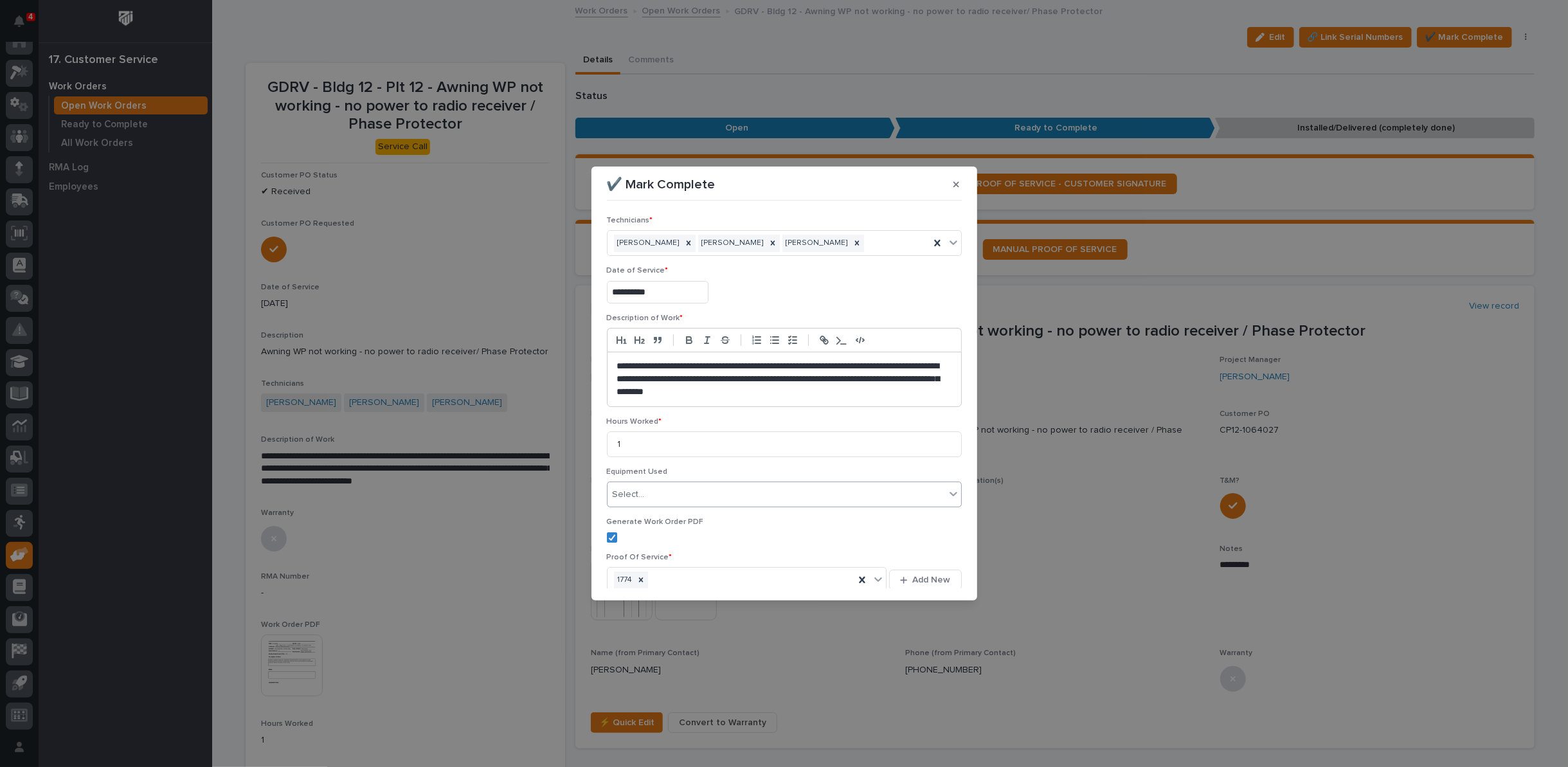
scroll to position [56, 0]
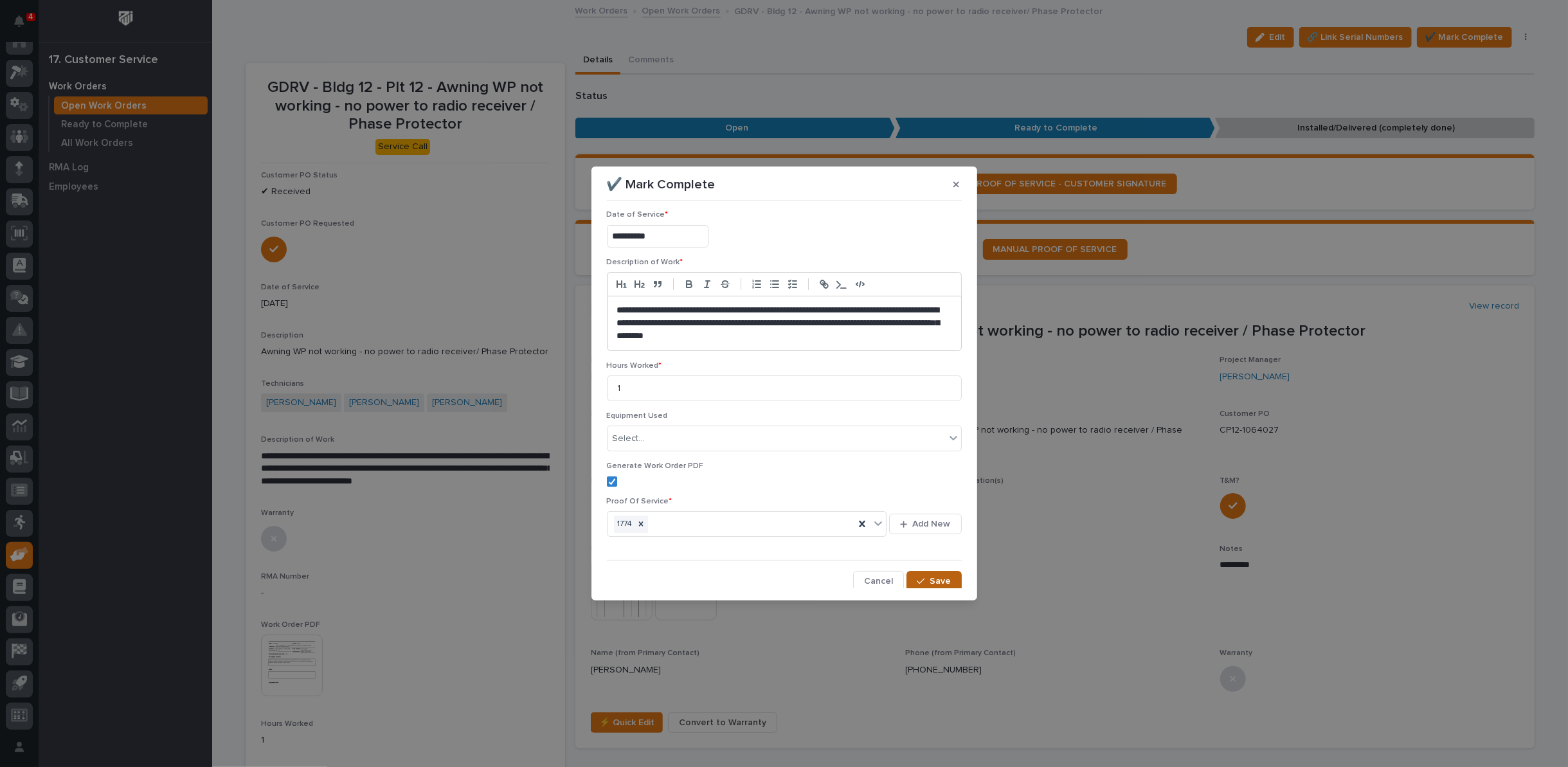
drag, startPoint x: 929, startPoint y: 581, endPoint x: 922, endPoint y: 578, distance: 7.6
click at [930, 581] on span "Save" at bounding box center [941, 581] width 21 height 11
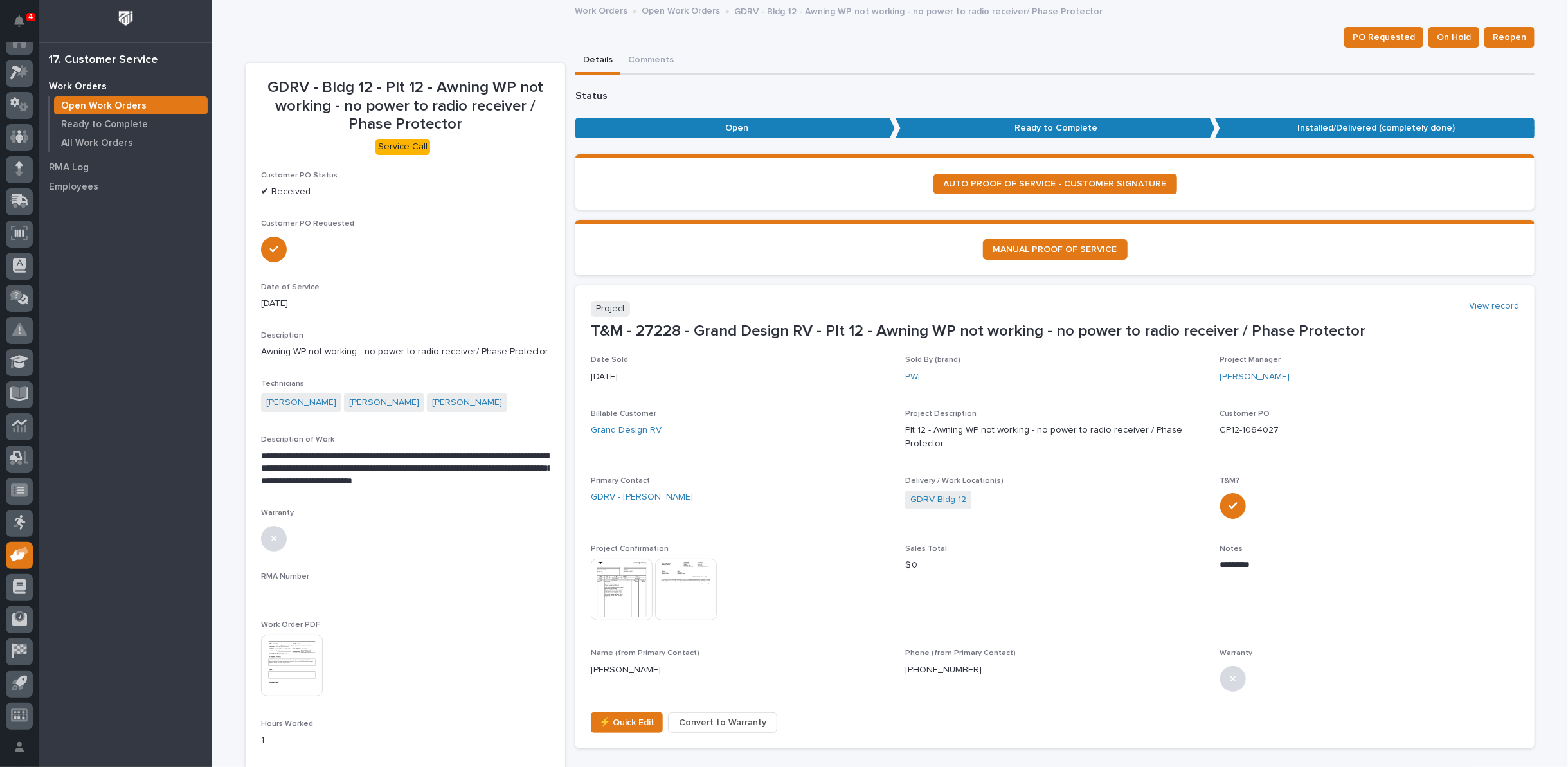
click at [683, 10] on link "Open Work Orders" at bounding box center [681, 10] width 79 height 15
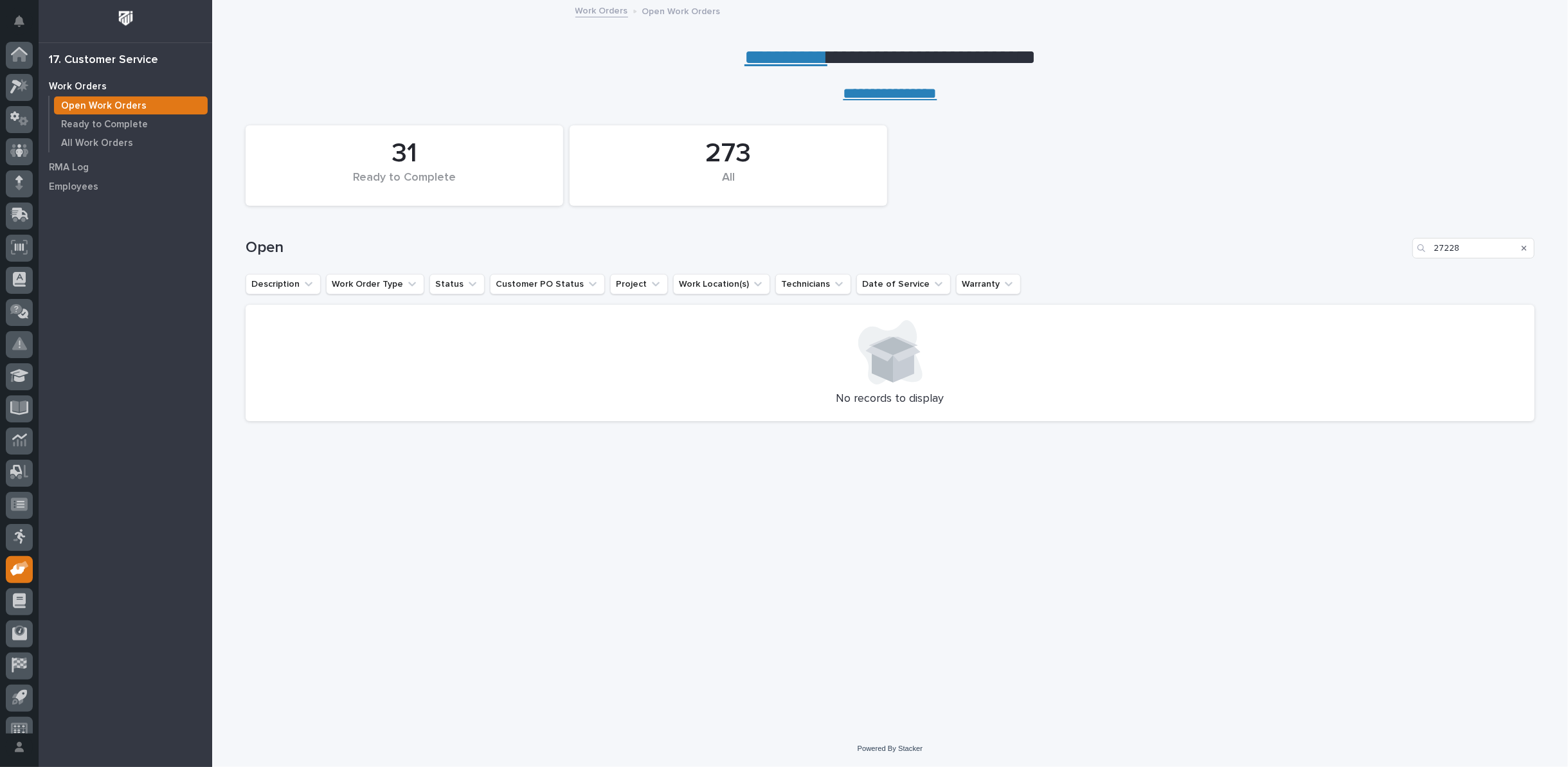
scroll to position [14, 0]
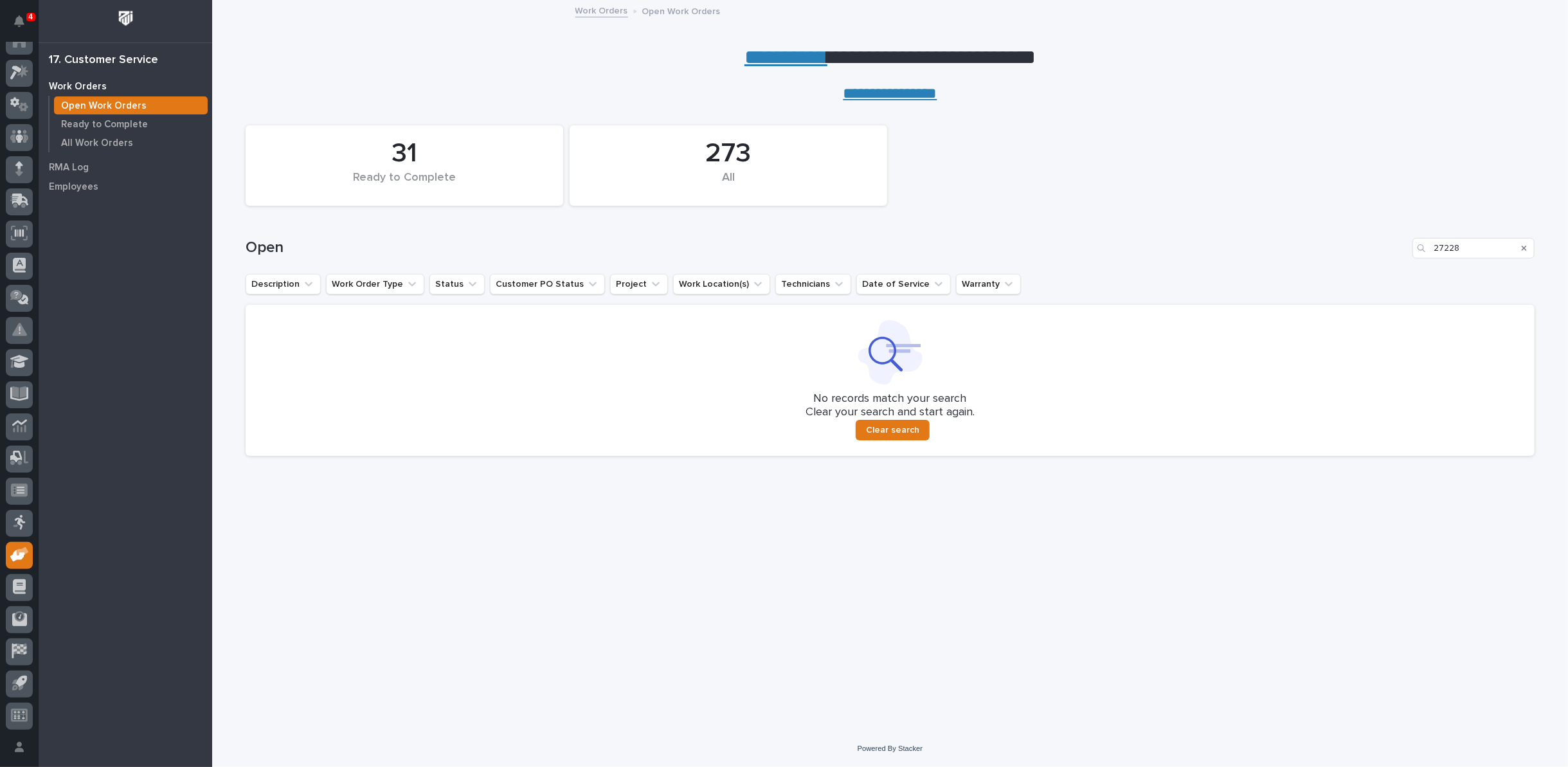
click at [1523, 246] on icon "Search" at bounding box center [1524, 247] width 5 height 5
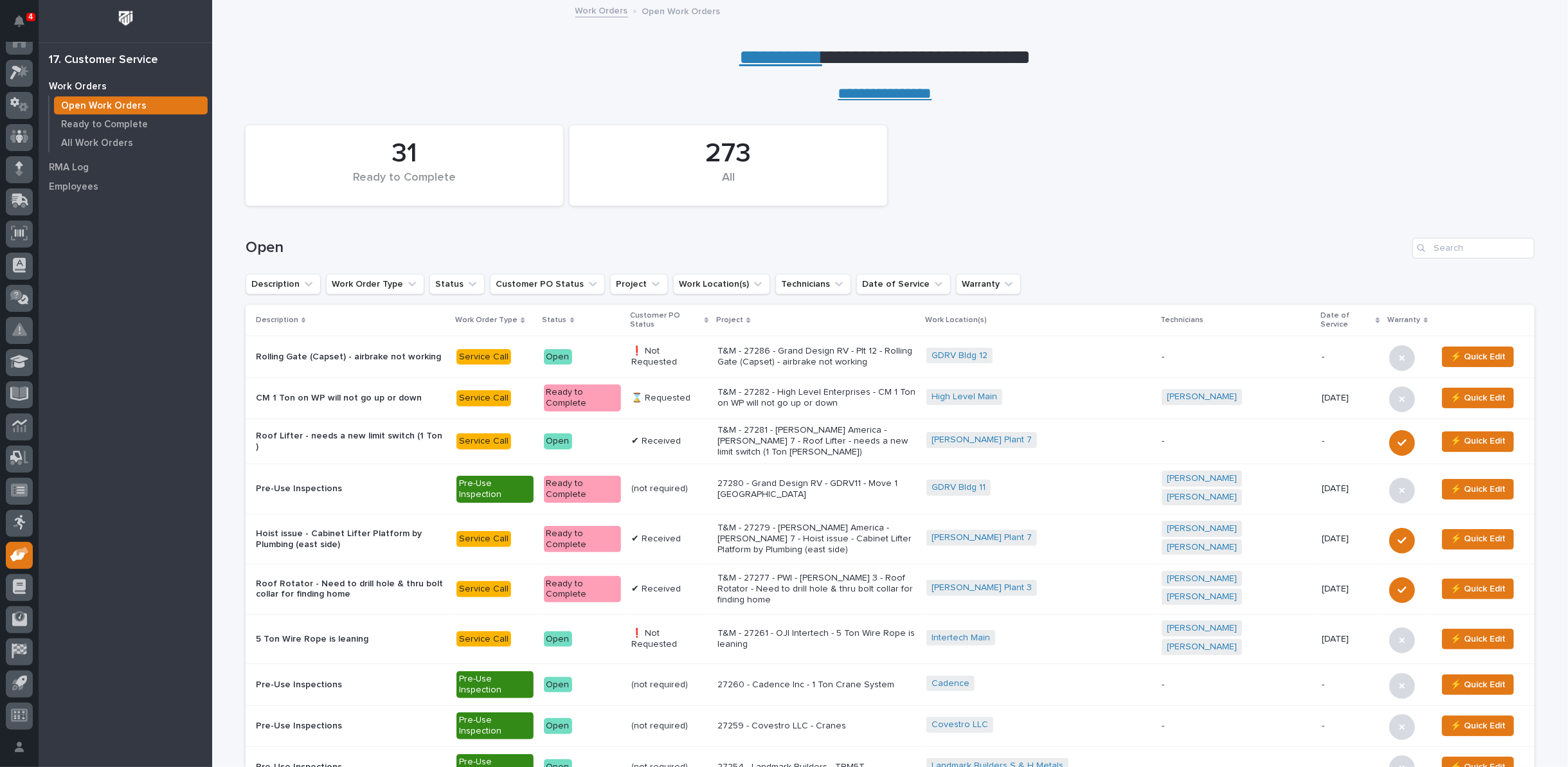
click at [760, 62] on link "**********" at bounding box center [781, 58] width 83 height 21
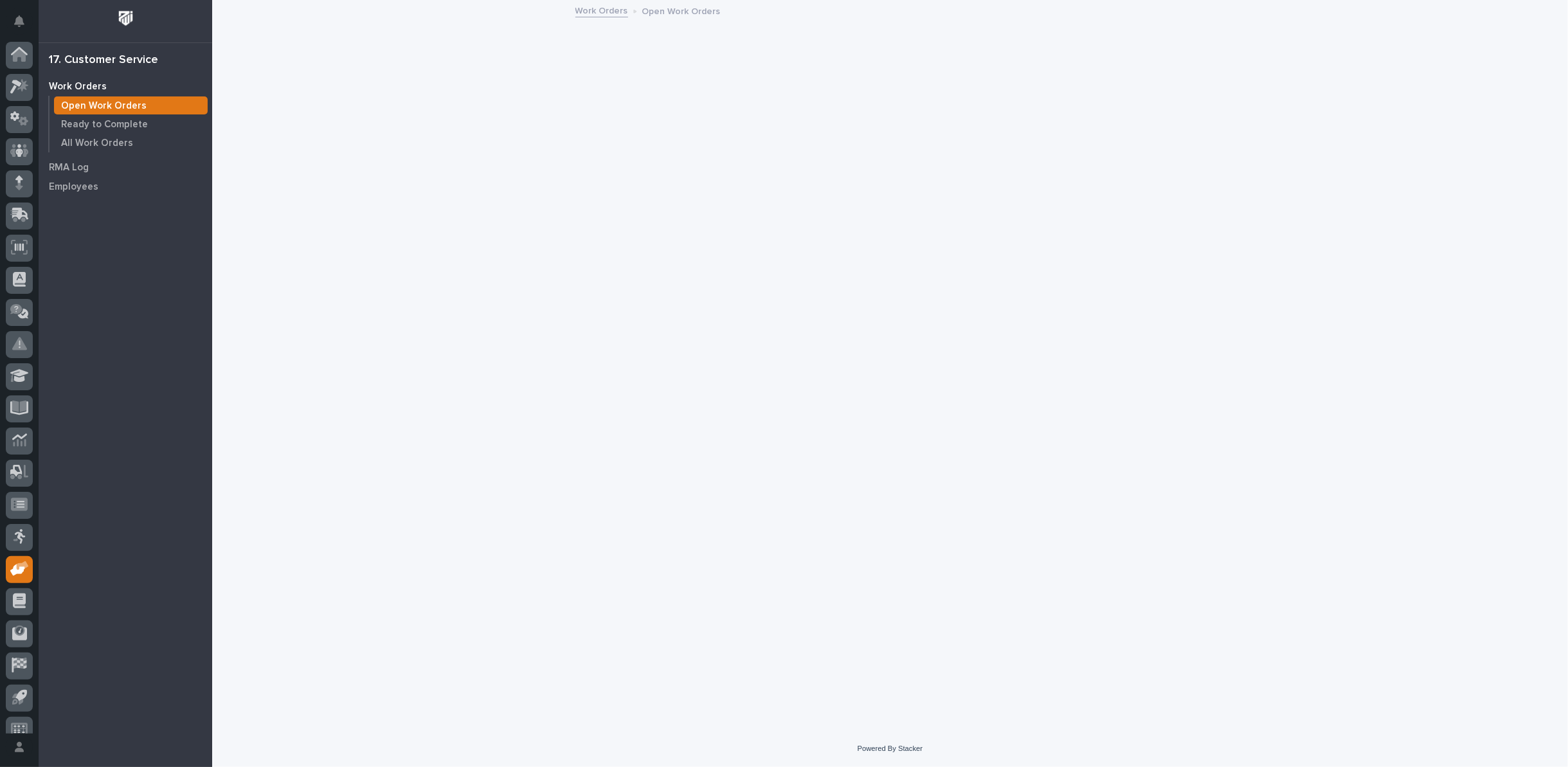
scroll to position [14, 0]
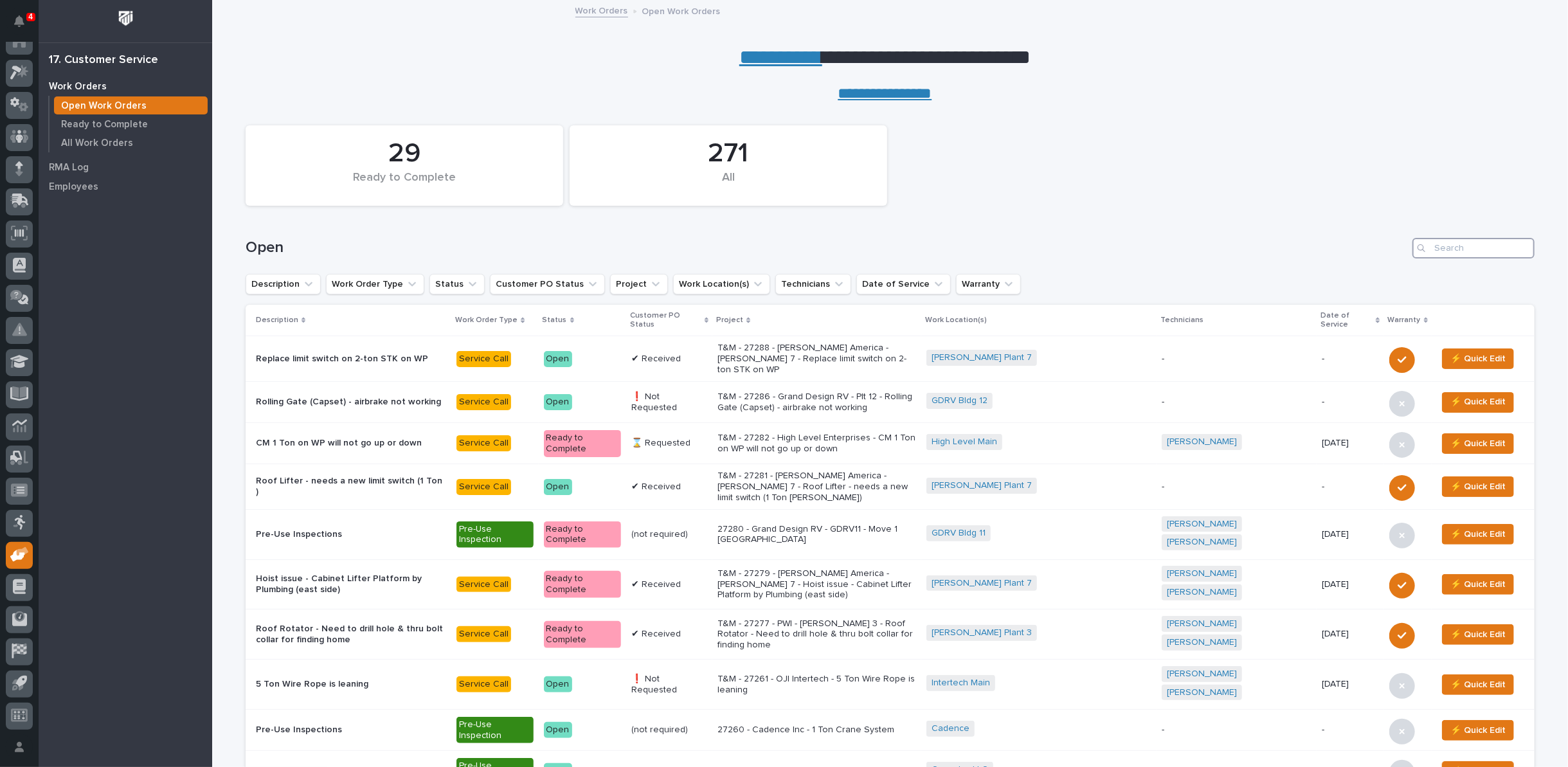
click at [1459, 242] on input "Search" at bounding box center [1473, 248] width 122 height 21
type input "27212"
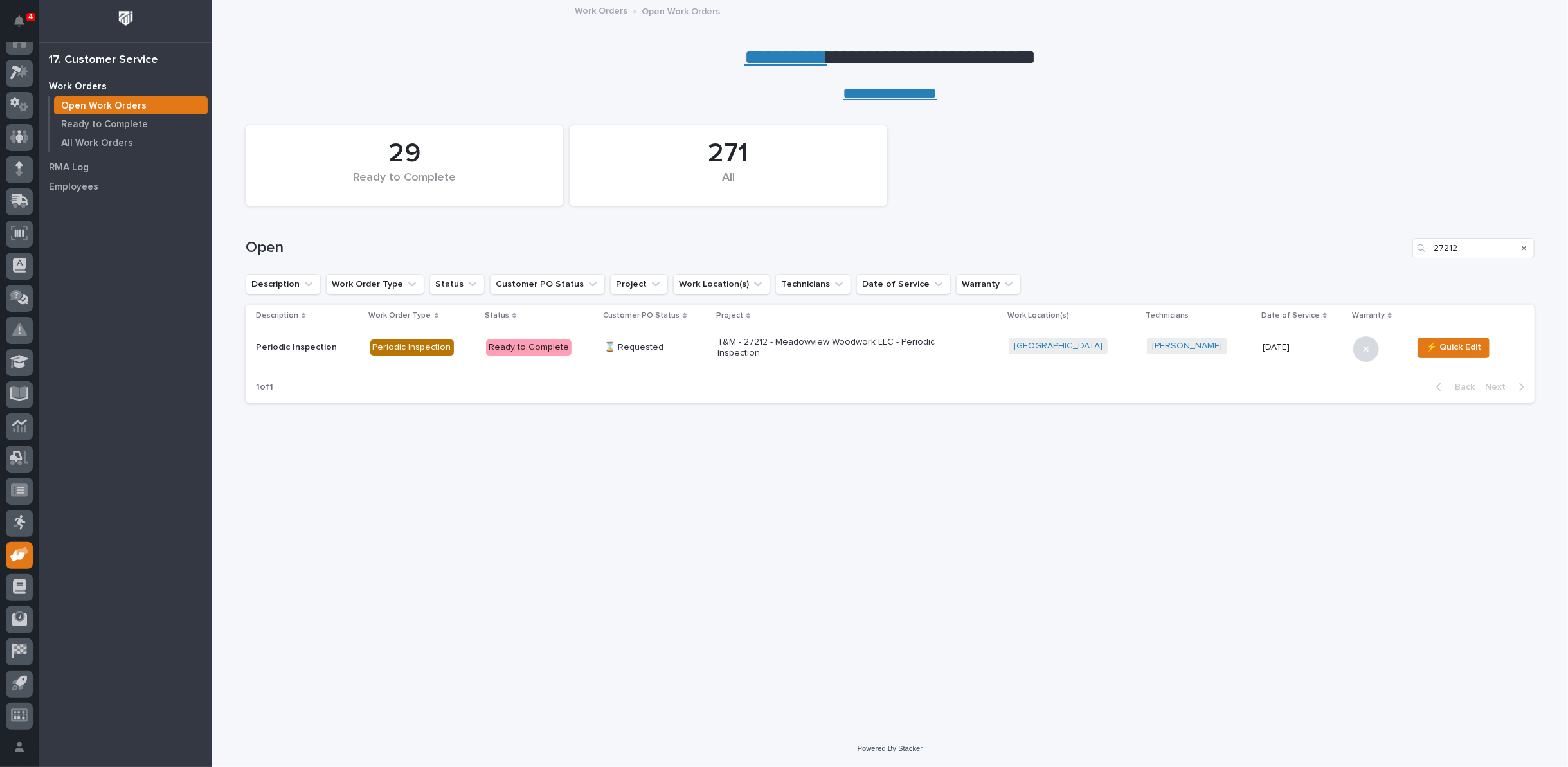
click at [801, 337] on p "T&M - 27212 - Meadowview Woodwork LLC - Periodic Inspection" at bounding box center [830, 348] width 225 height 22
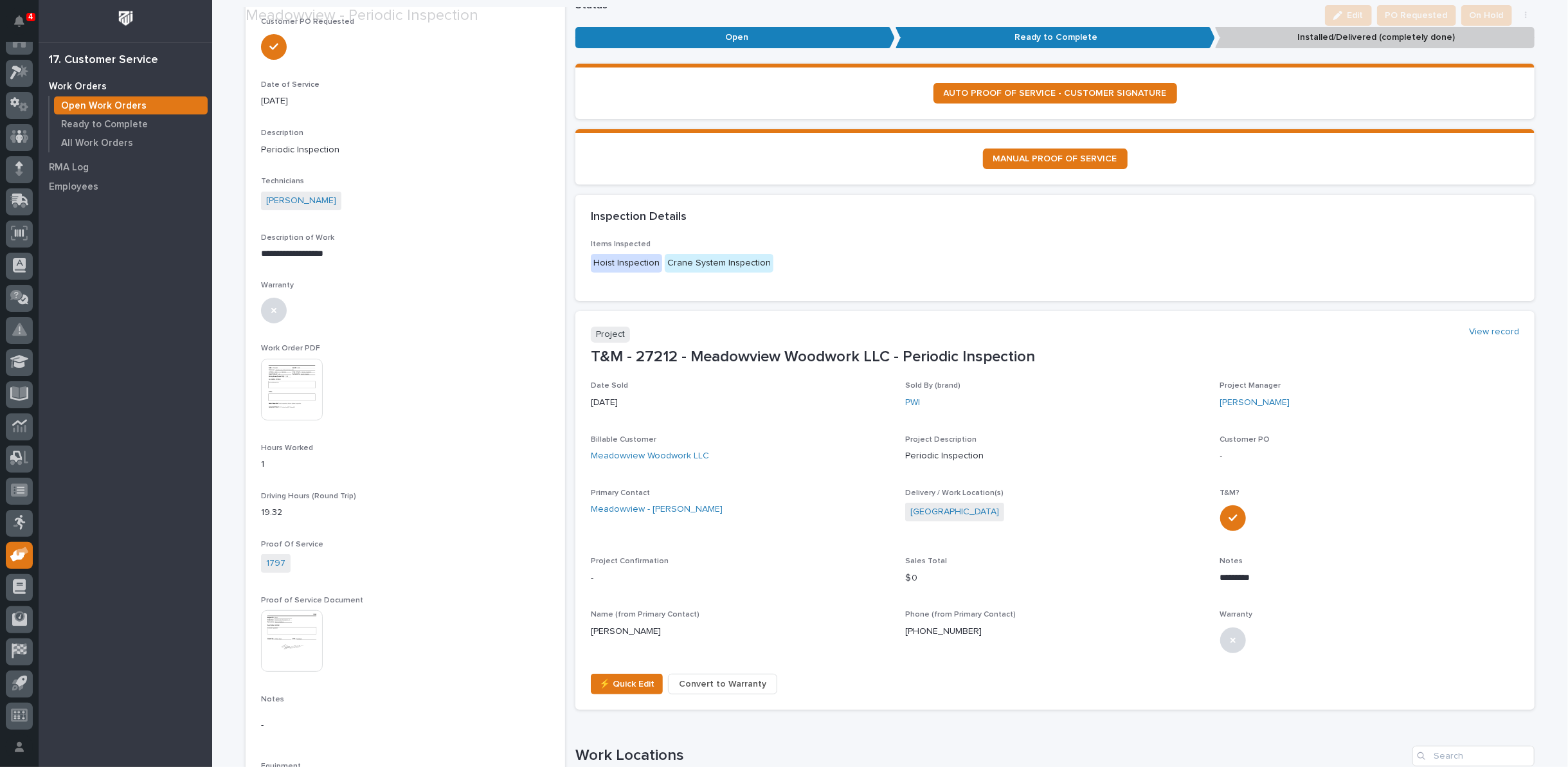
scroll to position [214, 0]
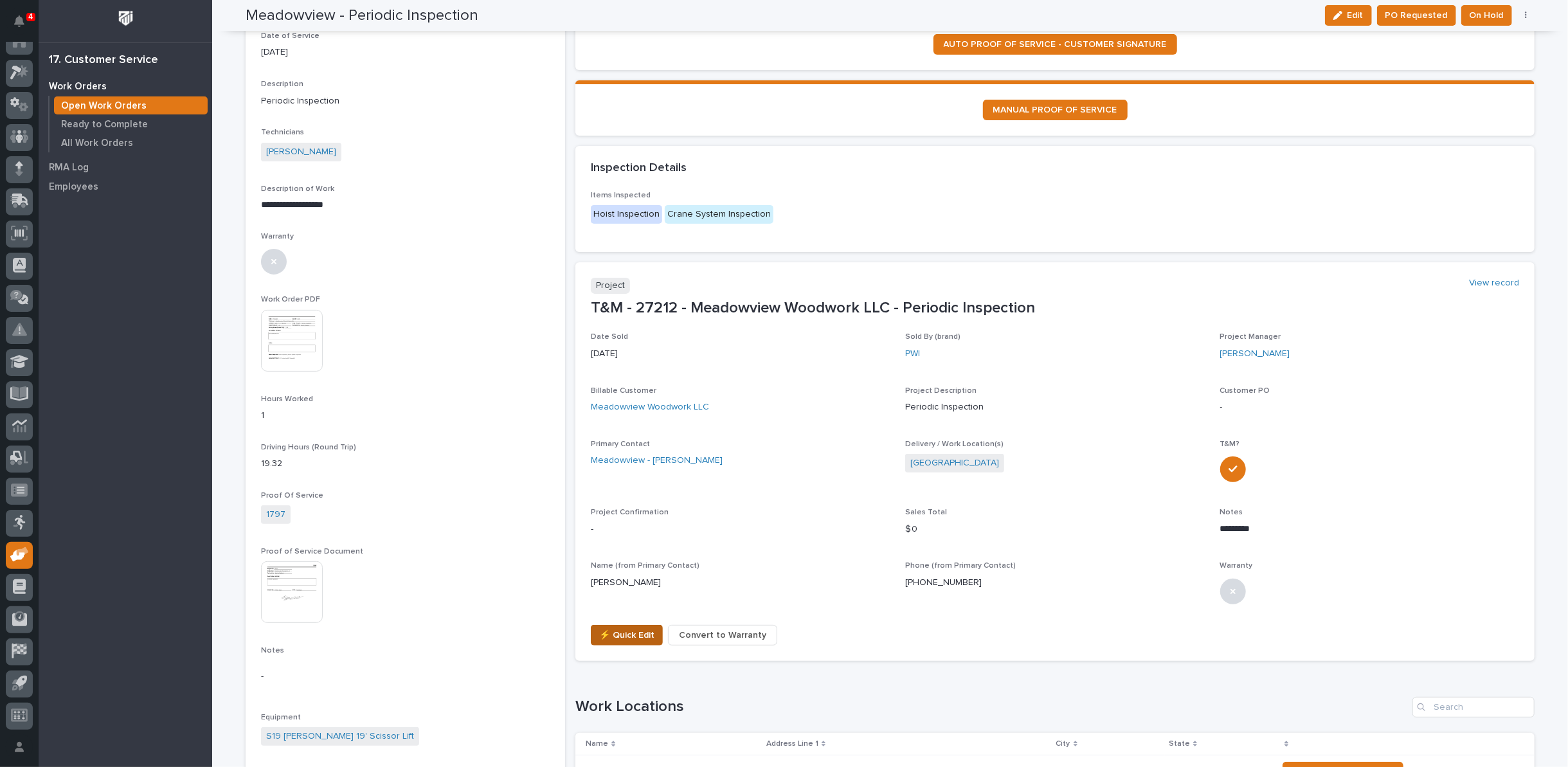
click at [618, 631] on span "⚡ Quick Edit" at bounding box center [627, 635] width 55 height 16
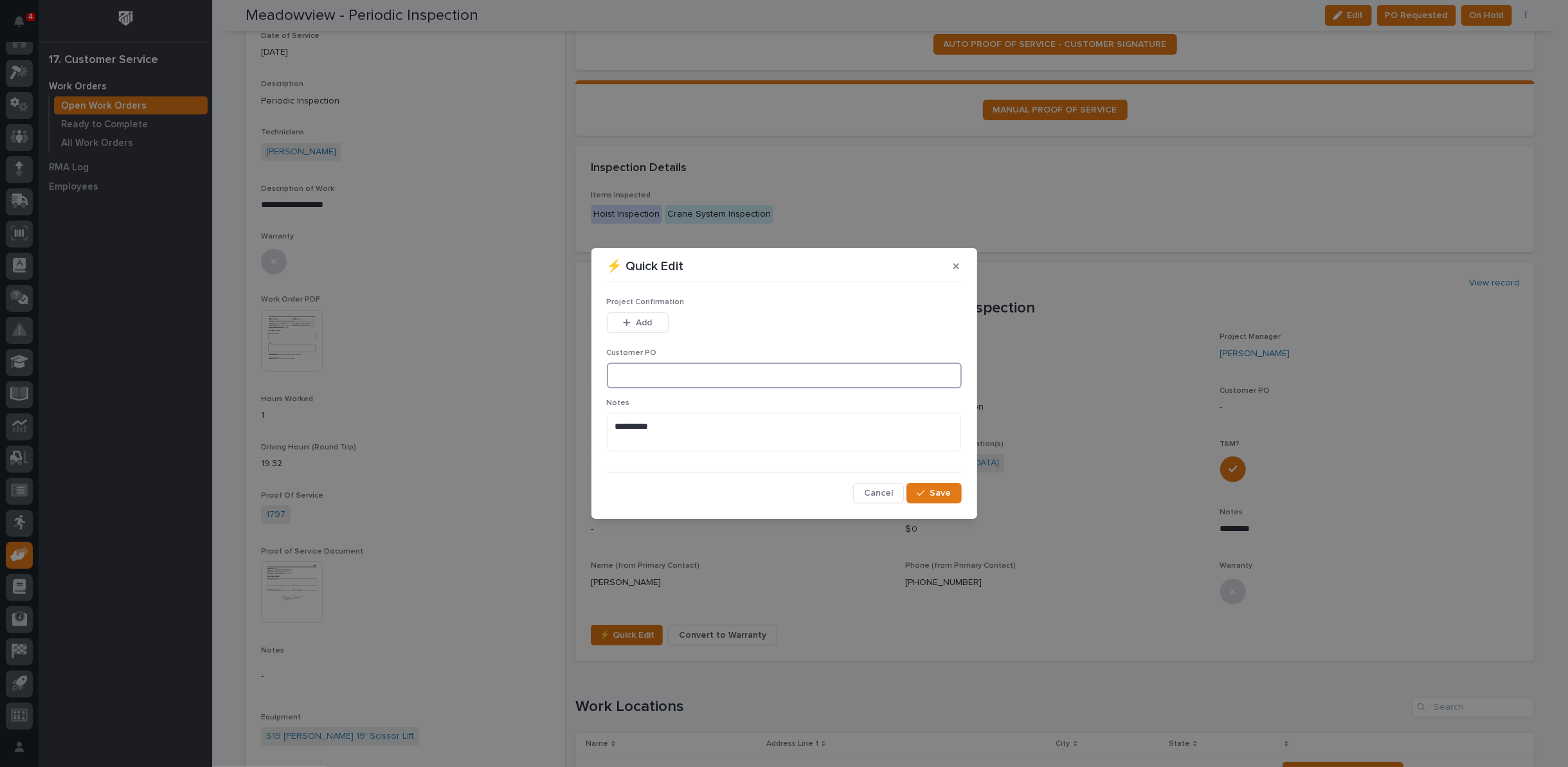
click at [636, 376] on input at bounding box center [784, 375] width 355 height 25
type input "No PO Required"
click at [630, 324] on icon "button" at bounding box center [627, 323] width 7 height 9
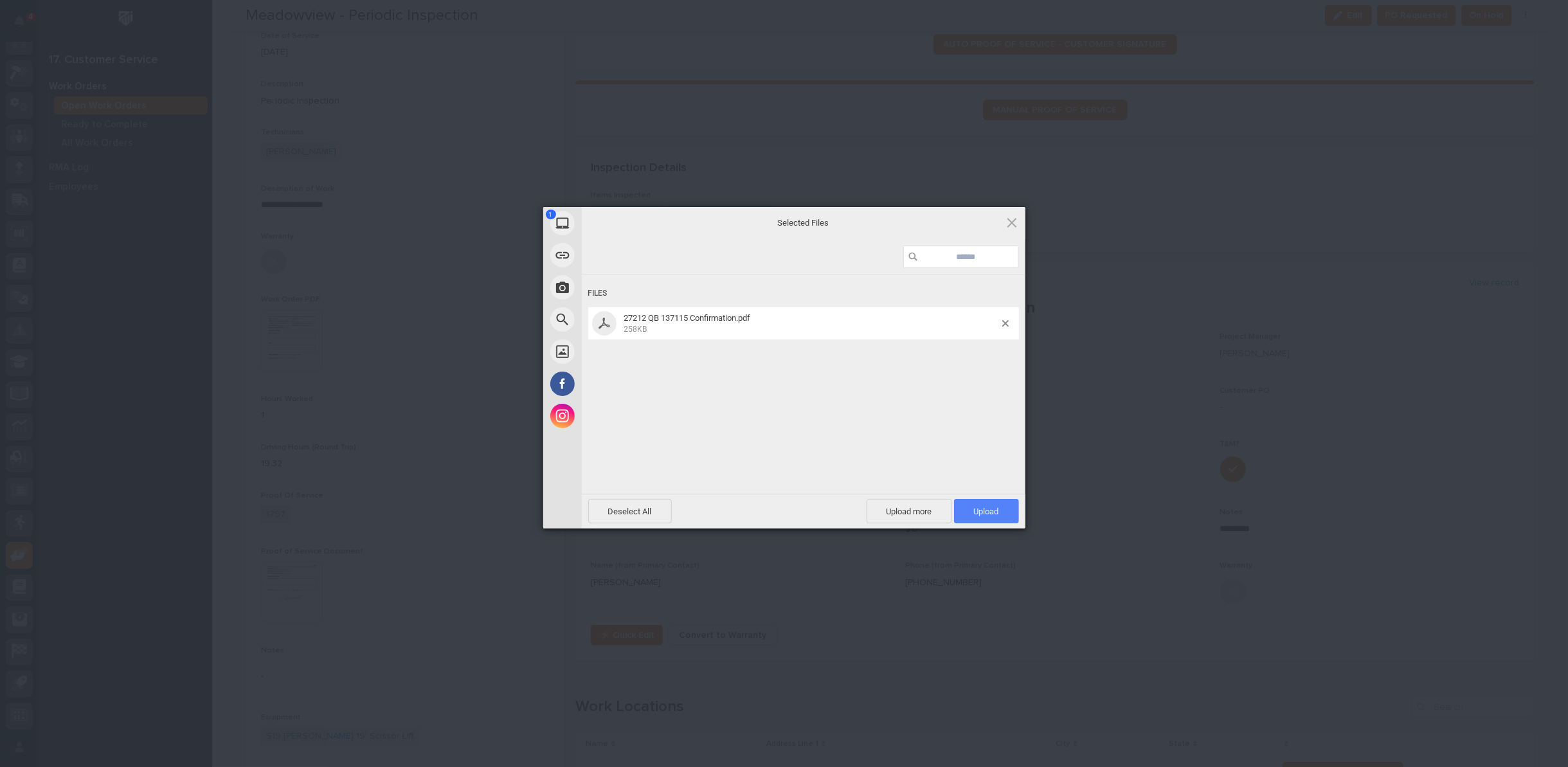
click at [1003, 511] on span "Upload 1" at bounding box center [986, 511] width 65 height 25
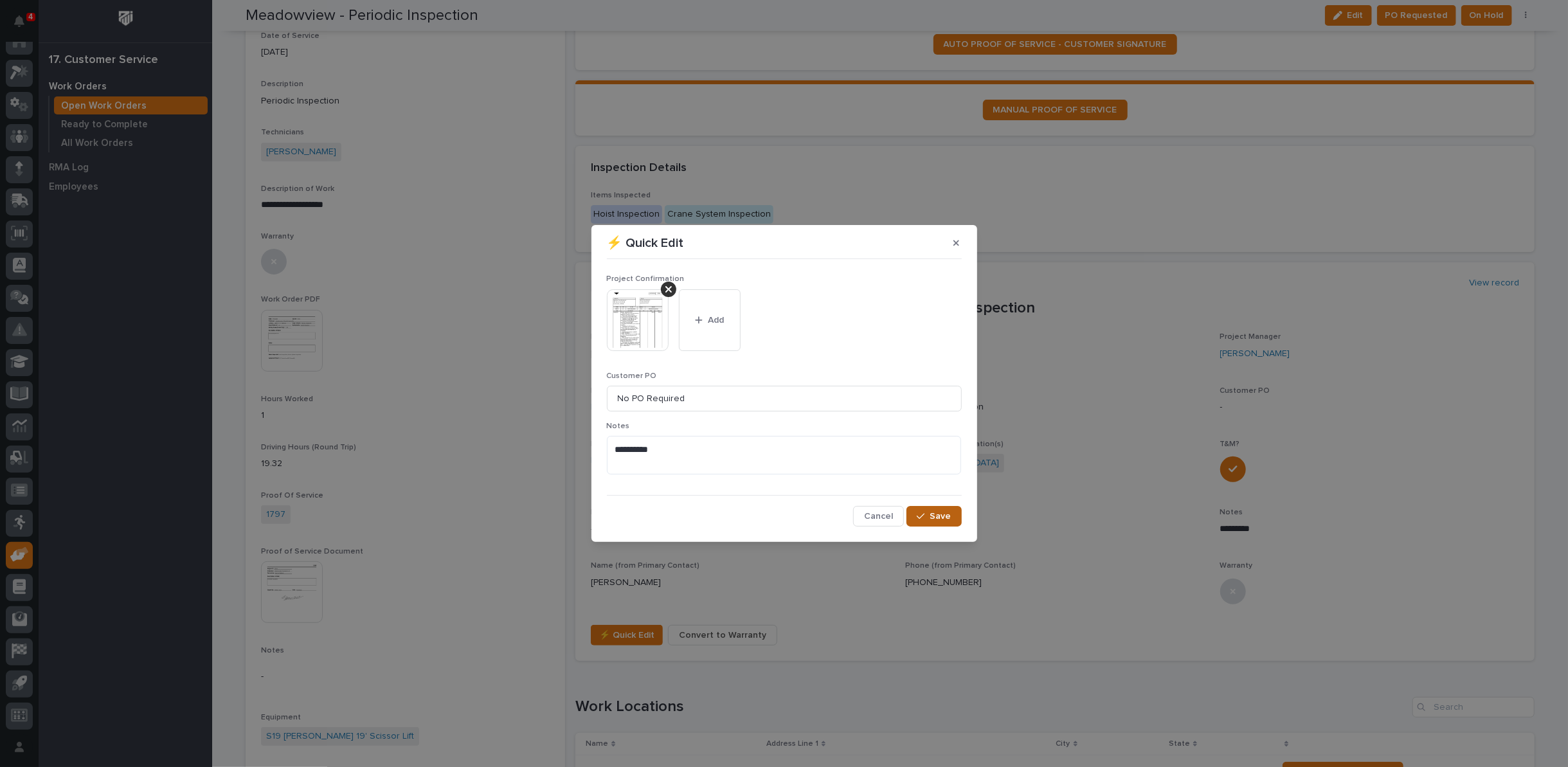
click at [941, 520] on span "Save" at bounding box center [941, 516] width 21 height 11
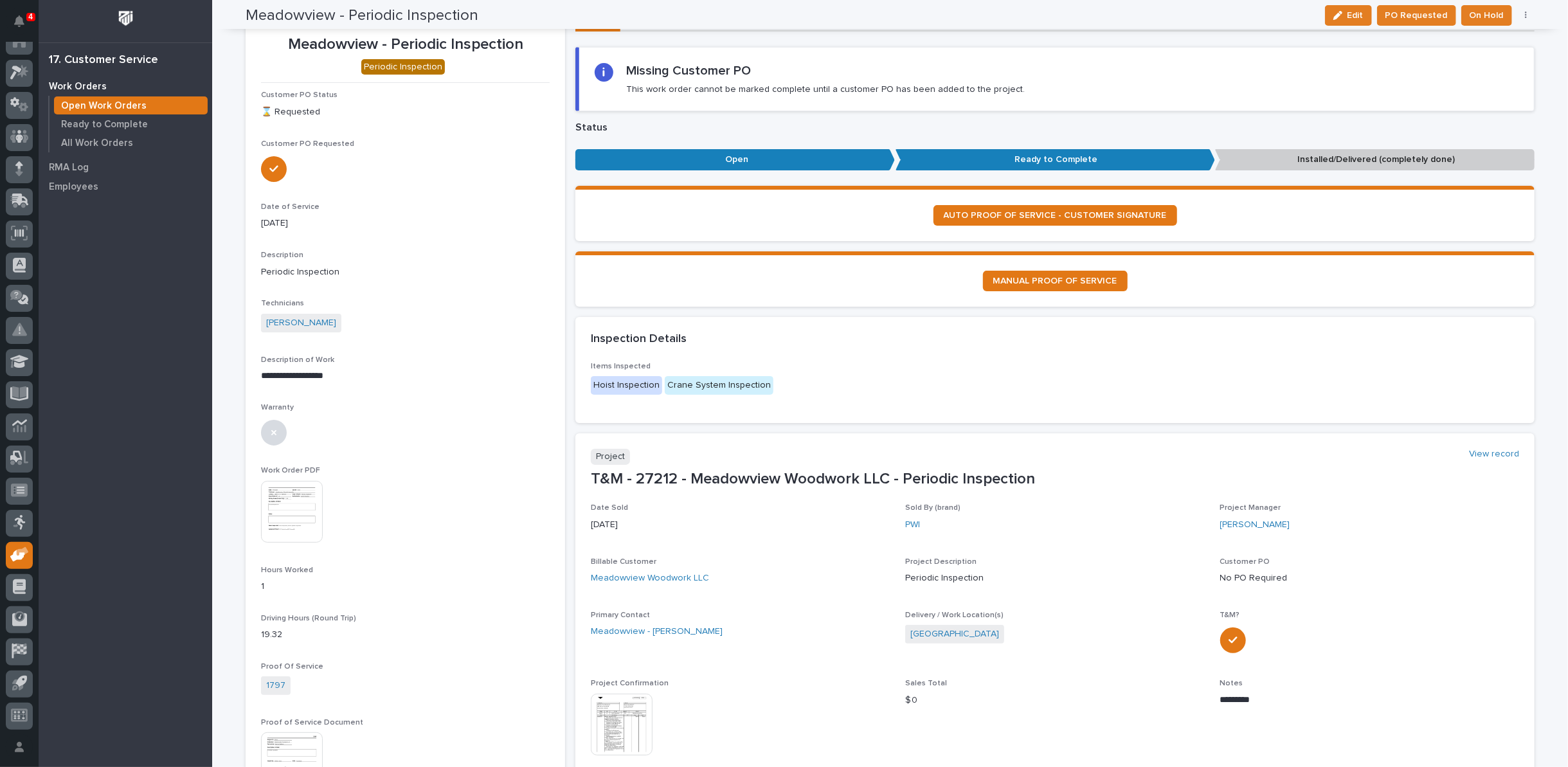
scroll to position [0, 0]
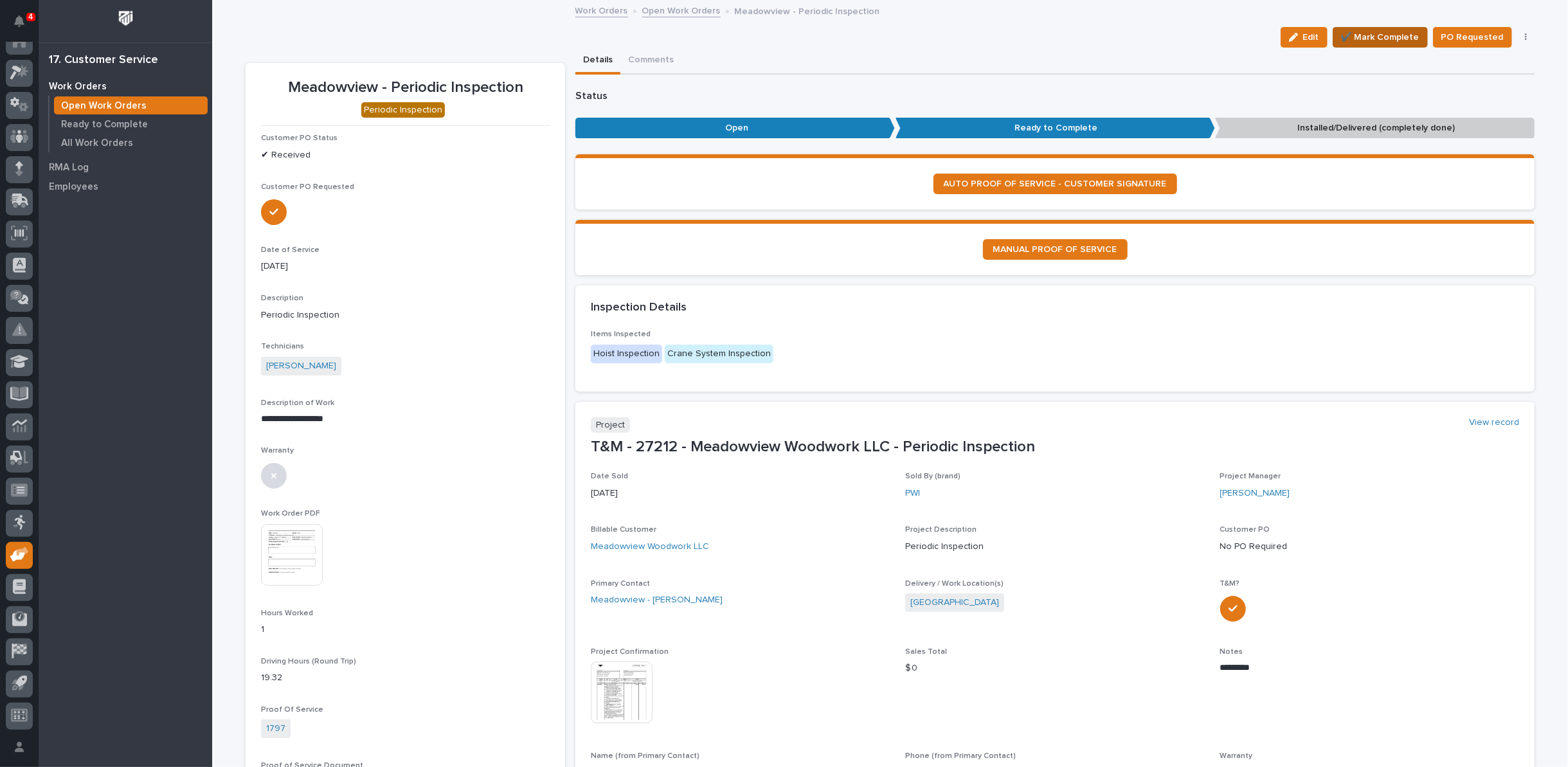
click at [1360, 32] on span "✔️ Mark Complete" at bounding box center [1380, 37] width 79 height 16
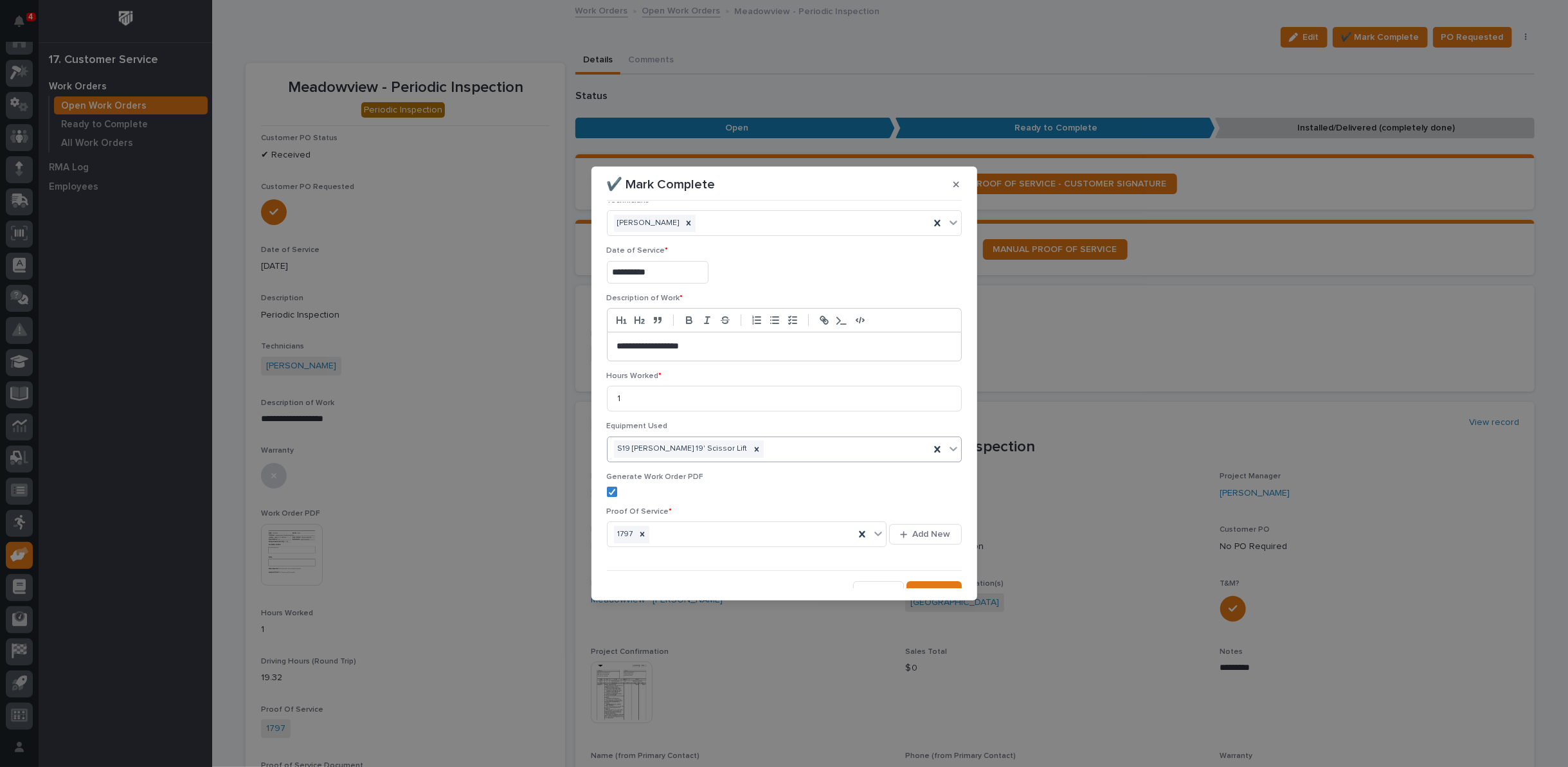
scroll to position [31, 0]
click at [921, 576] on div "button" at bounding box center [923, 580] width 13 height 9
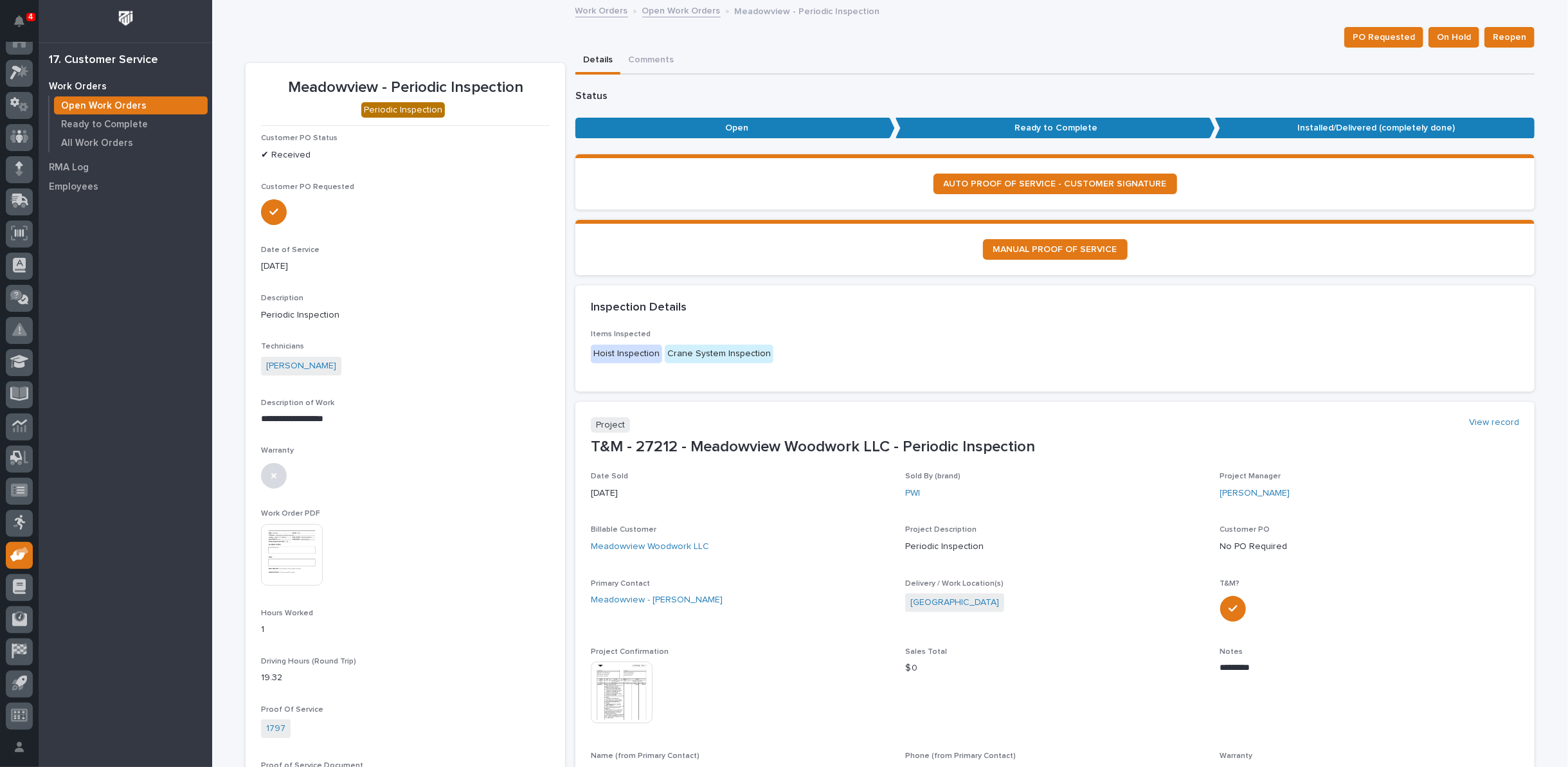
click at [664, 7] on link "Open Work Orders" at bounding box center [681, 10] width 79 height 15
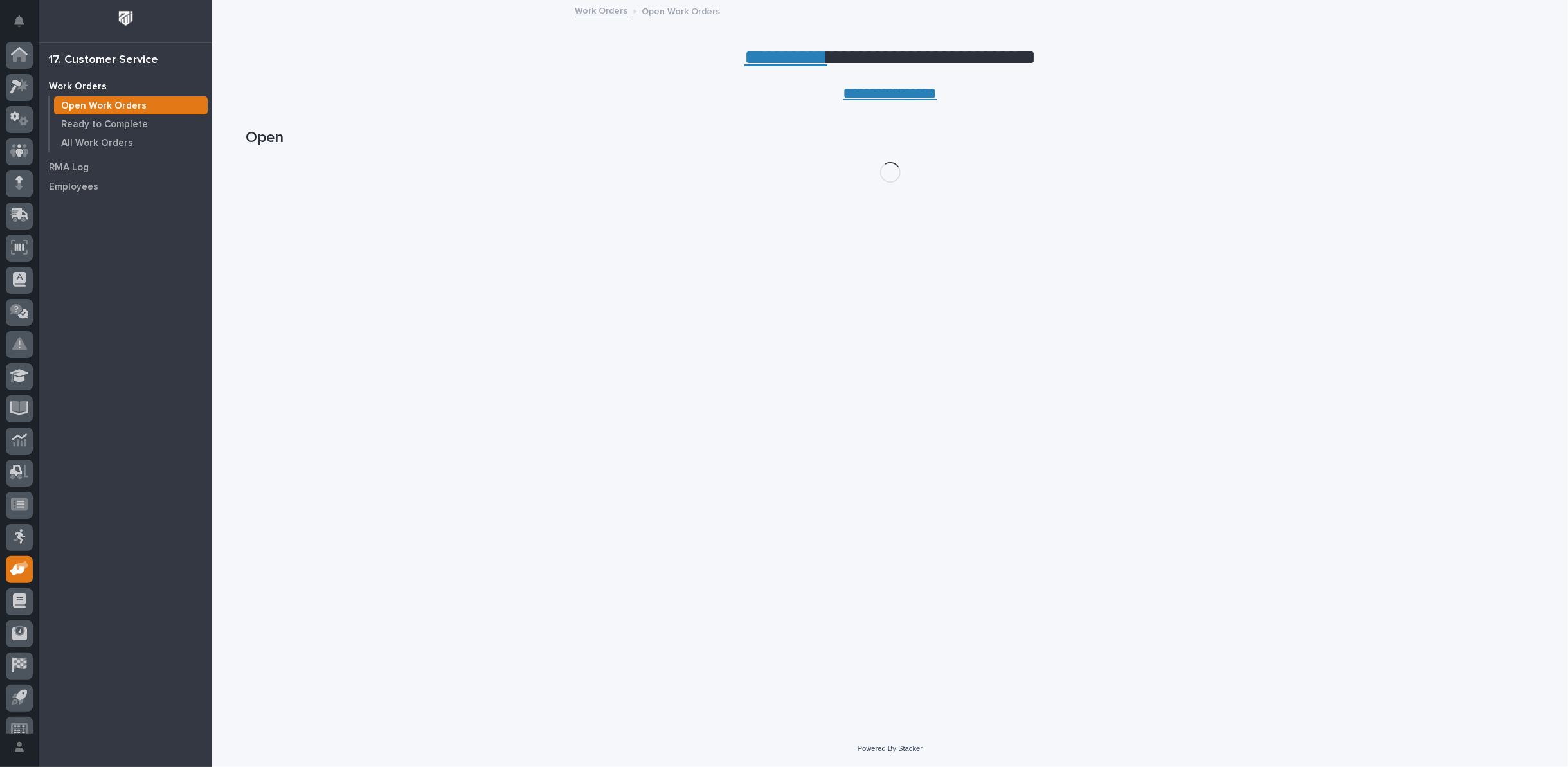
scroll to position [14, 0]
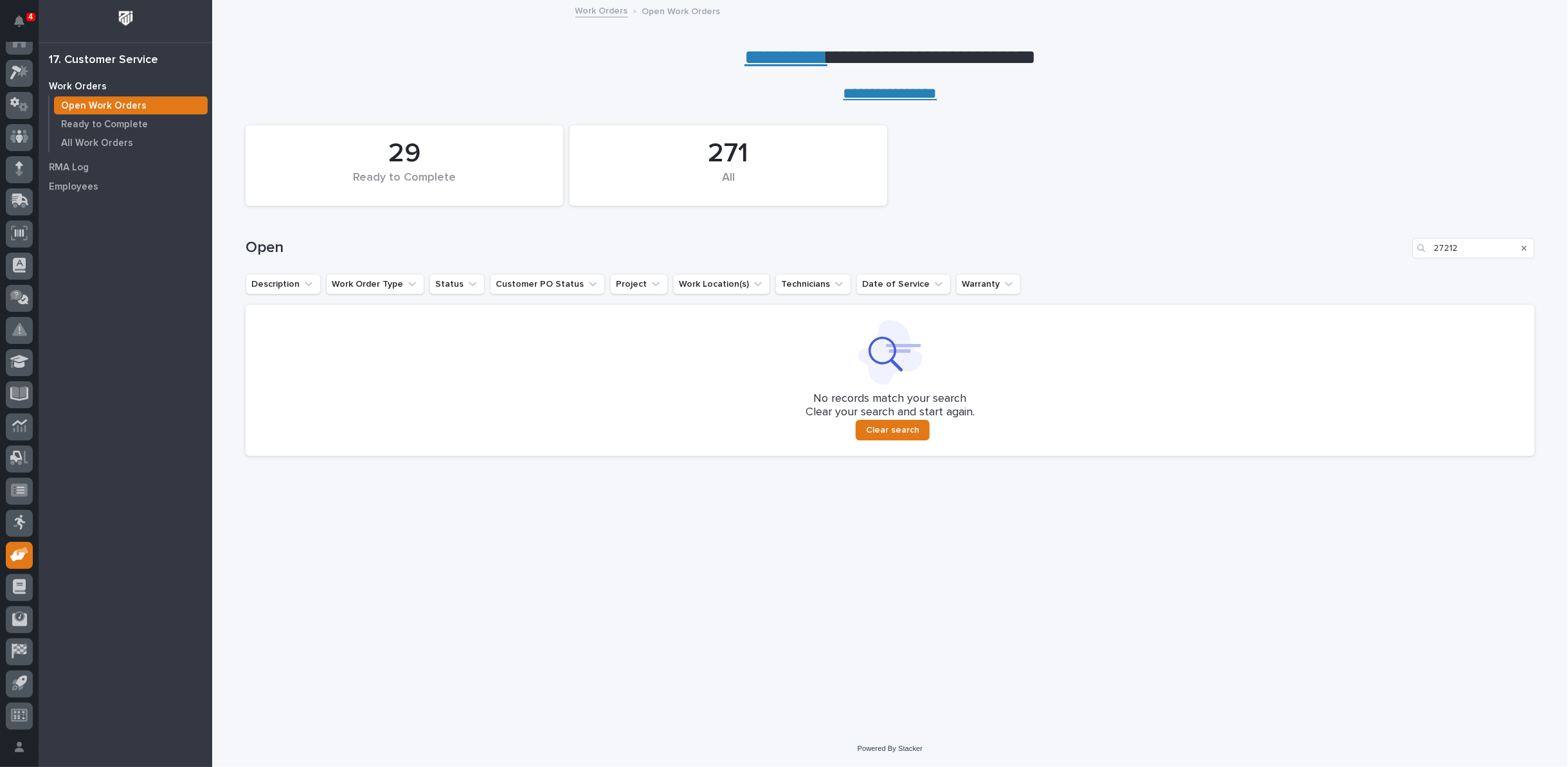
click at [1525, 245] on icon "Search" at bounding box center [1524, 248] width 5 height 7
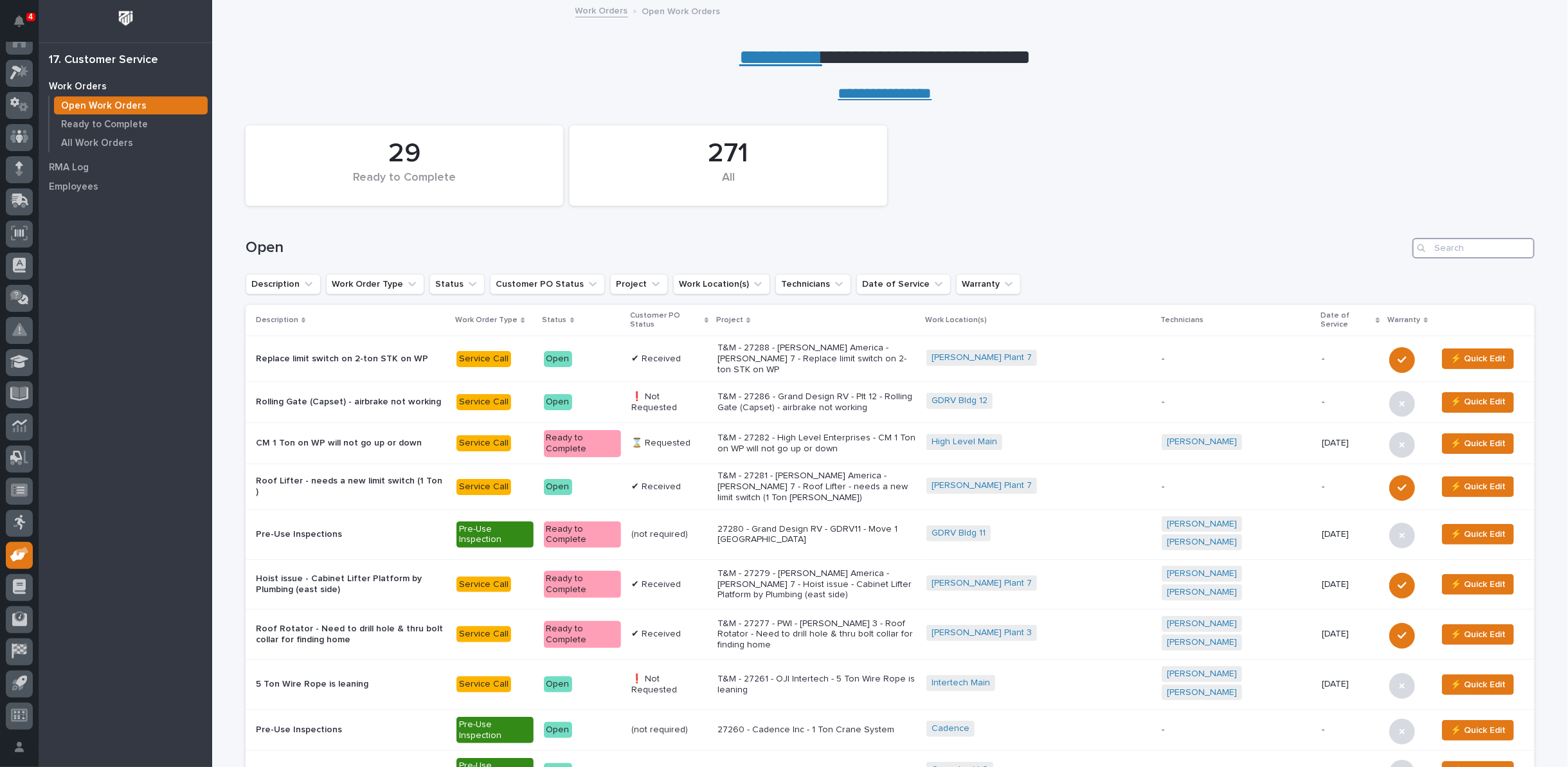
click at [1430, 250] on input "Search" at bounding box center [1473, 248] width 122 height 21
type input "27277"
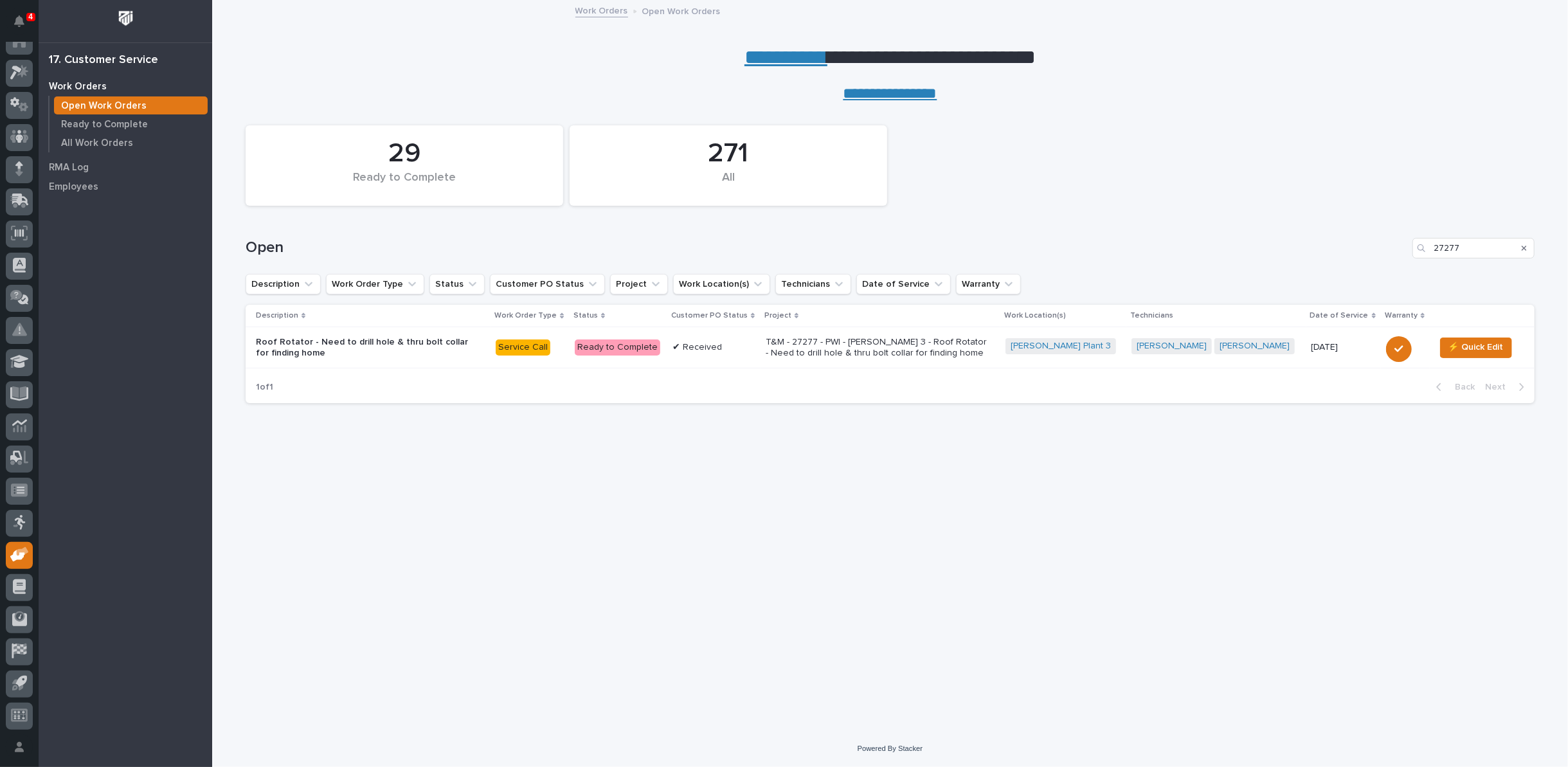
click at [849, 348] on p "T&M - 27277 - PWI - [PERSON_NAME] 3 - Roof Rotator - Need to drill hole & thru …" at bounding box center [878, 348] width 225 height 22
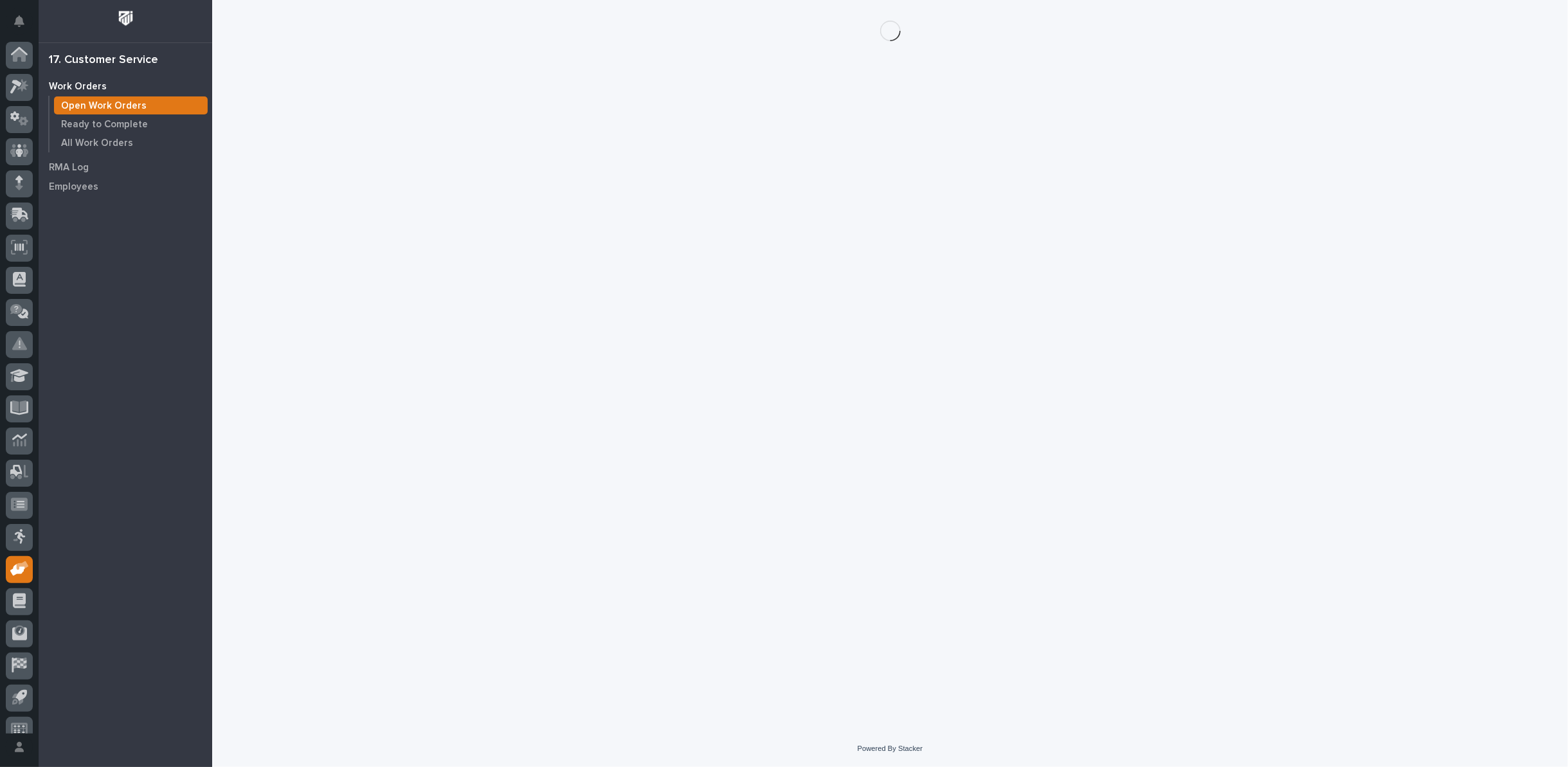
scroll to position [14, 0]
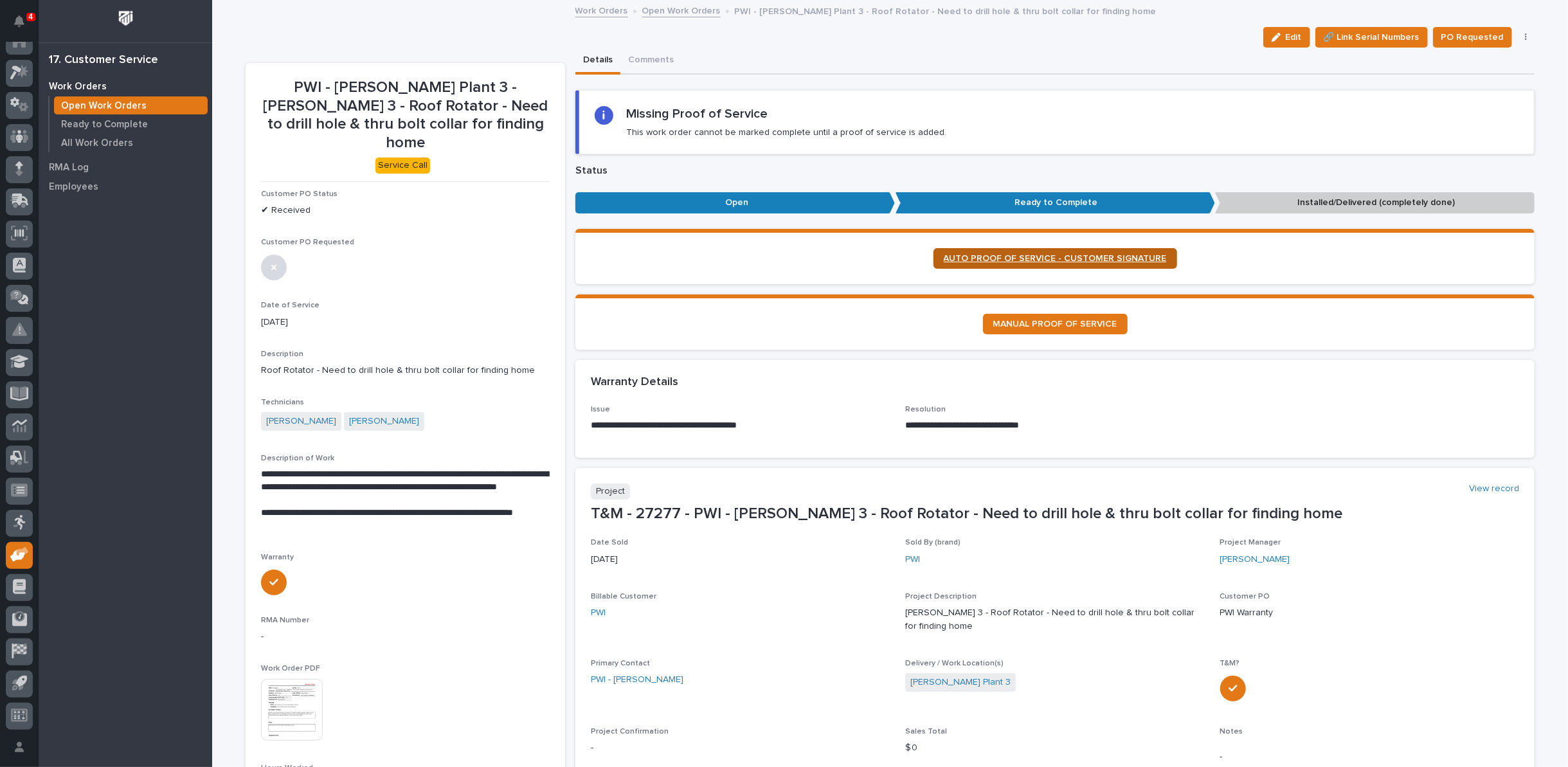
click at [1049, 259] on span "AUTO PROOF OF SERVICE - CUSTOMER SIGNATURE" at bounding box center [1055, 259] width 223 height 9
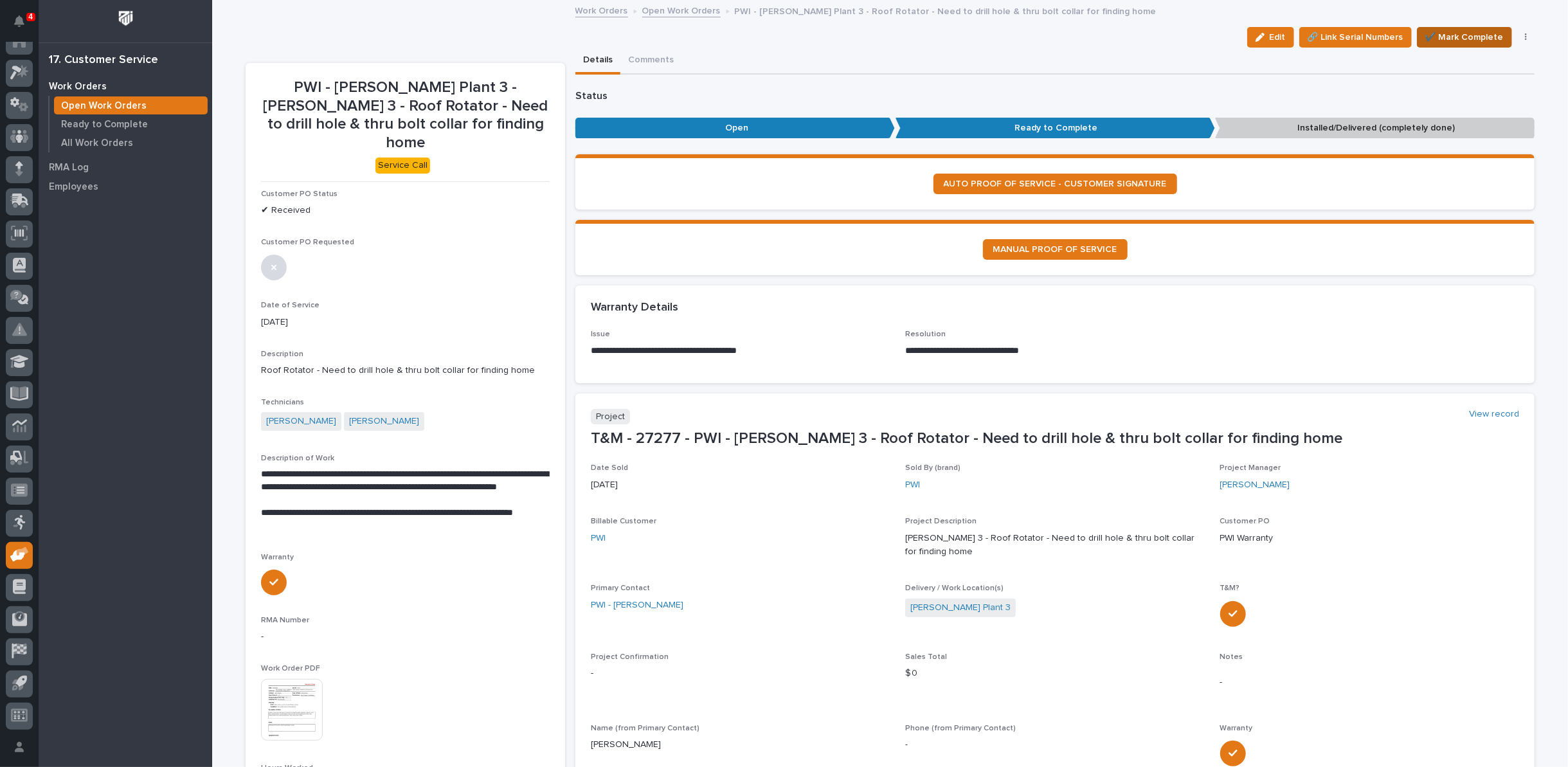
click at [1471, 31] on span "✔️ Mark Complete" at bounding box center [1464, 37] width 79 height 16
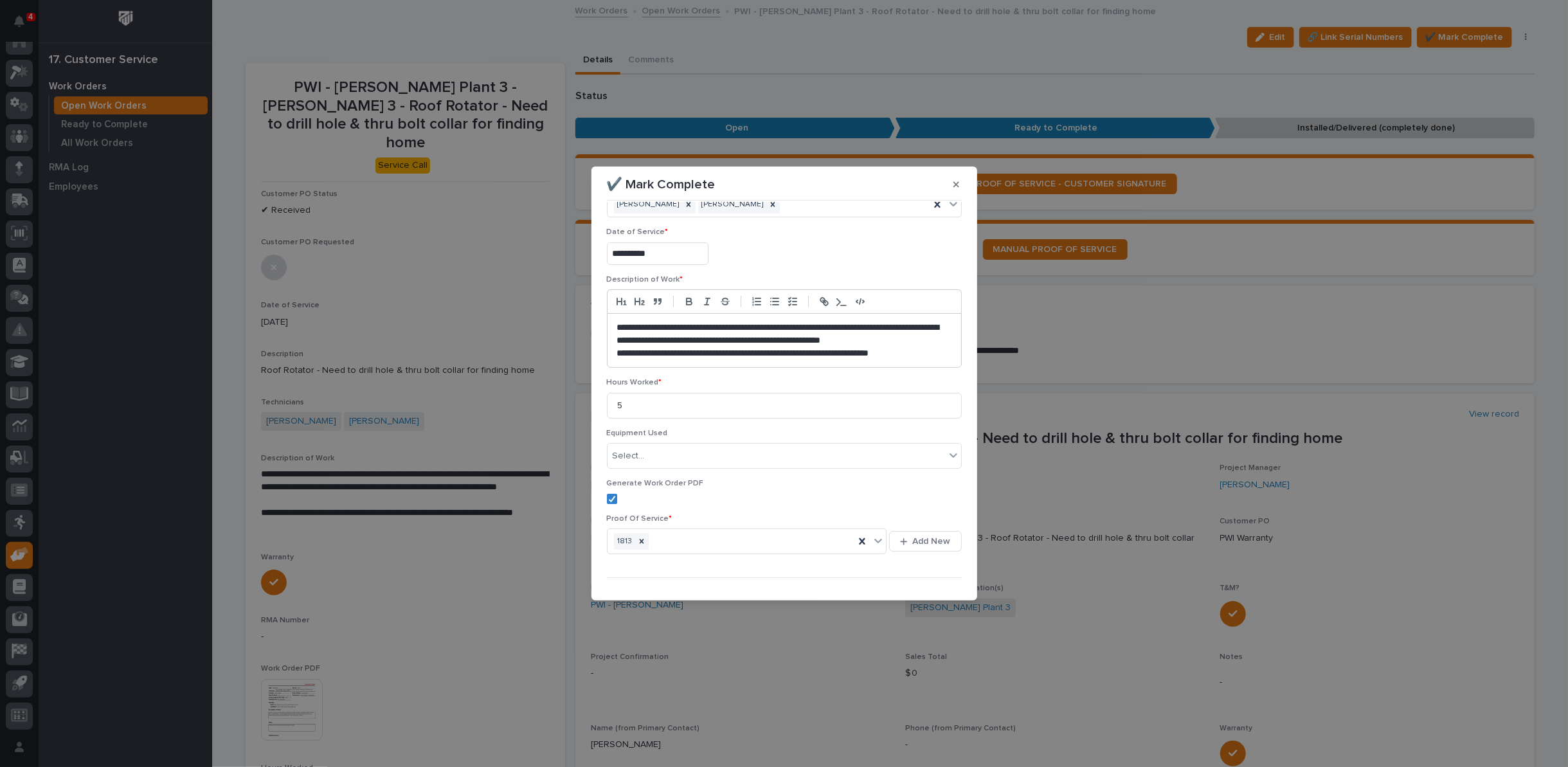
scroll to position [56, 0]
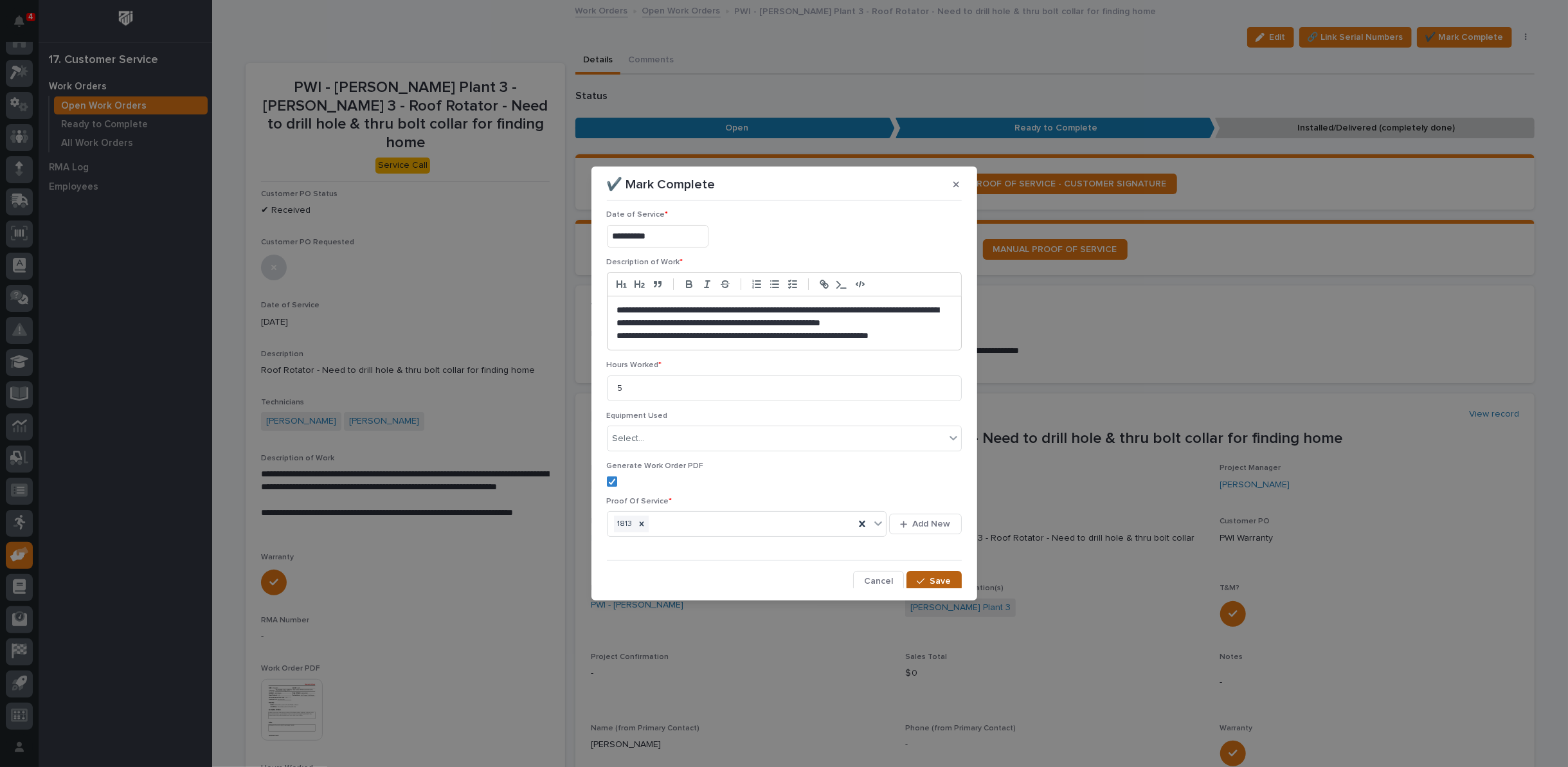
click at [917, 576] on icon "button" at bounding box center [920, 581] width 7 height 9
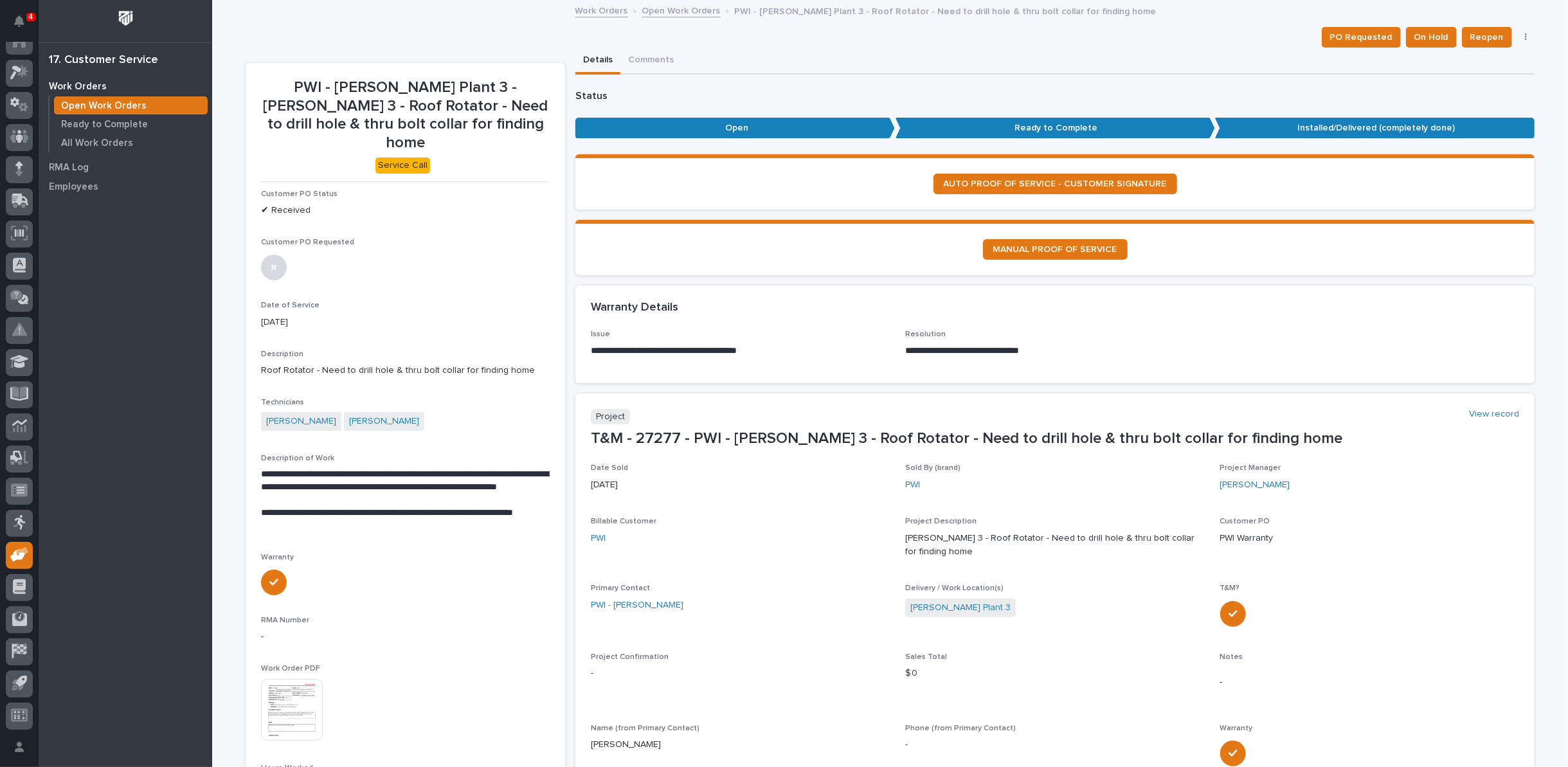
click at [687, 11] on link "Open Work Orders" at bounding box center [681, 10] width 79 height 15
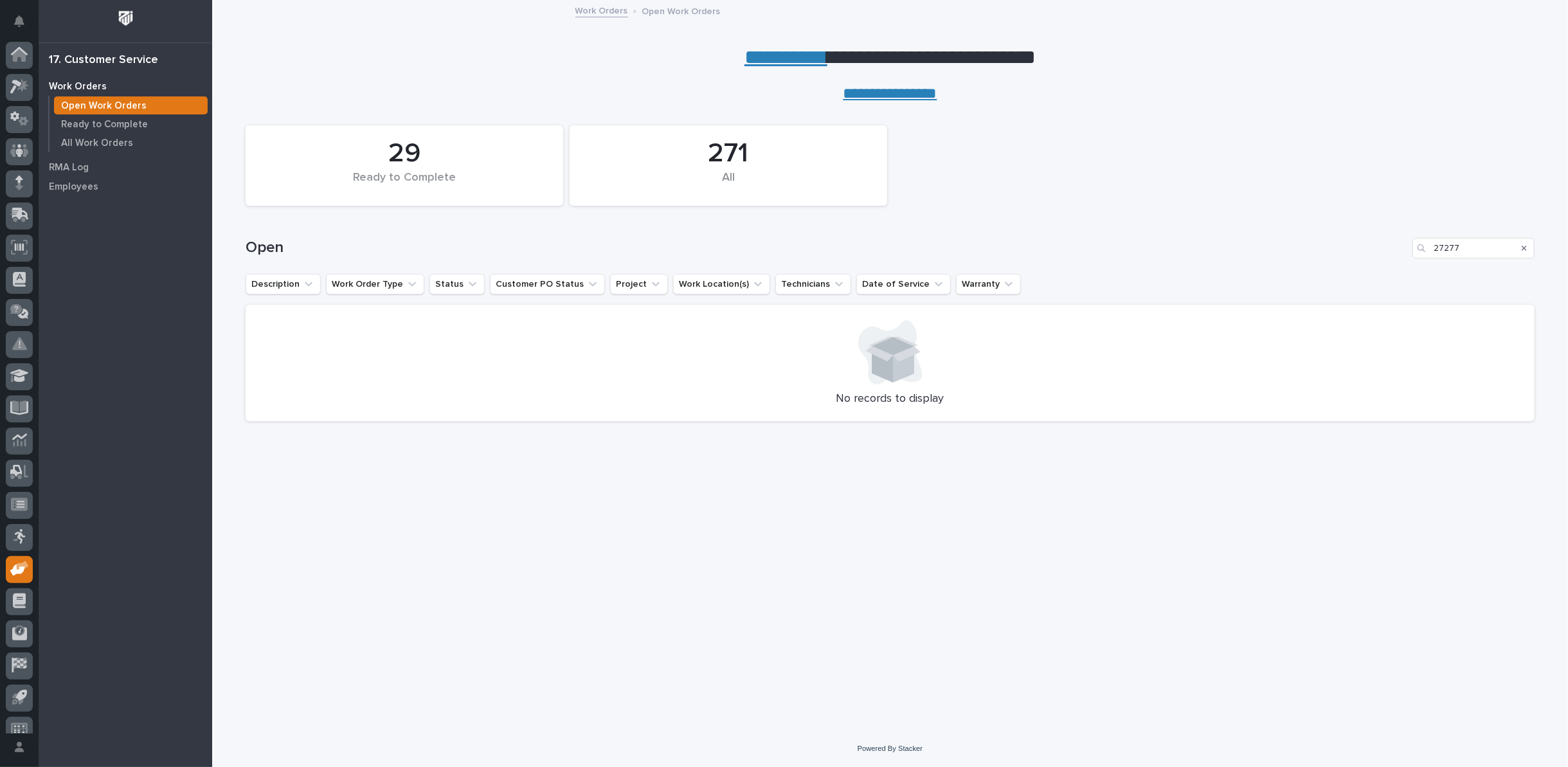
scroll to position [14, 0]
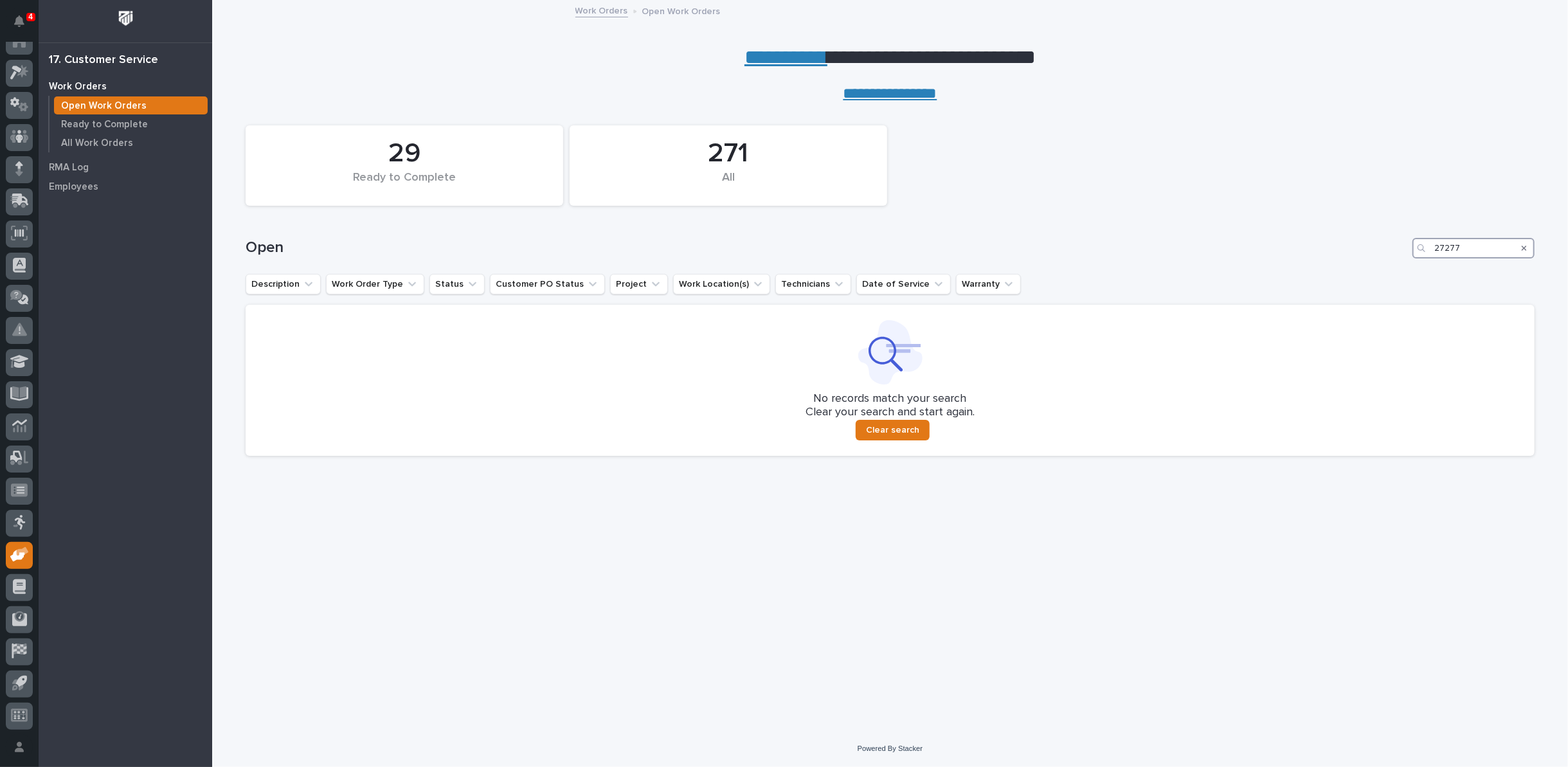
drag, startPoint x: 1471, startPoint y: 250, endPoint x: 1274, endPoint y: 247, distance: 197.0
click at [1275, 247] on div "Open 27277" at bounding box center [890, 248] width 1289 height 21
type input "27279"
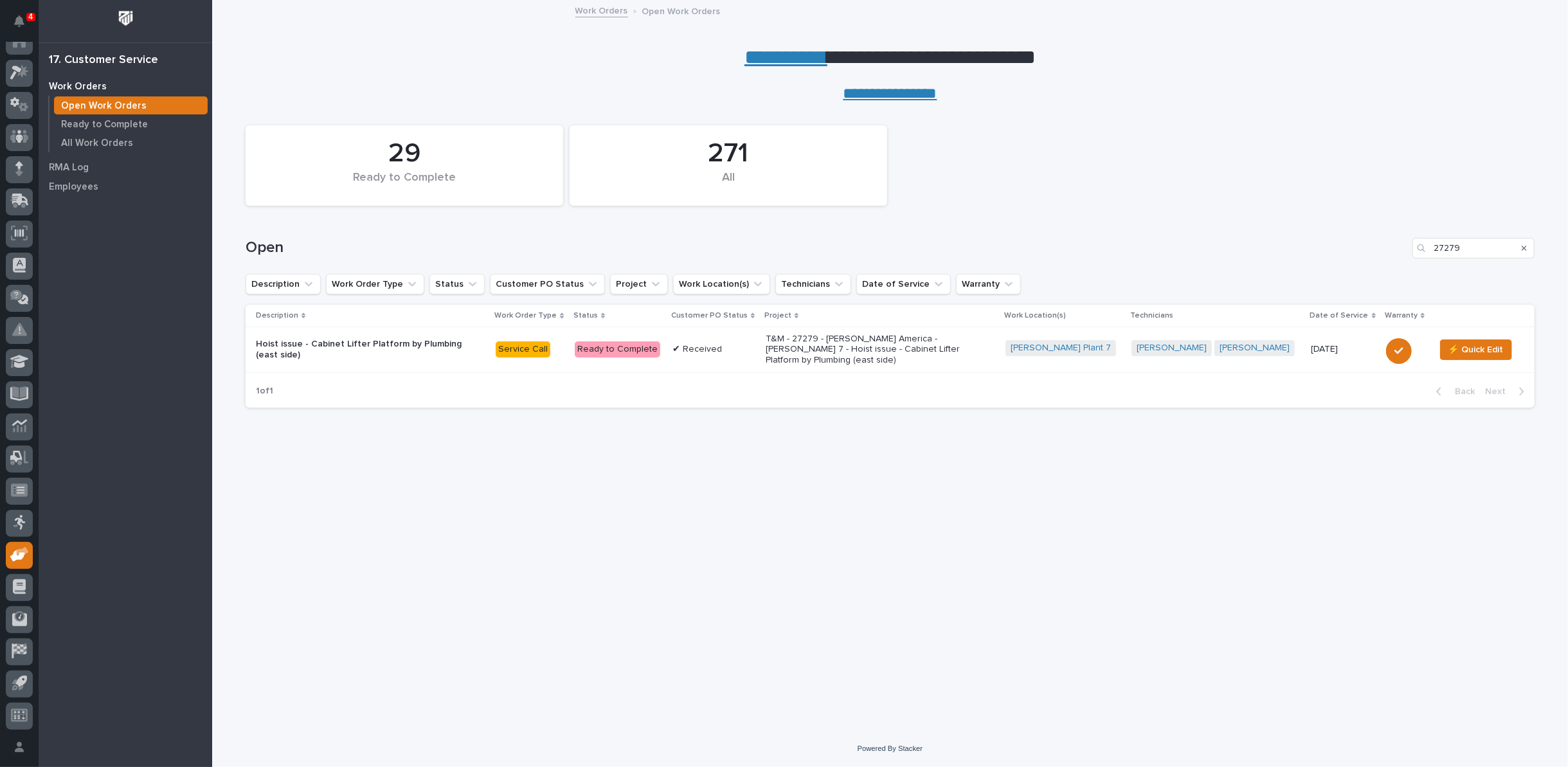
click at [868, 341] on p "T&M - 27279 - Starke America - Brinkley 7 - Hoist issue - Cabinet Lifter Platfo…" at bounding box center [878, 349] width 225 height 32
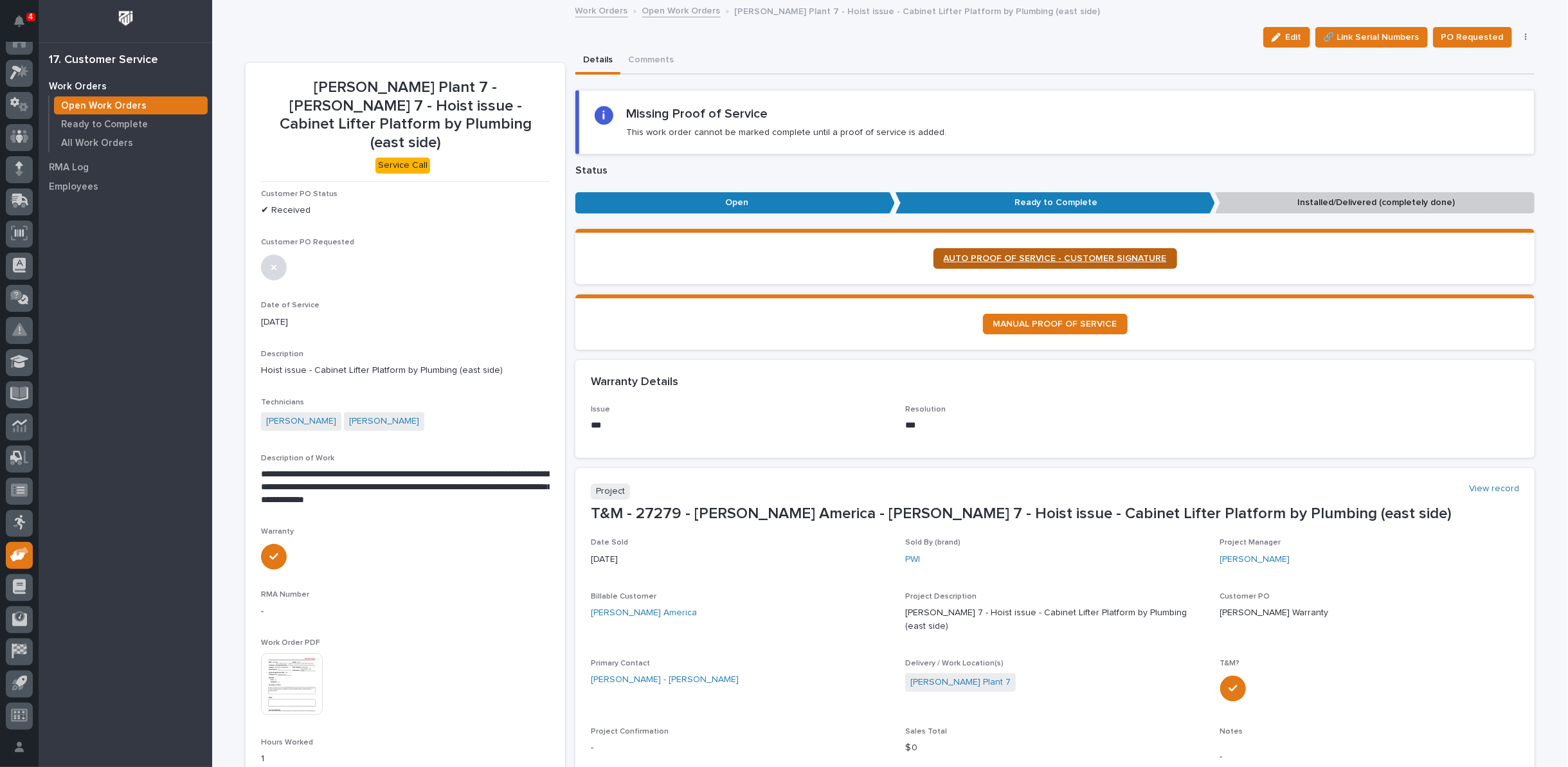
click at [987, 254] on span "AUTO PROOF OF SERVICE - CUSTOMER SIGNATURE" at bounding box center [1055, 259] width 223 height 9
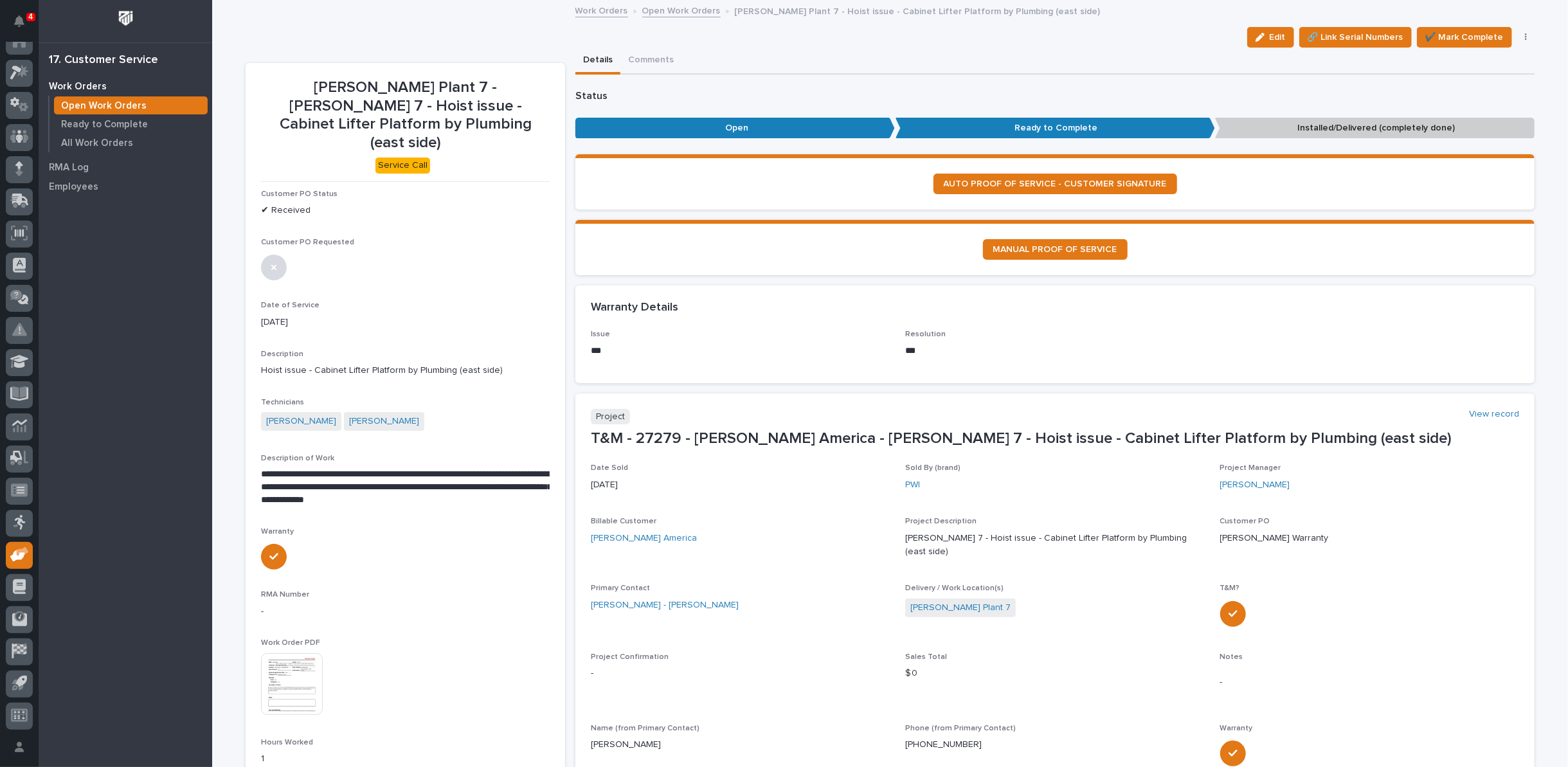
click at [1469, 33] on span "✔️ Mark Complete" at bounding box center [1464, 37] width 79 height 16
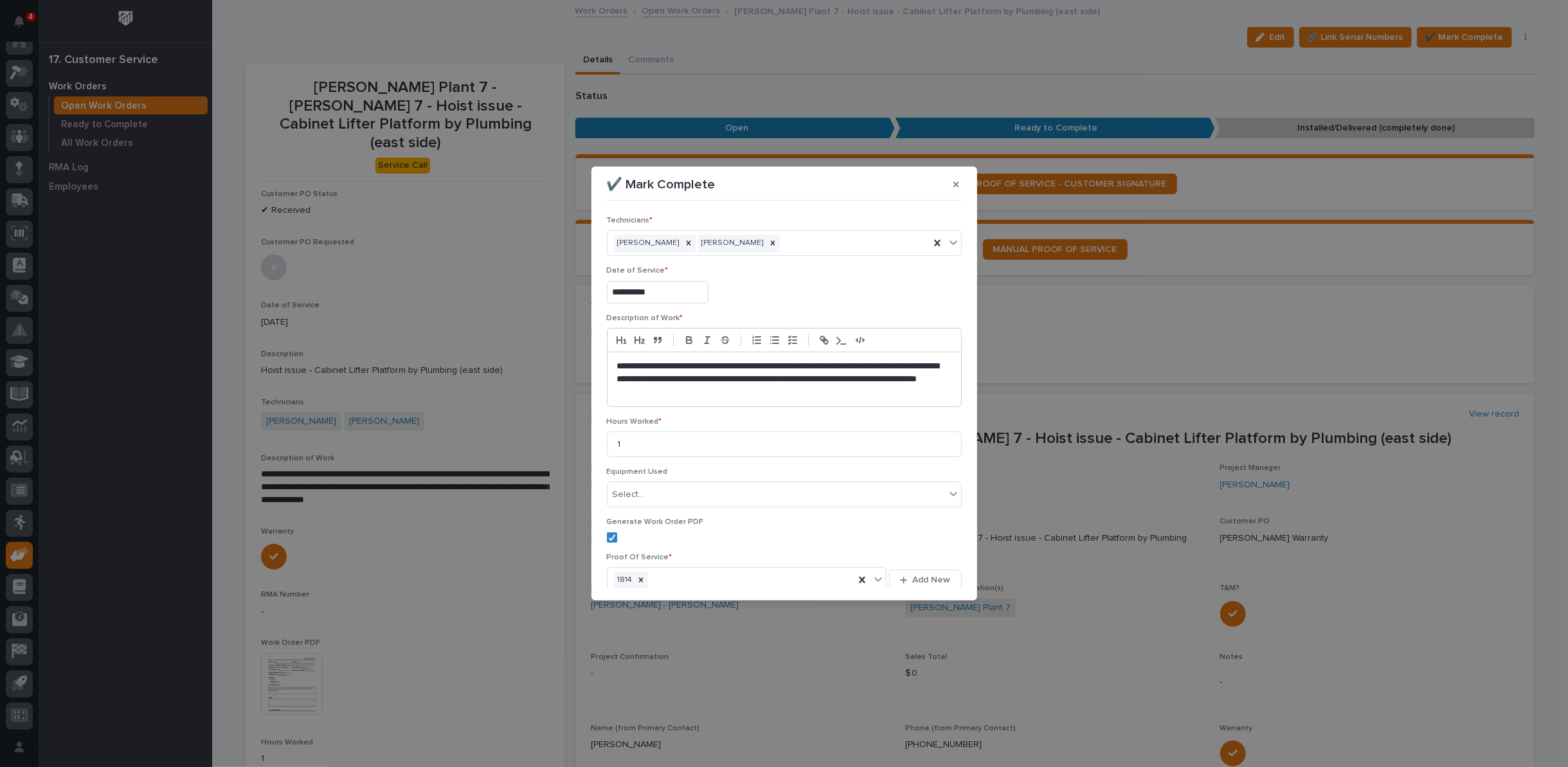
scroll to position [56, 0]
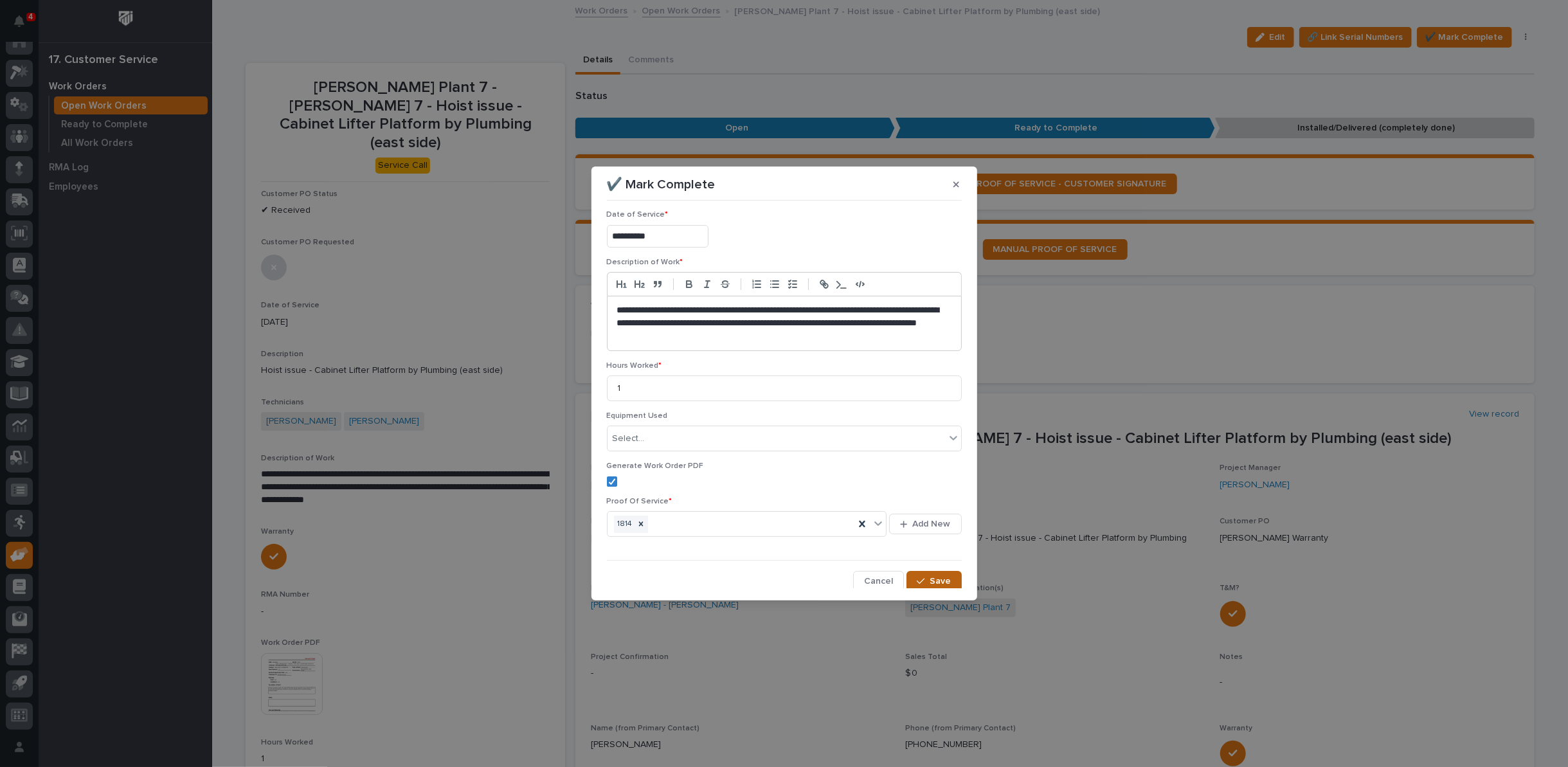
click at [925, 585] on button "Save" at bounding box center [934, 582] width 55 height 21
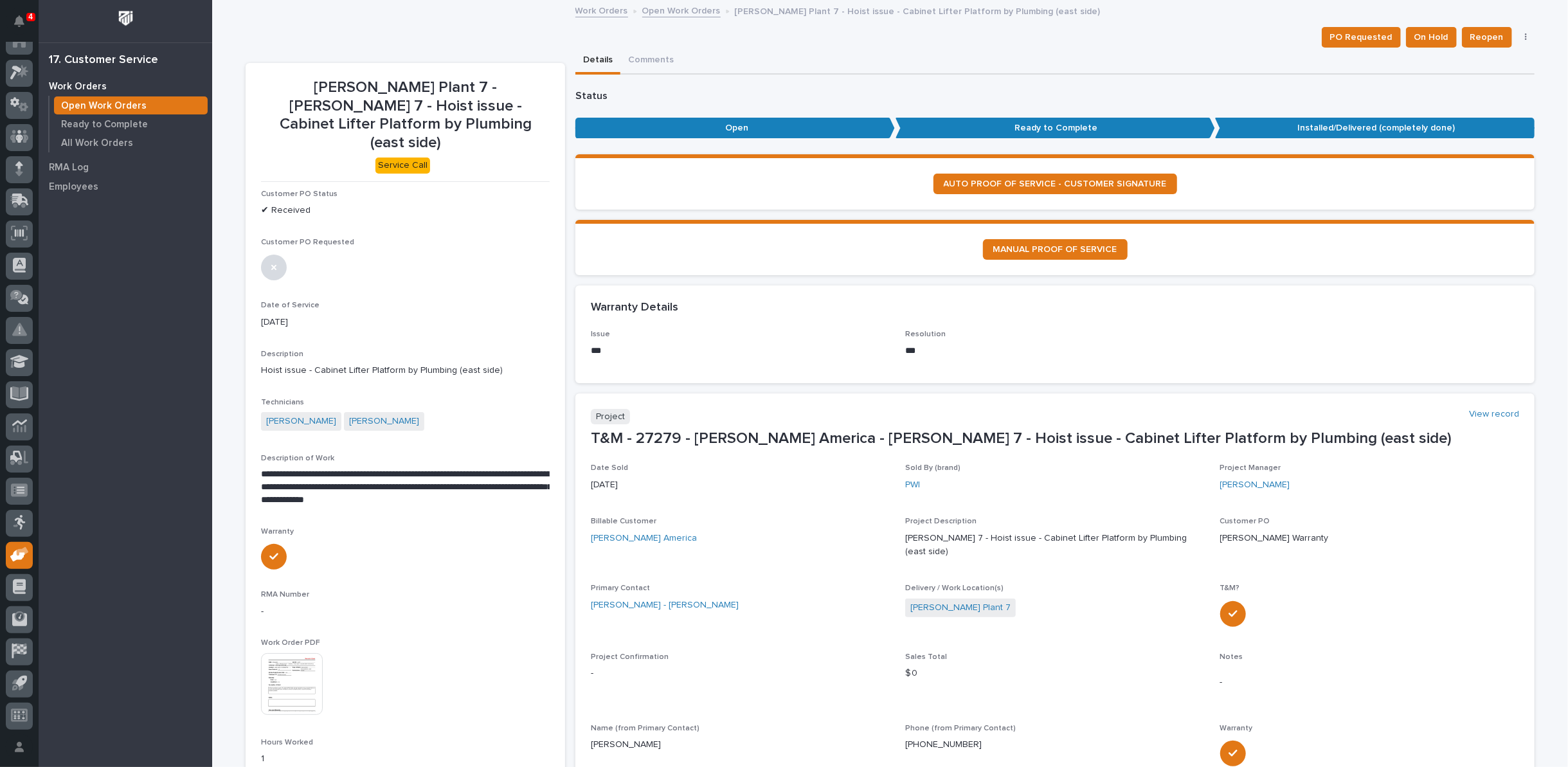
click at [696, 10] on link "Open Work Orders" at bounding box center [681, 10] width 79 height 15
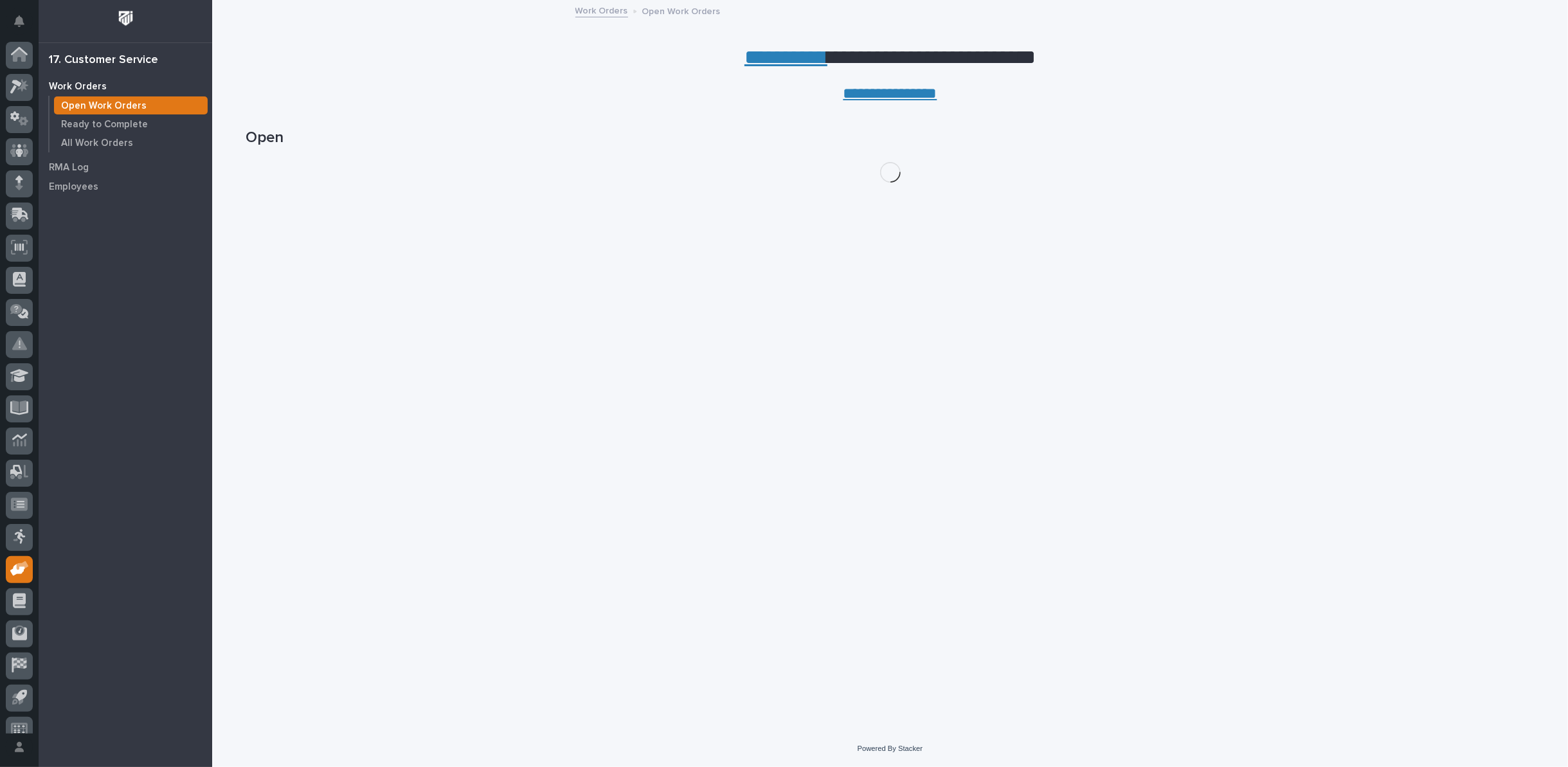
scroll to position [14, 0]
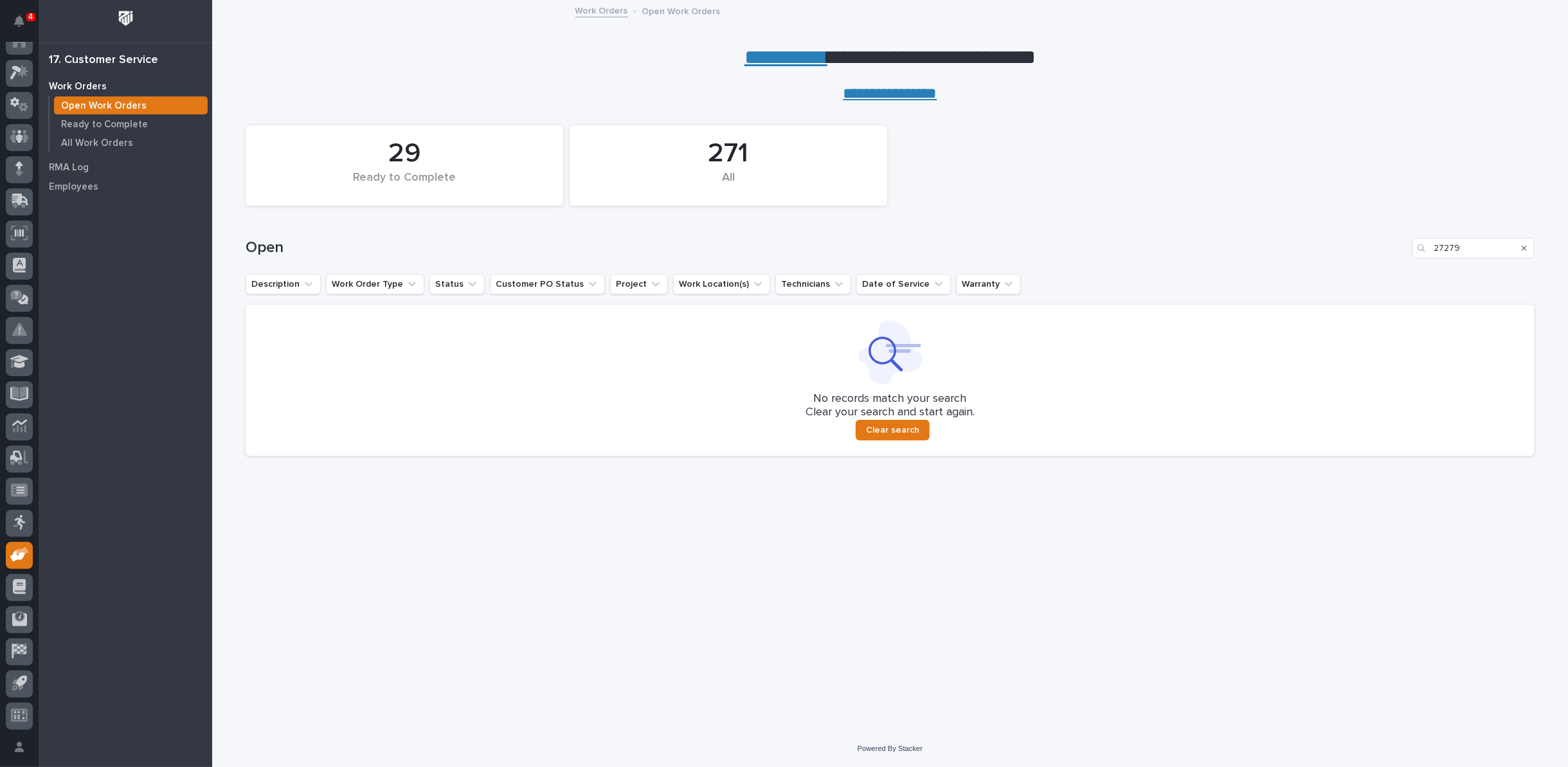
click at [1526, 250] on icon "Search" at bounding box center [1524, 248] width 5 height 7
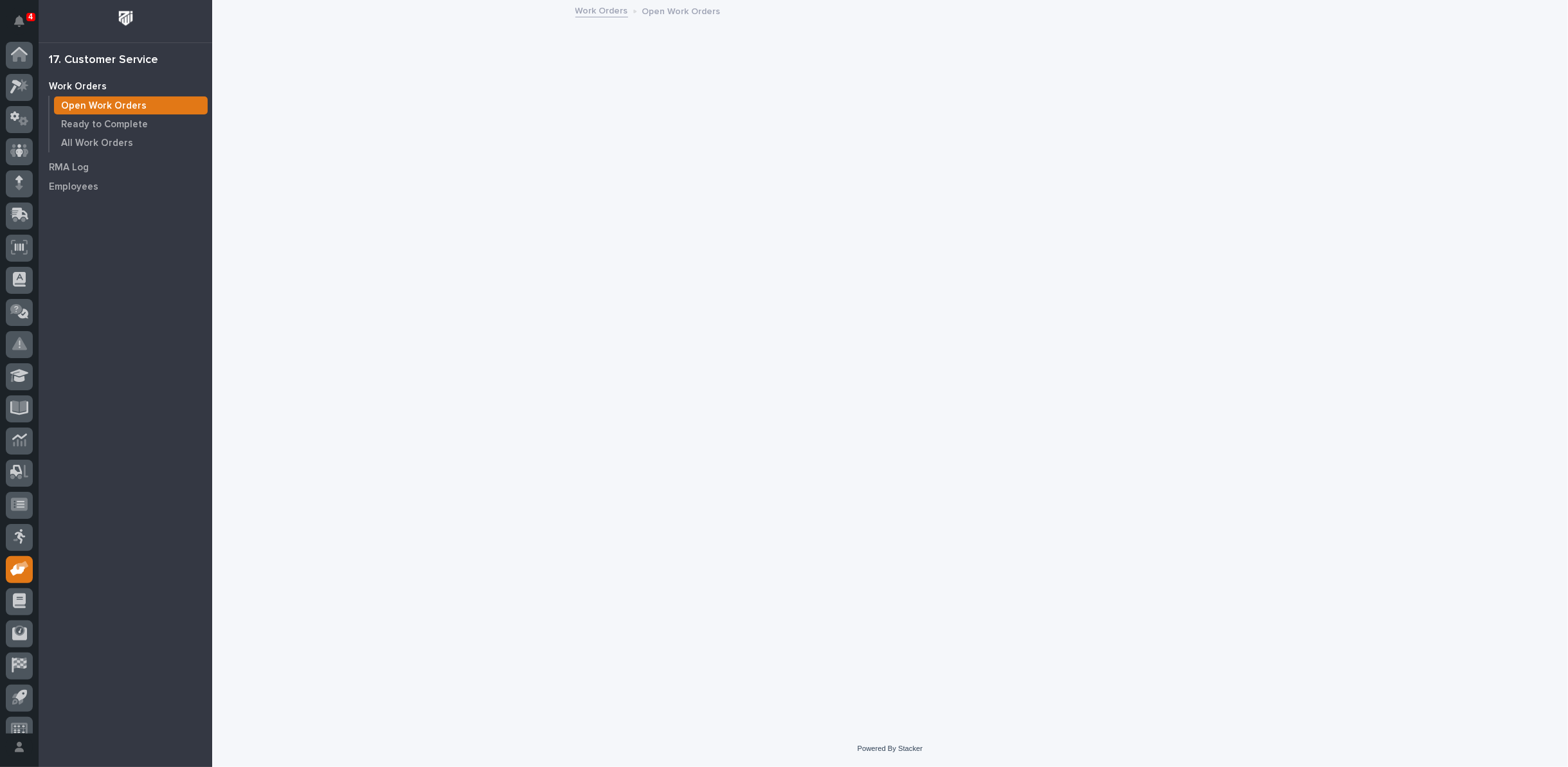
scroll to position [14, 0]
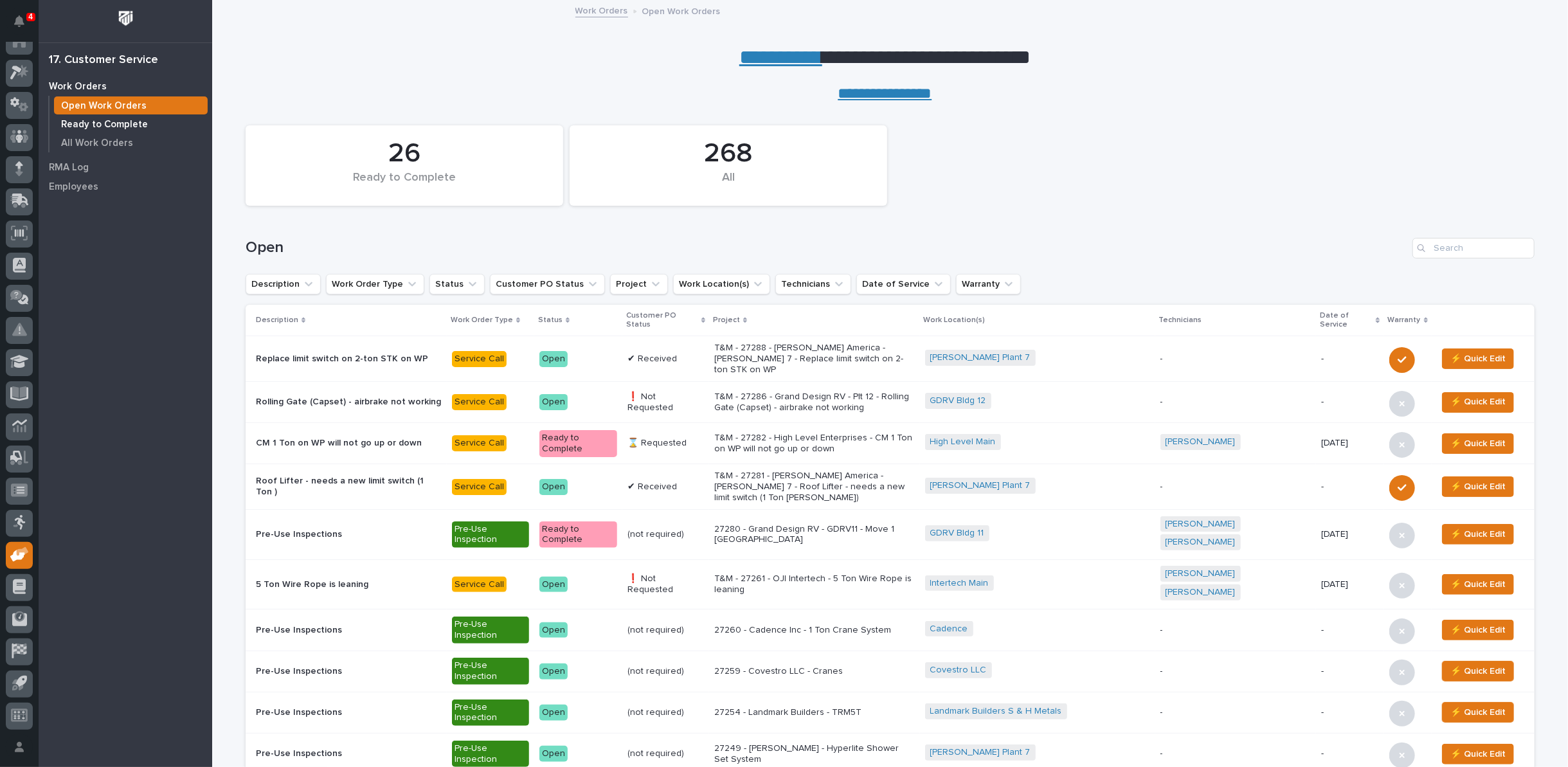
click at [108, 123] on p "Ready to Complete" at bounding box center [105, 124] width 87 height 11
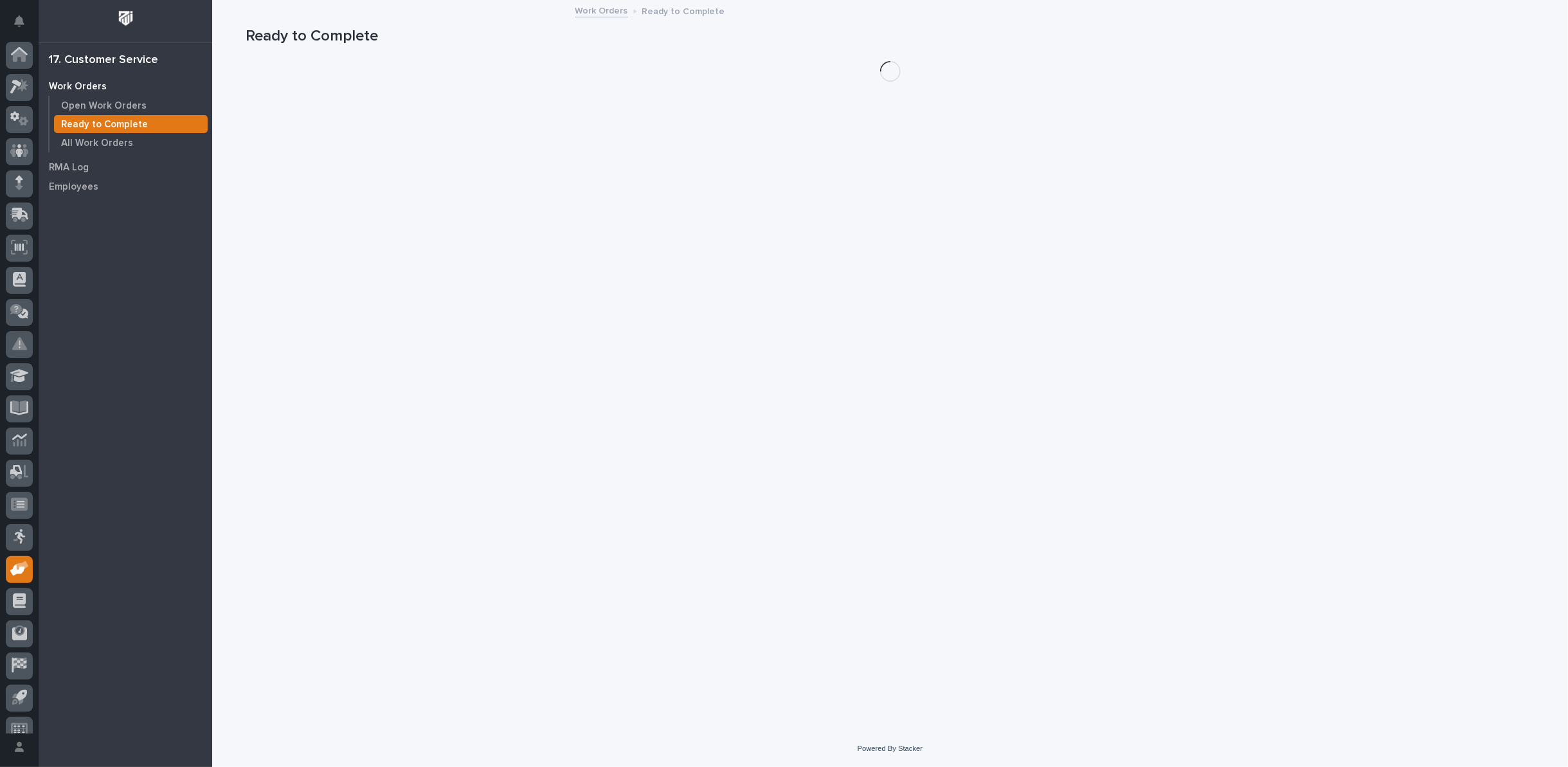
scroll to position [14, 0]
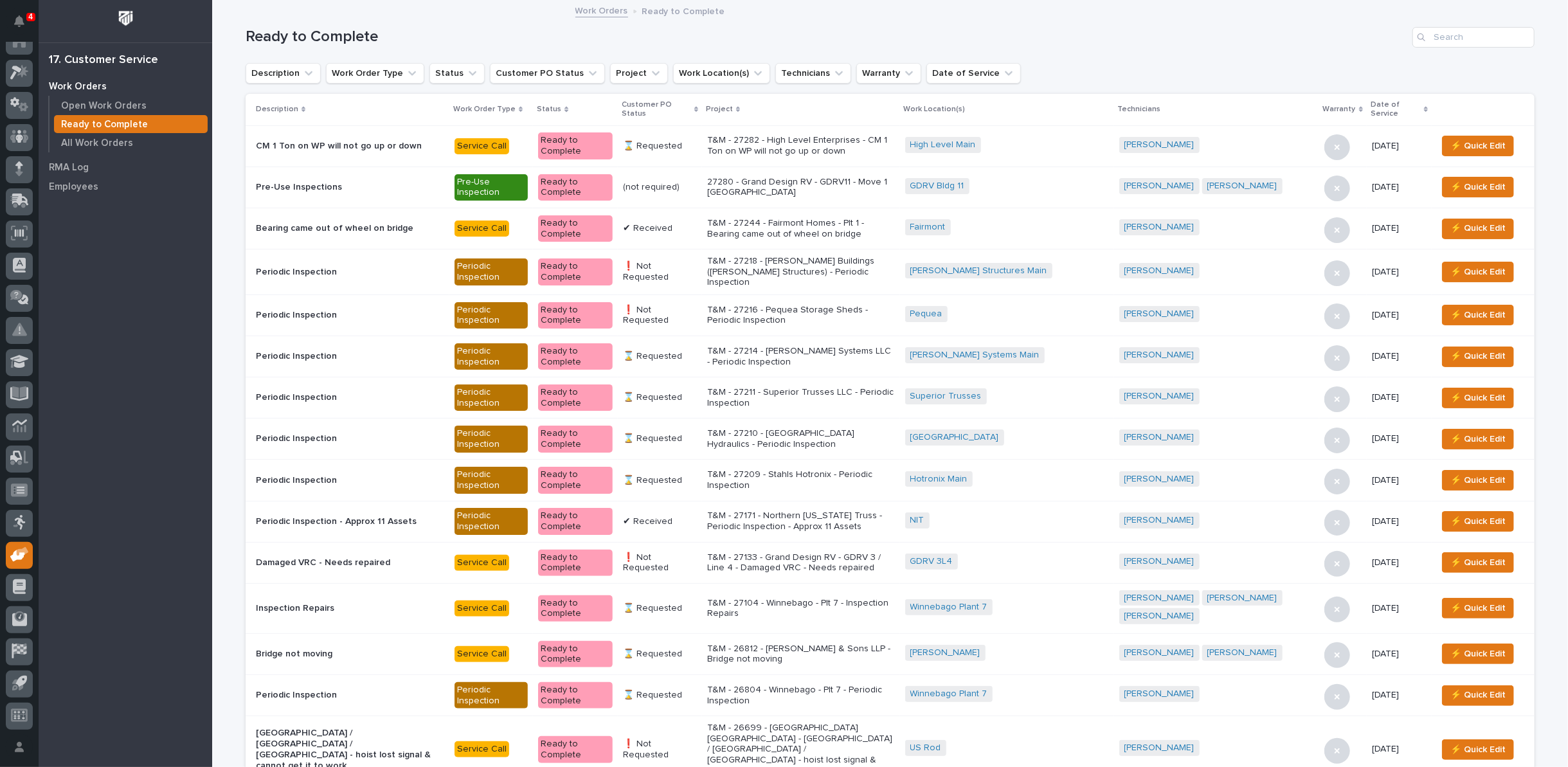
click at [698, 108] on icon at bounding box center [696, 110] width 4 height 6
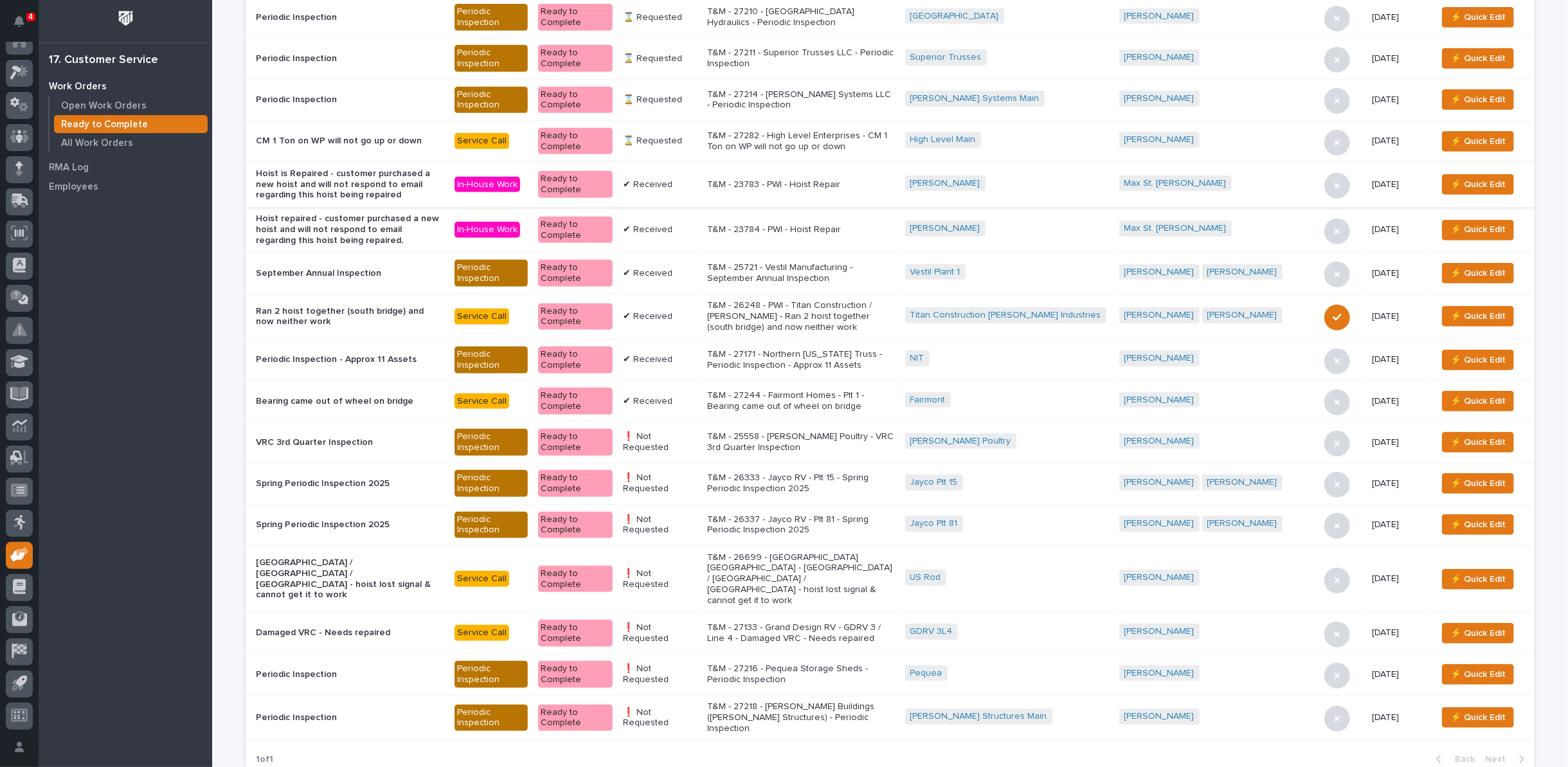
scroll to position [571, 0]
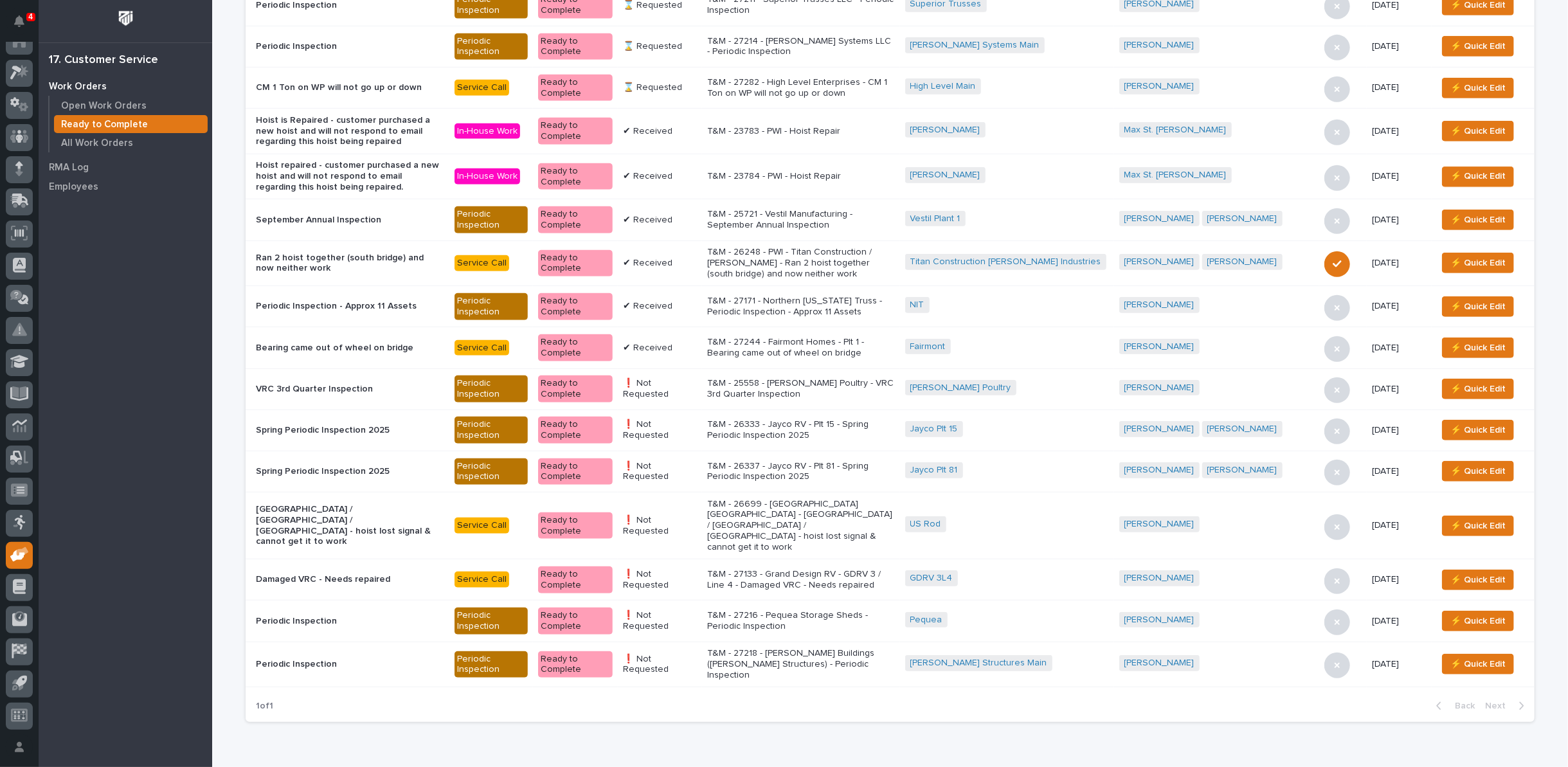
click at [817, 648] on p "T&M - 27218 - [PERSON_NAME] Buildings ([PERSON_NAME] Structures) - Periodic Ins…" at bounding box center [801, 664] width 188 height 32
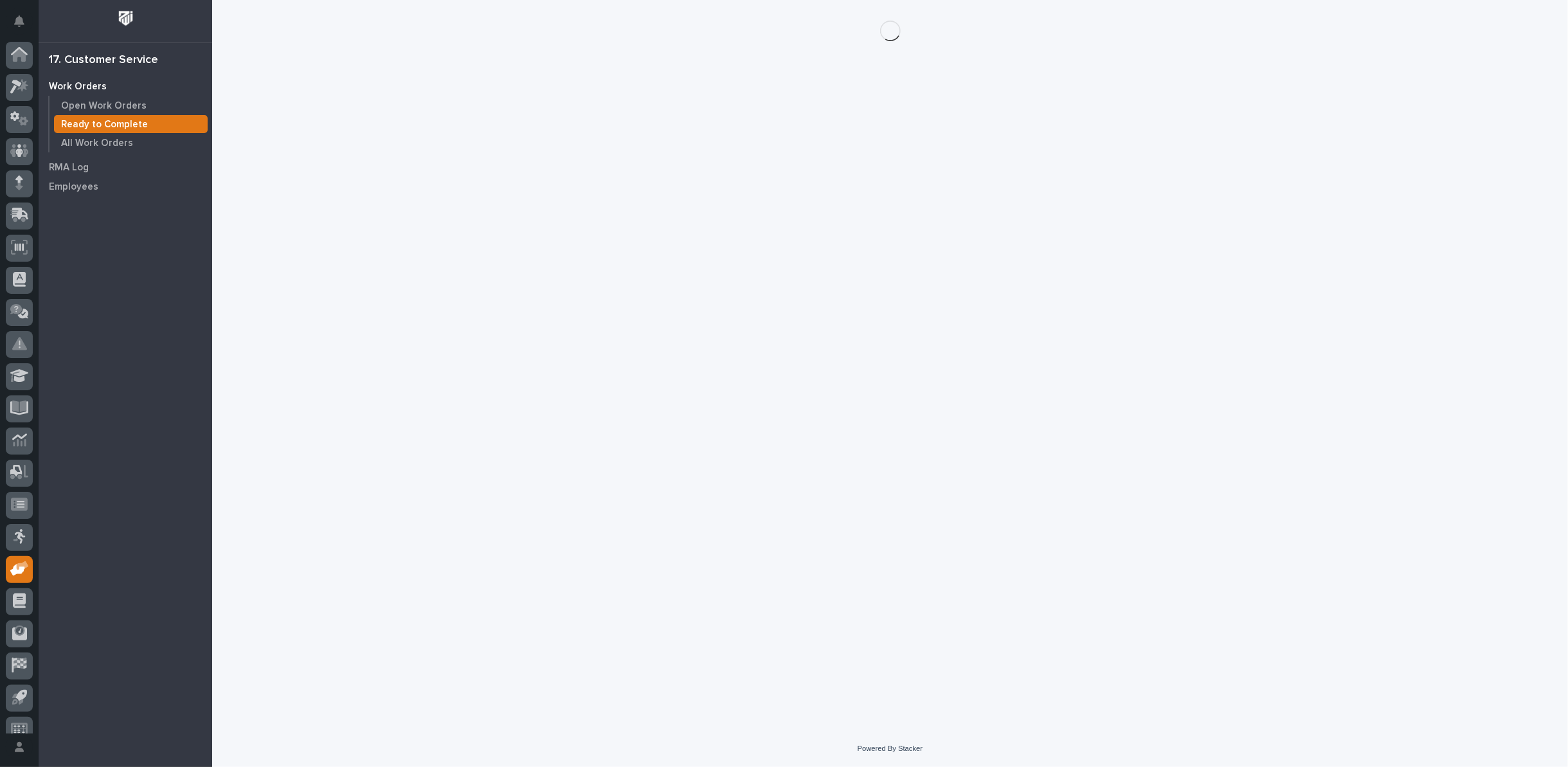
scroll to position [14, 0]
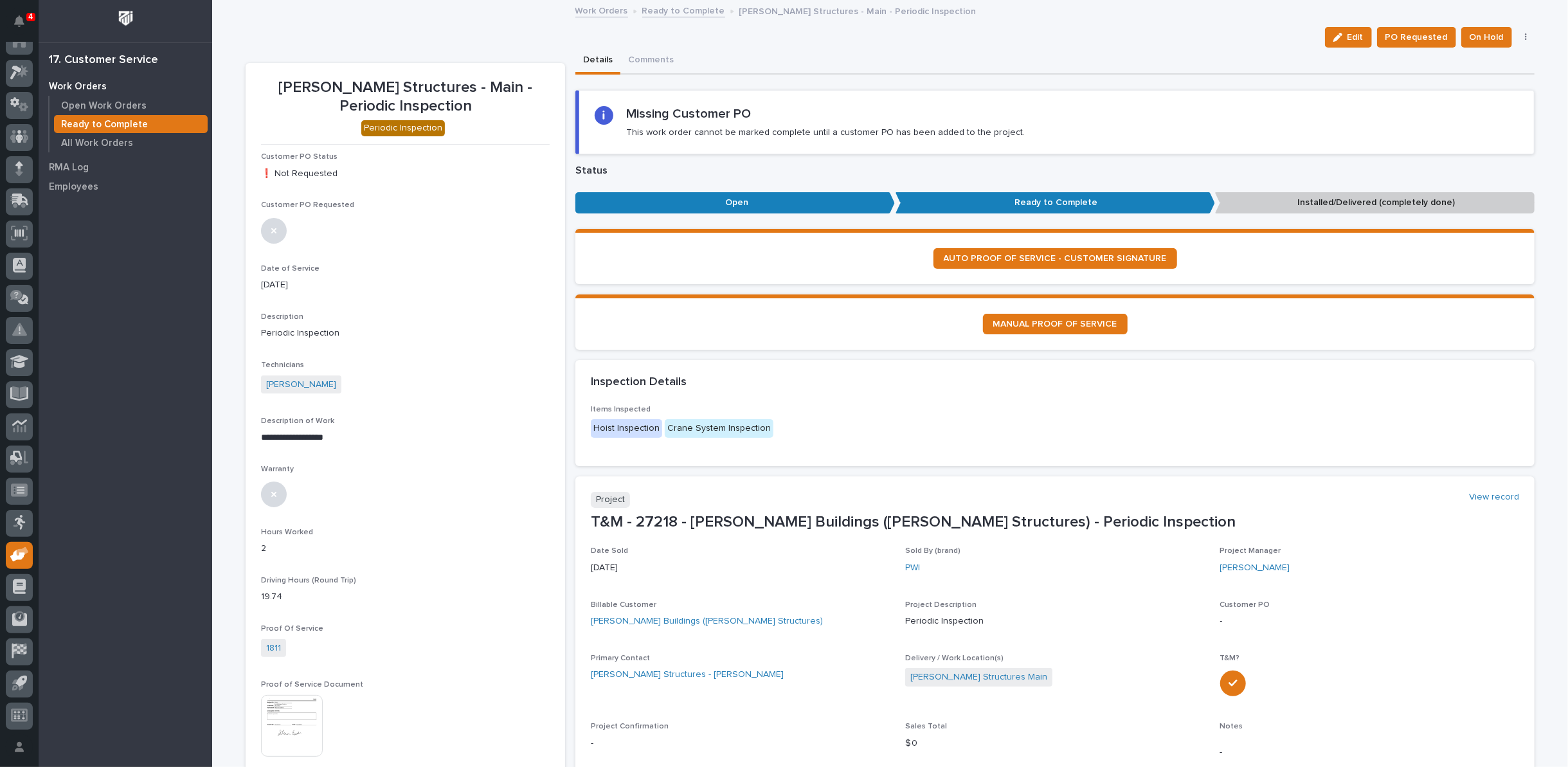
click at [1522, 36] on button "button" at bounding box center [1526, 37] width 18 height 9
click at [1475, 84] on span "Regenerate PDF" at bounding box center [1486, 83] width 69 height 16
click at [285, 559] on img at bounding box center [292, 573] width 62 height 62
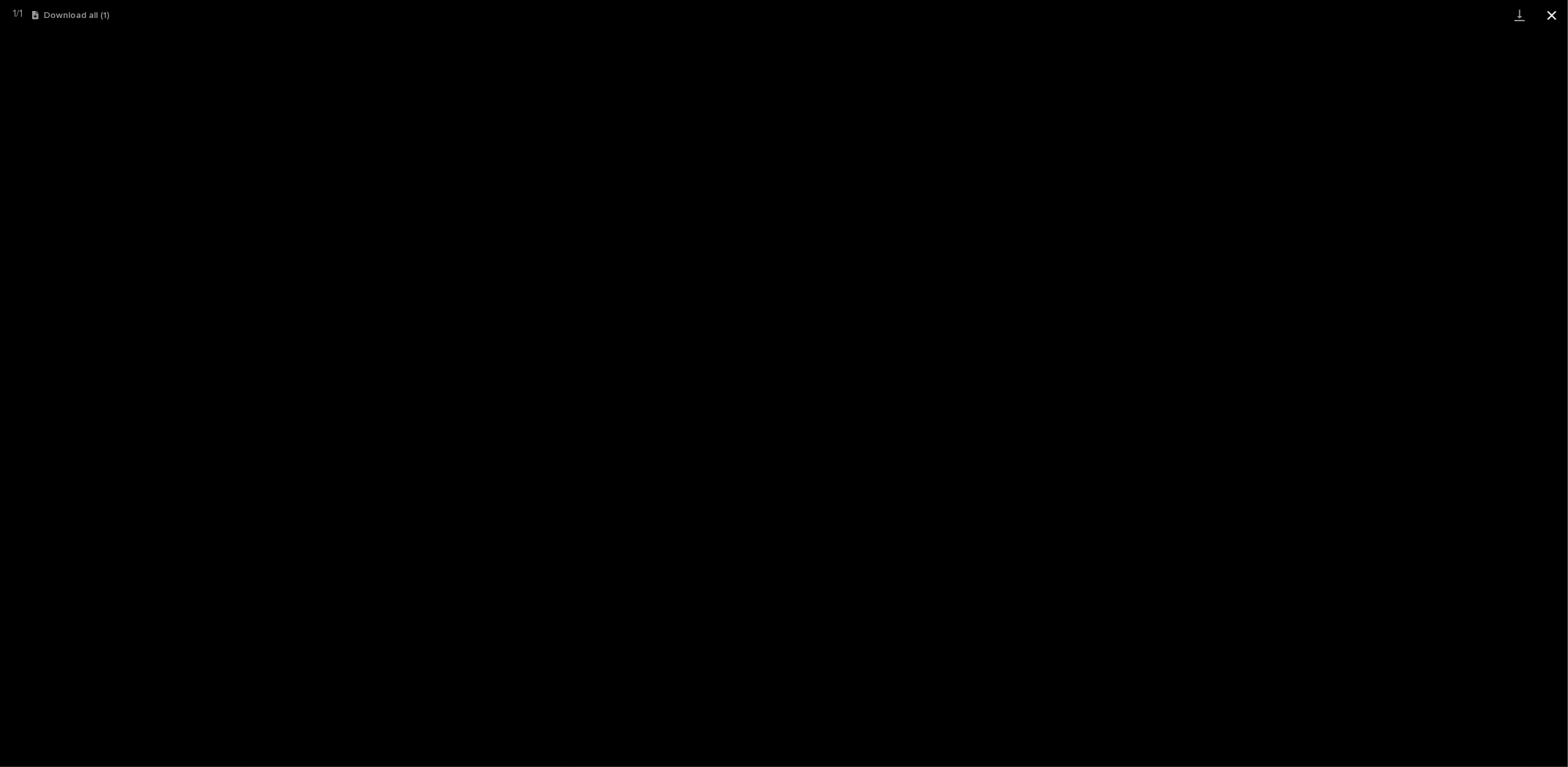
click at [1552, 16] on button "Close gallery" at bounding box center [1552, 15] width 32 height 30
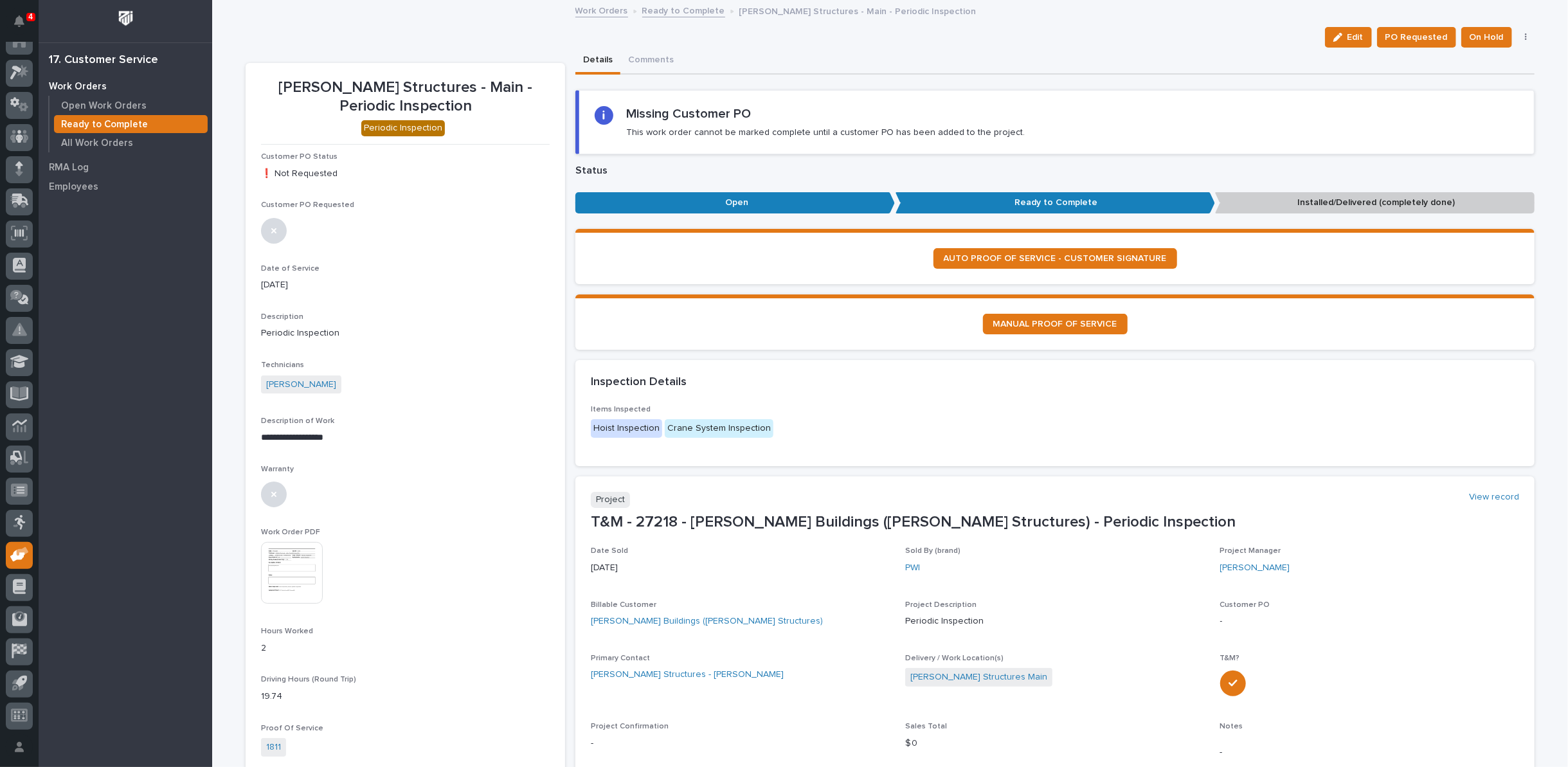
click at [666, 8] on link "Ready to Complete" at bounding box center [683, 10] width 83 height 15
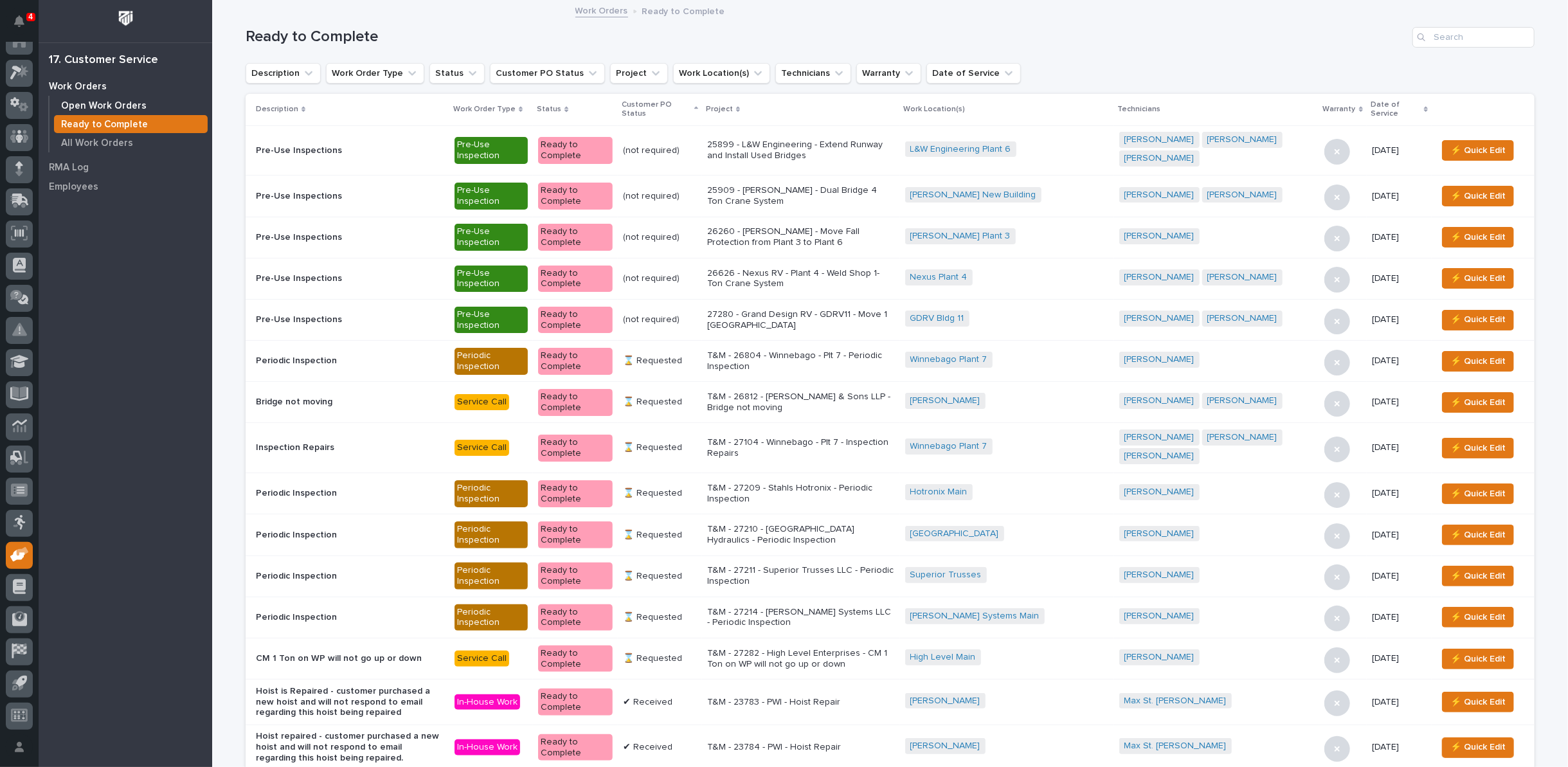
click at [106, 105] on p "Open Work Orders" at bounding box center [104, 105] width 85 height 11
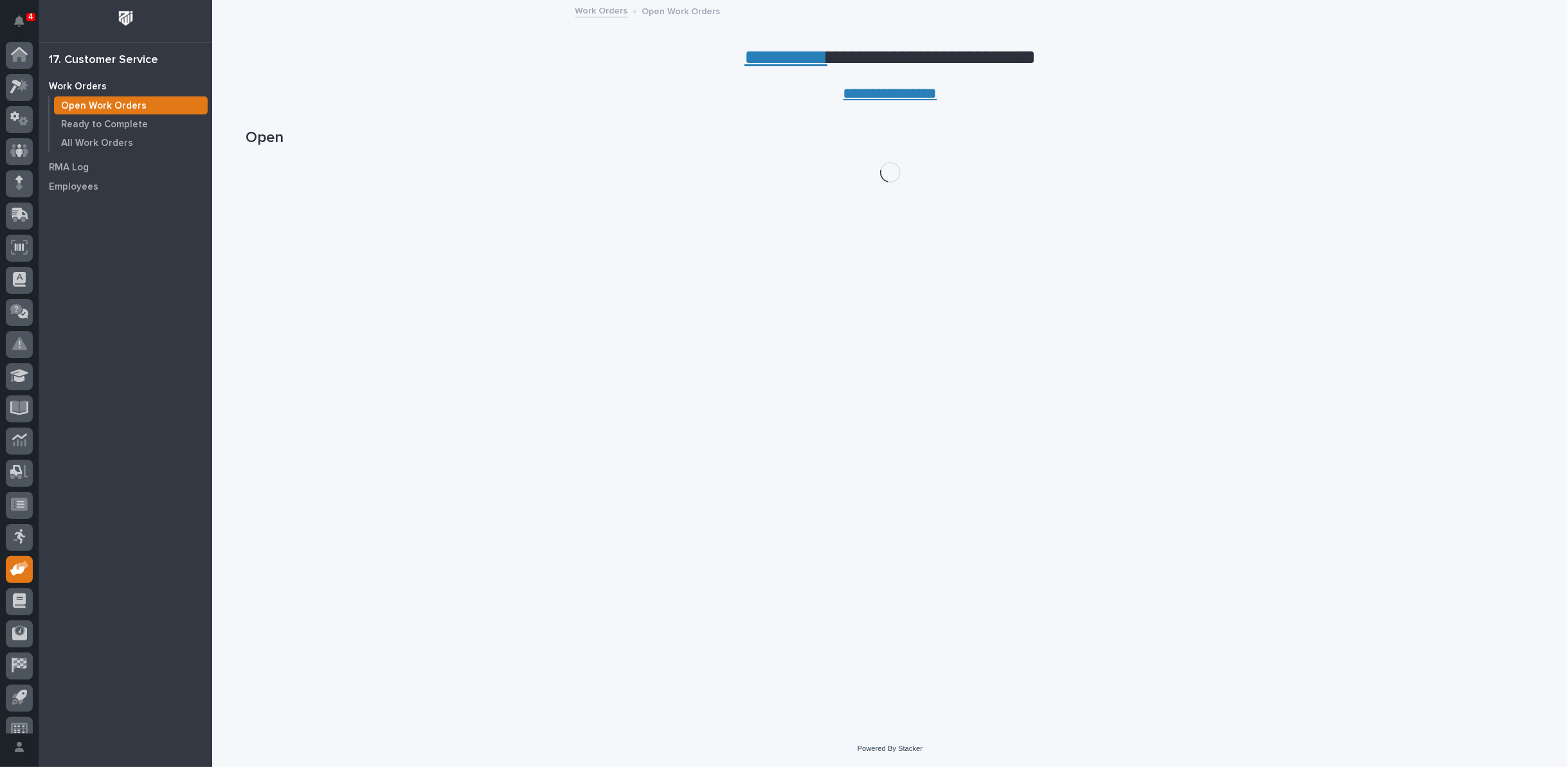
scroll to position [14, 0]
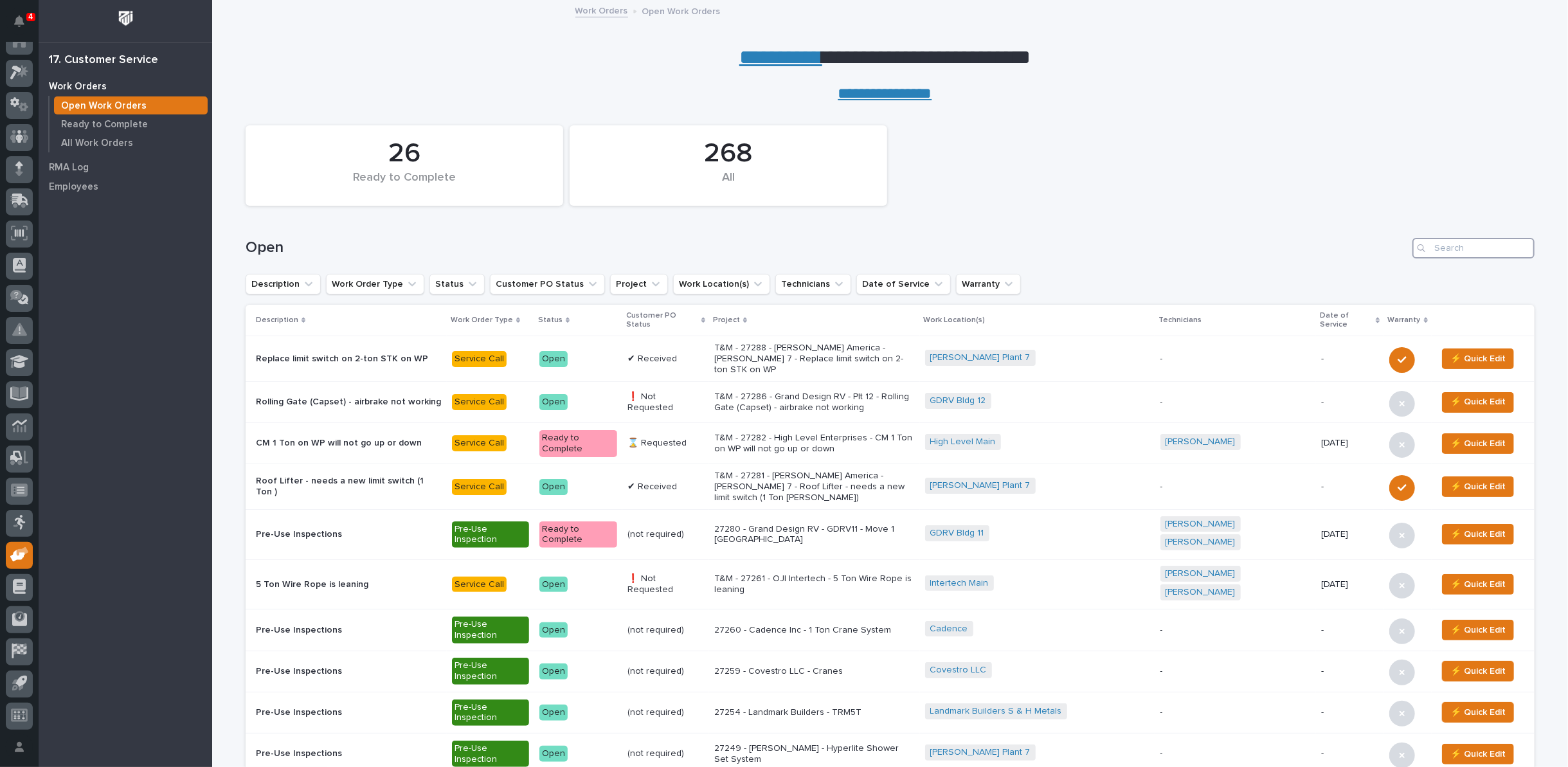
click at [1453, 250] on input "Search" at bounding box center [1473, 248] width 122 height 21
type input "27217"
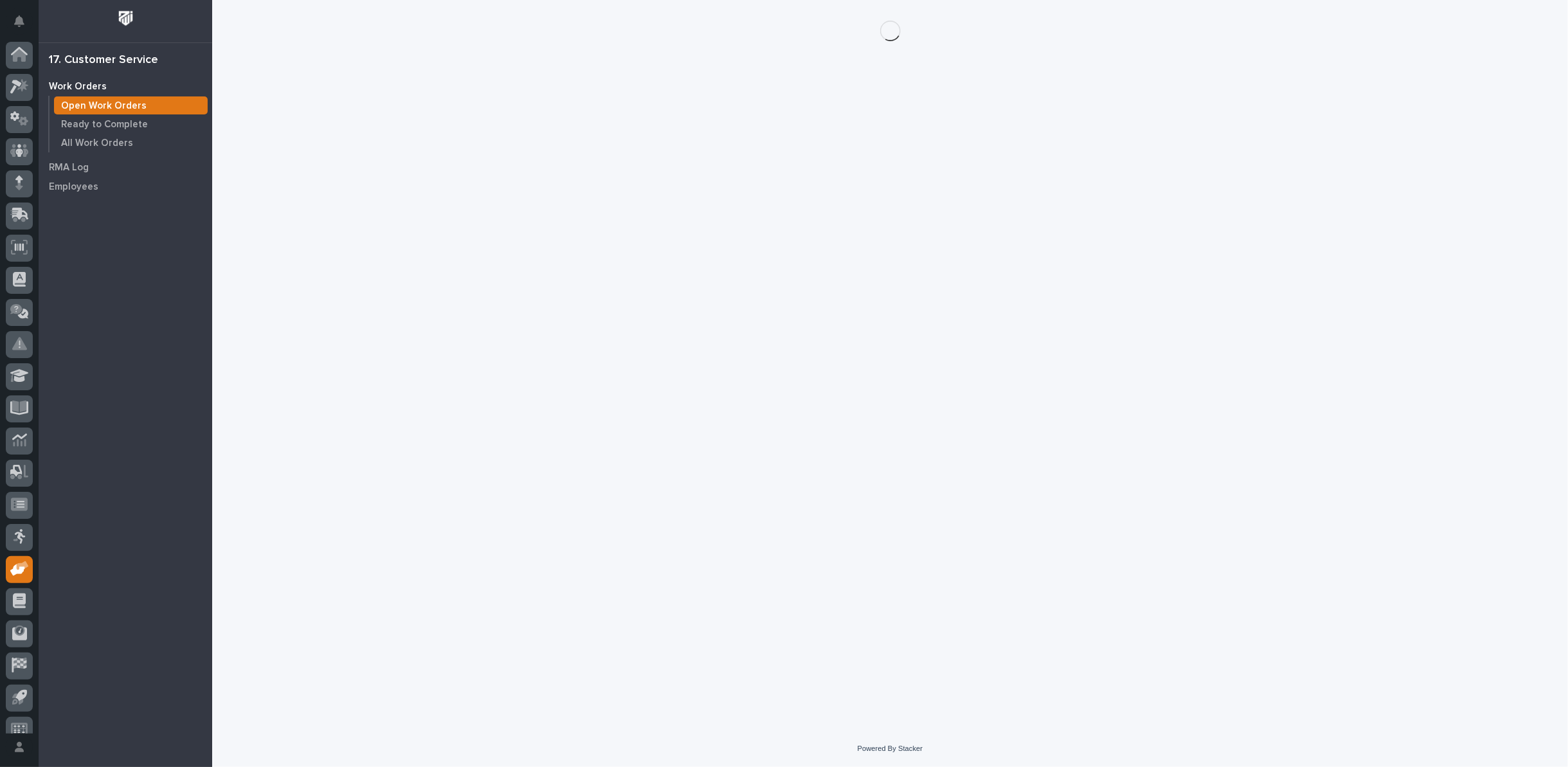
scroll to position [14, 0]
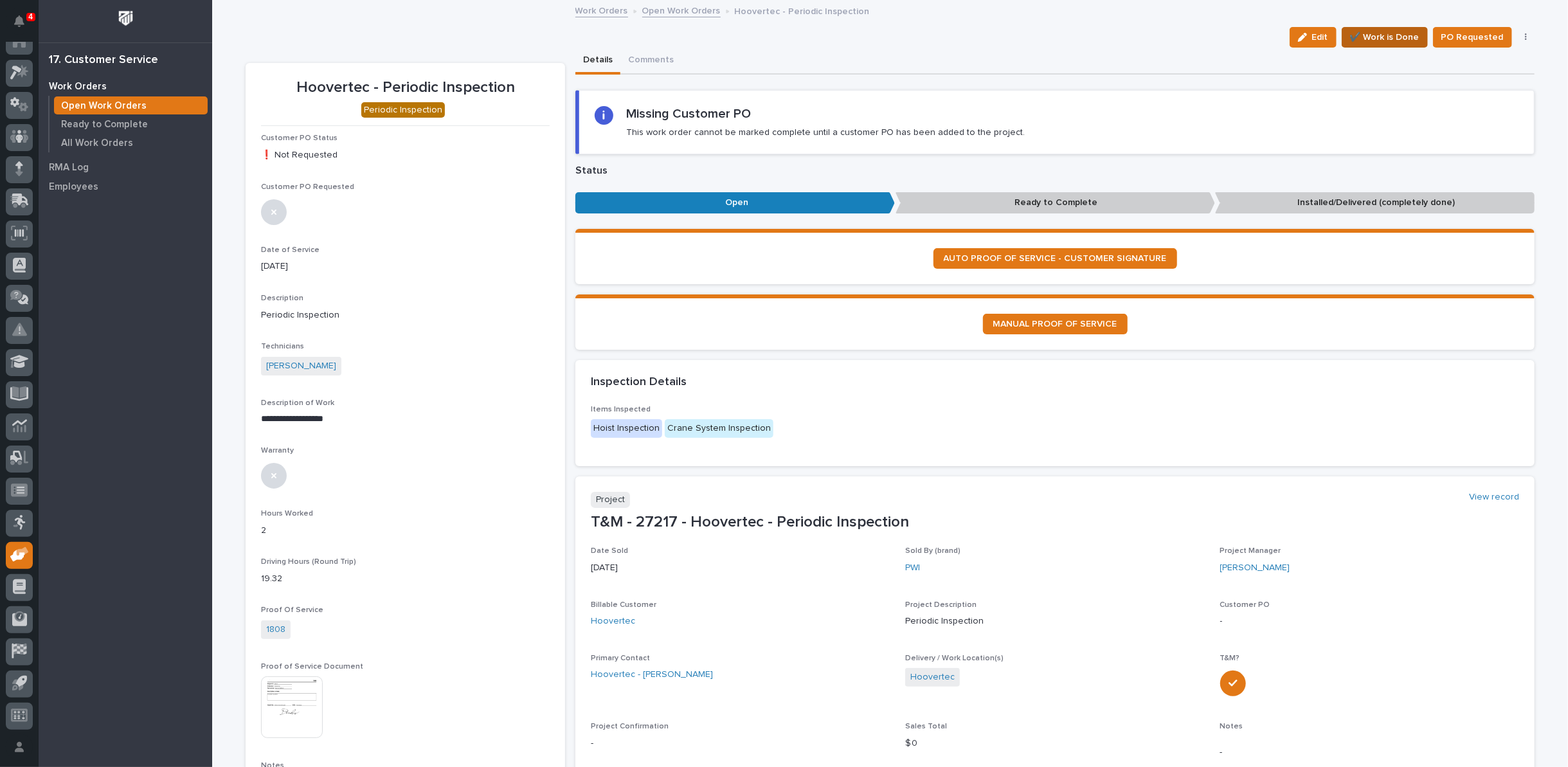
click at [1371, 39] on span "✔️ Work is Done" at bounding box center [1385, 37] width 70 height 16
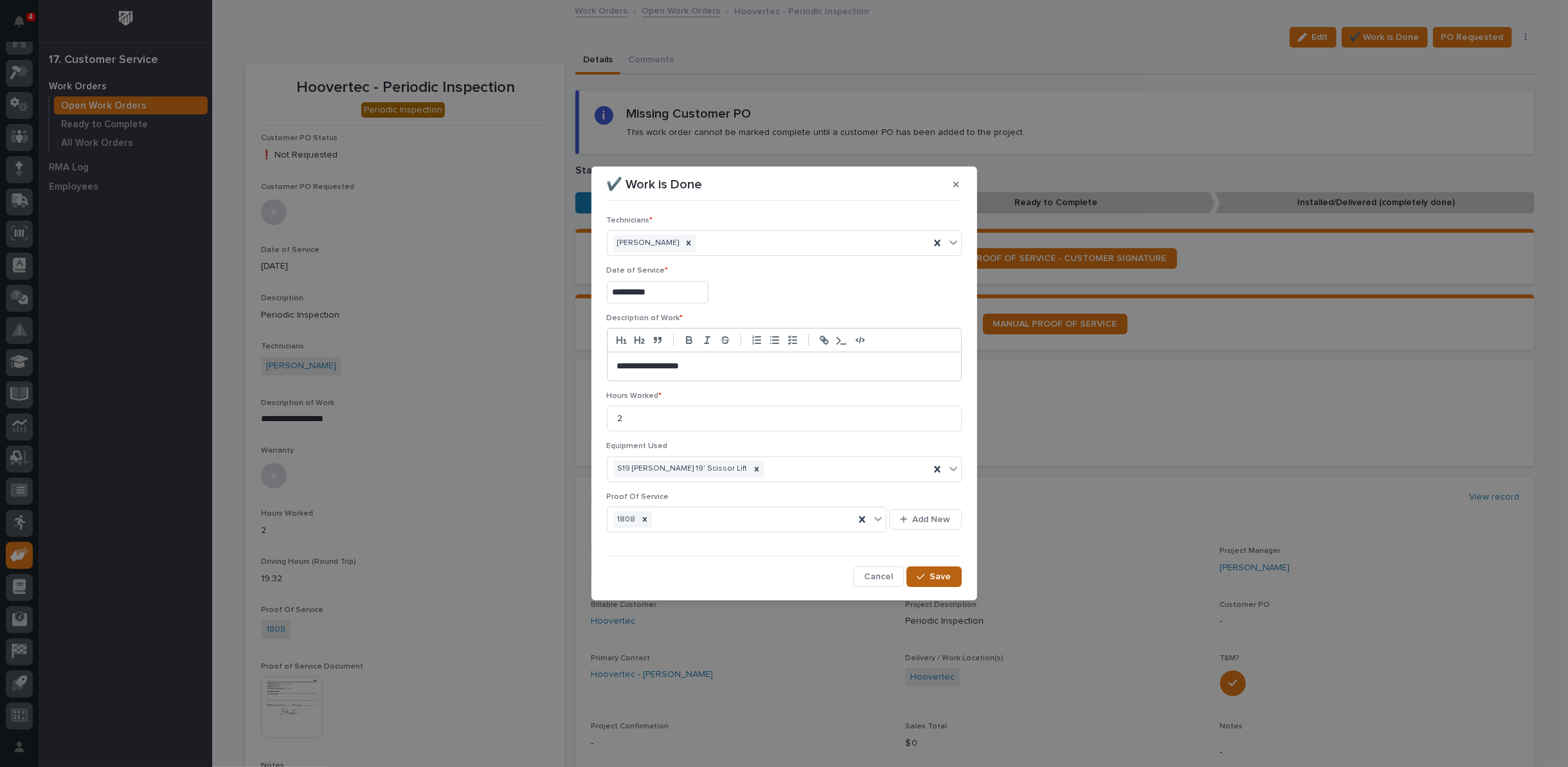
click at [932, 575] on span "Save" at bounding box center [941, 576] width 21 height 11
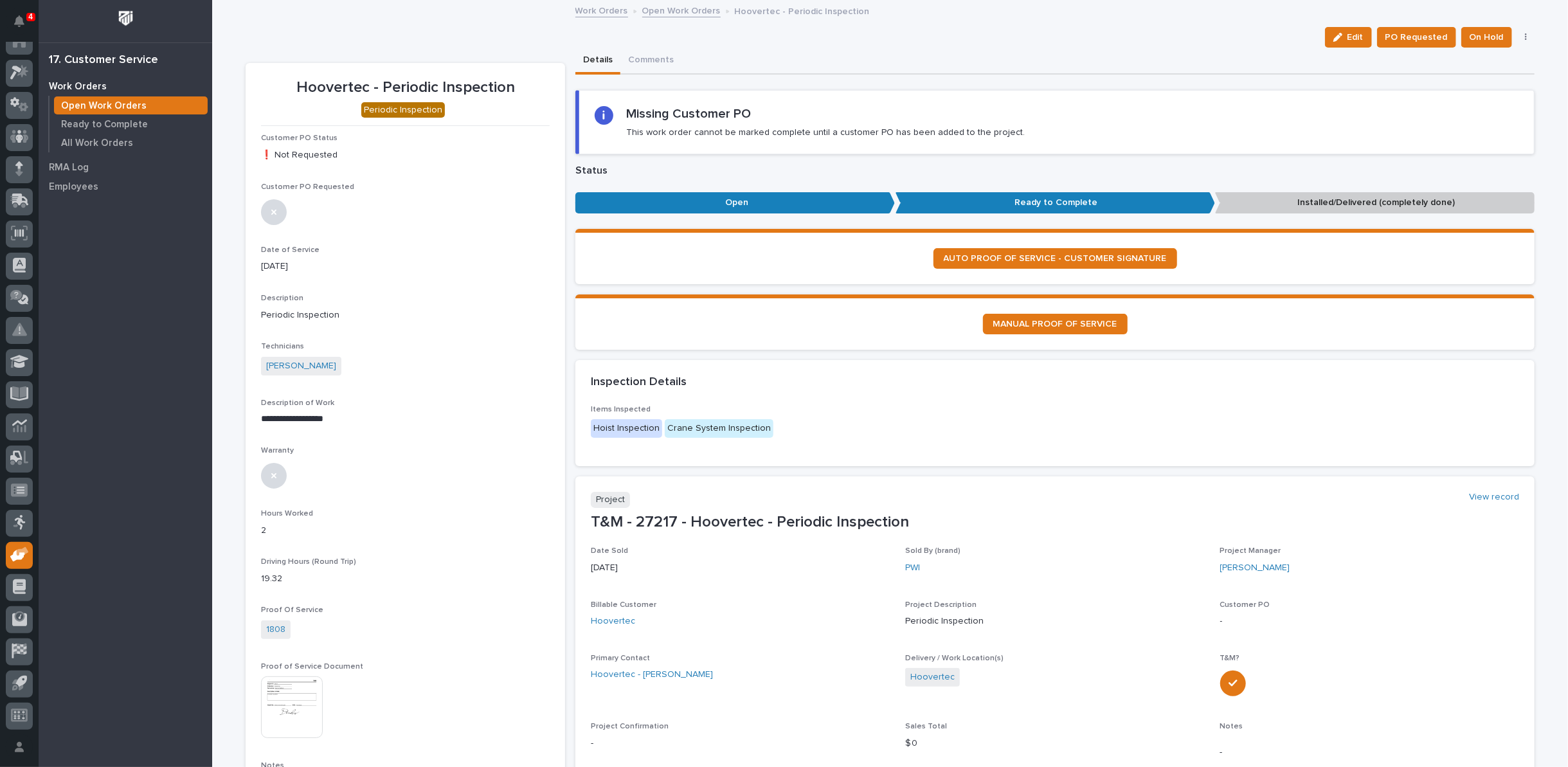
click at [1525, 37] on icon "button" at bounding box center [1526, 37] width 2 height 7
click at [1489, 84] on span "Regenerate PDF" at bounding box center [1486, 83] width 69 height 16
click at [306, 535] on img at bounding box center [292, 555] width 62 height 62
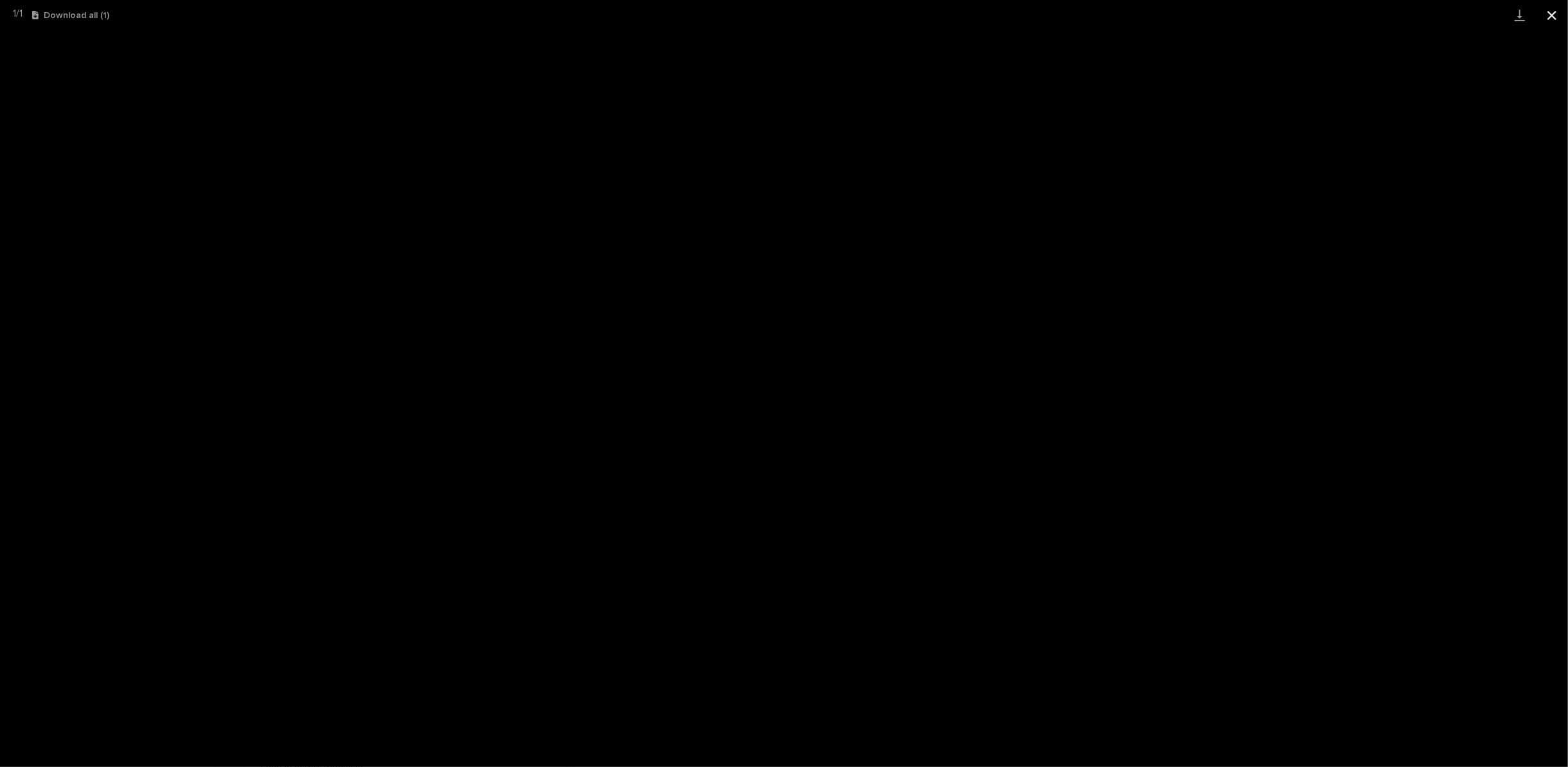
click at [1555, 12] on button "Close gallery" at bounding box center [1552, 15] width 32 height 30
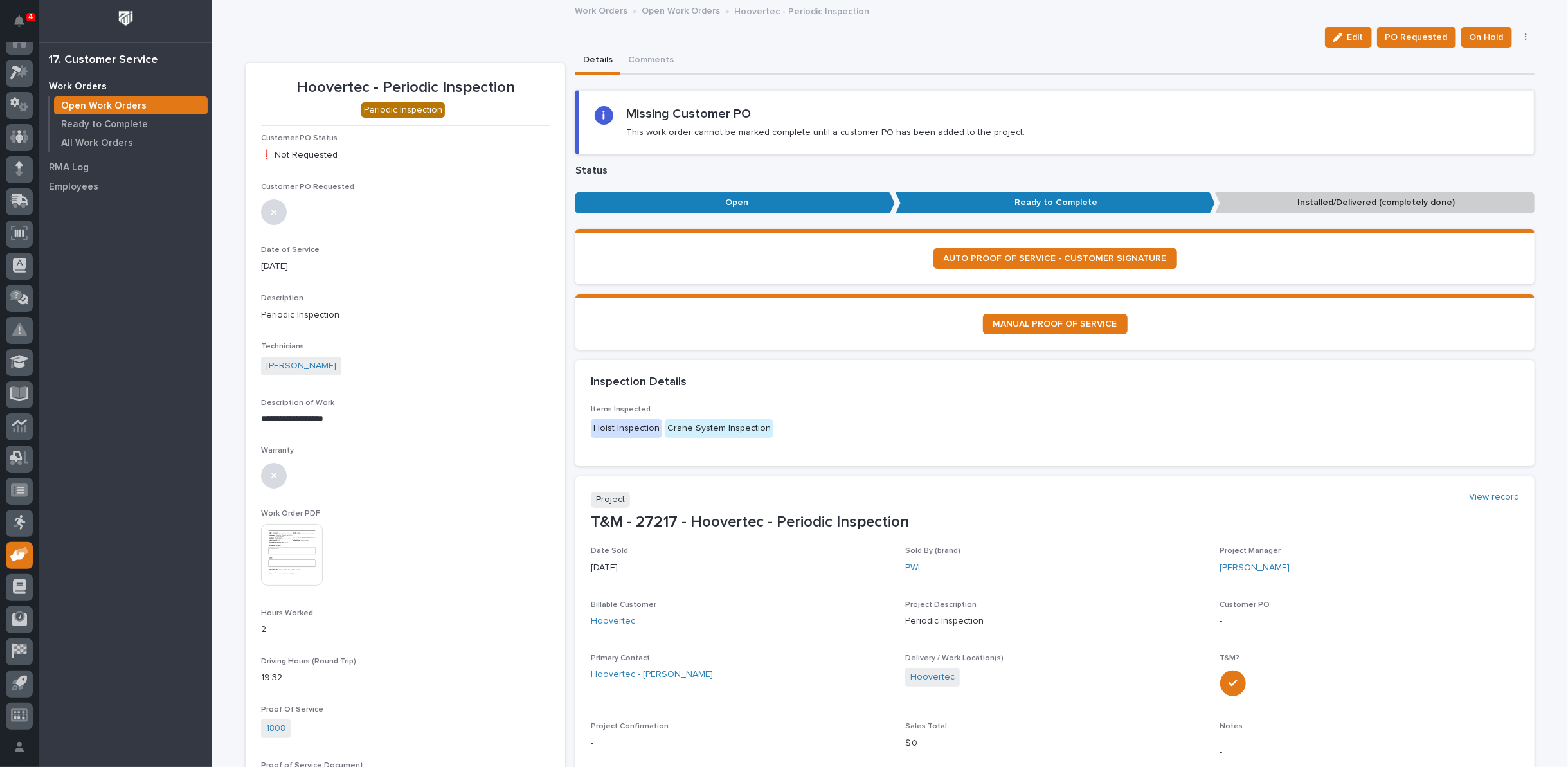
click at [663, 9] on link "Open Work Orders" at bounding box center [681, 10] width 79 height 15
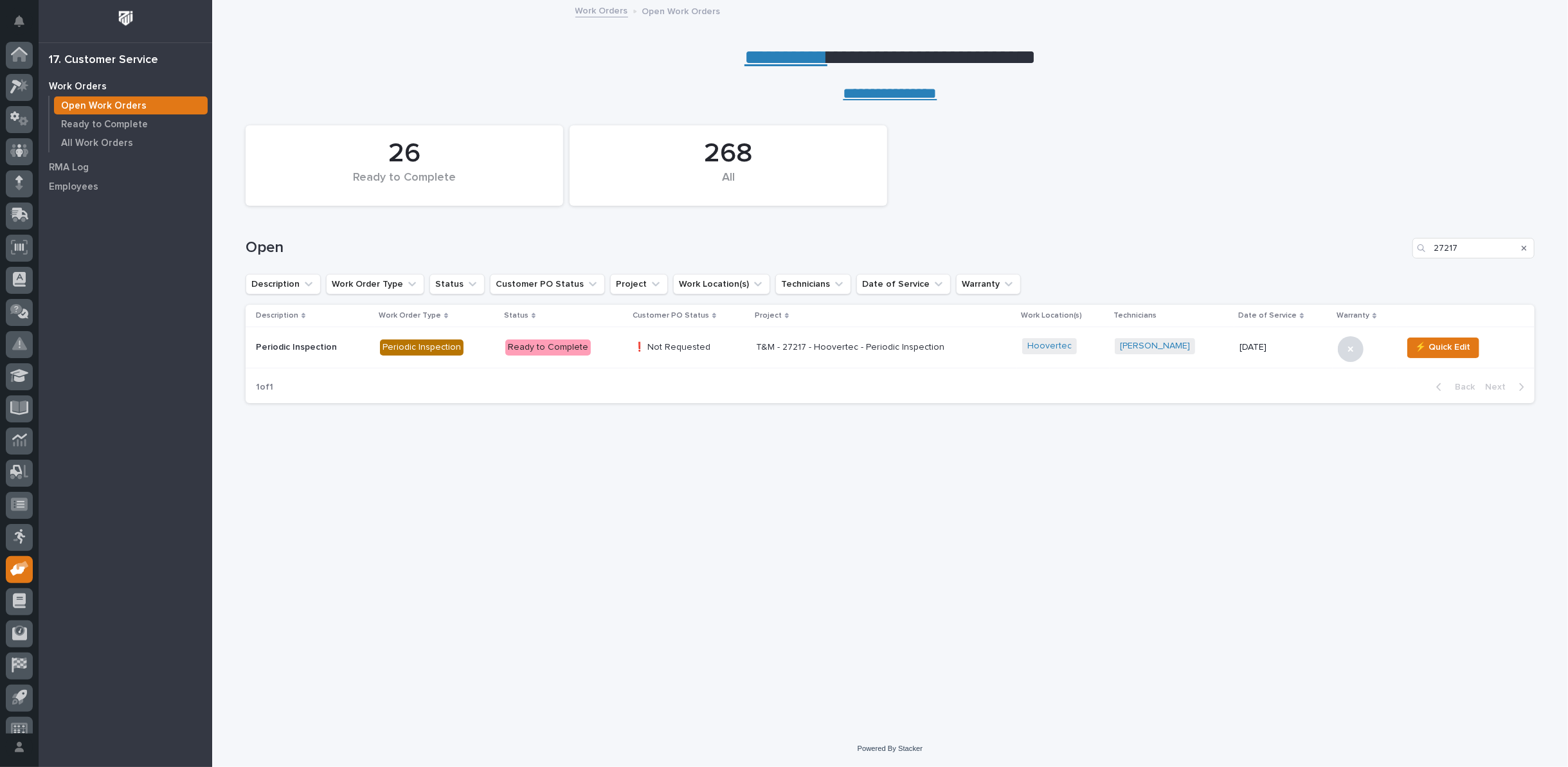
scroll to position [14, 0]
click at [1525, 249] on icon "Search" at bounding box center [1524, 248] width 5 height 7
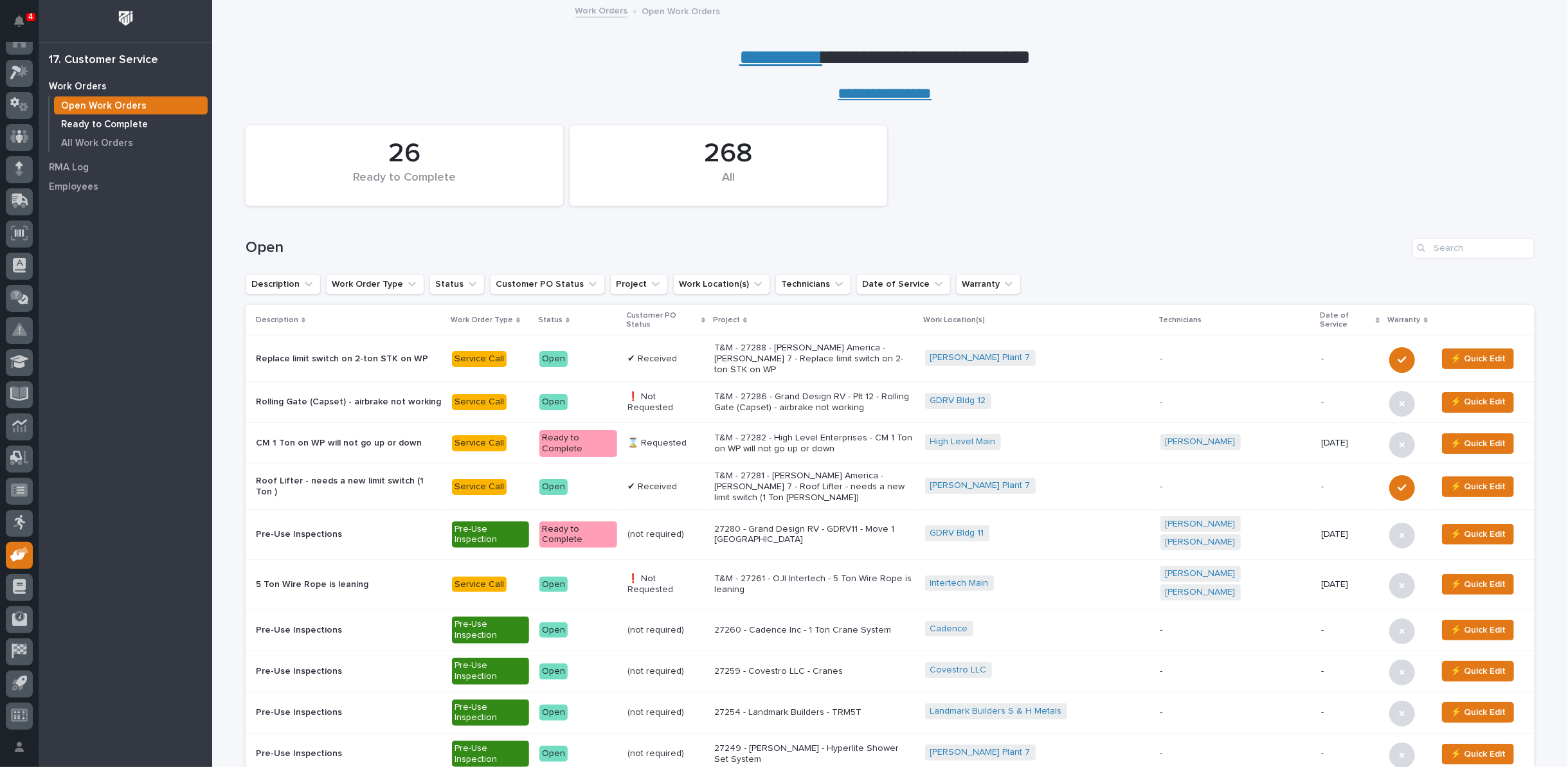
click at [136, 123] on p "Ready to Complete" at bounding box center [105, 124] width 87 height 11
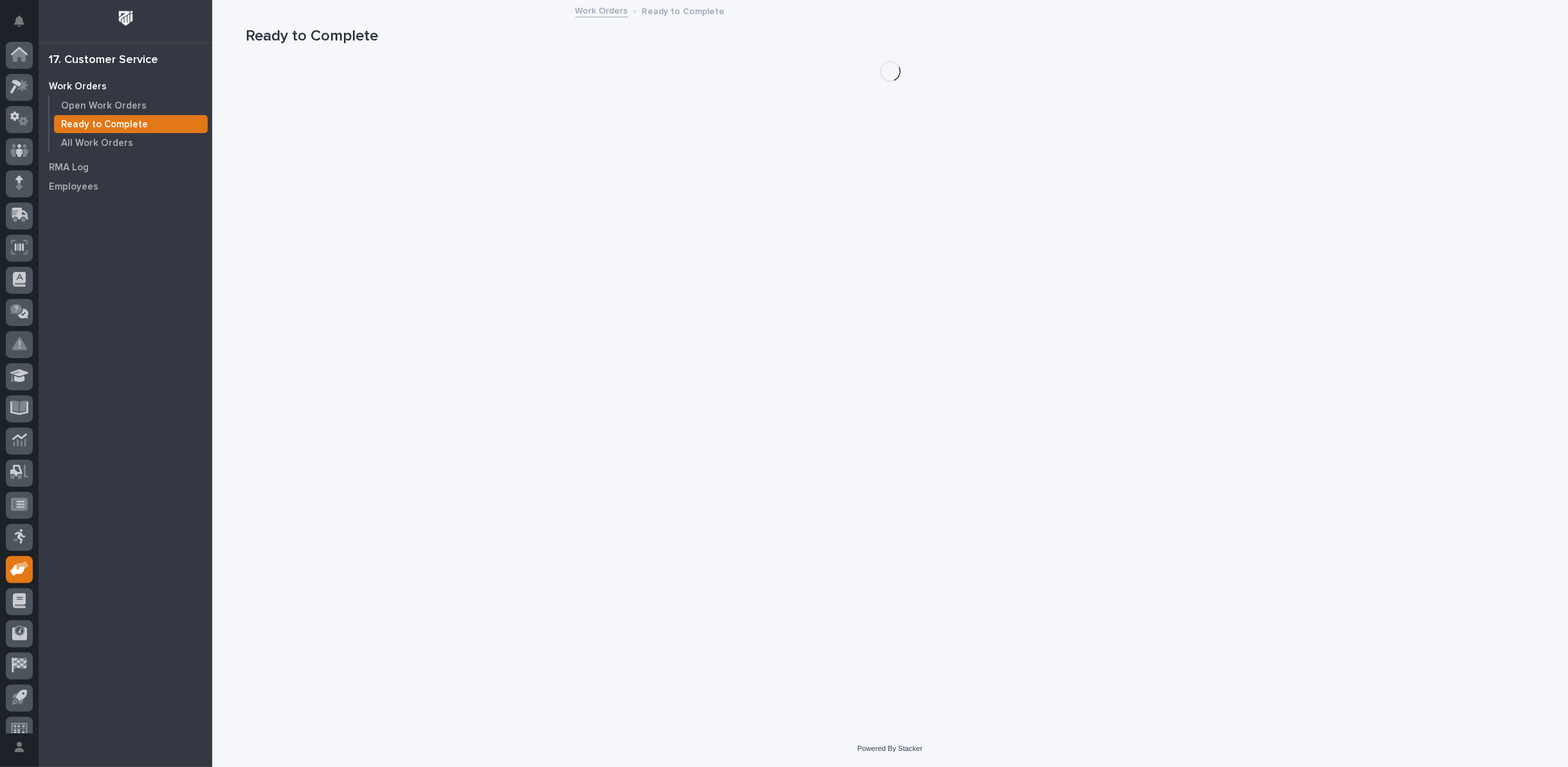
scroll to position [14, 0]
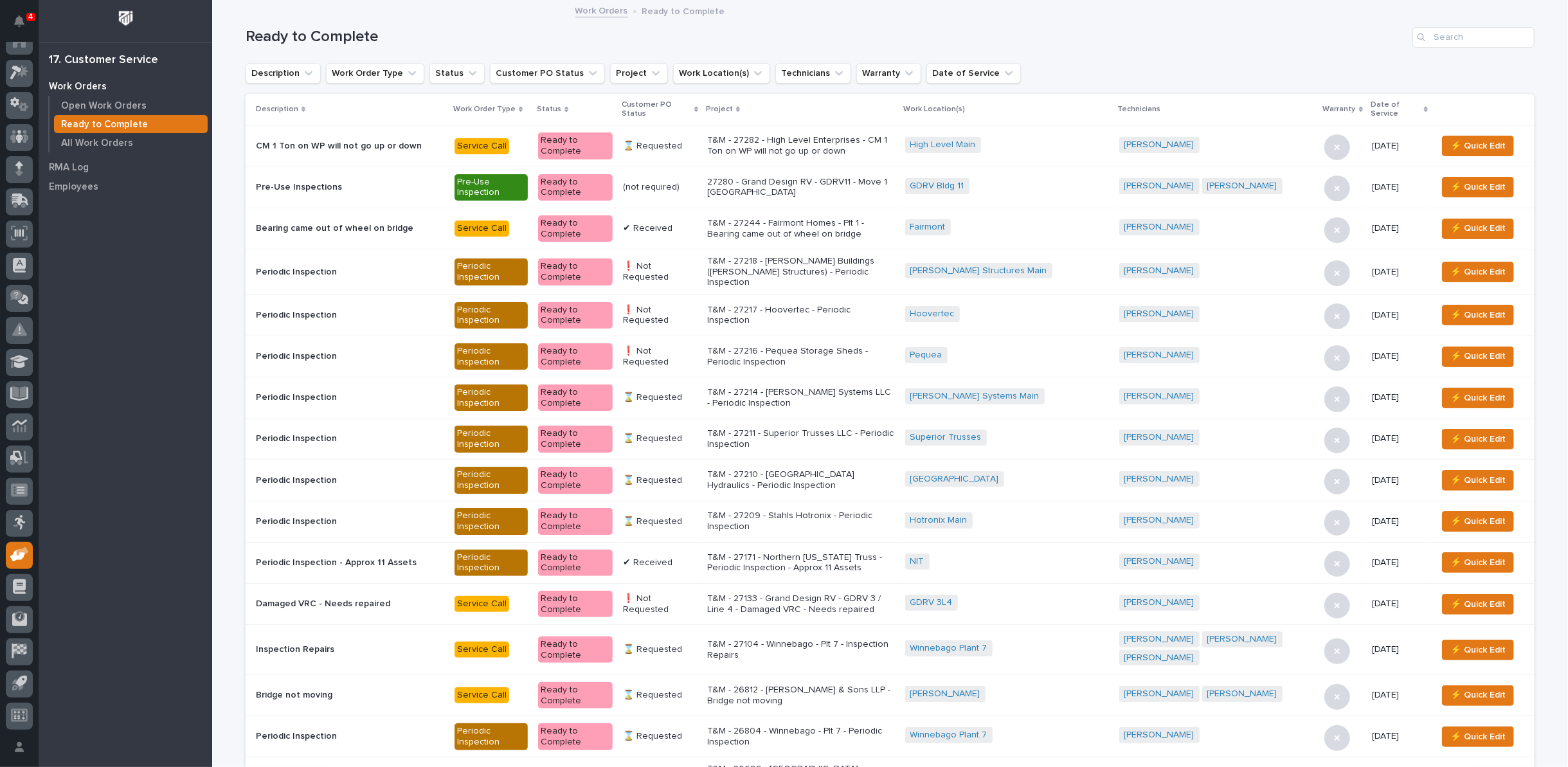
click at [698, 108] on icon at bounding box center [696, 110] width 4 height 6
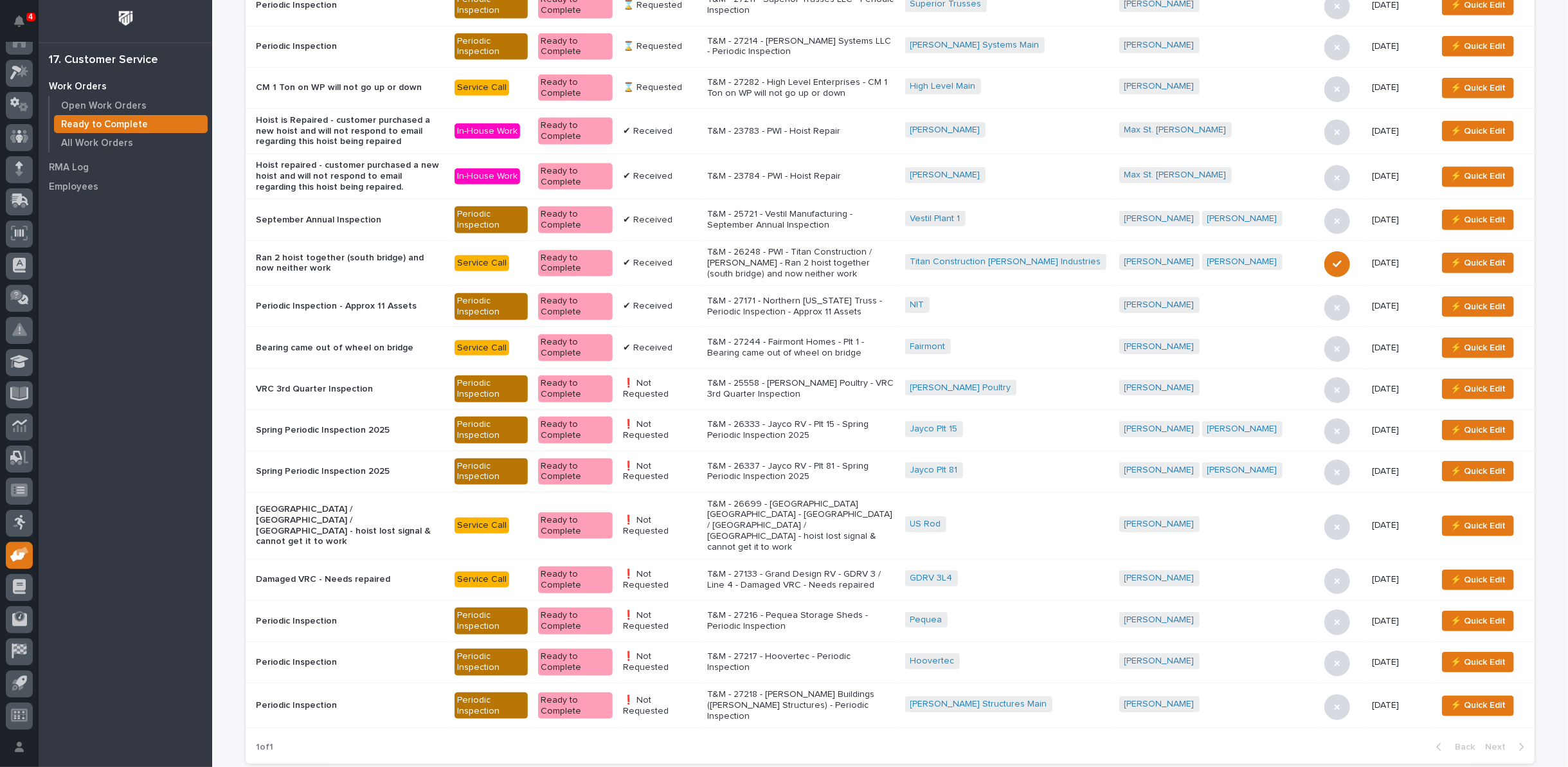
scroll to position [357, 0]
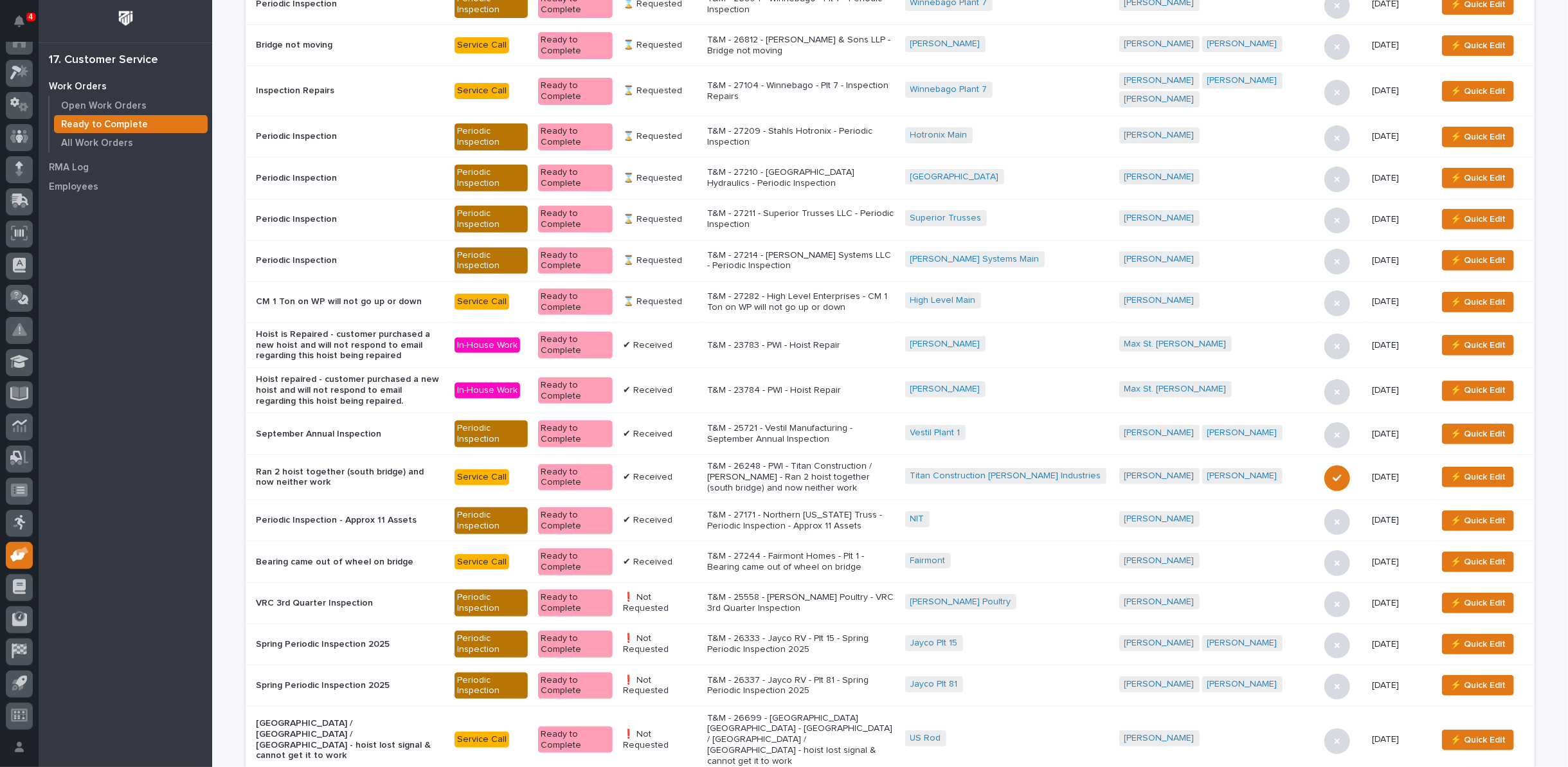
click at [815, 121] on div "T&M - 27209 - Stahls Hotronix - Periodic Inspection" at bounding box center [801, 137] width 188 height 32
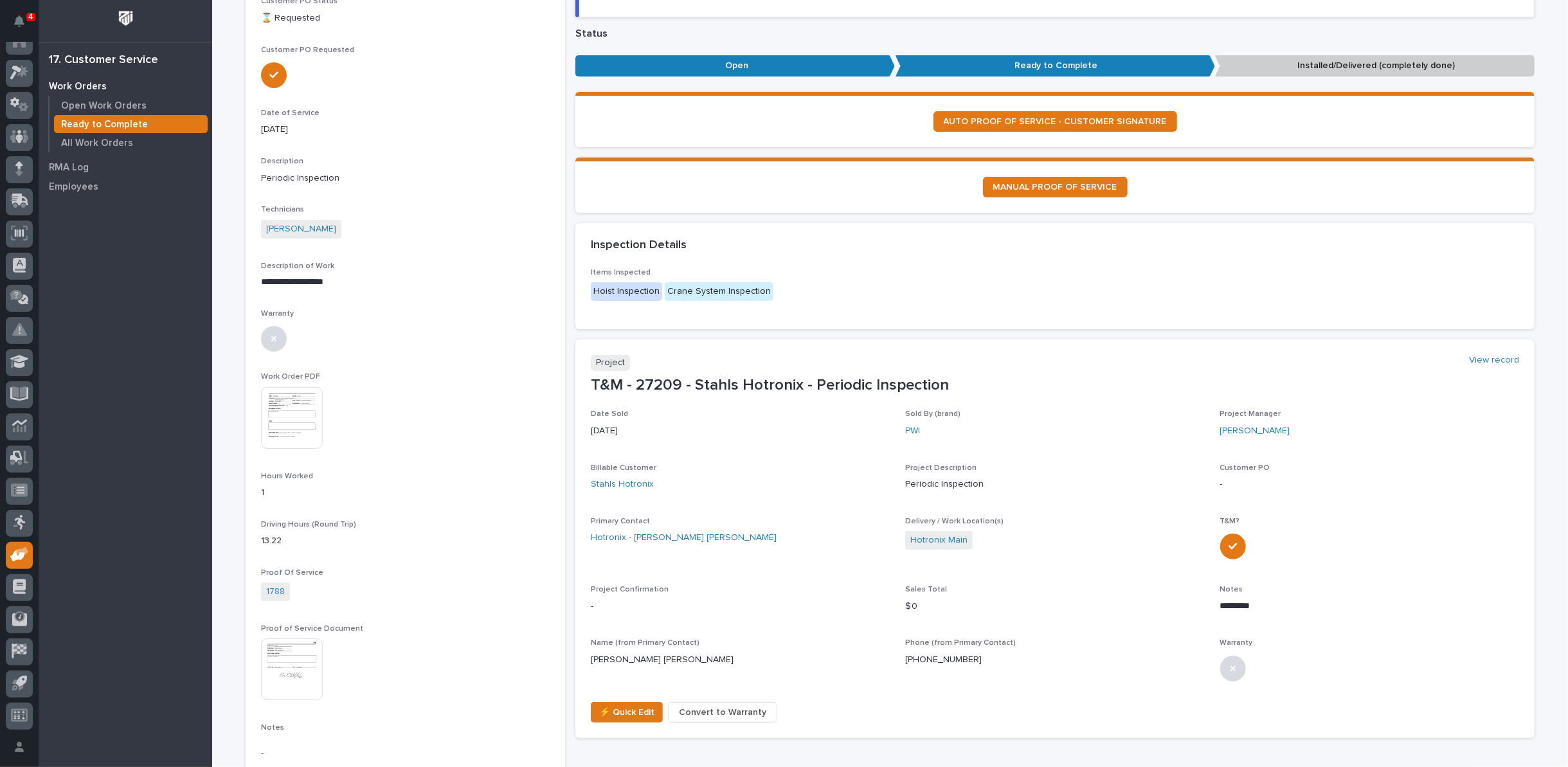
scroll to position [214, 0]
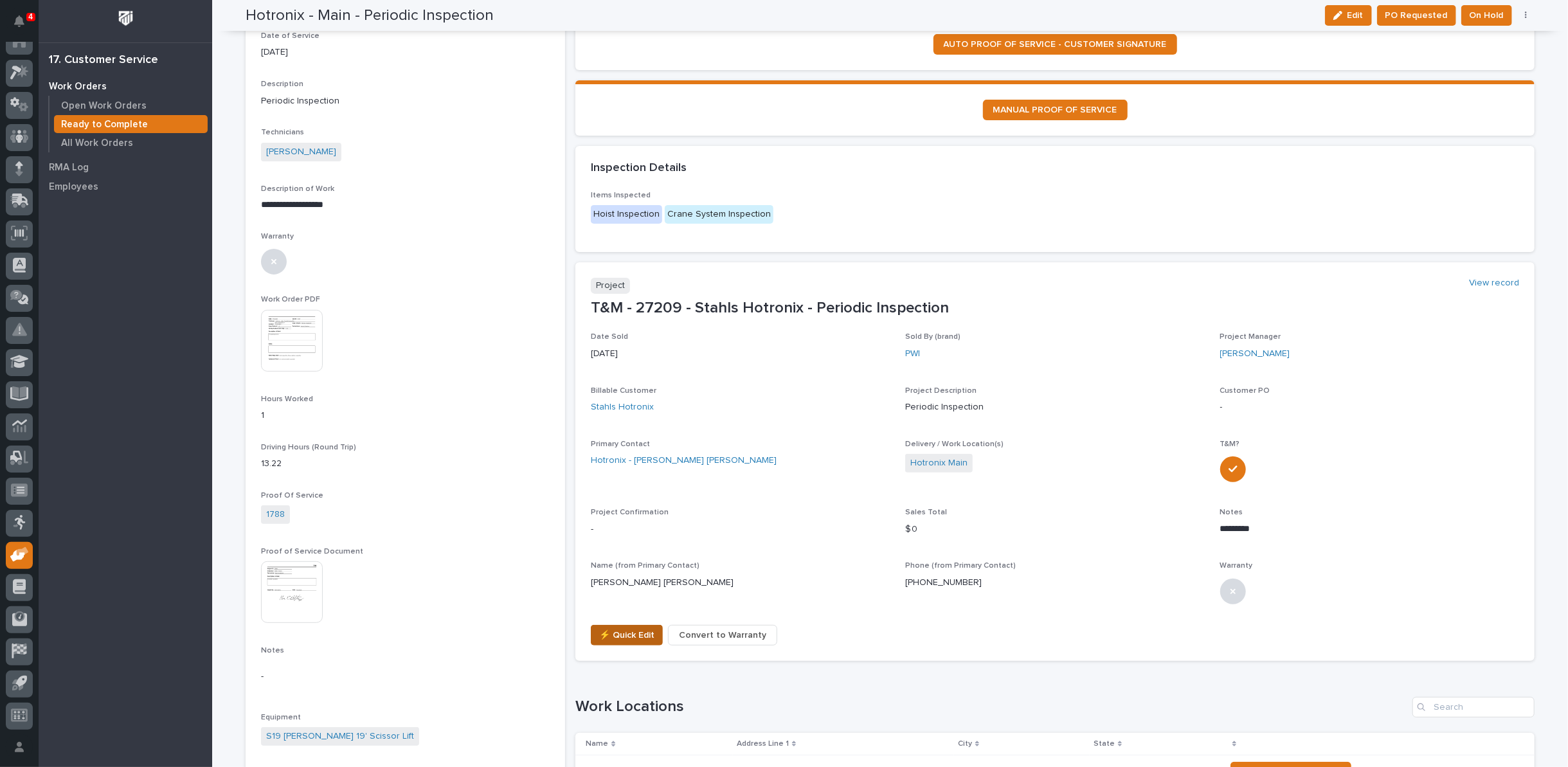
click at [605, 632] on span "⚡ Quick Edit" at bounding box center [627, 635] width 55 height 16
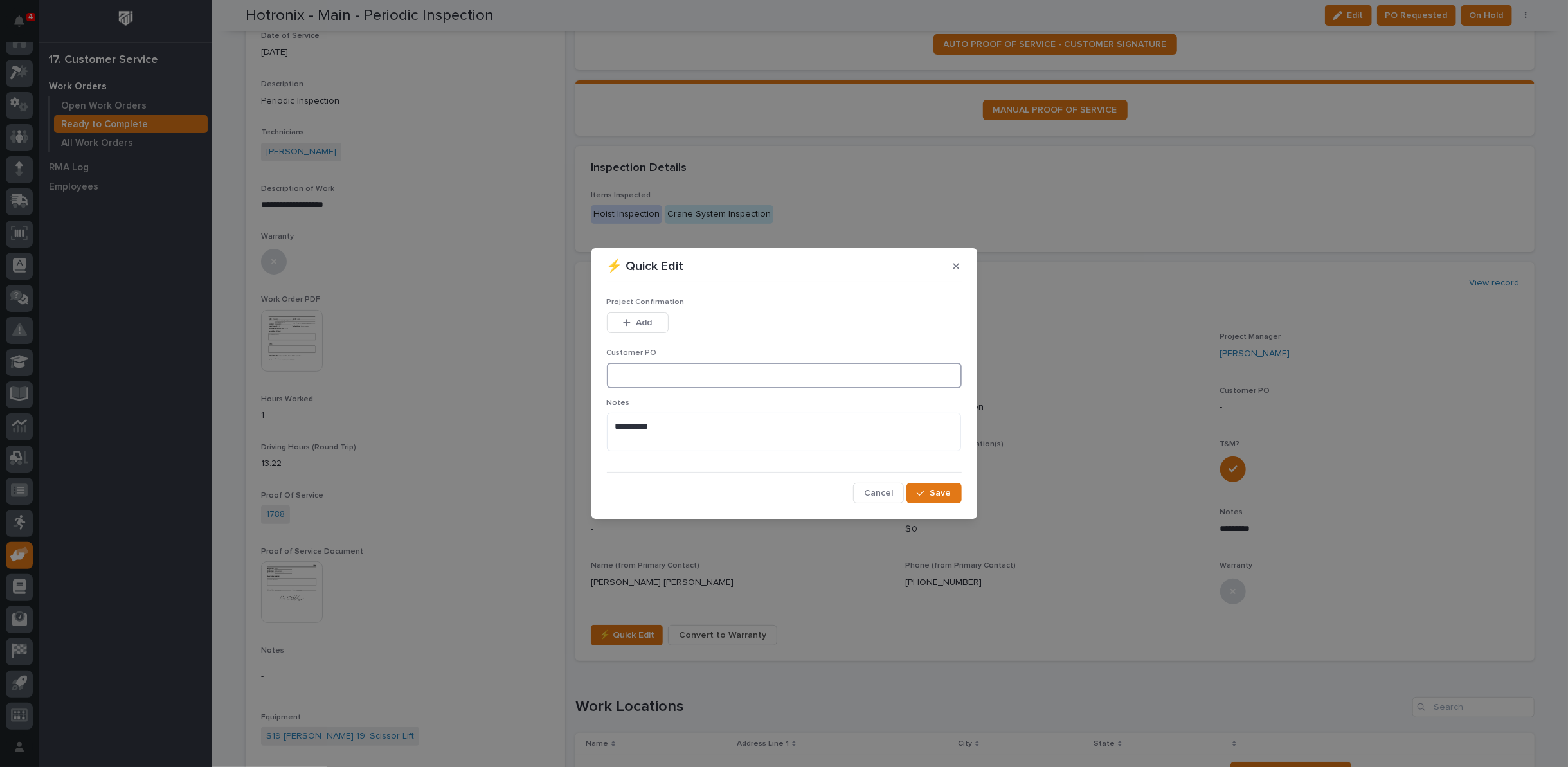
click at [630, 369] on input at bounding box center [784, 375] width 355 height 25
type input "EQPO11584"
click at [619, 324] on button "Add" at bounding box center [638, 323] width 62 height 21
